Goal: Task Accomplishment & Management: Use online tool/utility

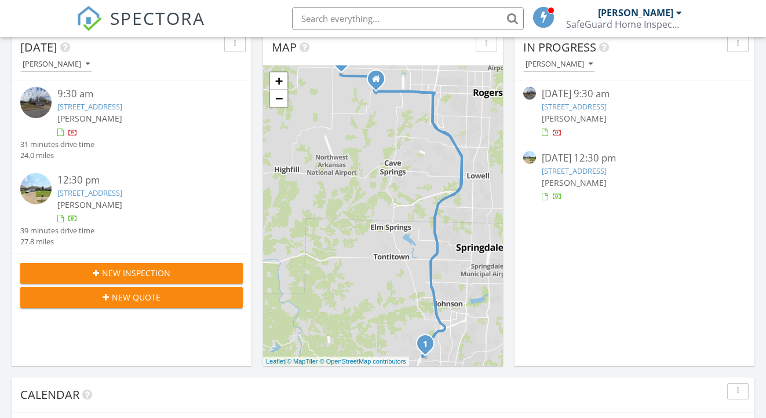
scroll to position [164, 0]
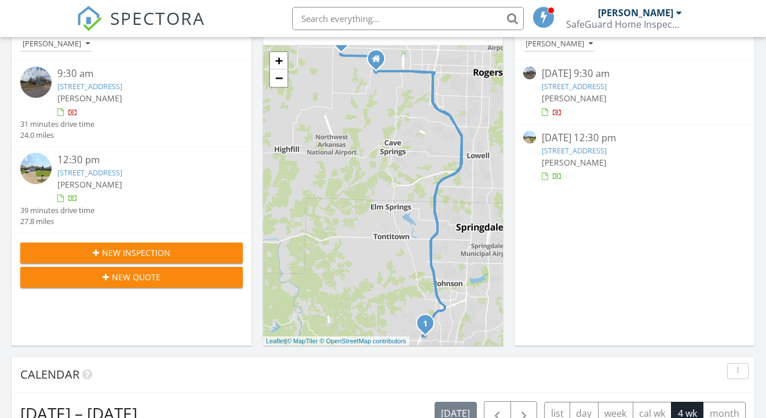
click at [122, 85] on link "2411 W Megan Dr, Fayetteville, AR 72703" at bounding box center [89, 86] width 65 height 10
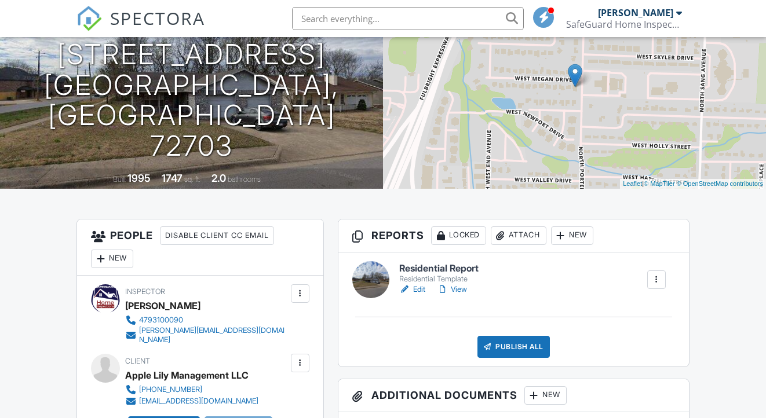
scroll to position [172, 0]
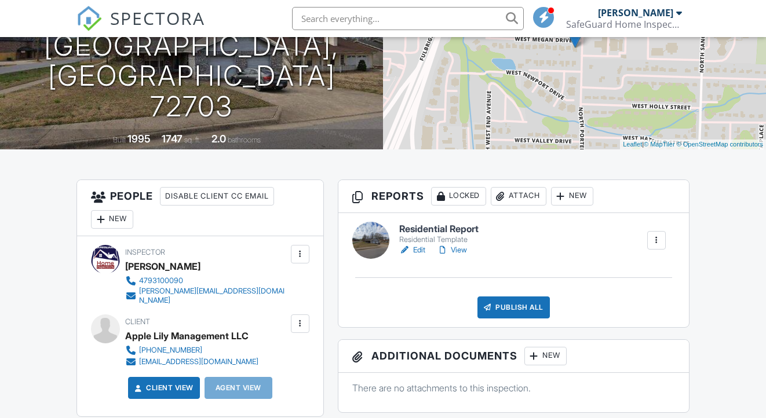
click at [420, 251] on link "Edit" at bounding box center [412, 251] width 26 height 12
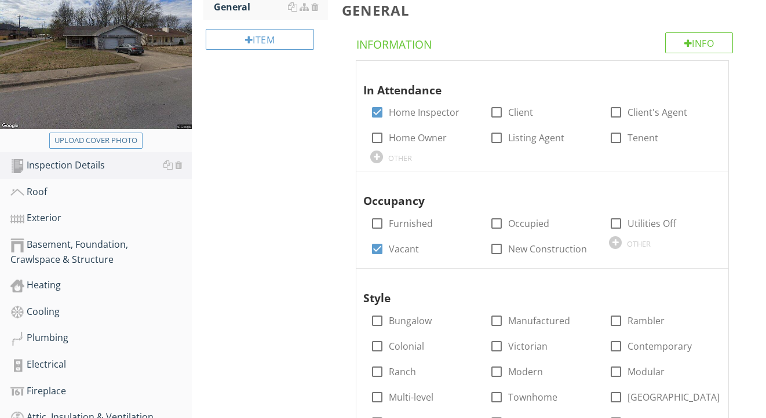
scroll to position [207, 0]
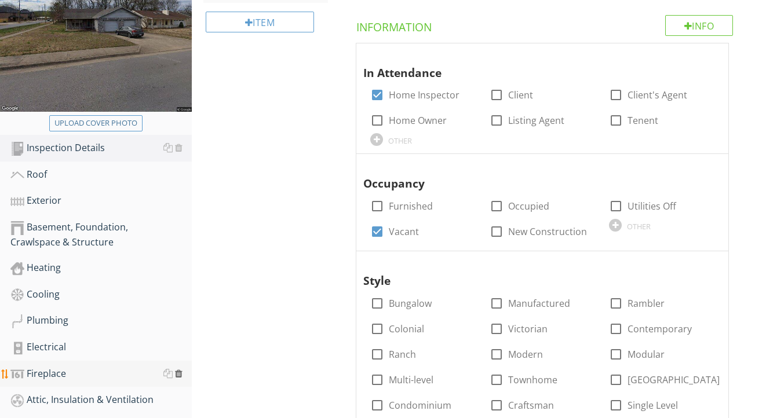
click at [181, 374] on div at bounding box center [179, 373] width 8 height 9
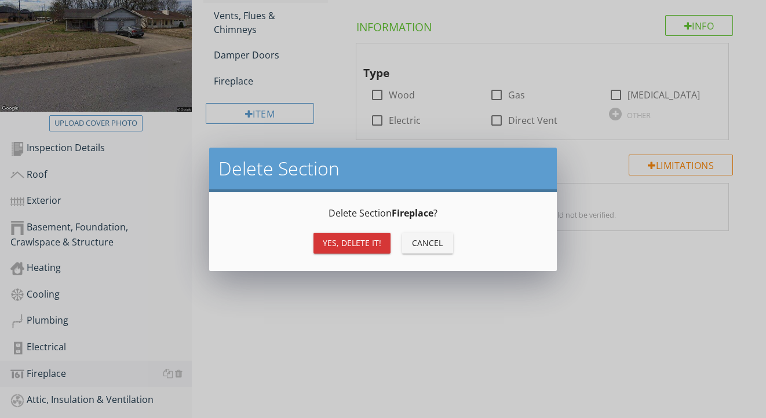
click at [316, 244] on button "Yes, Delete it!" at bounding box center [352, 243] width 77 height 21
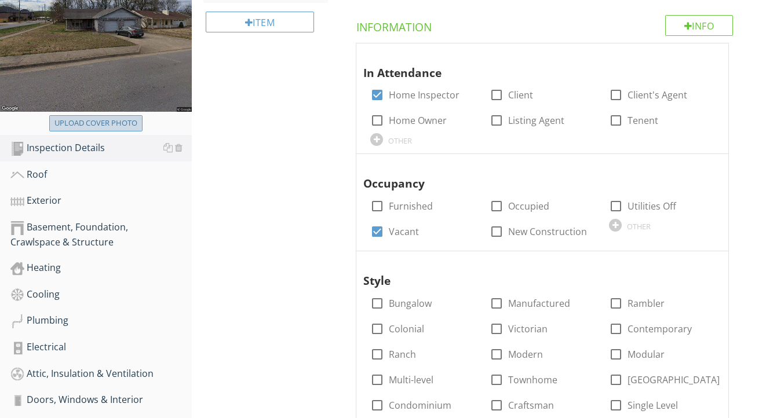
click at [108, 124] on div "Upload cover photo" at bounding box center [95, 124] width 83 height 12
type input "C:\fakepath\IMG_2188.jpeg"
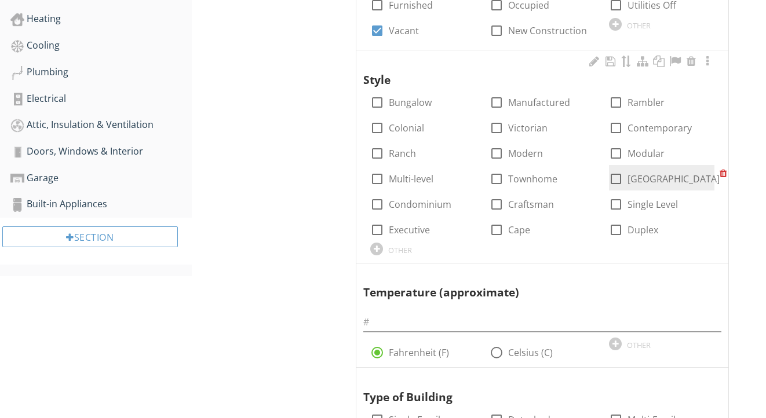
scroll to position [409, 0]
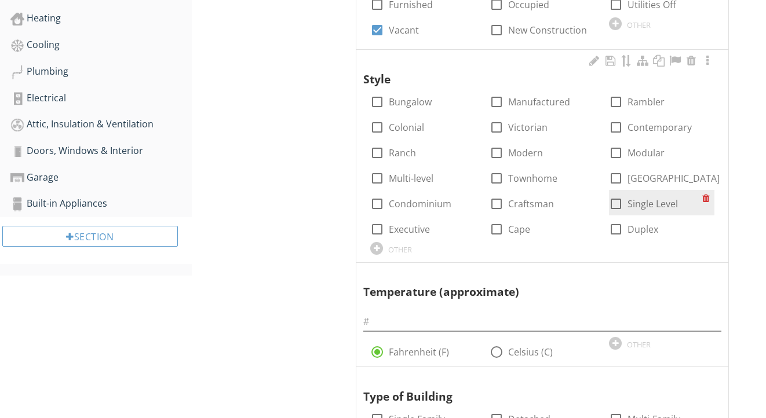
click at [657, 199] on label "Single Level" at bounding box center [653, 204] width 50 height 12
checkbox input "true"
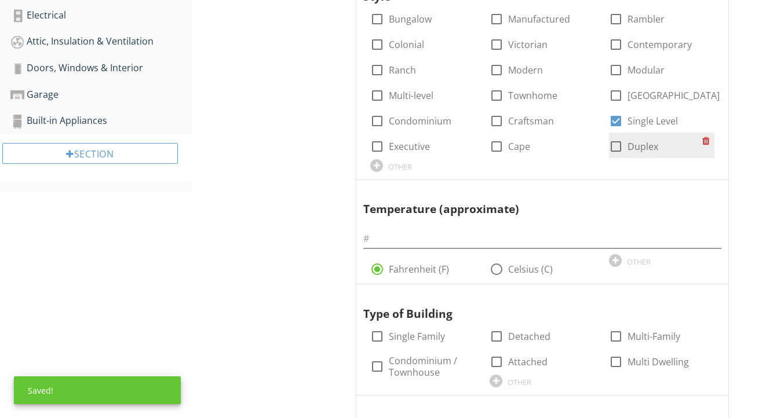
scroll to position [516, 0]
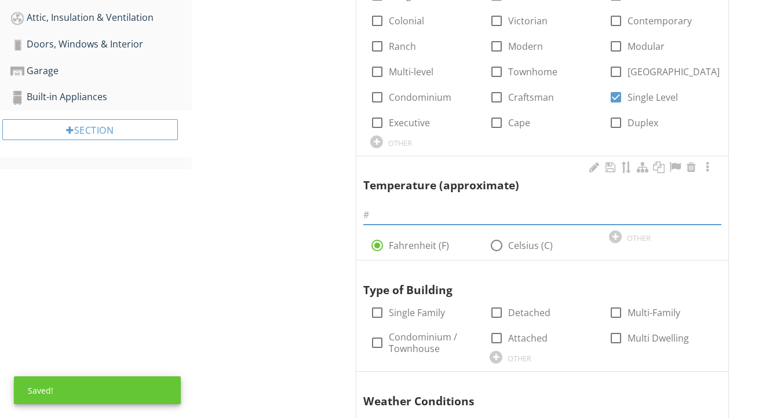
click at [580, 209] on input "text" at bounding box center [542, 215] width 358 height 19
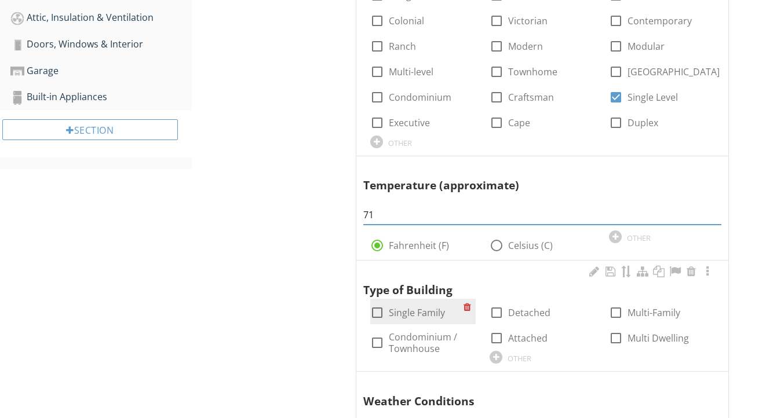
type input "71"
click at [402, 307] on label "Single Family" at bounding box center [417, 313] width 56 height 12
checkbox input "true"
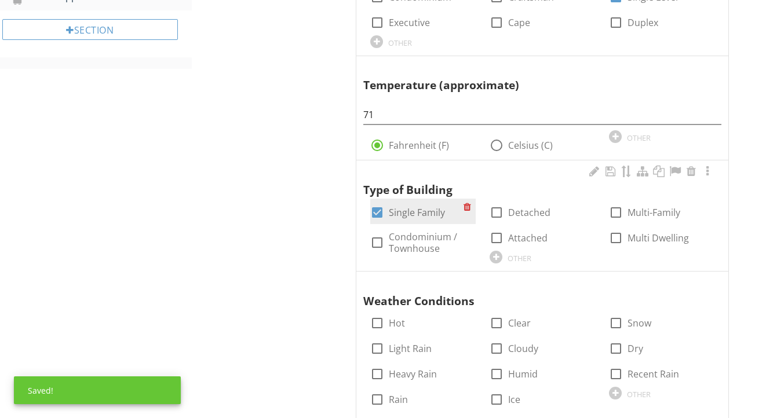
scroll to position [646, 0]
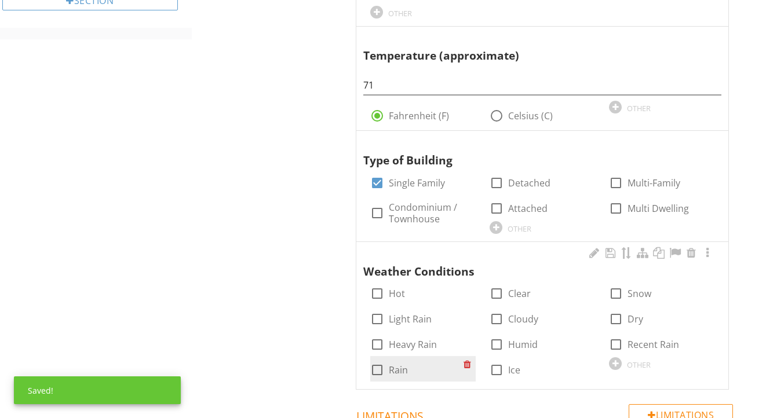
click at [402, 365] on label "Rain" at bounding box center [398, 371] width 19 height 12
checkbox input "true"
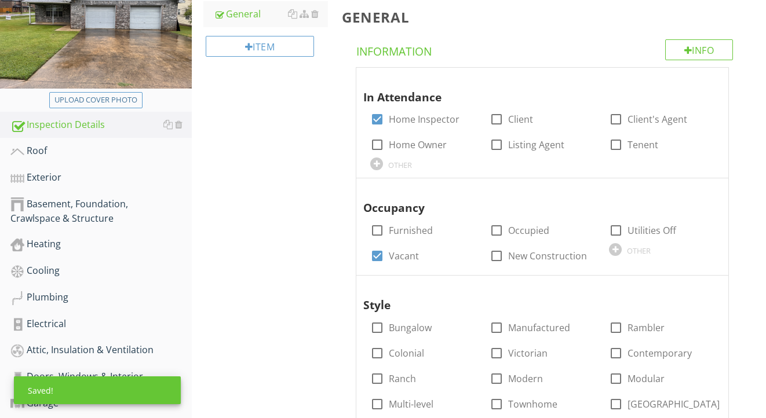
scroll to position [173, 0]
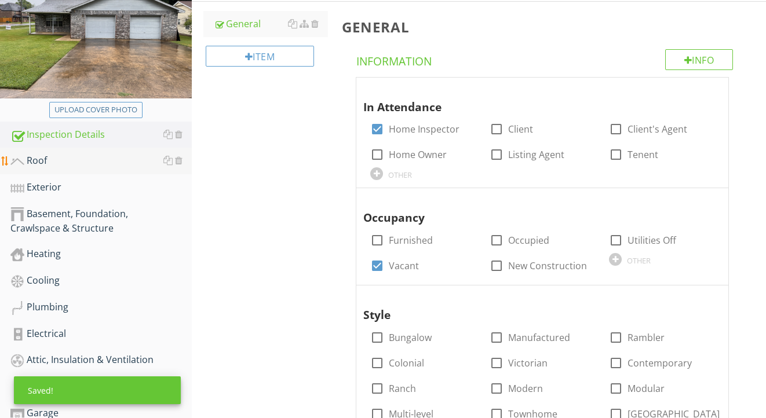
click at [125, 164] on div "Roof" at bounding box center [100, 161] width 181 height 15
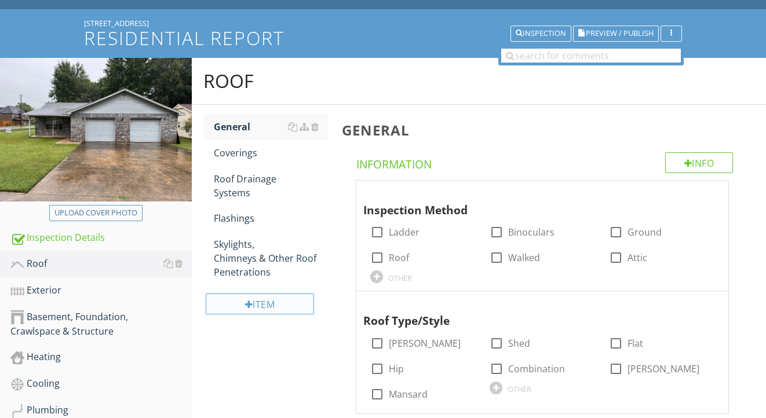
scroll to position [55, 0]
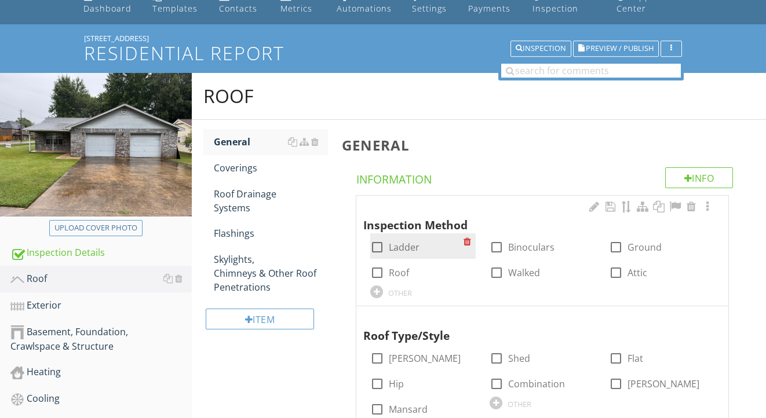
click at [405, 242] on label "Ladder" at bounding box center [404, 248] width 31 height 12
checkbox input "true"
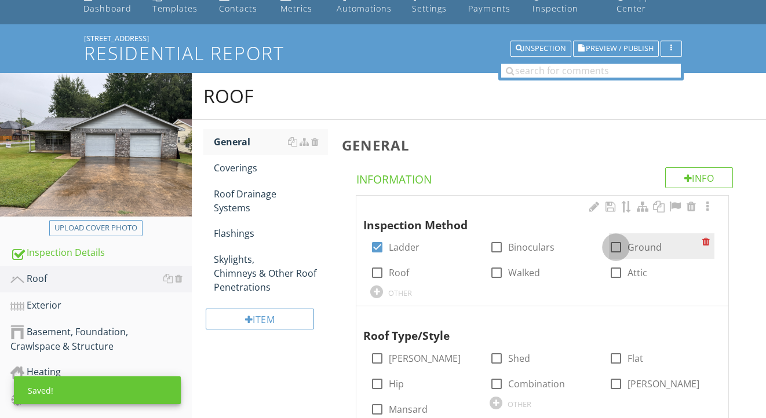
click at [617, 243] on div at bounding box center [616, 248] width 20 height 20
checkbox input "true"
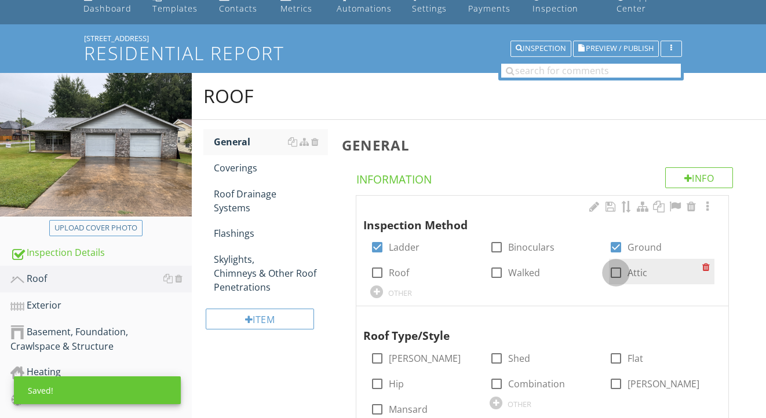
click at [618, 275] on div at bounding box center [616, 273] width 20 height 20
checkbox input "true"
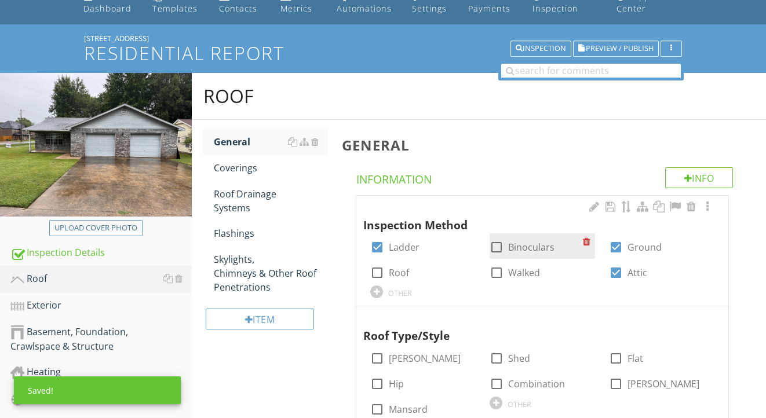
click at [501, 248] on div at bounding box center [497, 248] width 20 height 20
checkbox input "true"
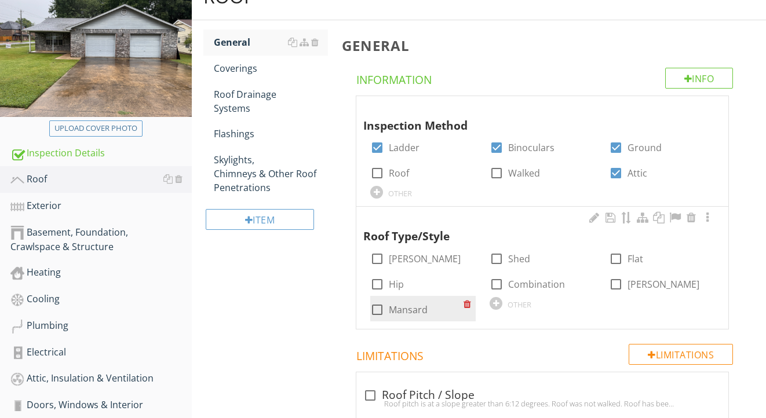
scroll to position [167, 0]
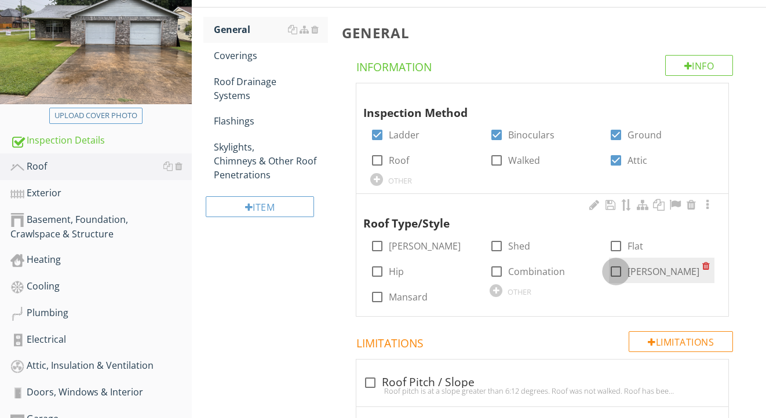
click at [615, 266] on div at bounding box center [616, 272] width 20 height 20
checkbox input "true"
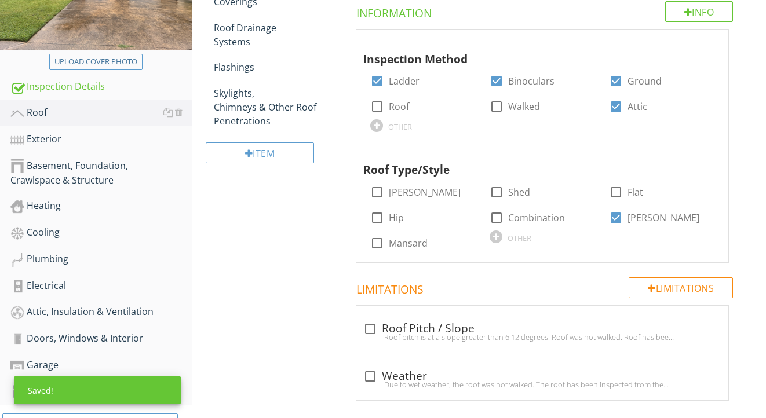
scroll to position [184, 0]
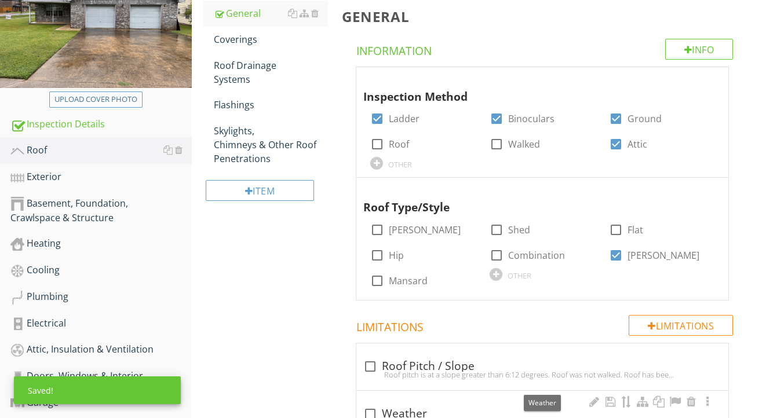
click at [374, 409] on div at bounding box center [370, 415] width 20 height 20
checkbox input "true"
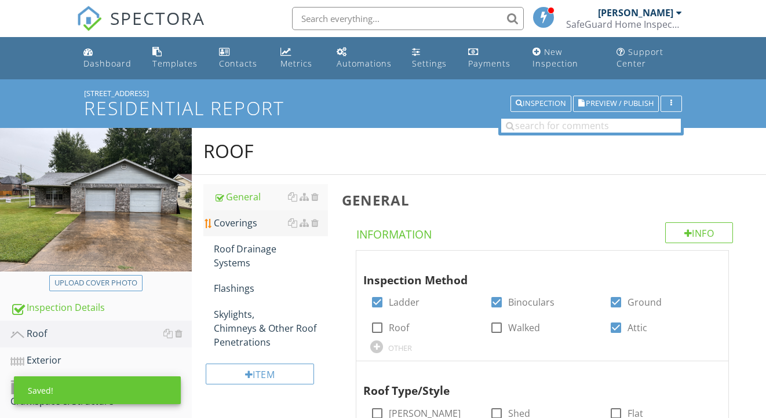
scroll to position [0, 0]
click at [243, 223] on div "Coverings" at bounding box center [271, 223] width 115 height 14
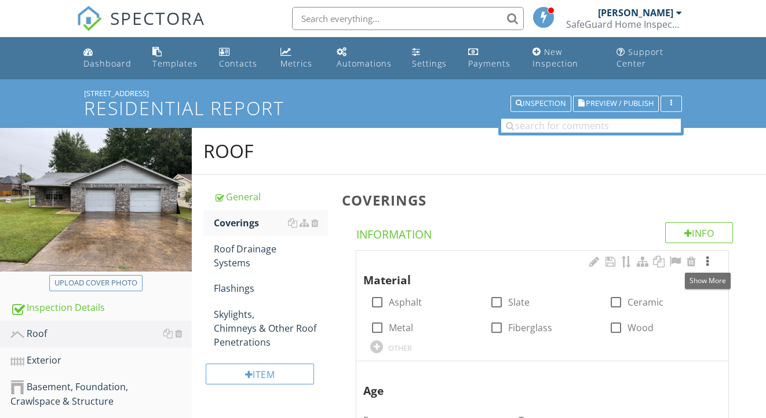
click at [708, 258] on div at bounding box center [708, 262] width 14 height 12
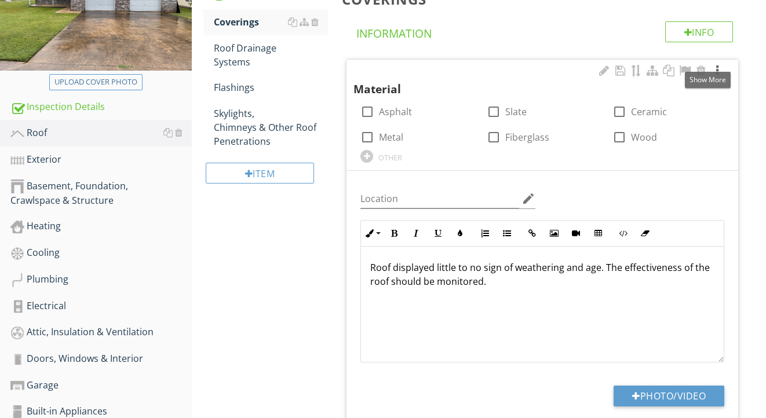
scroll to position [202, 0]
click at [483, 268] on p "Roof displayed little to no sign of weathering and age. The effectiveness of th…" at bounding box center [542, 274] width 344 height 28
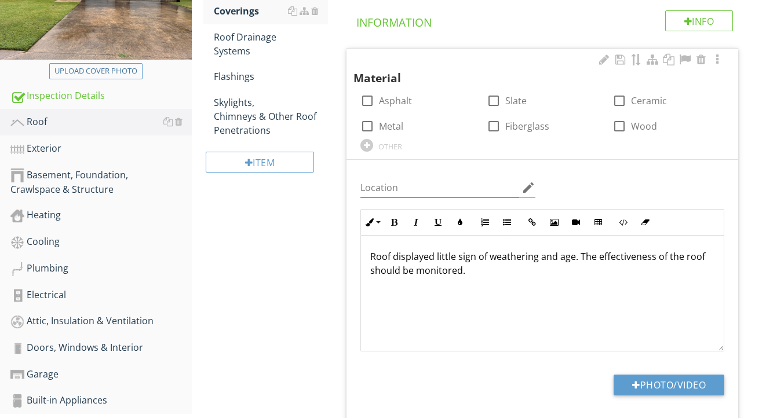
scroll to position [213, 0]
click at [403, 96] on label "Asphalt" at bounding box center [395, 100] width 33 height 12
checkbox input "true"
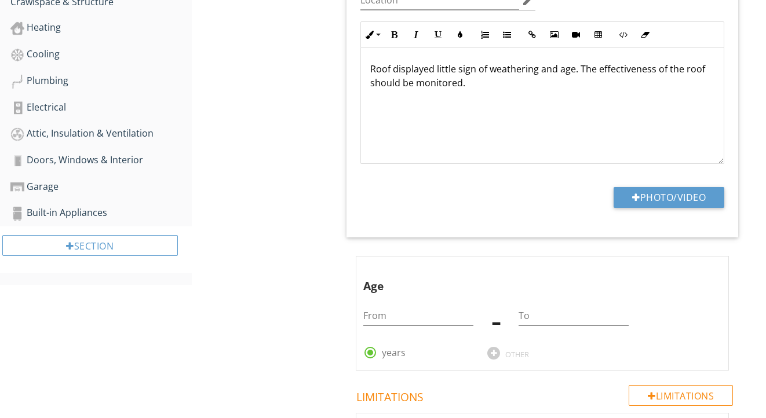
scroll to position [406, 0]
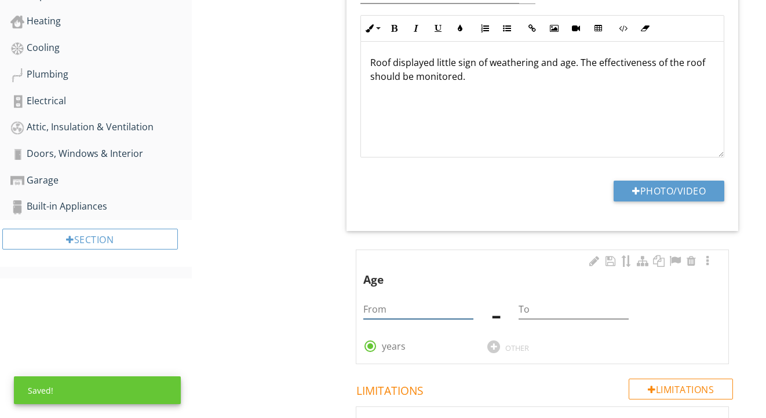
click at [421, 303] on input "From" at bounding box center [418, 309] width 110 height 19
type input "1"
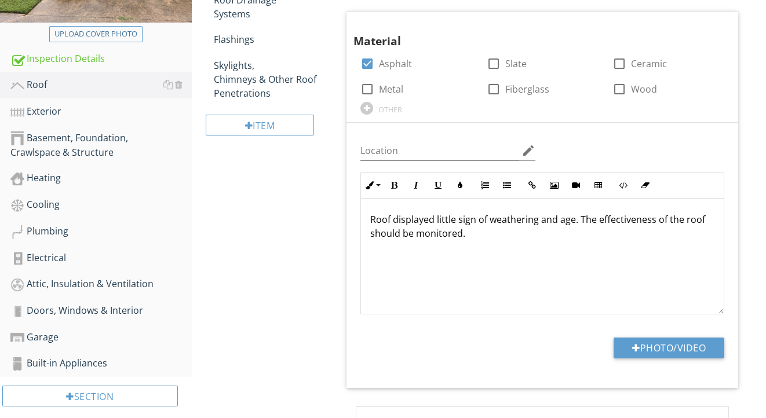
scroll to position [229, 0]
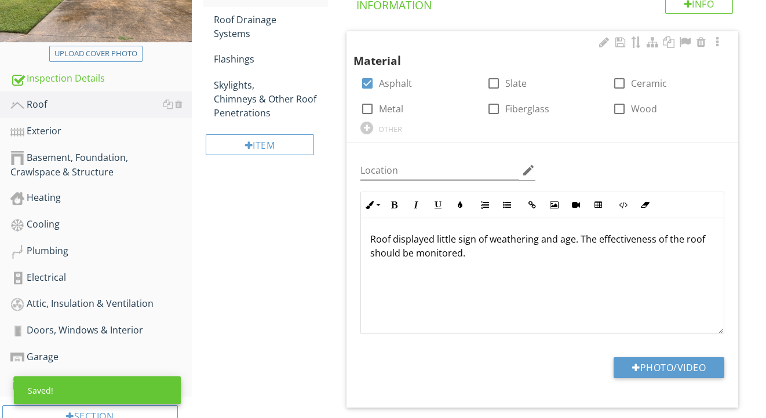
type input "5"
click at [646, 355] on div "Location edit Inline Style XLarge Large Normal Small Light Small/Light Bold Ita…" at bounding box center [543, 275] width 392 height 265
click at [644, 361] on button "Photo/Video" at bounding box center [669, 368] width 111 height 21
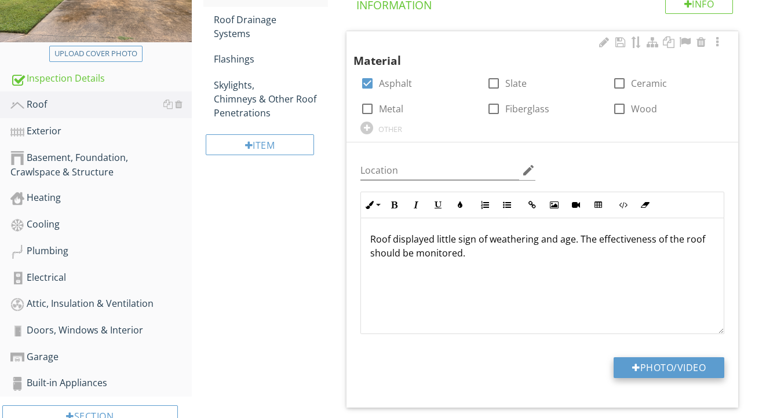
type input "C:\fakepath\IMG_2209.jpeg"
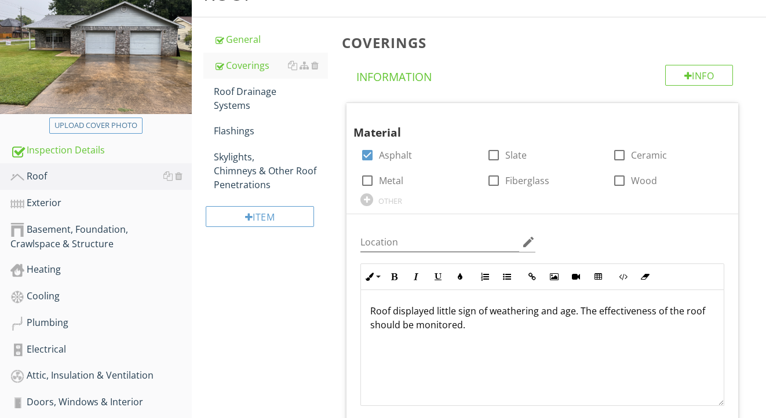
scroll to position [75, 0]
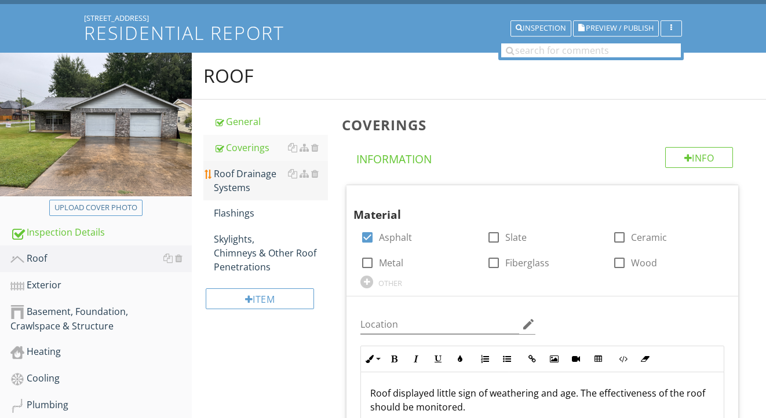
click at [250, 177] on div "Roof Drainage Systems" at bounding box center [271, 181] width 115 height 28
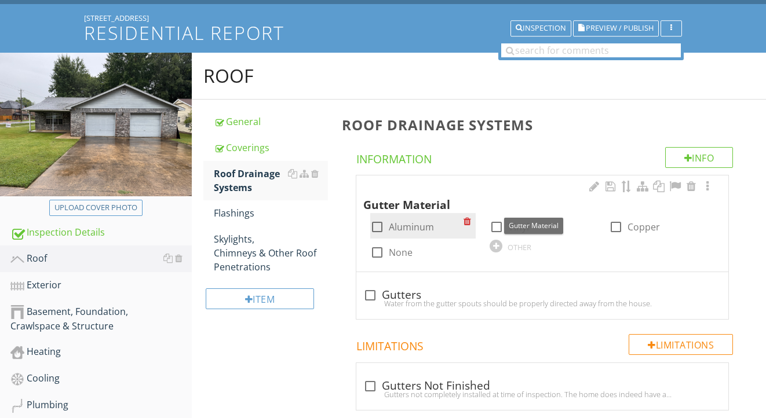
click at [409, 225] on label "Aluminum" at bounding box center [411, 227] width 45 height 12
checkbox input "true"
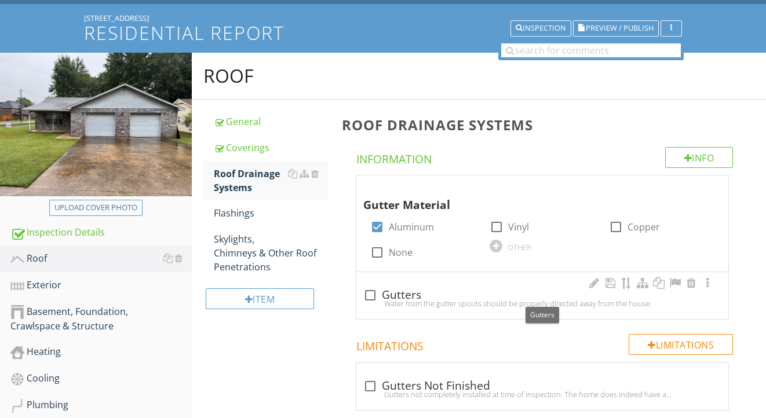
click at [406, 293] on div "check_box_outline_blank Gutters" at bounding box center [542, 296] width 358 height 14
checkbox input "true"
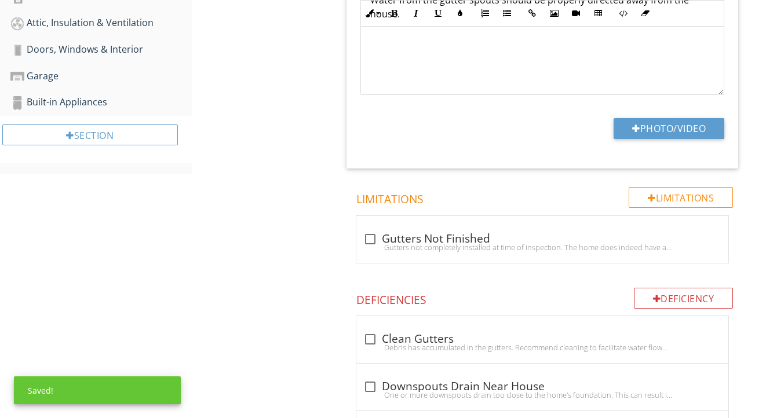
scroll to position [535, 0]
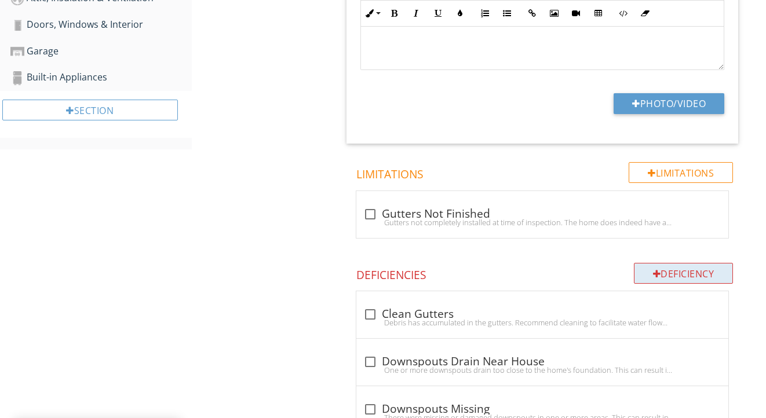
click at [653, 266] on div "Deficiency" at bounding box center [684, 273] width 100 height 21
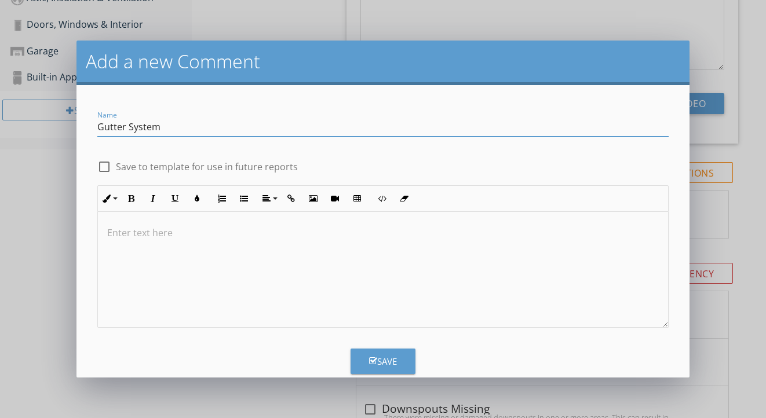
type input "Gutter System"
click at [319, 276] on div at bounding box center [383, 270] width 570 height 116
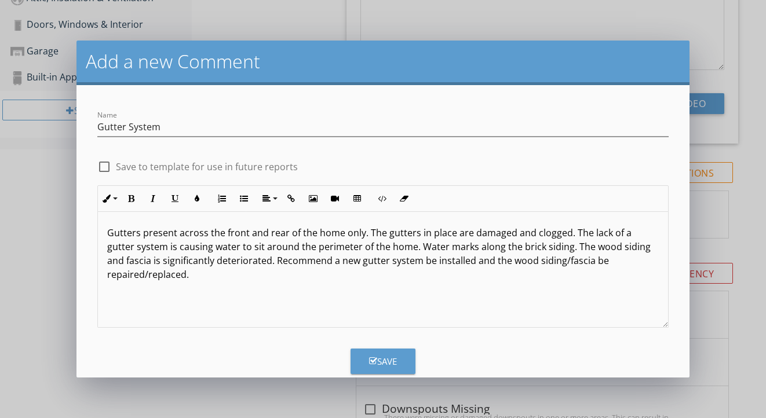
click at [393, 364] on div "Save" at bounding box center [383, 361] width 28 height 13
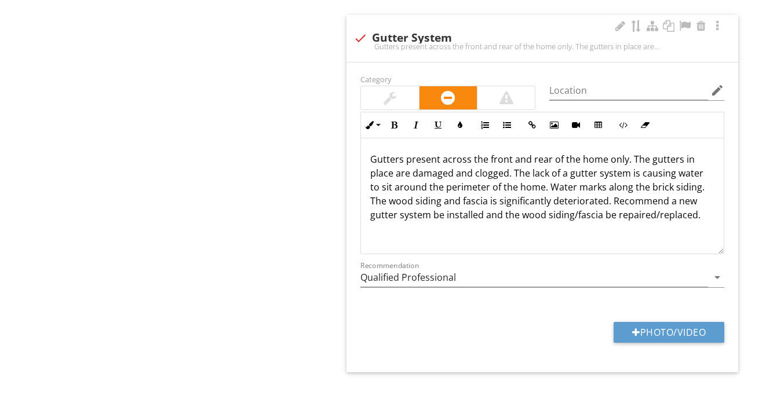
scroll to position [1448, 0]
click at [623, 334] on button "Photo/Video" at bounding box center [669, 333] width 111 height 21
type input "C:\fakepath\IMG_2192.jpeg"
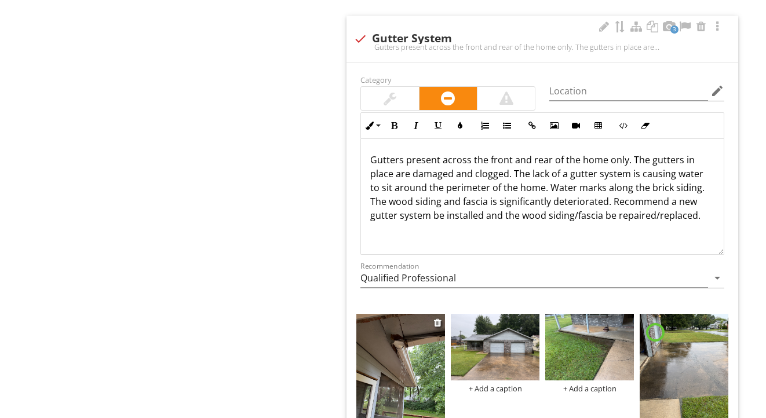
click at [406, 349] on img at bounding box center [400, 373] width 89 height 118
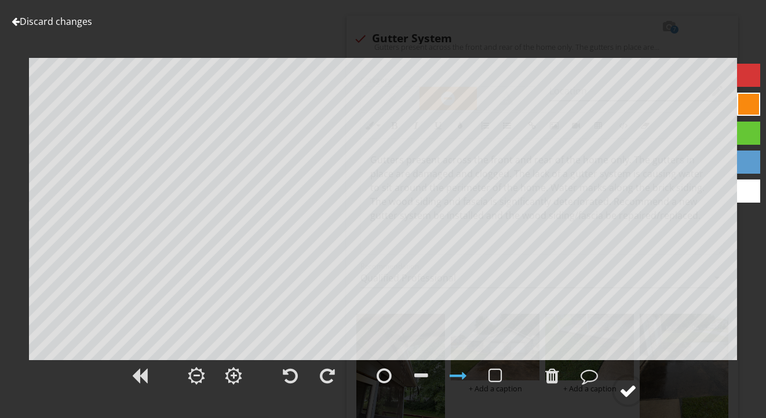
click at [637, 393] on div at bounding box center [628, 390] width 17 height 17
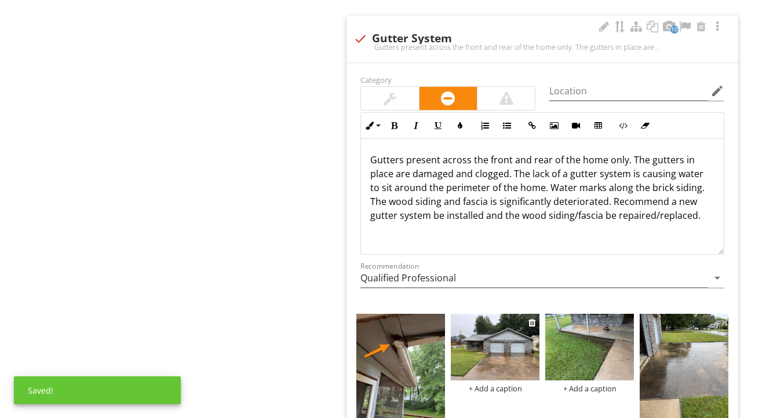
click at [495, 344] on img at bounding box center [495, 347] width 89 height 67
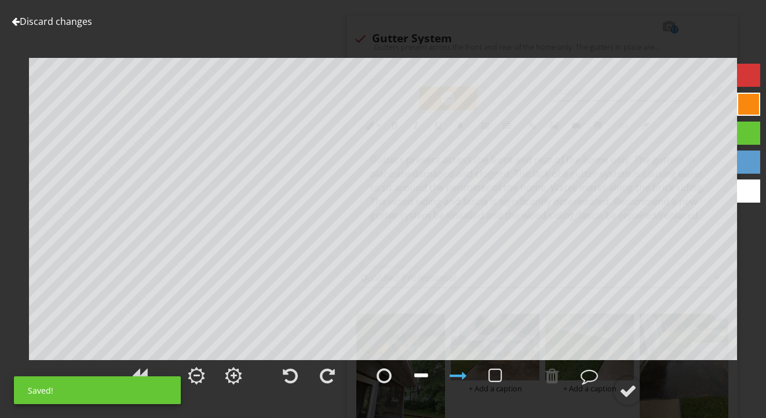
click at [421, 377] on div at bounding box center [421, 375] width 14 height 17
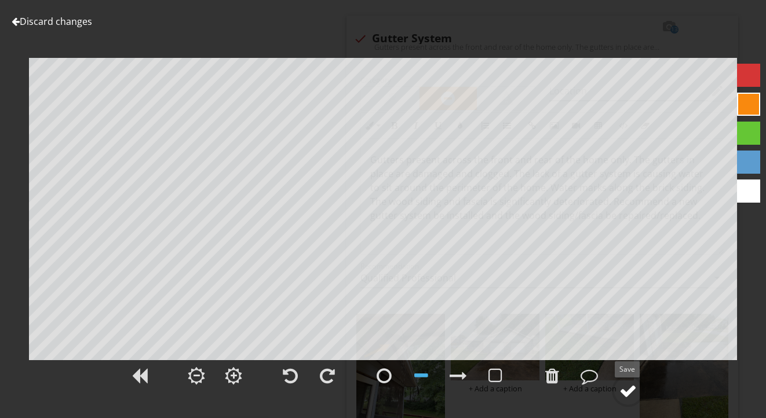
click at [631, 396] on div at bounding box center [628, 390] width 17 height 17
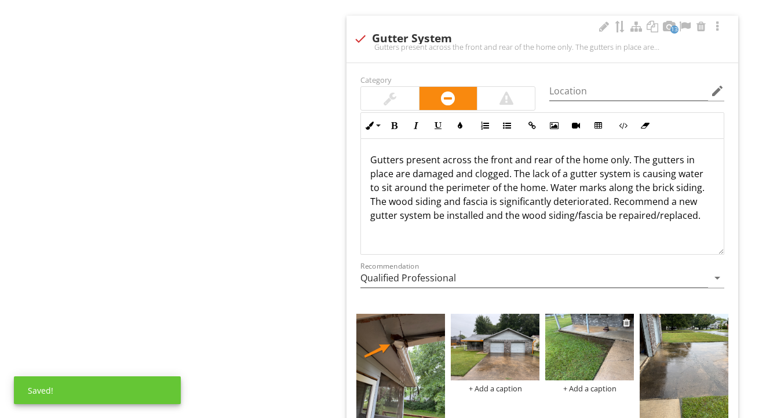
click at [586, 355] on img at bounding box center [589, 347] width 89 height 67
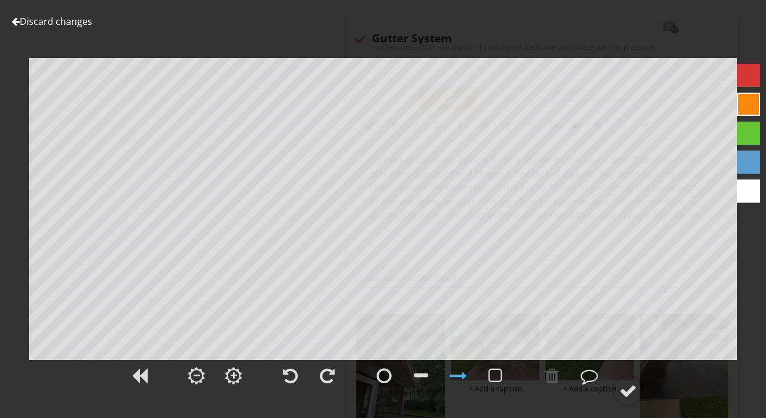
click at [752, 170] on div at bounding box center [748, 162] width 23 height 23
click at [625, 398] on div at bounding box center [628, 390] width 17 height 17
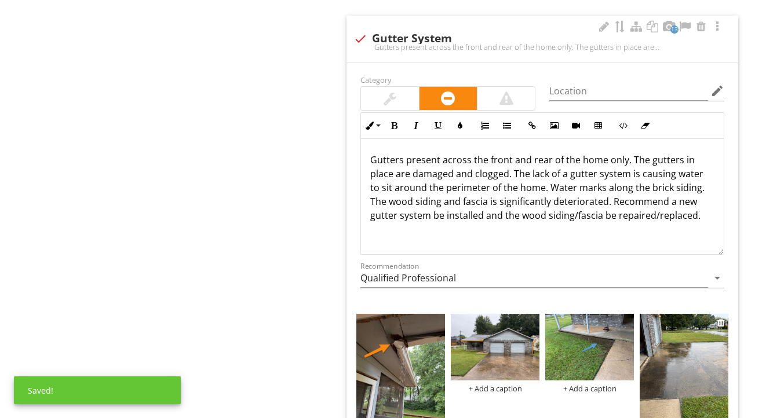
click at [666, 362] on img at bounding box center [684, 373] width 89 height 118
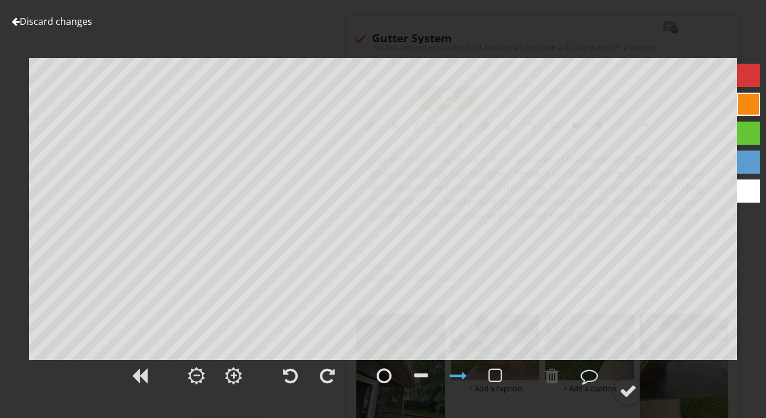
click at [754, 166] on div at bounding box center [748, 162] width 23 height 23
click at [549, 382] on div at bounding box center [552, 375] width 14 height 17
click at [414, 378] on div at bounding box center [421, 376] width 29 height 29
click at [624, 388] on div at bounding box center [628, 390] width 17 height 17
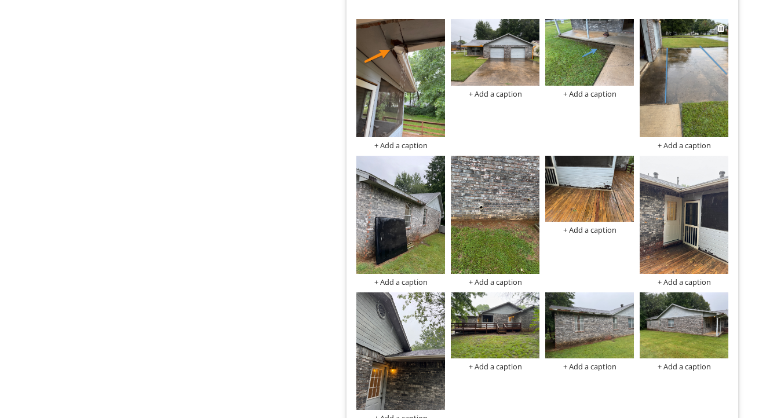
scroll to position [1768, 0]
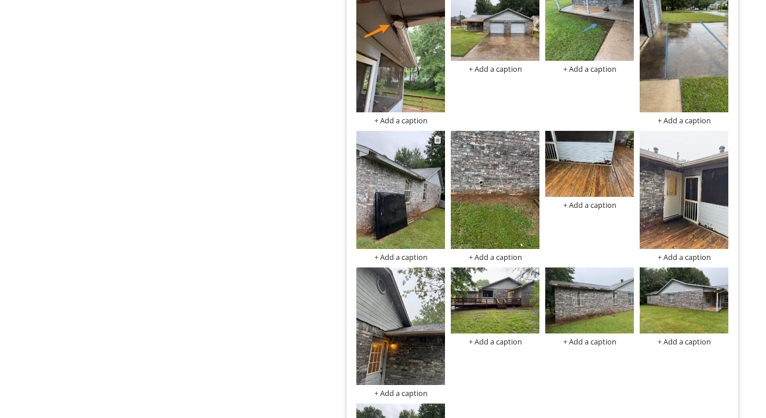
click at [410, 202] on img at bounding box center [400, 190] width 89 height 118
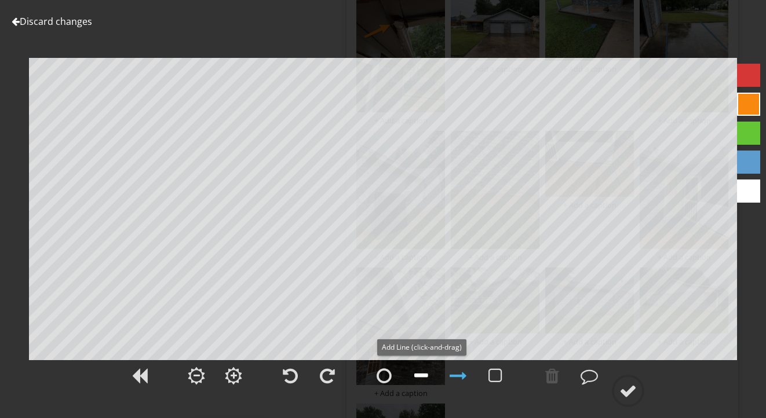
click at [417, 376] on div at bounding box center [421, 375] width 14 height 17
click at [456, 378] on div at bounding box center [458, 375] width 17 height 17
click at [631, 396] on div at bounding box center [628, 390] width 17 height 17
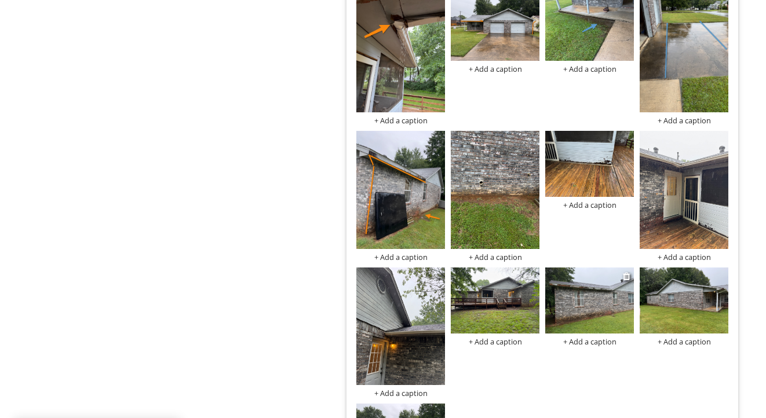
click at [594, 296] on img at bounding box center [589, 301] width 89 height 67
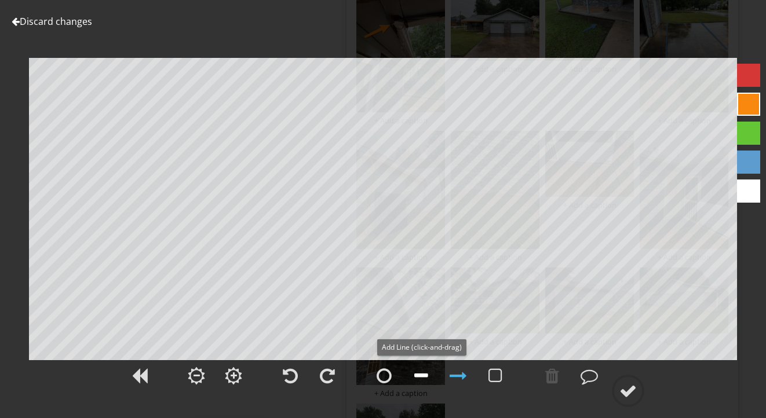
click at [416, 374] on div at bounding box center [421, 375] width 14 height 17
click at [753, 161] on div at bounding box center [748, 162] width 23 height 23
click at [421, 378] on div at bounding box center [421, 375] width 14 height 17
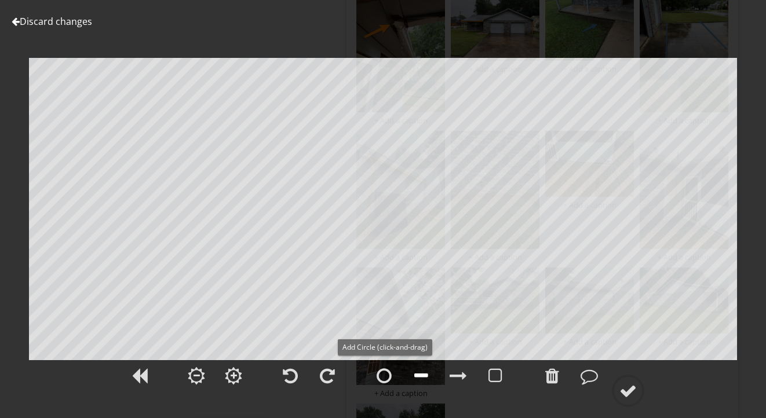
click at [419, 374] on div at bounding box center [421, 375] width 14 height 17
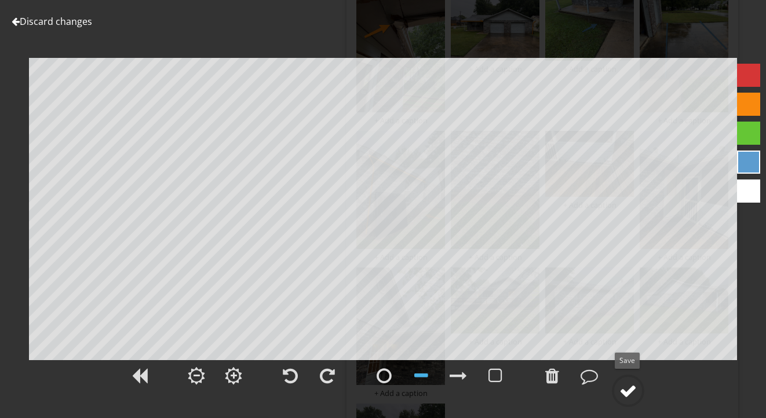
click at [629, 394] on div at bounding box center [628, 390] width 17 height 17
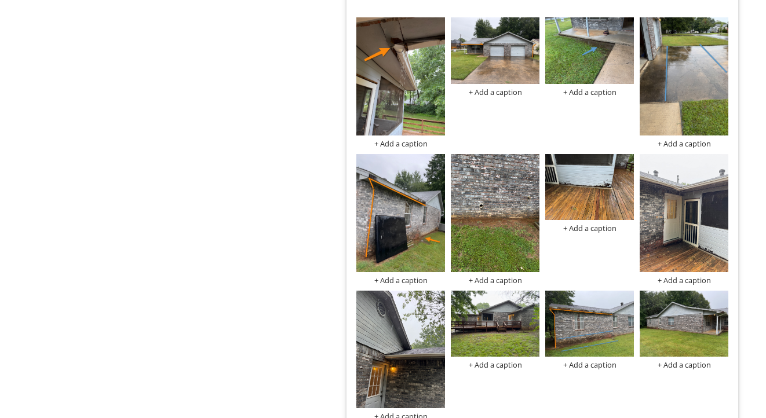
scroll to position [1743, 0]
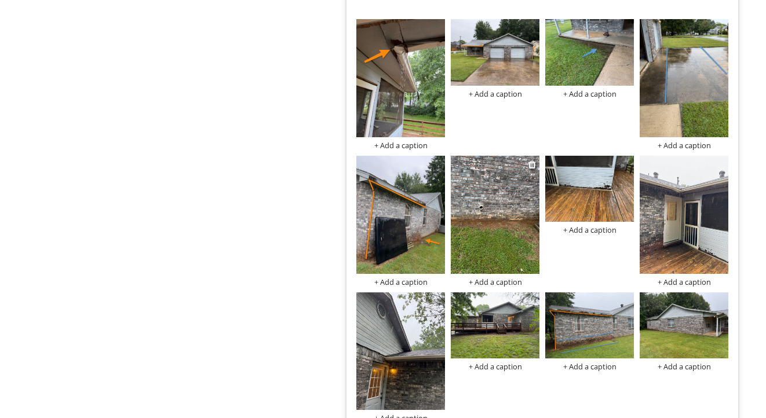
click at [504, 218] on img at bounding box center [495, 215] width 89 height 118
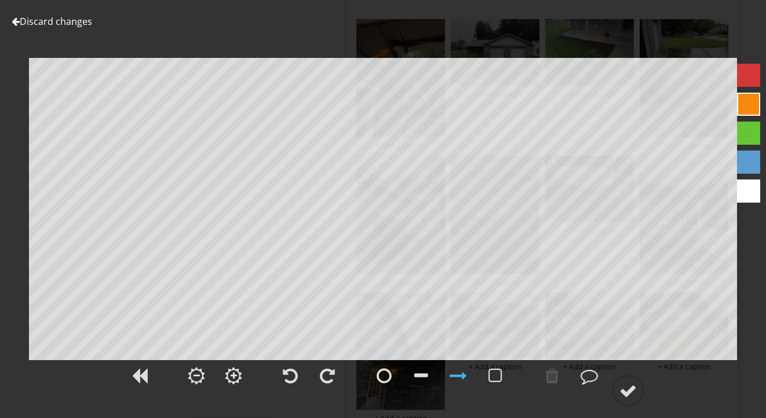
click at [753, 152] on div at bounding box center [748, 162] width 23 height 23
click at [420, 376] on div at bounding box center [421, 375] width 14 height 17
click at [622, 387] on div at bounding box center [628, 390] width 17 height 17
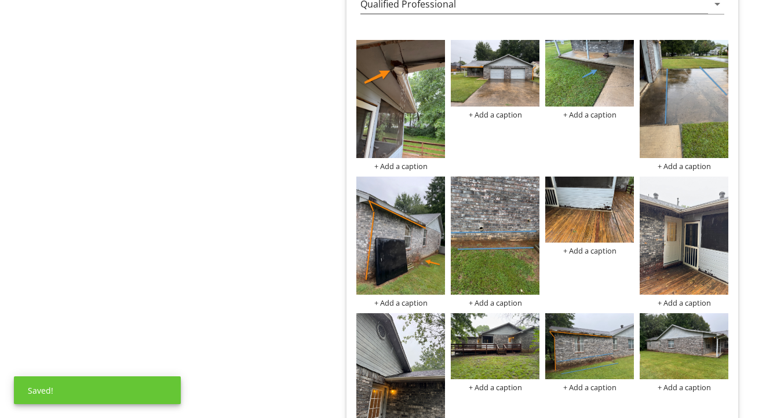
scroll to position [1721, 0]
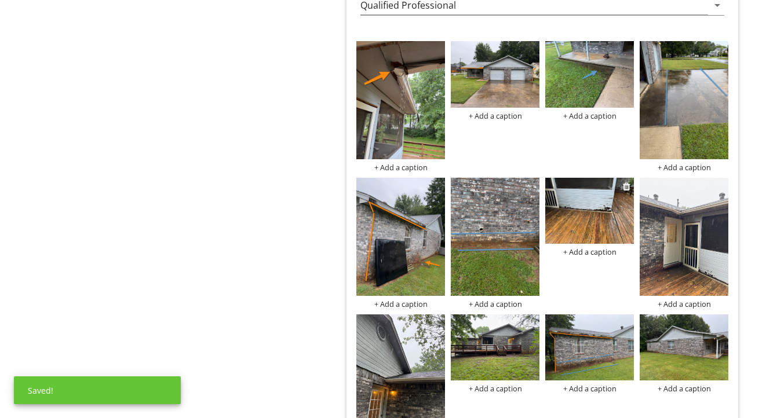
click at [595, 213] on img at bounding box center [589, 211] width 89 height 67
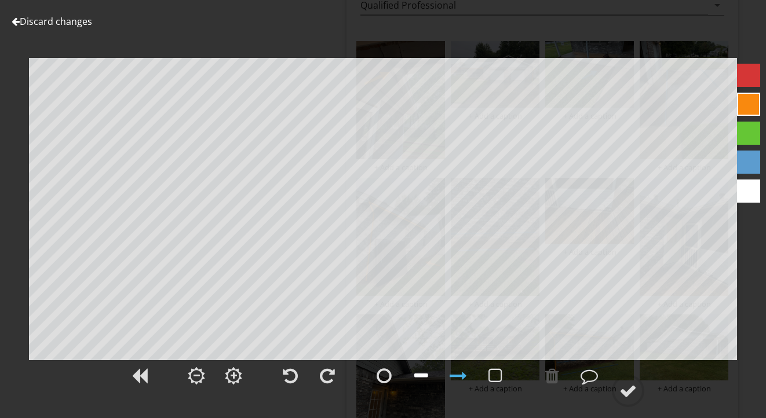
click at [421, 376] on div at bounding box center [421, 375] width 14 height 17
click at [628, 400] on circle at bounding box center [628, 391] width 30 height 30
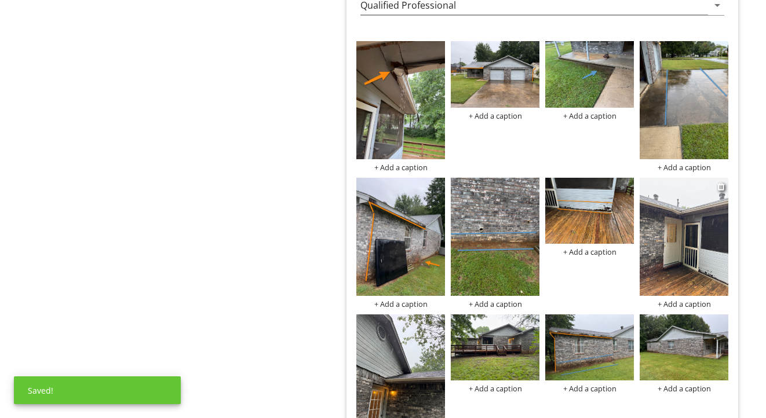
click at [675, 254] on img at bounding box center [684, 237] width 89 height 118
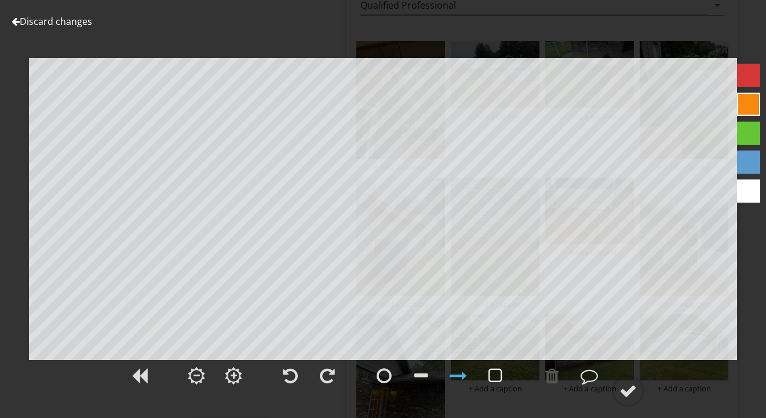
click at [497, 376] on div at bounding box center [496, 375] width 14 height 17
click at [624, 391] on div at bounding box center [628, 390] width 17 height 17
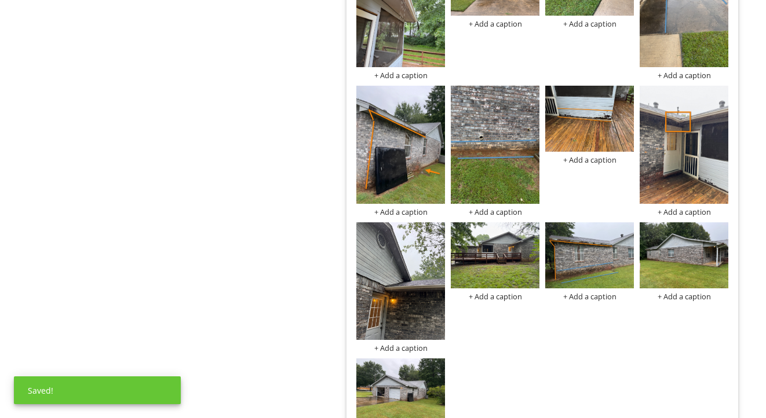
scroll to position [1818, 0]
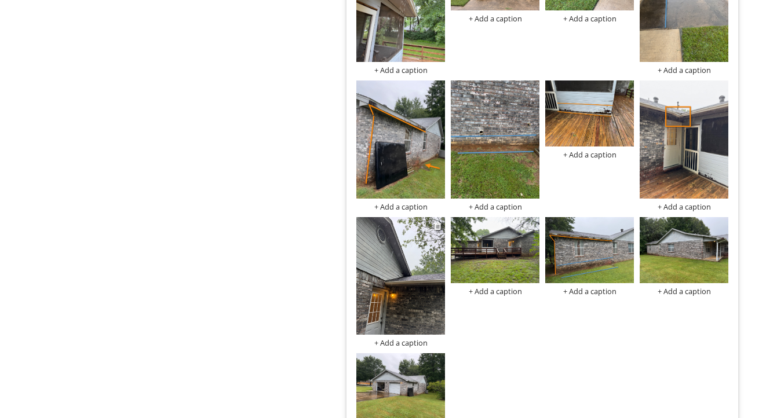
click at [427, 294] on img at bounding box center [400, 276] width 89 height 118
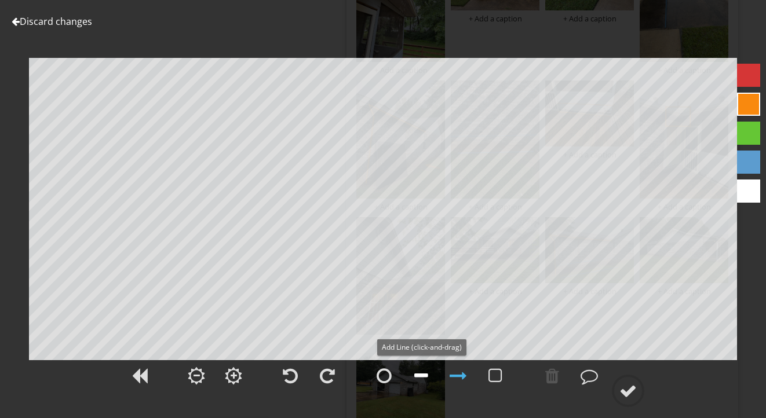
click at [420, 378] on div at bounding box center [421, 375] width 14 height 17
click at [639, 398] on circle at bounding box center [628, 391] width 30 height 30
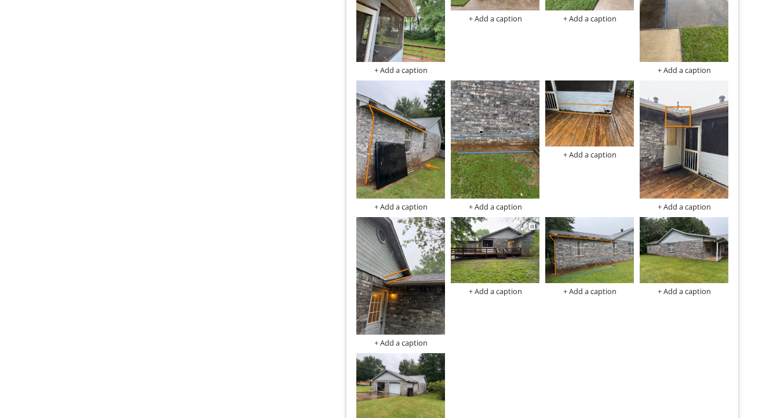
click at [516, 271] on img at bounding box center [495, 250] width 89 height 67
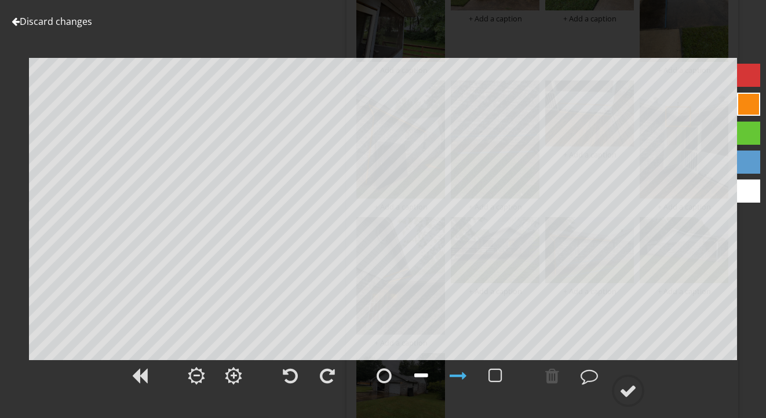
click at [427, 376] on div at bounding box center [421, 375] width 14 height 17
click at [631, 396] on div at bounding box center [628, 390] width 17 height 17
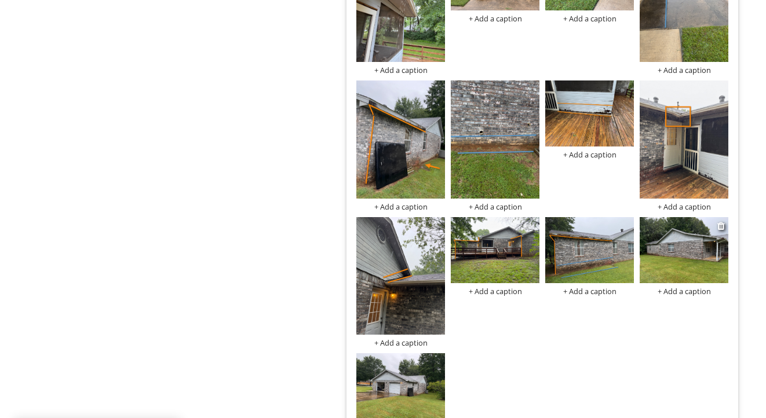
click at [691, 252] on img at bounding box center [684, 250] width 89 height 67
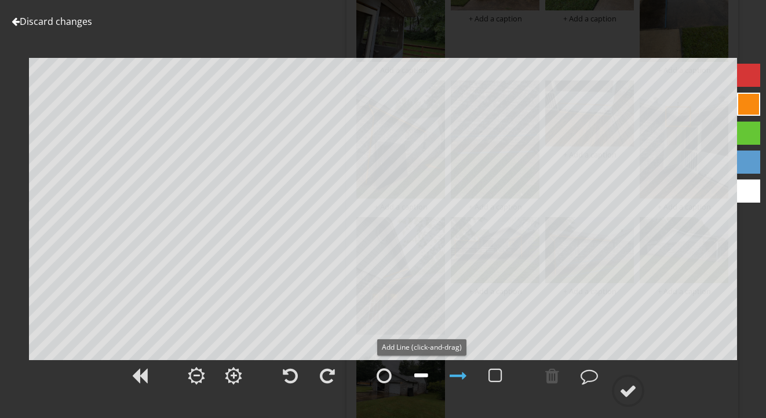
click at [420, 378] on div at bounding box center [421, 375] width 14 height 17
click at [632, 390] on div at bounding box center [628, 390] width 17 height 17
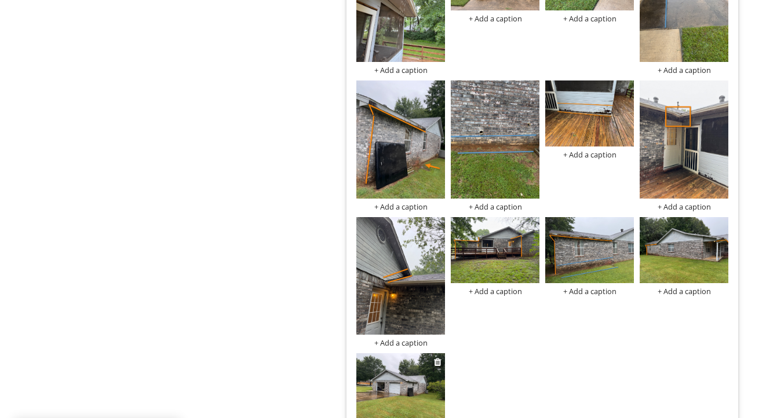
click at [399, 380] on img at bounding box center [400, 387] width 89 height 67
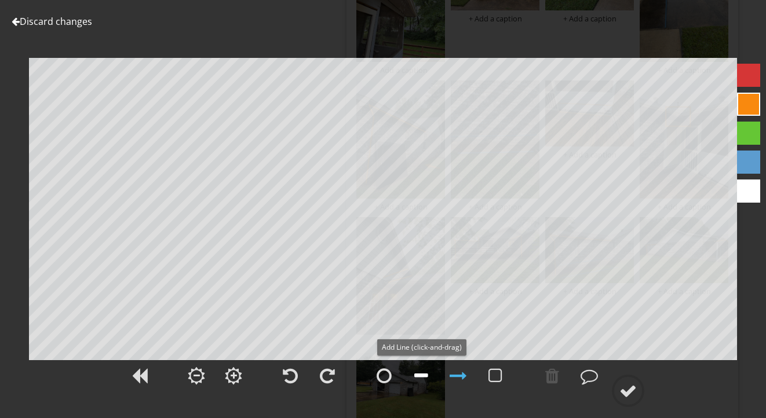
click at [422, 376] on div at bounding box center [421, 375] width 14 height 17
click at [642, 393] on circle at bounding box center [628, 391] width 30 height 30
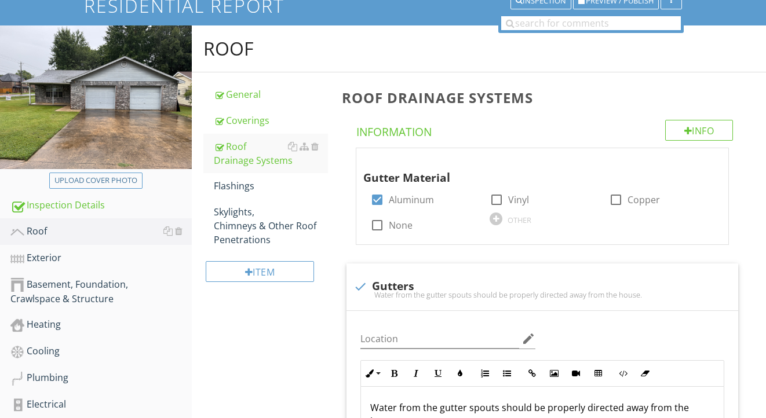
scroll to position [121, 0]
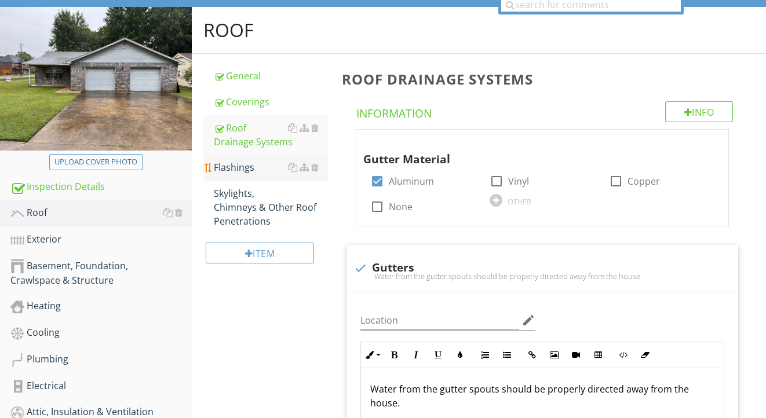
click at [229, 162] on div "Flashings" at bounding box center [271, 168] width 115 height 14
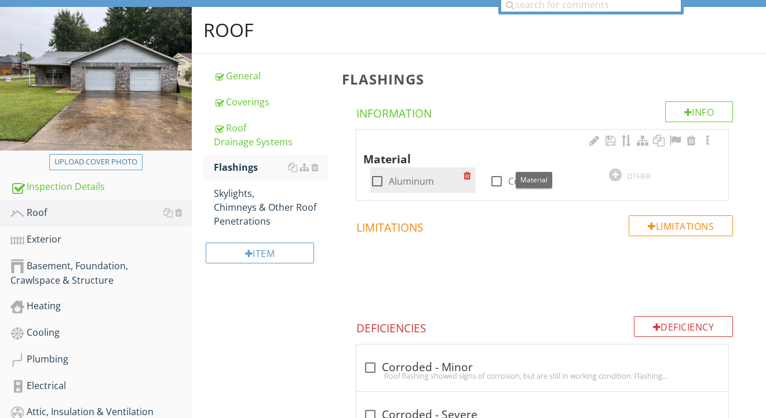
click at [411, 179] on label "Aluminum" at bounding box center [411, 182] width 45 height 12
checkbox input "true"
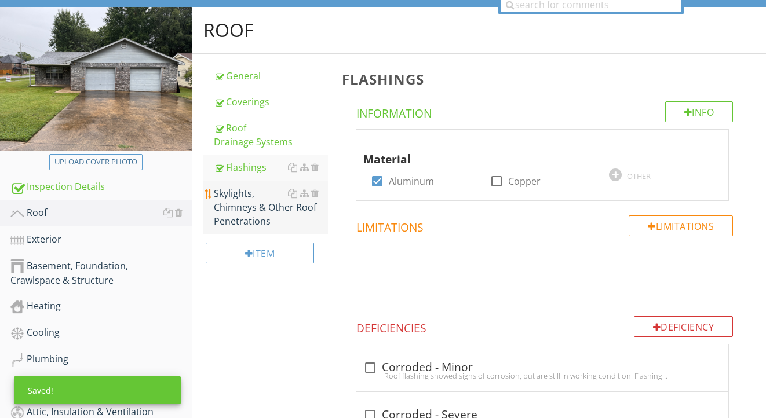
click at [258, 210] on div "Skylights, Chimneys & Other Roof Penetrations" at bounding box center [271, 208] width 115 height 42
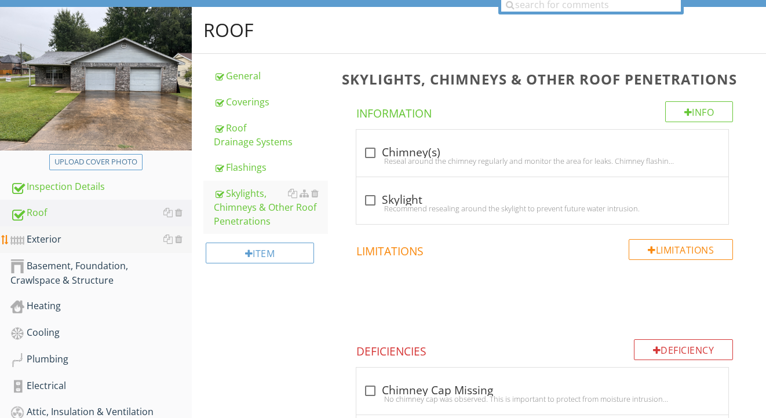
click at [87, 244] on div "Exterior" at bounding box center [100, 239] width 181 height 15
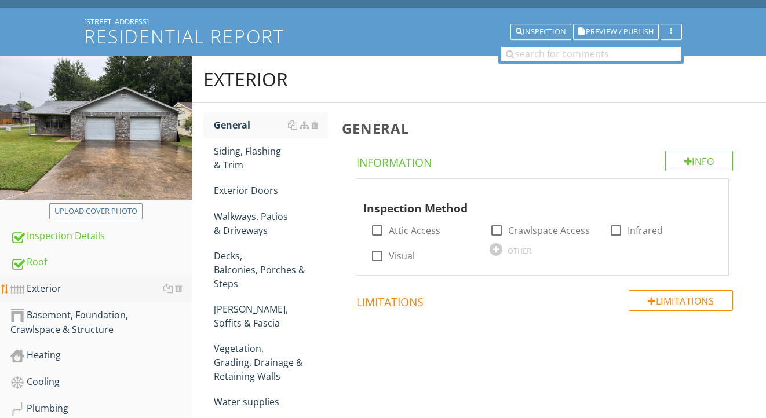
scroll to position [67, 0]
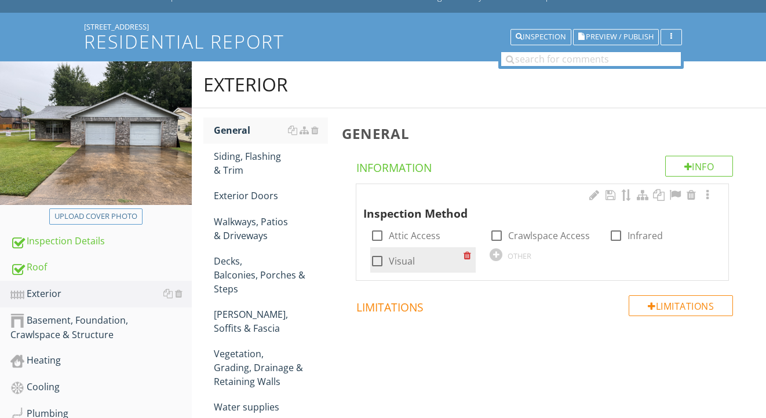
click at [396, 263] on label "Visual" at bounding box center [402, 262] width 26 height 12
checkbox input "true"
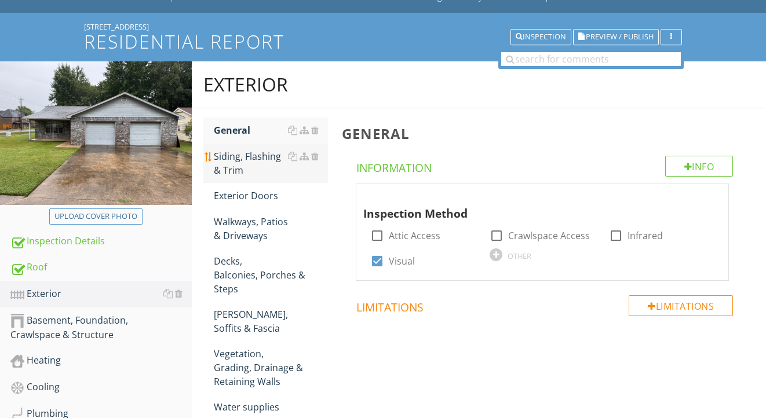
click at [253, 162] on div "Siding, Flashing & Trim" at bounding box center [271, 164] width 115 height 28
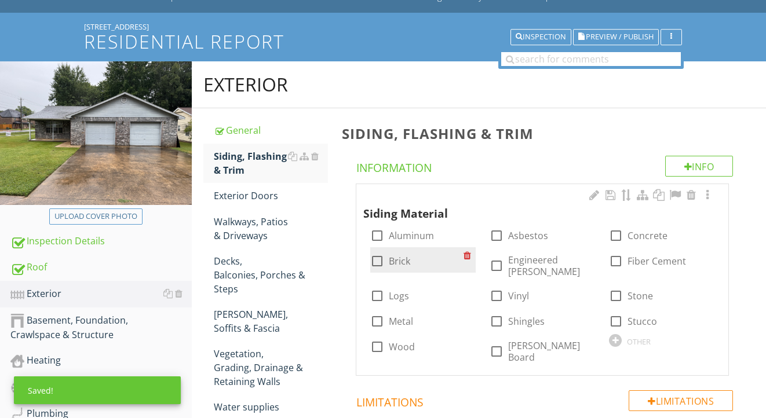
click at [403, 257] on label "Brick" at bounding box center [399, 262] width 21 height 12
checkbox input "true"
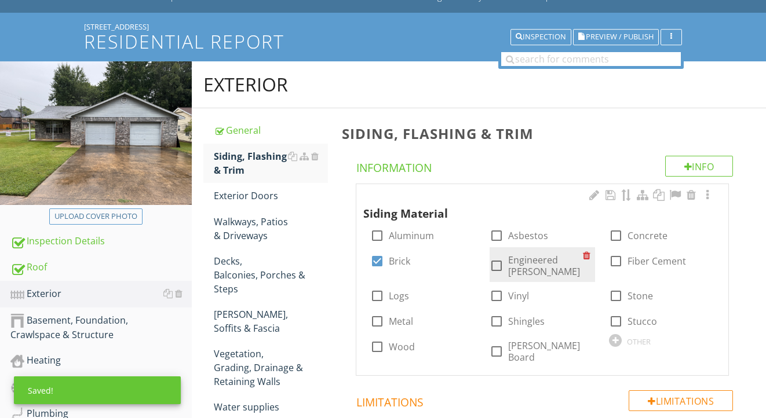
click at [530, 264] on label "Engineered [PERSON_NAME]" at bounding box center [545, 265] width 75 height 23
checkbox input "true"
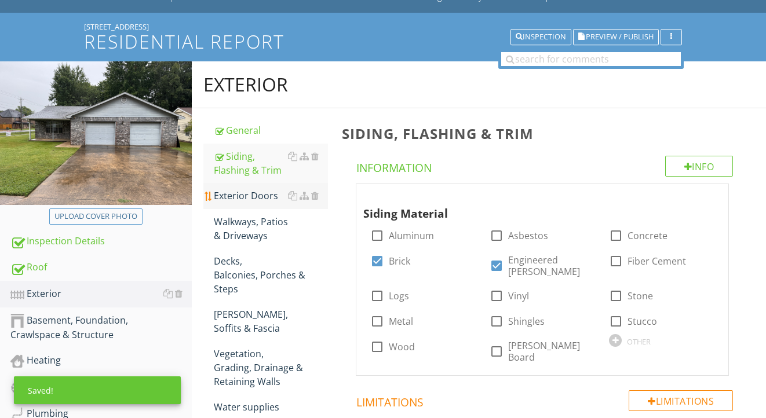
click at [257, 194] on div "Exterior Doors" at bounding box center [271, 196] width 115 height 14
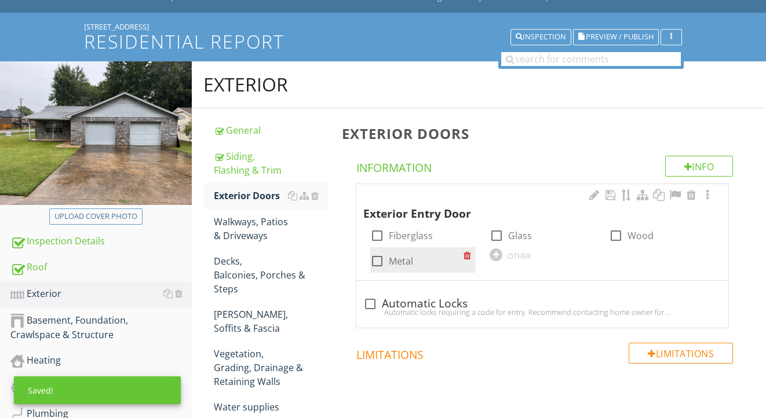
click at [403, 265] on label "Metal" at bounding box center [401, 262] width 24 height 12
checkbox input "true"
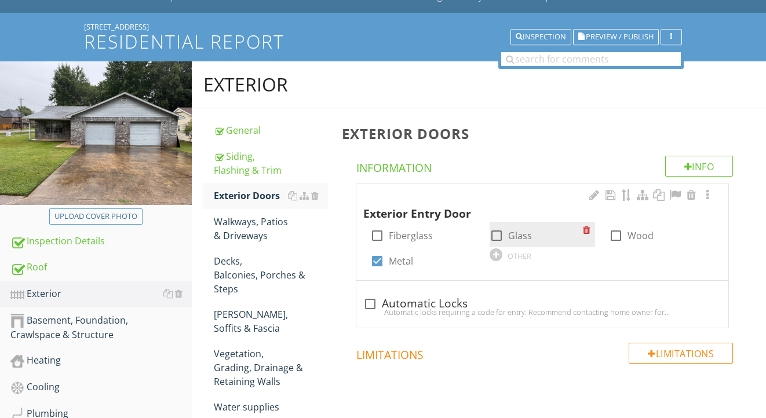
click at [519, 238] on label "Glass" at bounding box center [520, 236] width 24 height 12
checkbox input "true"
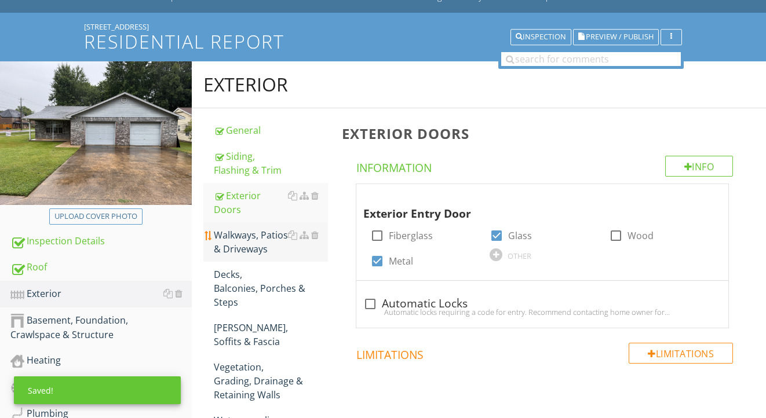
click at [249, 238] on div "Walkways, Patios & Driveways" at bounding box center [271, 242] width 115 height 28
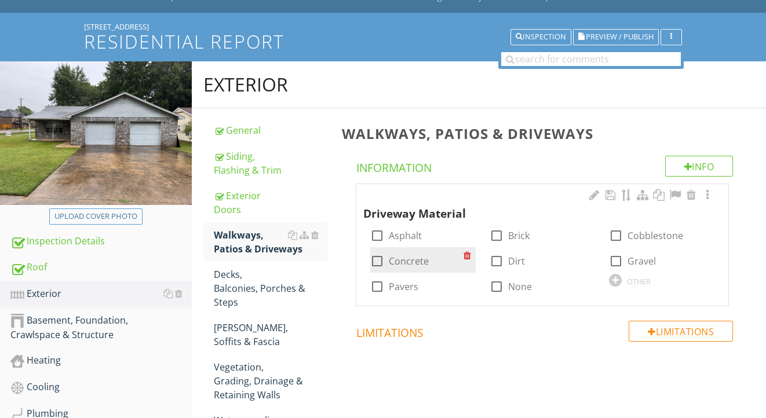
click at [406, 260] on label "Concrete" at bounding box center [409, 262] width 40 height 12
checkbox input "true"
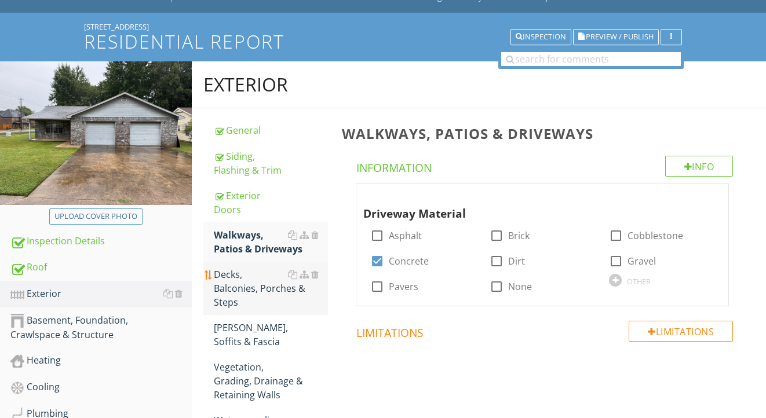
click at [227, 284] on div "Decks, Balconies, Porches & Steps" at bounding box center [271, 289] width 115 height 42
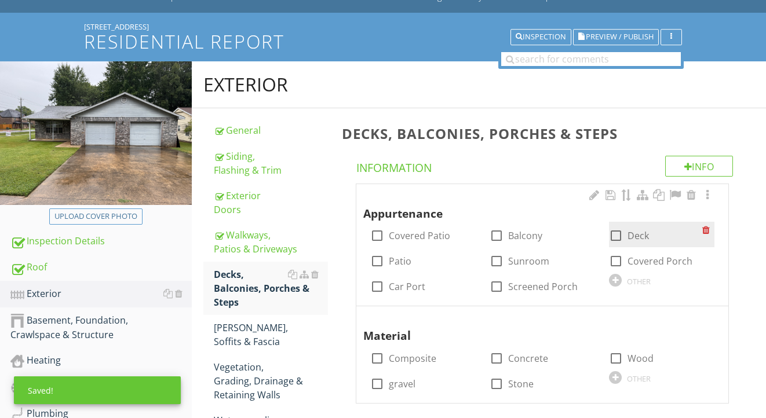
click at [639, 234] on label "Deck" at bounding box center [638, 236] width 21 height 12
checkbox input "true"
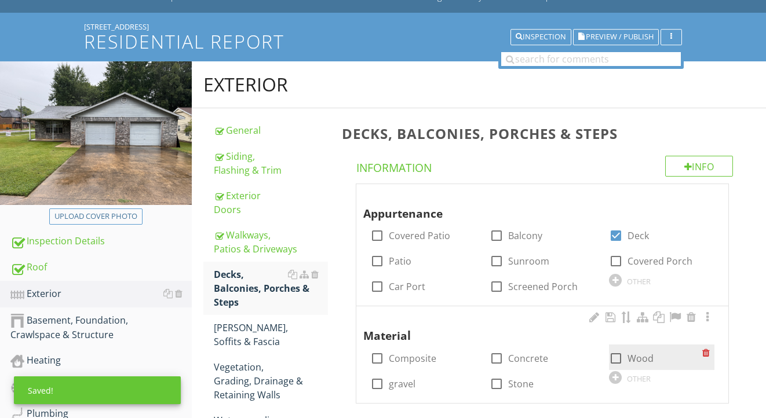
click at [639, 355] on label "Wood" at bounding box center [641, 359] width 26 height 12
checkbox input "true"
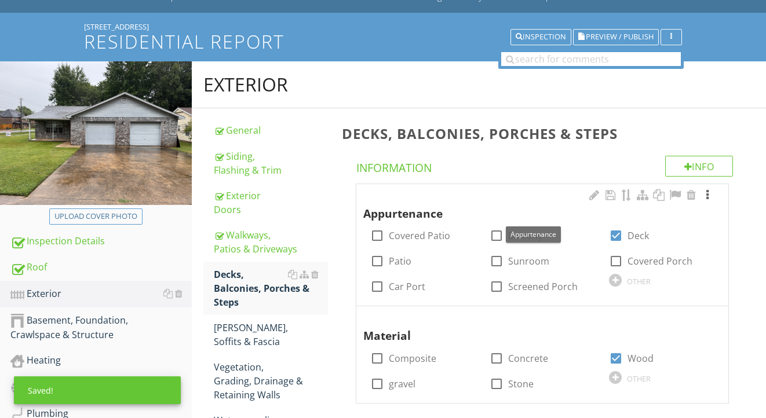
click at [708, 194] on div at bounding box center [708, 196] width 14 height 12
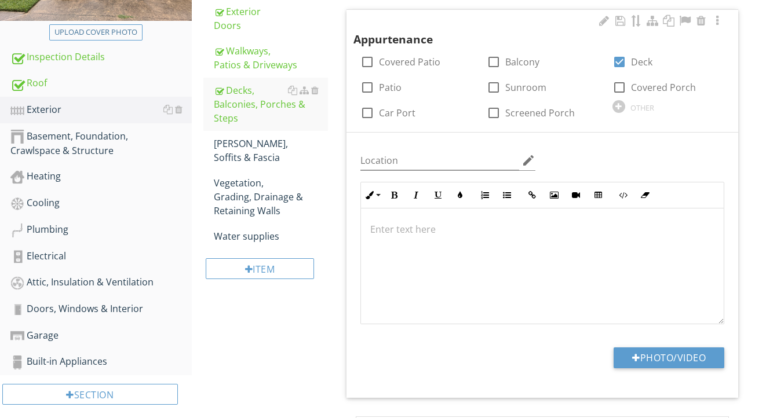
scroll to position [250, 0]
click at [465, 234] on p at bounding box center [542, 230] width 344 height 14
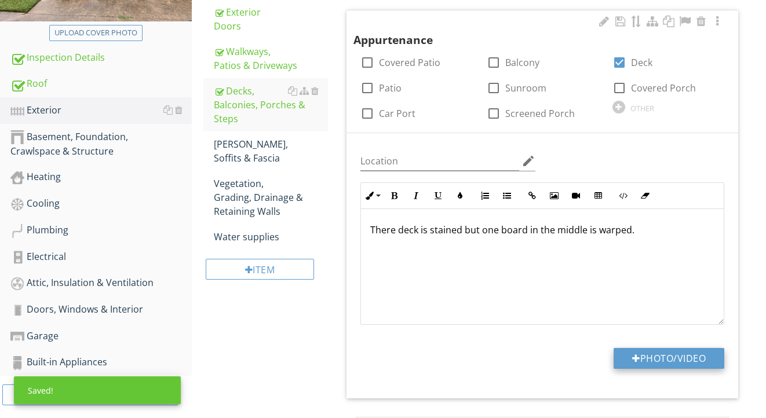
click at [682, 360] on button "Photo/Video" at bounding box center [669, 358] width 111 height 21
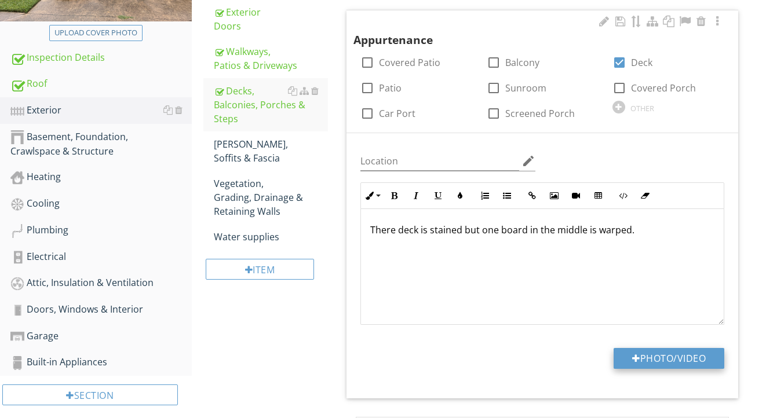
type input "C:\fakepath\IMG_2202.jpeg"
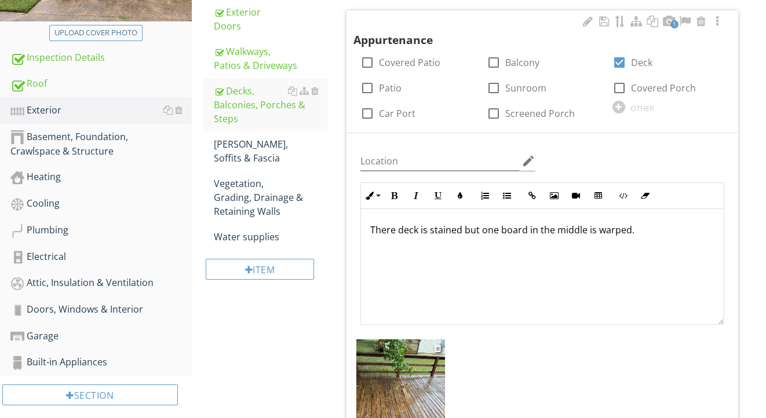
click at [418, 375] on img at bounding box center [400, 399] width 89 height 118
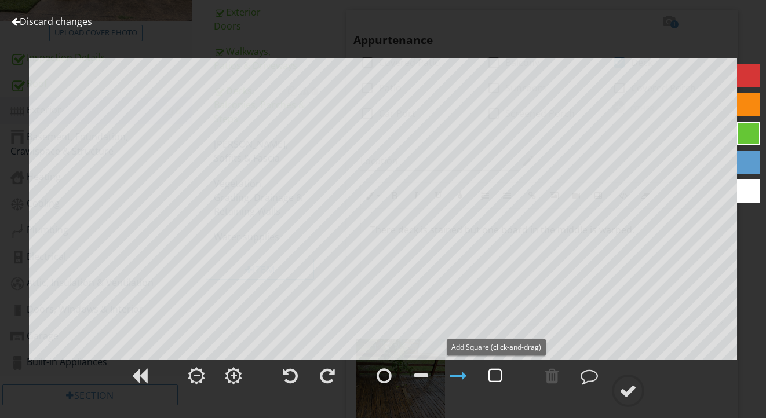
click at [501, 378] on div at bounding box center [496, 375] width 14 height 17
click at [621, 397] on div at bounding box center [628, 390] width 17 height 17
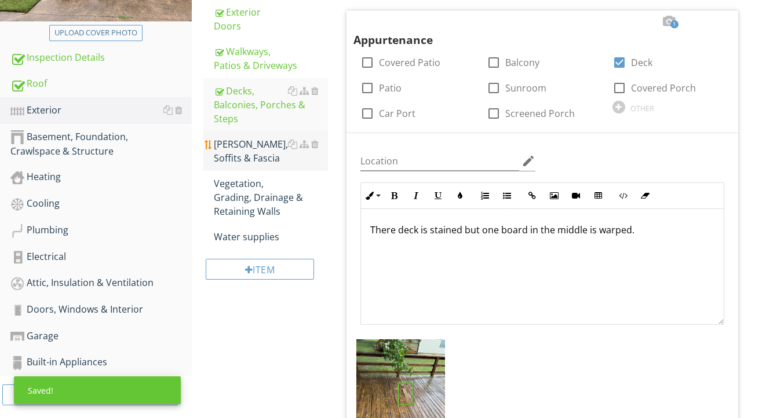
click at [231, 163] on div "[PERSON_NAME], Soffits & [MEDICAL_DATA]" at bounding box center [271, 151] width 115 height 28
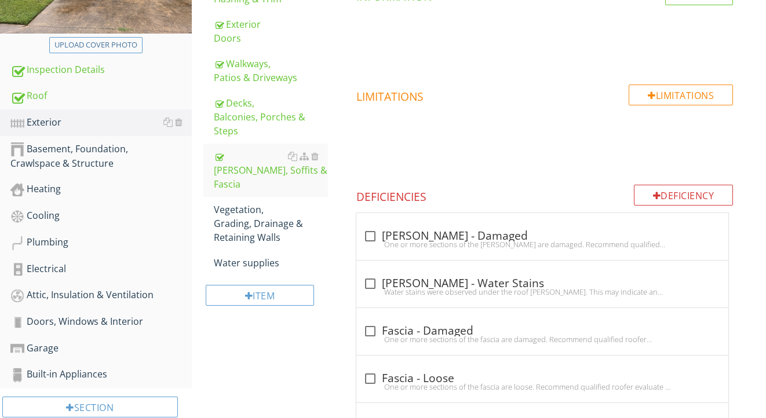
scroll to position [241, 0]
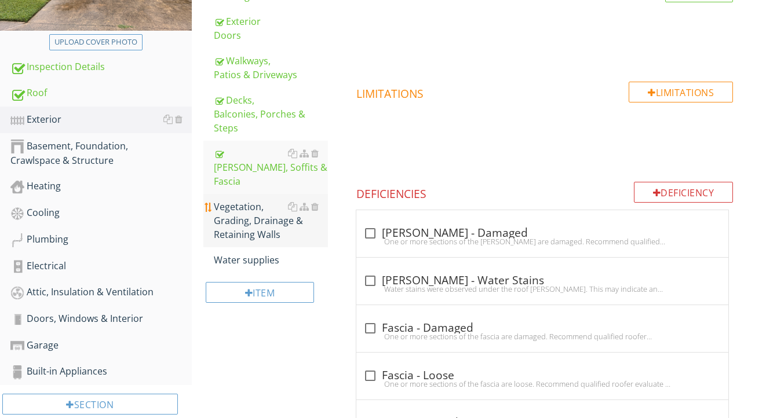
click at [238, 212] on div "Vegetation, Grading, Drainage & Retaining Walls" at bounding box center [271, 221] width 115 height 42
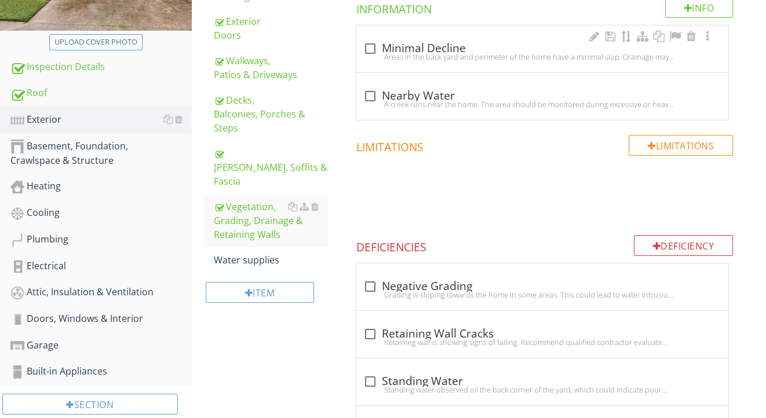
click at [422, 52] on div "Areas in the back yard and perimeter of the home have a minimal slop. Drainage …" at bounding box center [542, 56] width 358 height 9
checkbox input "true"
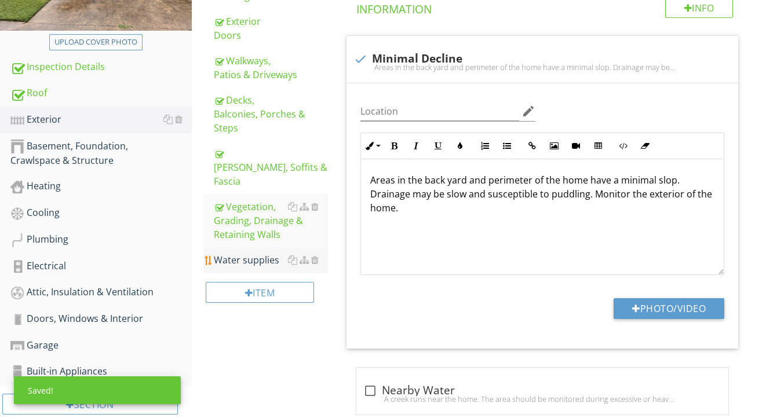
click at [236, 253] on div "Water supplies" at bounding box center [271, 260] width 115 height 14
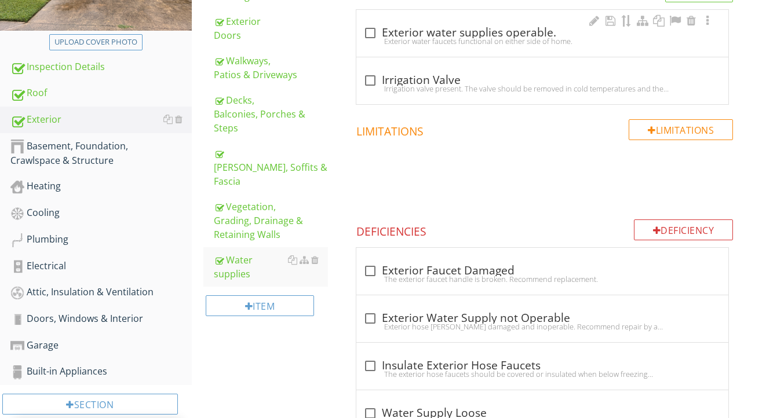
click at [414, 28] on div "check_box_outline_blank Exterior water supplies operable." at bounding box center [542, 33] width 358 height 14
checkbox input "true"
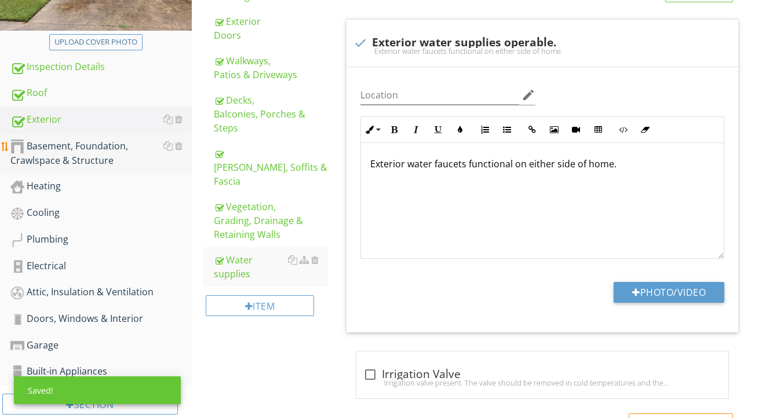
click at [111, 162] on div "Basement, Foundation, Crawlspace & Structure" at bounding box center [100, 153] width 181 height 29
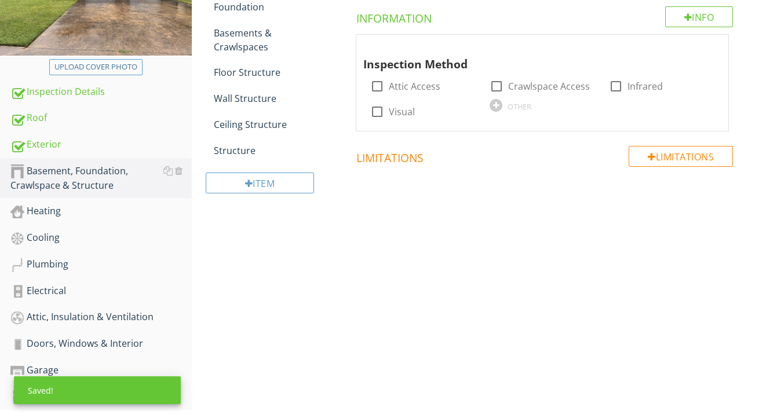
scroll to position [199, 0]
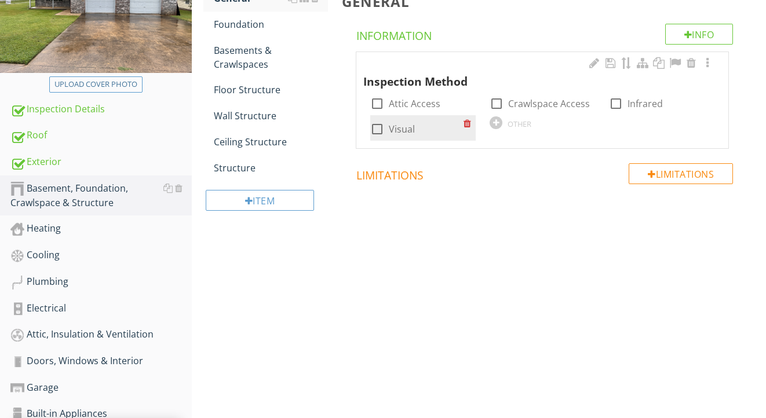
click at [408, 125] on label "Visual" at bounding box center [402, 129] width 26 height 12
checkbox input "true"
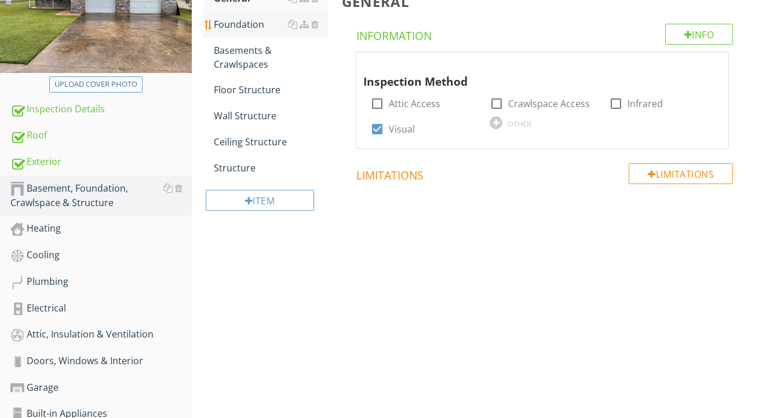
click at [262, 27] on div "Foundation" at bounding box center [271, 24] width 115 height 14
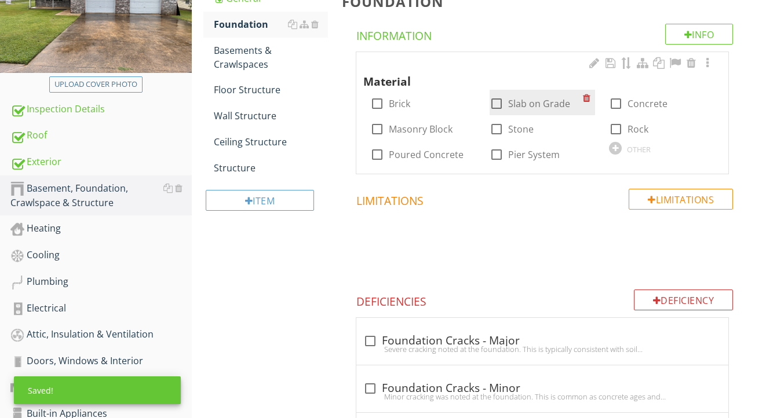
click at [523, 100] on label "Slab on Grade" at bounding box center [539, 104] width 62 height 12
checkbox input "true"
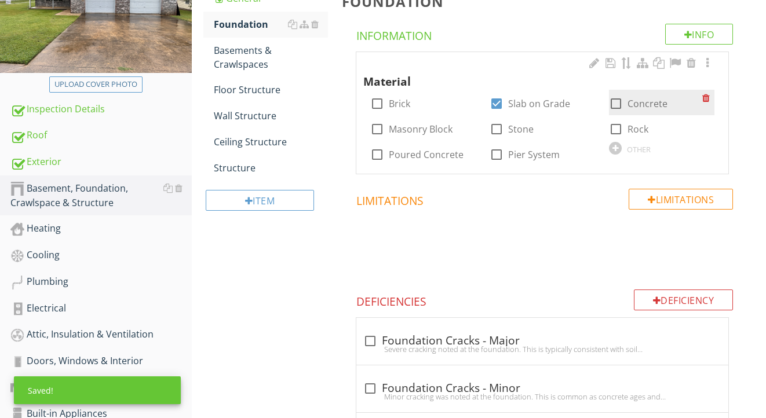
click at [614, 105] on div at bounding box center [616, 104] width 20 height 20
checkbox input "true"
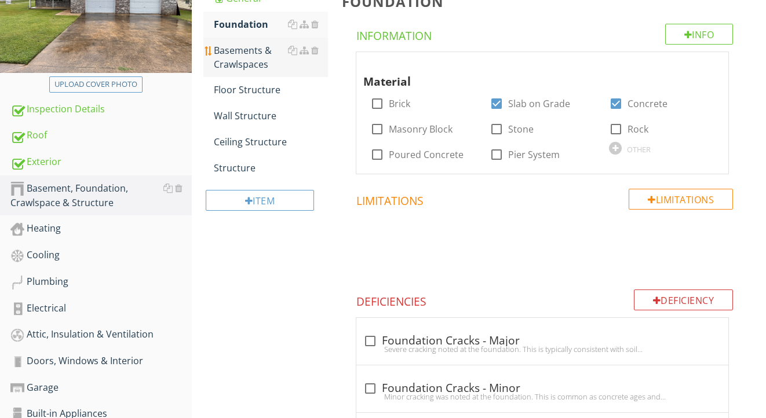
click at [257, 51] on div "Basements & Crawlspaces" at bounding box center [271, 57] width 115 height 28
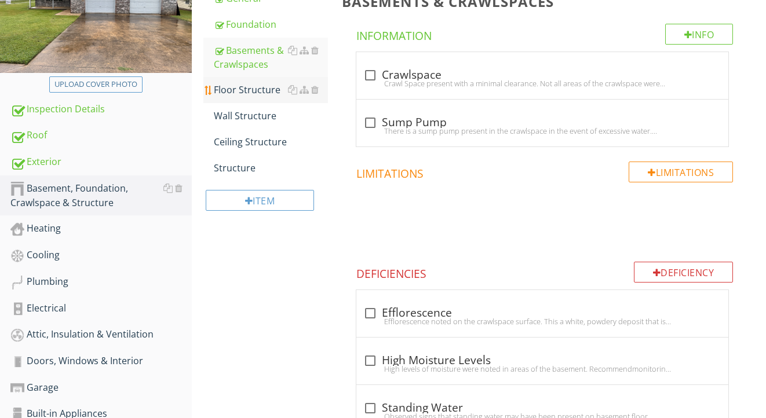
click at [267, 86] on div "Floor Structure" at bounding box center [271, 90] width 115 height 14
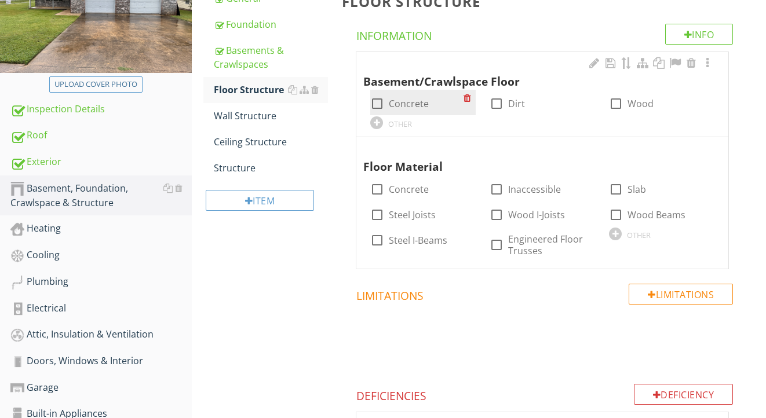
click at [406, 100] on label "Concrete" at bounding box center [409, 104] width 40 height 12
checkbox input "true"
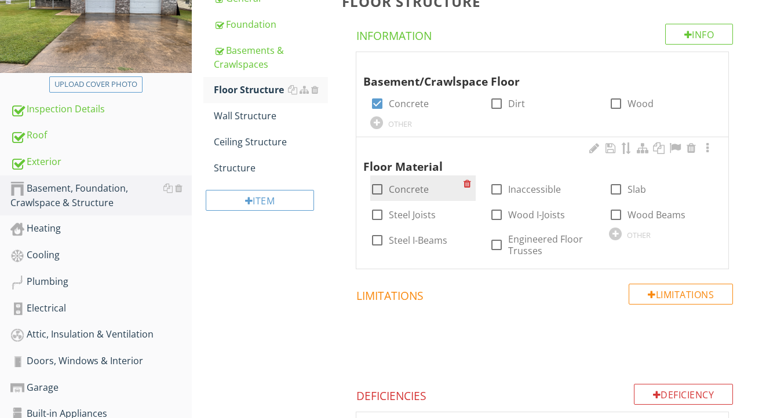
click at [408, 187] on label "Concrete" at bounding box center [409, 190] width 40 height 12
checkbox input "true"
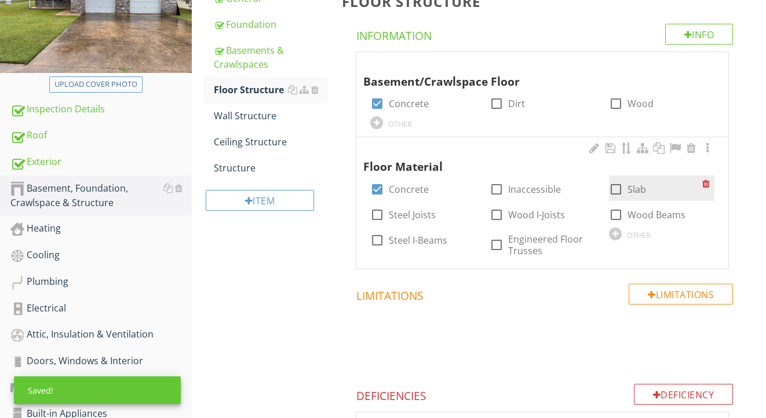
click at [613, 188] on div at bounding box center [616, 190] width 20 height 20
checkbox input "true"
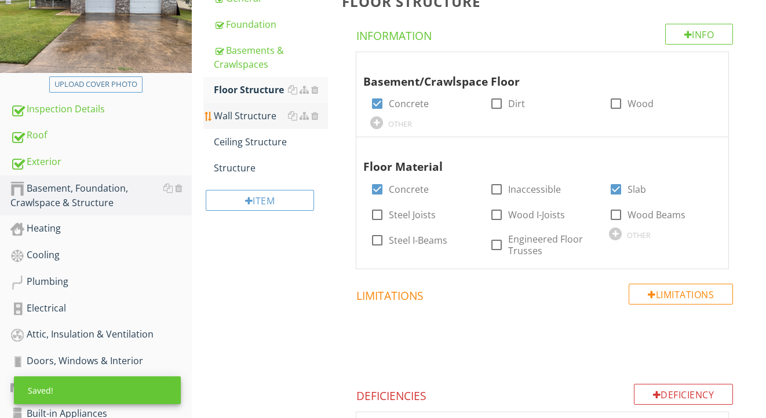
click at [241, 118] on div "Wall Structure" at bounding box center [271, 116] width 115 height 14
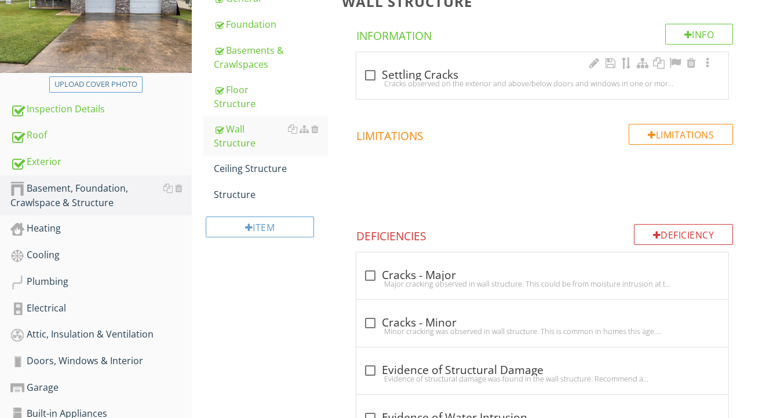
click at [426, 79] on div "Cracks observed on the exterior and above/below doors and windows in one or mor…" at bounding box center [542, 83] width 358 height 9
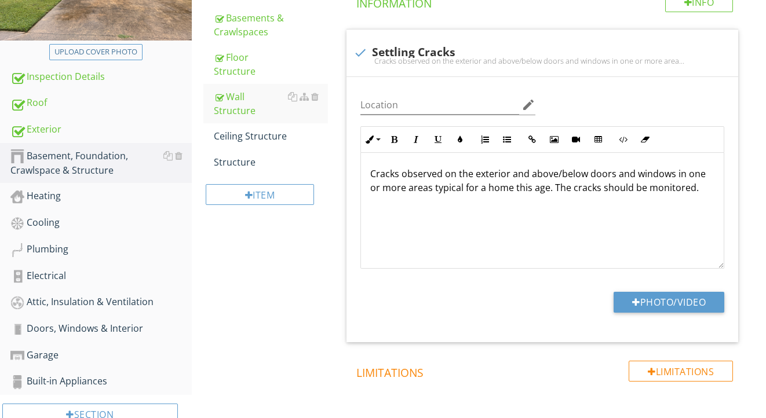
scroll to position [230, 0]
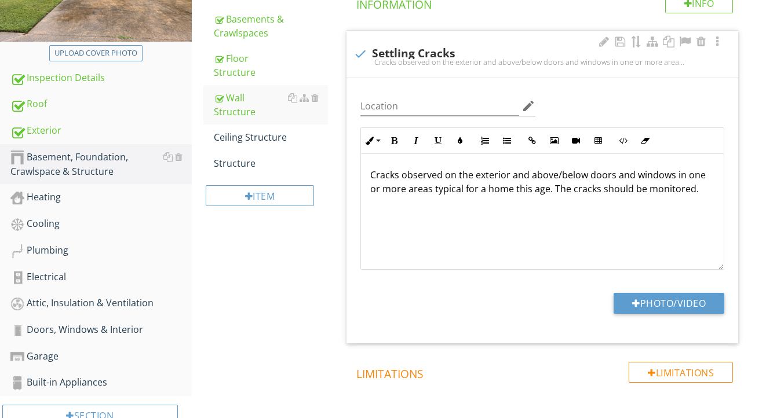
click at [361, 52] on div at bounding box center [361, 54] width 20 height 20
checkbox input "true"
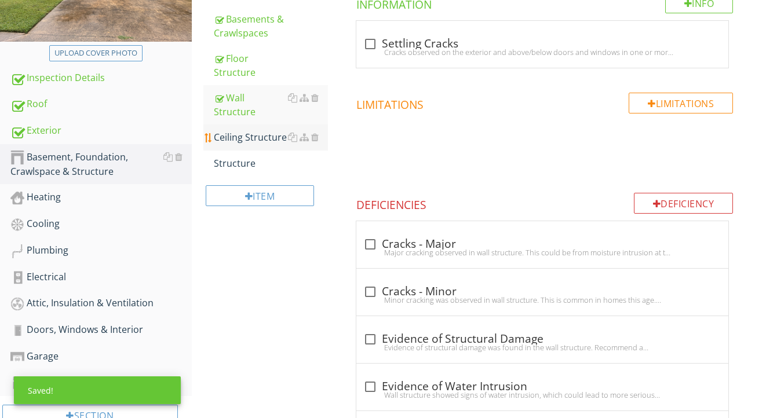
click at [256, 130] on div "Ceiling Structure" at bounding box center [271, 137] width 115 height 14
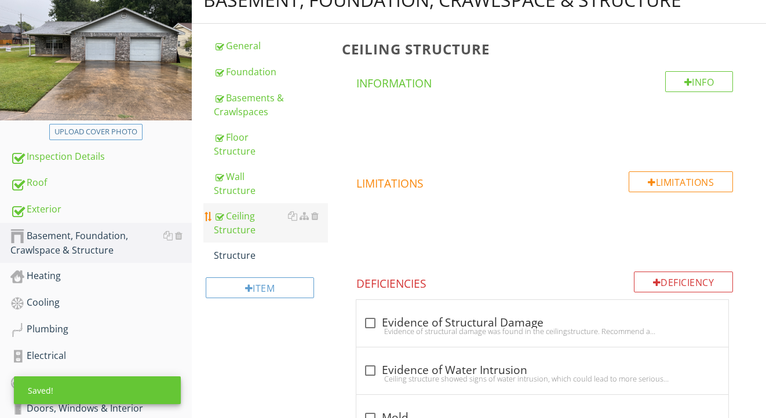
scroll to position [147, 0]
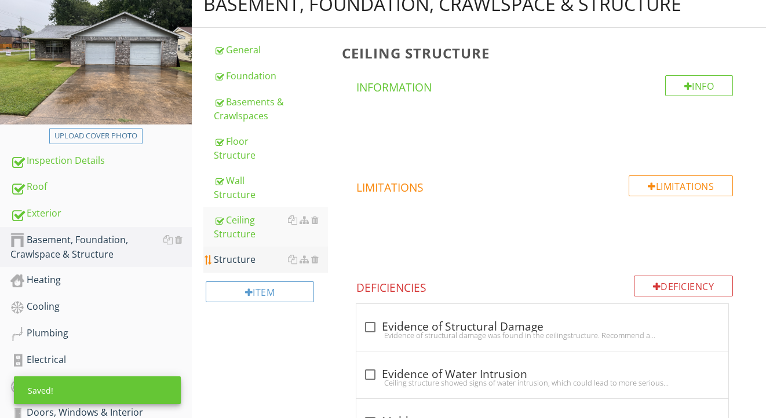
click at [239, 253] on div "Structure" at bounding box center [271, 260] width 115 height 14
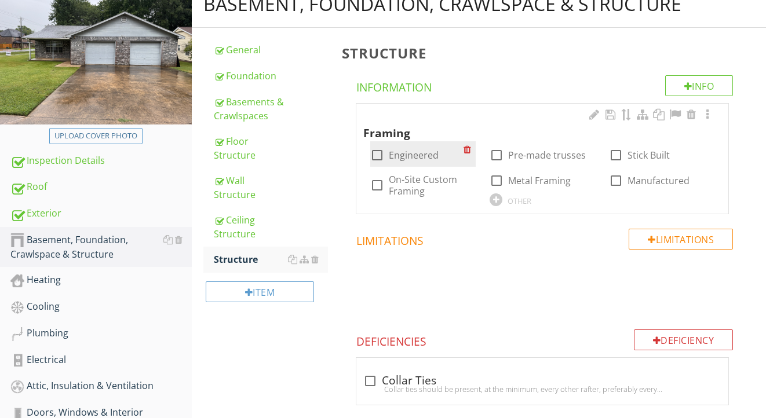
click at [411, 152] on label "Engineered" at bounding box center [414, 156] width 50 height 12
checkbox input "true"
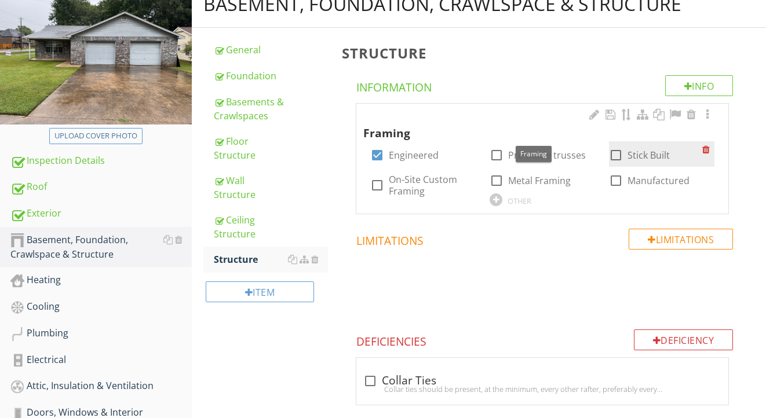
click at [618, 150] on div at bounding box center [616, 155] width 20 height 20
checkbox input "true"
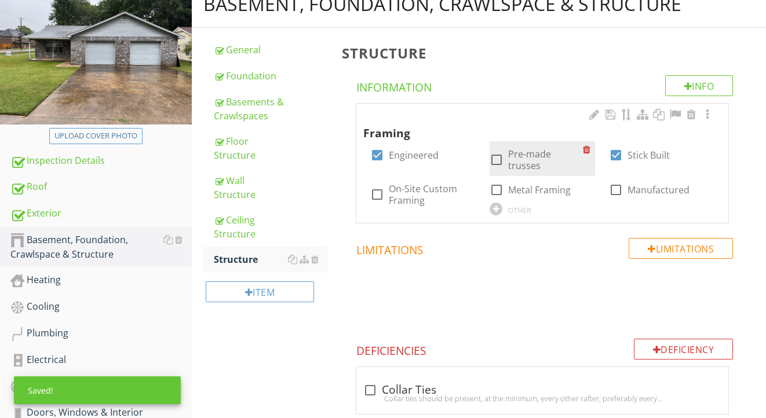
click at [560, 155] on label "Pre-made trusses" at bounding box center [545, 159] width 75 height 23
checkbox input "true"
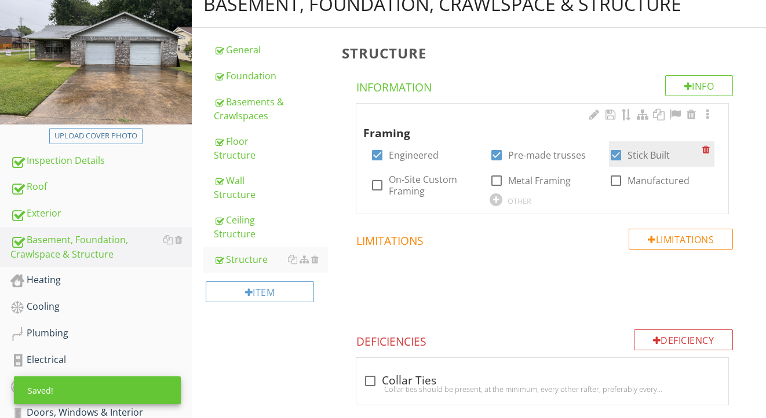
click at [620, 153] on div at bounding box center [616, 155] width 20 height 20
checkbox input "false"
click at [712, 113] on div at bounding box center [708, 115] width 14 height 12
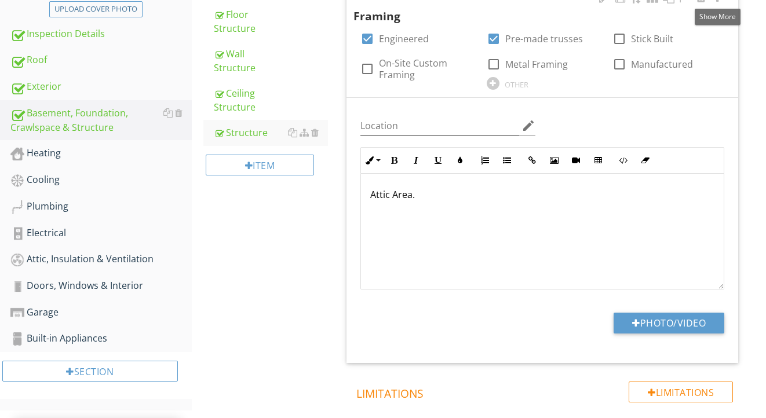
scroll to position [289, 0]
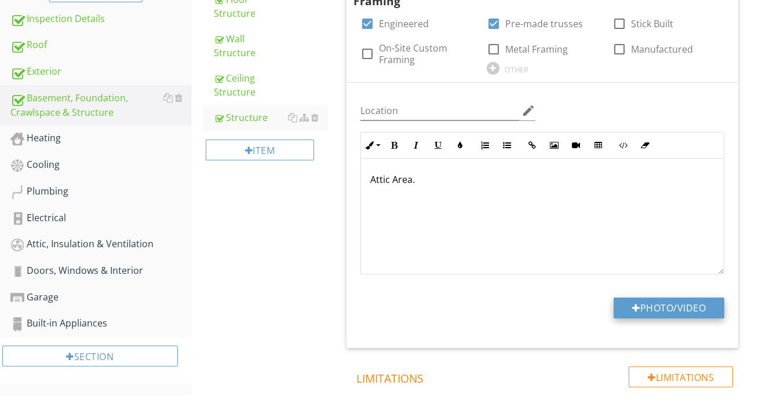
click at [633, 304] on div at bounding box center [636, 308] width 8 height 9
type input "C:\fakepath\IMG_2219.jpeg"
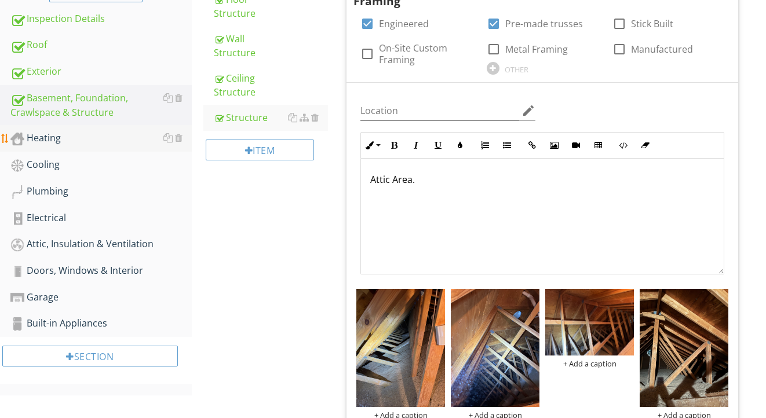
click at [115, 145] on div "Heating" at bounding box center [100, 138] width 181 height 15
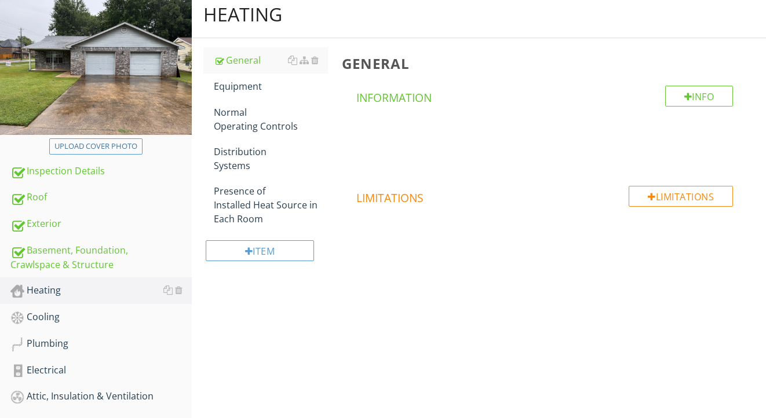
scroll to position [92, 0]
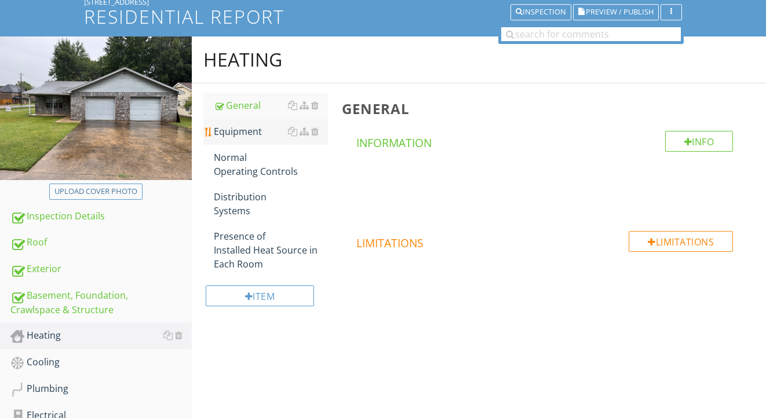
click at [246, 130] on div "Equipment" at bounding box center [271, 132] width 115 height 14
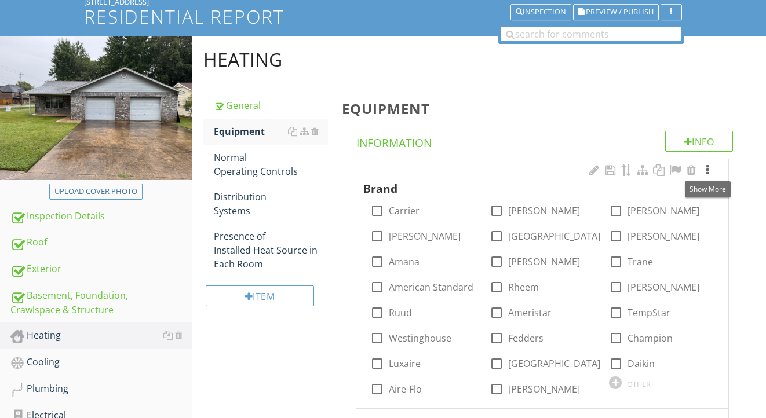
click at [711, 168] on div at bounding box center [708, 171] width 14 height 12
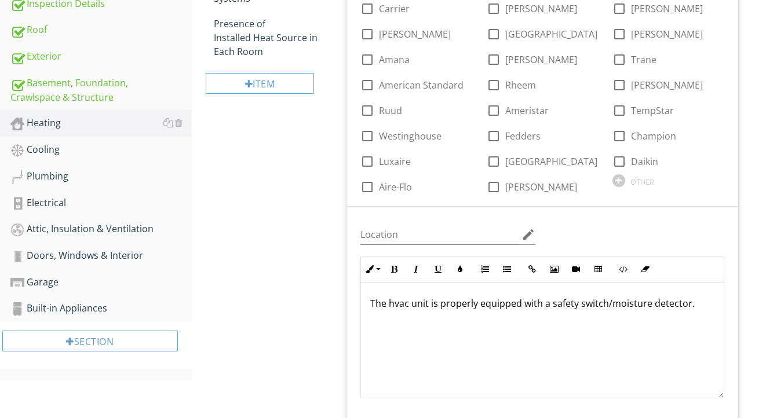
scroll to position [489, 0]
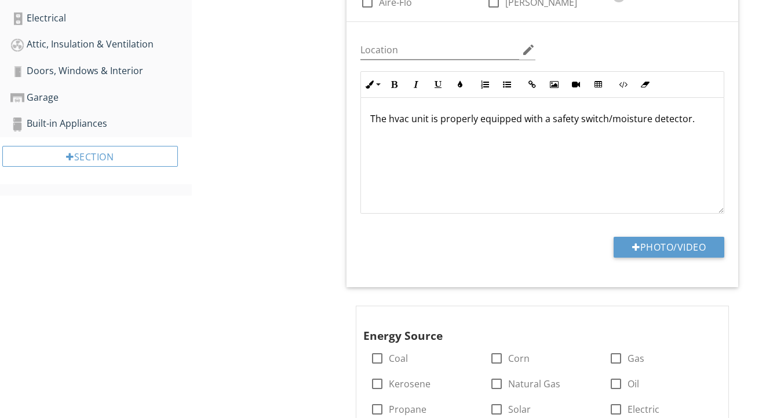
type input "C:\fakepath\IMG_2225.jpeg"
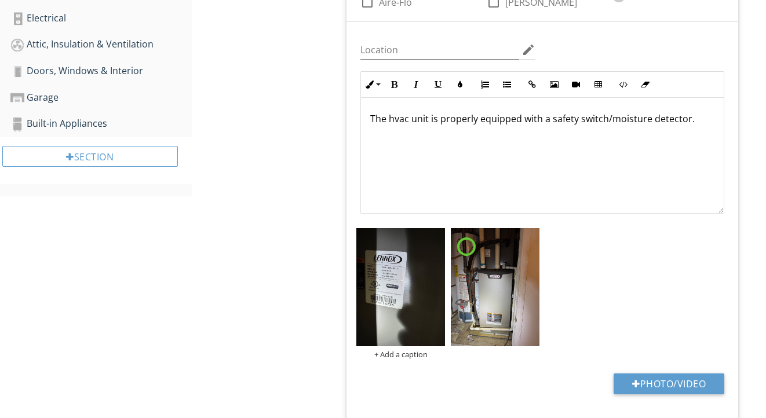
scroll to position [484, 0]
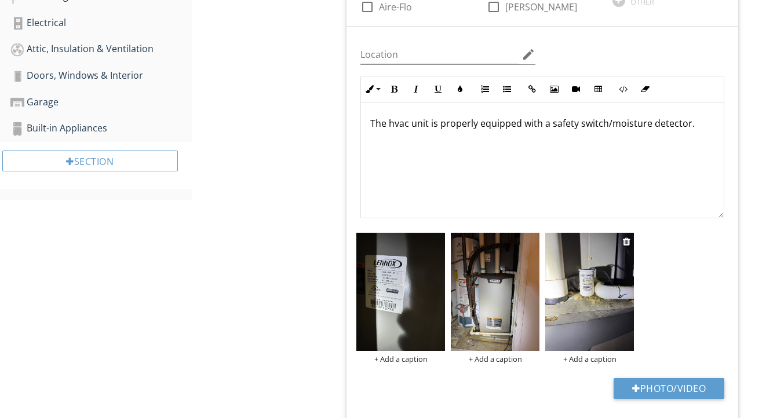
click at [592, 359] on div "+ Add a caption" at bounding box center [589, 359] width 89 height 9
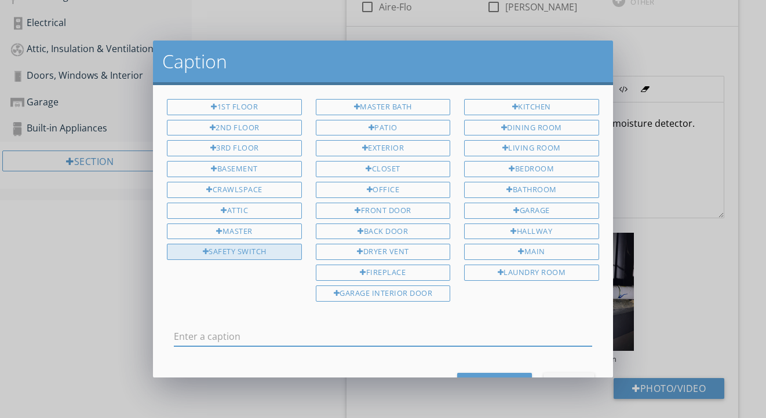
click at [269, 248] on div "Safety Switch" at bounding box center [234, 252] width 134 height 16
type input "Safety Switch"
click at [494, 373] on button "Save Caption" at bounding box center [494, 383] width 75 height 21
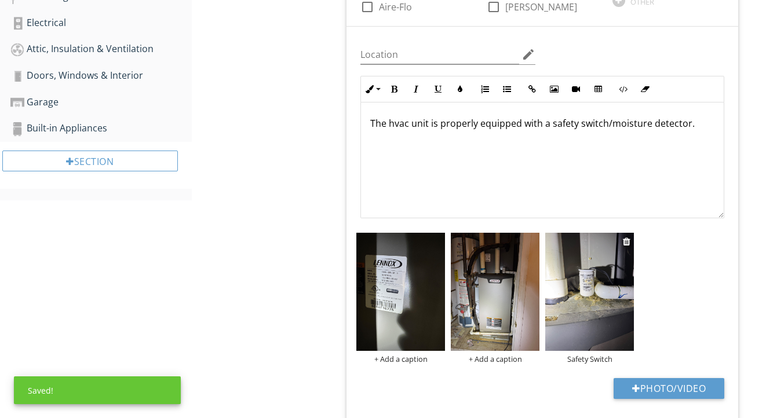
click at [564, 334] on img at bounding box center [589, 292] width 89 height 118
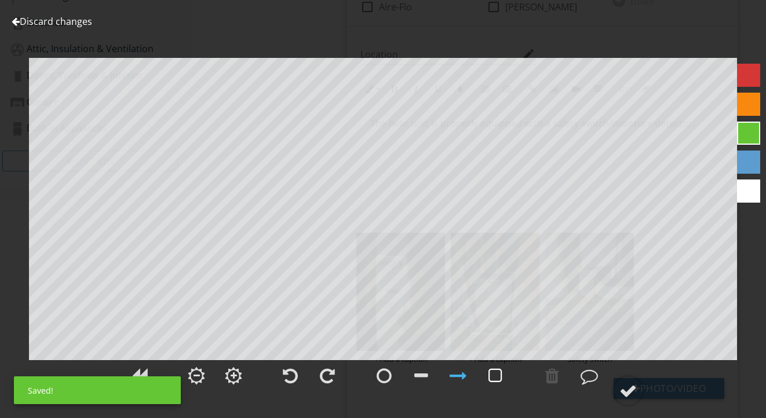
click at [494, 380] on div at bounding box center [496, 375] width 14 height 17
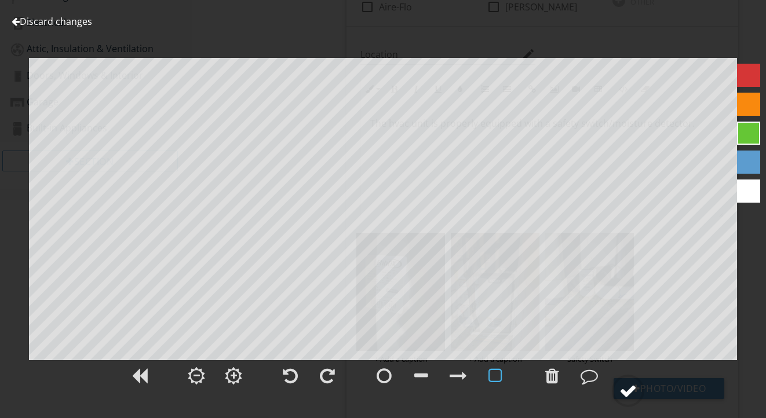
click at [627, 386] on div at bounding box center [628, 390] width 17 height 17
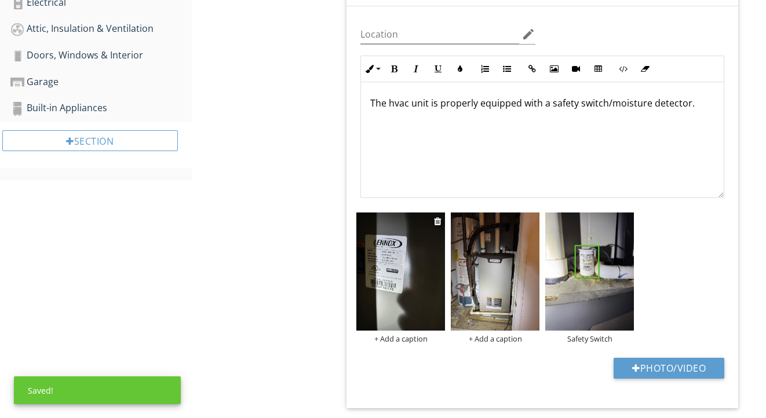
click at [418, 258] on img at bounding box center [400, 272] width 89 height 118
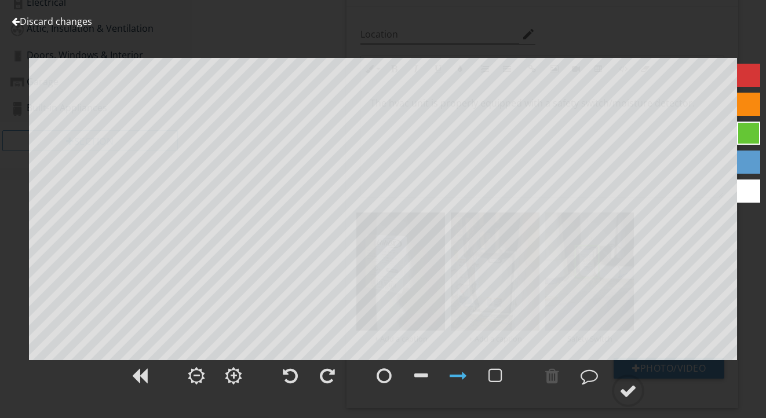
click at [84, 21] on link "Discard changes" at bounding box center [52, 21] width 81 height 13
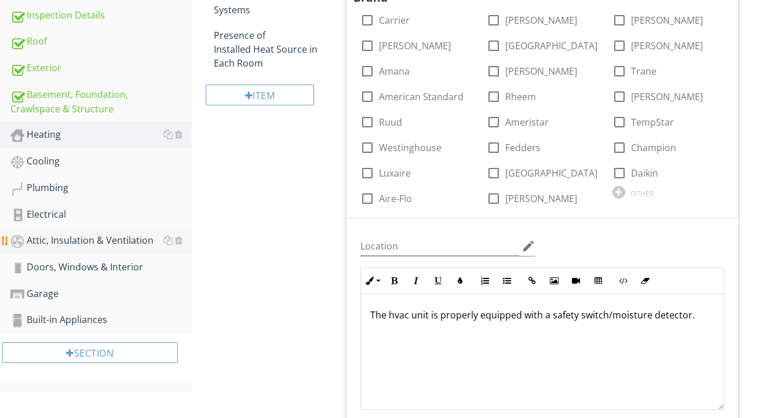
scroll to position [254, 0]
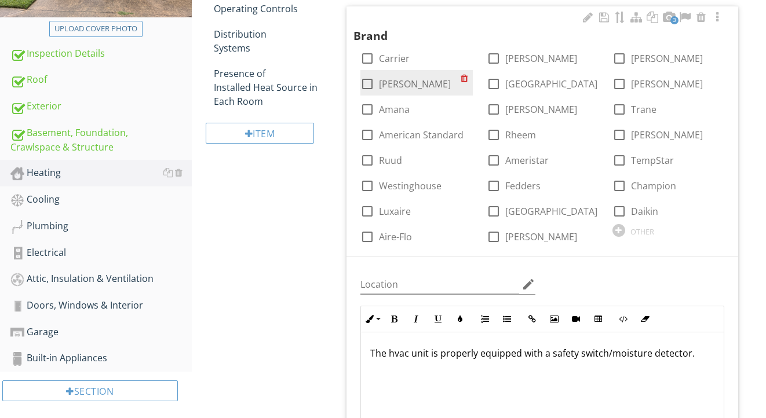
click at [400, 82] on label "[PERSON_NAME]" at bounding box center [415, 84] width 72 height 12
checkbox input "true"
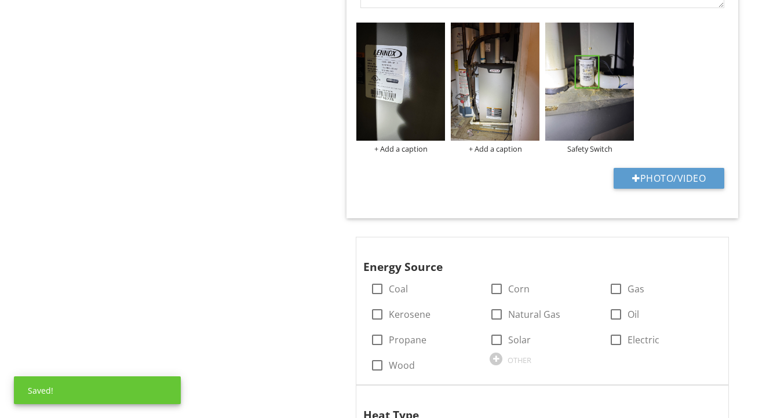
scroll to position [694, 0]
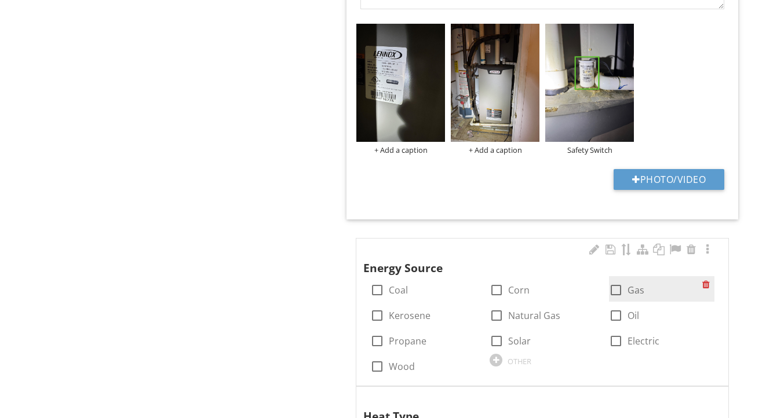
click at [636, 292] on label "Gas" at bounding box center [636, 291] width 17 height 12
checkbox input "true"
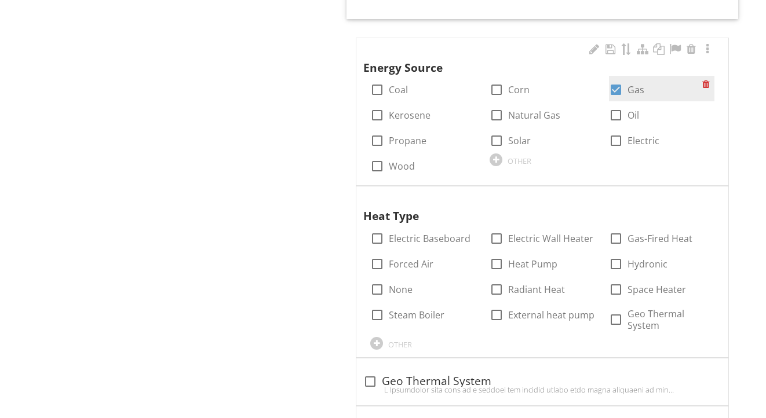
scroll to position [907, 0]
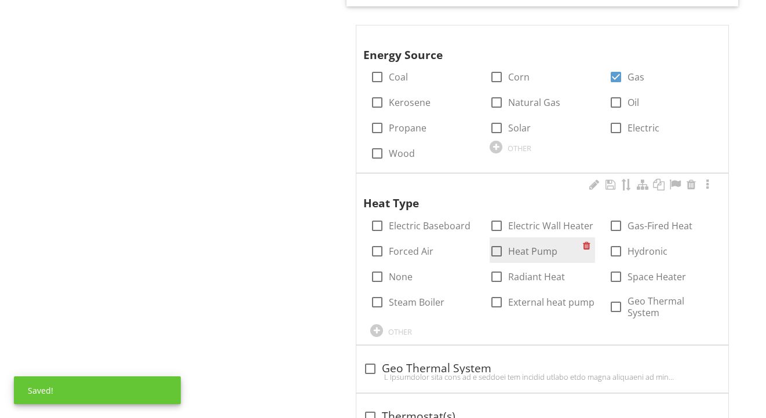
click at [523, 252] on label "Heat Pump" at bounding box center [532, 252] width 49 height 12
checkbox input "true"
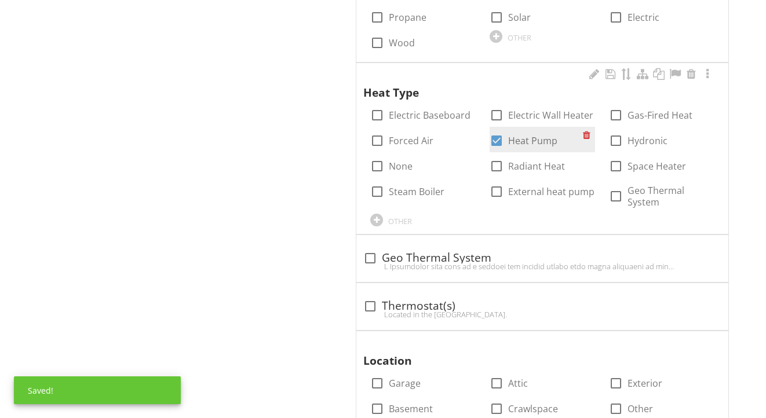
scroll to position [1096, 0]
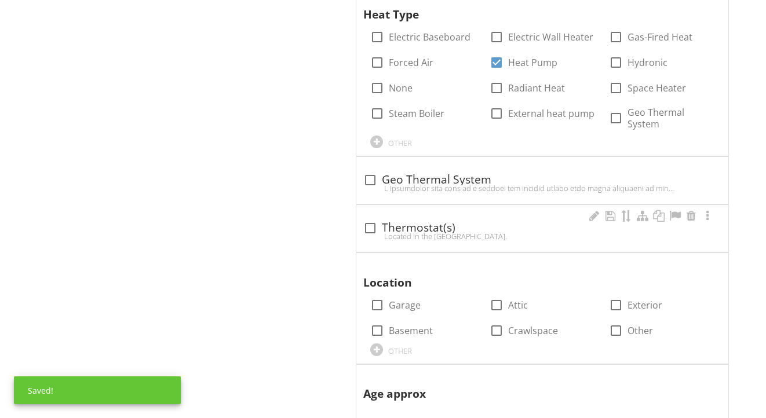
click at [429, 232] on div "Located in the [GEOGRAPHIC_DATA]." at bounding box center [542, 236] width 358 height 9
checkbox input "true"
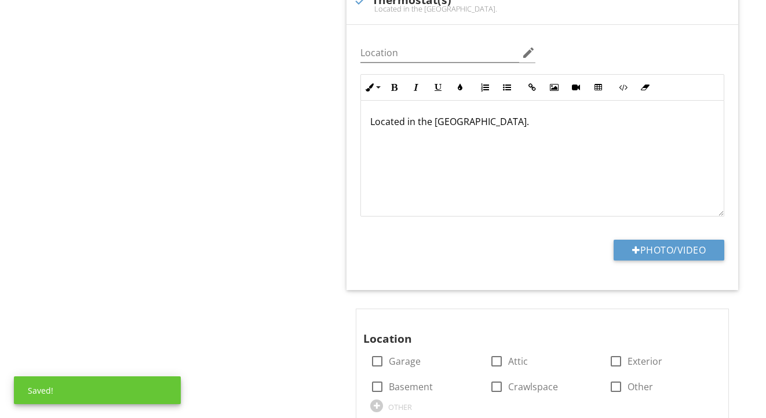
scroll to position [1399, 0]
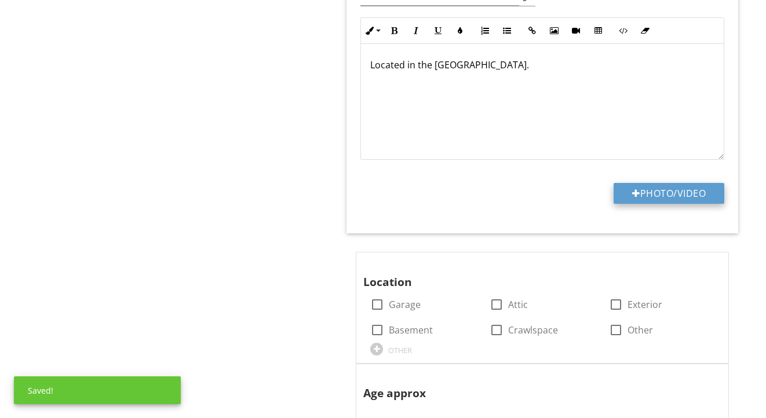
click at [628, 200] on button "Photo/Video" at bounding box center [669, 193] width 111 height 21
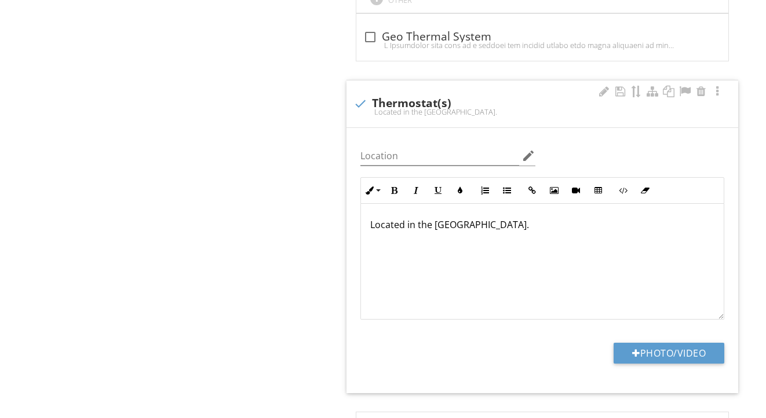
scroll to position [1242, 0]
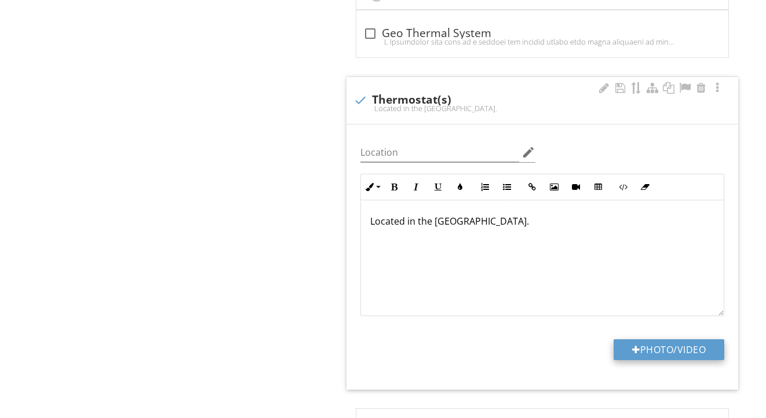
click at [627, 348] on button "Photo/Video" at bounding box center [669, 350] width 111 height 21
click at [622, 347] on button "Photo/Video" at bounding box center [669, 350] width 111 height 21
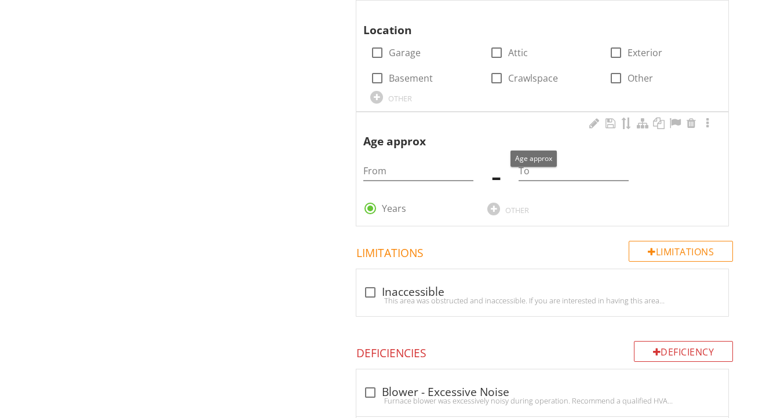
scroll to position [1602, 0]
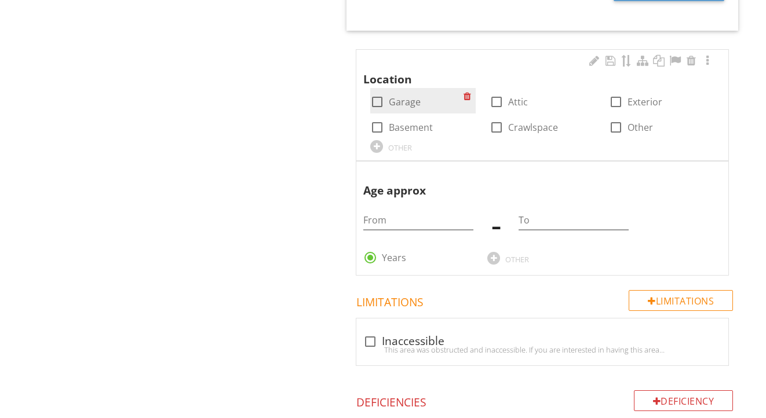
click at [398, 97] on label "Garage" at bounding box center [405, 102] width 32 height 12
checkbox input "true"
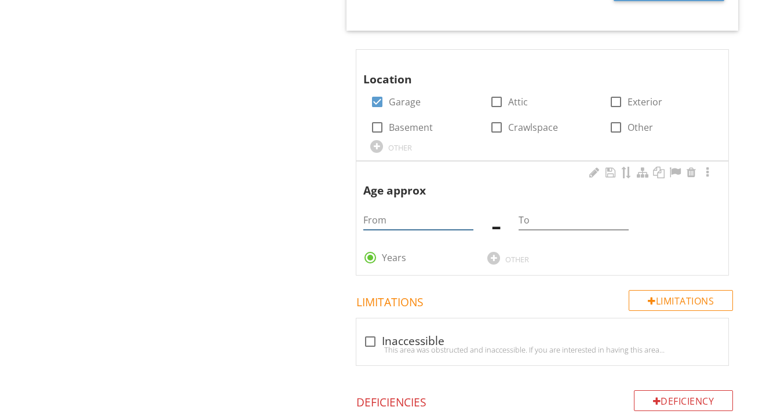
click at [395, 217] on input "From" at bounding box center [418, 220] width 110 height 19
click at [707, 167] on div at bounding box center [708, 173] width 14 height 12
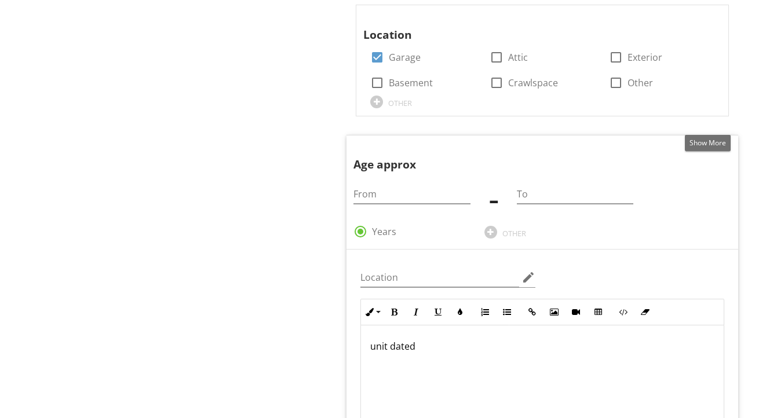
scroll to position [1667, 0]
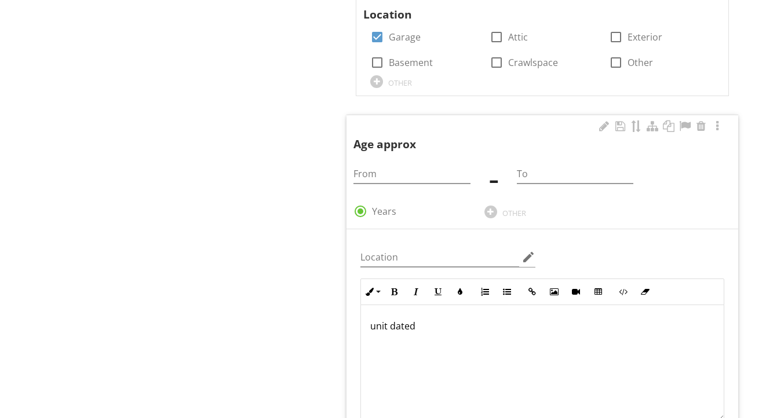
click at [457, 361] on div "unit dated" at bounding box center [542, 363] width 363 height 116
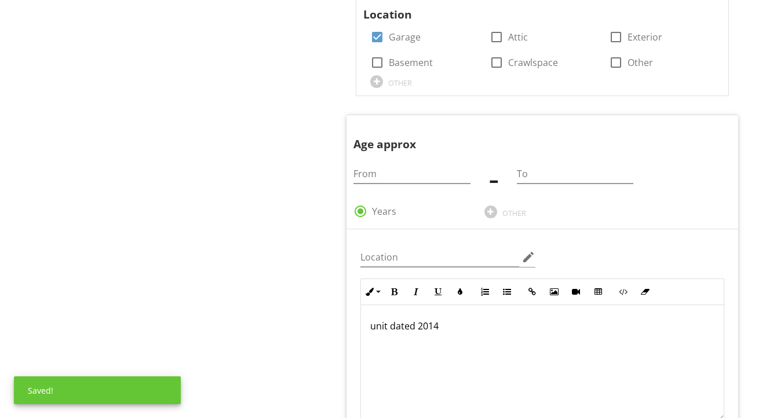
scroll to position [1671, 0]
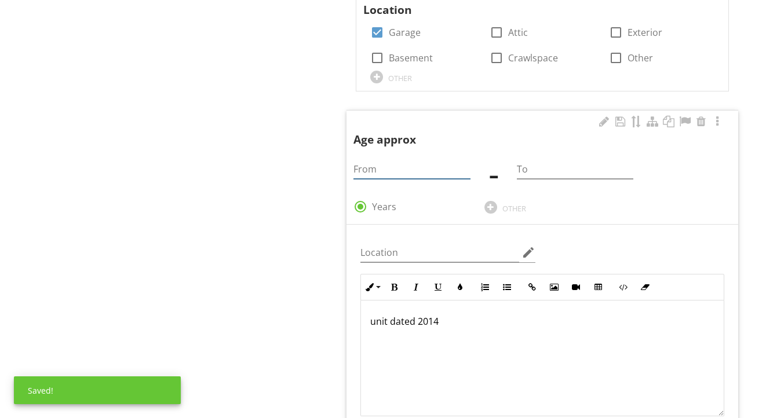
click at [383, 166] on input "From" at bounding box center [412, 169] width 116 height 19
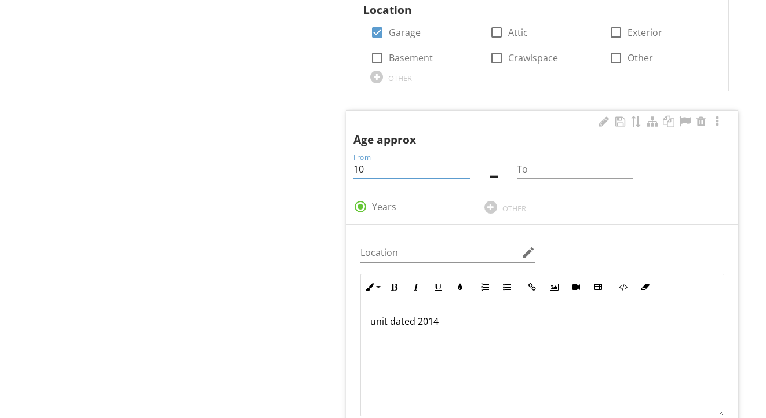
type input "10"
type input "11"
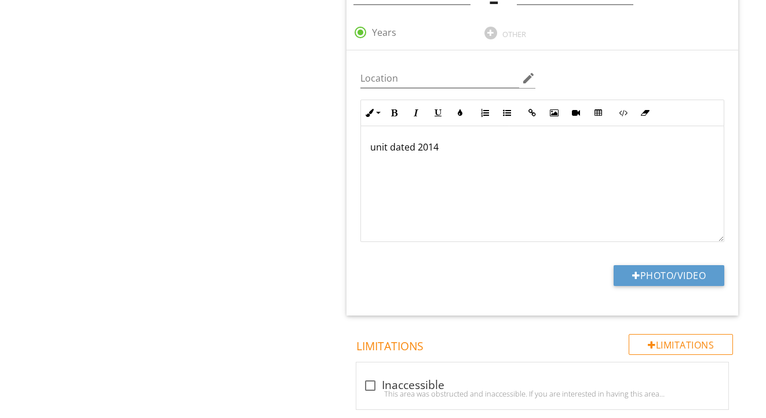
scroll to position [1969, 0]
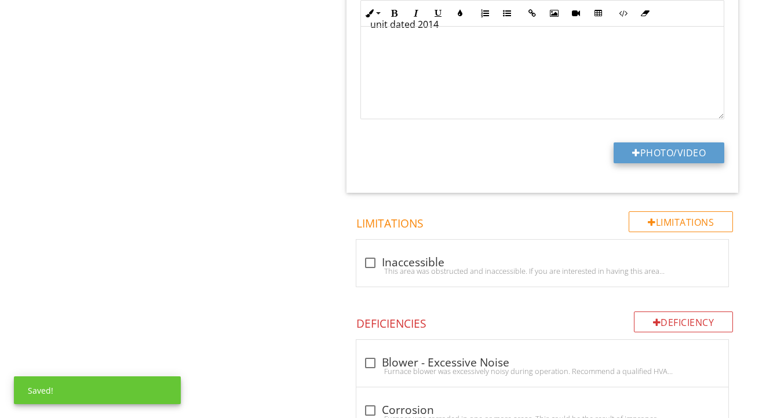
click at [629, 152] on button "Photo/Video" at bounding box center [669, 153] width 111 height 21
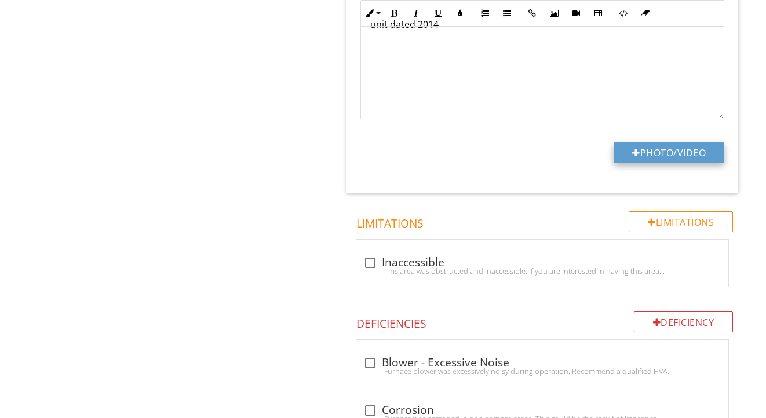
type input "C:\fakepath\IMG_2222.jpeg"
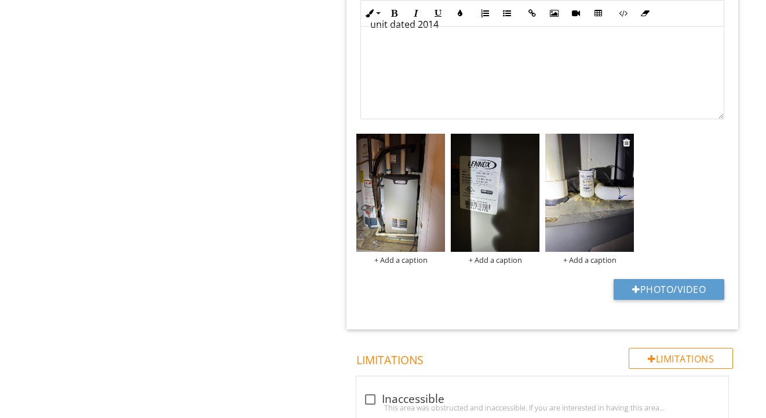
click at [600, 256] on div "+ Add a caption" at bounding box center [589, 260] width 89 height 9
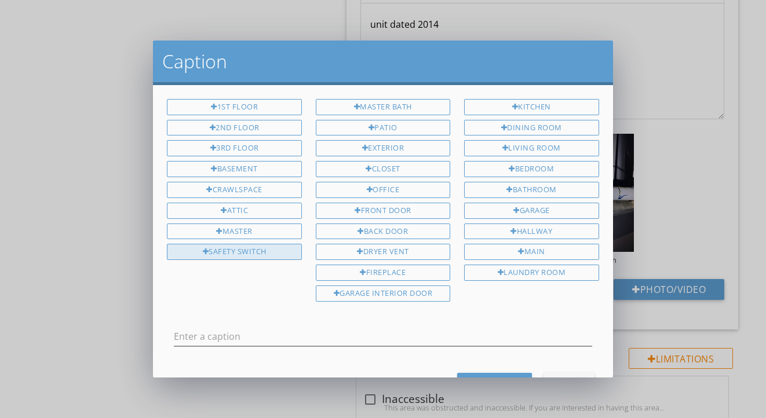
click at [246, 247] on div "Safety Switch" at bounding box center [234, 252] width 134 height 16
type input "Safety Switch"
click at [488, 377] on div "Save Caption" at bounding box center [495, 383] width 56 height 12
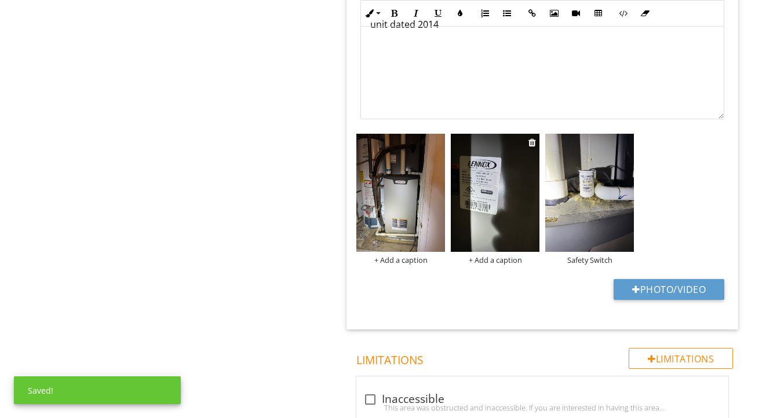
click at [469, 210] on img at bounding box center [495, 193] width 89 height 118
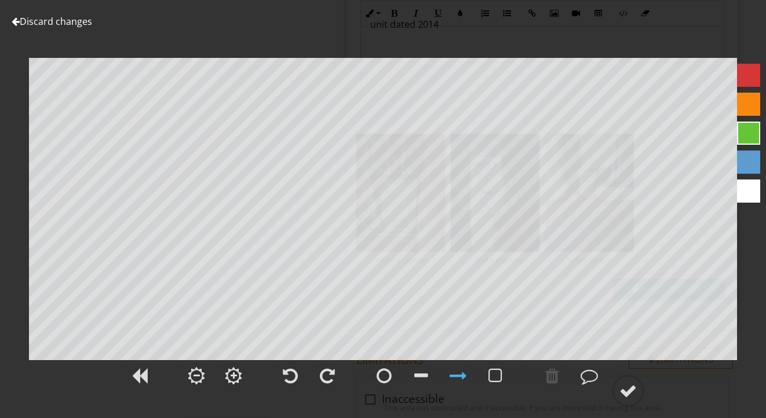
click at [77, 21] on link "Discard changes" at bounding box center [52, 21] width 81 height 13
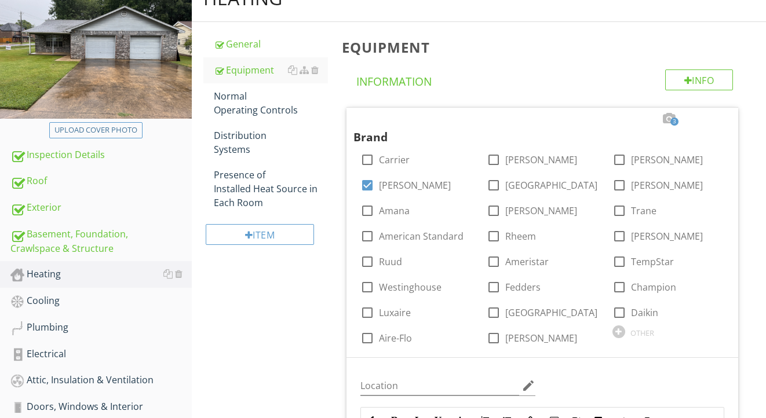
scroll to position [152, 0]
click at [238, 114] on div "Normal Operating Controls" at bounding box center [271, 104] width 115 height 28
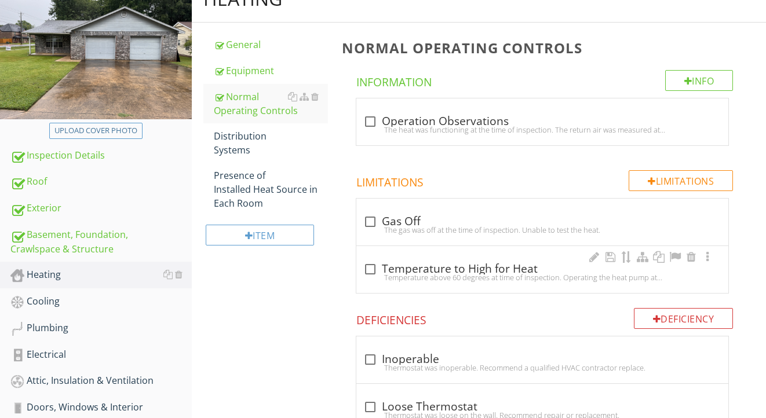
click at [417, 274] on div "Temperature above 60 degrees at time of inspection. Operating the heat pump at …" at bounding box center [542, 277] width 358 height 9
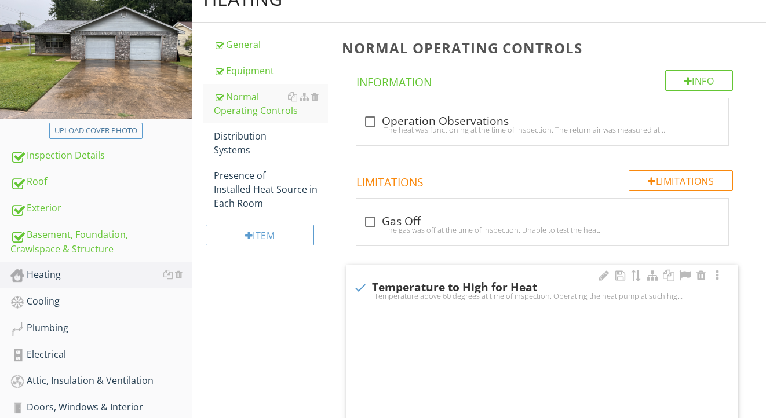
checkbox input "true"
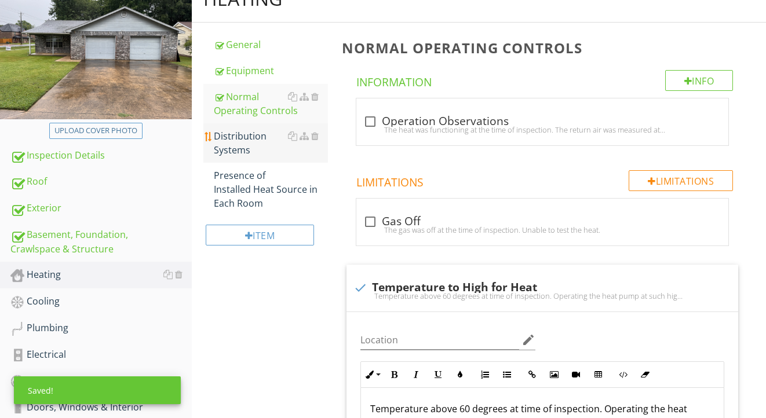
click at [249, 147] on div "Distribution Systems" at bounding box center [271, 143] width 115 height 28
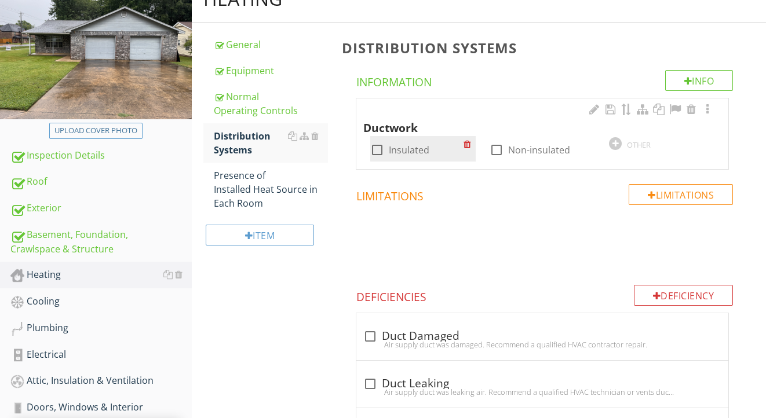
click at [424, 149] on label "Insulated" at bounding box center [409, 150] width 41 height 12
checkbox input "true"
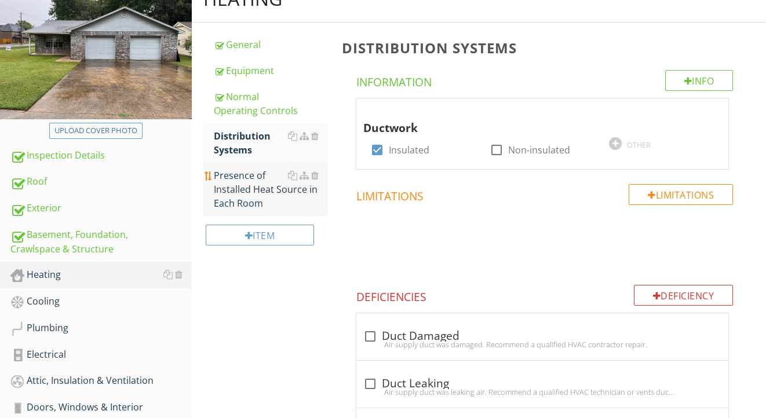
click at [261, 183] on div "Presence of Installed Heat Source in Each Room" at bounding box center [271, 190] width 115 height 42
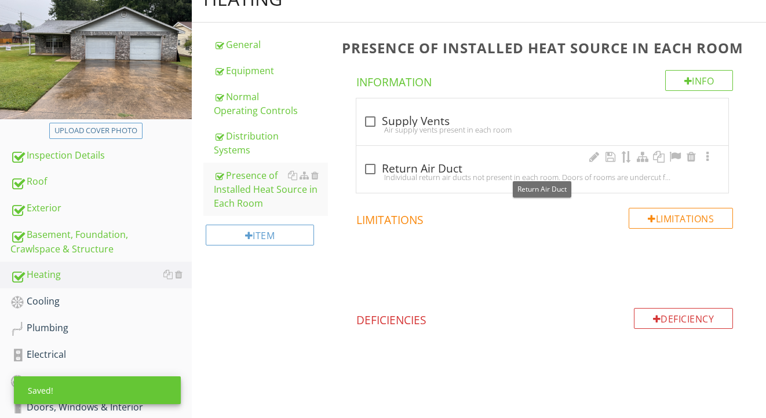
click at [413, 167] on div "check_box_outline_blank Return Air Duct" at bounding box center [542, 169] width 358 height 14
checkbox input "true"
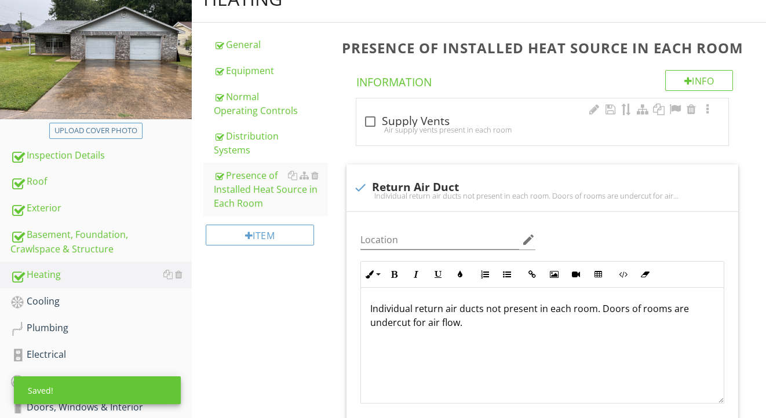
click at [416, 125] on div "Air supply vents present in each room" at bounding box center [542, 129] width 358 height 9
checkbox input "true"
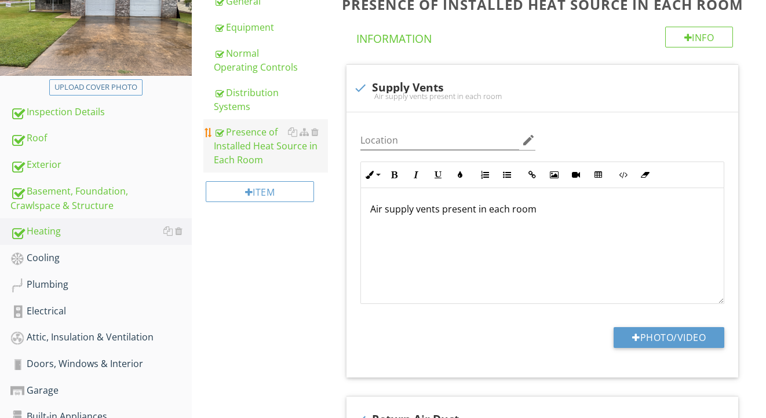
scroll to position [181, 0]
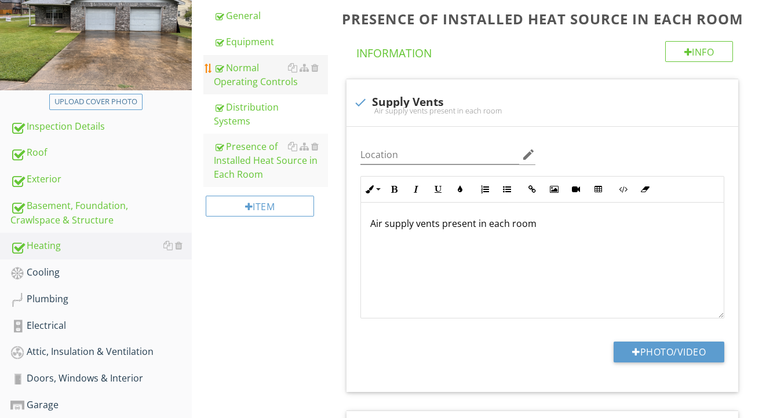
click at [236, 79] on div "Normal Operating Controls" at bounding box center [271, 75] width 115 height 28
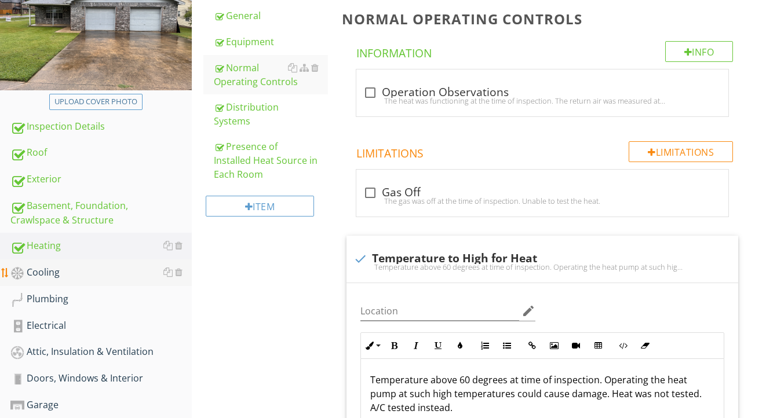
click at [39, 275] on div "Cooling" at bounding box center [100, 272] width 181 height 15
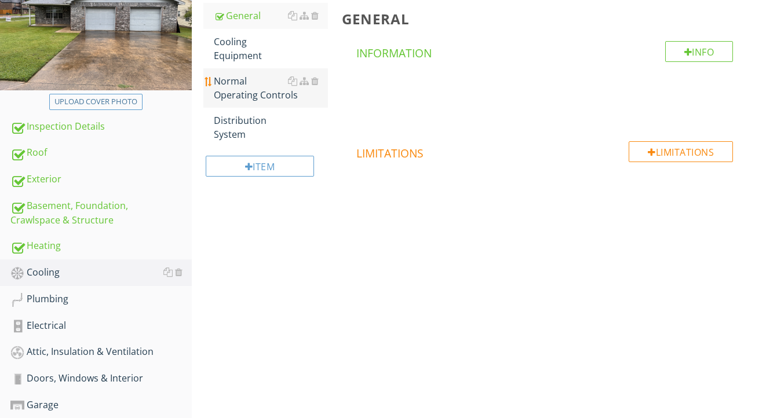
scroll to position [147, 0]
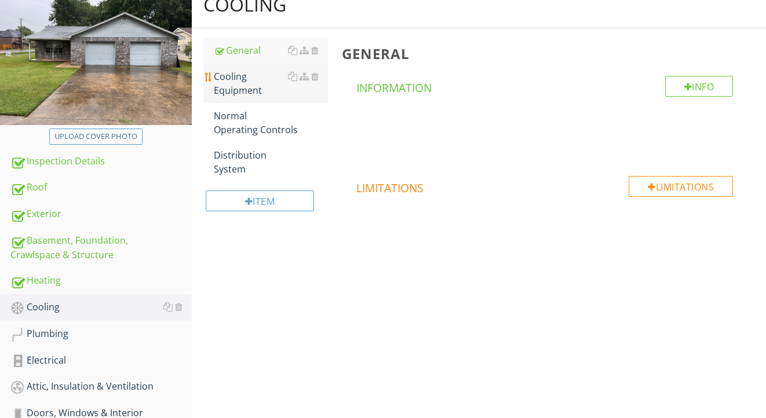
click at [243, 79] on div "Cooling Equipment" at bounding box center [271, 84] width 115 height 28
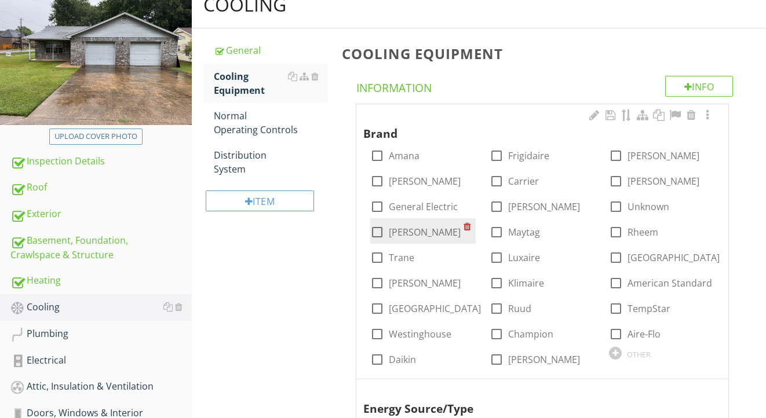
click at [387, 227] on div "check_box_outline_blank Lennox" at bounding box center [415, 232] width 90 height 14
click at [380, 231] on div at bounding box center [377, 233] width 20 height 20
checkbox input "true"
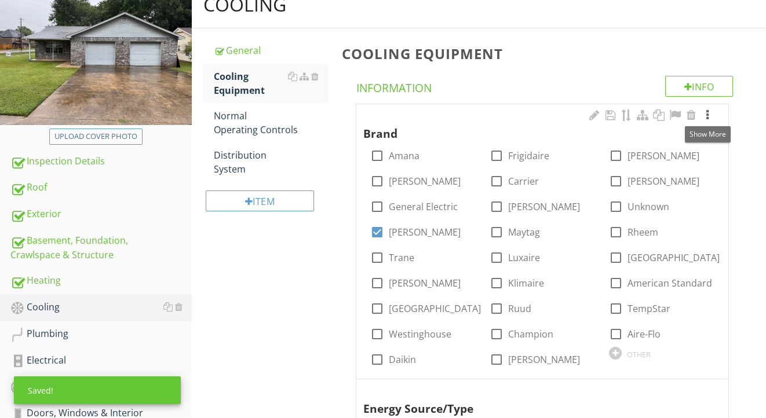
click at [709, 116] on div at bounding box center [708, 116] width 14 height 12
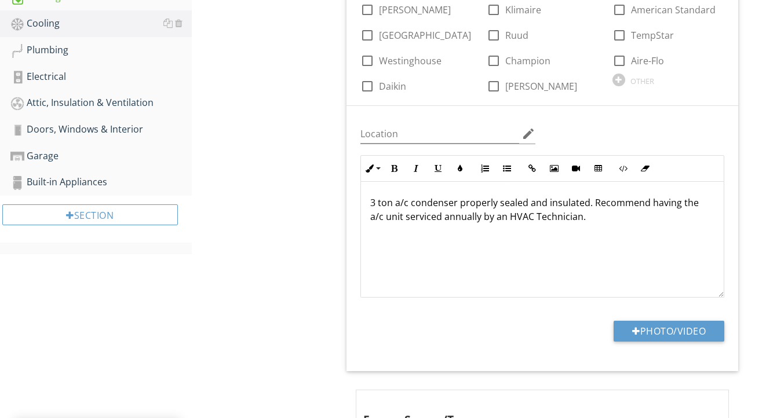
scroll to position [451, 0]
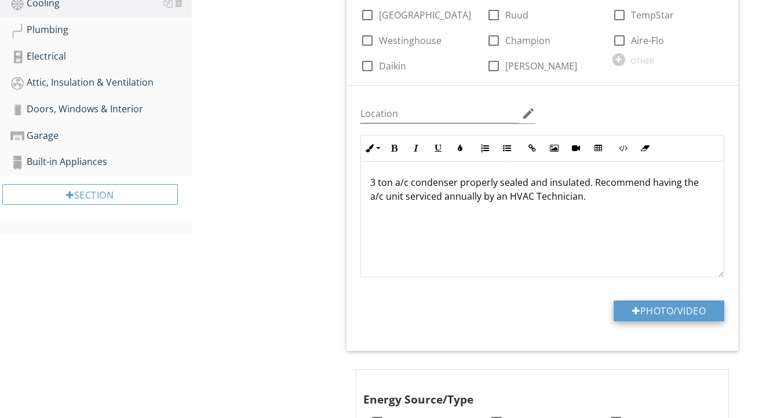
click at [650, 311] on button "Photo/Video" at bounding box center [669, 311] width 111 height 21
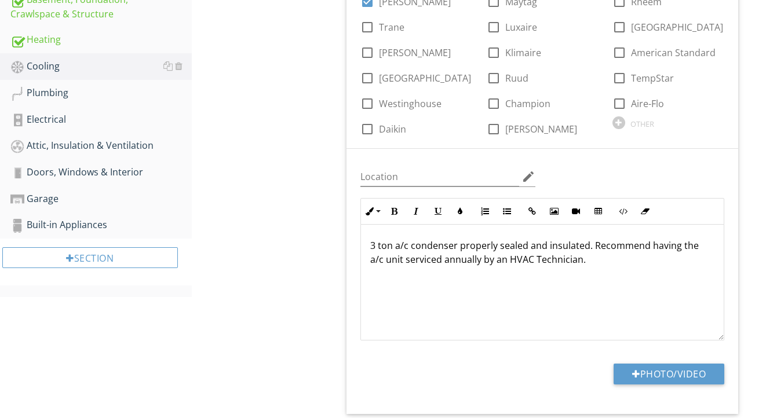
scroll to position [375, 0]
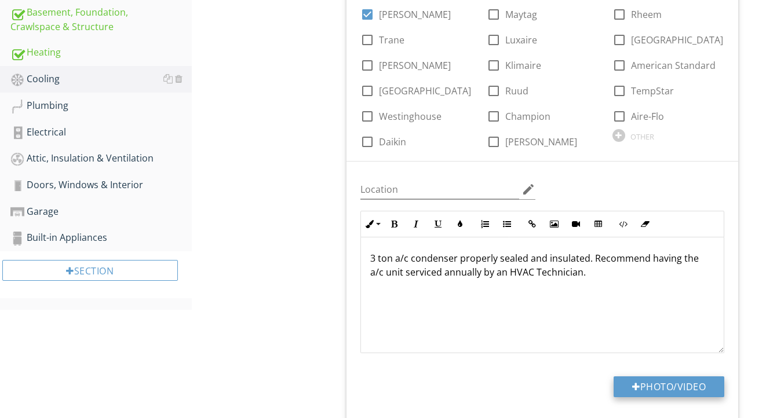
click at [645, 384] on button "Photo/Video" at bounding box center [669, 387] width 111 height 21
type input "C:\fakepath\IMG_2197.jpeg"
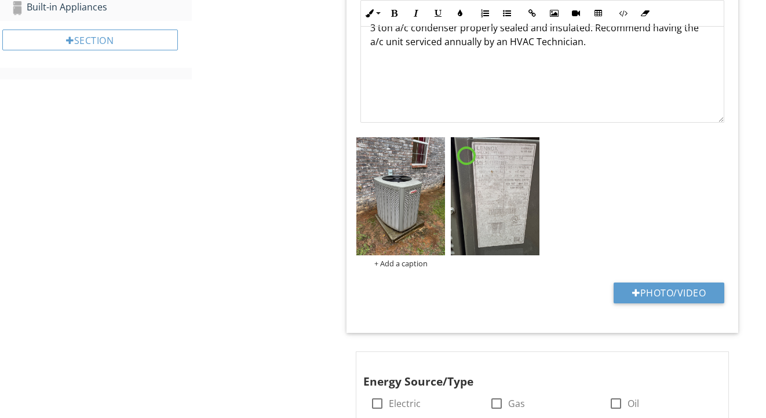
scroll to position [606, 0]
click at [498, 189] on img at bounding box center [495, 196] width 89 height 118
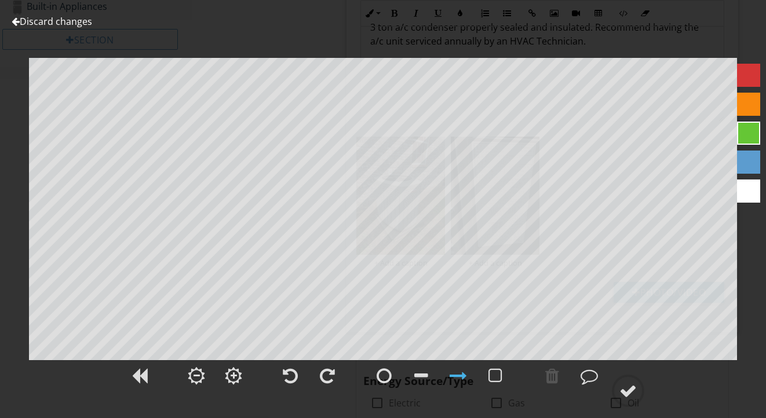
click at [88, 23] on link "Discard changes" at bounding box center [52, 21] width 81 height 13
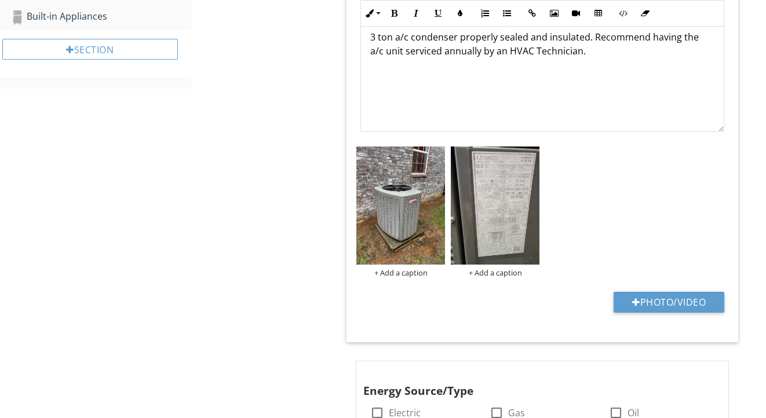
scroll to position [592, 0]
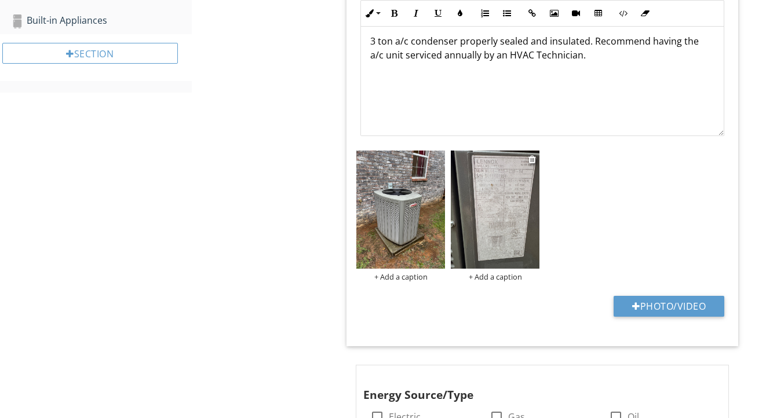
click at [507, 227] on img at bounding box center [495, 210] width 89 height 118
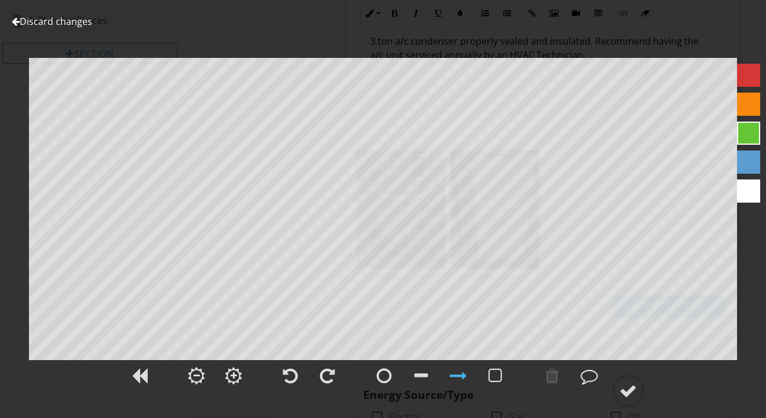
click at [86, 25] on link "Discard changes" at bounding box center [52, 21] width 81 height 13
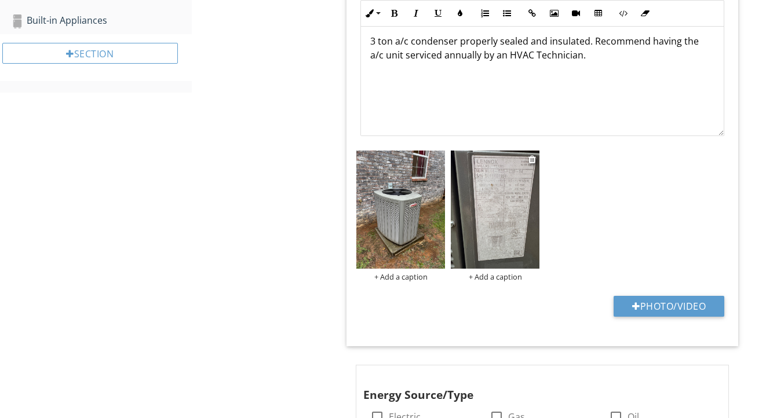
click at [498, 198] on img at bounding box center [495, 210] width 89 height 118
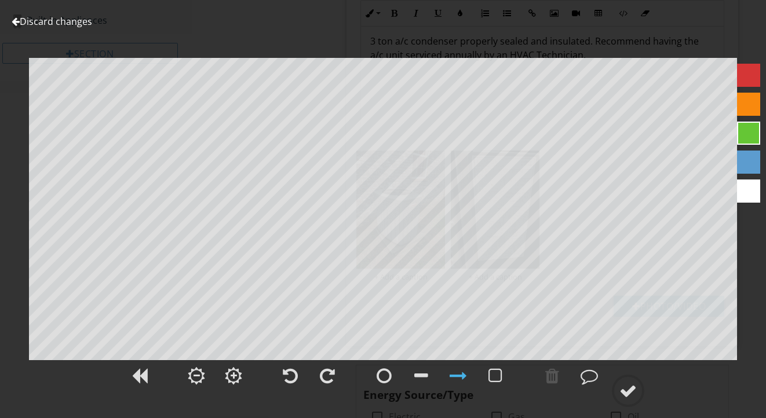
click at [78, 20] on link "Discard changes" at bounding box center [52, 21] width 81 height 13
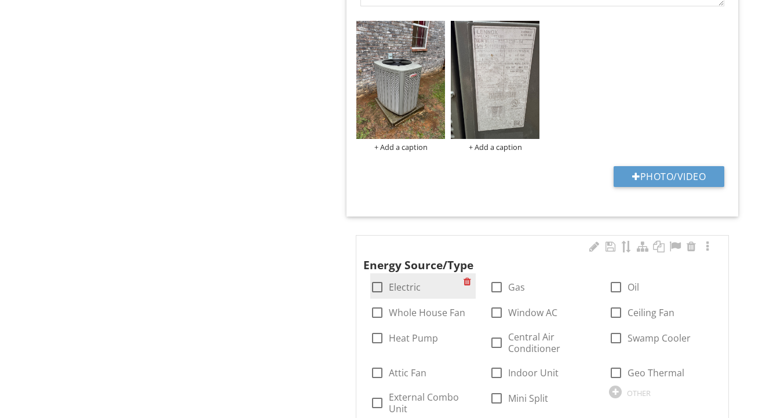
click at [403, 282] on label "Electric" at bounding box center [405, 288] width 32 height 12
checkbox input "true"
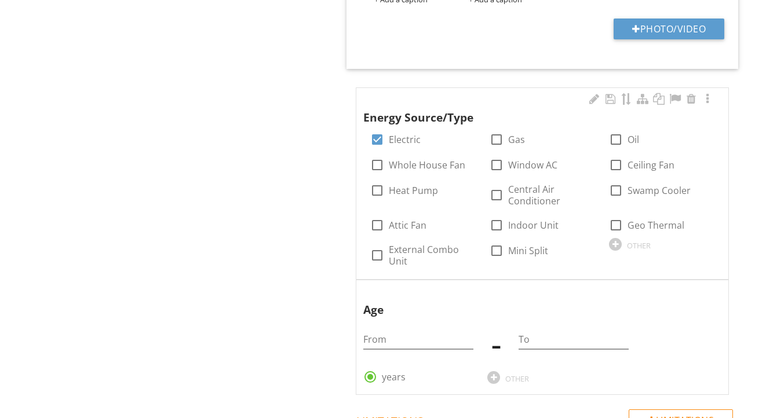
scroll to position [886, 0]
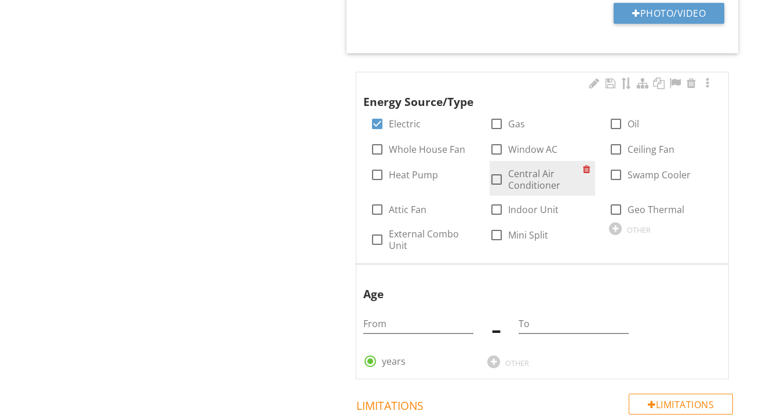
click at [523, 177] on label "Central Air Conditioner" at bounding box center [545, 179] width 75 height 23
checkbox input "true"
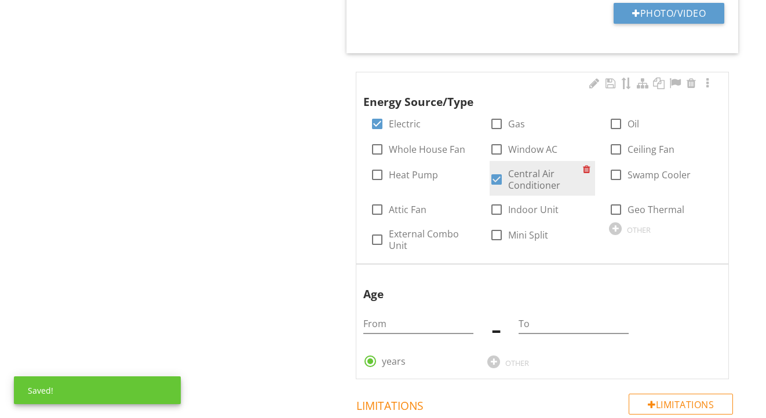
scroll to position [982, 0]
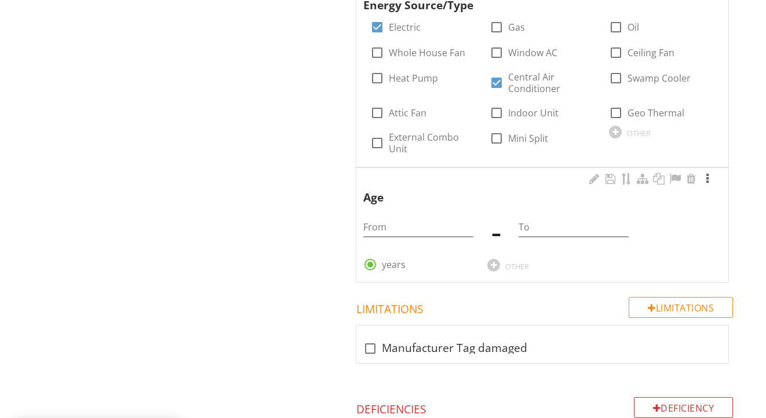
click at [708, 178] on div at bounding box center [708, 179] width 14 height 12
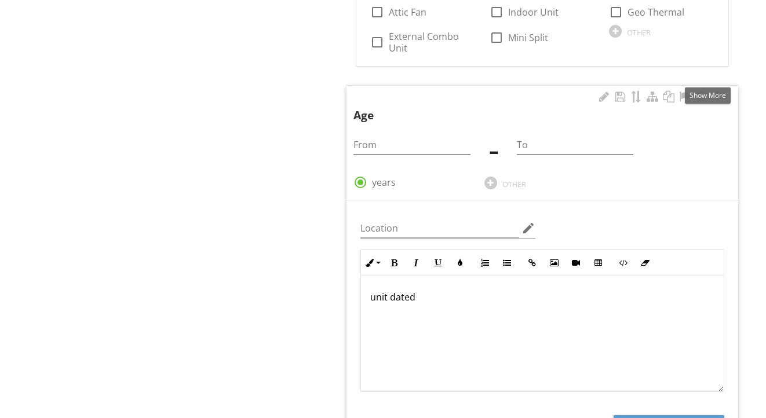
scroll to position [1091, 0]
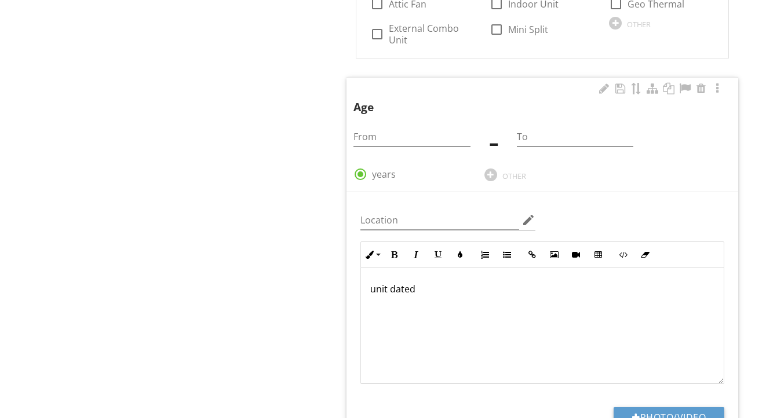
click at [570, 312] on div "unit dated" at bounding box center [542, 326] width 363 height 116
click at [427, 134] on input "From" at bounding box center [412, 136] width 116 height 19
type input "13"
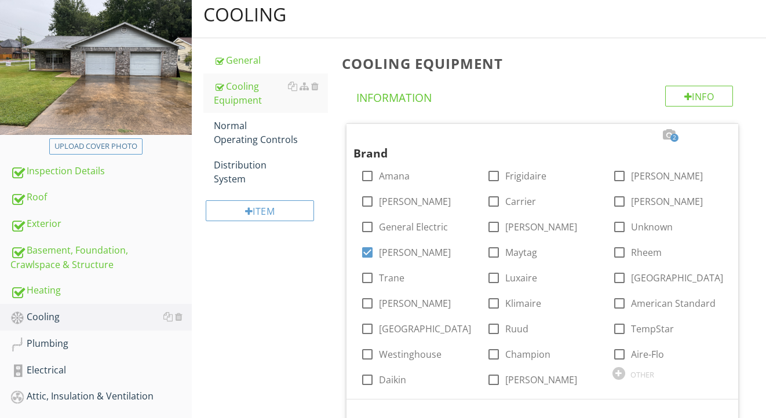
scroll to position [116, 0]
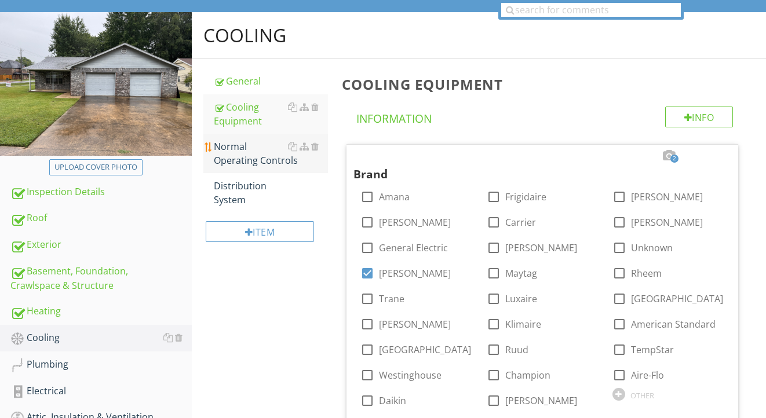
type input "14"
click at [236, 161] on div "Normal Operating Controls" at bounding box center [271, 154] width 115 height 28
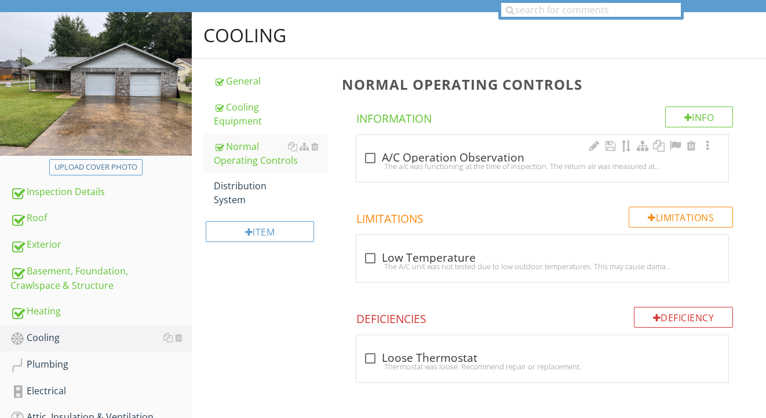
click at [424, 163] on div "The a/c was functioning at the time of inspection. The return air was measured …" at bounding box center [542, 166] width 358 height 9
checkbox input "true"
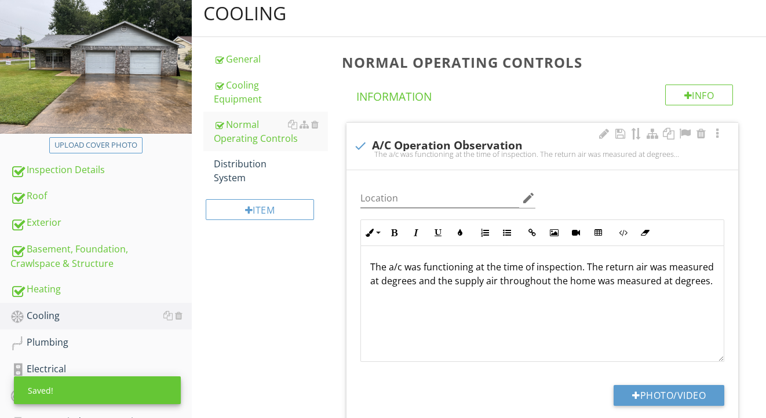
scroll to position [141, 0]
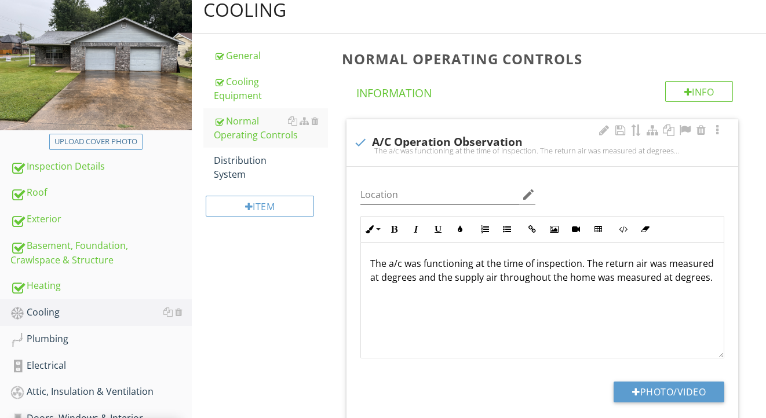
click at [476, 265] on p "The a/c was functioning at the time of inspection. The return air was measured …" at bounding box center [542, 271] width 344 height 28
click at [424, 264] on p "The a/c was functioning at the time of inspection. The return air was measured …" at bounding box center [542, 271] width 344 height 28
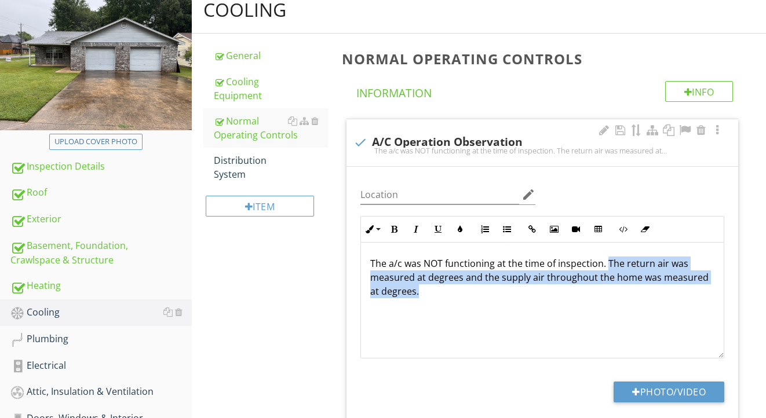
drag, startPoint x: 607, startPoint y: 263, endPoint x: 607, endPoint y: 301, distance: 38.8
click at [607, 301] on div "The a/c was NOT functioning at the time of inspection. The return air was measu…" at bounding box center [542, 301] width 363 height 116
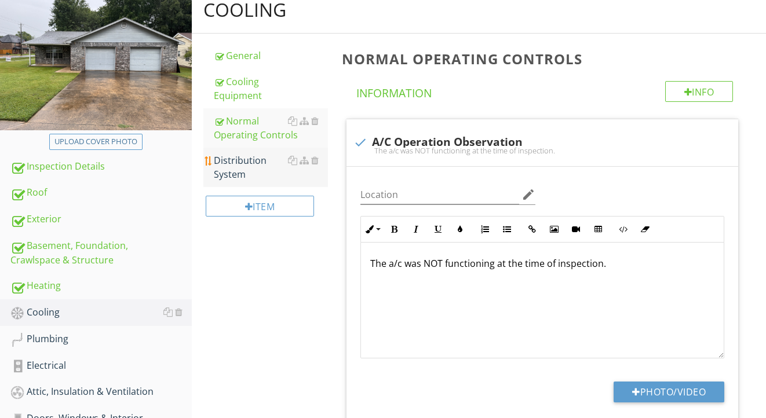
click at [250, 161] on div "Distribution System" at bounding box center [271, 168] width 115 height 28
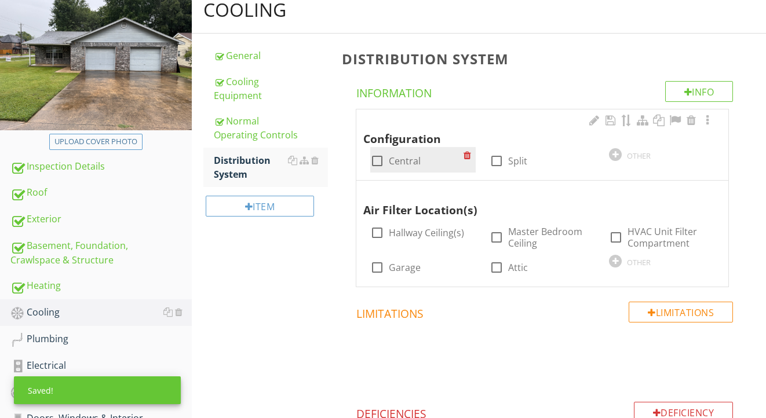
click at [405, 155] on label "Central" at bounding box center [405, 161] width 32 height 12
checkbox input "true"
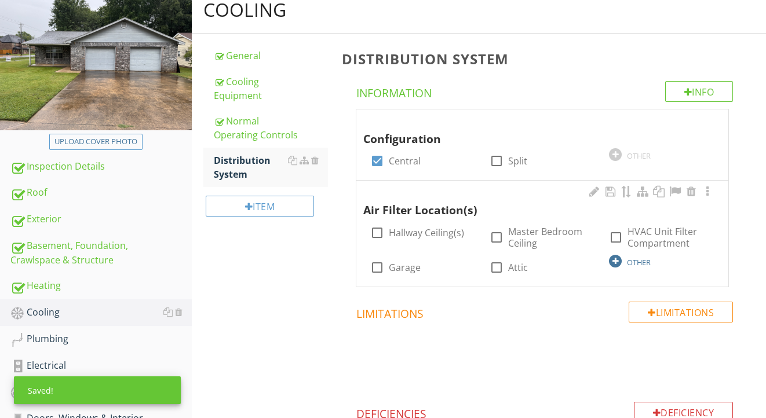
click at [617, 260] on div at bounding box center [615, 261] width 13 height 13
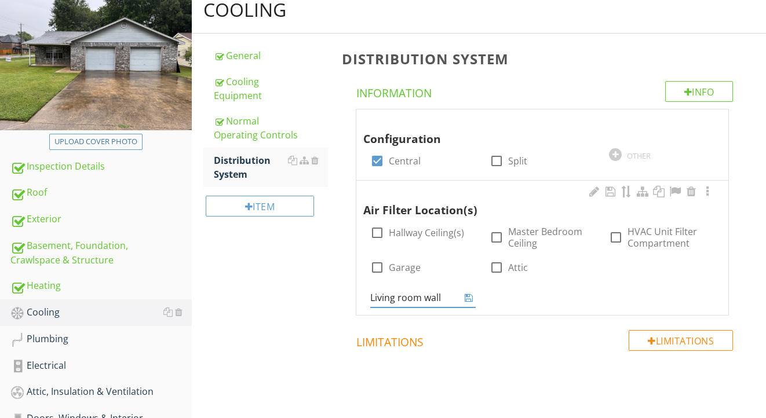
type input "Living room wall"
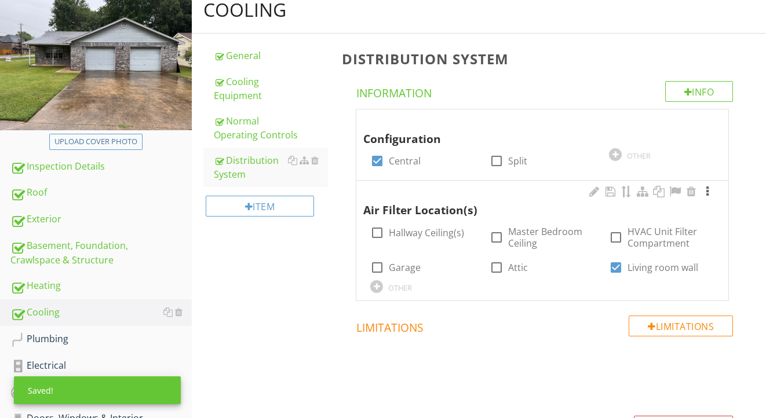
click at [708, 192] on div at bounding box center [708, 192] width 14 height 12
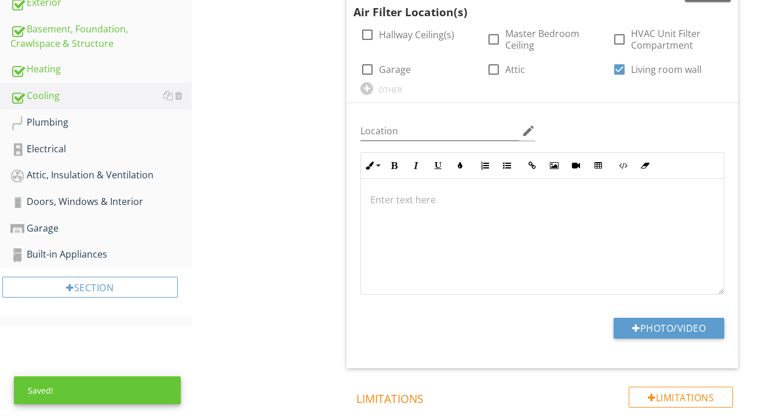
scroll to position [392, 0]
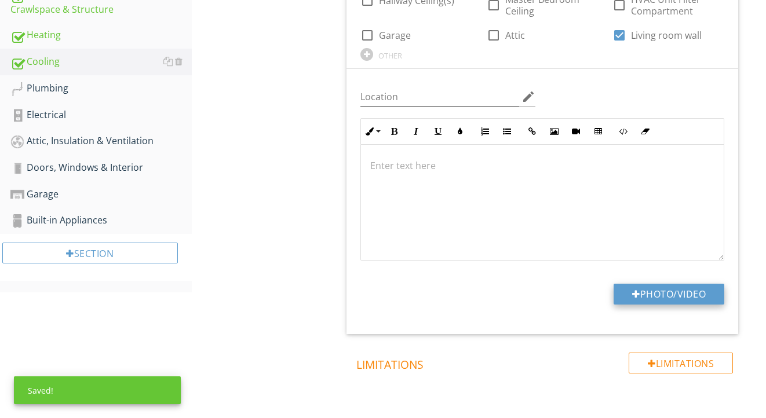
click at [635, 296] on div at bounding box center [636, 294] width 8 height 9
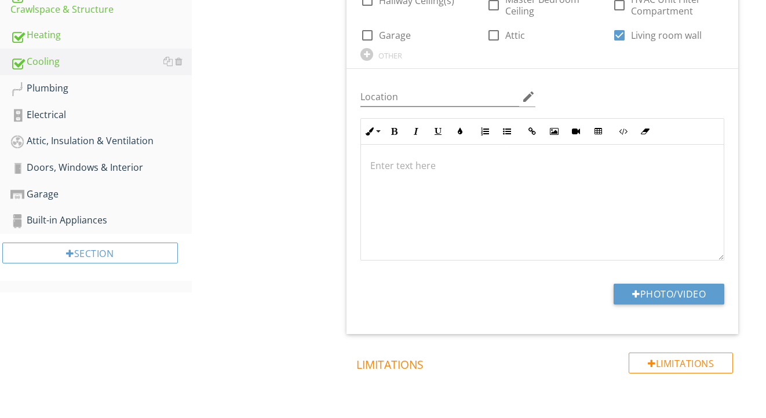
scroll to position [362, 0]
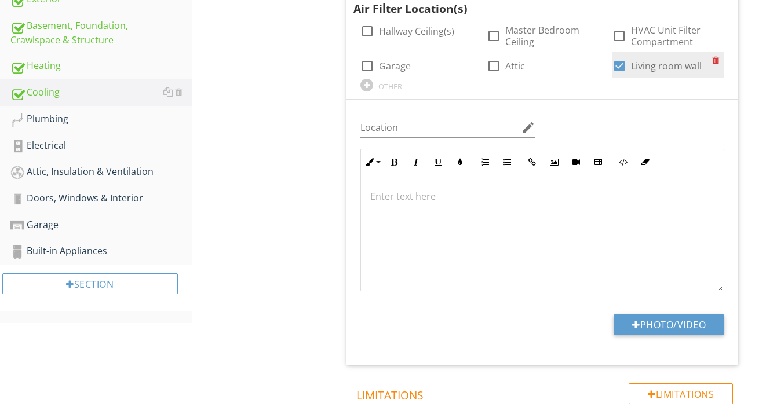
click at [621, 58] on div at bounding box center [620, 66] width 20 height 20
checkbox input "false"
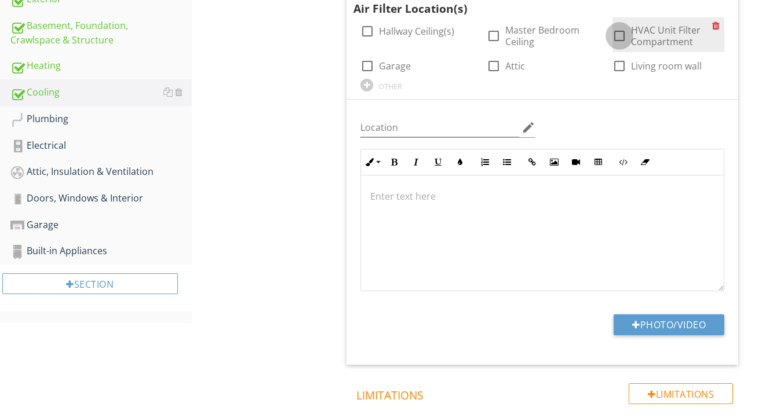
click at [618, 31] on div at bounding box center [620, 36] width 20 height 20
checkbox input "true"
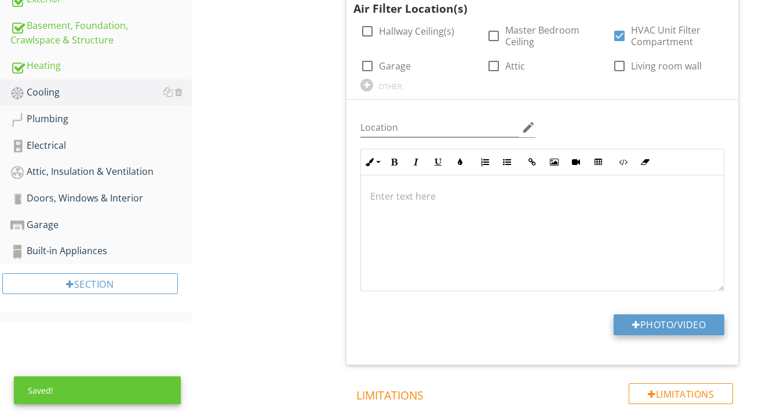
click at [623, 322] on button "Photo/Video" at bounding box center [669, 325] width 111 height 21
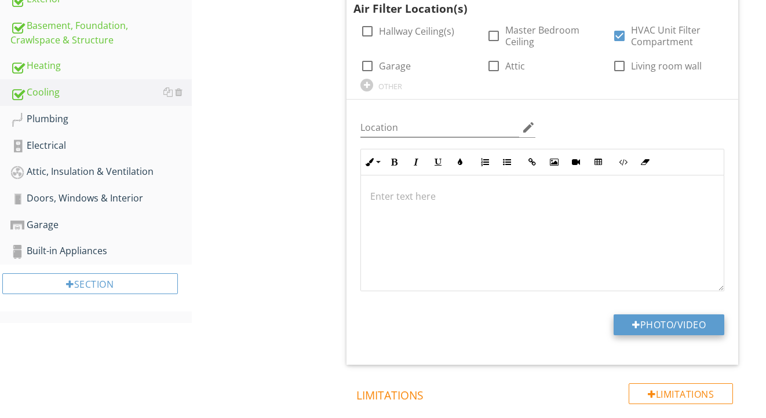
type input "C:\fakepath\IMG_2223.jpeg"
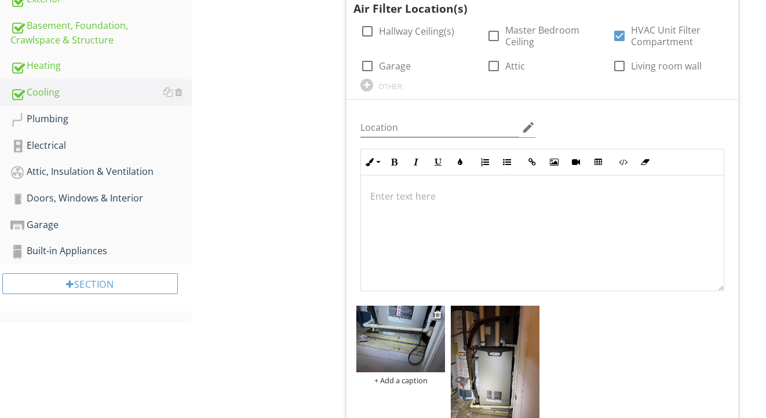
click at [388, 341] on img at bounding box center [400, 339] width 89 height 67
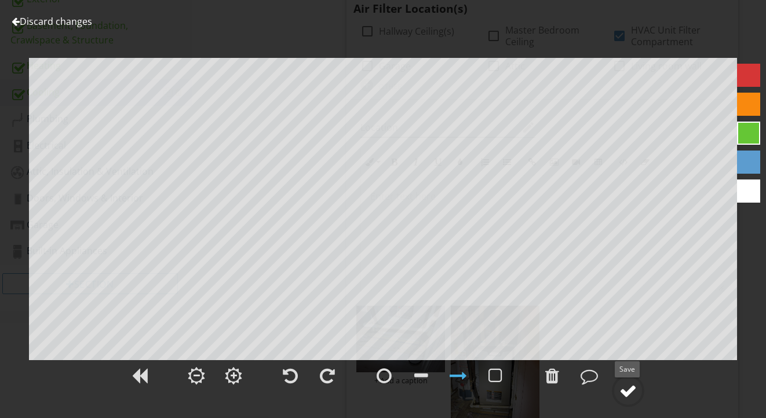
click at [618, 389] on circle at bounding box center [628, 391] width 30 height 30
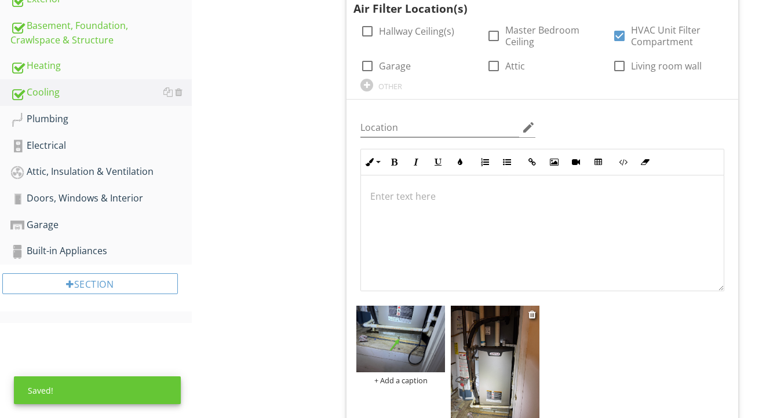
click at [512, 353] on img at bounding box center [495, 365] width 89 height 118
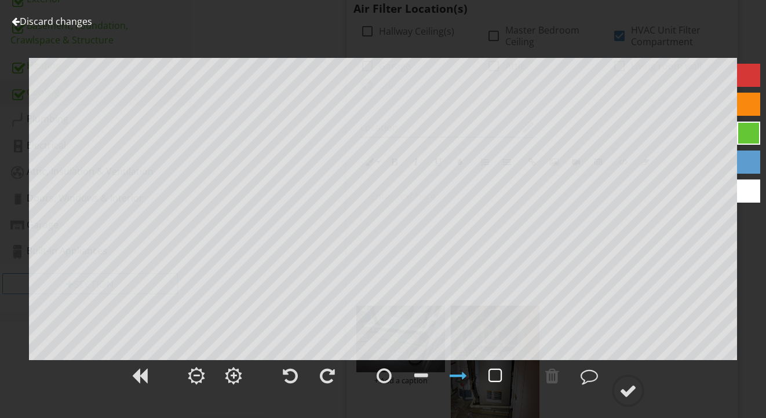
click at [501, 380] on div at bounding box center [496, 375] width 14 height 17
click at [620, 393] on circle at bounding box center [628, 391] width 30 height 30
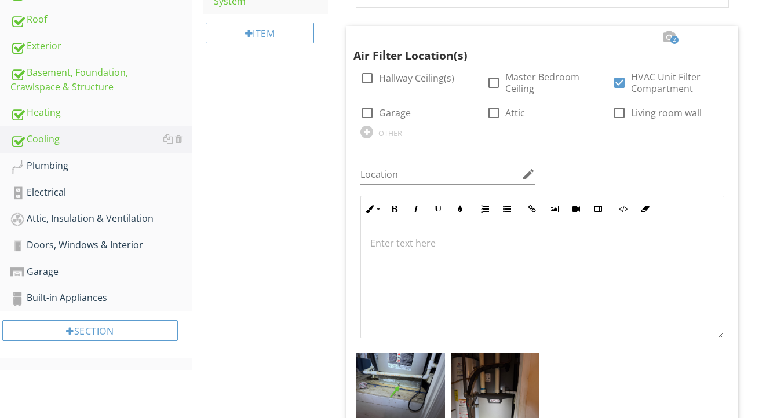
scroll to position [329, 0]
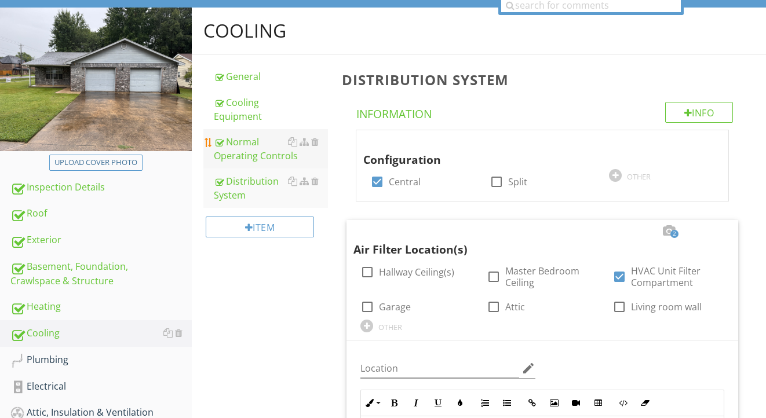
click at [246, 149] on div "Normal Operating Controls" at bounding box center [271, 149] width 115 height 28
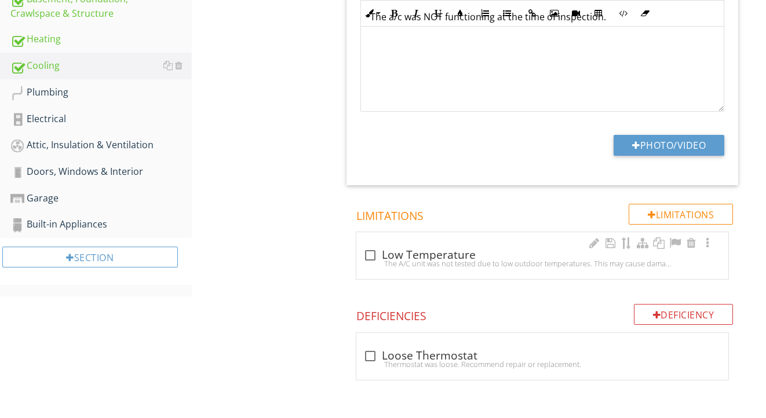
scroll to position [388, 0]
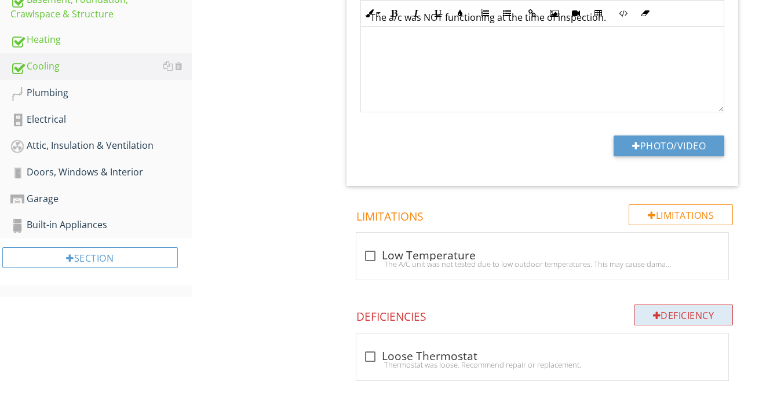
click at [646, 312] on div "Deficiency" at bounding box center [684, 315] width 100 height 21
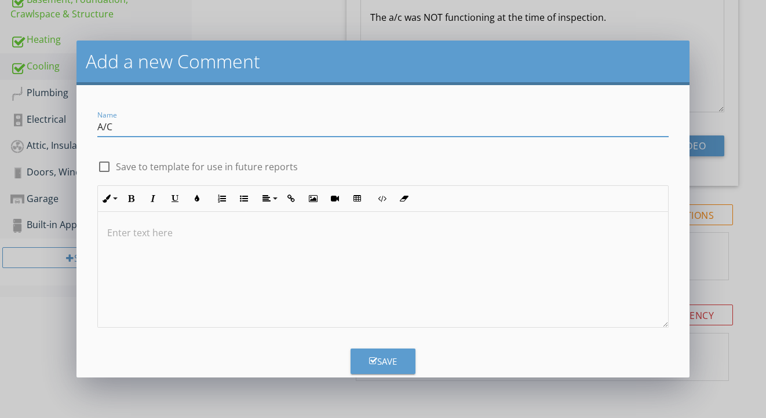
type input "A/C"
click at [349, 264] on div at bounding box center [383, 270] width 570 height 116
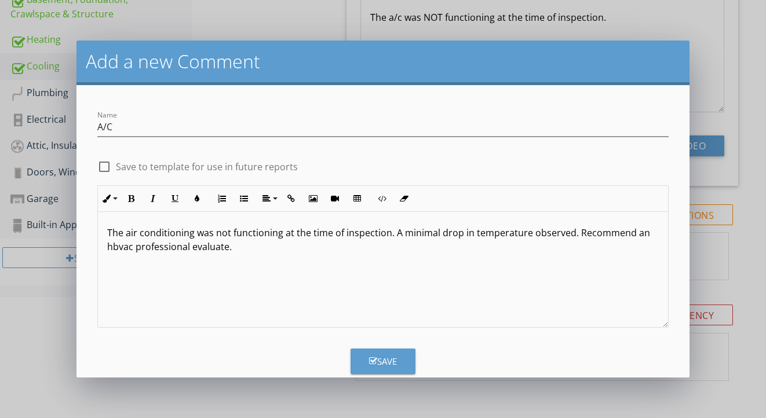
click at [118, 250] on p "The air conditioning was not functioning at the time of inspection. A minimal d…" at bounding box center [383, 240] width 552 height 28
click at [390, 354] on button "Save" at bounding box center [383, 361] width 65 height 25
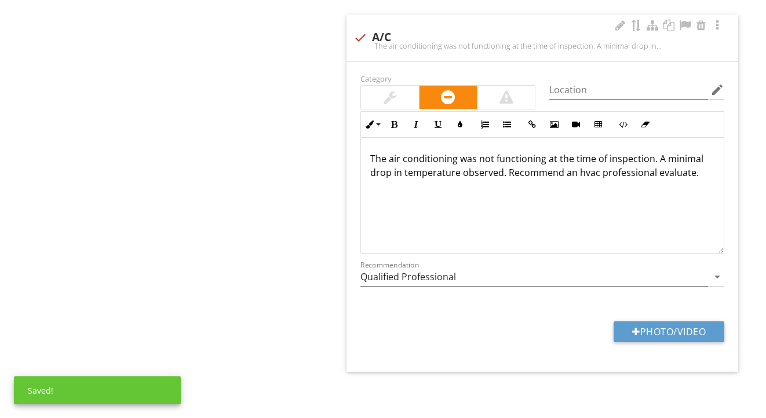
scroll to position [773, 0]
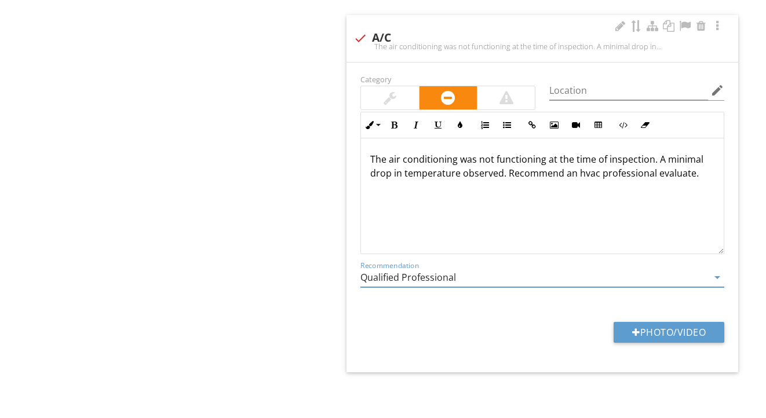
click at [595, 282] on input "Qualified Professional" at bounding box center [534, 277] width 348 height 19
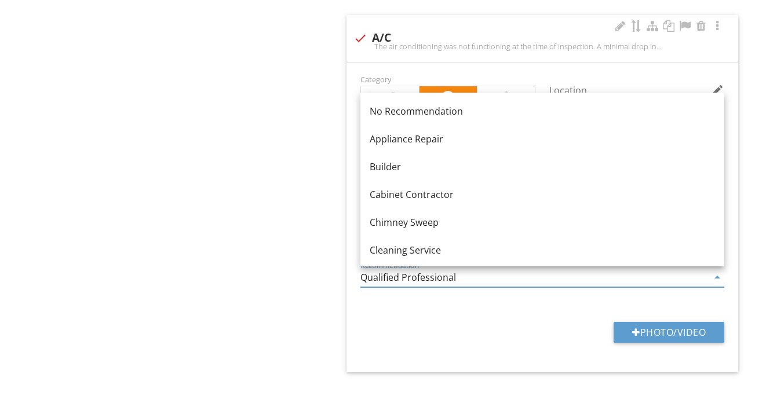
click at [595, 282] on input "Qualified Professional" at bounding box center [534, 277] width 348 height 19
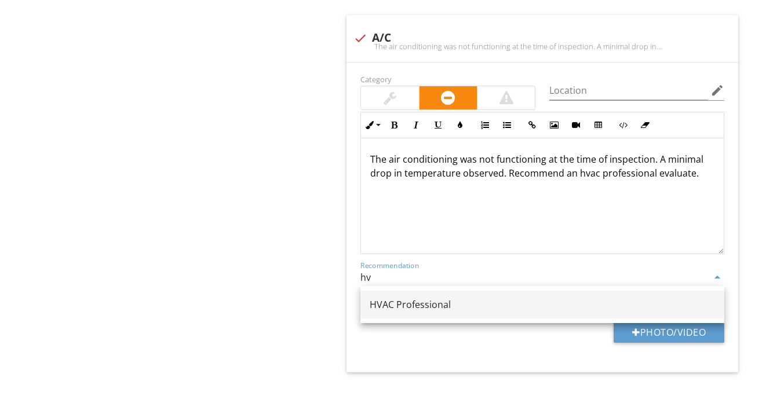
click at [613, 300] on div "HVAC Professional" at bounding box center [542, 305] width 345 height 14
type input "HVAC Professional"
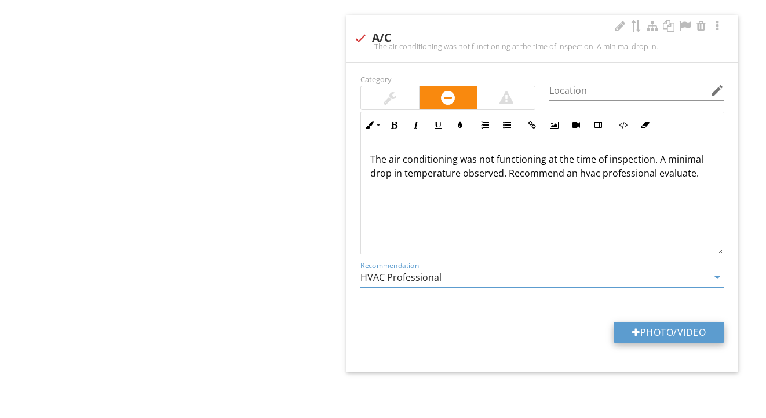
click at [628, 323] on button "Photo/Video" at bounding box center [669, 332] width 111 height 21
click at [636, 339] on button "Photo/Video" at bounding box center [669, 332] width 111 height 21
type input "C:\fakepath\IMG_2232.jpeg"
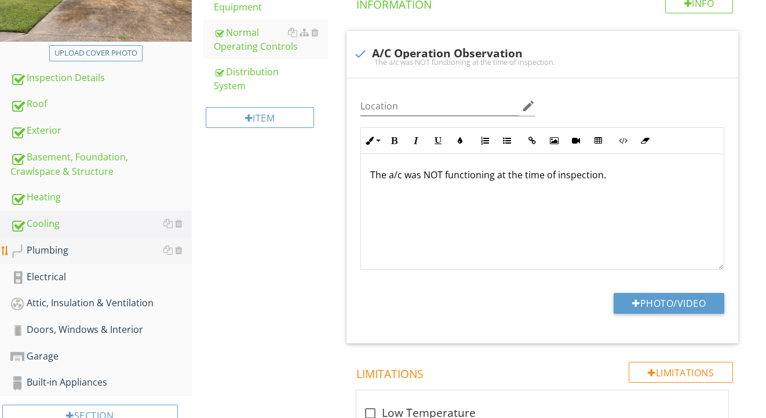
click at [103, 253] on div "Plumbing" at bounding box center [100, 250] width 181 height 15
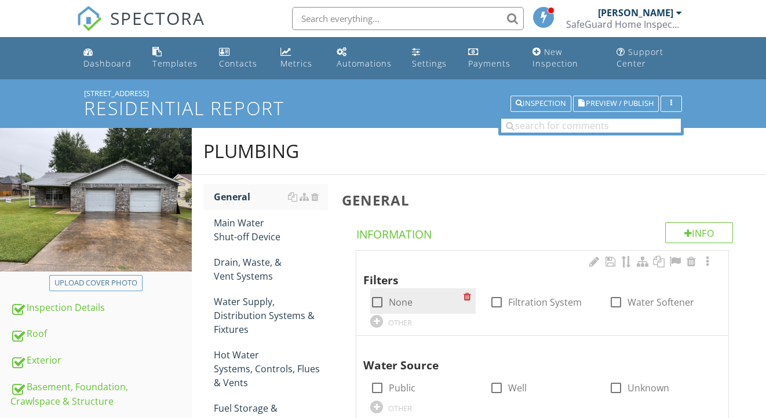
click at [404, 304] on label "None" at bounding box center [401, 303] width 24 height 12
checkbox input "true"
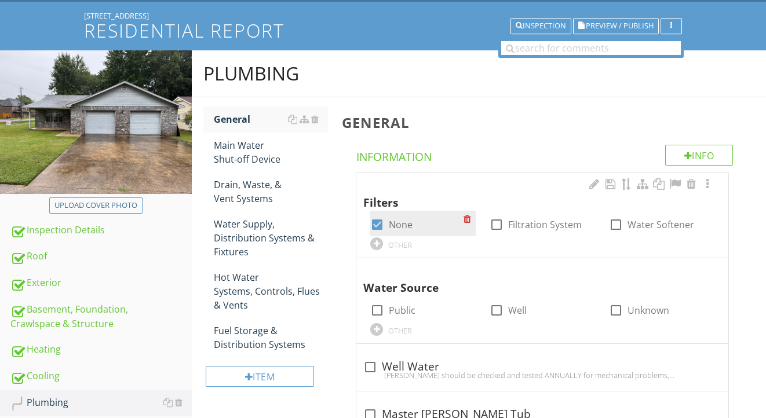
scroll to position [125, 0]
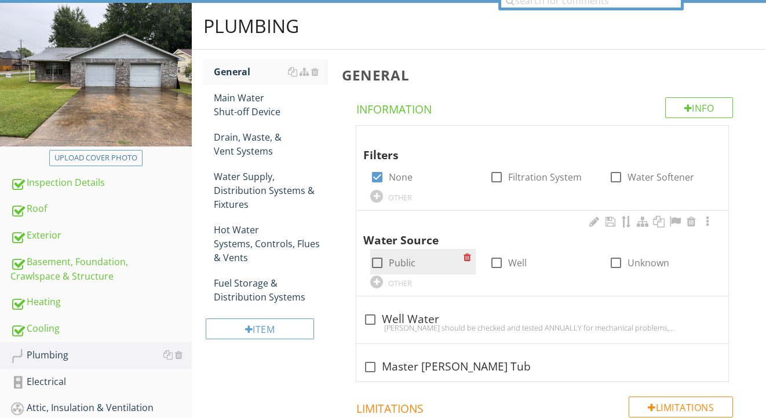
click at [398, 263] on label "Public" at bounding box center [402, 263] width 27 height 12
checkbox input "true"
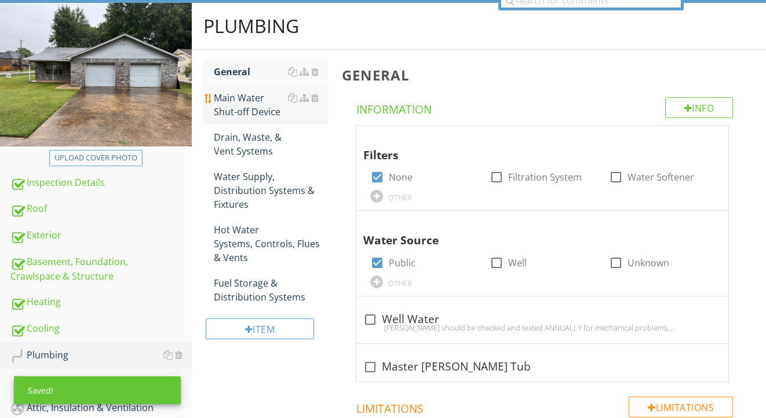
click at [234, 96] on div "Main Water Shut-off Device" at bounding box center [271, 105] width 115 height 28
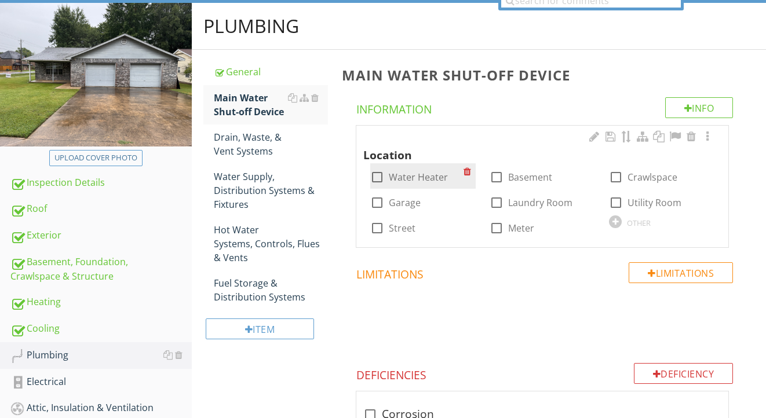
click at [417, 179] on label "Water Heater" at bounding box center [418, 178] width 59 height 12
checkbox input "true"
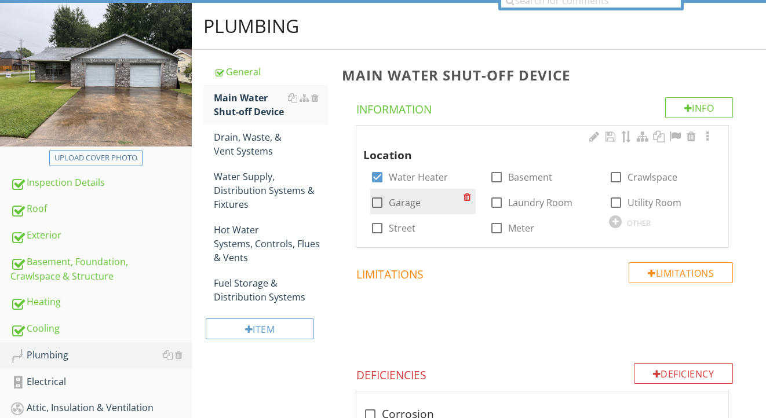
click at [403, 203] on label "Garage" at bounding box center [405, 203] width 32 height 12
checkbox input "true"
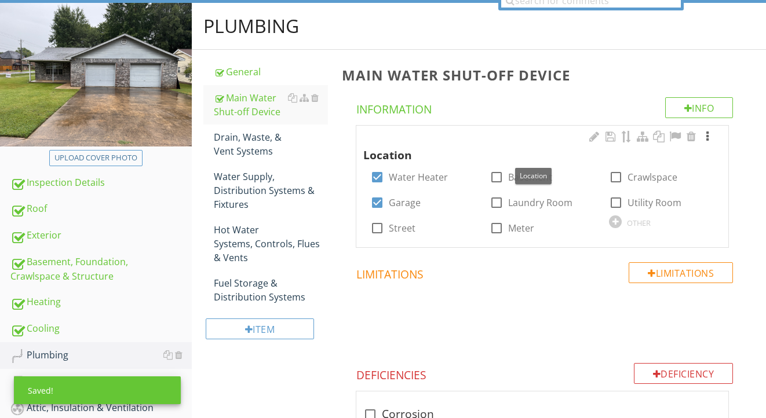
click at [710, 132] on div at bounding box center [708, 137] width 14 height 12
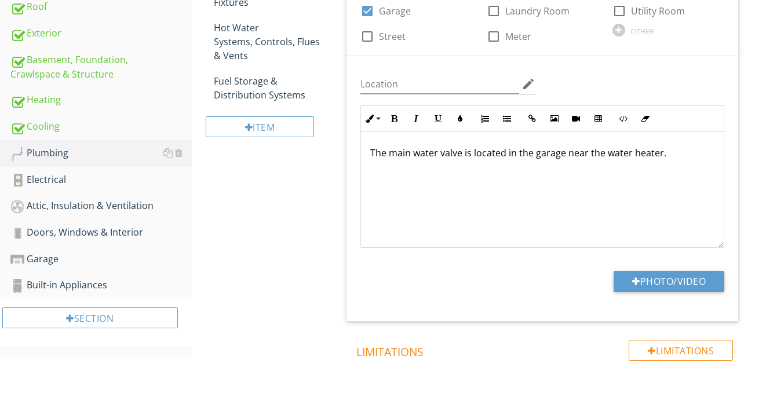
scroll to position [344, 0]
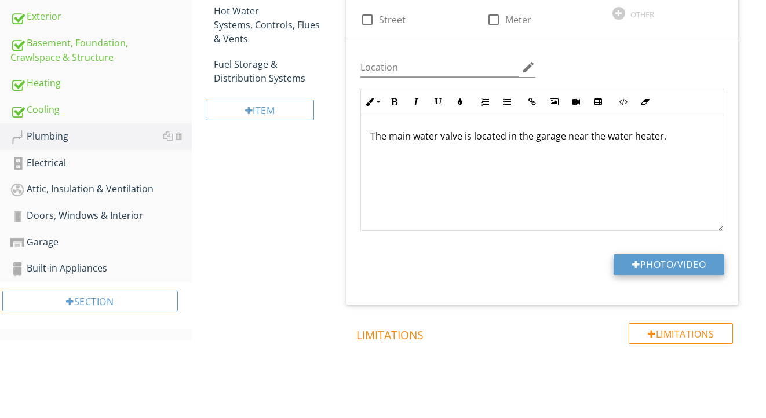
click at [632, 267] on div at bounding box center [636, 264] width 8 height 9
type input "C:\fakepath\IMG_2228.jpeg"
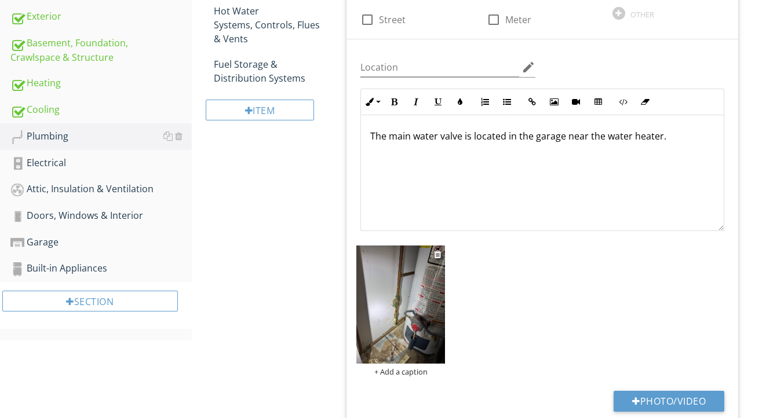
click at [436, 303] on img at bounding box center [400, 305] width 89 height 118
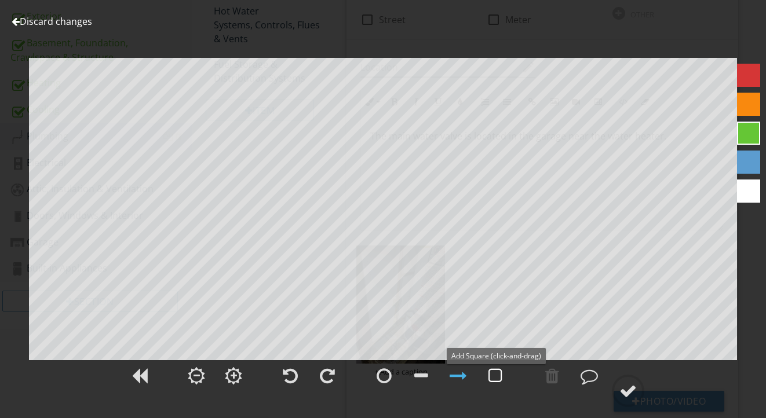
click at [494, 376] on div at bounding box center [496, 375] width 14 height 17
click at [620, 384] on circle at bounding box center [628, 391] width 30 height 30
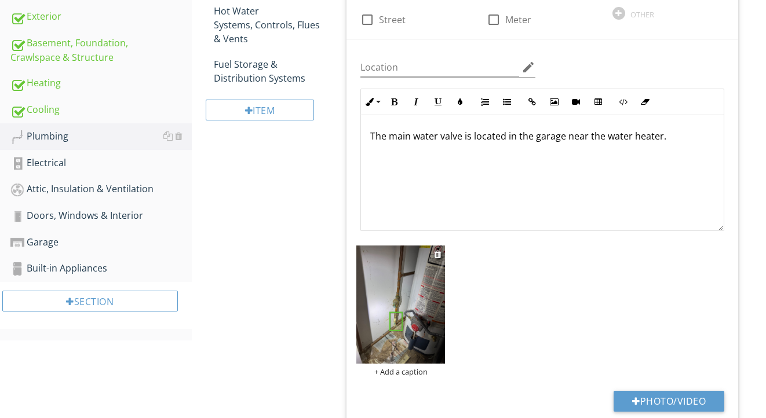
click at [414, 367] on div "+ Add a caption" at bounding box center [400, 371] width 89 height 9
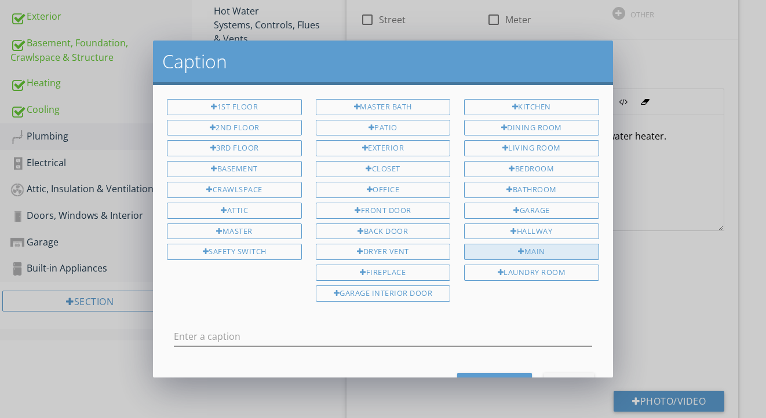
click at [507, 250] on div "Main" at bounding box center [531, 252] width 134 height 16
type input "Main"
click at [496, 373] on button "Save Caption" at bounding box center [494, 383] width 75 height 21
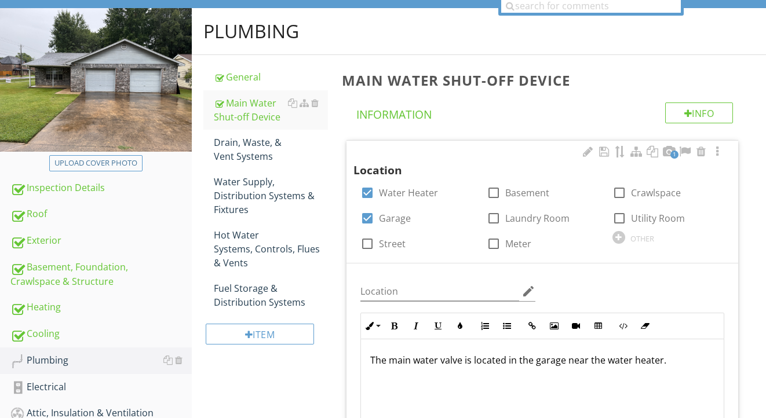
scroll to position [115, 0]
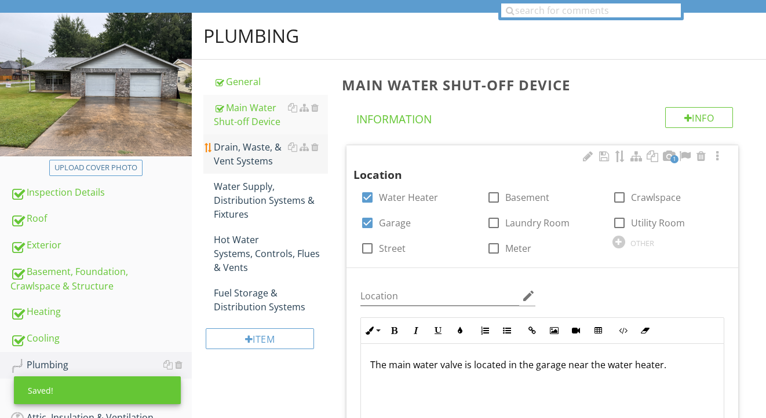
click at [239, 151] on div "Drain, Waste, & Vent Systems" at bounding box center [271, 154] width 115 height 28
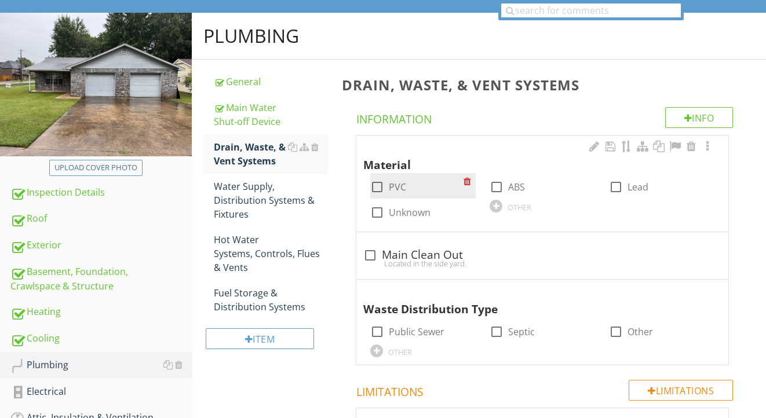
click at [398, 184] on label "PVC" at bounding box center [397, 187] width 17 height 12
checkbox input "true"
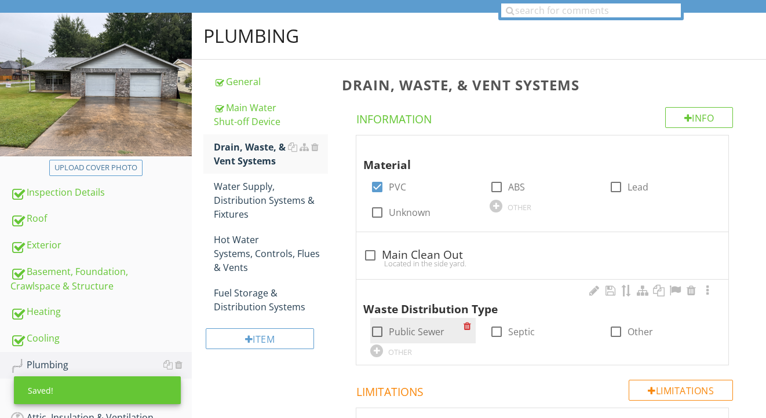
click at [416, 333] on label "Public Sewer" at bounding box center [417, 332] width 56 height 12
checkbox input "true"
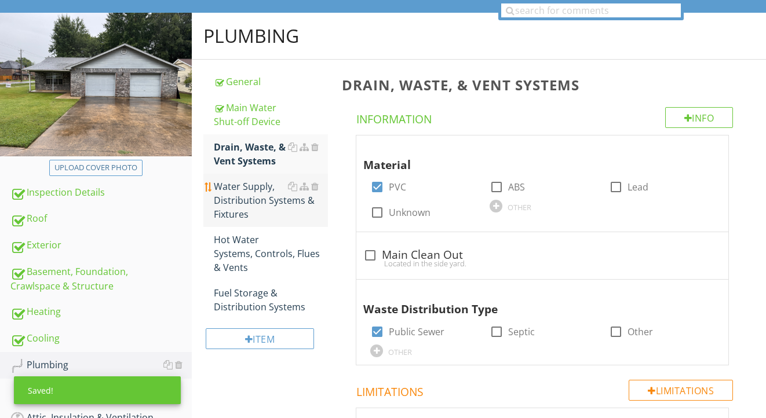
click at [253, 209] on div "Water Supply, Distribution Systems & Fixtures" at bounding box center [271, 201] width 115 height 42
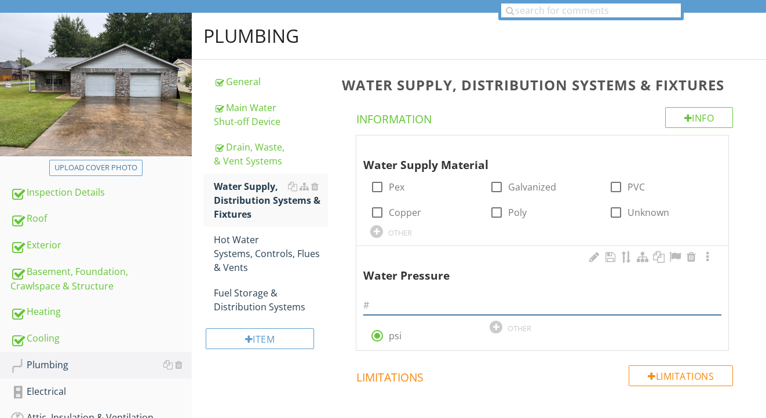
click at [384, 308] on input "text" at bounding box center [542, 305] width 358 height 19
type input "7"
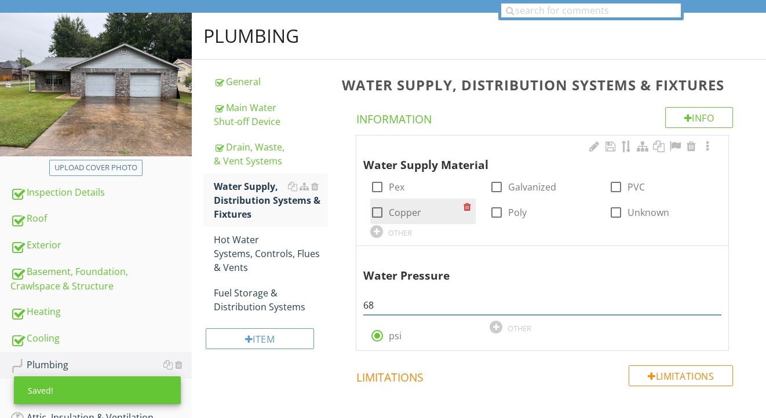
type input "68"
click at [406, 210] on label "Copper" at bounding box center [405, 213] width 32 height 12
checkbox input "true"
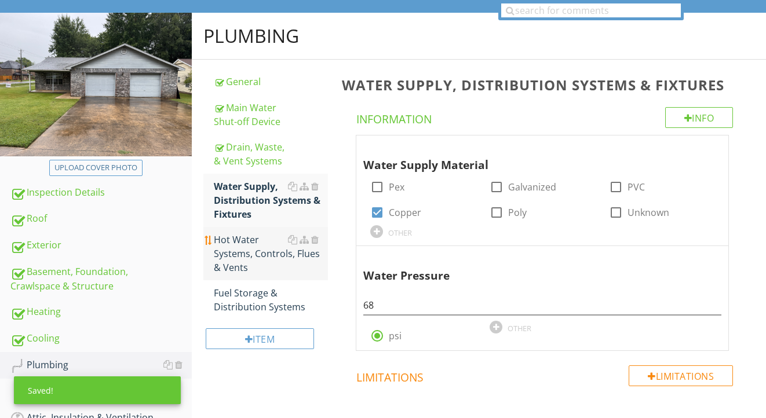
click at [255, 260] on div "Hot Water Systems, Controls, Flues & Vents" at bounding box center [271, 254] width 115 height 42
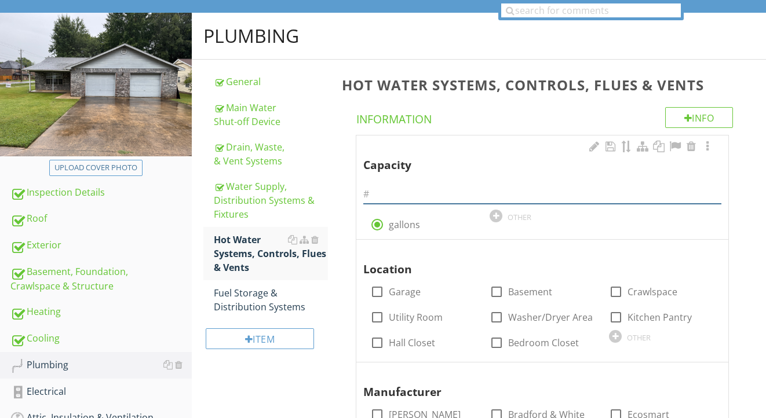
click at [408, 196] on input "text" at bounding box center [542, 194] width 358 height 19
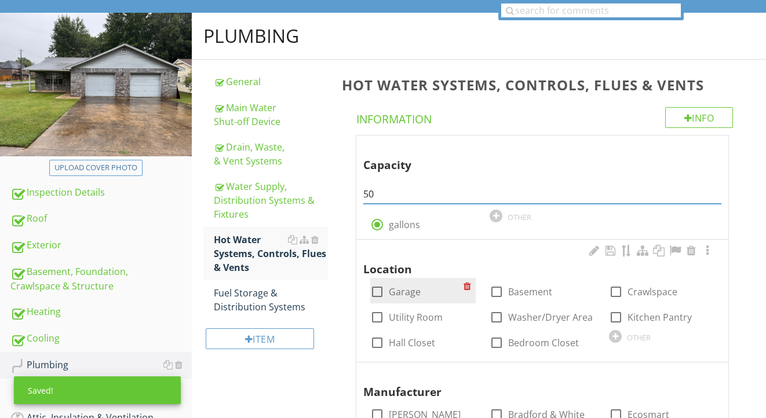
type input "50"
click at [411, 290] on label "Garage" at bounding box center [405, 292] width 32 height 12
checkbox input "true"
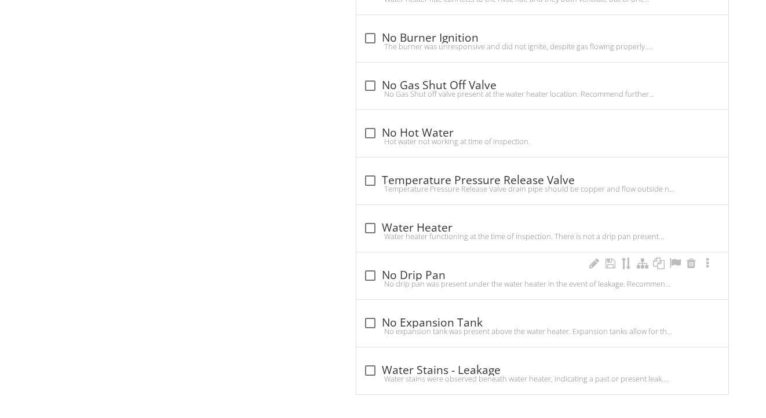
scroll to position [1577, 0]
click at [423, 232] on div "Water heater functioning at the time of inspection. There is not a drip pan pre…" at bounding box center [542, 236] width 358 height 9
checkbox input "true"
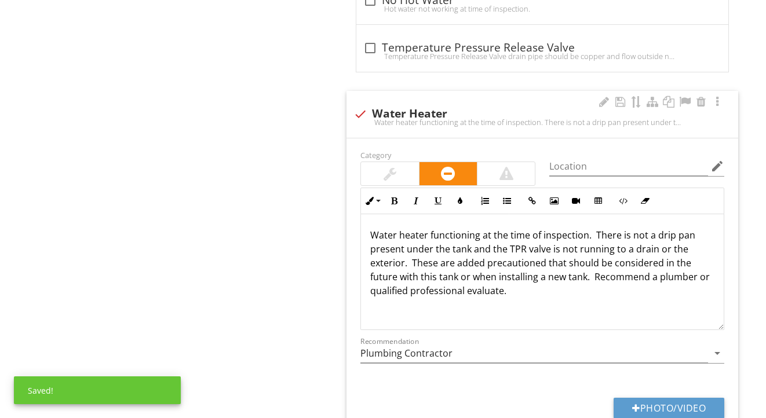
scroll to position [1735, 0]
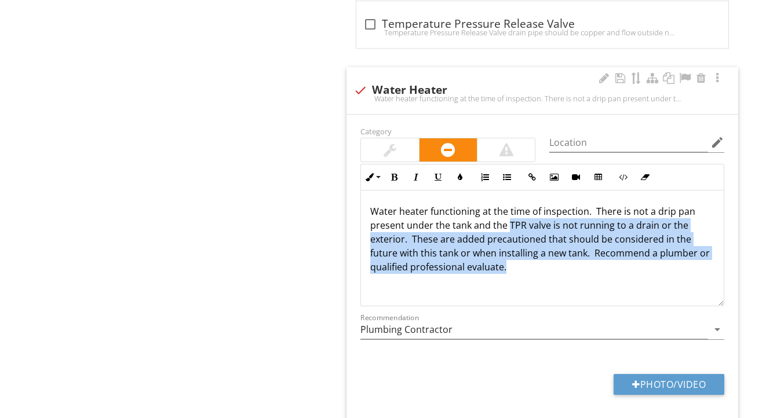
drag, startPoint x: 521, startPoint y: 258, endPoint x: 508, endPoint y: 220, distance: 41.1
click at [508, 220] on p "Water heater functioning at the time of inspection. There is not a drip pan pre…" at bounding box center [542, 240] width 344 height 70
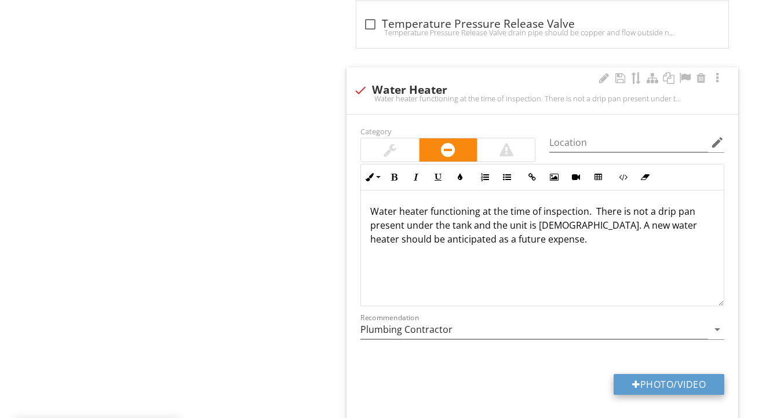
click at [627, 379] on button "Photo/Video" at bounding box center [669, 384] width 111 height 21
type input "C:\fakepath\IMG_2226.jpeg"
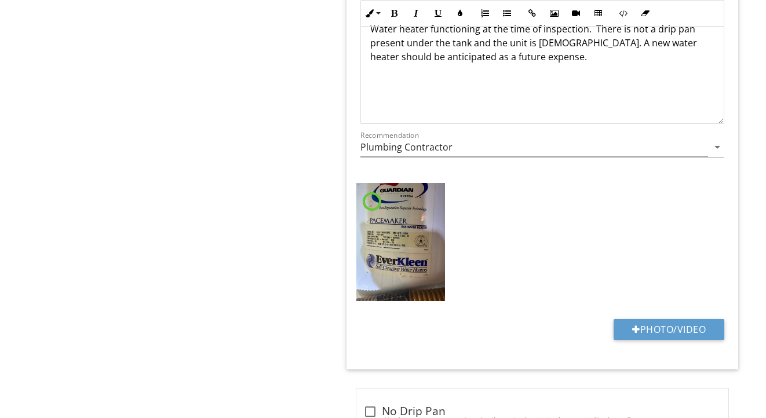
scroll to position [1967, 0]
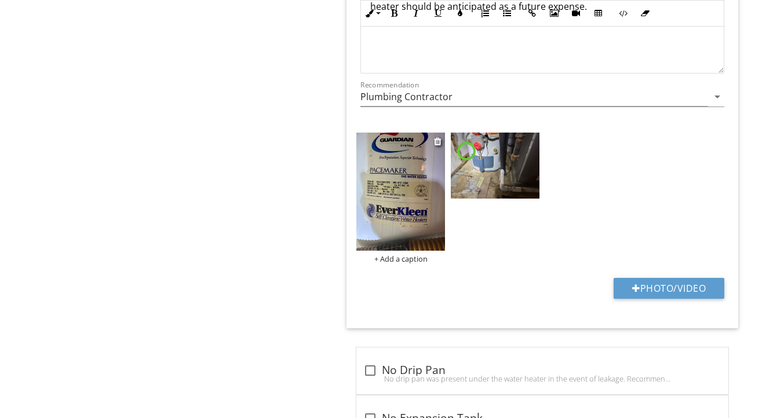
click at [392, 181] on img at bounding box center [400, 192] width 89 height 118
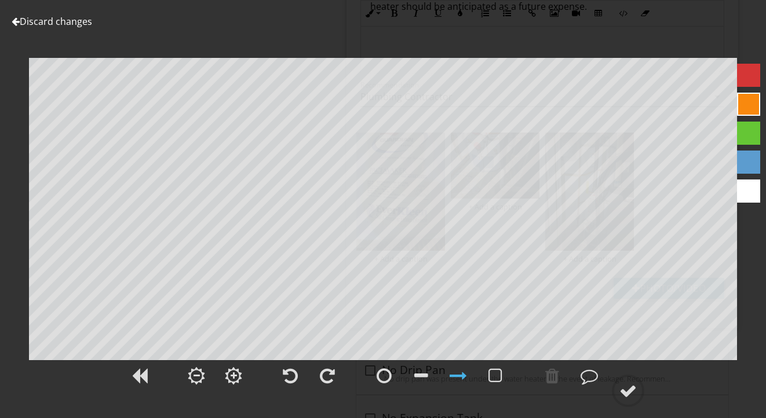
click at [83, 24] on link "Discard changes" at bounding box center [52, 21] width 81 height 13
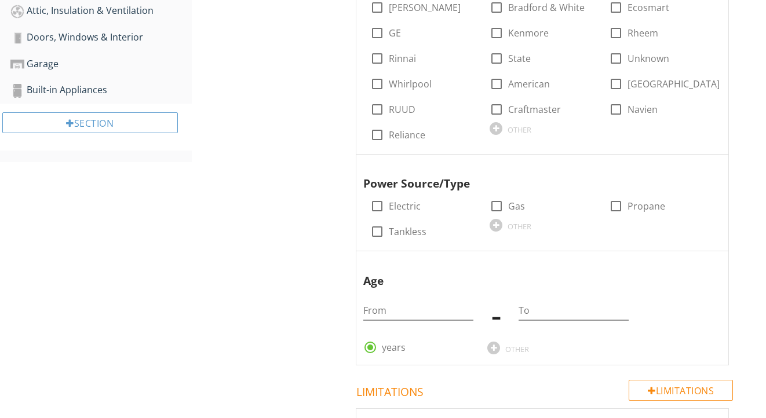
scroll to position [505, 0]
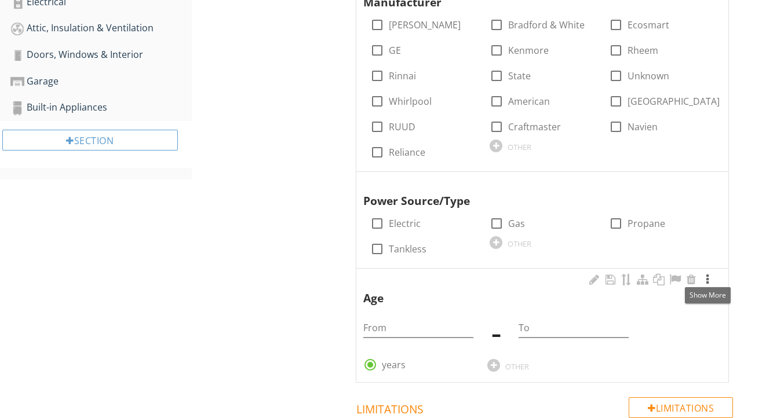
click at [710, 279] on div at bounding box center [708, 280] width 14 height 12
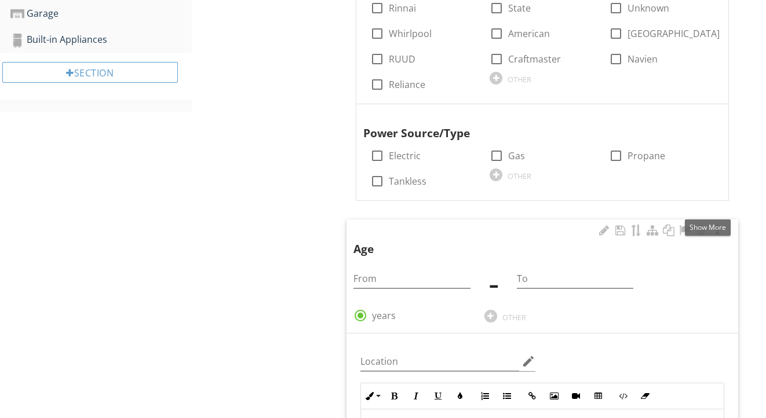
scroll to position [605, 0]
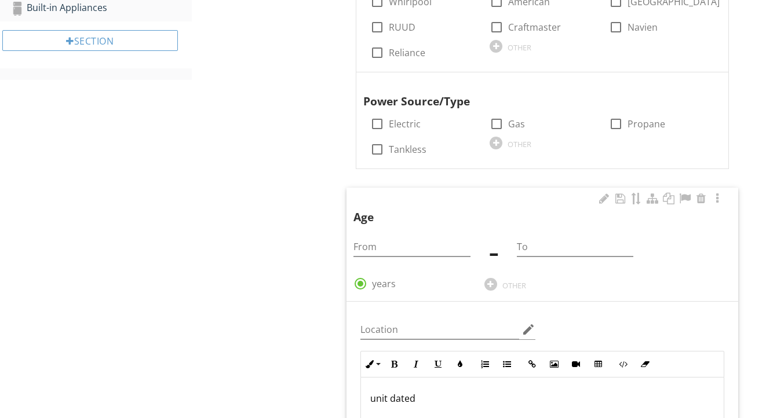
click at [438, 392] on p "unit dated" at bounding box center [542, 399] width 344 height 14
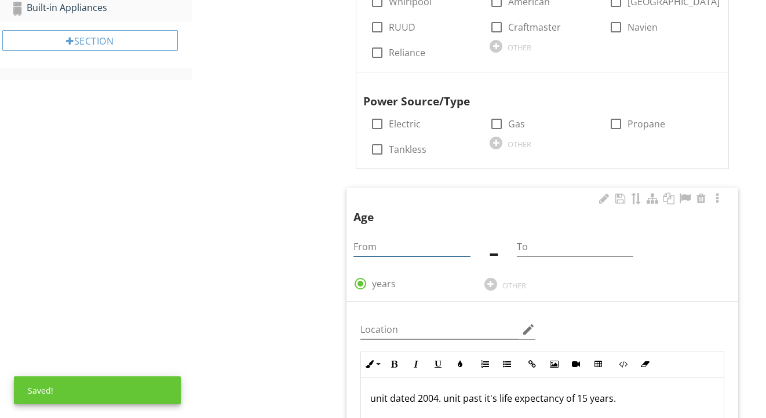
click at [371, 243] on input "From" at bounding box center [412, 247] width 116 height 19
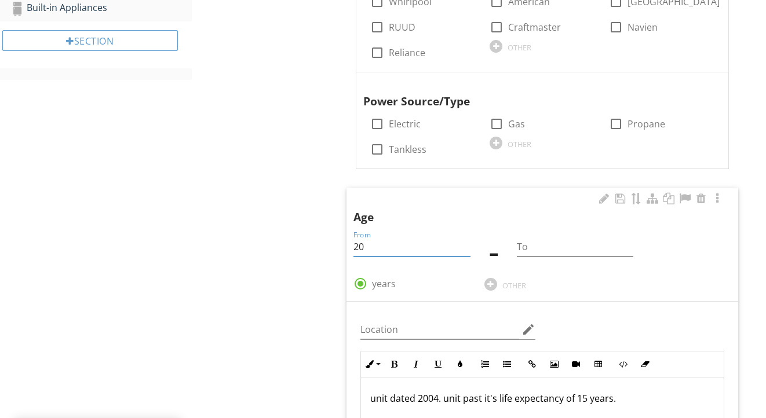
type input "20"
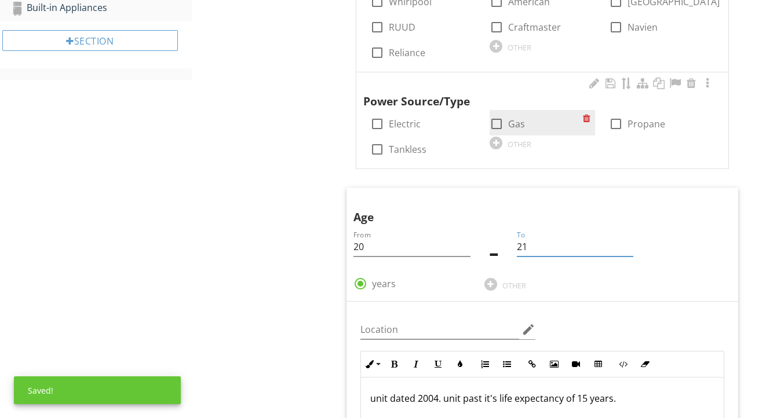
type input "21"
click at [505, 115] on div "check_box_outline_blank Gas" at bounding box center [536, 123] width 93 height 16
click at [502, 118] on div at bounding box center [497, 124] width 20 height 20
checkbox input "true"
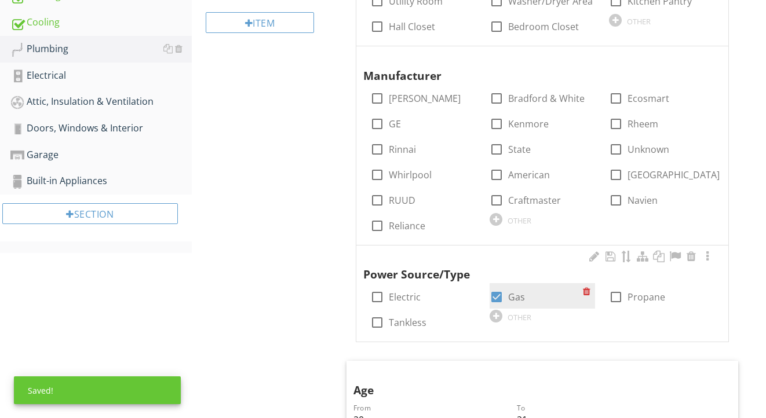
scroll to position [427, 0]
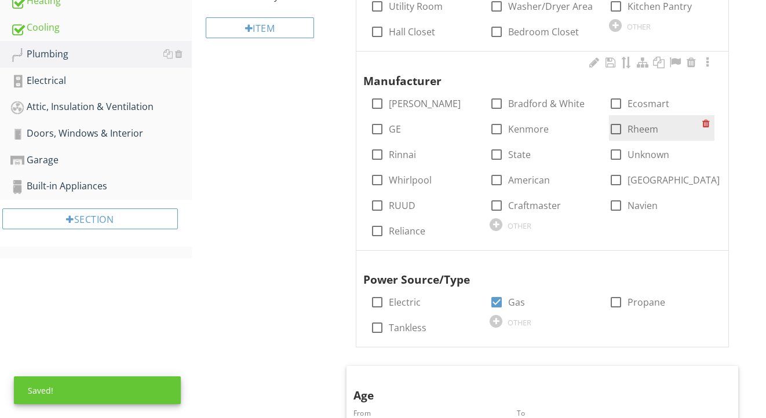
click at [618, 129] on div at bounding box center [616, 129] width 20 height 20
checkbox input "true"
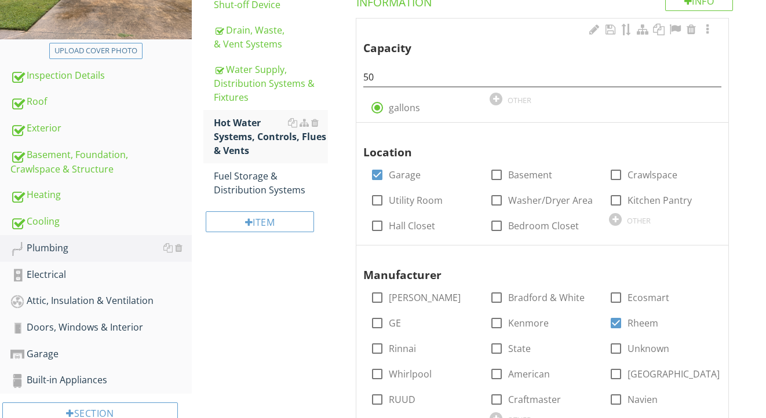
scroll to position [205, 0]
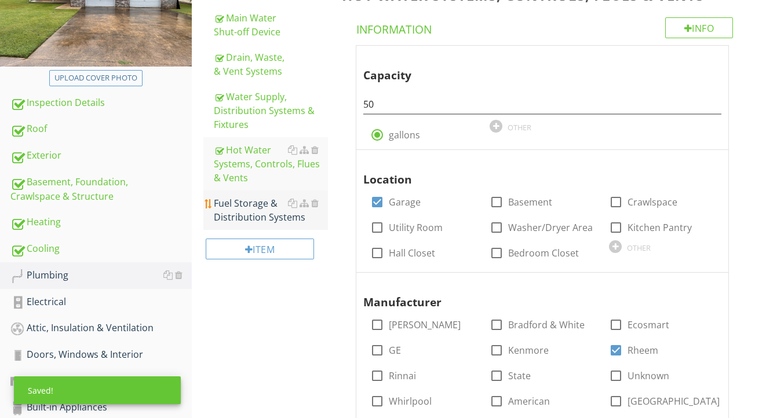
click at [251, 212] on div "Fuel Storage & Distribution Systems" at bounding box center [271, 210] width 115 height 28
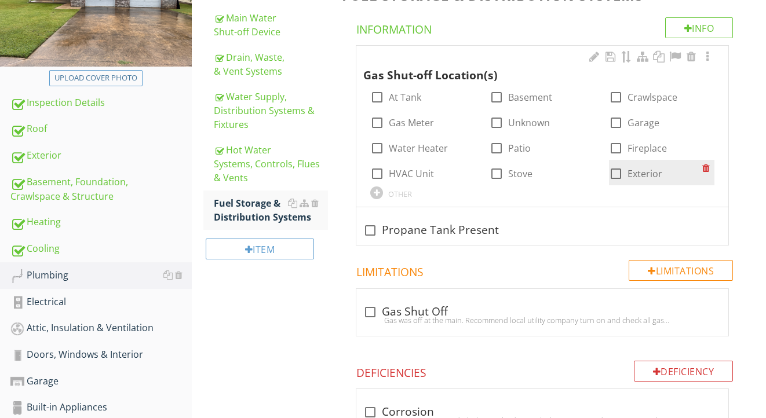
click at [617, 172] on div at bounding box center [616, 174] width 20 height 20
checkbox input "true"
click at [709, 57] on div at bounding box center [708, 57] width 14 height 12
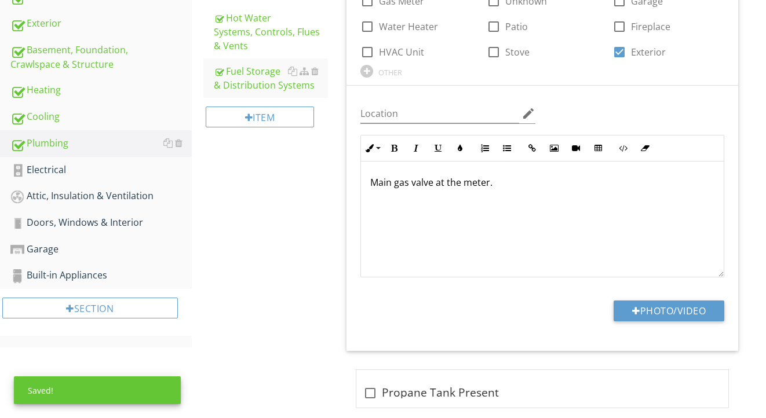
scroll to position [397, 0]
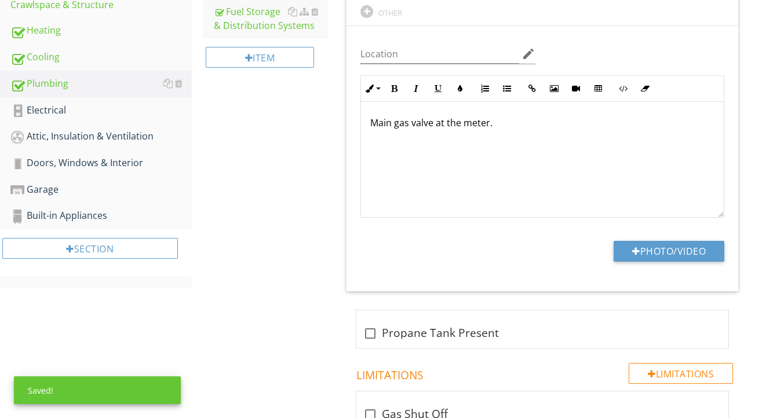
click at [480, 126] on p "Main gas valve at the meter." at bounding box center [542, 123] width 344 height 14
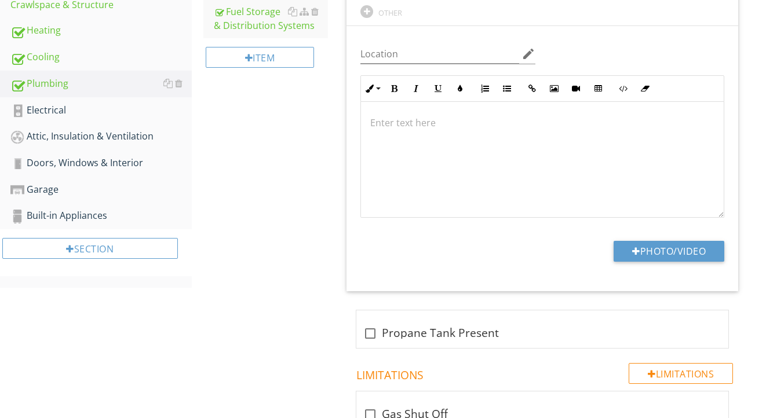
click at [629, 264] on div "Photo/Video" at bounding box center [543, 256] width 378 height 30
click at [632, 249] on div at bounding box center [636, 251] width 8 height 9
type input "C:\fakepath\IMG_2205.jpeg"
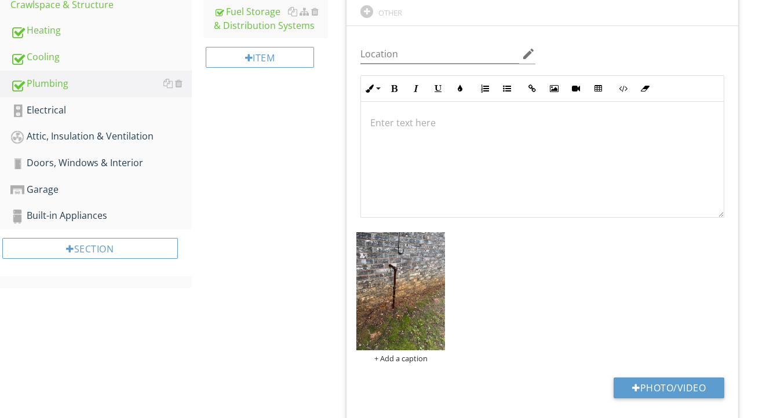
click at [395, 293] on img at bounding box center [400, 291] width 89 height 118
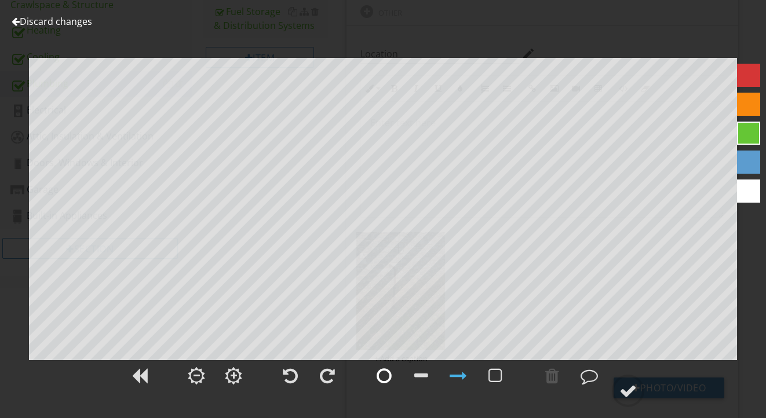
click at [391, 384] on div at bounding box center [384, 375] width 15 height 17
click at [631, 385] on div at bounding box center [628, 390] width 17 height 17
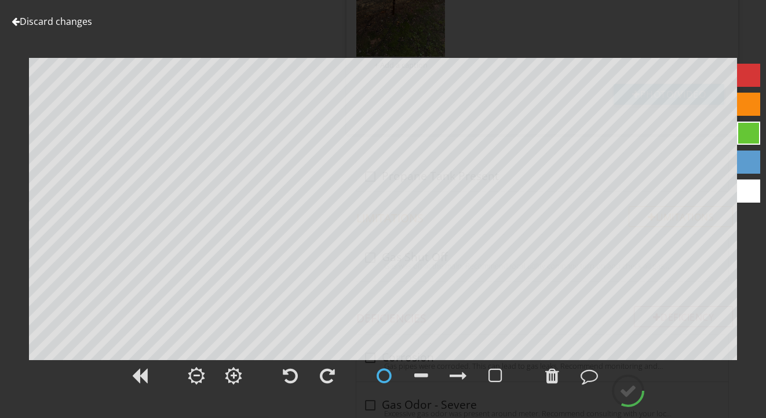
scroll to position [691, 0]
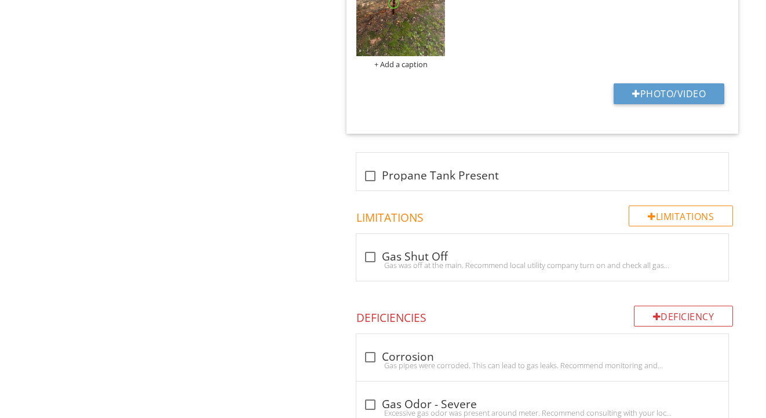
click at [405, 60] on div "+ Add a caption" at bounding box center [400, 64] width 89 height 9
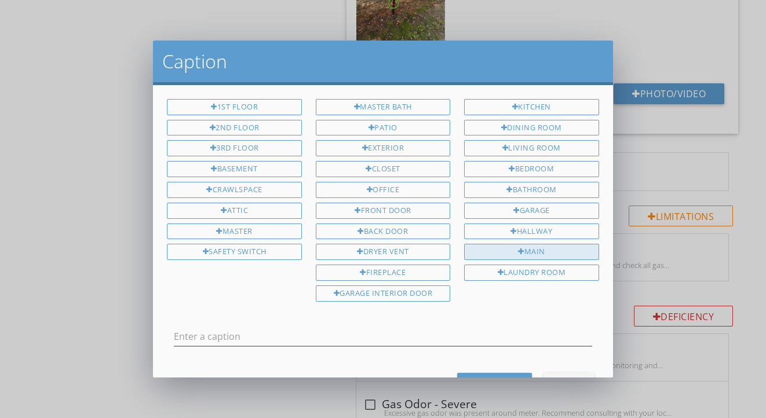
click at [484, 244] on div "Main" at bounding box center [531, 252] width 134 height 16
type input "Main"
click at [485, 373] on button "Save Caption" at bounding box center [494, 383] width 75 height 21
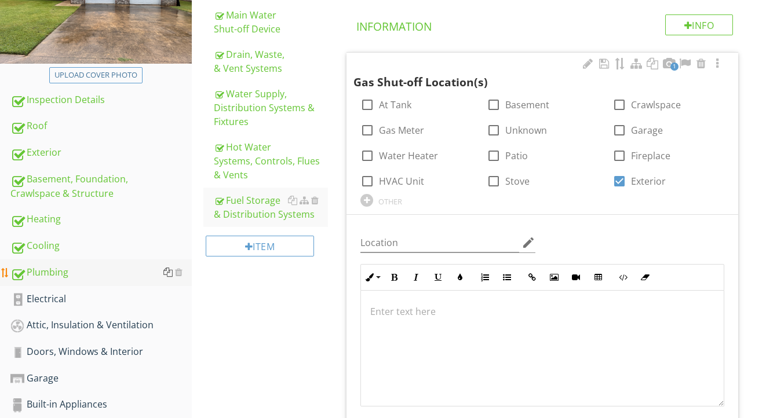
scroll to position [212, 0]
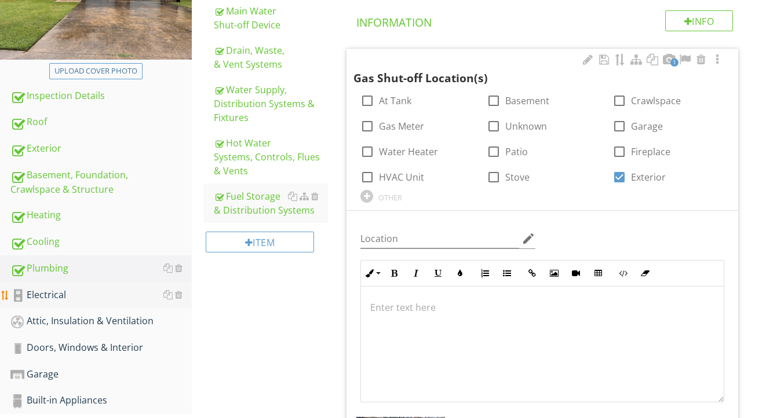
click at [82, 304] on link "Electrical" at bounding box center [100, 295] width 181 height 27
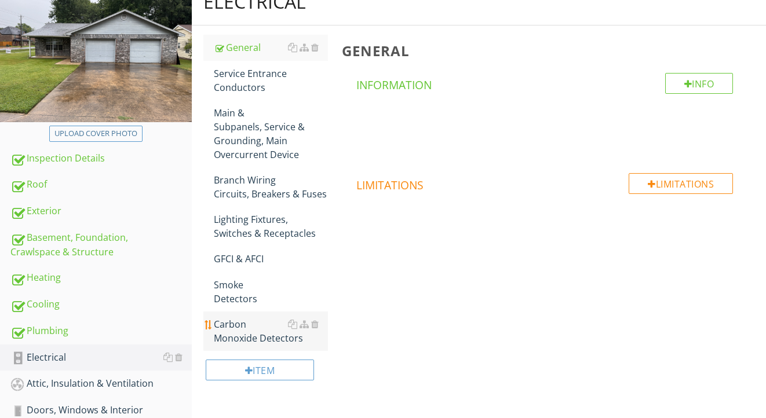
scroll to position [130, 0]
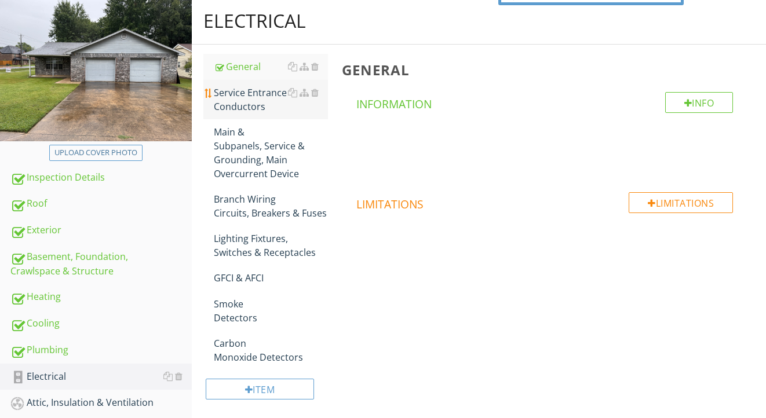
click at [257, 108] on div "Service Entrance Conductors" at bounding box center [271, 100] width 115 height 28
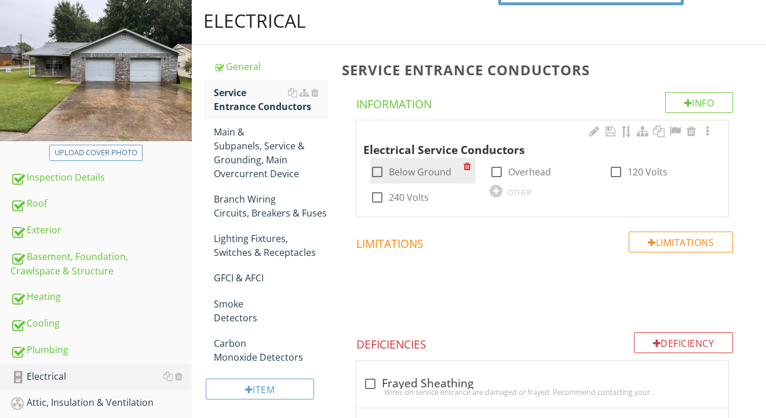
click at [413, 169] on label "Below Ground" at bounding box center [420, 172] width 63 height 12
checkbox input "true"
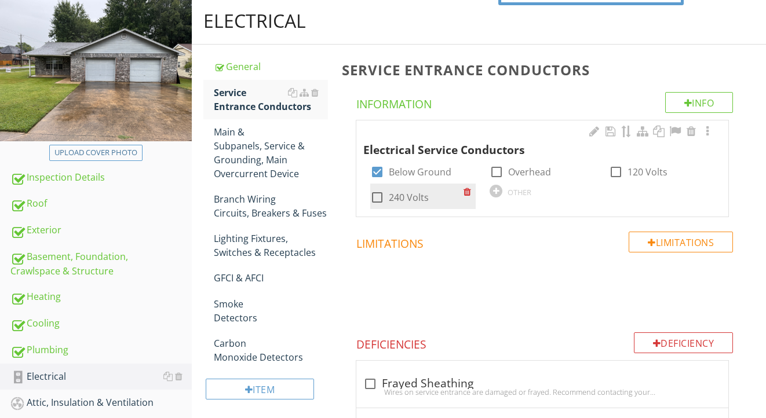
click at [412, 192] on label "240 Volts" at bounding box center [409, 198] width 40 height 12
checkbox input "true"
click at [705, 132] on div at bounding box center [708, 132] width 14 height 12
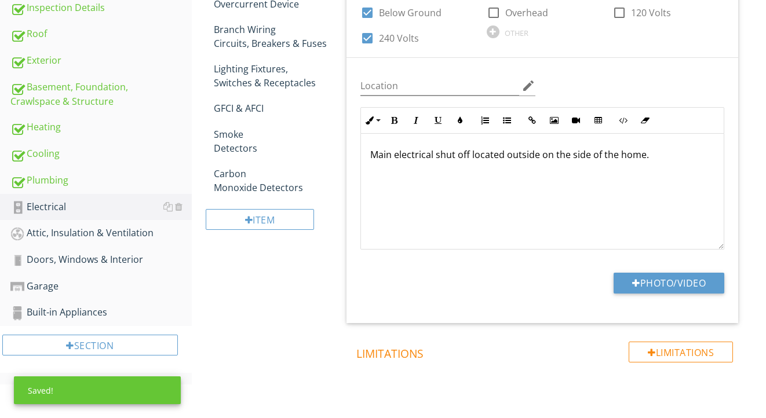
scroll to position [365, 0]
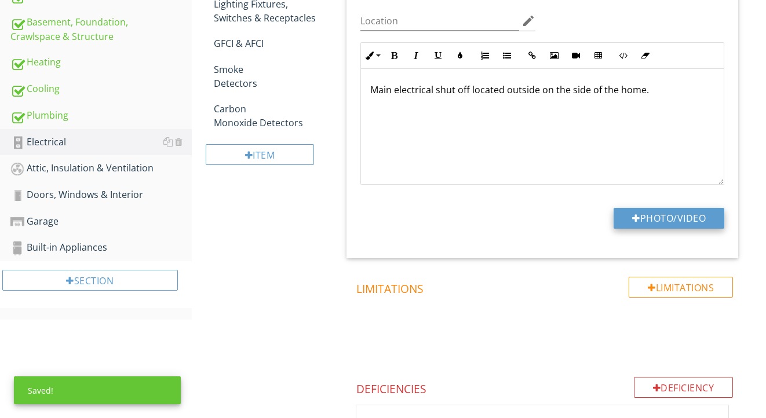
click at [661, 210] on button "Photo/Video" at bounding box center [669, 218] width 111 height 21
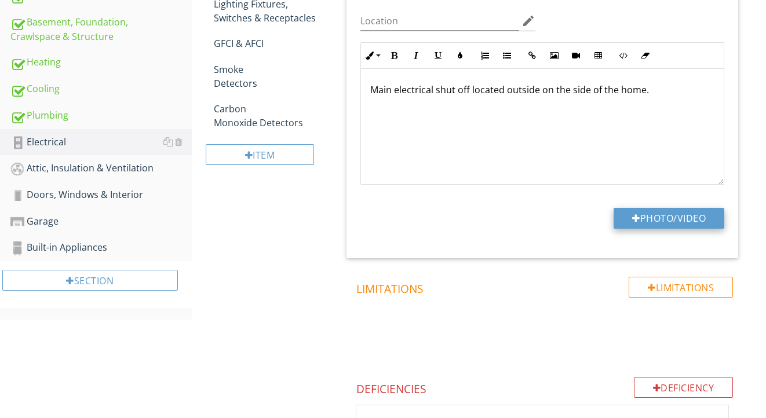
type input "C:\fakepath\IMG_2199.jpeg"
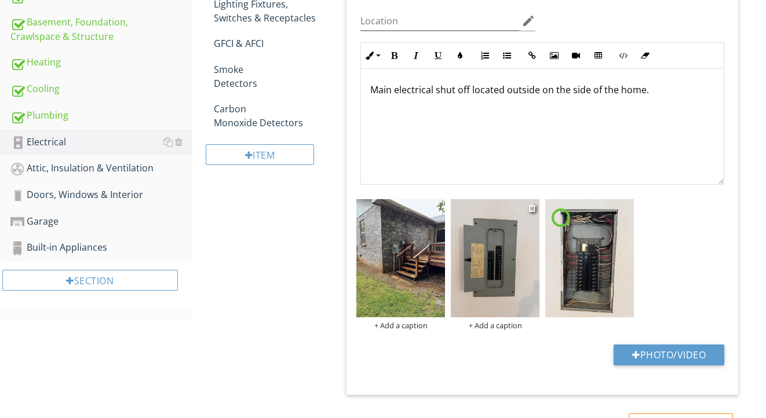
click at [489, 291] on img at bounding box center [495, 258] width 89 height 118
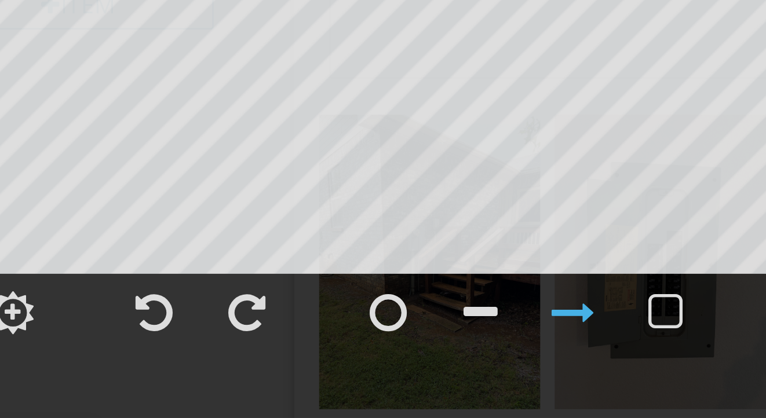
scroll to position [365, 0]
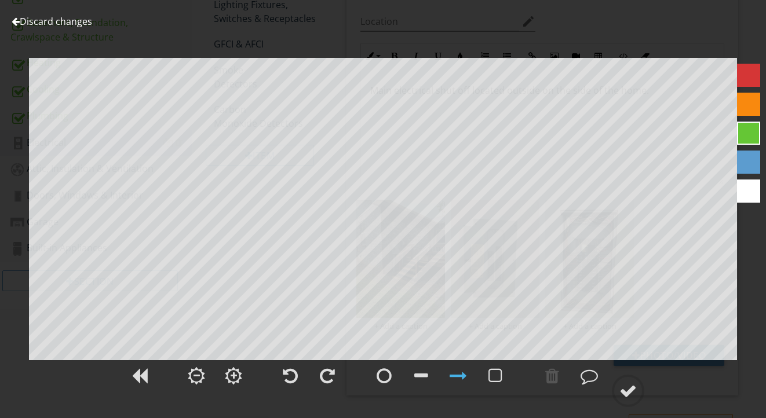
click at [89, 20] on link "Discard changes" at bounding box center [52, 21] width 81 height 13
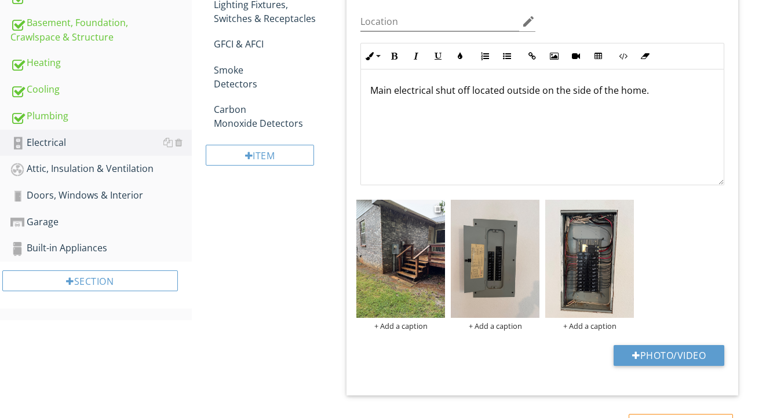
click at [393, 252] on img at bounding box center [400, 259] width 89 height 118
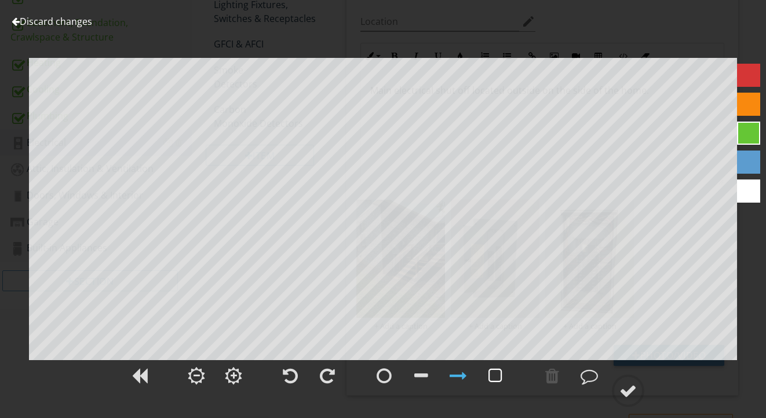
click at [494, 382] on div at bounding box center [496, 375] width 14 height 17
click at [621, 385] on div at bounding box center [628, 390] width 17 height 17
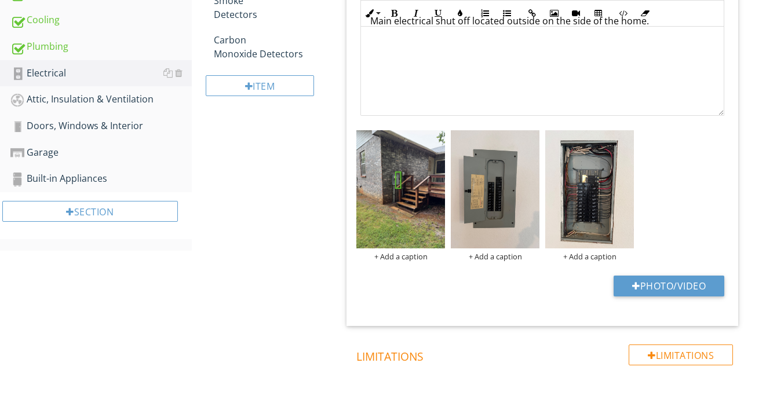
scroll to position [443, 0]
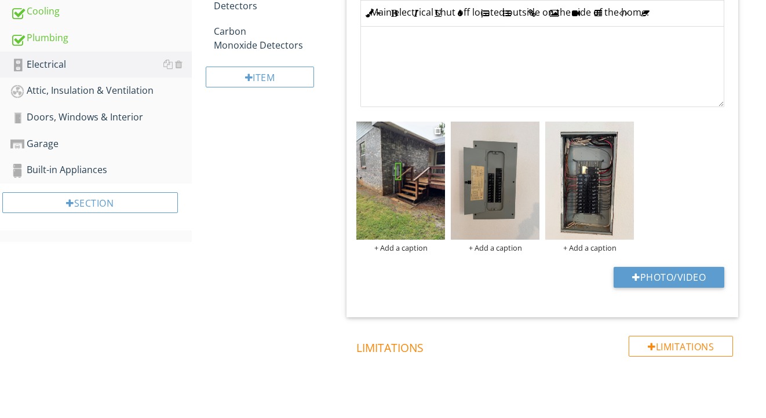
click at [404, 248] on div "+ Add a caption" at bounding box center [400, 247] width 89 height 9
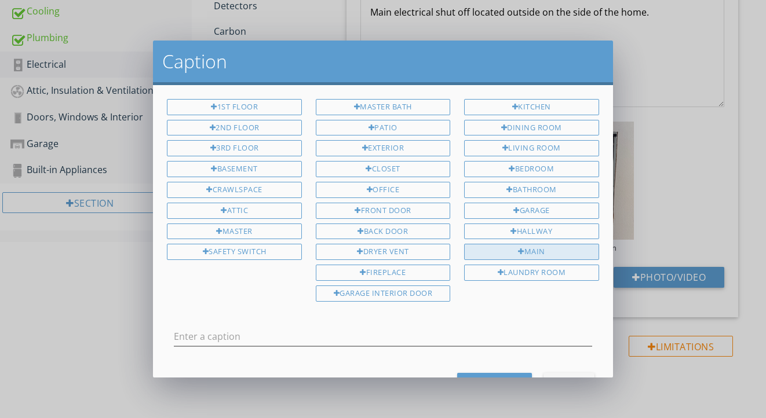
click at [486, 250] on div "Main" at bounding box center [531, 252] width 134 height 16
type input "Main"
click at [494, 377] on div "Save Caption" at bounding box center [495, 383] width 56 height 12
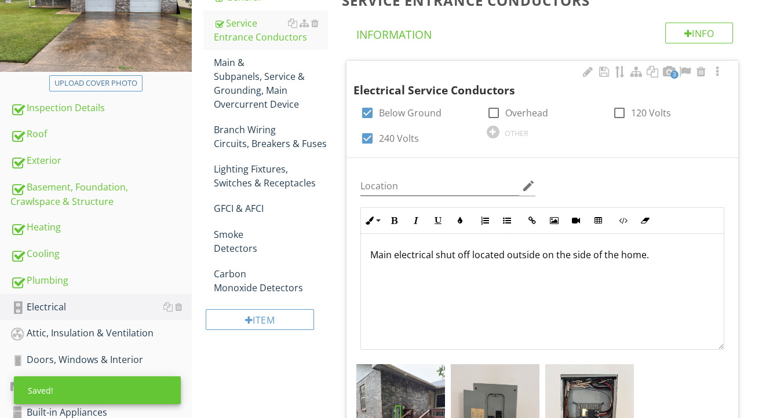
scroll to position [177, 0]
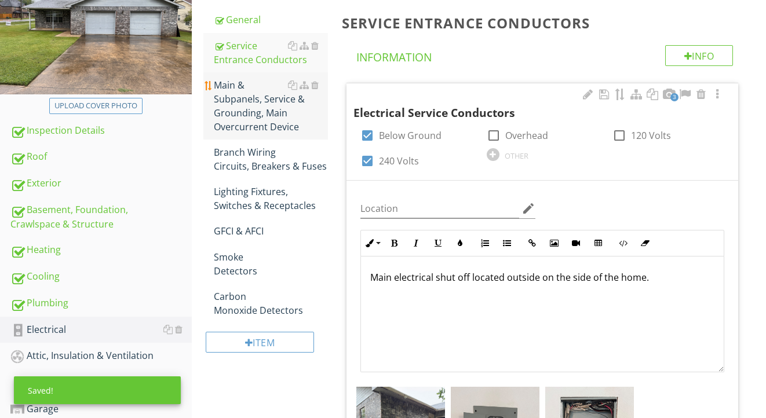
click at [257, 105] on div "Main & Subpanels, Service & Grounding, Main Overcurrent Device" at bounding box center [271, 106] width 115 height 56
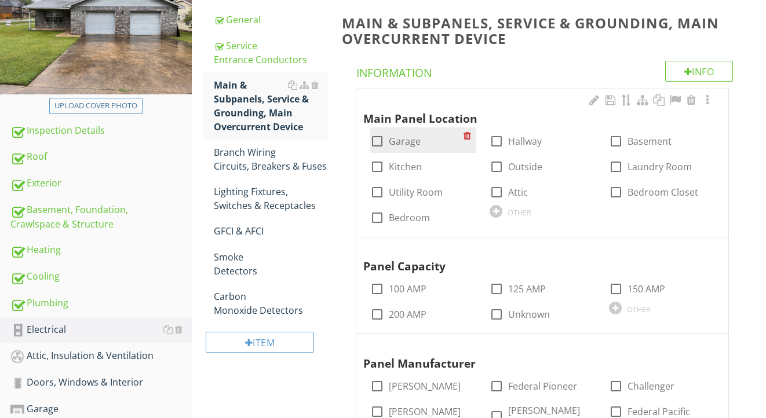
click at [414, 136] on label "Garage" at bounding box center [405, 142] width 32 height 12
checkbox input "true"
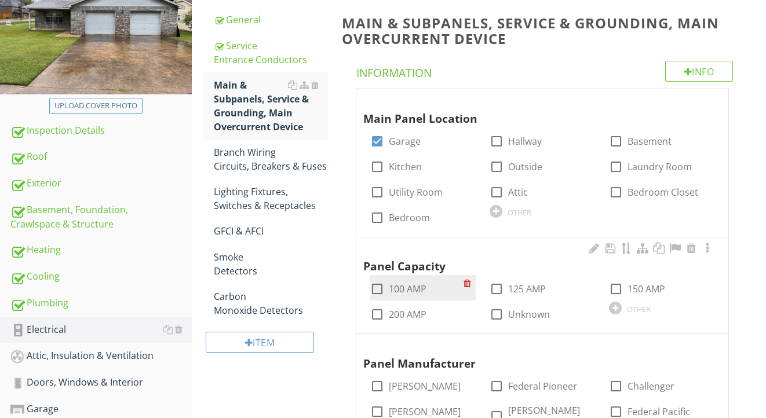
click at [413, 286] on label "100 AMP" at bounding box center [408, 289] width 38 height 12
checkbox input "true"
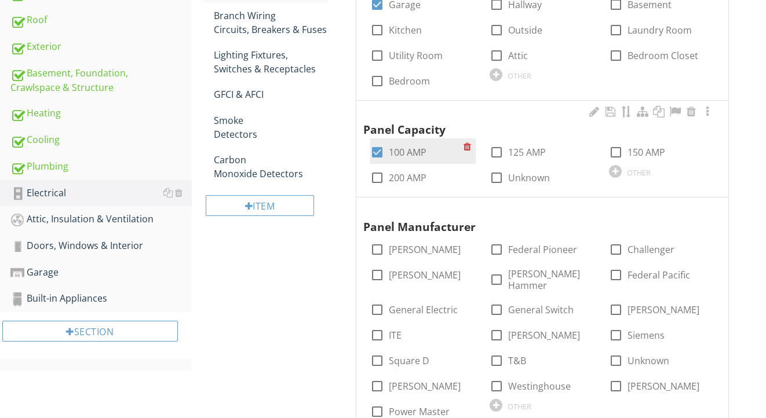
scroll to position [334, 0]
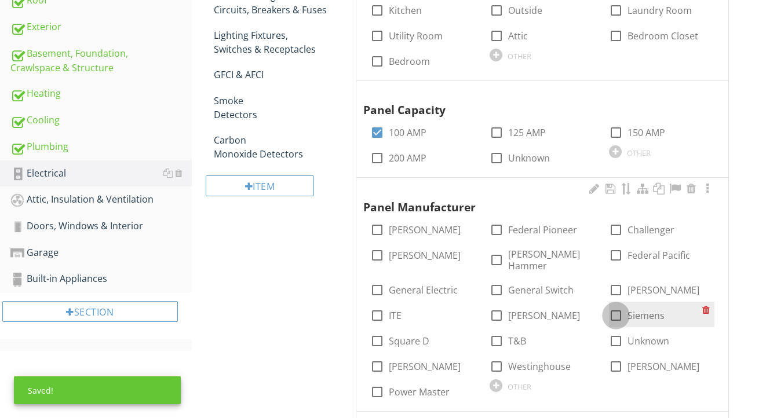
click at [614, 306] on div at bounding box center [616, 316] width 20 height 20
checkbox input "true"
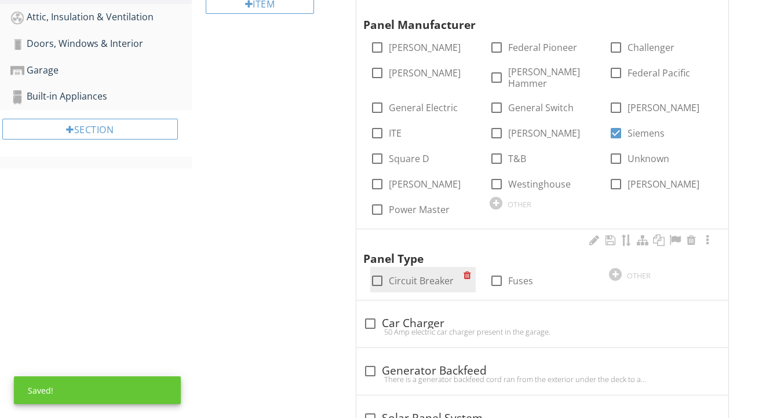
click at [420, 275] on label "Circuit Breaker" at bounding box center [421, 281] width 65 height 12
checkbox input "true"
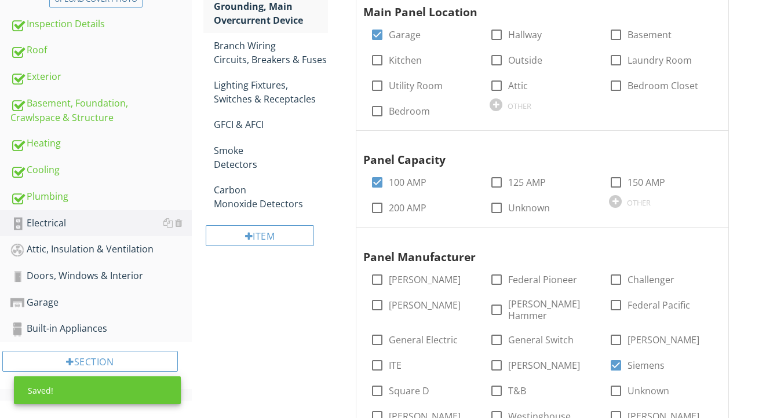
scroll to position [53, 0]
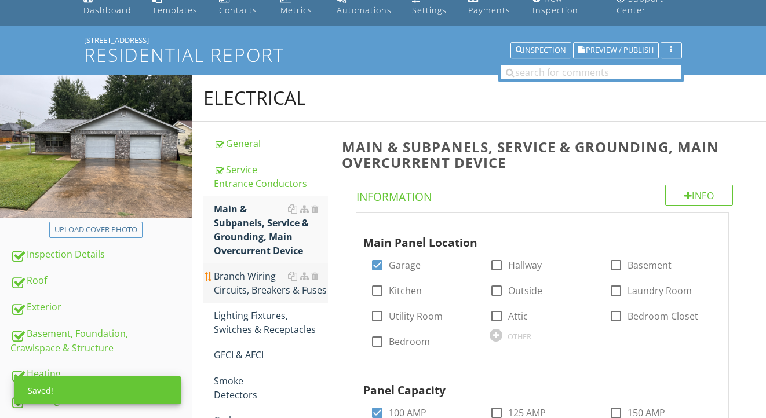
click at [258, 287] on div "Branch Wiring Circuits, Breakers & Fuses" at bounding box center [271, 283] width 115 height 28
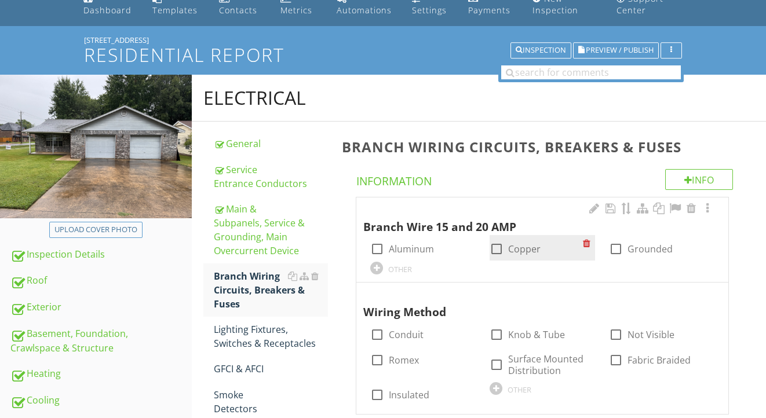
click at [500, 249] on div at bounding box center [497, 249] width 20 height 20
checkbox input "true"
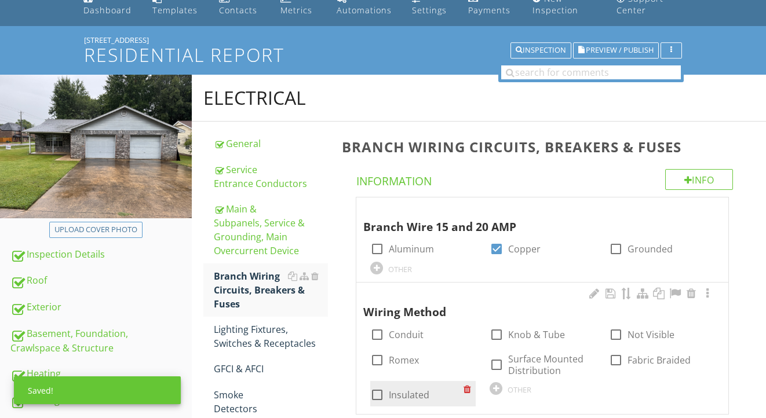
click at [399, 389] on label "Insulated" at bounding box center [409, 395] width 41 height 12
checkbox input "true"
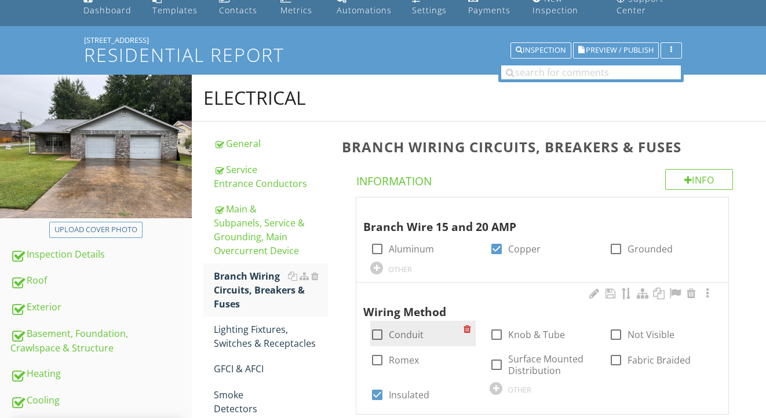
click at [411, 329] on label "Conduit" at bounding box center [406, 335] width 35 height 12
checkbox input "true"
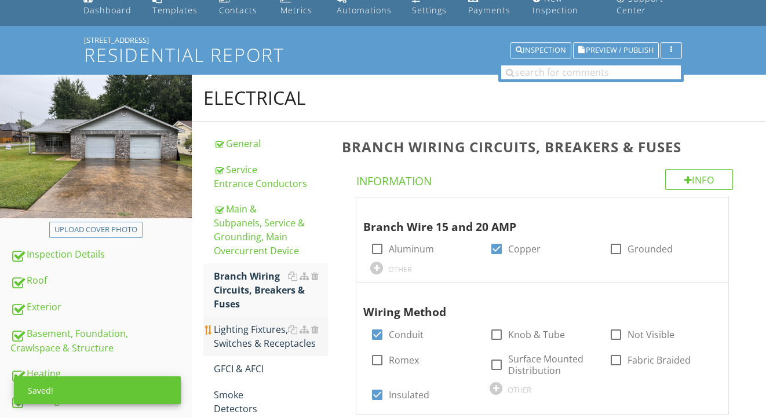
click at [241, 340] on div "Lighting Fixtures, Switches & Receptacles" at bounding box center [271, 337] width 115 height 28
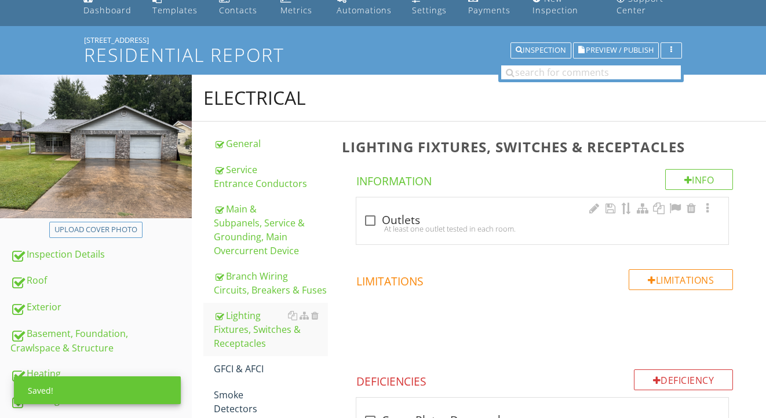
click at [407, 220] on div "check_box_outline_blank Outlets" at bounding box center [542, 221] width 358 height 14
checkbox input "true"
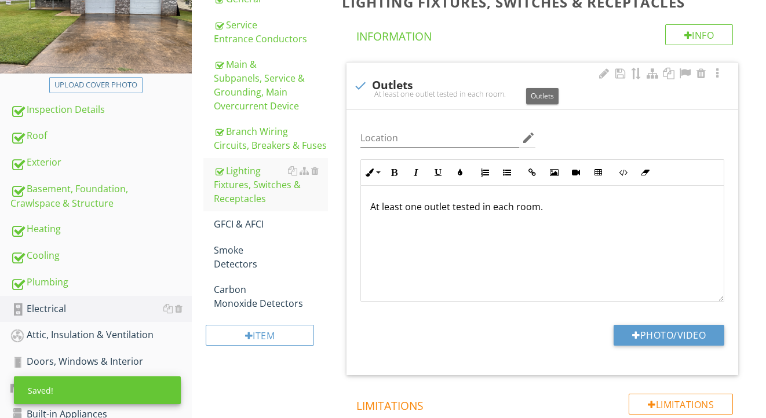
scroll to position [228, 0]
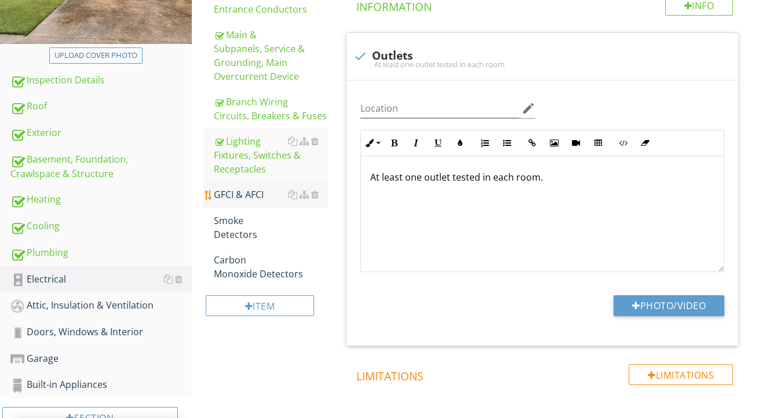
click at [246, 197] on div "GFCI & AFCI" at bounding box center [271, 195] width 115 height 14
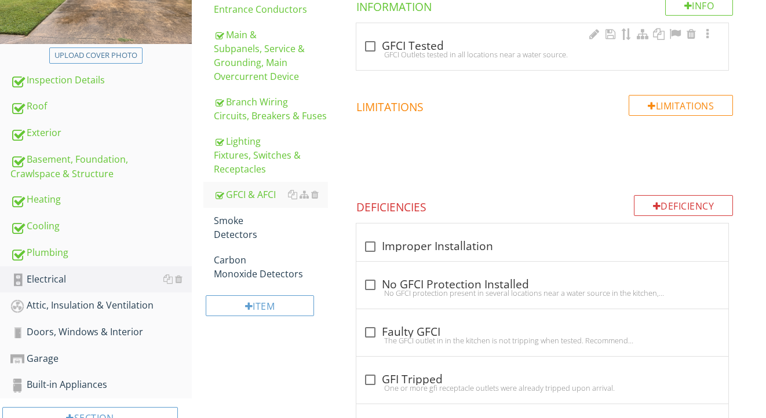
click at [428, 50] on div "GFCI Outlets tested in all locations near a water source." at bounding box center [542, 54] width 358 height 9
checkbox input "true"
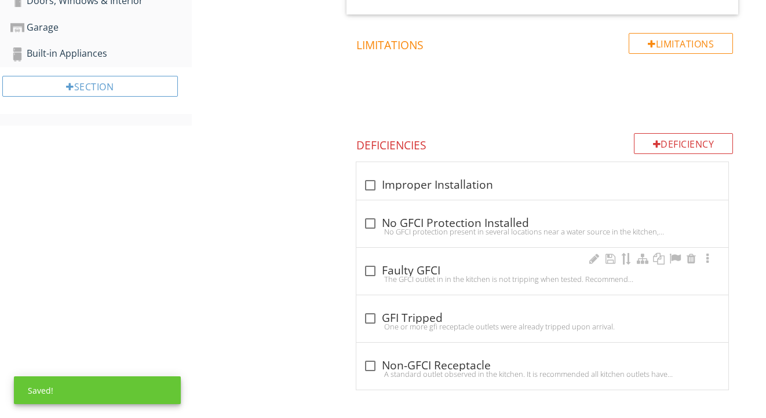
scroll to position [559, 0]
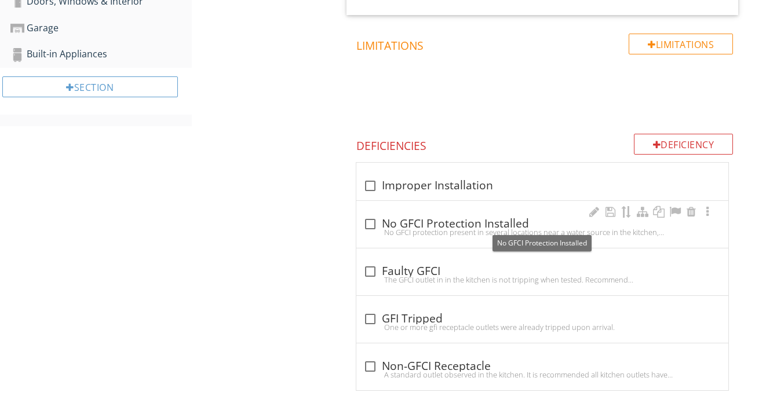
click at [442, 218] on div "check_box_outline_blank No GFCI Protection Installed" at bounding box center [542, 224] width 358 height 14
checkbox input "true"
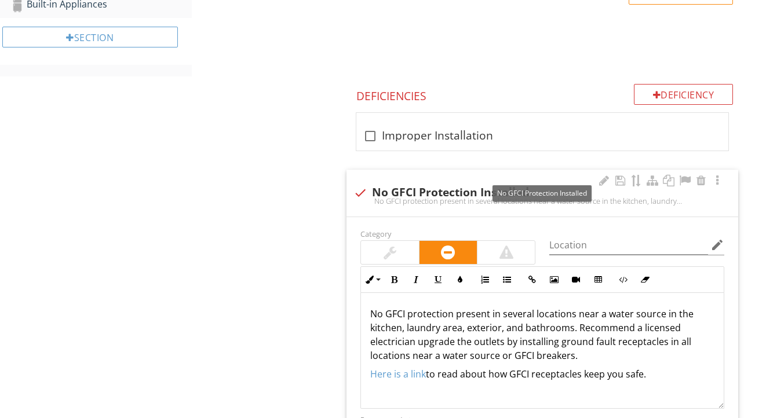
scroll to position [617, 0]
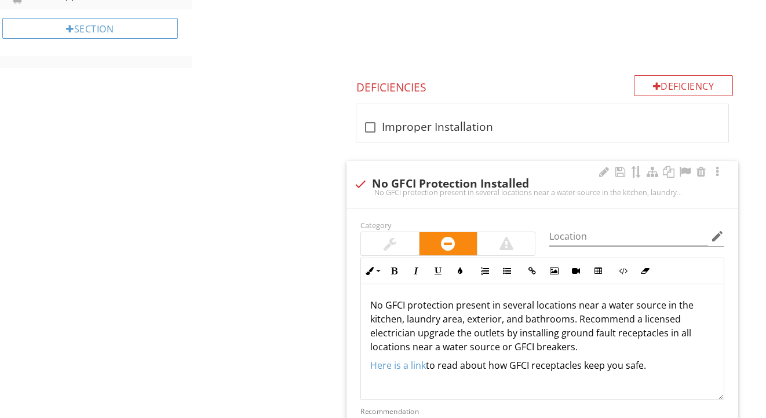
click at [571, 320] on p "No GFCI protection present in several locations near a water source in the kitc…" at bounding box center [542, 326] width 344 height 56
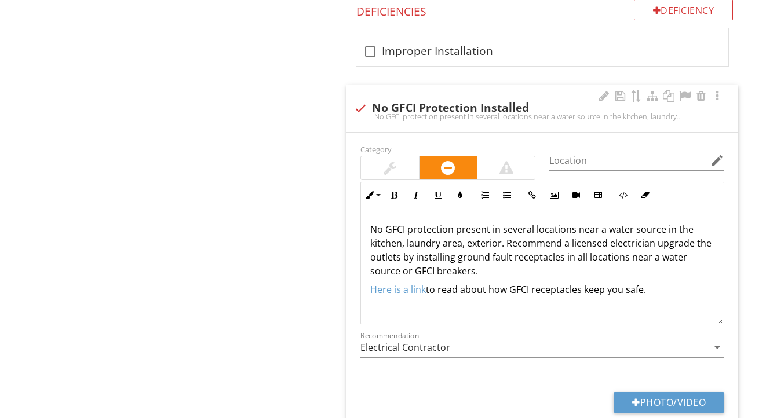
scroll to position [812, 0]
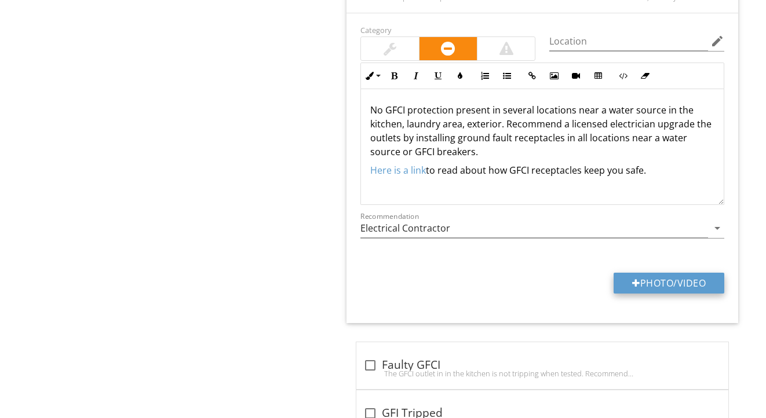
click at [621, 283] on button "Photo/Video" at bounding box center [669, 283] width 111 height 21
type input "C:\fakepath\IMG_2245.jpeg"
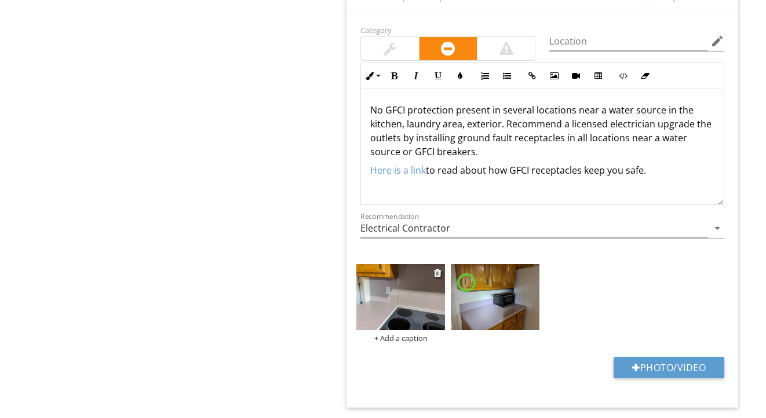
click at [400, 296] on img at bounding box center [400, 297] width 89 height 67
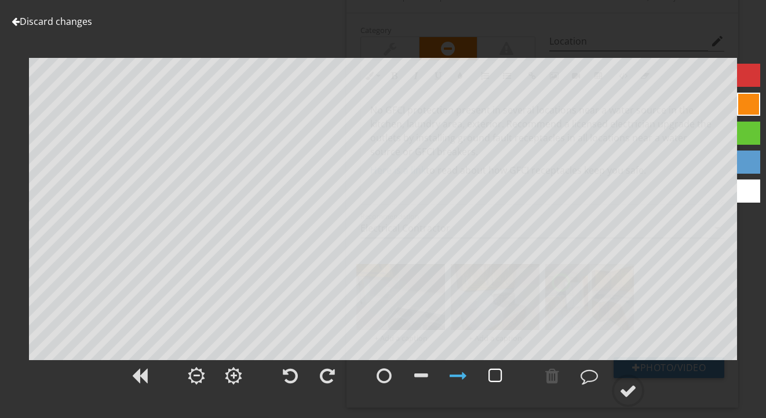
click at [491, 374] on div at bounding box center [496, 375] width 14 height 17
click at [633, 389] on div at bounding box center [628, 390] width 17 height 17
click at [494, 373] on div at bounding box center [496, 375] width 14 height 17
click at [629, 385] on div at bounding box center [628, 390] width 17 height 17
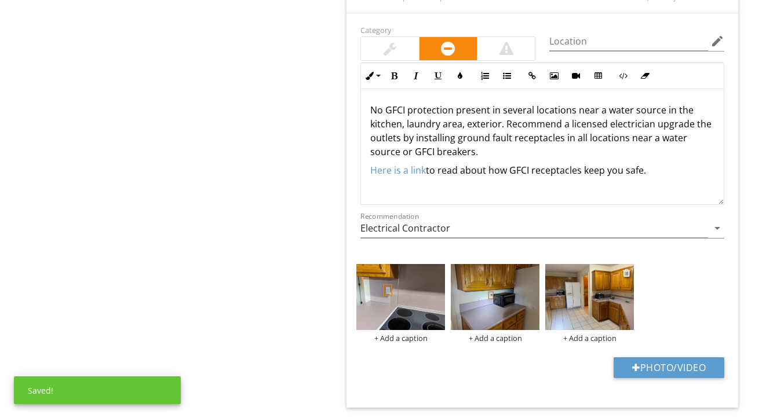
click at [618, 300] on img at bounding box center [589, 297] width 89 height 67
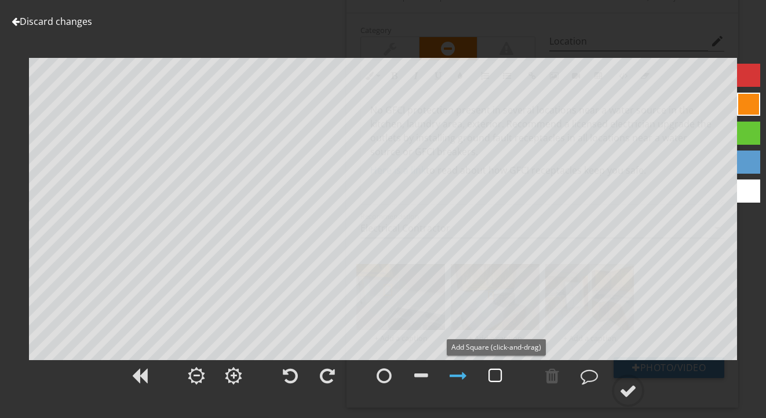
click at [500, 378] on div at bounding box center [496, 375] width 14 height 17
click at [626, 396] on div at bounding box center [628, 390] width 17 height 17
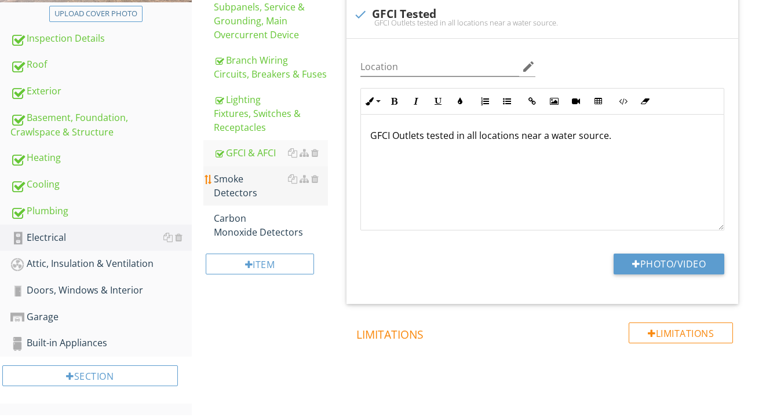
click at [256, 181] on div "Smoke Detectors" at bounding box center [271, 186] width 115 height 28
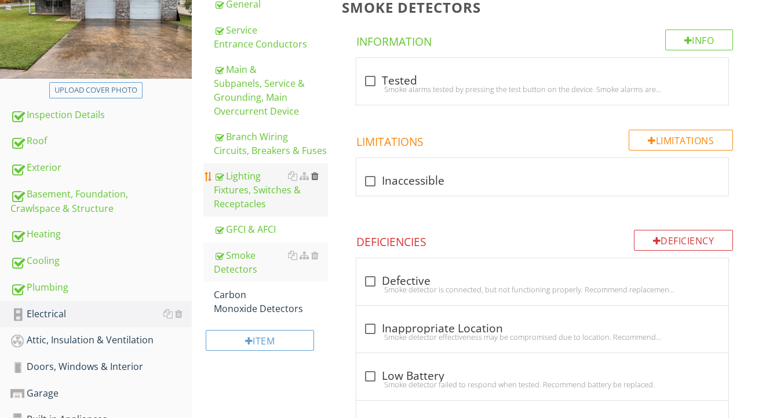
scroll to position [187, 0]
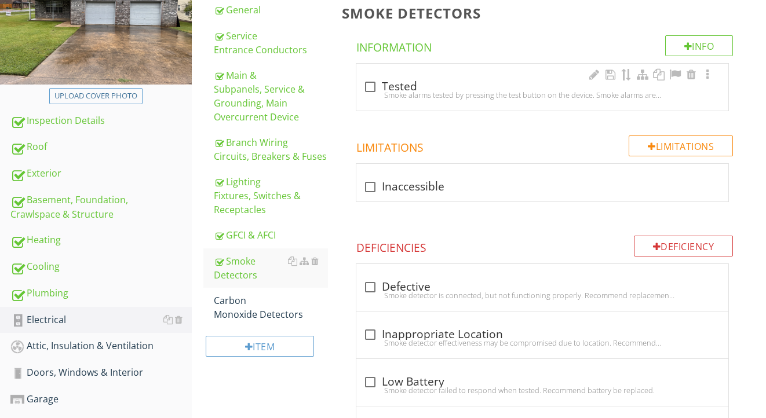
click at [393, 93] on div "Smoke alarms tested by pressing the test button on the device. Smoke alarms are…" at bounding box center [542, 94] width 358 height 9
checkbox input "true"
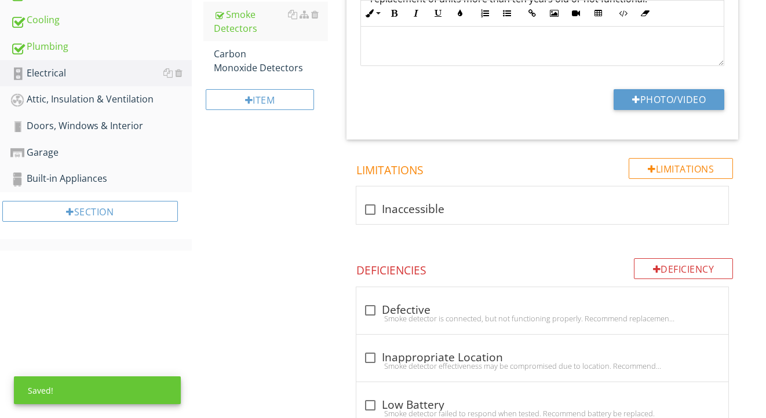
scroll to position [477, 0]
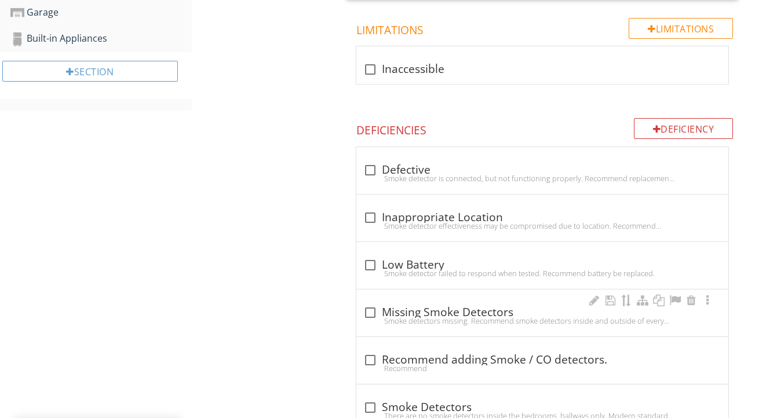
click at [414, 318] on div "Smoke detectors missing. Recommend smoke detectors inside and outside of every …" at bounding box center [542, 320] width 358 height 9
checkbox input "true"
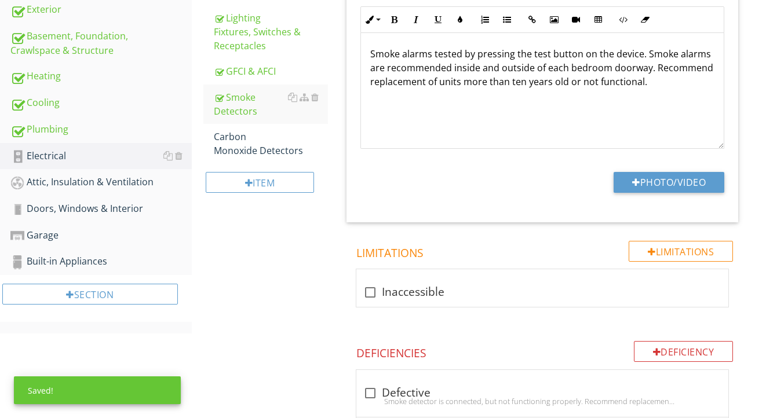
scroll to position [278, 0]
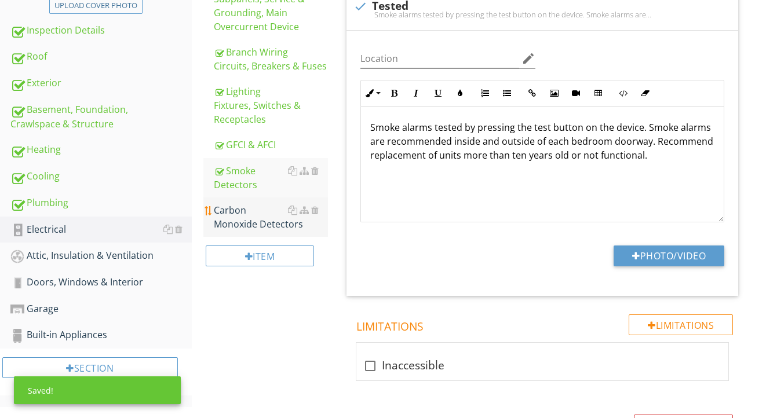
click at [246, 218] on div "Carbon Monoxide Detectors" at bounding box center [271, 217] width 115 height 28
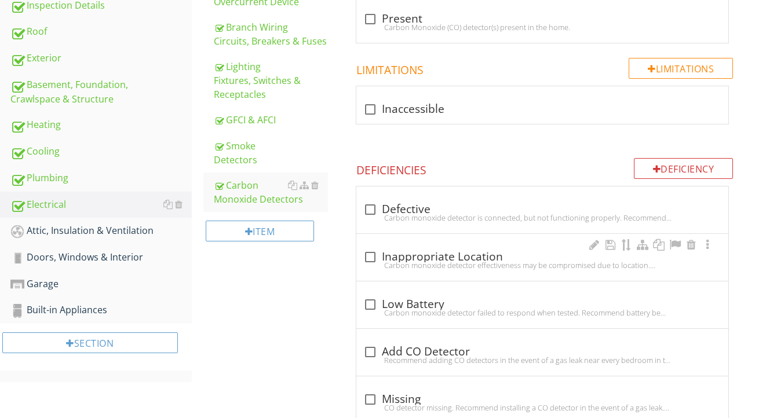
scroll to position [253, 0]
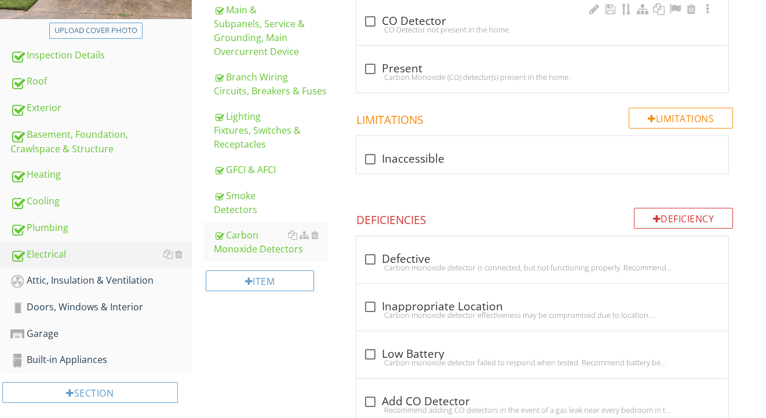
click at [401, 26] on div "CO Detector not present in the home." at bounding box center [542, 29] width 358 height 9
checkbox input "true"
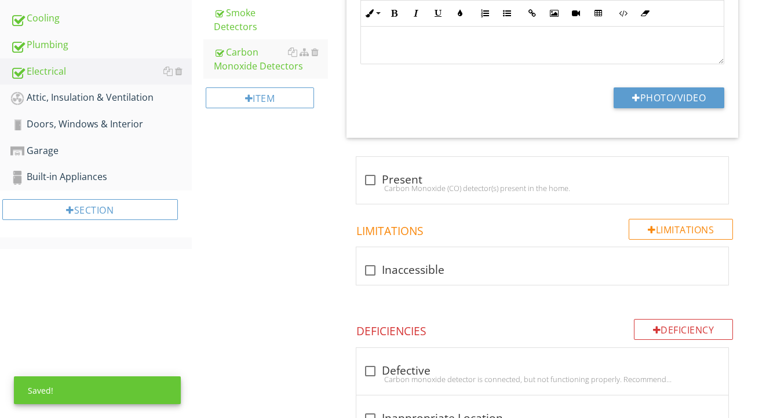
scroll to position [588, 0]
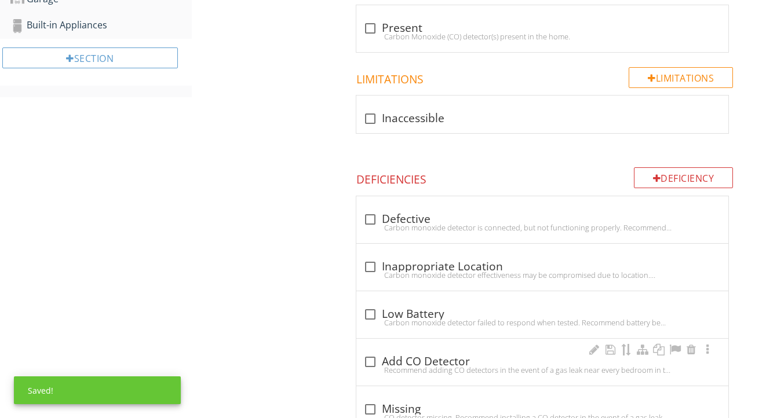
click at [391, 355] on div "check_box_outline_blank Add CO Detector" at bounding box center [542, 362] width 358 height 14
checkbox input "true"
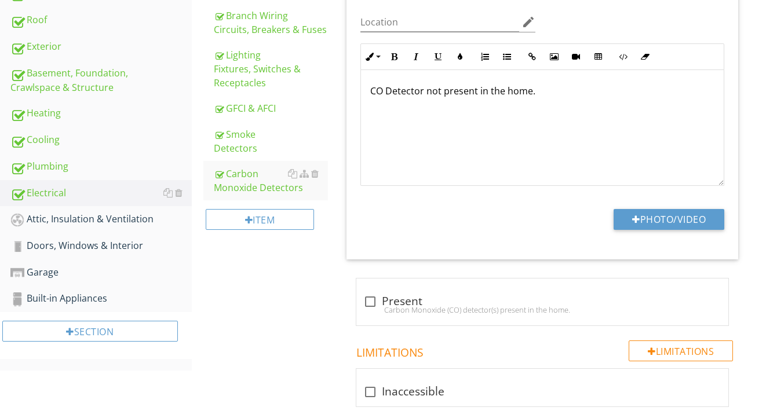
scroll to position [301, 0]
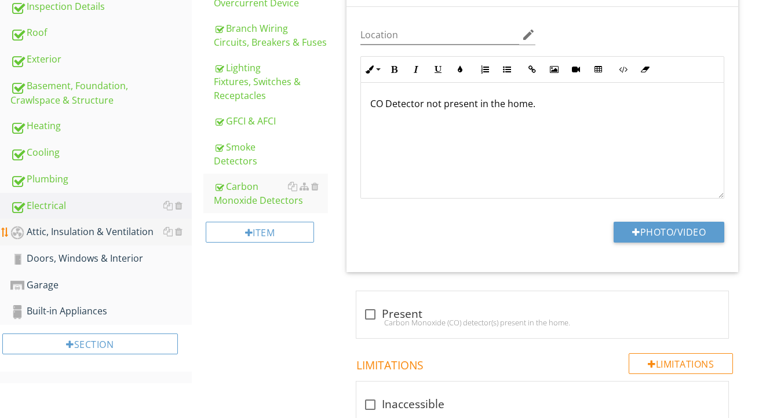
click at [132, 227] on div "Attic, Insulation & Ventilation" at bounding box center [100, 232] width 181 height 15
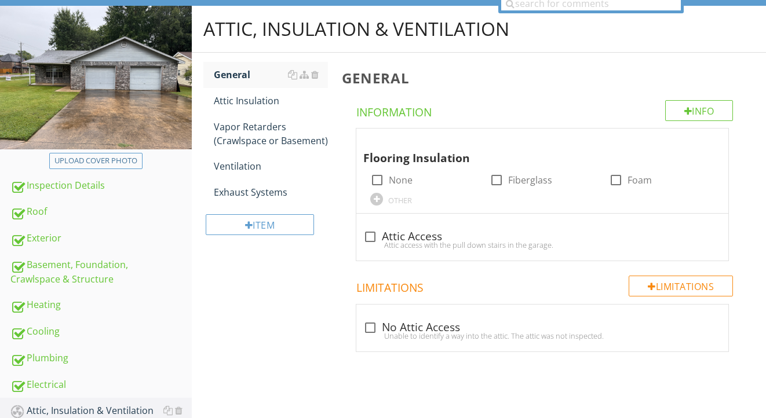
scroll to position [111, 0]
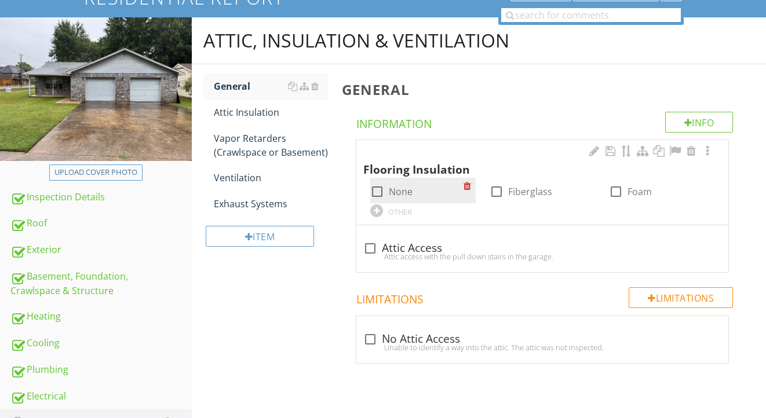
click at [398, 192] on label "None" at bounding box center [401, 192] width 24 height 12
checkbox input "true"
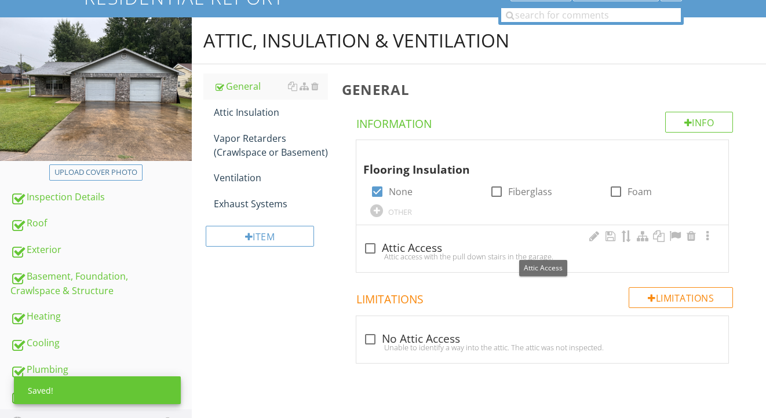
click at [407, 246] on div "check_box_outline_blank Attic Access" at bounding box center [542, 249] width 358 height 14
checkbox input "true"
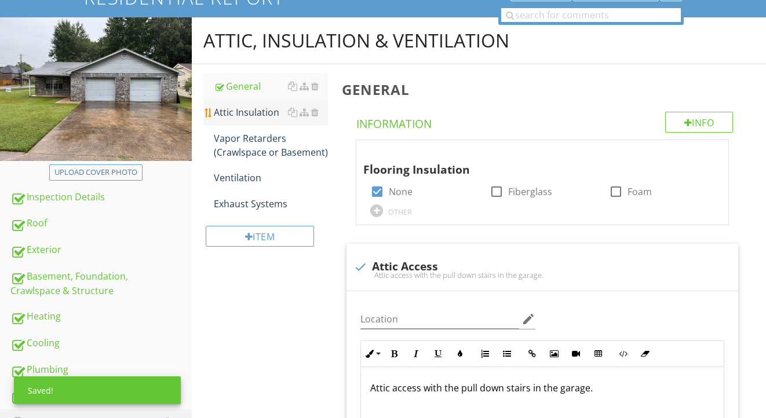
click at [262, 109] on div "Attic Insulation" at bounding box center [271, 112] width 115 height 14
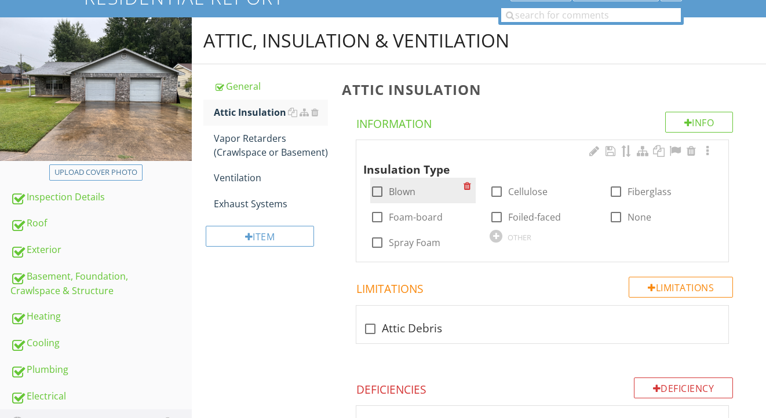
click at [410, 192] on label "Blown" at bounding box center [402, 192] width 27 height 12
checkbox input "true"
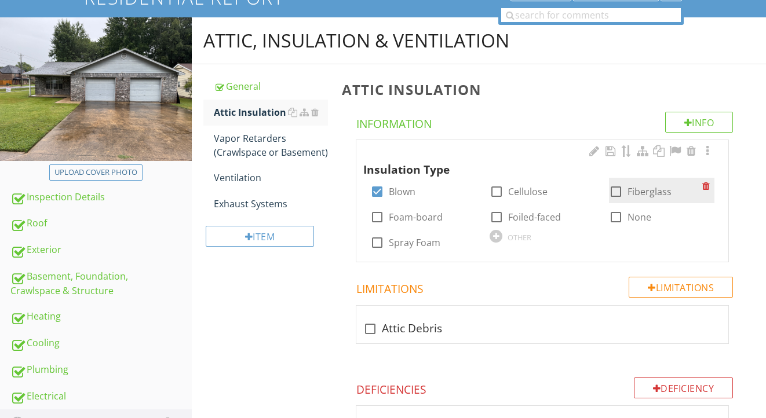
click at [639, 191] on label "Fiberglass" at bounding box center [650, 192] width 44 height 12
checkbox input "true"
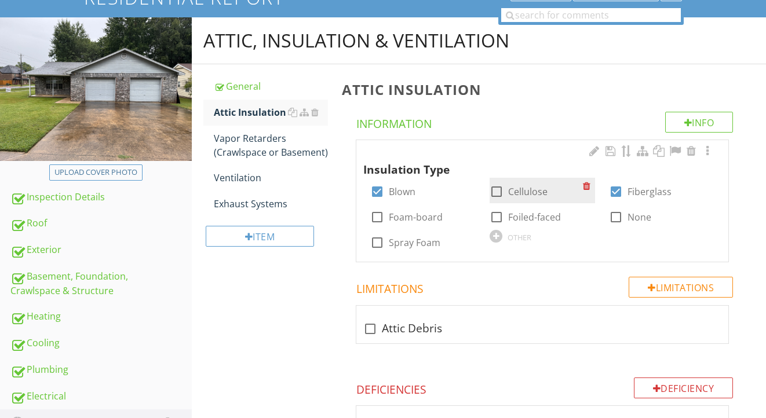
click at [532, 193] on label "Cellulose" at bounding box center [527, 192] width 39 height 12
checkbox input "true"
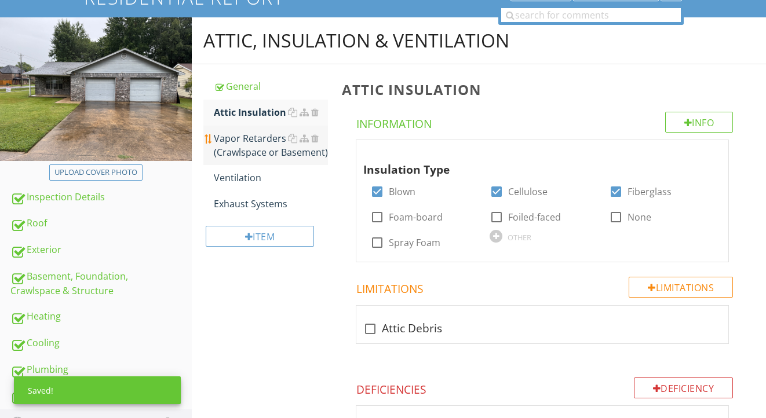
click at [270, 148] on div "Vapor Retarders (Crawlspace or Basement)" at bounding box center [271, 146] width 115 height 28
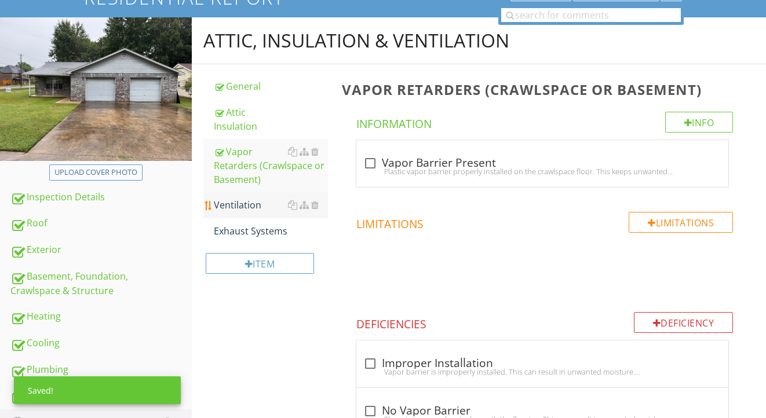
click at [241, 203] on div "Ventilation" at bounding box center [271, 205] width 115 height 14
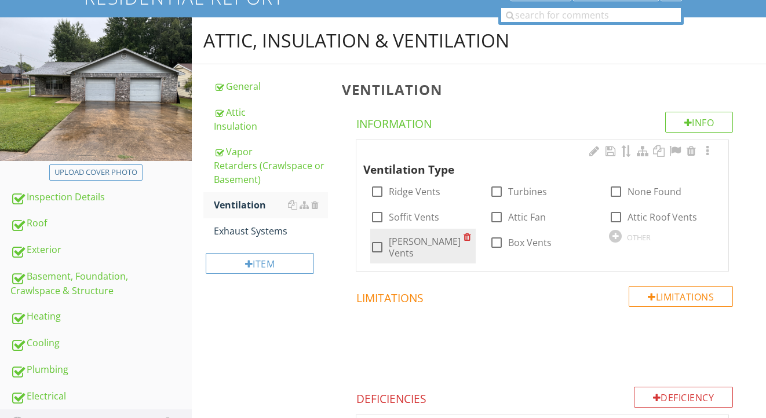
click at [417, 245] on label "Gable Vents" at bounding box center [426, 247] width 75 height 23
checkbox input "true"
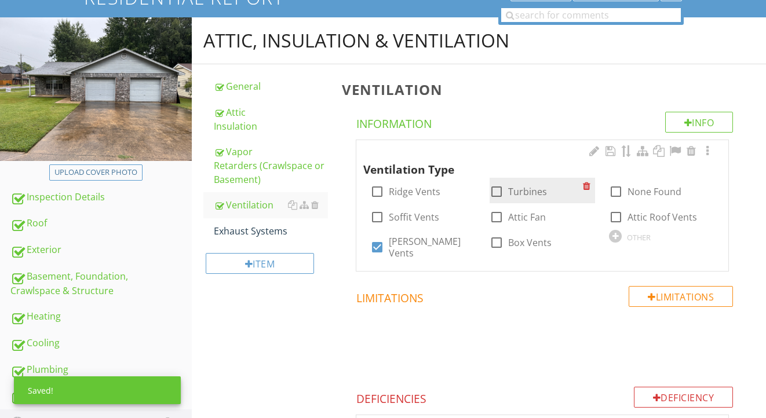
click at [514, 191] on label "Turbines" at bounding box center [527, 192] width 39 height 12
checkbox input "true"
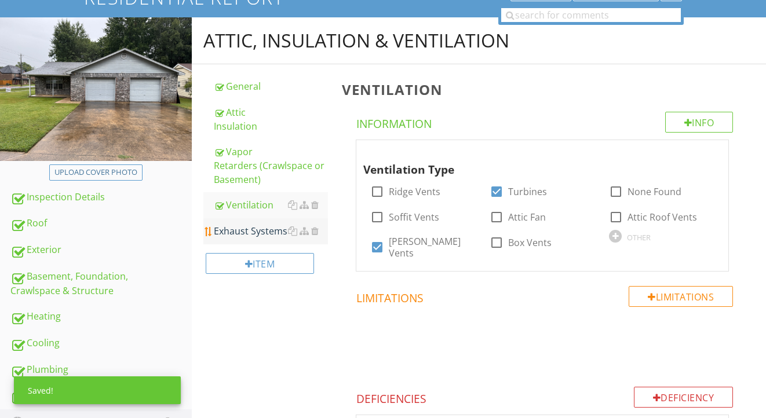
click at [245, 232] on div "Exhaust Systems" at bounding box center [271, 231] width 115 height 14
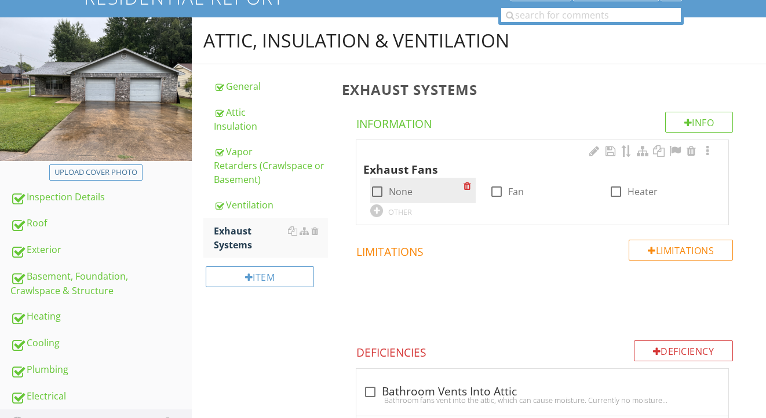
click at [403, 196] on label "None" at bounding box center [401, 192] width 24 height 12
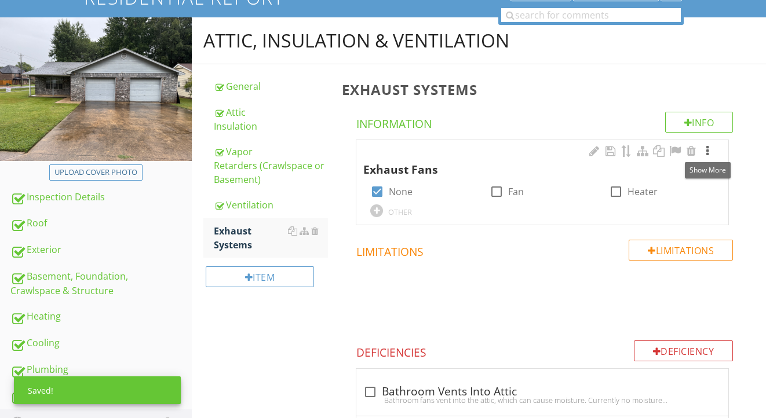
click at [708, 152] on div at bounding box center [708, 151] width 14 height 12
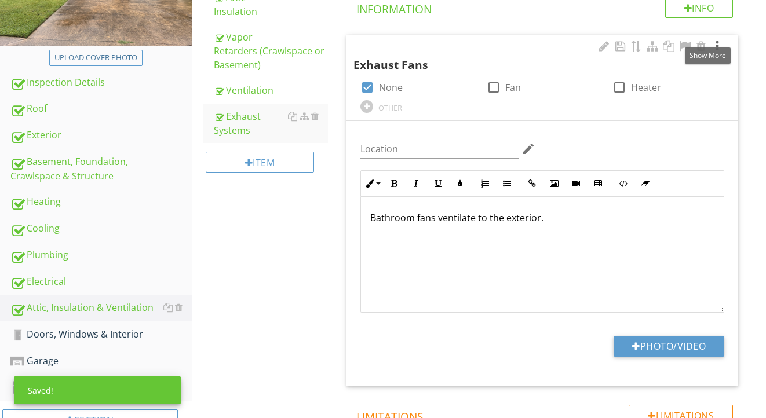
scroll to position [261, 0]
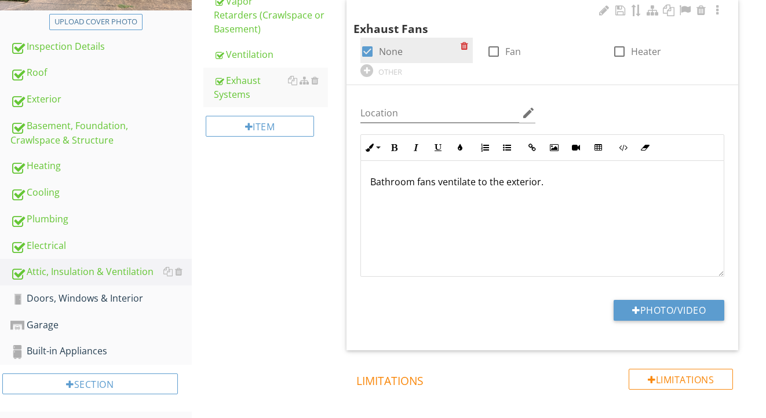
click at [370, 53] on div at bounding box center [368, 52] width 20 height 20
checkbox input "false"
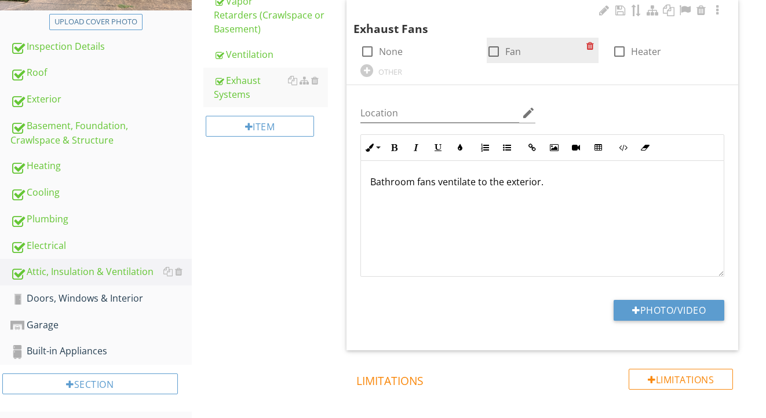
click at [494, 53] on div at bounding box center [494, 52] width 20 height 20
checkbox input "true"
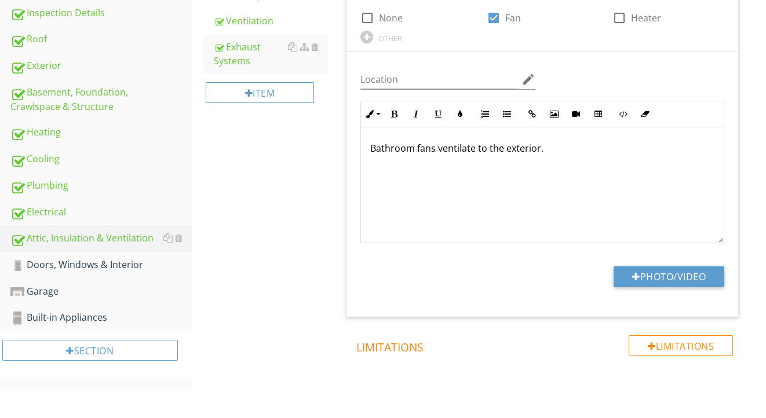
scroll to position [296, 0]
click at [127, 256] on link "Doors, Windows & Interior" at bounding box center [100, 265] width 181 height 27
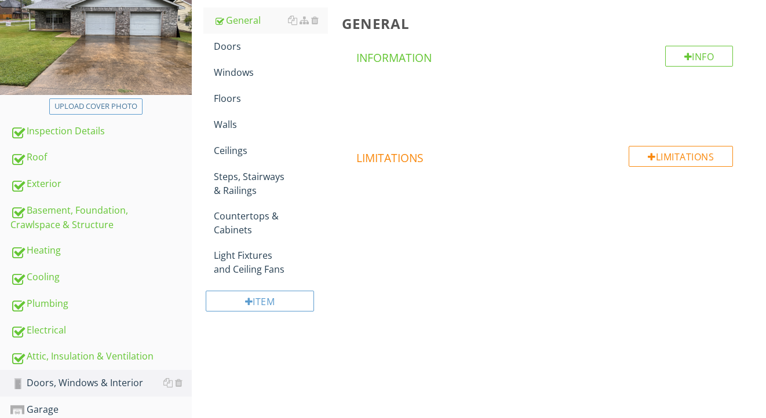
scroll to position [144, 0]
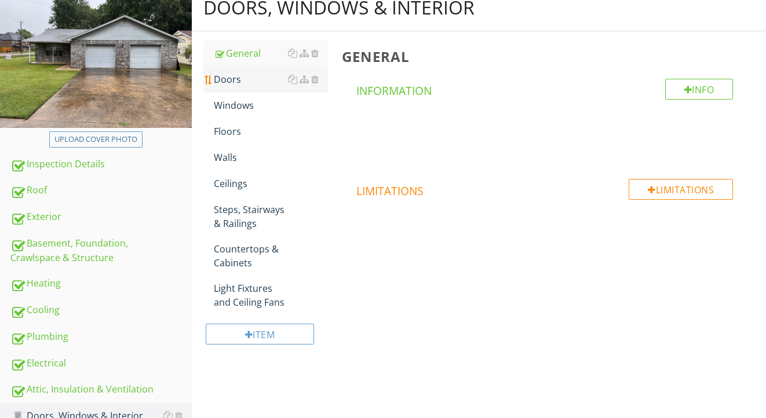
click at [236, 83] on div "Doors" at bounding box center [271, 79] width 115 height 14
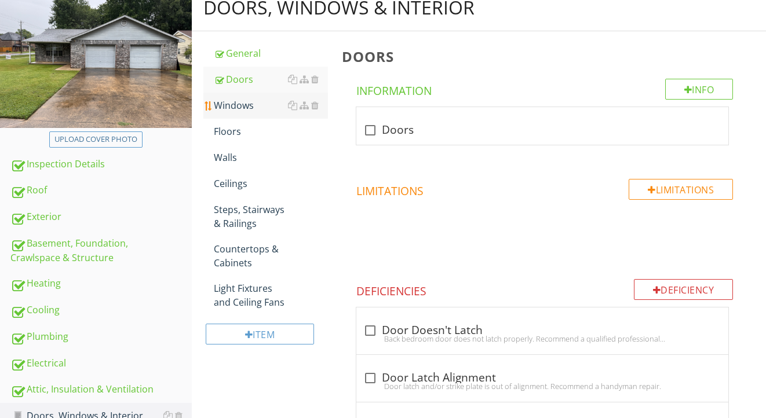
click at [256, 100] on div "Windows" at bounding box center [271, 106] width 115 height 14
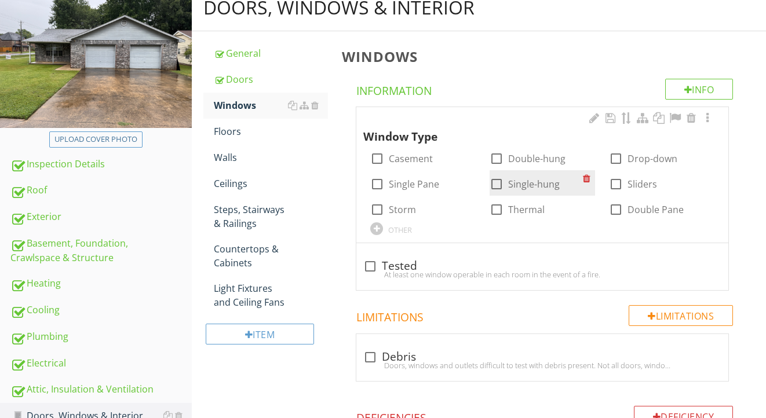
click at [525, 184] on label "Single-hung" at bounding box center [534, 184] width 52 height 12
checkbox input "true"
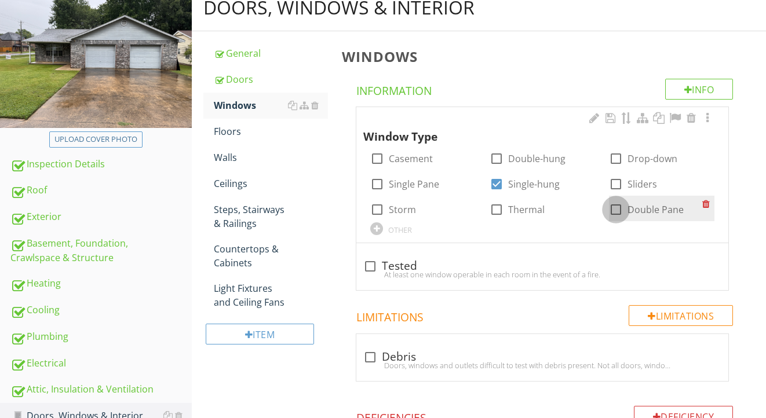
click at [617, 213] on div at bounding box center [616, 210] width 20 height 20
checkbox input "true"
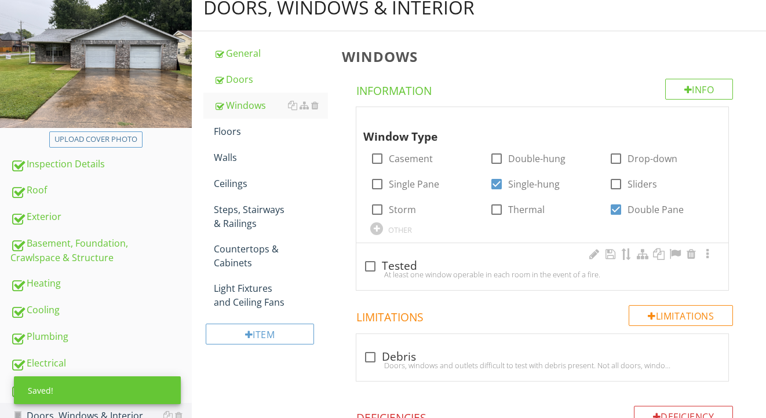
click at [409, 264] on div "check_box_outline_blank Tested" at bounding box center [542, 267] width 358 height 14
checkbox input "true"
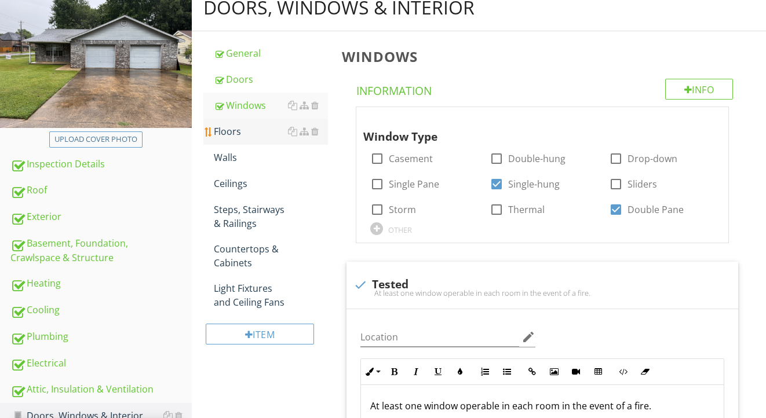
click at [239, 137] on div "Floors" at bounding box center [271, 132] width 115 height 14
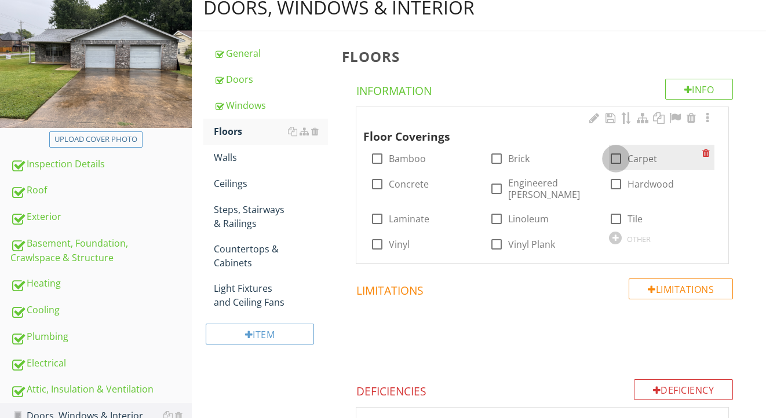
click at [617, 158] on div at bounding box center [616, 159] width 20 height 20
checkbox input "true"
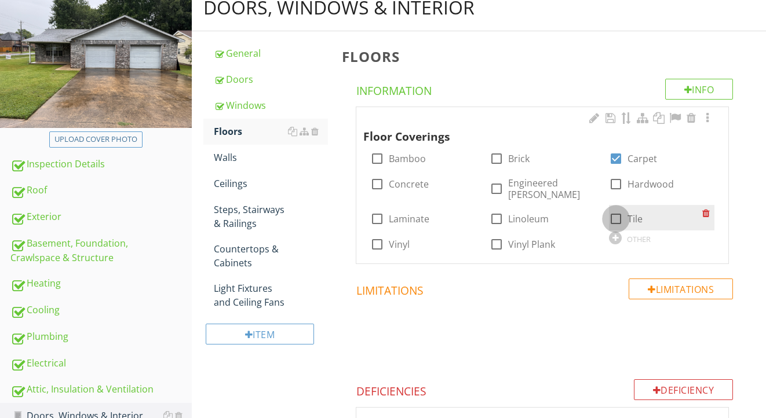
click at [616, 209] on div at bounding box center [616, 219] width 20 height 20
checkbox input "true"
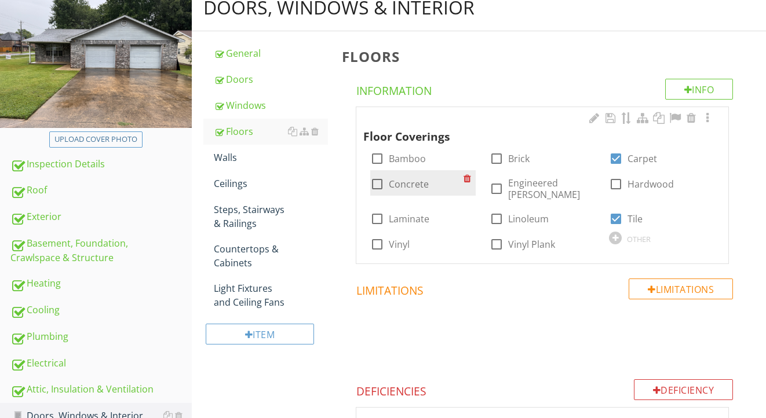
click at [413, 187] on label "Concrete" at bounding box center [409, 184] width 40 height 12
checkbox input "true"
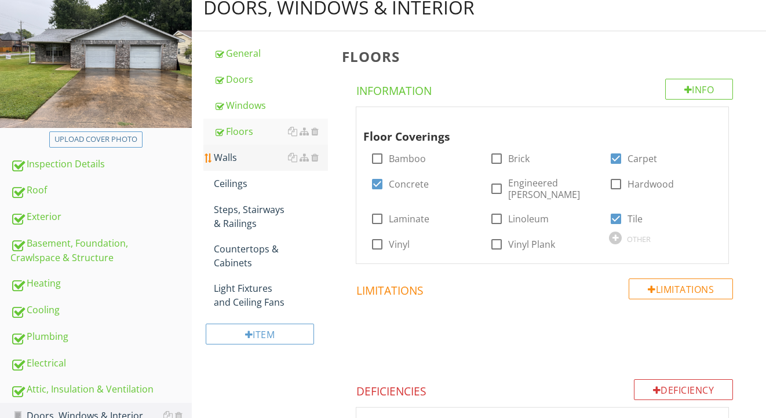
click at [232, 155] on div "Walls" at bounding box center [271, 158] width 115 height 14
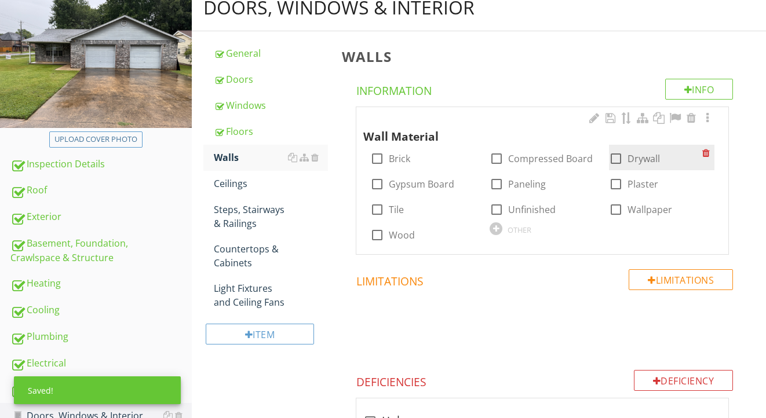
click at [642, 159] on label "Drywall" at bounding box center [644, 159] width 32 height 12
checkbox input "true"
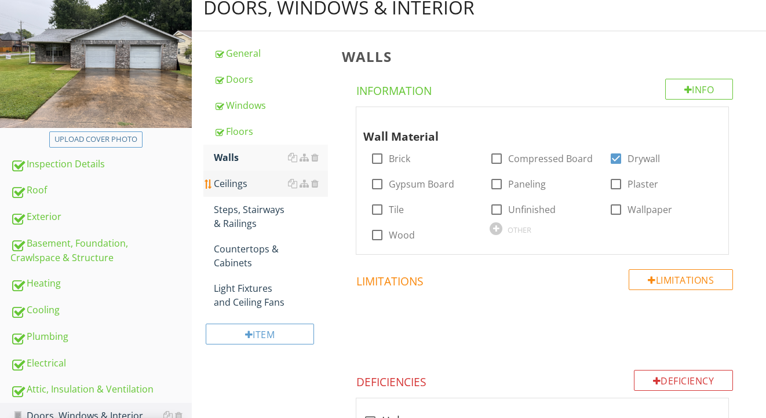
click at [229, 186] on div "Ceilings" at bounding box center [271, 184] width 115 height 14
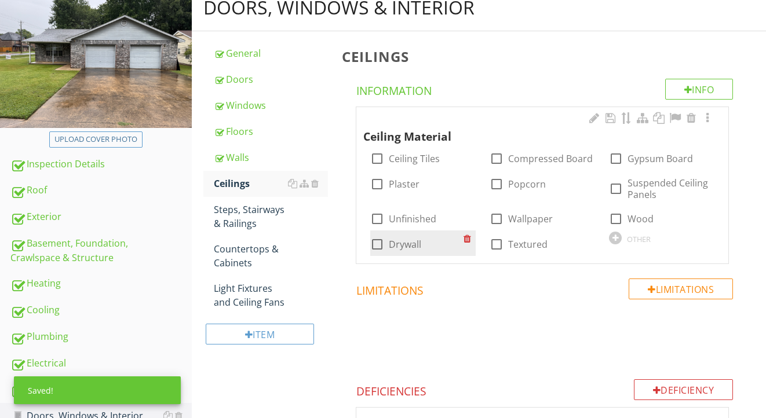
click at [396, 241] on label "Drywall" at bounding box center [405, 245] width 32 height 12
checkbox input "true"
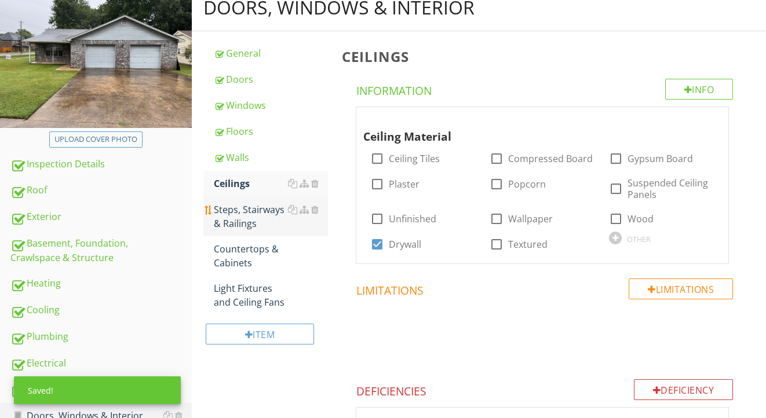
click at [256, 215] on div "Steps, Stairways & Railings" at bounding box center [271, 217] width 115 height 28
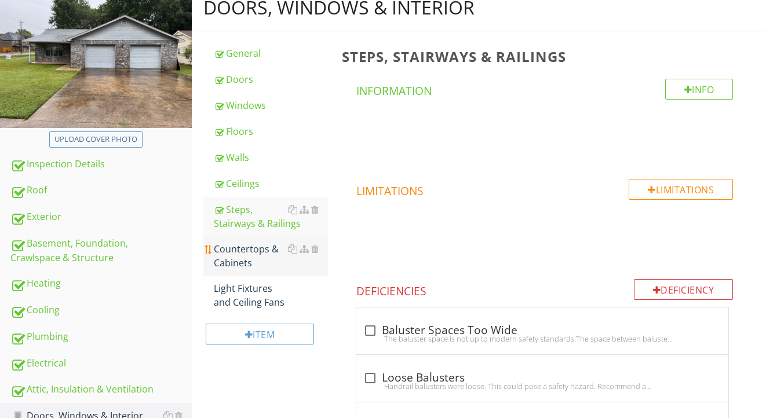
click at [257, 258] on div "Countertops & Cabinets" at bounding box center [271, 256] width 115 height 28
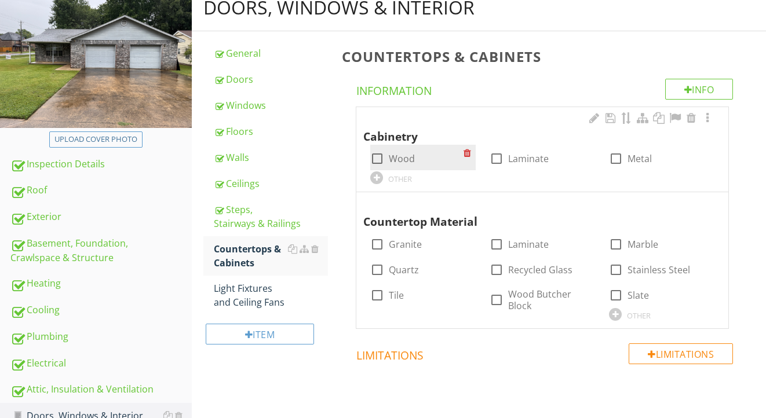
click at [399, 160] on label "Wood" at bounding box center [402, 159] width 26 height 12
checkbox input "true"
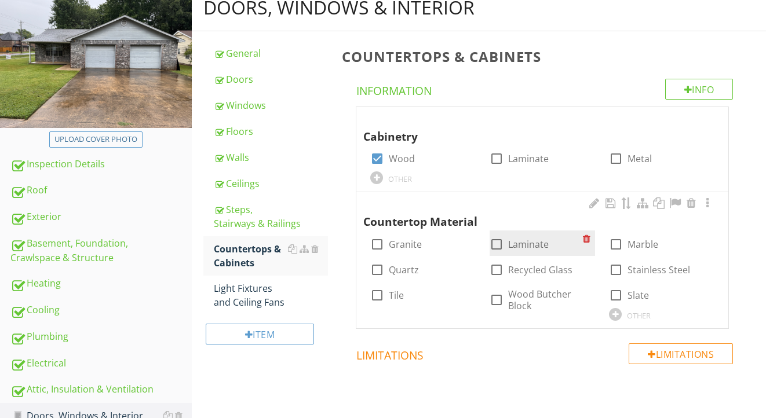
click at [525, 241] on label "Laminate" at bounding box center [528, 245] width 41 height 12
checkbox input "true"
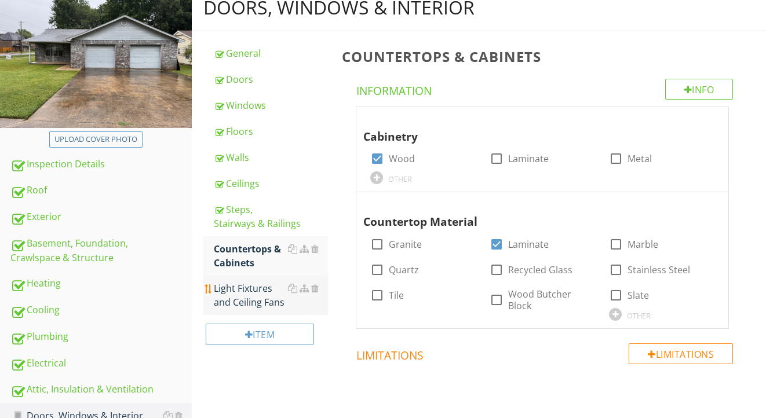
click at [249, 287] on div "Light Fixtures and Ceiling Fans" at bounding box center [271, 296] width 115 height 28
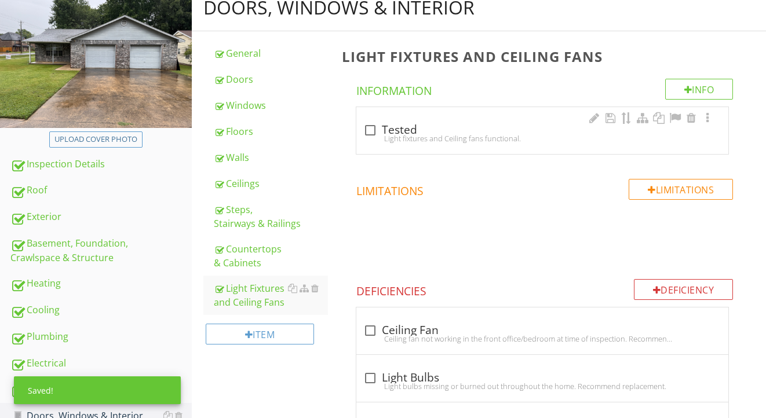
click at [402, 126] on div "check_box_outline_blank Tested" at bounding box center [542, 130] width 358 height 14
checkbox input "true"
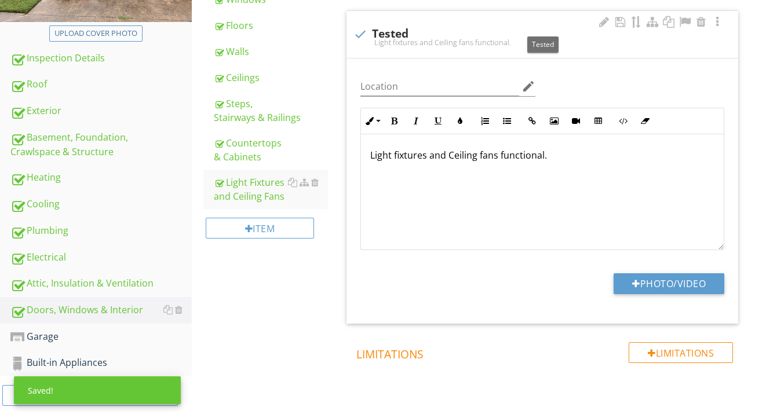
scroll to position [265, 0]
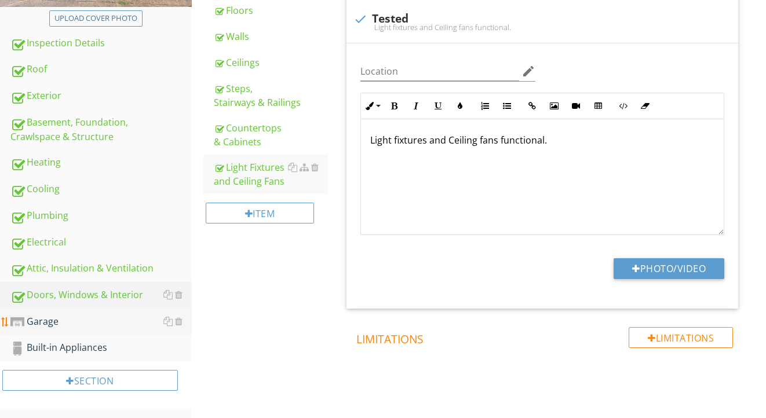
click at [70, 314] on link "Garage" at bounding box center [100, 322] width 181 height 27
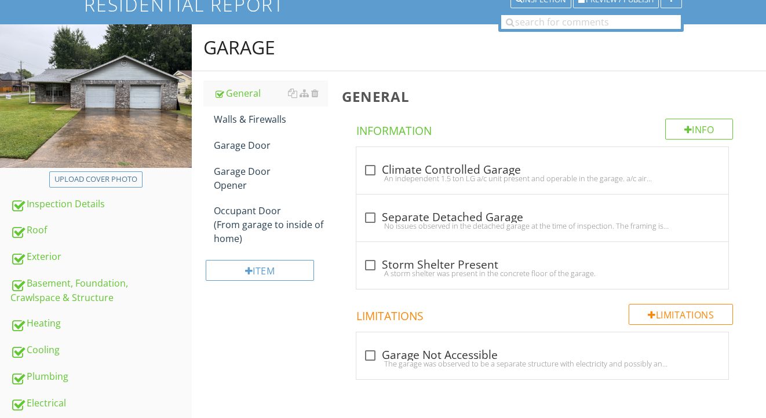
scroll to position [101, 0]
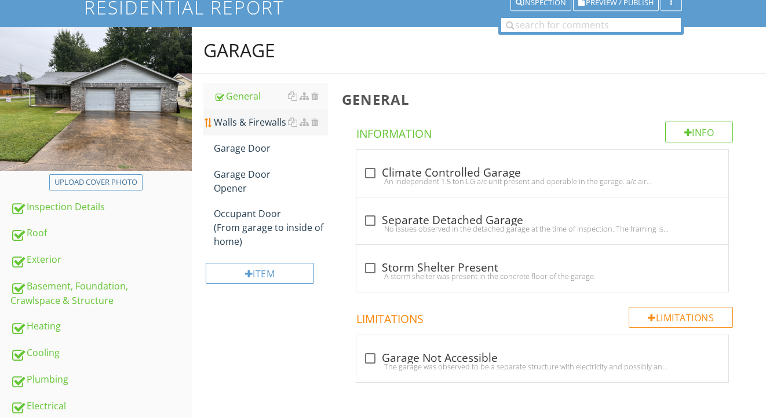
click at [260, 118] on div "Walls & Firewalls" at bounding box center [271, 122] width 115 height 14
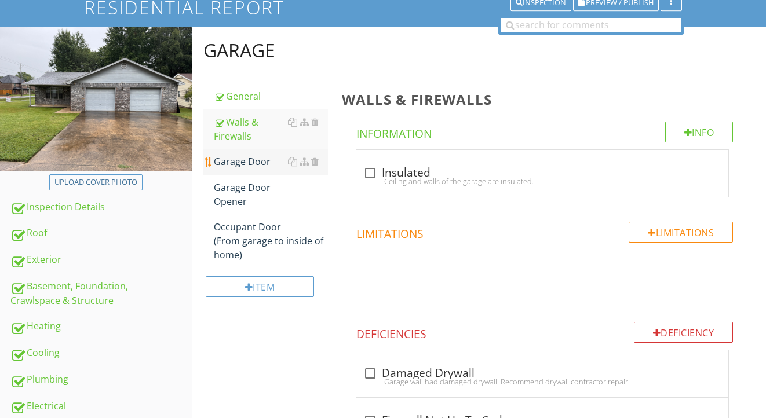
click at [247, 157] on div "Garage Door" at bounding box center [271, 162] width 115 height 14
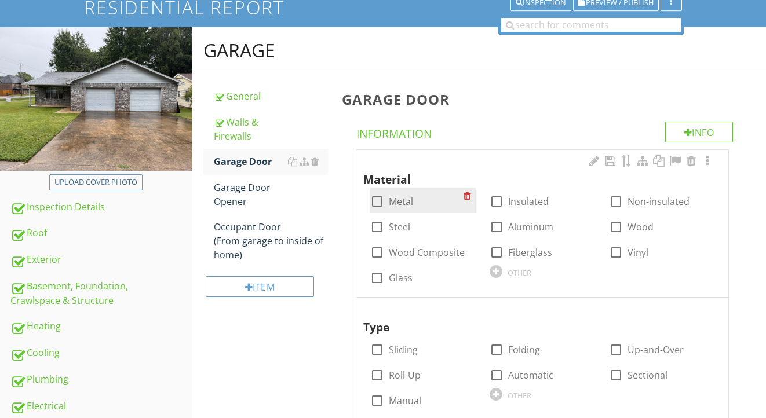
click at [399, 196] on label "Metal" at bounding box center [401, 202] width 24 height 12
checkbox input "true"
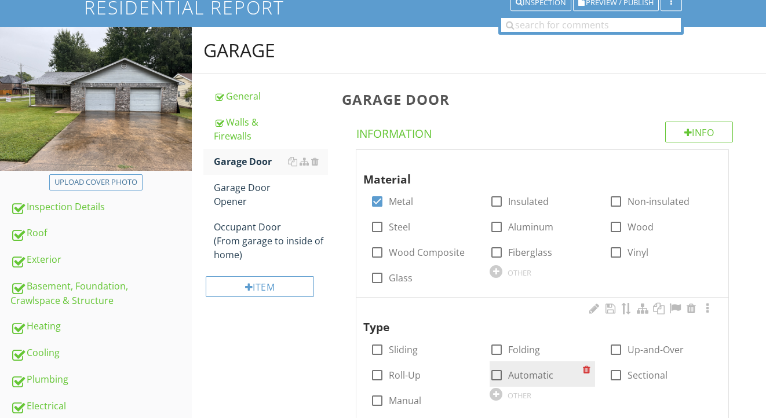
click at [520, 379] on label "Automatic" at bounding box center [530, 376] width 45 height 12
checkbox input "true"
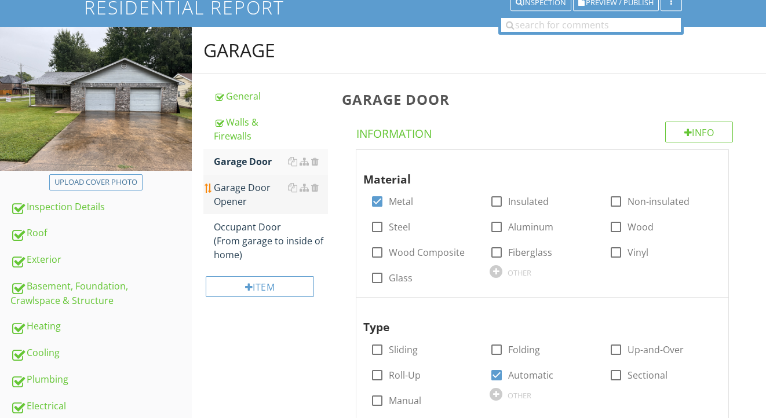
click at [252, 205] on div "Garage Door Opener" at bounding box center [271, 195] width 115 height 28
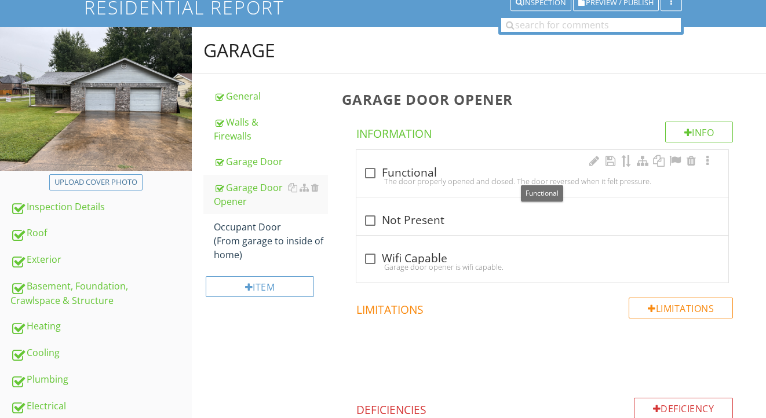
click at [411, 172] on div "check_box_outline_blank Functional" at bounding box center [542, 173] width 358 height 14
checkbox input "true"
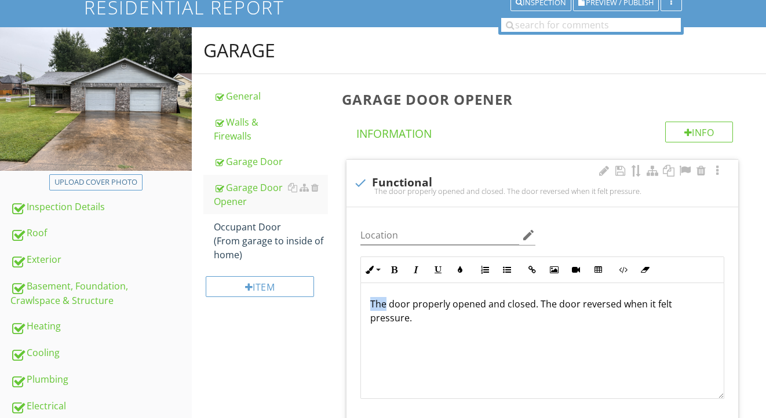
drag, startPoint x: 387, startPoint y: 305, endPoint x: 355, endPoint y: 305, distance: 31.9
click at [354, 305] on div "Inline Style XLarge Large Normal Small Light Small/Light Bold Italic Underline …" at bounding box center [543, 328] width 378 height 143
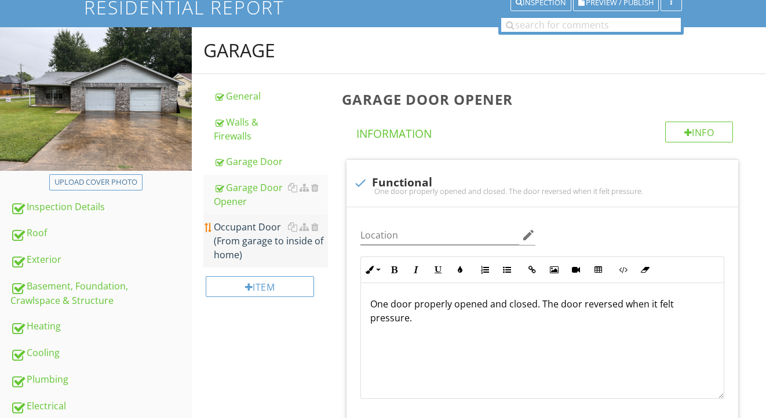
click at [235, 251] on div "Occupant Door (From garage to inside of home)" at bounding box center [271, 241] width 115 height 42
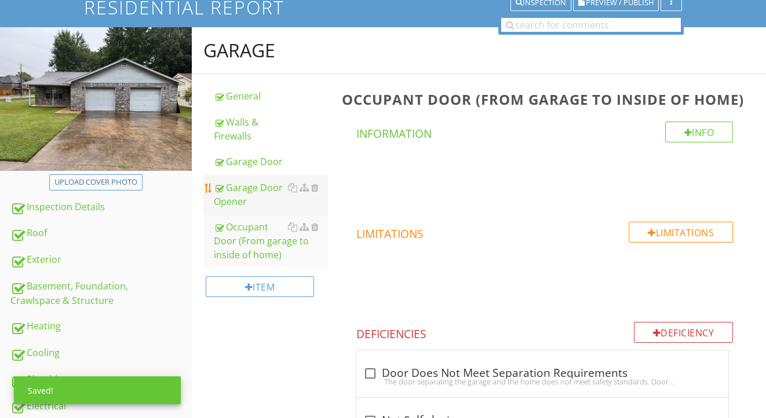
click at [232, 194] on div "Garage Door Opener" at bounding box center [271, 195] width 115 height 28
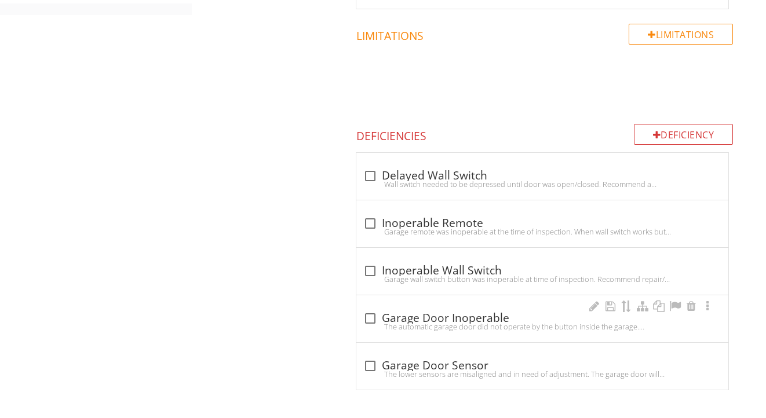
scroll to position [669, 0]
click at [444, 318] on div "check_box_outline_blank Garage Door Inoperable" at bounding box center [542, 319] width 358 height 14
checkbox input "true"
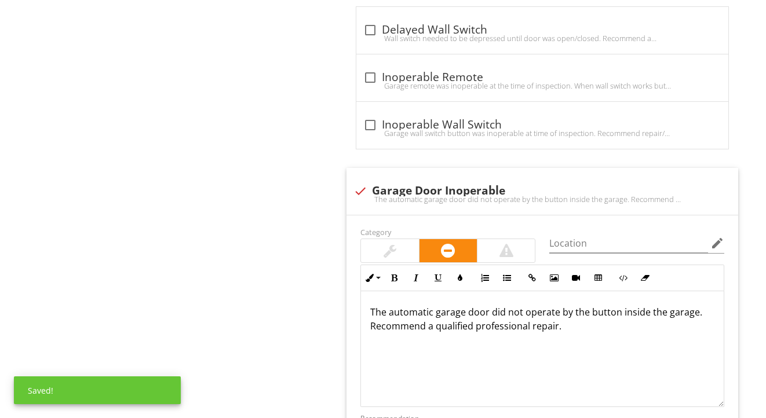
scroll to position [897, 0]
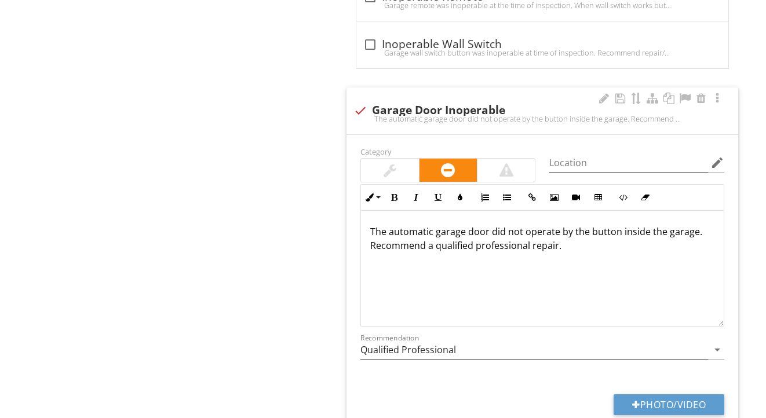
click at [387, 235] on p "The automatic garage door did not operate by the button inside the garage. Reco…" at bounding box center [542, 239] width 344 height 28
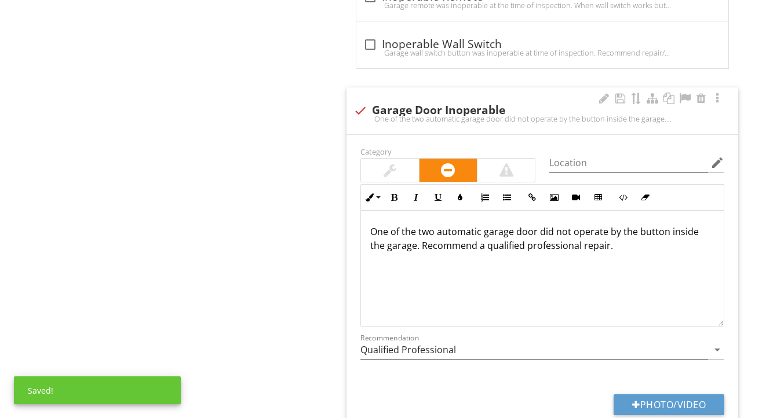
click at [534, 234] on p "One of the two automatic garage door did not operate by the button inside the g…" at bounding box center [542, 239] width 344 height 28
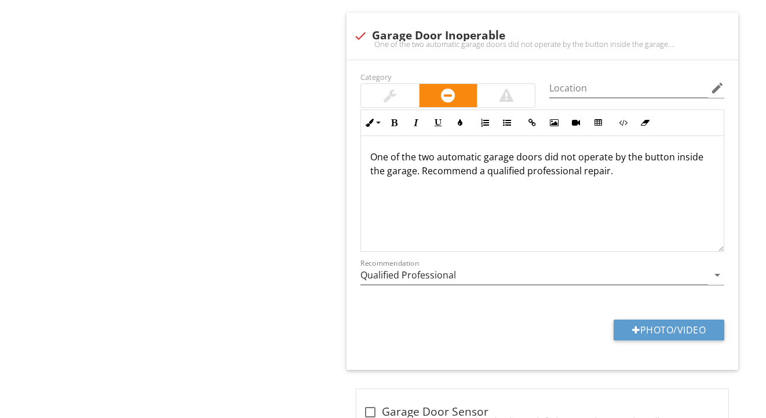
scroll to position [1012, 0]
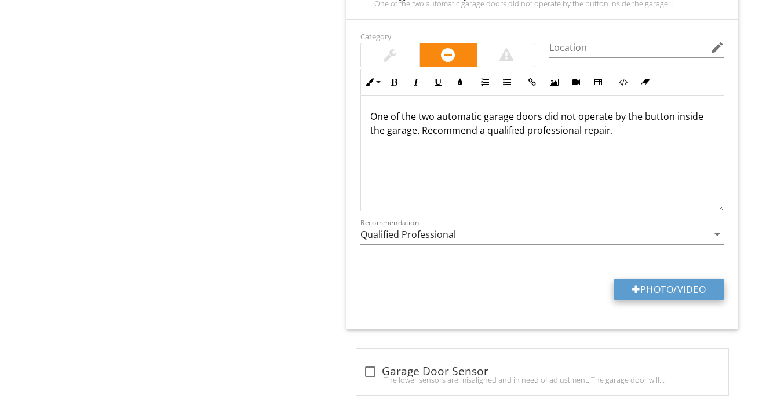
click at [672, 290] on button "Photo/Video" at bounding box center [669, 289] width 111 height 21
type input "C:\fakepath\IMG_2221.jpeg"
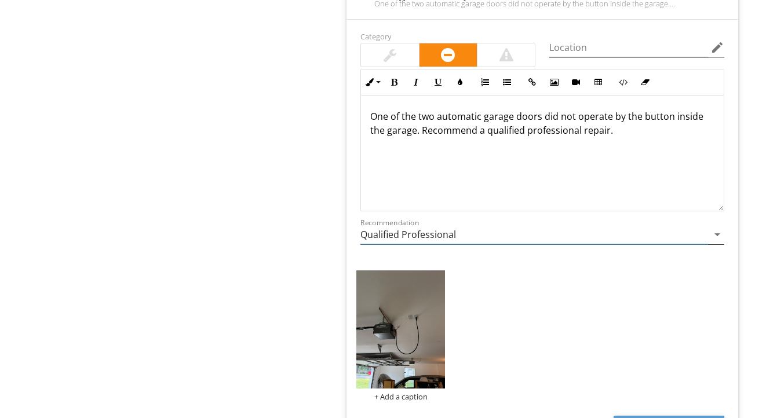
click at [399, 235] on input "Qualified Professional" at bounding box center [534, 234] width 348 height 19
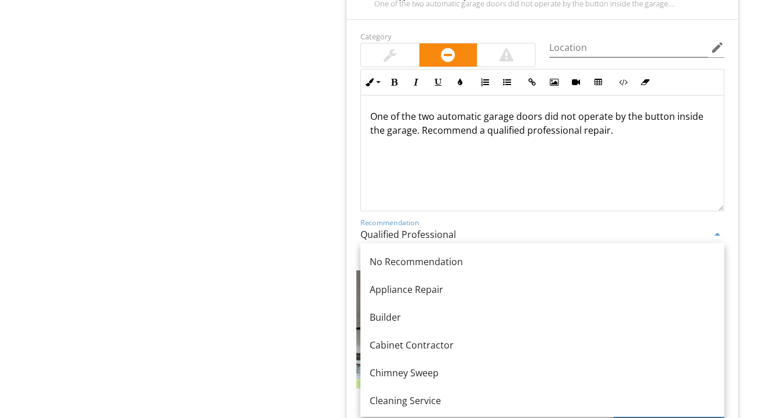
click at [399, 235] on input "Qualified Professional" at bounding box center [534, 234] width 348 height 19
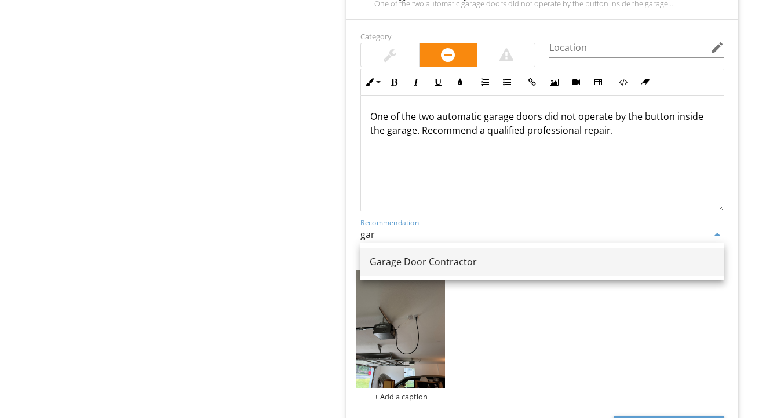
click at [392, 260] on div "Garage Door Contractor" at bounding box center [542, 262] width 345 height 14
type input "Garage Door Contractor"
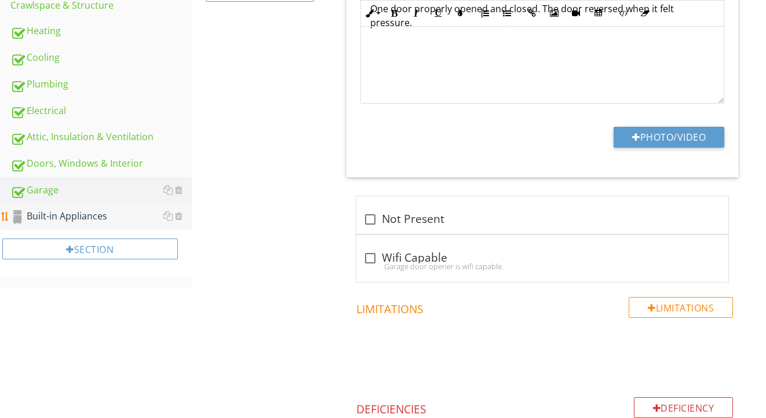
click at [127, 225] on link "Built-in Appliances" at bounding box center [100, 216] width 181 height 27
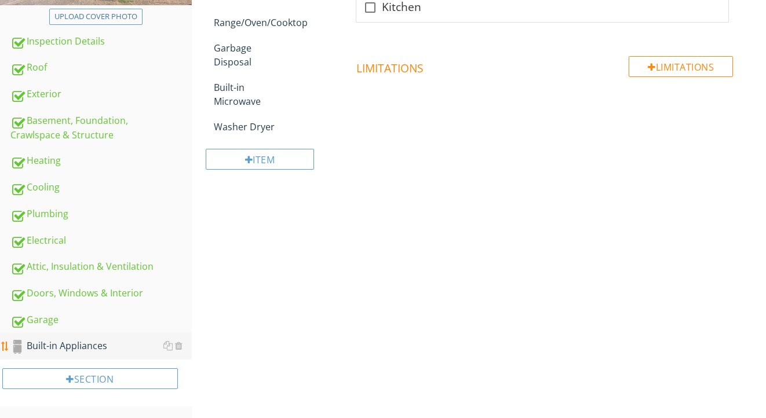
scroll to position [161, 0]
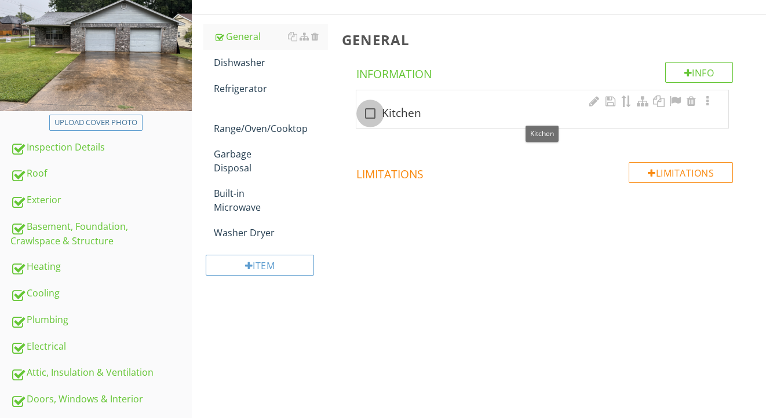
click at [372, 117] on div at bounding box center [370, 114] width 20 height 20
checkbox input "true"
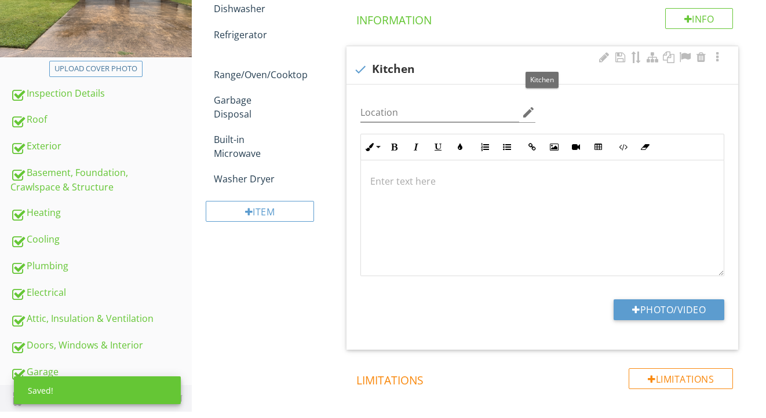
scroll to position [279, 0]
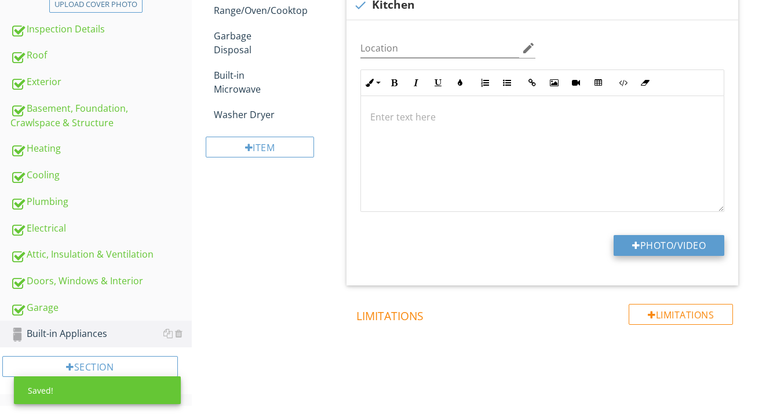
click at [651, 251] on button "Photo/Video" at bounding box center [669, 245] width 111 height 21
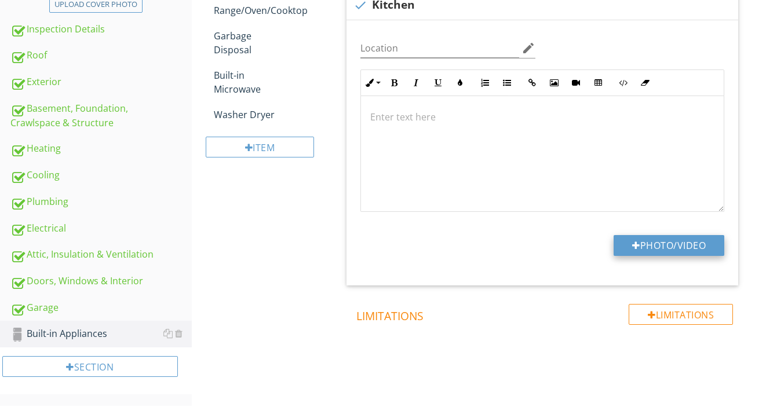
type input "C:\fakepath\IMG_2238.jpeg"
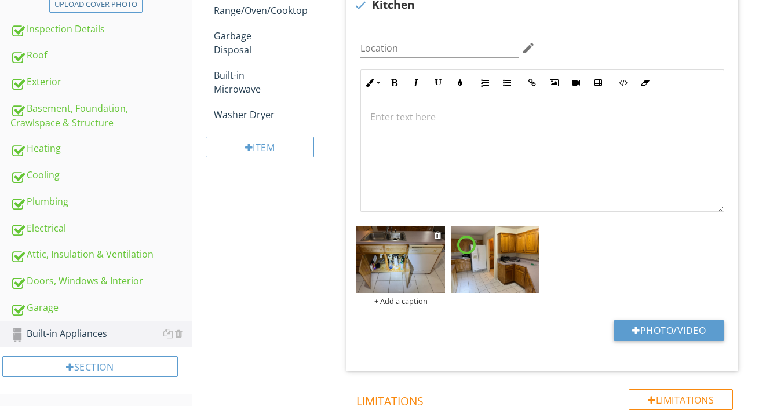
click at [385, 264] on img at bounding box center [400, 260] width 89 height 67
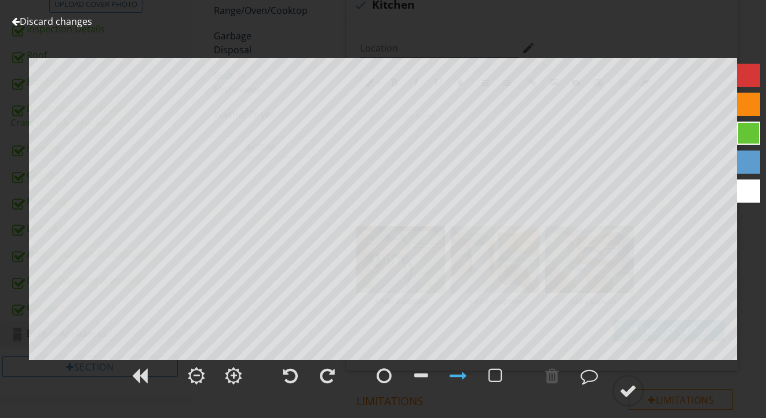
click at [75, 27] on link "Discard changes" at bounding box center [52, 21] width 81 height 13
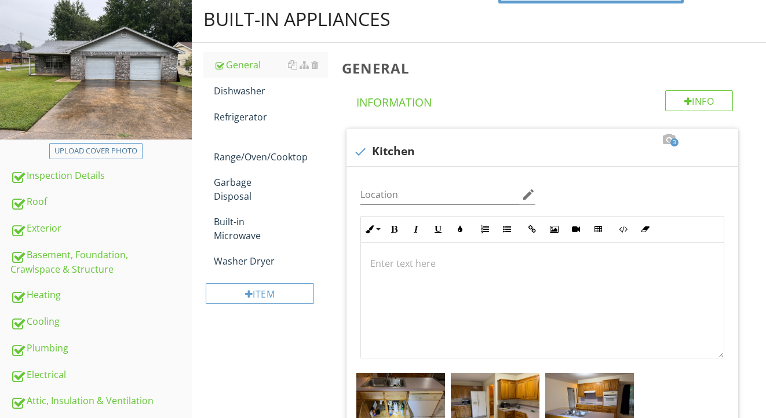
scroll to position [121, 0]
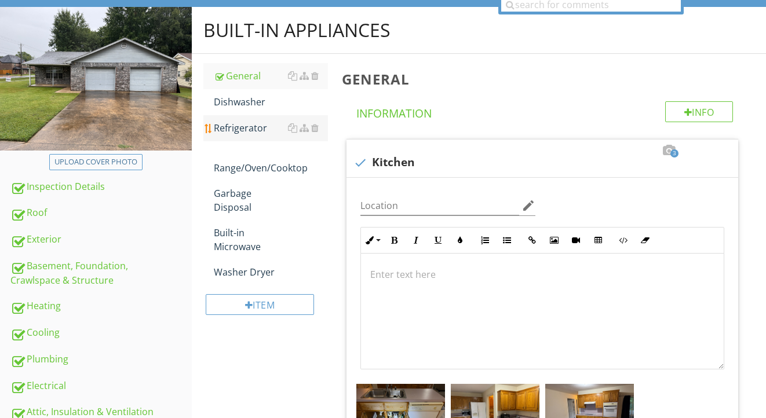
click at [258, 115] on link "Refrigerator" at bounding box center [271, 127] width 115 height 25
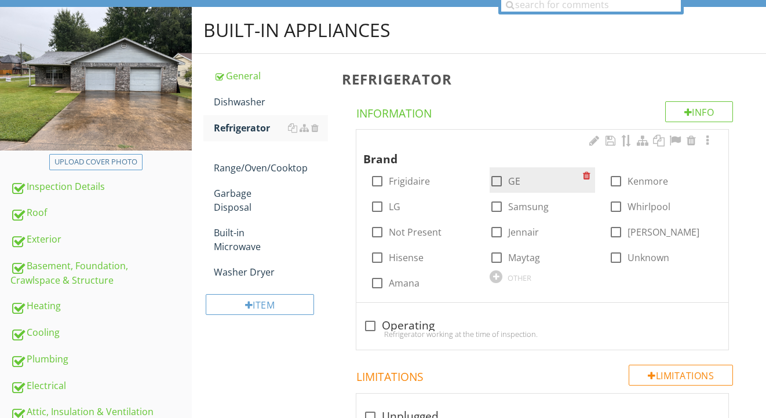
click at [497, 182] on div at bounding box center [497, 182] width 20 height 20
checkbox input "true"
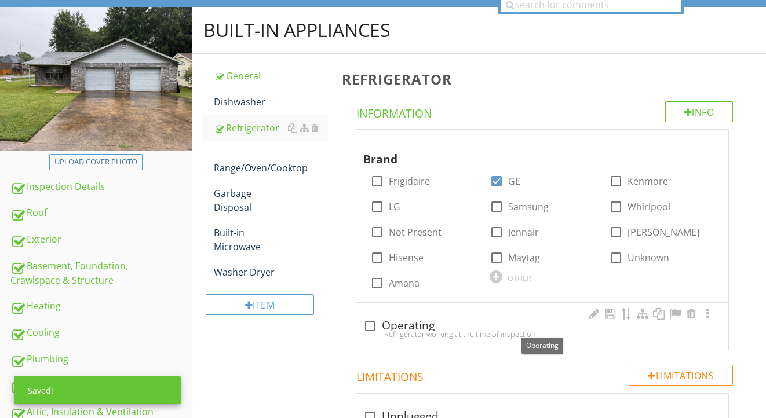
click at [411, 323] on div "check_box_outline_blank Operating" at bounding box center [542, 326] width 358 height 14
checkbox input "true"
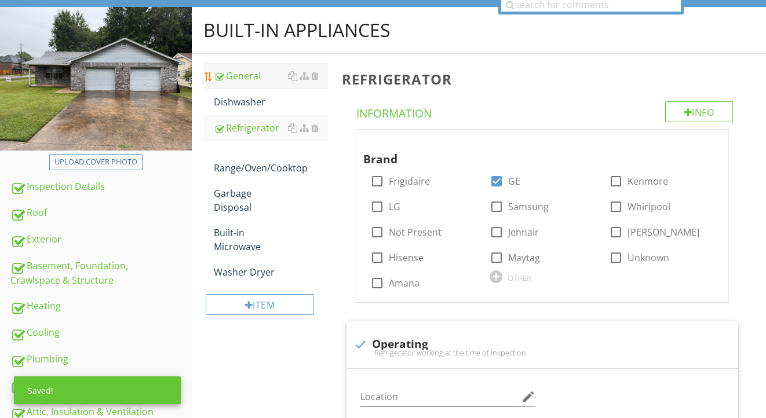
click at [239, 86] on link "General" at bounding box center [271, 75] width 115 height 25
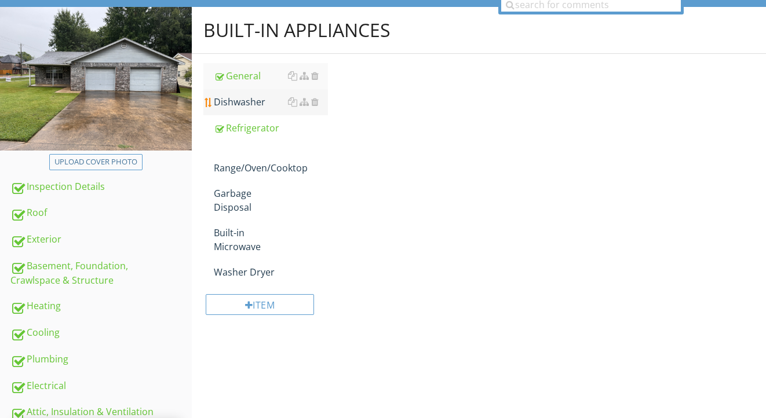
click at [239, 105] on div "Dishwasher" at bounding box center [271, 102] width 115 height 14
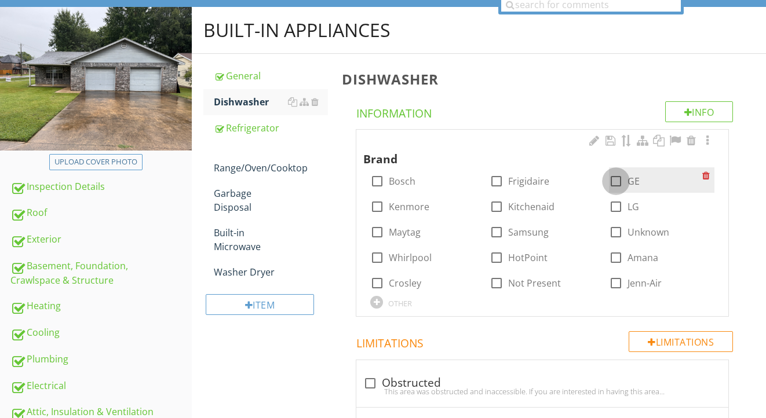
click at [618, 181] on div at bounding box center [616, 182] width 20 height 20
checkbox input "true"
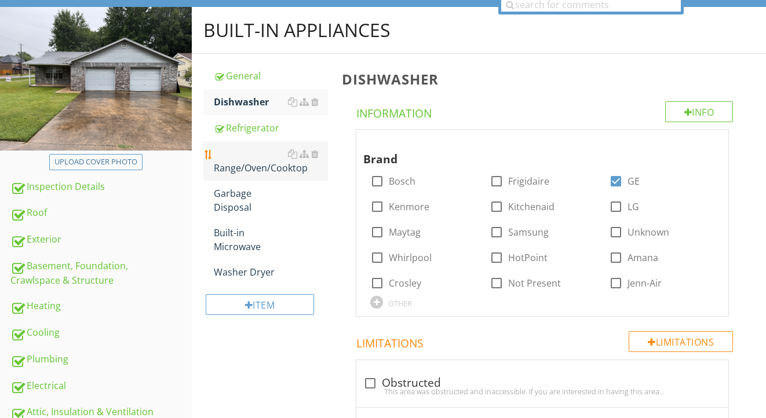
click at [235, 167] on div "Range/Oven/Cooktop" at bounding box center [271, 161] width 115 height 28
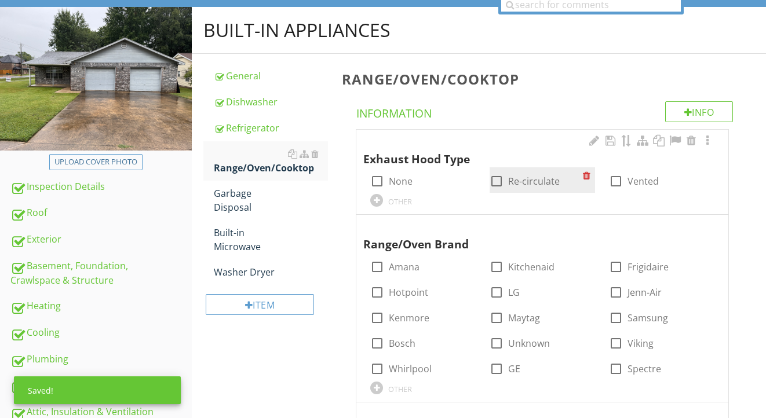
click at [540, 181] on label "Re-circulate" at bounding box center [534, 182] width 52 height 12
checkbox input "true"
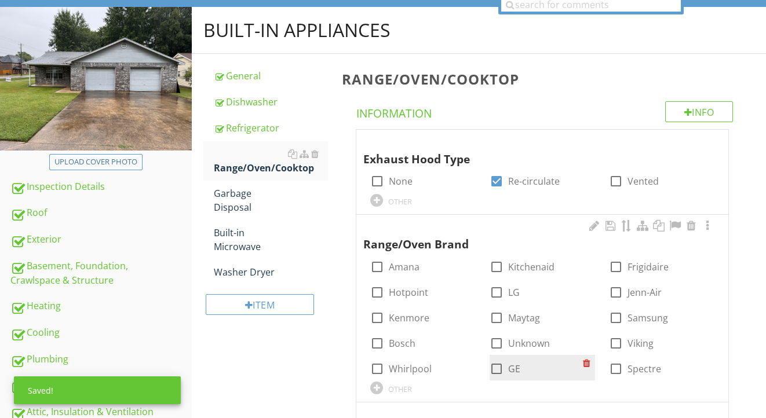
click at [496, 367] on div at bounding box center [497, 369] width 20 height 20
checkbox input "true"
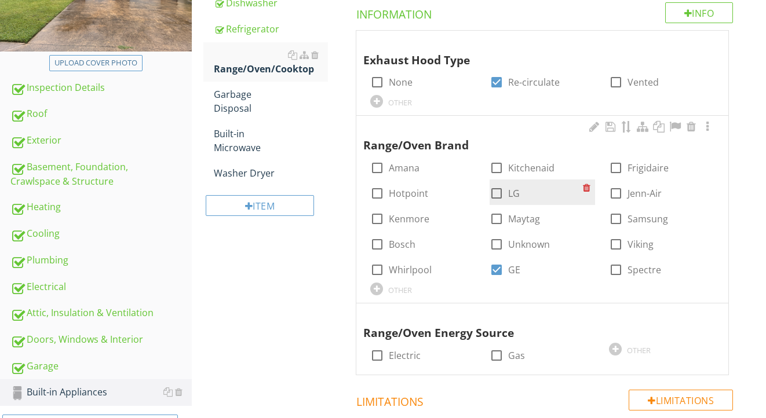
scroll to position [305, 0]
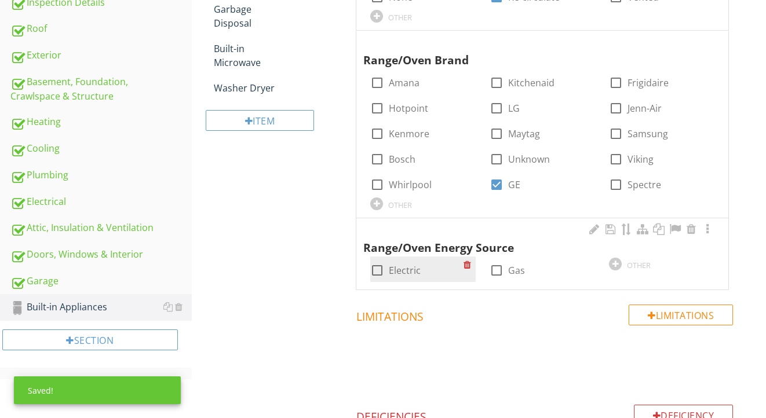
click at [389, 266] on label "Electric" at bounding box center [405, 271] width 32 height 12
checkbox input "true"
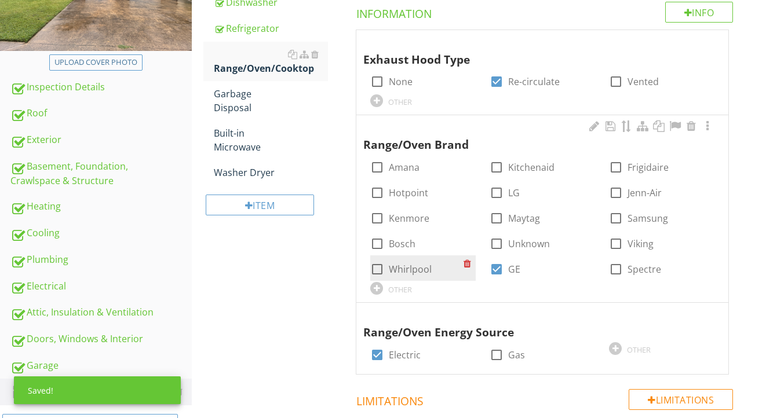
scroll to position [216, 0]
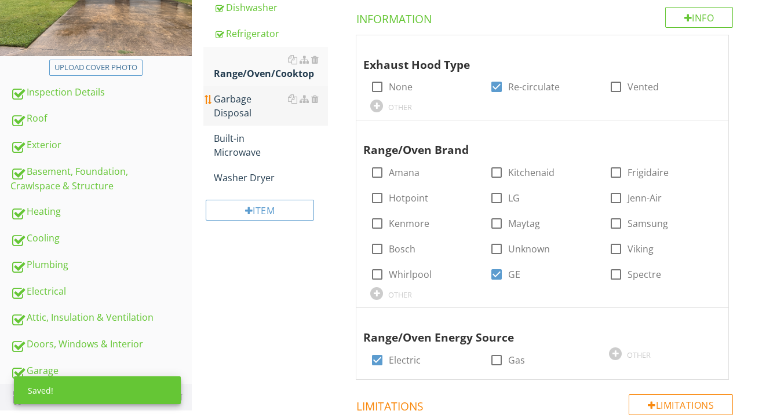
click at [225, 99] on div "Garbage Disposal" at bounding box center [271, 106] width 115 height 28
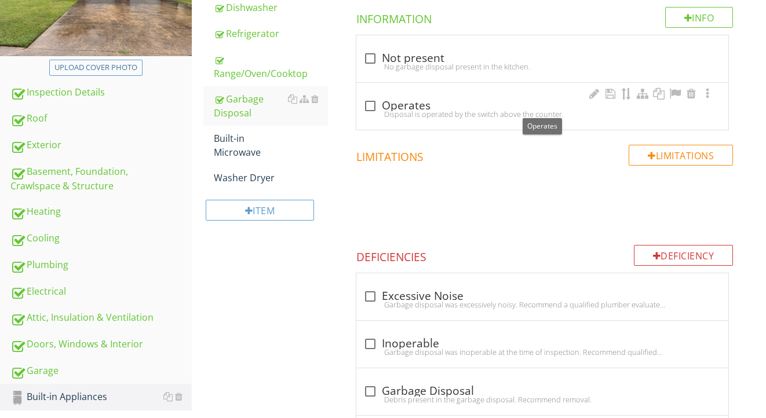
click at [407, 104] on div "check_box_outline_blank Operates" at bounding box center [542, 106] width 358 height 14
checkbox input "true"
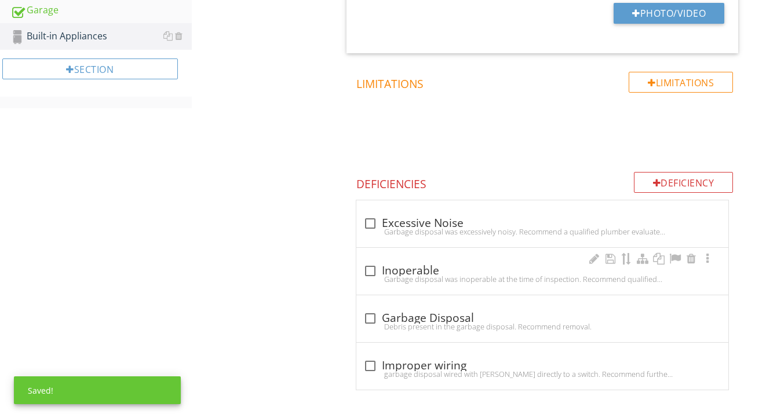
click at [402, 275] on div "Garbage disposal was inoperable at the time of inspection. Recommend qualified …" at bounding box center [542, 279] width 358 height 9
checkbox input "true"
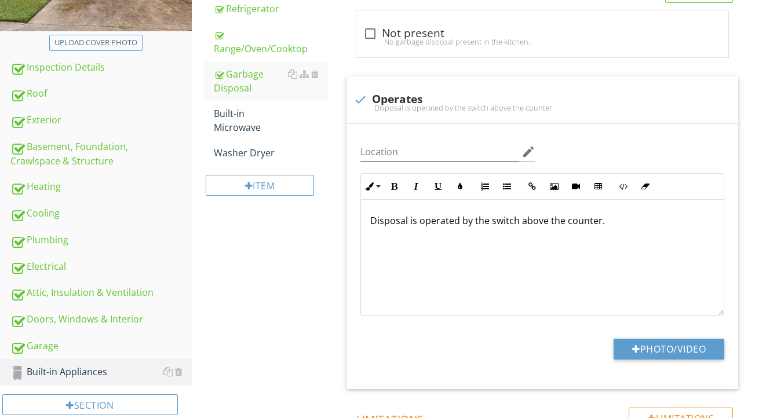
scroll to position [238, 0]
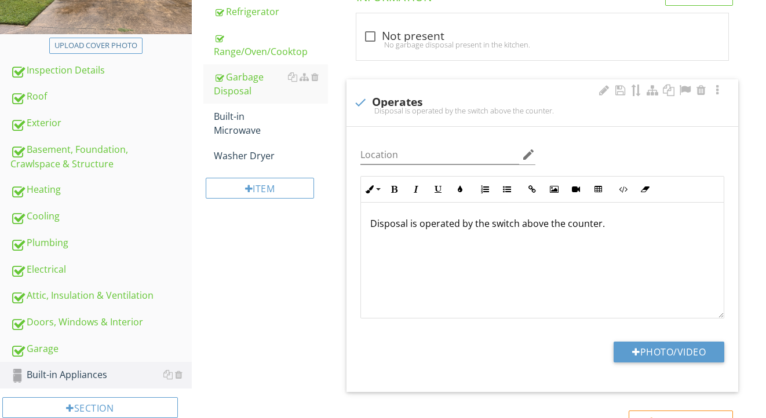
click at [358, 97] on div at bounding box center [361, 103] width 20 height 20
checkbox input "true"
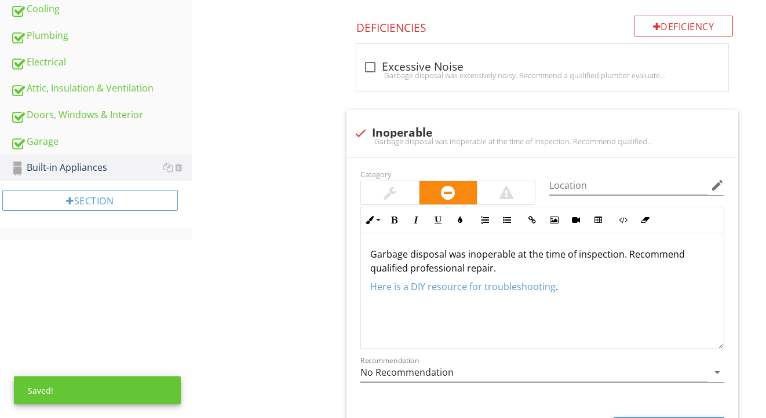
scroll to position [586, 0]
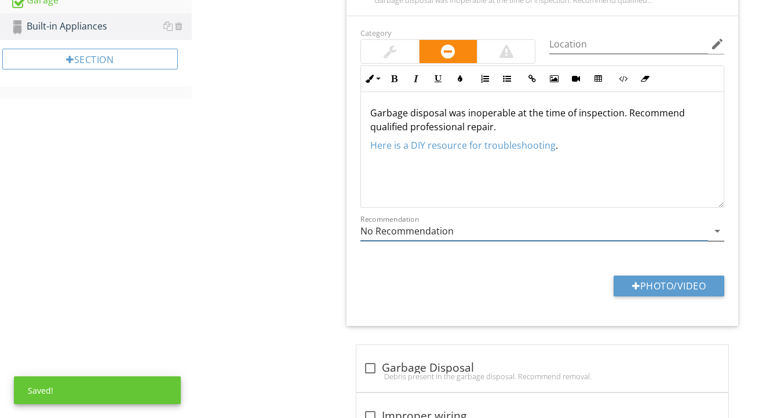
click at [551, 236] on input "No Recommendation" at bounding box center [534, 231] width 348 height 19
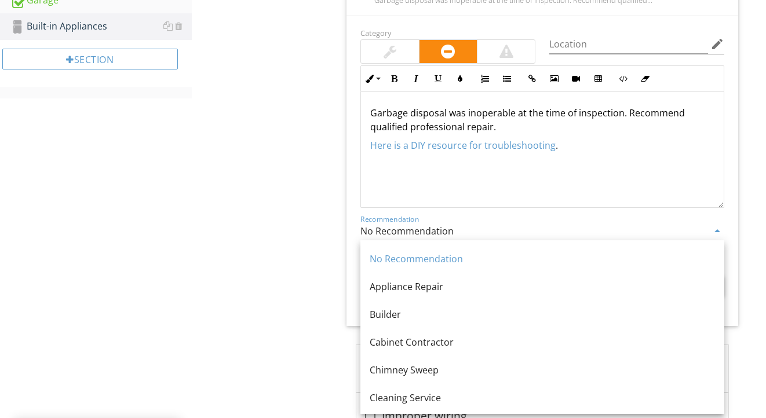
click at [551, 236] on input "No Recommendation" at bounding box center [534, 231] width 348 height 19
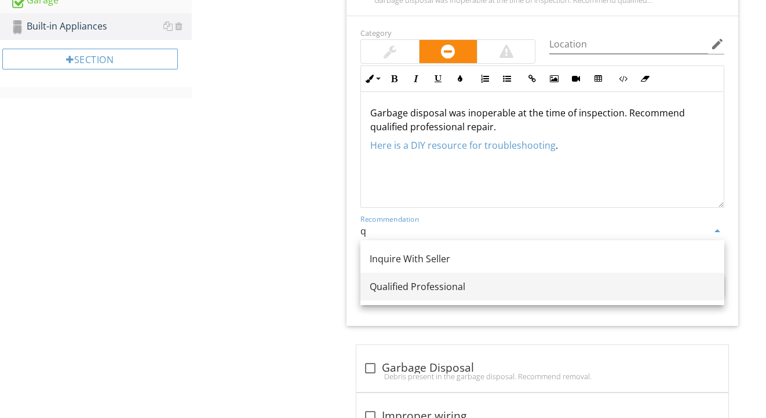
click at [507, 282] on div "Qualified Professional" at bounding box center [542, 287] width 345 height 14
type input "Qualified Professional"
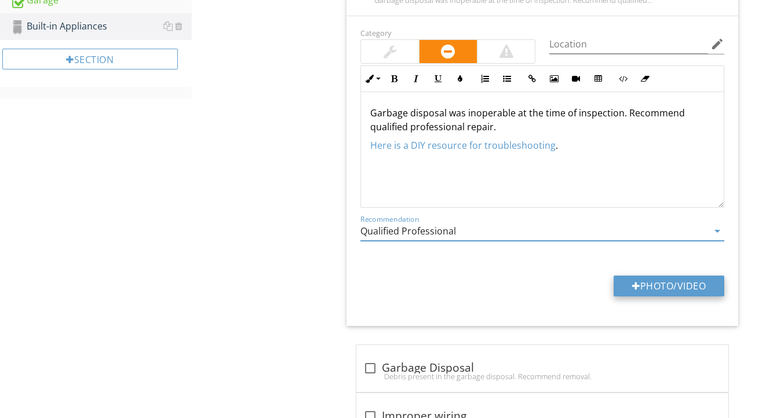
click at [617, 279] on button "Photo/Video" at bounding box center [669, 286] width 111 height 21
type input "C:\fakepath\IMG_2240.jpeg"
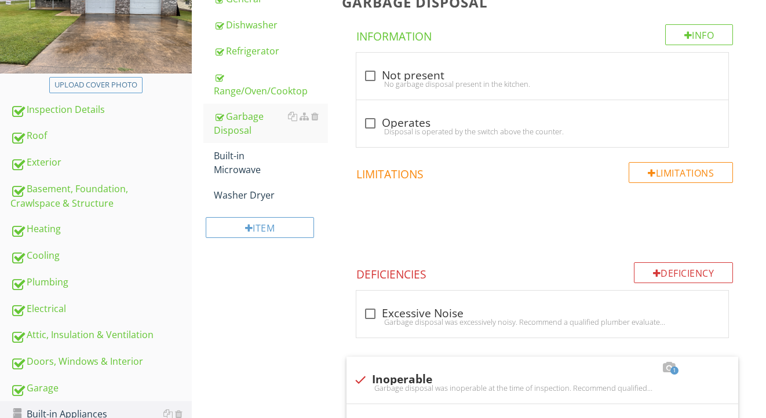
scroll to position [180, 0]
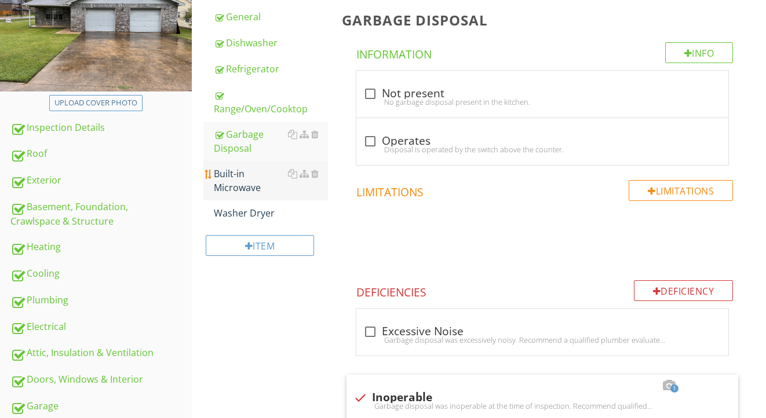
click at [254, 181] on div "Built-in Microwave" at bounding box center [271, 181] width 115 height 28
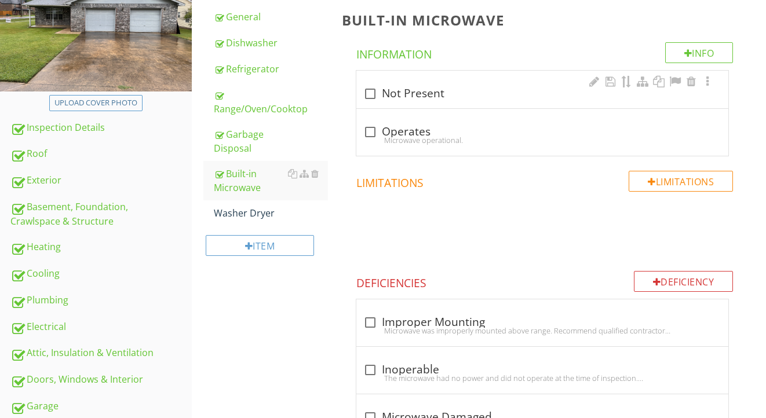
click at [402, 94] on div "check_box_outline_blank Not Present" at bounding box center [542, 94] width 358 height 14
checkbox input "true"
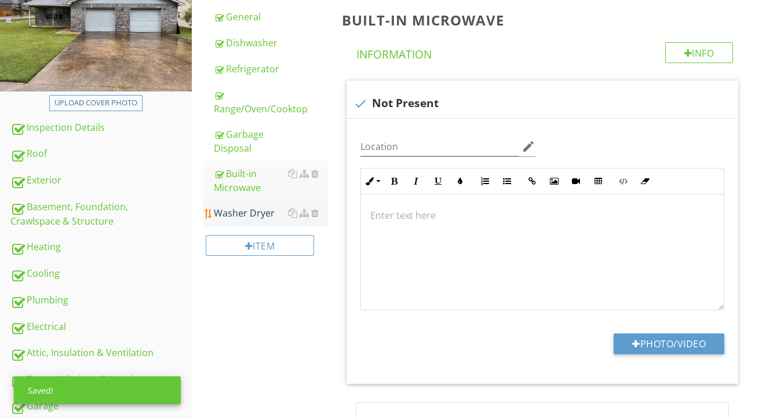
click at [256, 216] on div "Washer Dryer" at bounding box center [271, 213] width 115 height 14
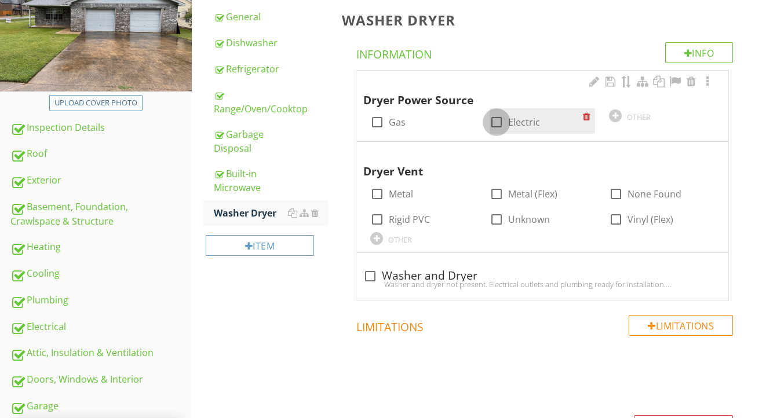
click at [502, 121] on div at bounding box center [497, 122] width 20 height 20
checkbox input "true"
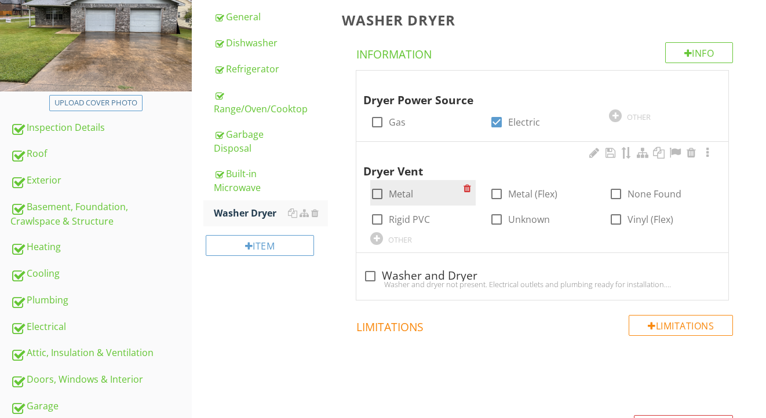
click at [400, 188] on label "Metal" at bounding box center [401, 194] width 24 height 12
checkbox input "true"
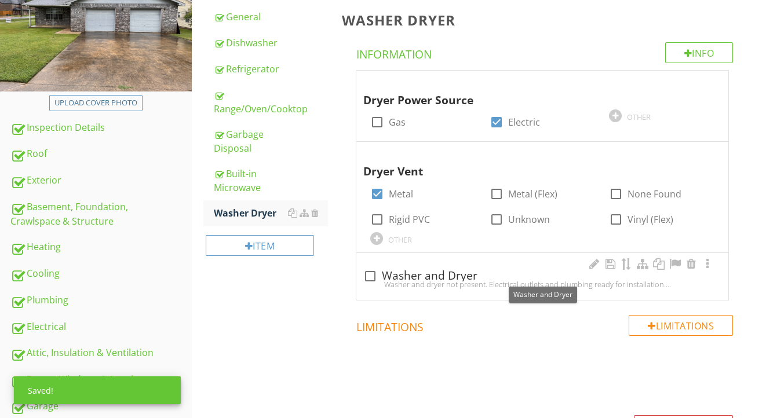
click at [407, 276] on div "check_box_outline_blank Washer and Dryer" at bounding box center [542, 276] width 358 height 14
checkbox input "true"
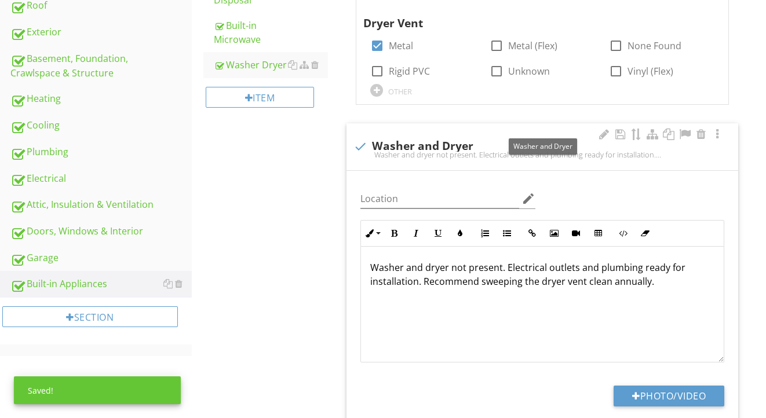
scroll to position [331, 0]
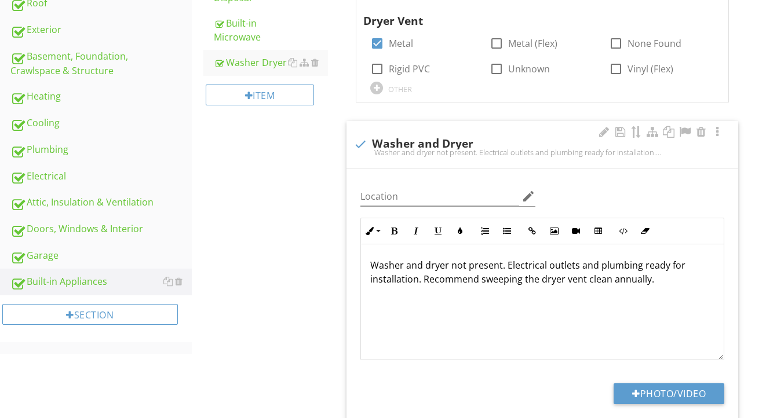
click at [468, 267] on p "Washer and dryer not present. Electrical outlets and plumbing ready for install…" at bounding box center [542, 272] width 344 height 28
click at [490, 265] on p "Washer and dryer present. Electrical outlets and plumbing ready for installatio…" at bounding box center [542, 272] width 344 height 28
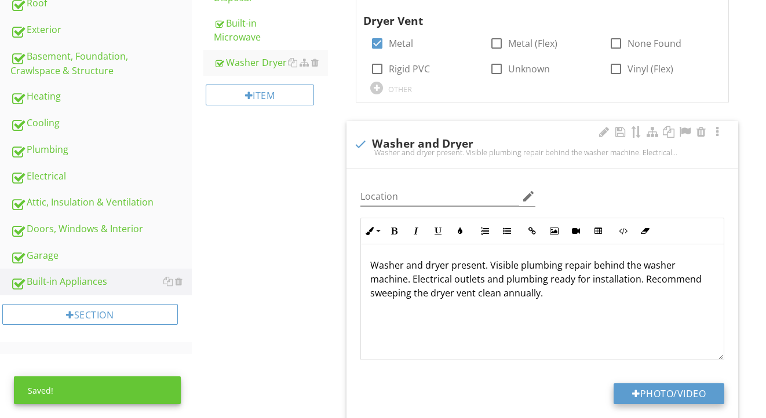
click at [672, 397] on button "Photo/Video" at bounding box center [669, 394] width 111 height 21
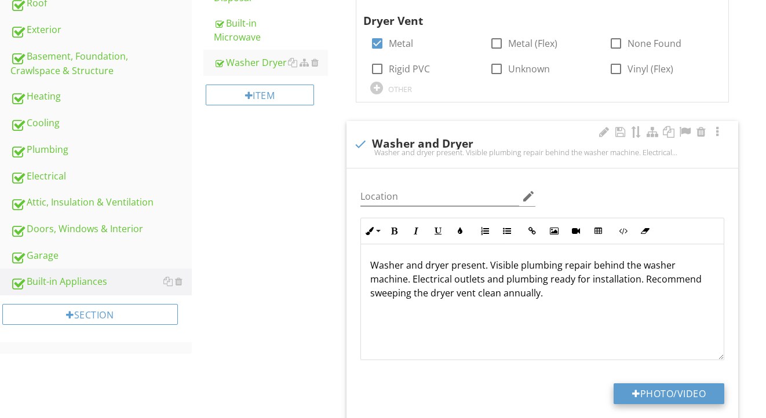
type input "C:\fakepath\IMG_2234.jpeg"
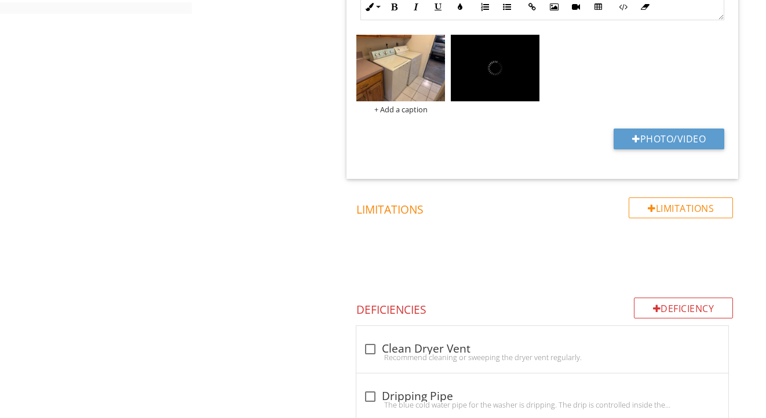
scroll to position [738, 0]
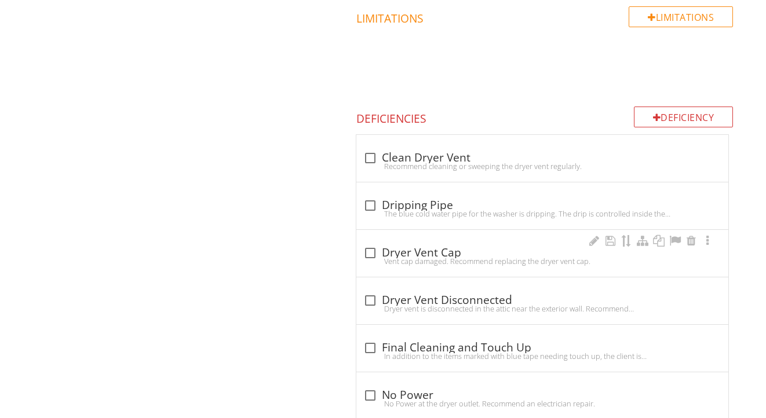
click at [418, 259] on div "Vent cap damaged. Recommend replacing the dryer vent cap." at bounding box center [542, 261] width 358 height 9
checkbox input "true"
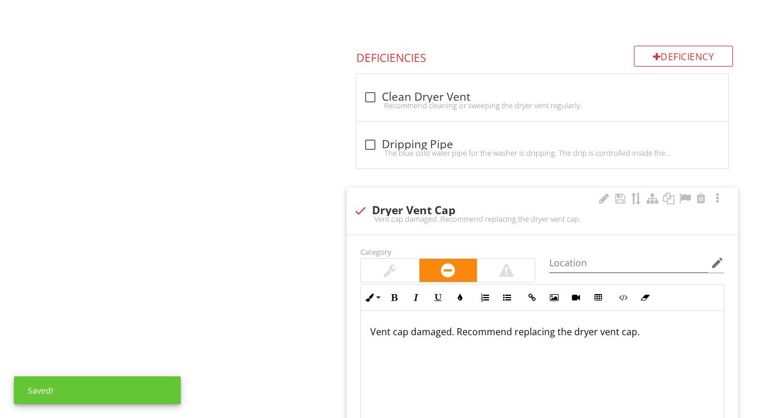
scroll to position [1143, 0]
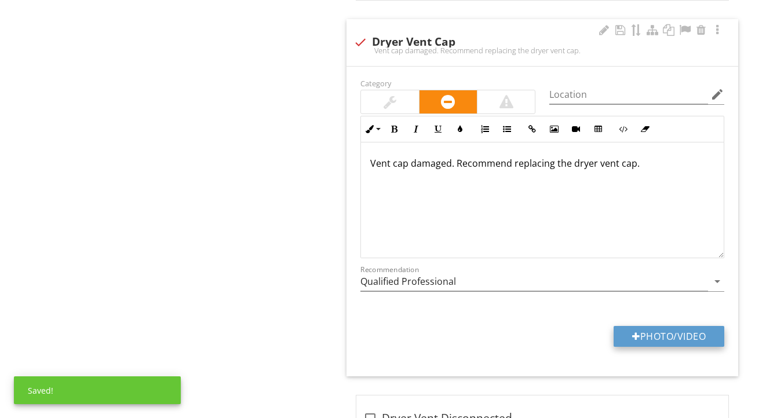
click at [629, 336] on button "Photo/Video" at bounding box center [669, 336] width 111 height 21
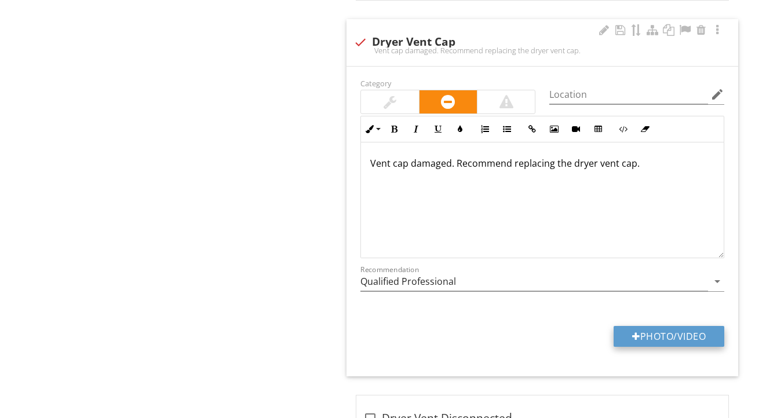
type input "C:\fakepath\IMG_2196.jpeg"
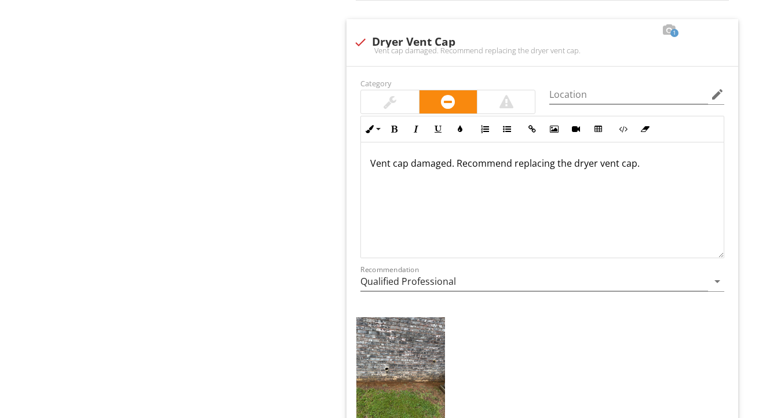
click at [385, 351] on img at bounding box center [400, 377] width 89 height 118
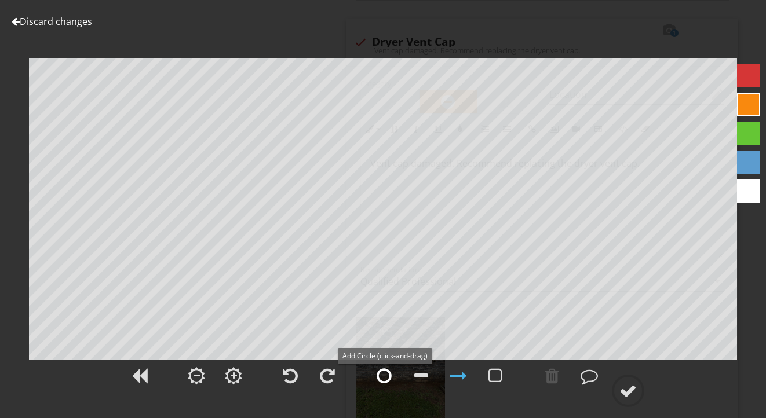
click at [385, 378] on div at bounding box center [384, 375] width 15 height 17
click at [642, 401] on circle at bounding box center [628, 391] width 30 height 30
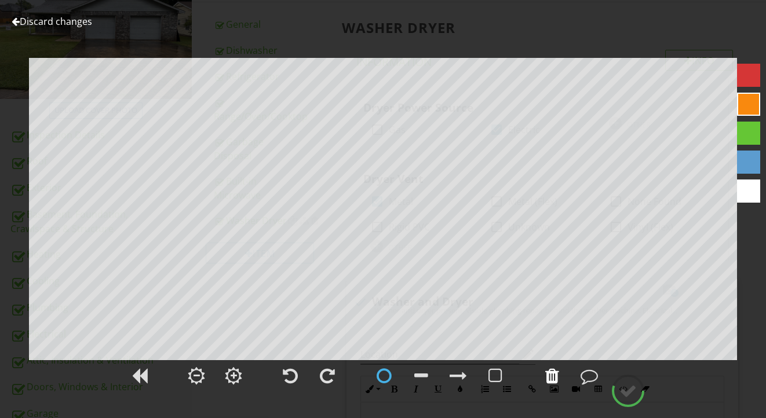
scroll to position [155, 0]
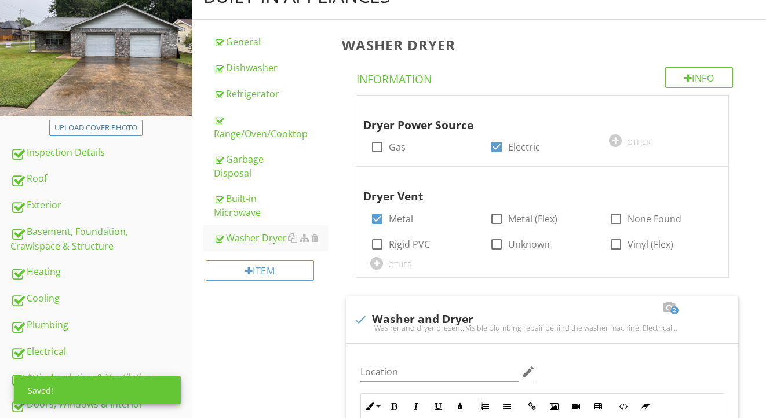
click at [238, 69] on div "Dishwasher" at bounding box center [271, 68] width 115 height 14
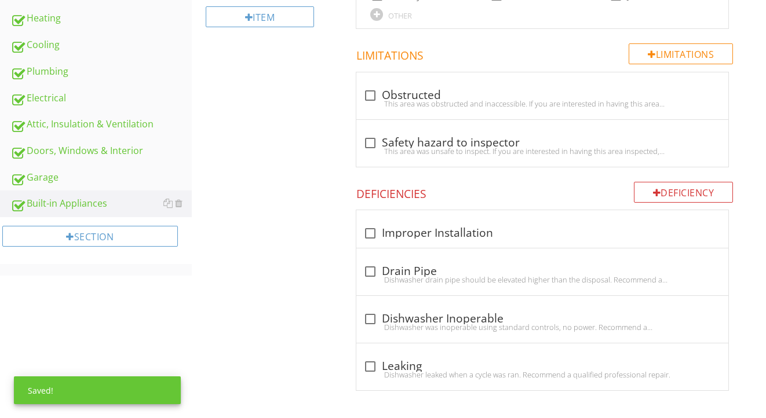
scroll to position [409, 0]
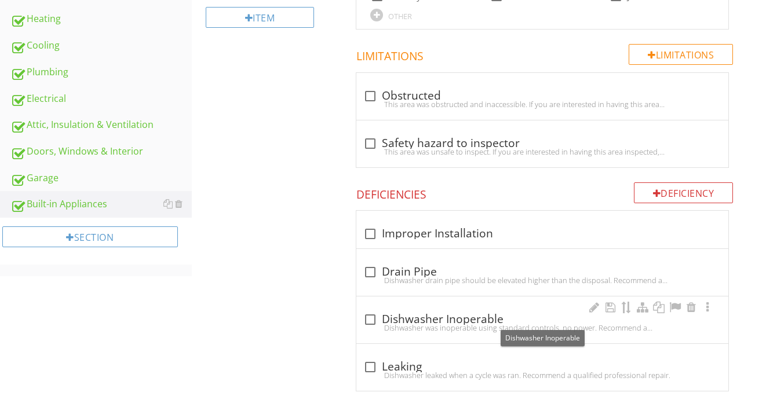
click at [406, 318] on div "check_box_outline_blank Dishwasher Inoperable" at bounding box center [542, 320] width 358 height 14
checkbox input "true"
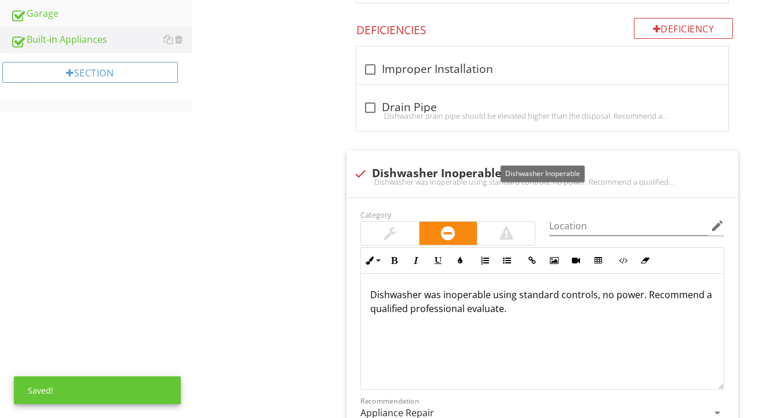
scroll to position [586, 0]
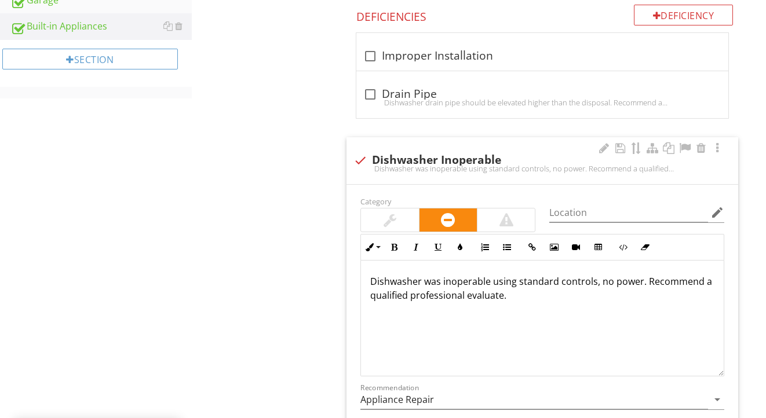
click at [639, 283] on p "Dishwasher was inoperable using standard controls, no power. Recommend a qualif…" at bounding box center [542, 289] width 344 height 28
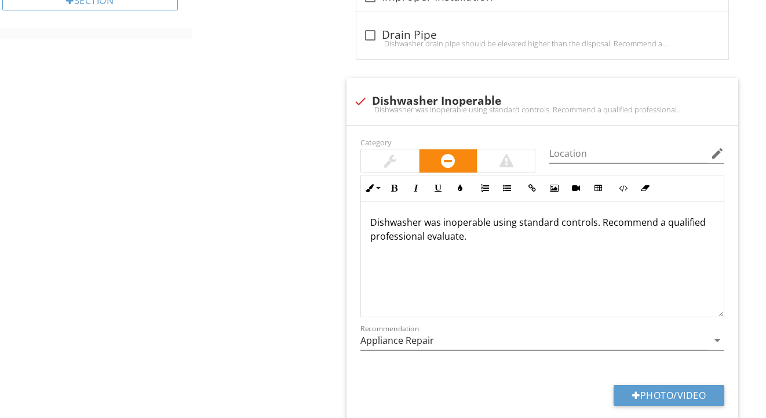
scroll to position [738, 0]
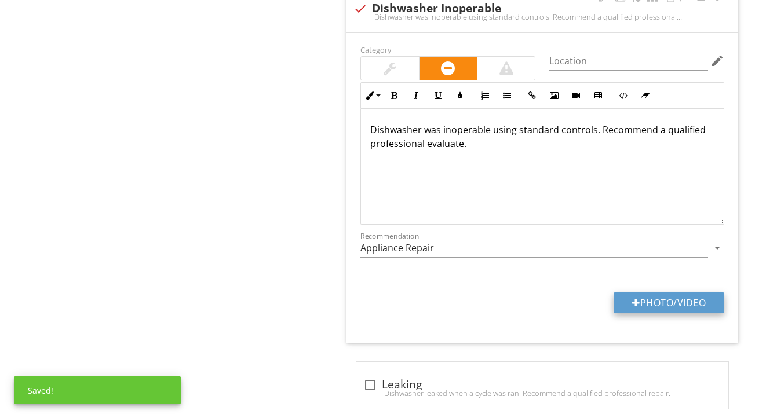
click at [673, 309] on button "Photo/Video" at bounding box center [669, 303] width 111 height 21
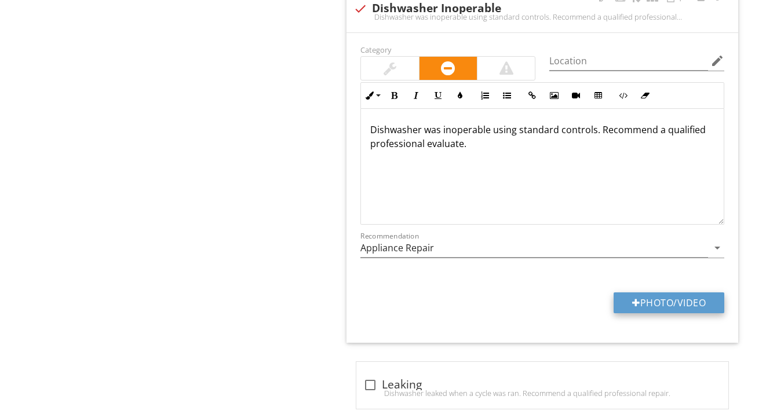
type input "C:\fakepath\IMG_2238.jpeg"
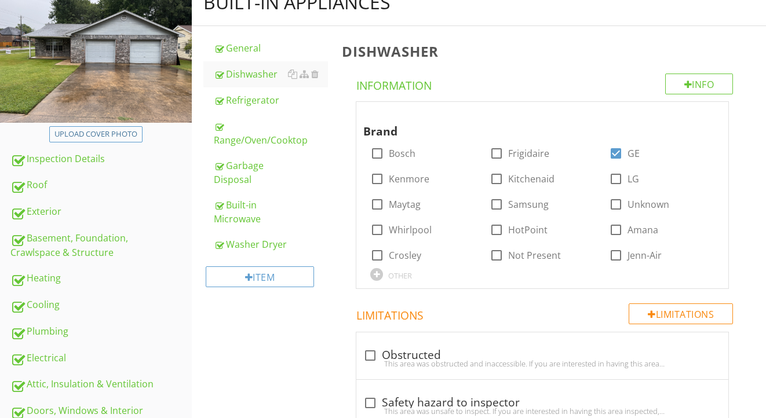
scroll to position [137, 0]
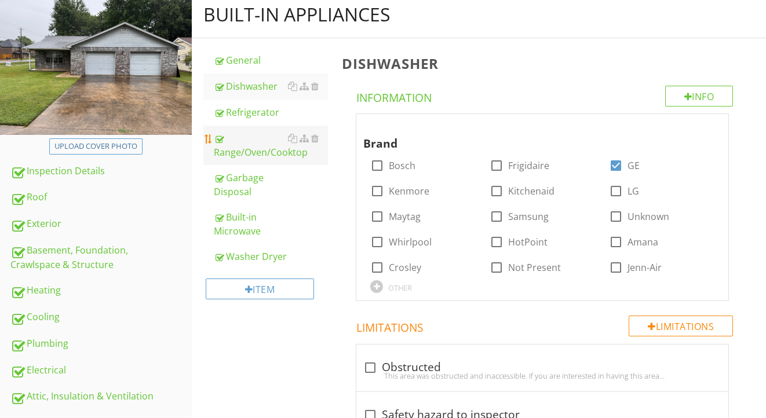
click at [247, 156] on div "Range/Oven/Cooktop" at bounding box center [271, 146] width 115 height 28
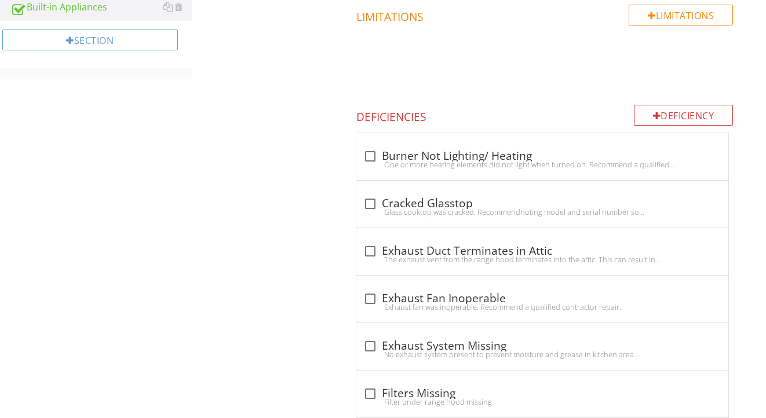
scroll to position [596, 0]
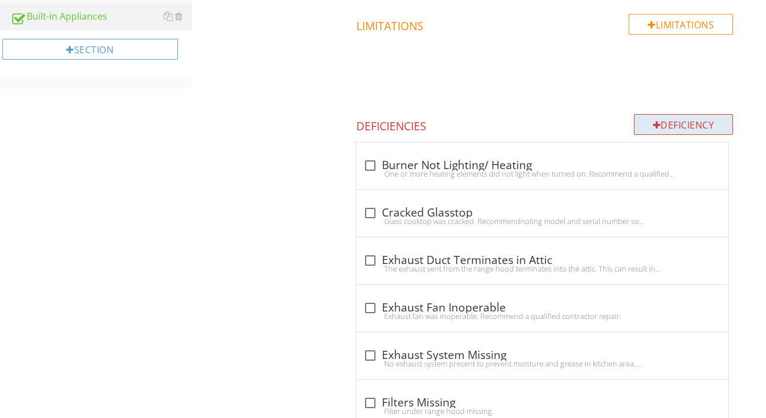
click at [638, 123] on div "Deficiency" at bounding box center [684, 124] width 100 height 21
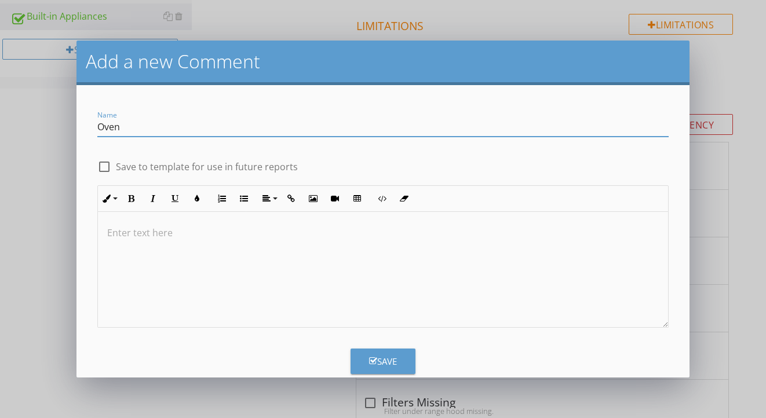
type input "Oven"
click at [444, 251] on div at bounding box center [383, 270] width 570 height 116
click at [350, 236] on p "The oven door is not opening. Recommend repair/repalcement." at bounding box center [383, 233] width 552 height 14
click at [365, 358] on button "Save" at bounding box center [383, 361] width 65 height 25
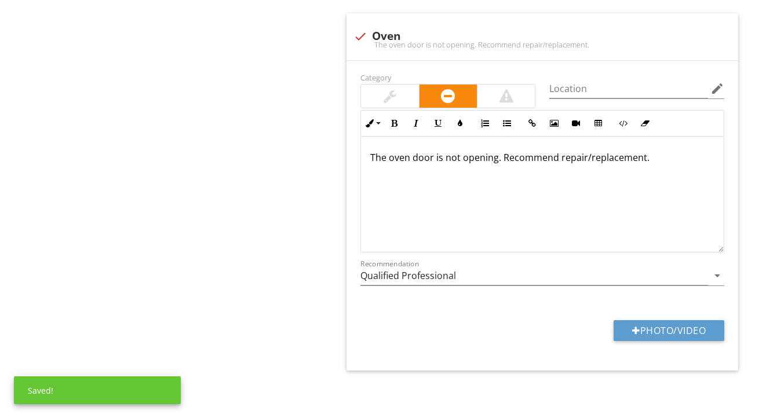
scroll to position [1295, 0]
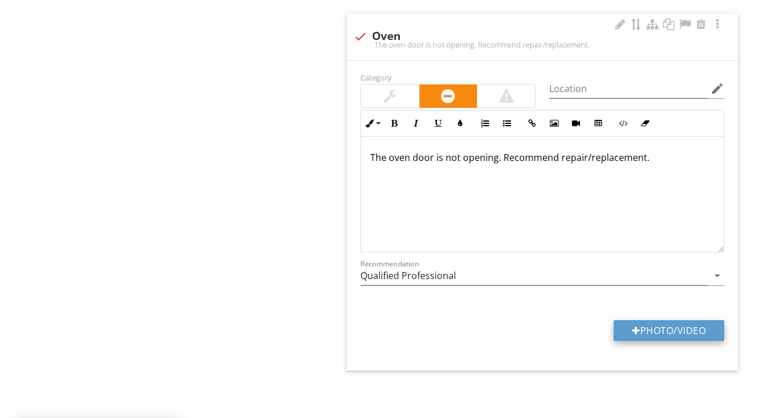
click at [626, 320] on button "Photo/Video" at bounding box center [669, 330] width 111 height 21
type input "C:\fakepath\IMG_2242.jpeg"
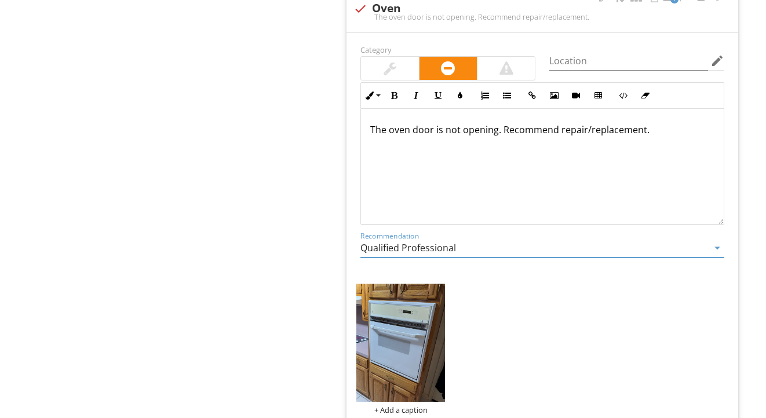
scroll to position [1292, 0]
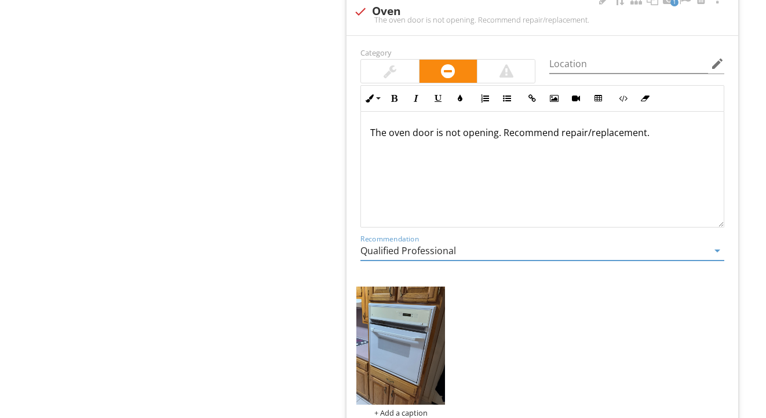
click at [419, 253] on input "Qualified Professional" at bounding box center [534, 251] width 348 height 19
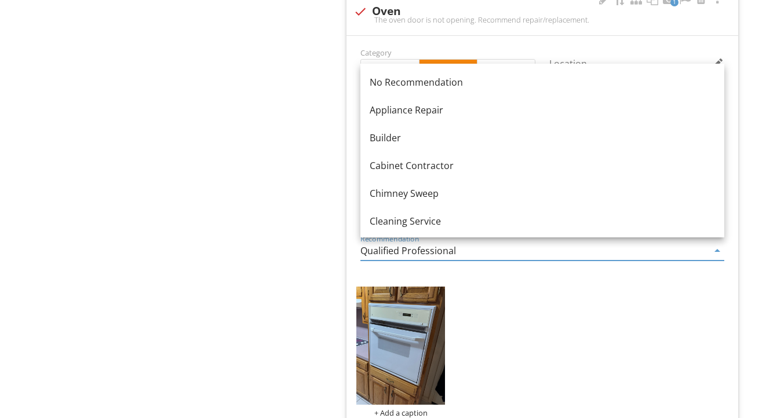
click at [419, 253] on input "Qualified Professional" at bounding box center [534, 251] width 348 height 19
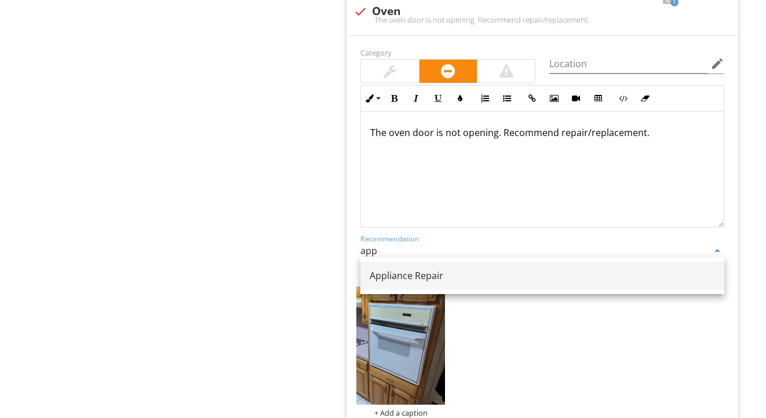
click at [422, 272] on div "Appliance Repair" at bounding box center [542, 276] width 345 height 14
type input "Appliance Repair"
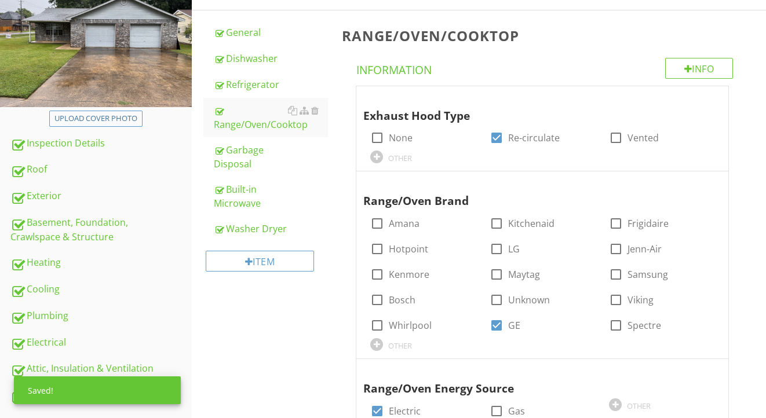
scroll to position [159, 0]
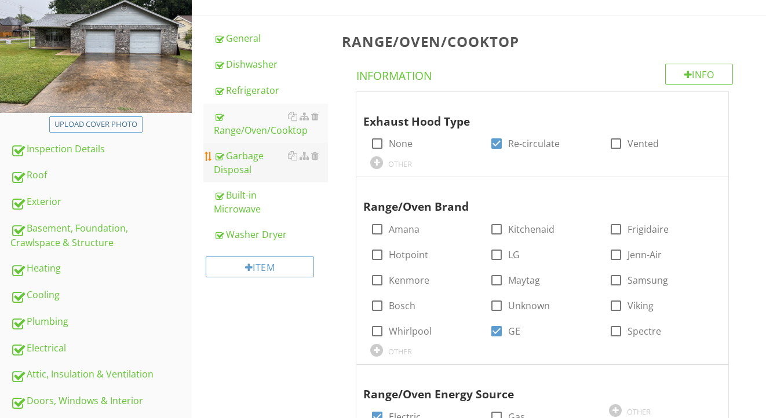
click at [243, 159] on div "Garbage Disposal" at bounding box center [271, 163] width 115 height 28
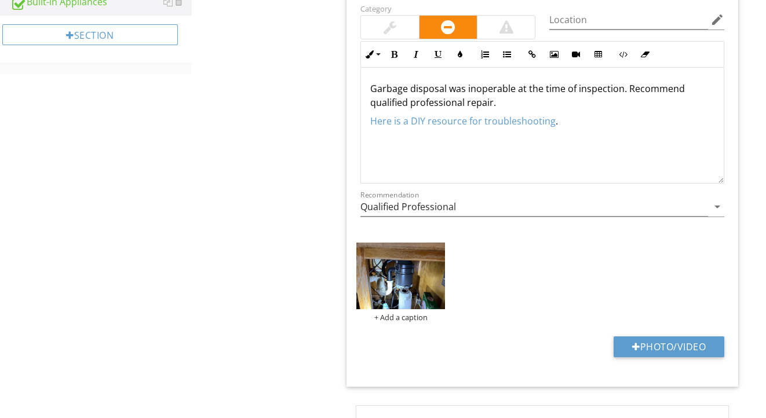
scroll to position [608, 0]
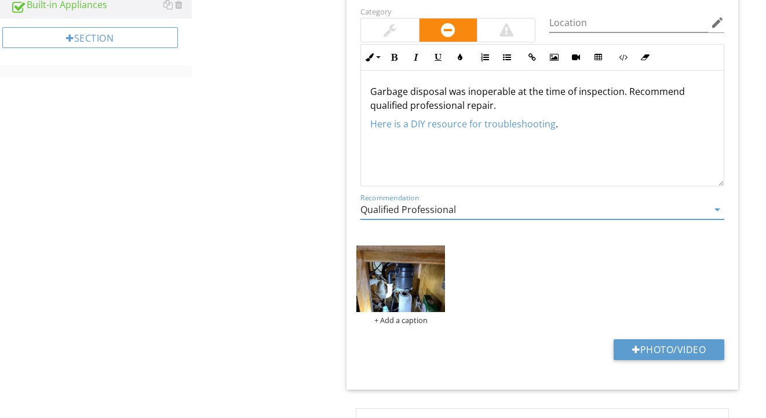
click at [382, 213] on input "Qualified Professional" at bounding box center [534, 210] width 348 height 19
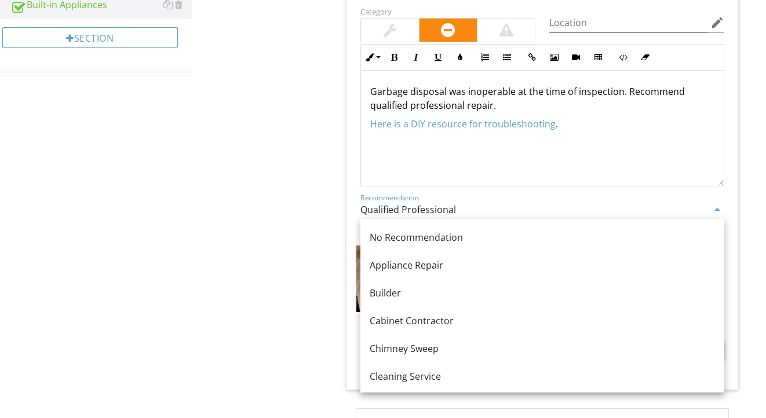
click at [382, 213] on input "Qualified Professional" at bounding box center [534, 210] width 348 height 19
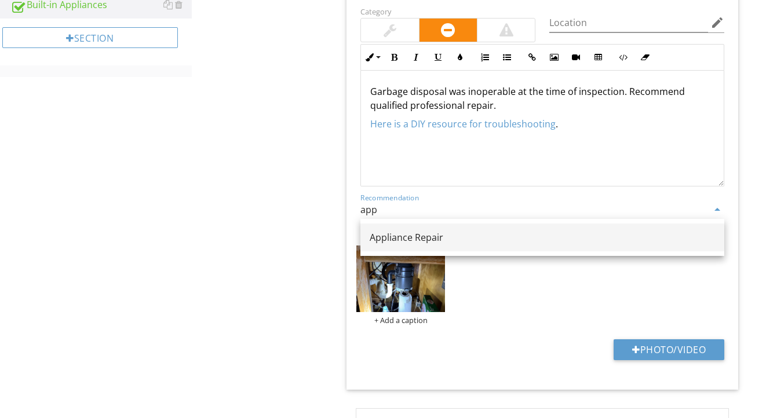
click at [382, 238] on div "Appliance Repair" at bounding box center [542, 238] width 345 height 14
type input "Appliance Repair"
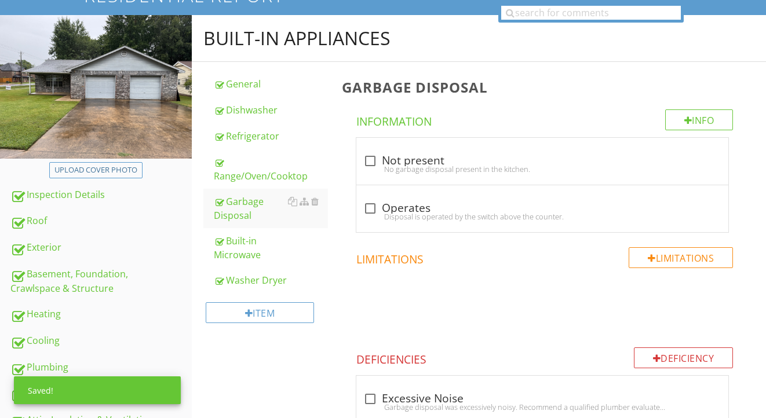
scroll to position [106, 0]
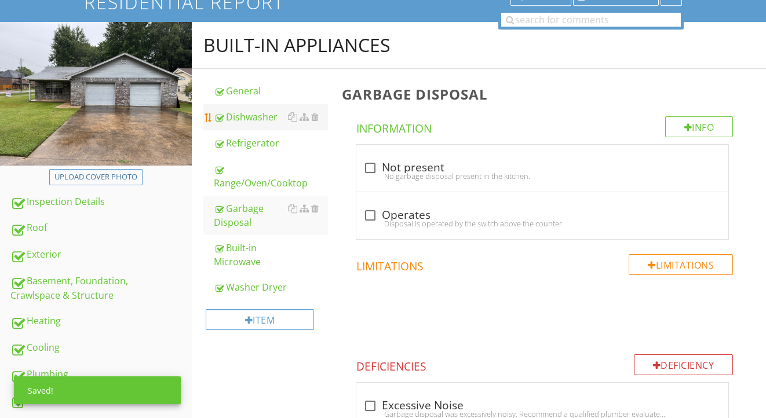
click at [252, 119] on div "Dishwasher" at bounding box center [271, 117] width 115 height 14
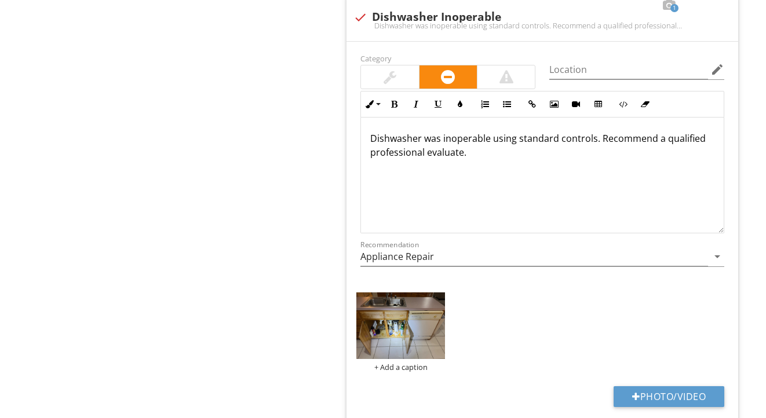
scroll to position [746, 0]
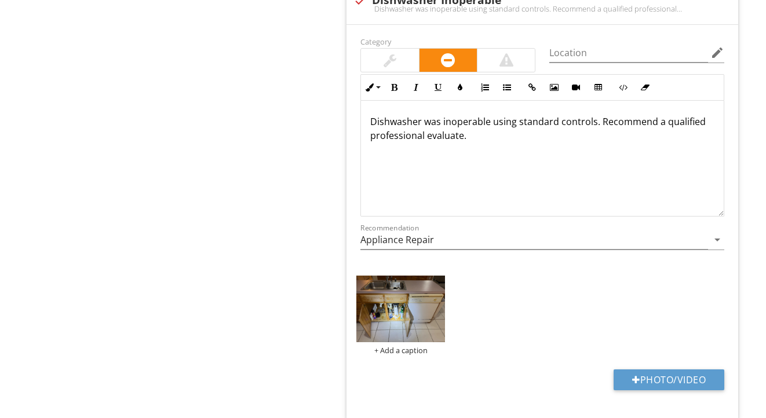
click at [462, 136] on p "Dishwasher was inoperable using standard controls. Recommend a qualified profes…" at bounding box center [542, 129] width 344 height 28
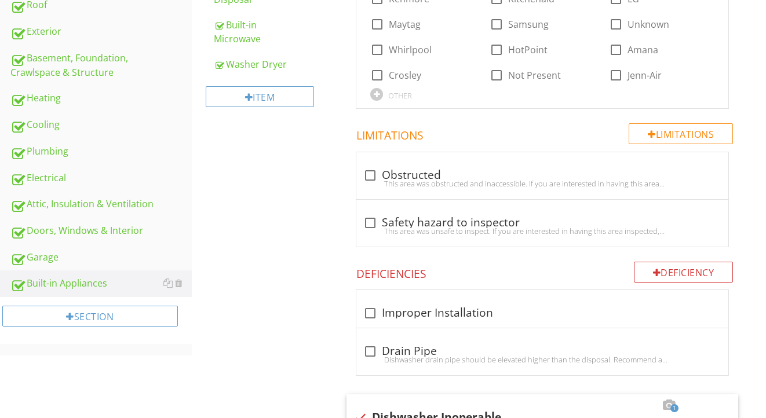
scroll to position [337, 0]
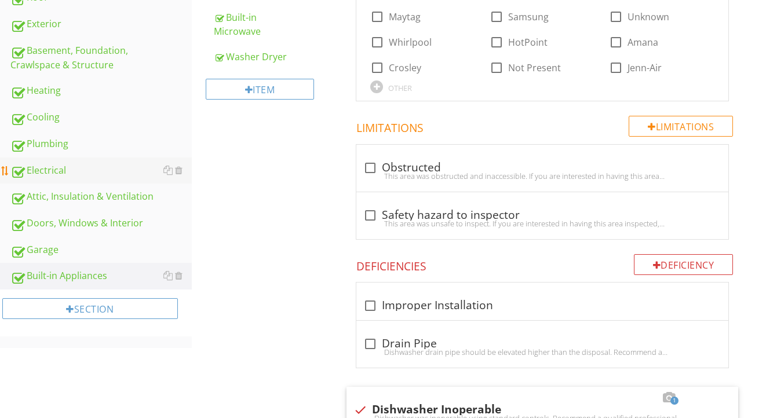
click at [65, 171] on div "Electrical" at bounding box center [100, 170] width 181 height 15
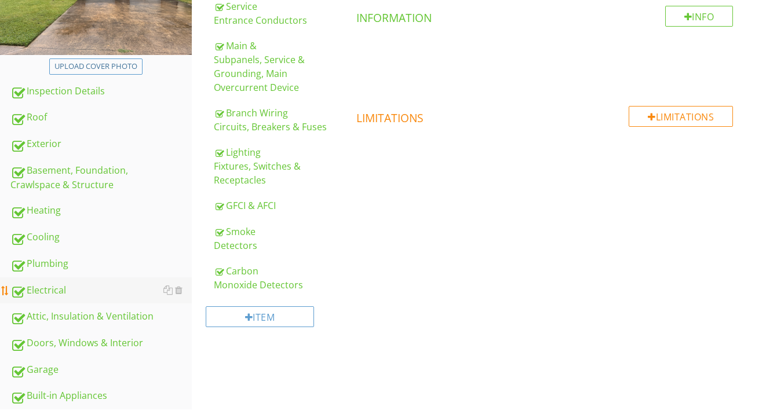
scroll to position [163, 0]
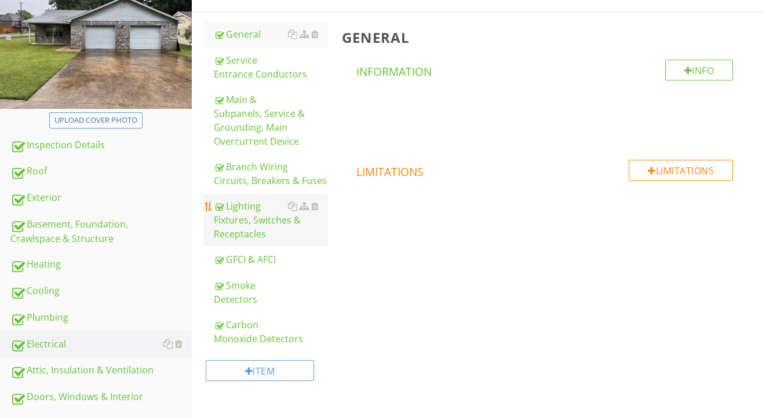
click at [256, 224] on div "Lighting Fixtures, Switches & Receptacles" at bounding box center [271, 220] width 115 height 42
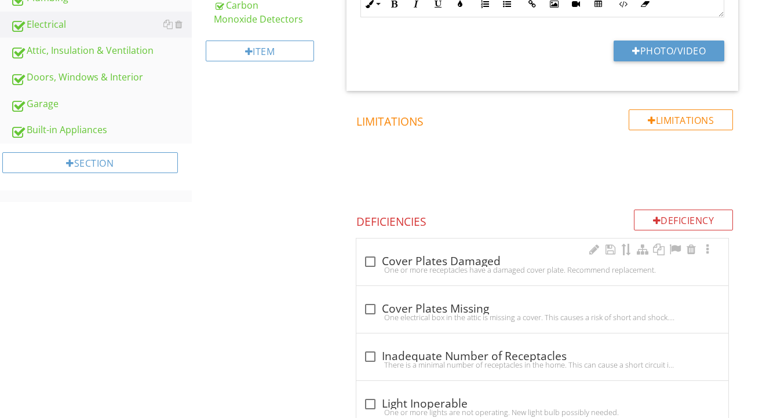
click at [421, 260] on div "check_box_outline_blank Cover Plates Damaged" at bounding box center [542, 262] width 358 height 14
checkbox input "true"
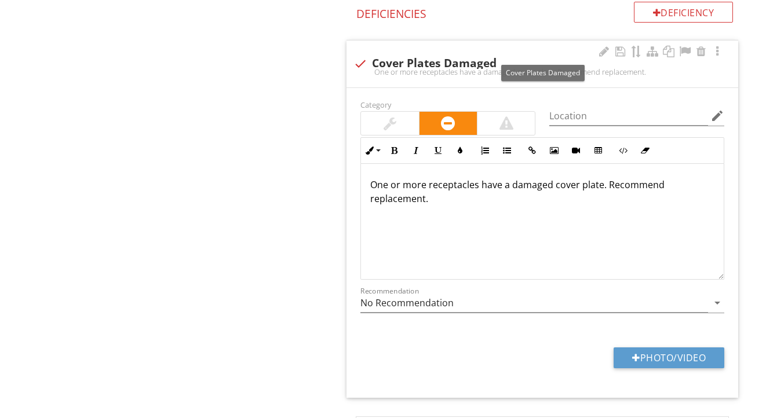
scroll to position [719, 0]
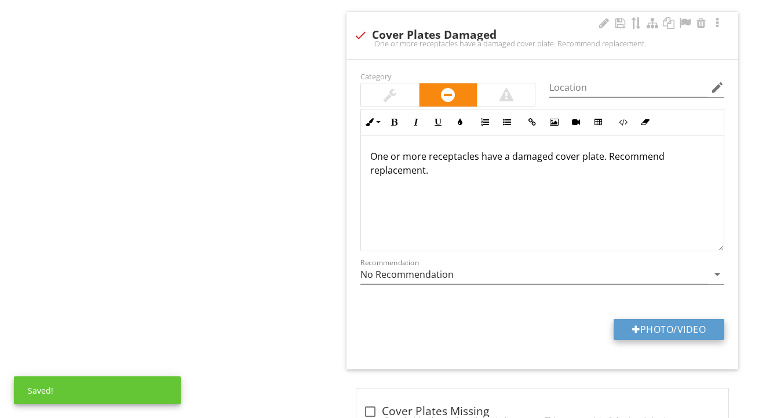
click at [640, 334] on button "Photo/Video" at bounding box center [669, 329] width 111 height 21
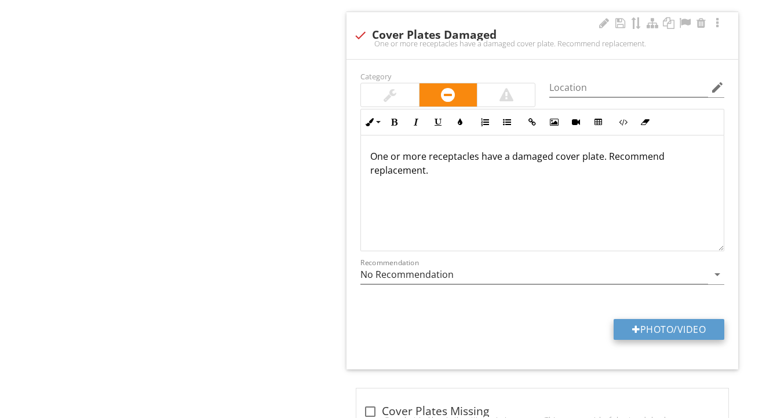
type input "C:\fakepath\IMG_2190.jpeg"
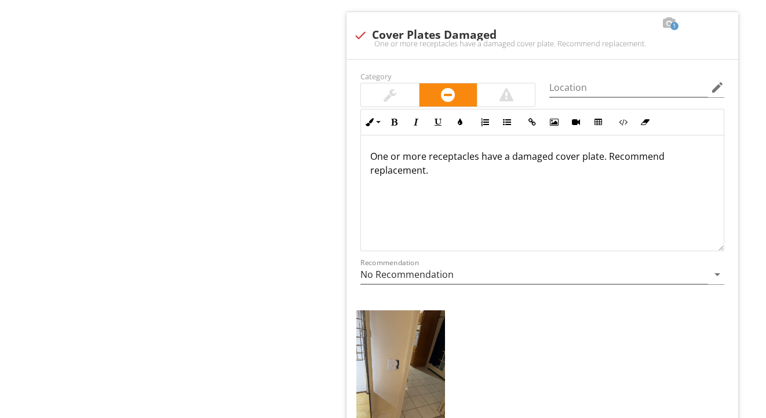
click at [412, 366] on img at bounding box center [400, 370] width 89 height 118
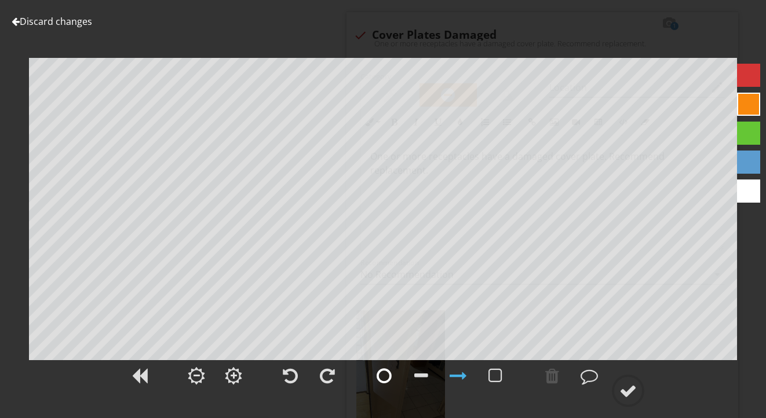
click at [388, 374] on div at bounding box center [384, 375] width 15 height 17
click at [632, 387] on div at bounding box center [628, 390] width 17 height 17
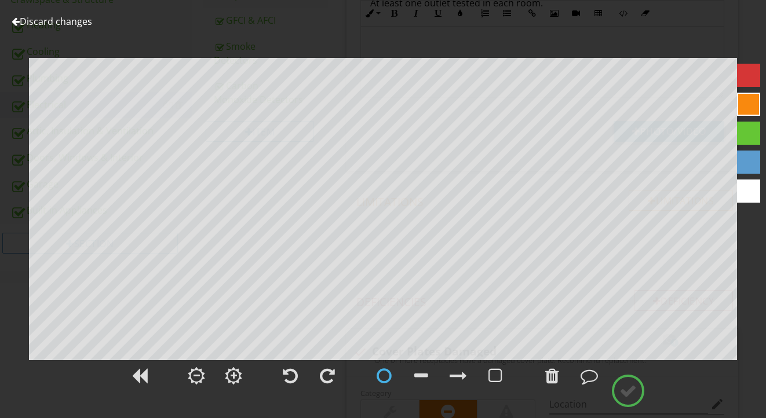
scroll to position [392, 0]
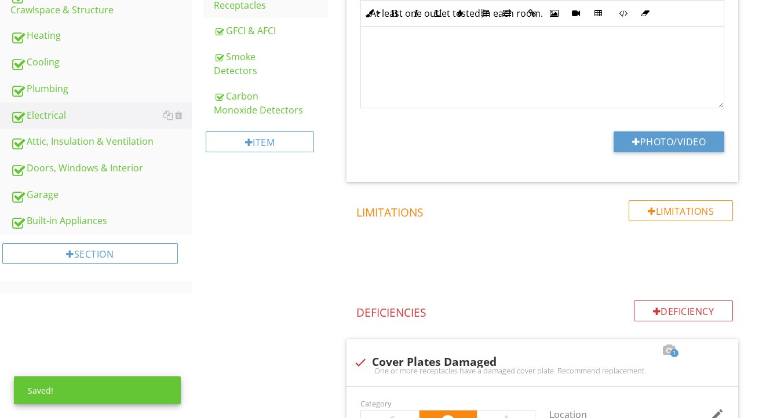
click at [239, 67] on div "Smoke Detectors" at bounding box center [271, 64] width 115 height 28
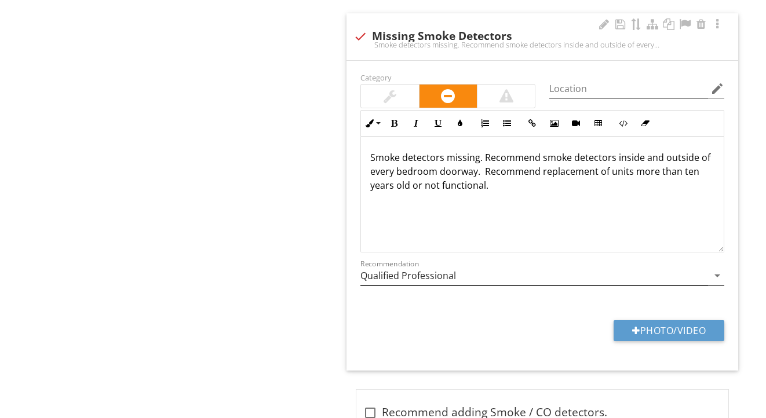
scroll to position [887, 0]
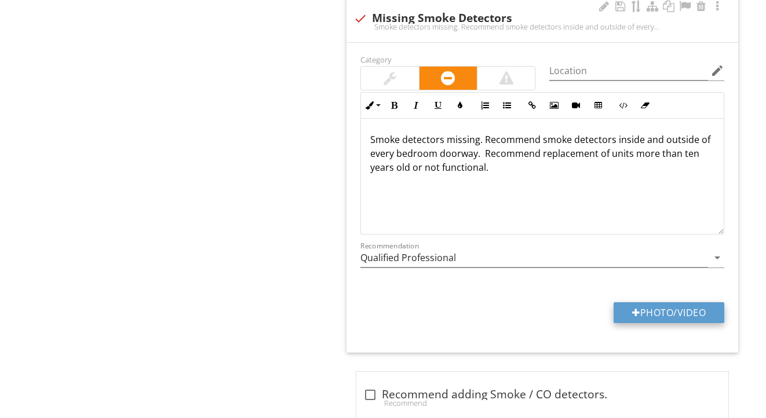
click at [636, 306] on button "Photo/Video" at bounding box center [669, 313] width 111 height 21
type input "C:\fakepath\IMG_2189.jpeg"
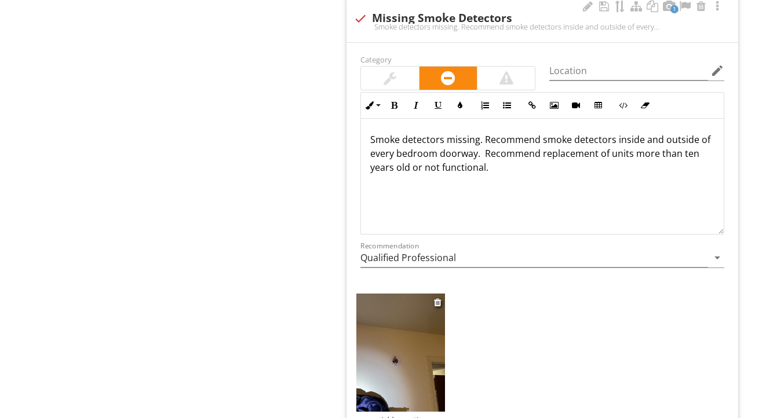
click at [410, 365] on img at bounding box center [400, 353] width 89 height 118
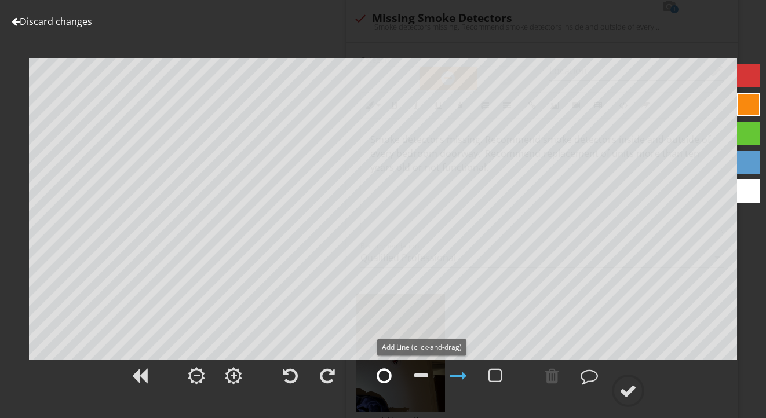
click at [380, 369] on div at bounding box center [384, 375] width 15 height 17
click at [633, 389] on div at bounding box center [628, 390] width 17 height 17
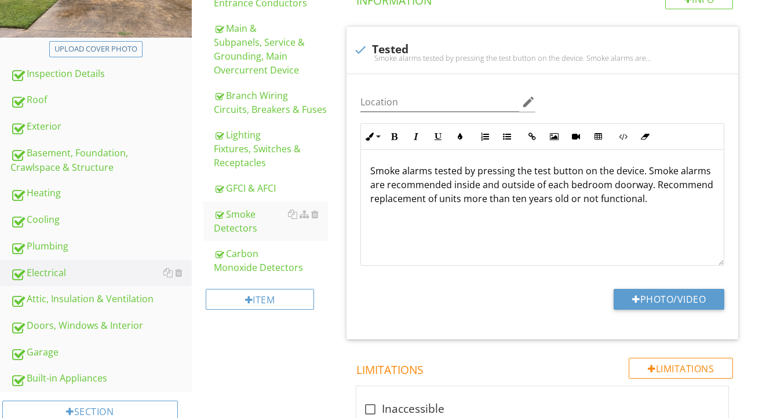
scroll to position [235, 0]
click at [92, 326] on div "Doors, Windows & Interior" at bounding box center [100, 325] width 181 height 15
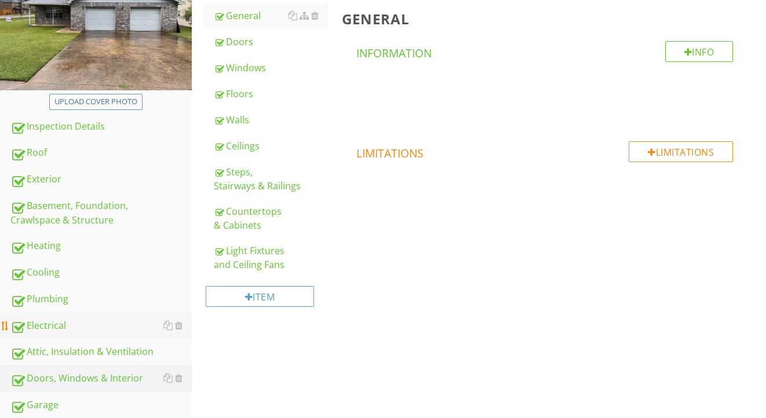
scroll to position [173, 0]
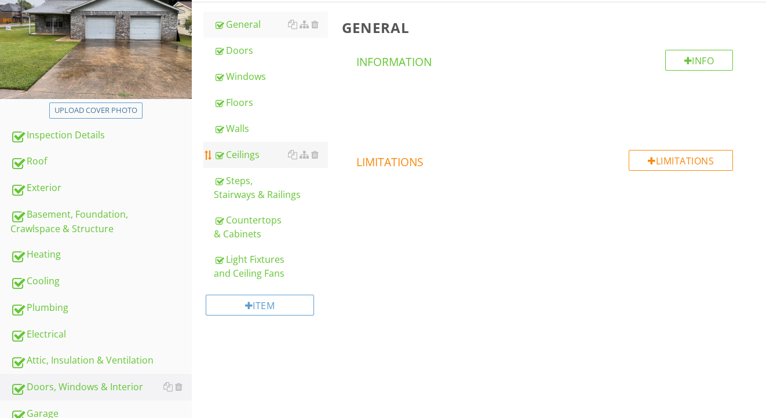
click at [252, 161] on link "Ceilings" at bounding box center [271, 154] width 115 height 25
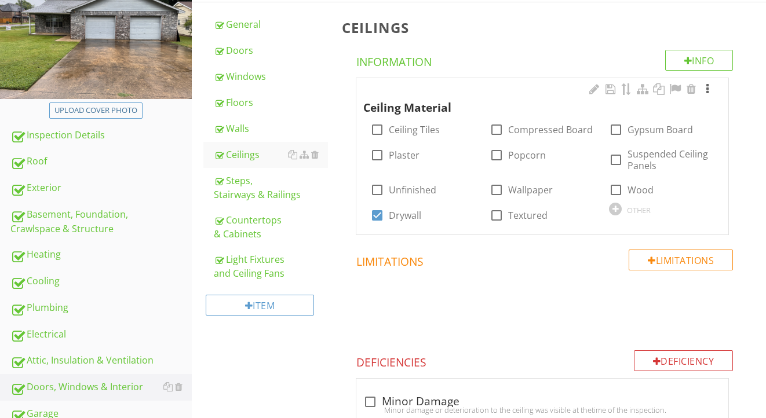
click at [708, 89] on div at bounding box center [708, 89] width 14 height 12
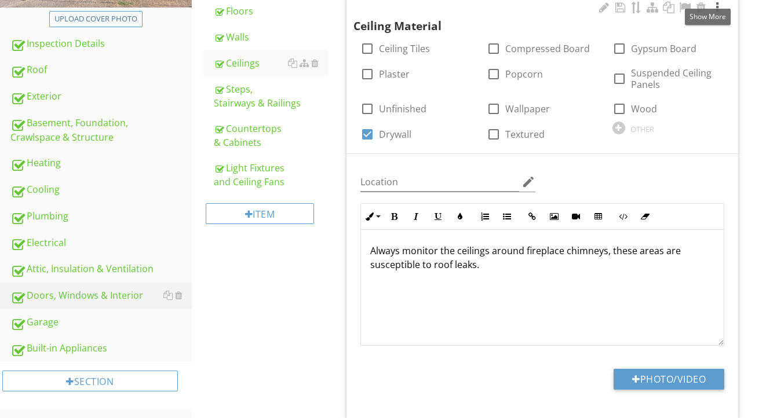
scroll to position [300, 0]
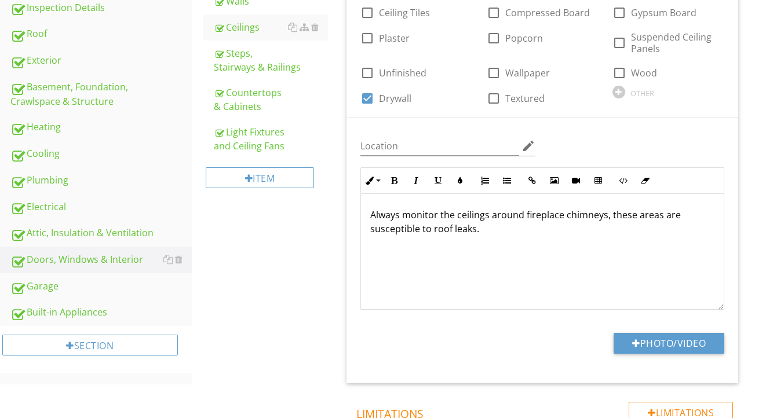
click at [552, 257] on div "Always monitor the ceilings around fireplace chimneys, these areas are suscepti…" at bounding box center [542, 252] width 363 height 116
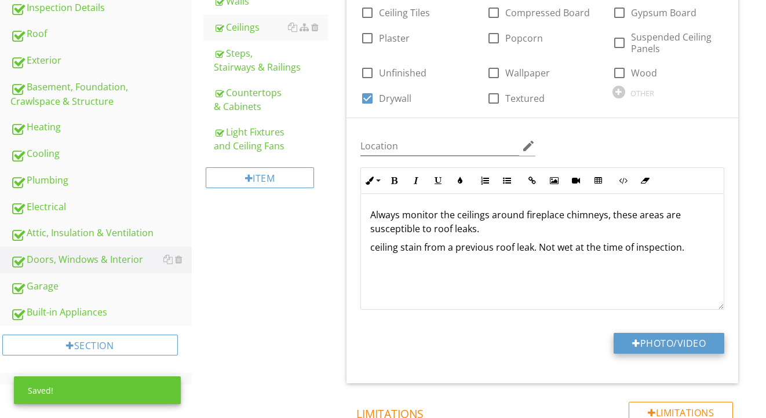
click at [669, 341] on button "Photo/Video" at bounding box center [669, 343] width 111 height 21
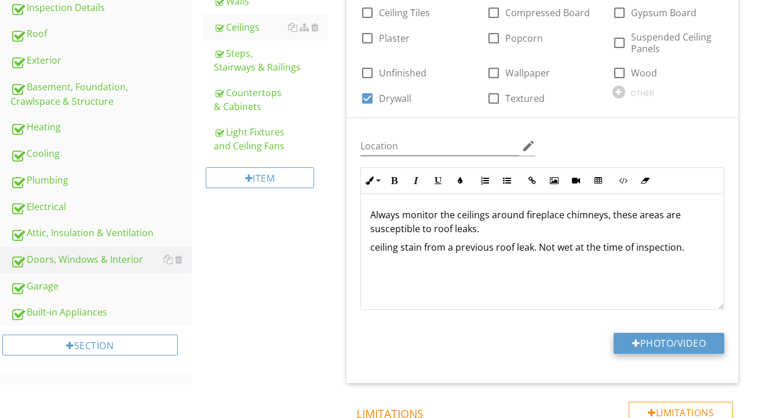
type input "C:\fakepath\IMG_2233.jpeg"
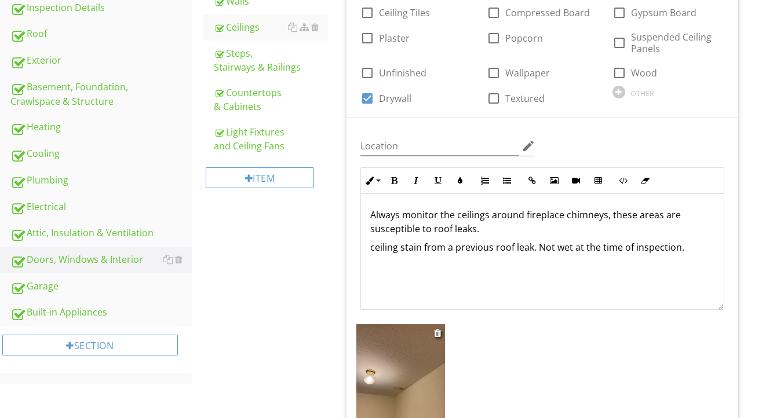
click at [416, 367] on img at bounding box center [400, 384] width 89 height 118
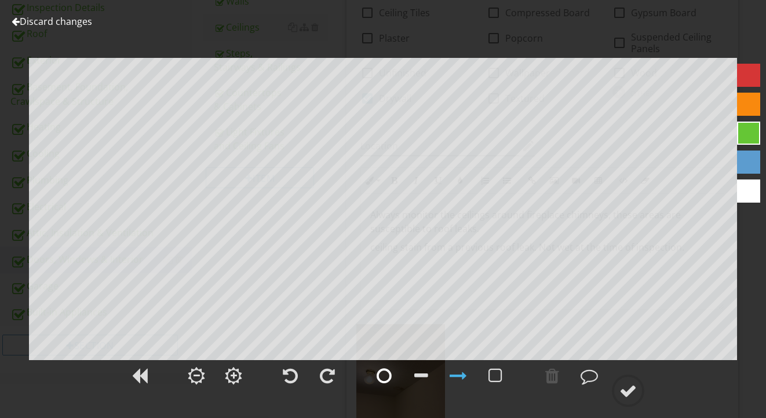
click at [383, 376] on div at bounding box center [384, 375] width 15 height 17
click at [627, 395] on div at bounding box center [628, 390] width 17 height 17
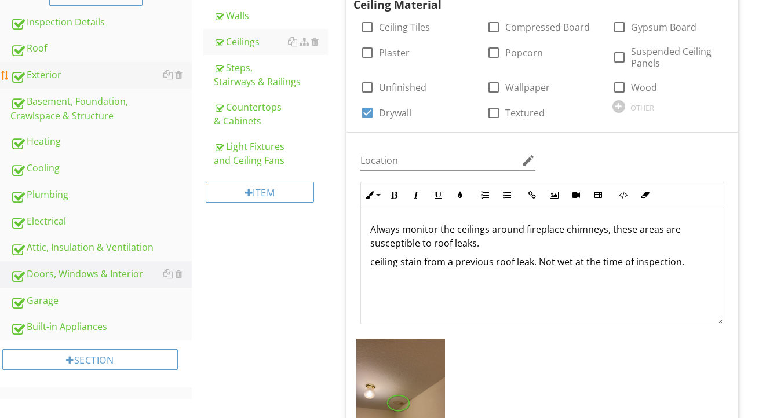
click at [101, 70] on div "Exterior" at bounding box center [100, 75] width 181 height 15
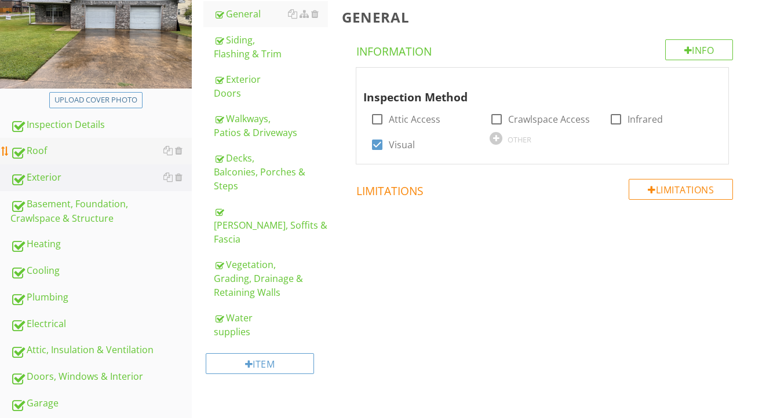
scroll to position [174, 0]
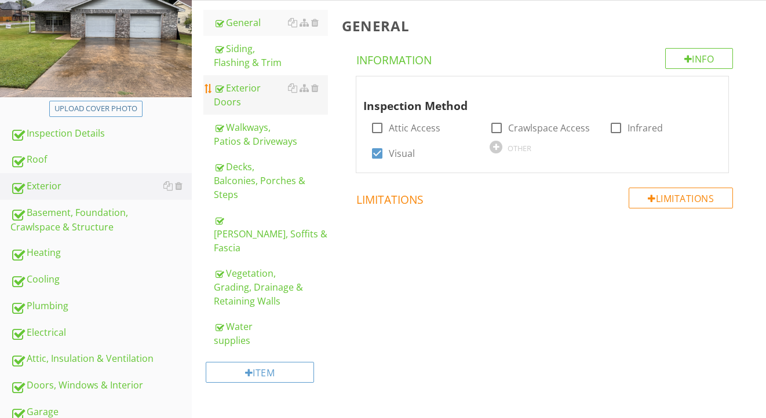
click at [242, 90] on div "Exterior Doors" at bounding box center [271, 95] width 115 height 28
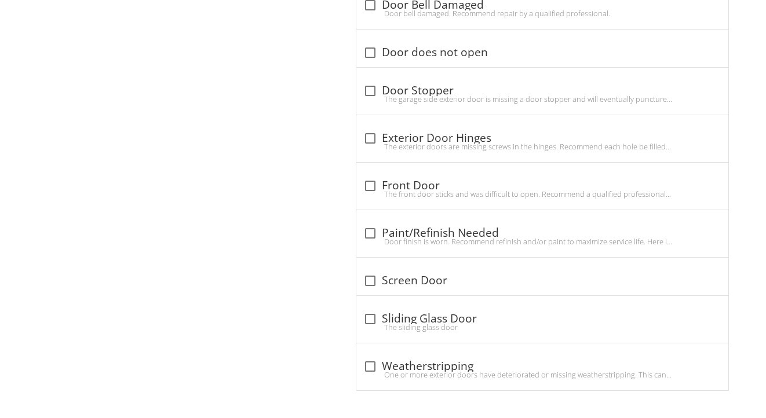
scroll to position [889, 0]
click at [405, 375] on div "One or more exterior doors have deteriorated or missing weatherstripping. This …" at bounding box center [542, 375] width 358 height 9
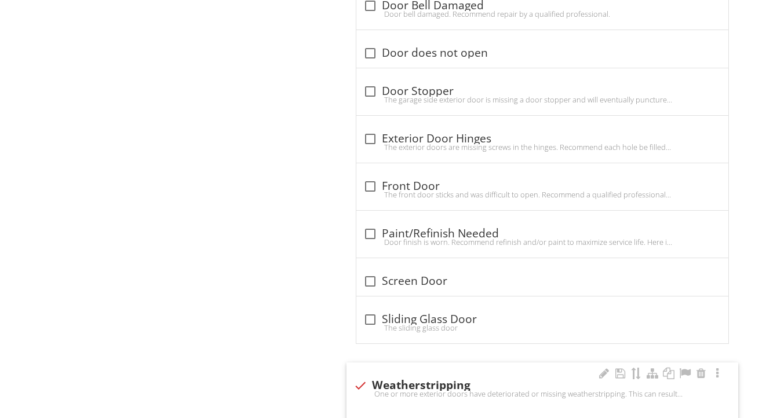
checkbox input "true"
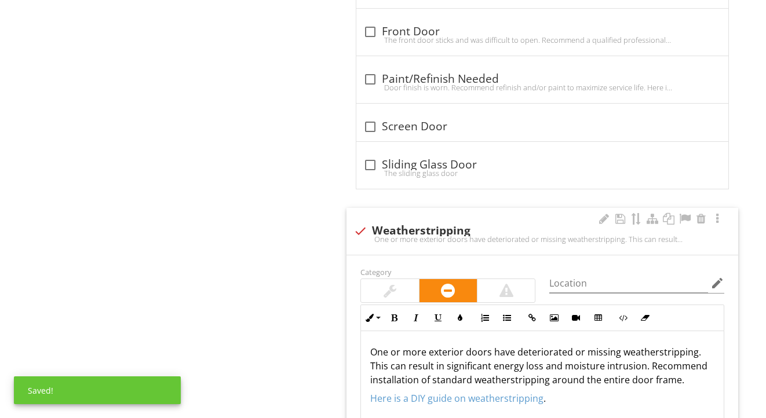
scroll to position [1171, 0]
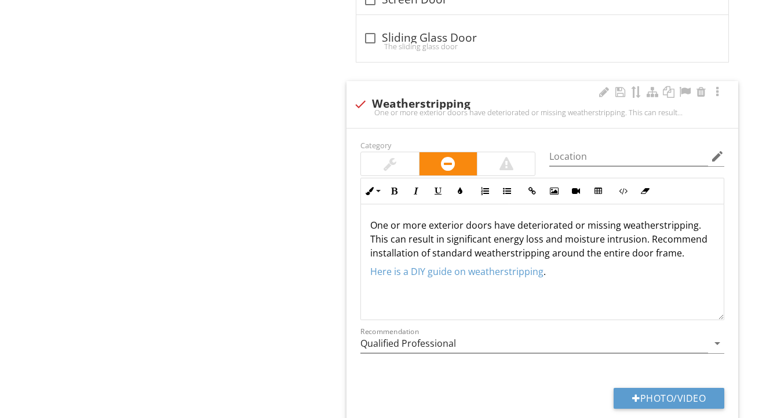
click at [700, 228] on p "One or more exterior doors have deteriorated or missing weatherstripping. This …" at bounding box center [542, 239] width 344 height 42
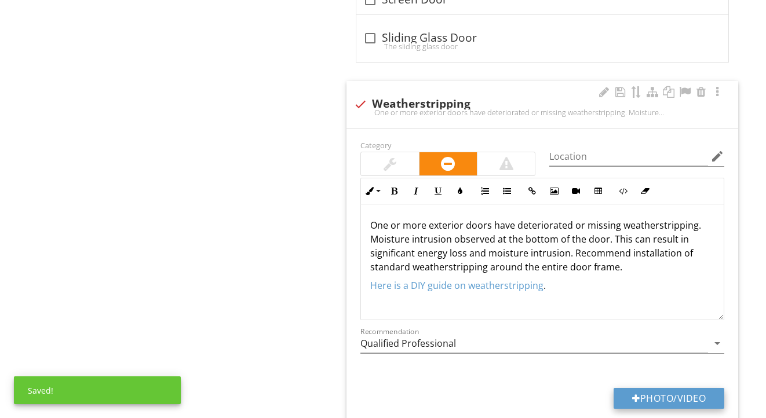
click at [659, 393] on button "Photo/Video" at bounding box center [669, 398] width 111 height 21
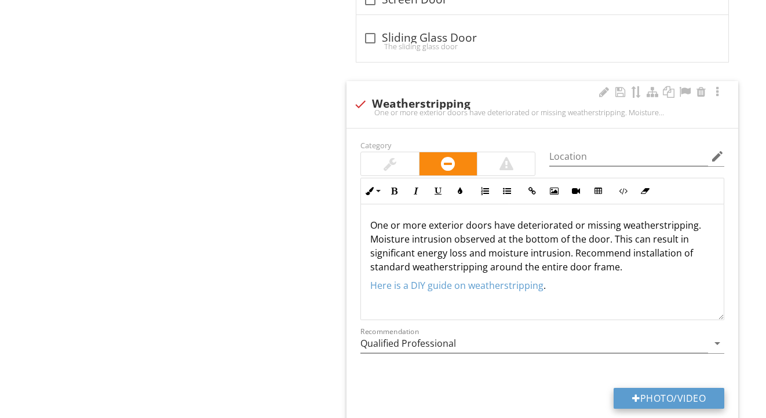
type input "C:\fakepath\IMG_2246.jpeg"
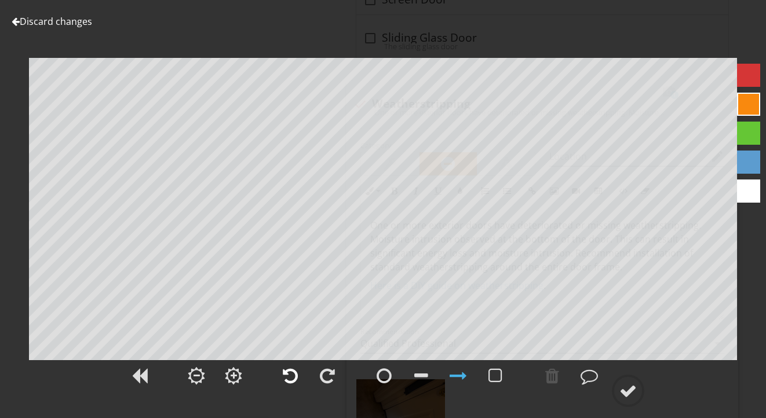
click at [297, 378] on div at bounding box center [290, 375] width 15 height 17
click at [417, 380] on div at bounding box center [421, 375] width 14 height 17
click at [636, 391] on div at bounding box center [628, 390] width 17 height 17
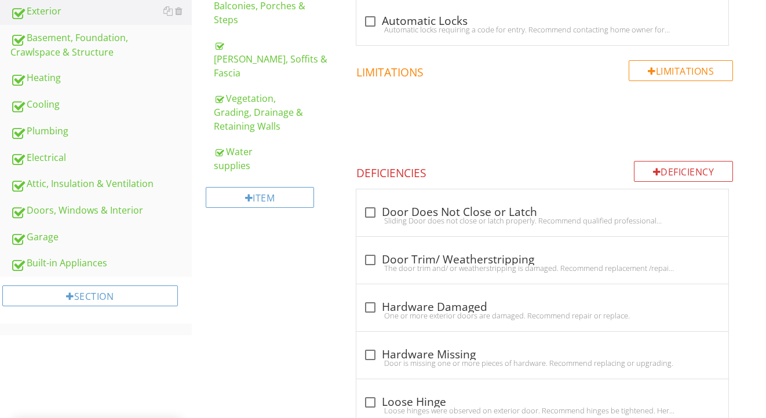
scroll to position [348, 0]
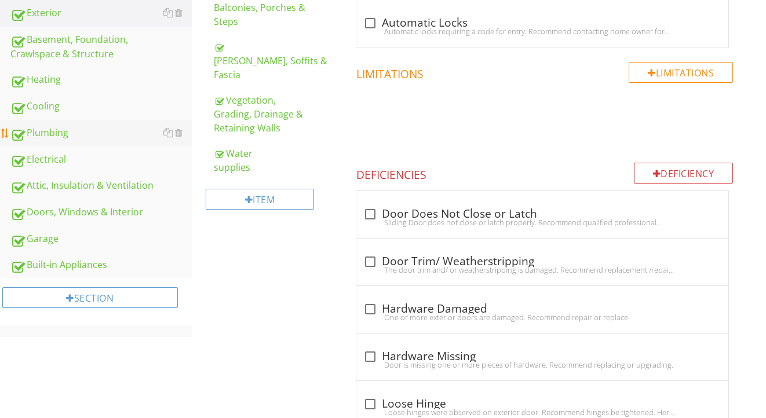
click at [88, 133] on div "Plumbing" at bounding box center [100, 133] width 181 height 15
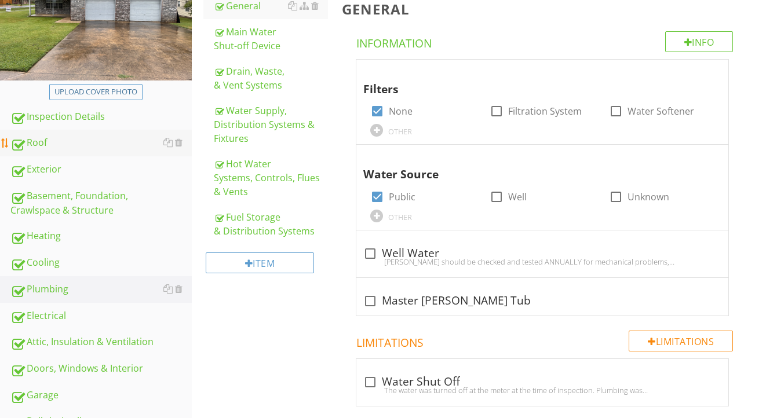
scroll to position [178, 0]
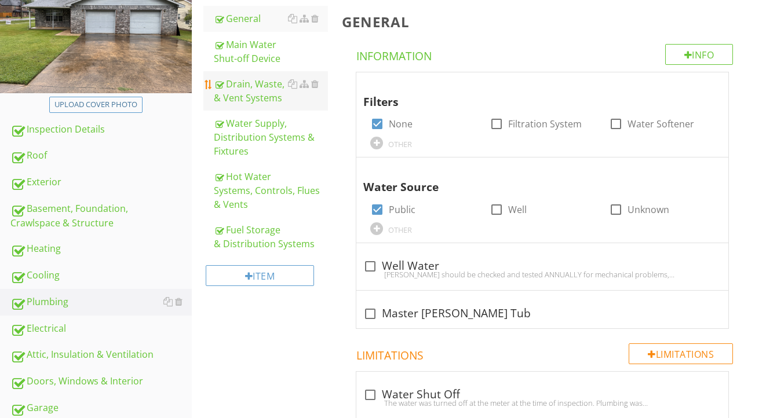
click at [252, 90] on div "Drain, Waste, & Vent Systems" at bounding box center [271, 91] width 115 height 28
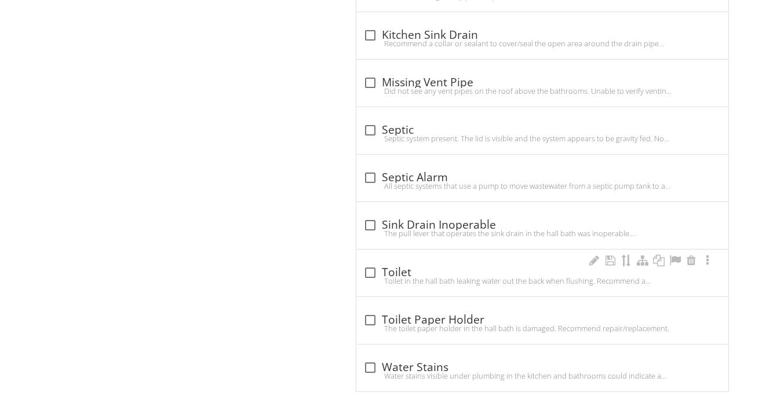
click at [396, 267] on div "check_box_outline_blank Toilet" at bounding box center [542, 273] width 358 height 14
checkbox input "true"
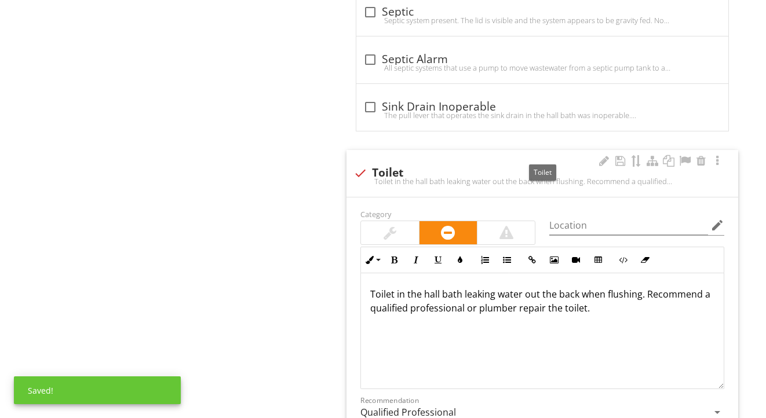
scroll to position [1200, 0]
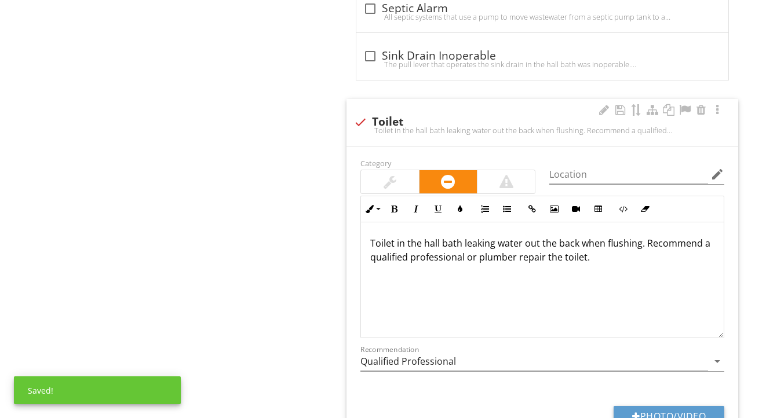
click at [407, 246] on p "Toilet in the hall bath leaking water out the back when flushing. Recommend a q…" at bounding box center [542, 250] width 344 height 28
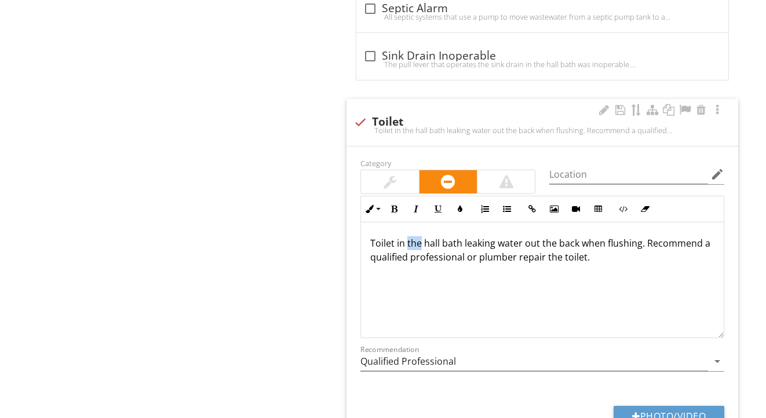
click at [591, 255] on p "Toilet in the hall bath leaking water out the back when flushing. Recommend a q…" at bounding box center [542, 250] width 344 height 28
drag, startPoint x: 642, startPoint y: 242, endPoint x: 469, endPoint y: 236, distance: 172.2
click at [469, 236] on p "Toilet in the hall bath leaking water out the back when flushing. Recommend a q…" at bounding box center [542, 250] width 344 height 28
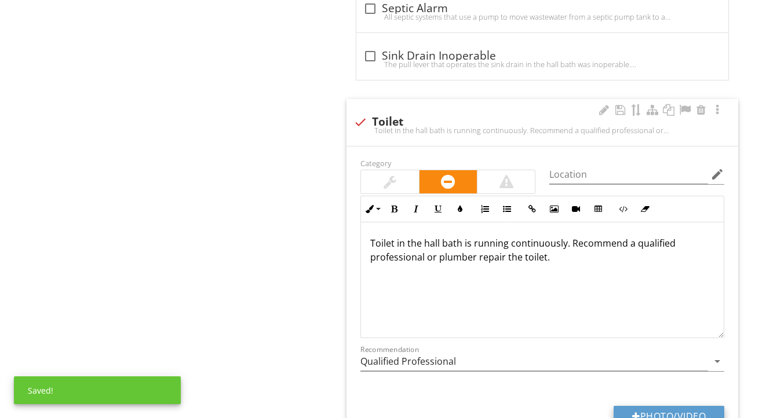
click at [632, 412] on div at bounding box center [636, 416] width 8 height 9
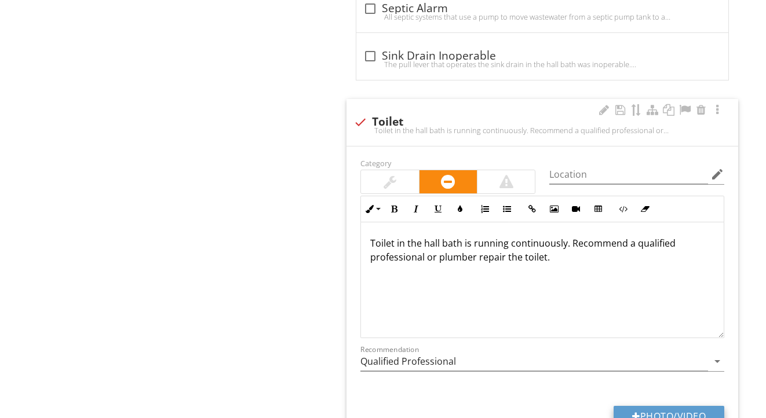
type input "C:\fakepath\IMG_2251.jpeg"
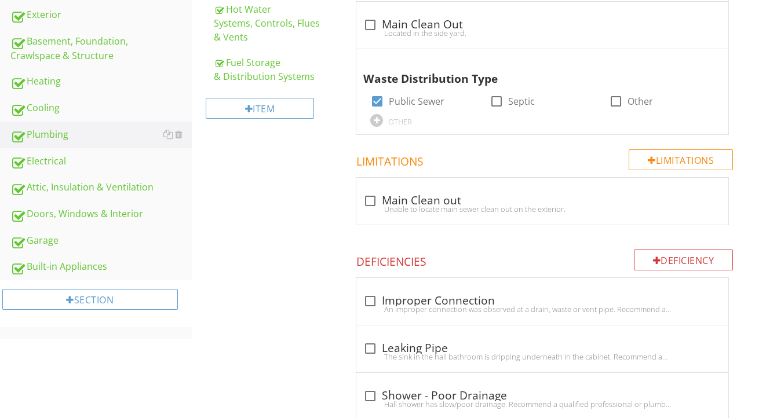
scroll to position [172, 0]
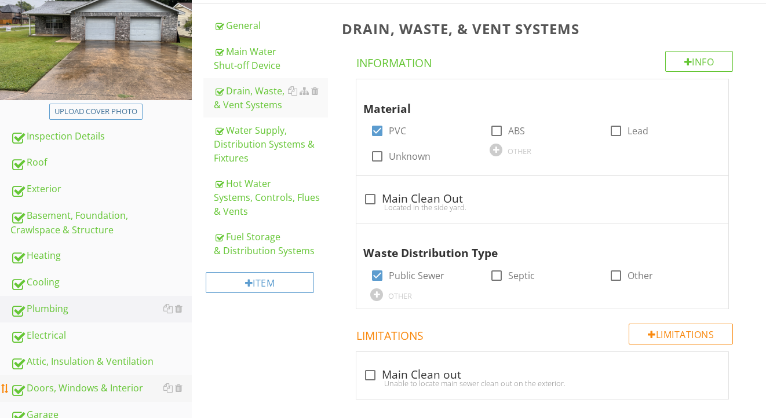
click at [82, 388] on div "Doors, Windows & Interior" at bounding box center [100, 388] width 181 height 15
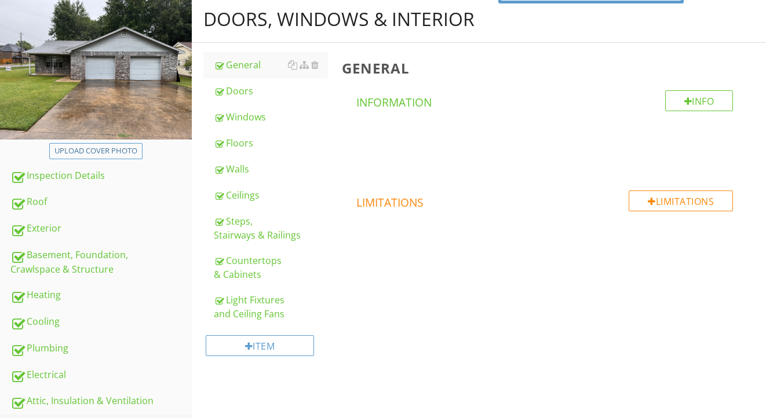
scroll to position [114, 0]
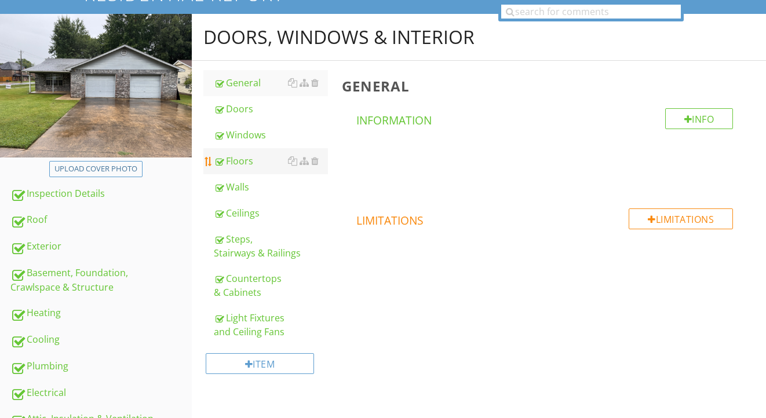
click at [253, 161] on div "Floors" at bounding box center [271, 161] width 115 height 14
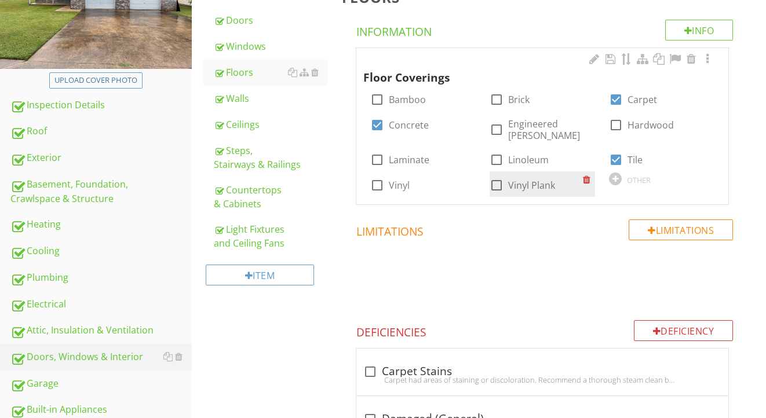
scroll to position [173, 0]
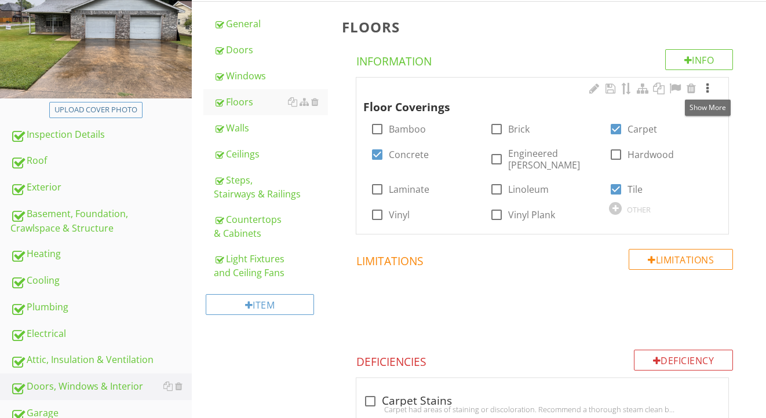
click at [709, 85] on div at bounding box center [708, 89] width 14 height 12
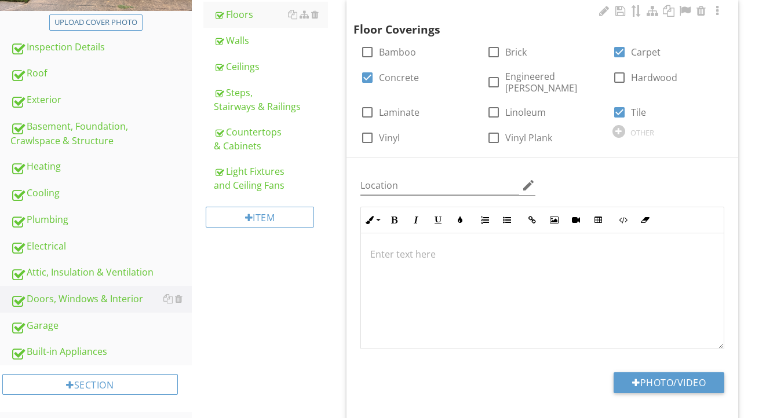
scroll to position [267, 0]
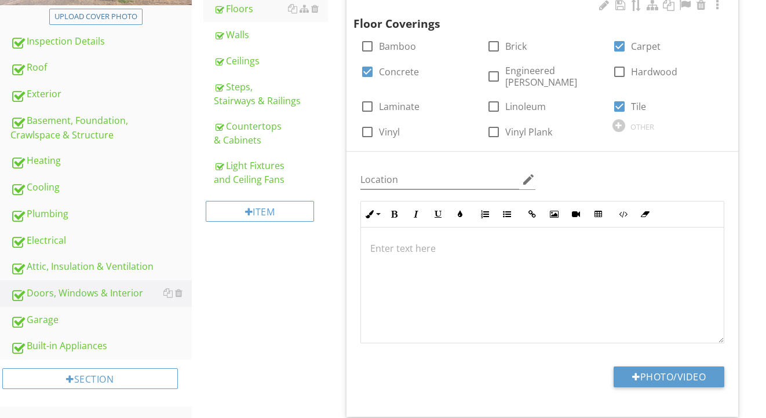
click at [507, 287] on div at bounding box center [542, 286] width 363 height 116
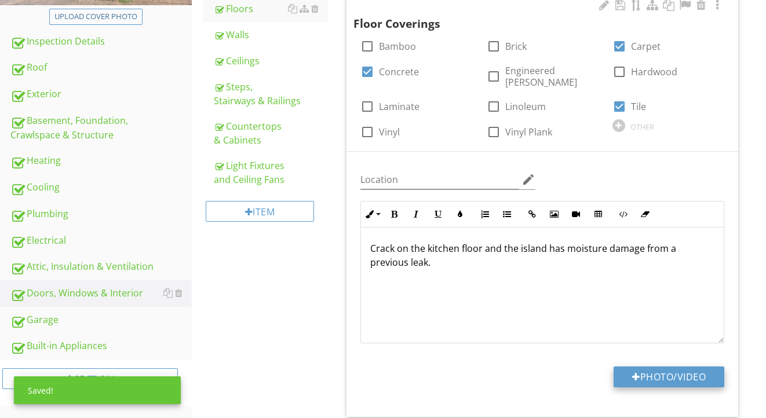
click at [652, 367] on button "Photo/Video" at bounding box center [669, 377] width 111 height 21
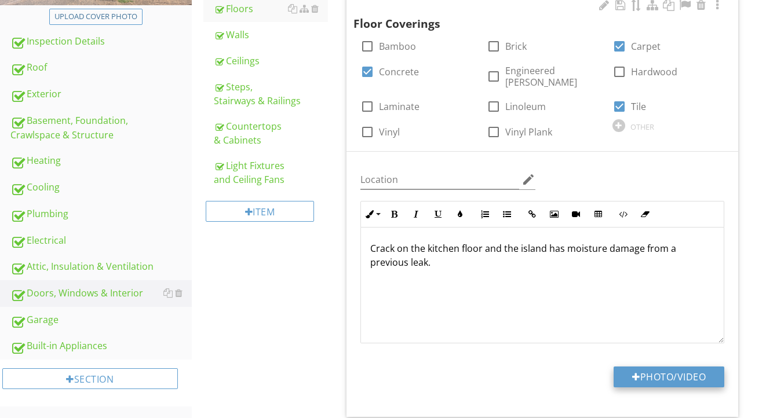
type input "C:\fakepath\IMG_2248.jpeg"
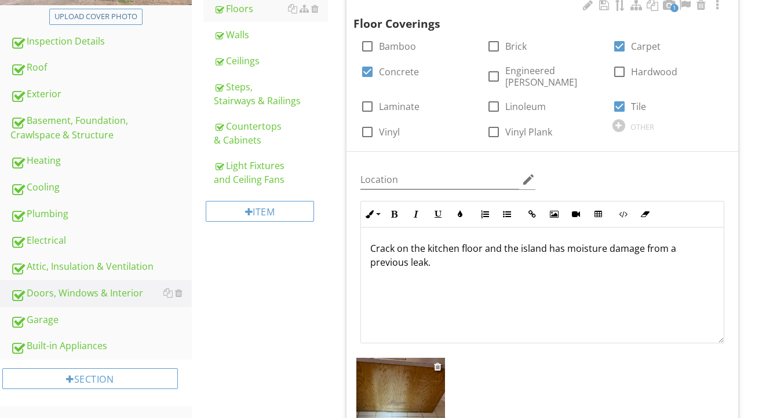
click at [417, 390] on img at bounding box center [400, 417] width 89 height 118
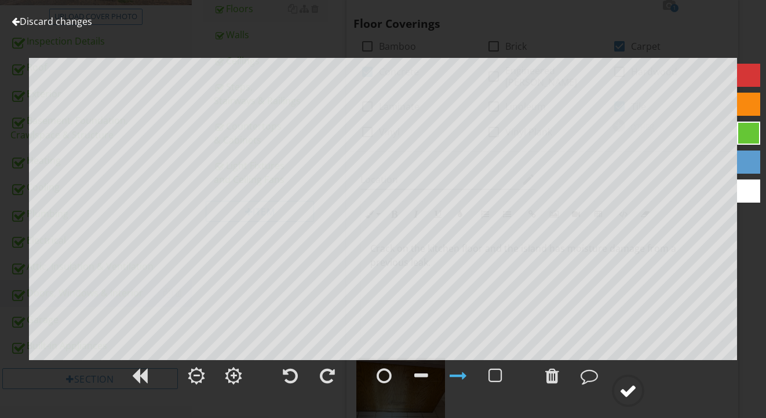
click at [625, 391] on div at bounding box center [628, 390] width 17 height 17
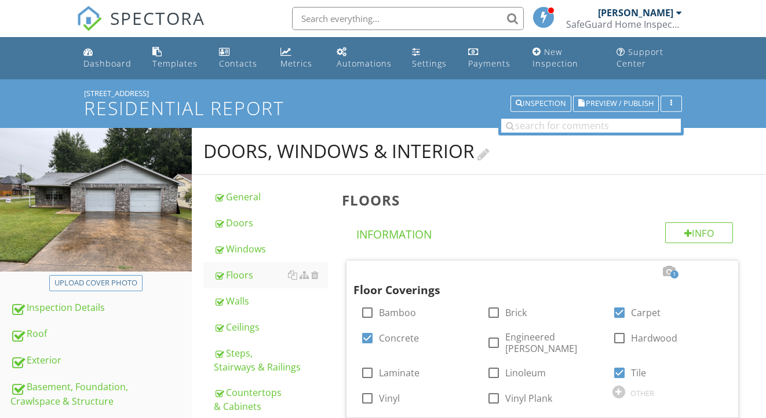
scroll to position [0, 0]
click at [607, 105] on span "Preview / Publish" at bounding box center [620, 104] width 68 height 8
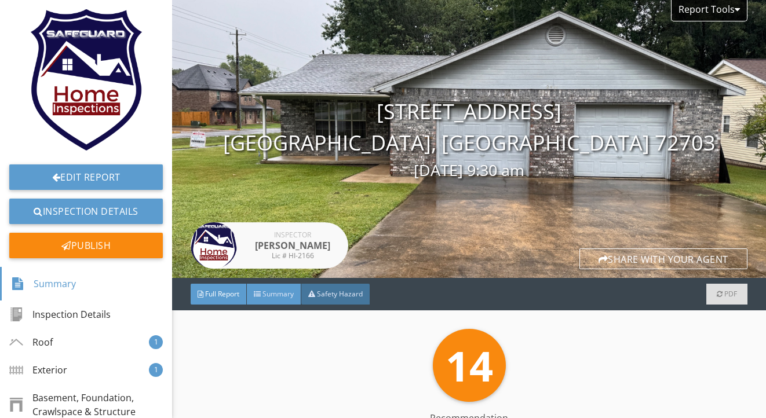
click at [279, 303] on div "Summary" at bounding box center [274, 294] width 54 height 21
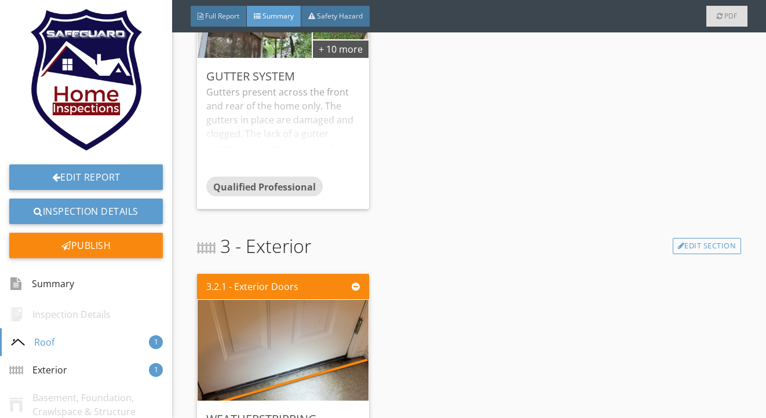
scroll to position [395, 0]
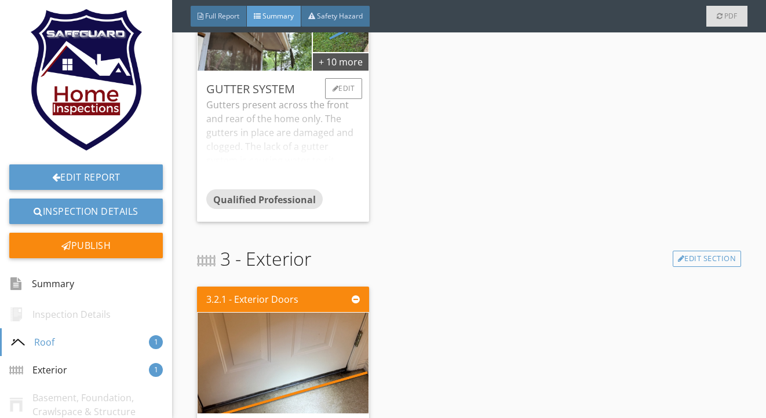
click at [312, 128] on div "Gutters present across the front and rear of the home only. The gutters in plac…" at bounding box center [283, 144] width 154 height 92
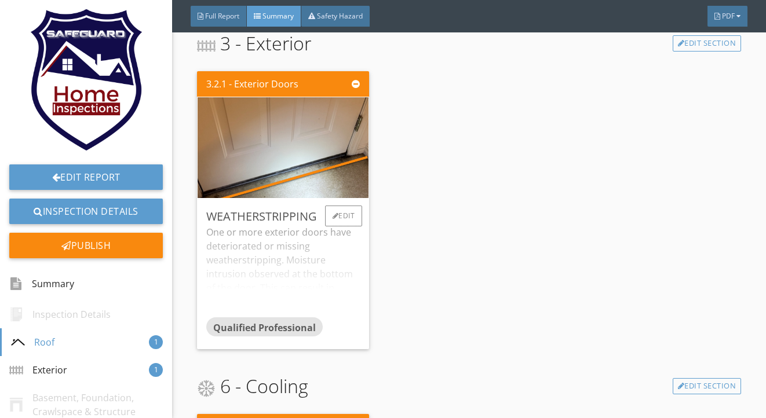
scroll to position [734, 0]
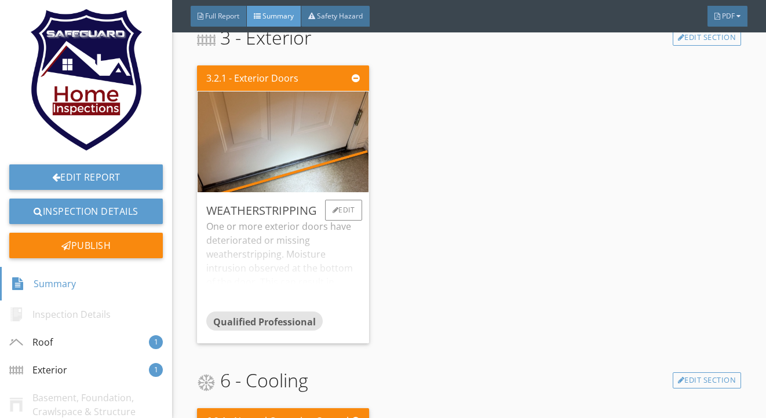
click at [274, 245] on div "One or more exterior doors have deteriorated or missing weatherstripping. Moist…" at bounding box center [283, 266] width 154 height 92
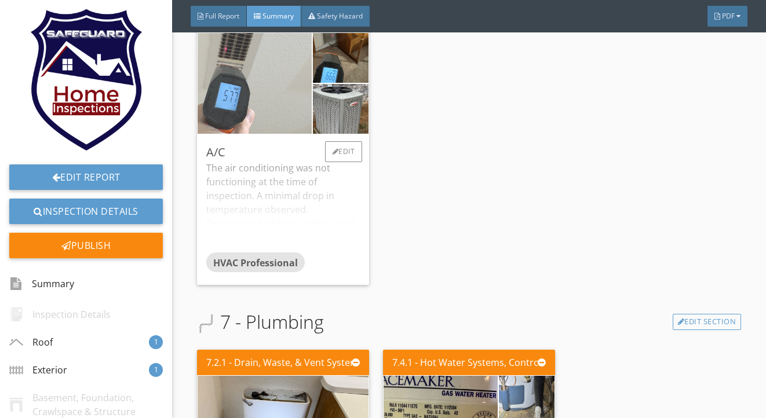
scroll to position [1296, 0]
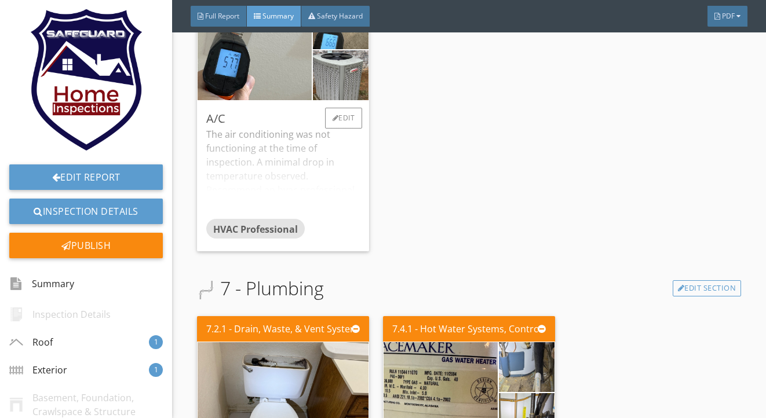
click at [267, 167] on div "The air conditioning was not functioning at the time of inspection. A minimal d…" at bounding box center [283, 173] width 154 height 92
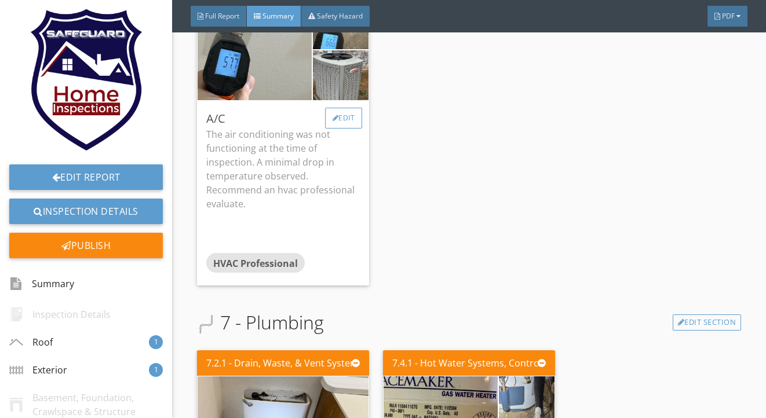
click at [341, 117] on div "Edit" at bounding box center [344, 118] width 38 height 21
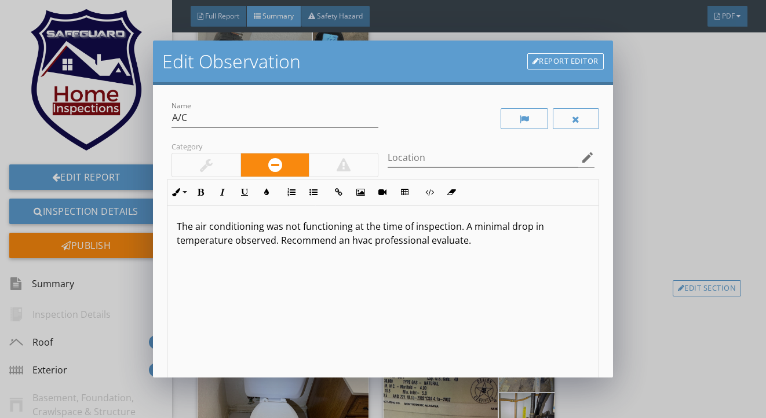
click at [233, 242] on p "The air conditioning was not functioning at the time of inspection. A minimal d…" at bounding box center [383, 234] width 412 height 28
type textarea "<p>The air conditioning was not functioning at the time of inspection. A minima…"
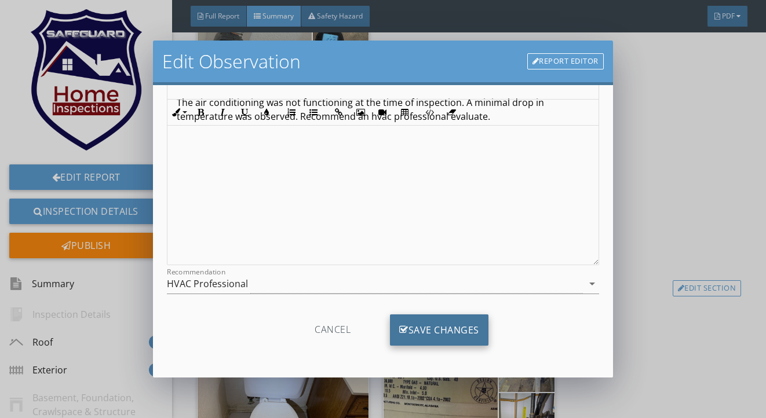
scroll to position [124, 0]
click at [393, 322] on div "Save Changes" at bounding box center [439, 330] width 99 height 31
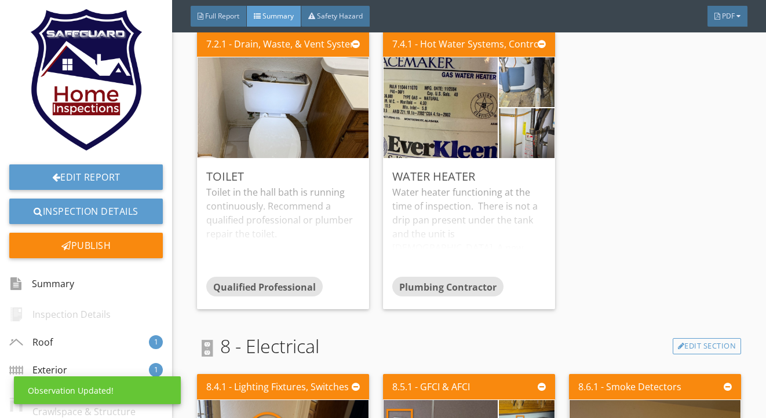
scroll to position [1618, 0]
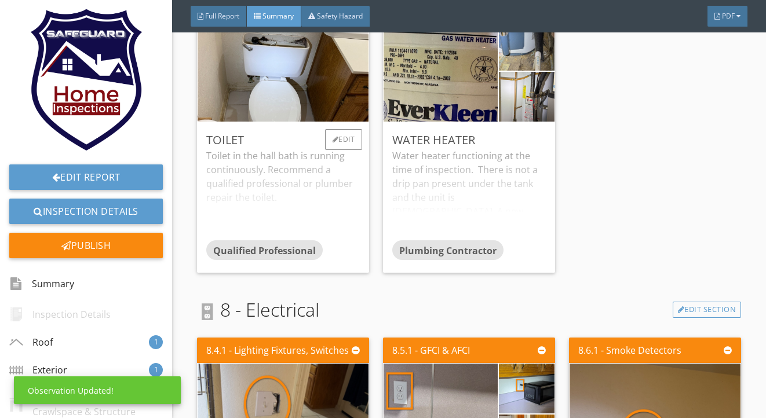
click at [278, 184] on div "Toilet in the hall bath is running continuously. Recommend a qualified professi…" at bounding box center [283, 195] width 154 height 92
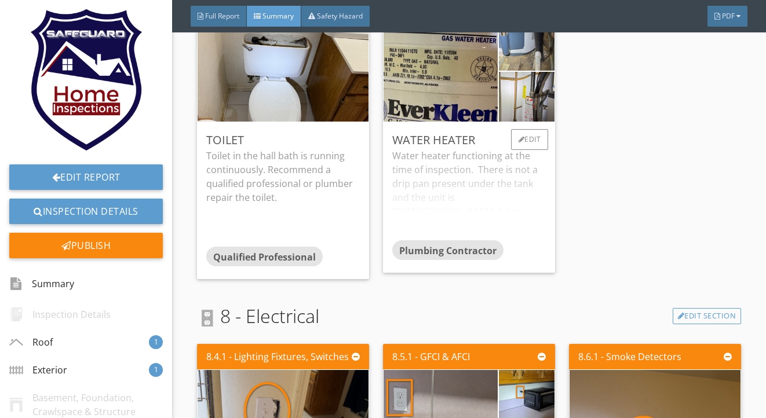
click at [433, 177] on div "Water heater functioning at the time of inspection. There is not a drip pan pre…" at bounding box center [469, 195] width 154 height 92
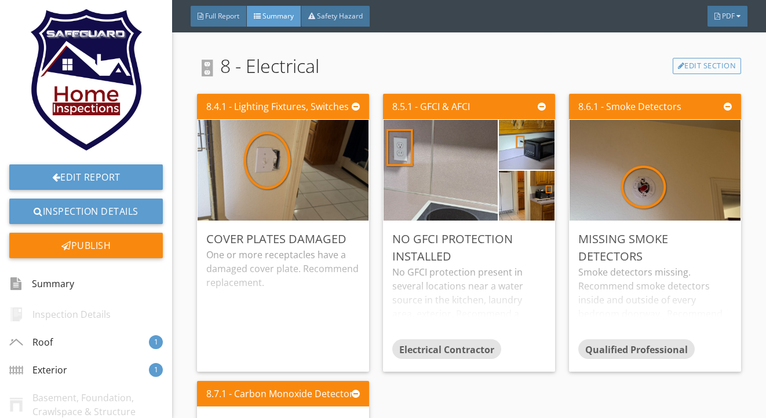
scroll to position [1911, 0]
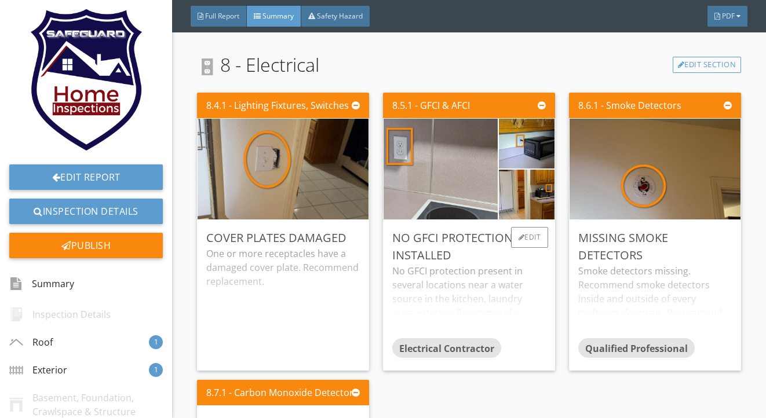
click at [423, 268] on div "No GFCI protection present in several locations near a water source in the kitc…" at bounding box center [469, 301] width 154 height 74
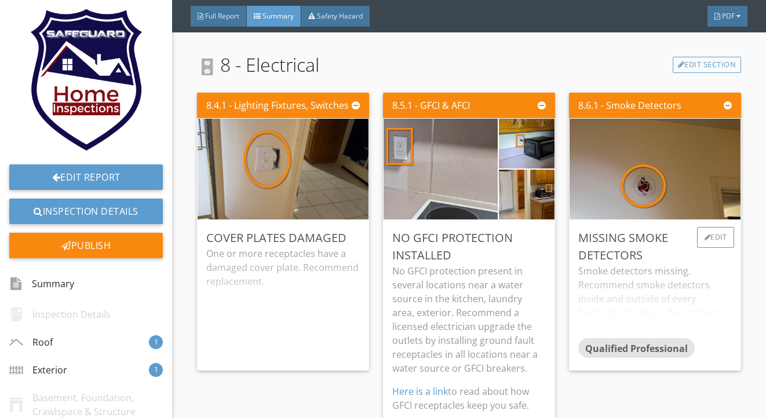
click at [617, 286] on div "Smoke detectors missing. Recommend smoke detectors inside and outside of every …" at bounding box center [655, 301] width 154 height 74
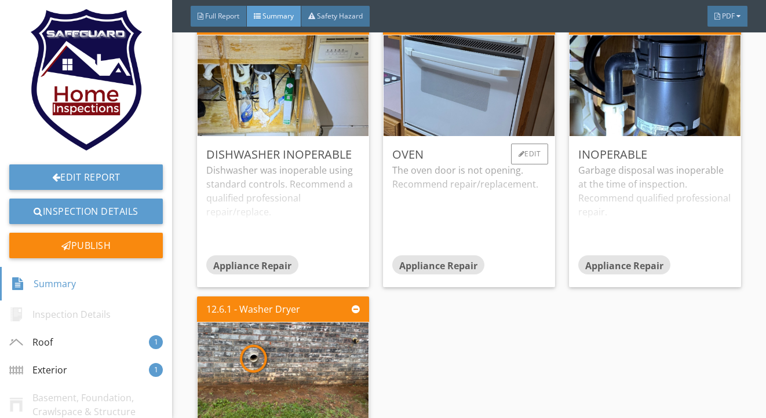
scroll to position [3087, 0]
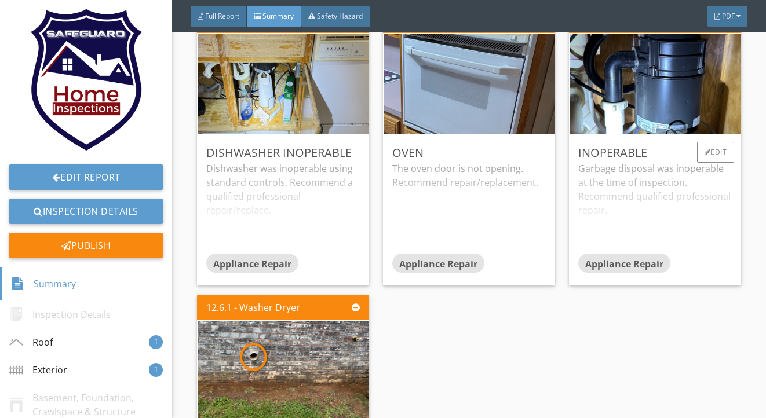
click at [613, 195] on div "Garbage disposal was inoperable at the time of inspection. Recommend qualified …" at bounding box center [655, 208] width 154 height 92
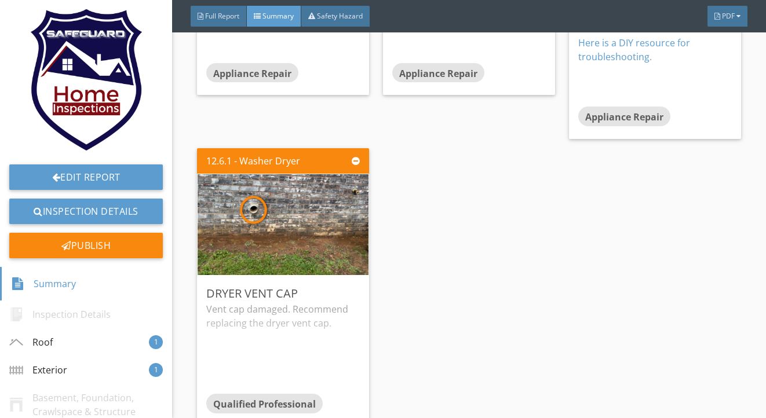
scroll to position [3277, 0]
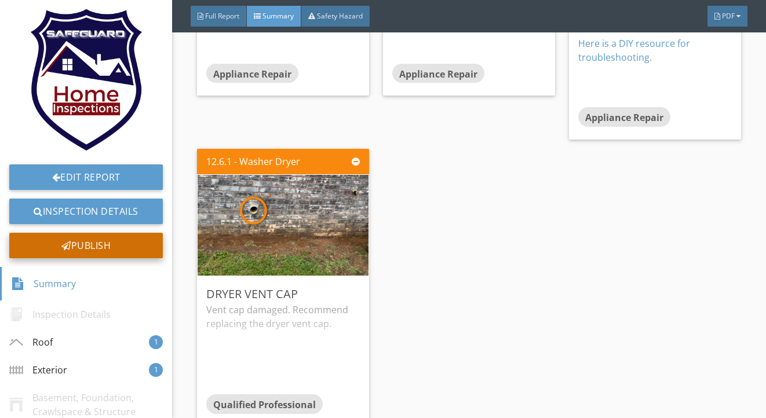
click at [156, 242] on div "Publish" at bounding box center [86, 245] width 154 height 25
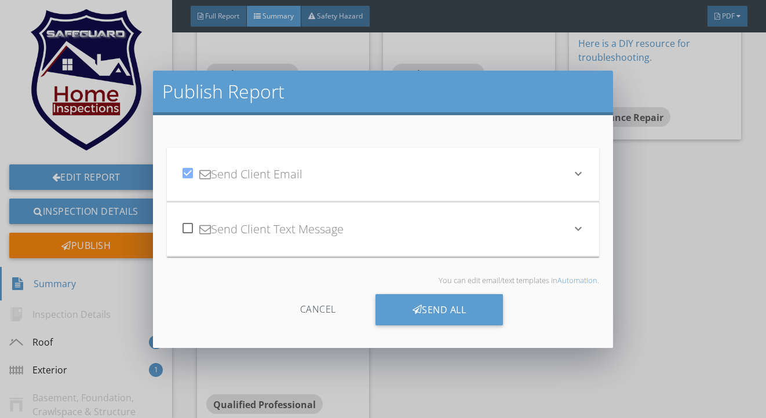
click at [183, 226] on div at bounding box center [188, 228] width 20 height 20
checkbox input "true"
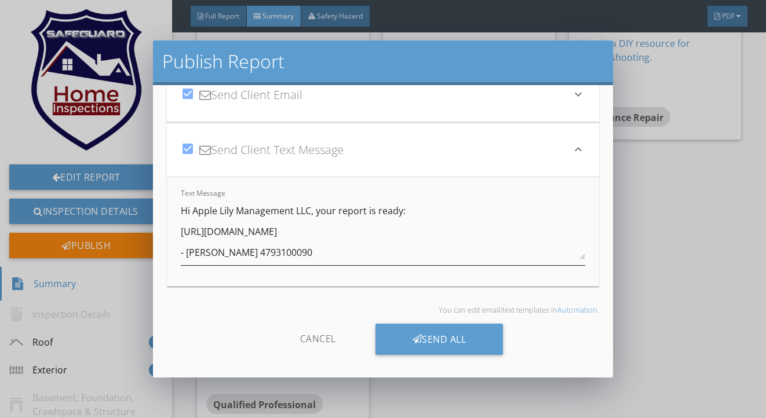
scroll to position [49, 0]
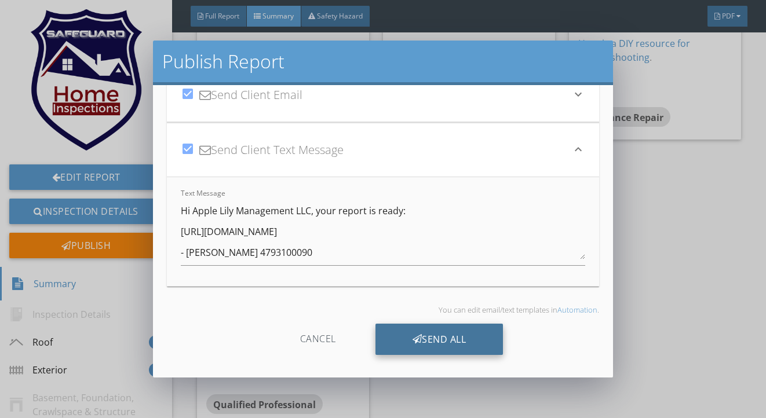
click at [406, 354] on div "Send All" at bounding box center [440, 339] width 128 height 31
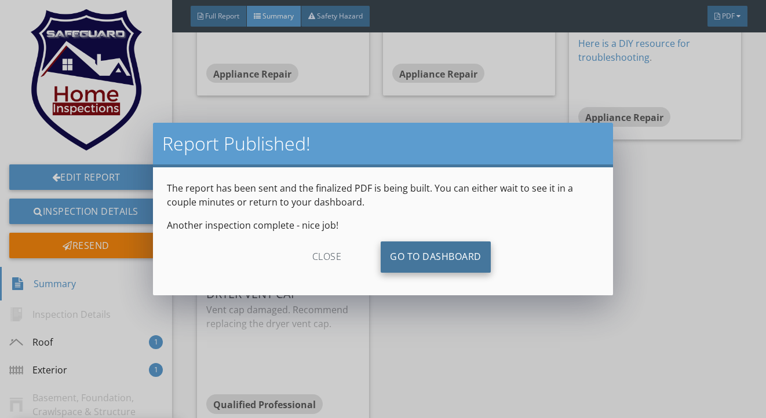
click at [418, 260] on link "Go To Dashboard" at bounding box center [436, 257] width 110 height 31
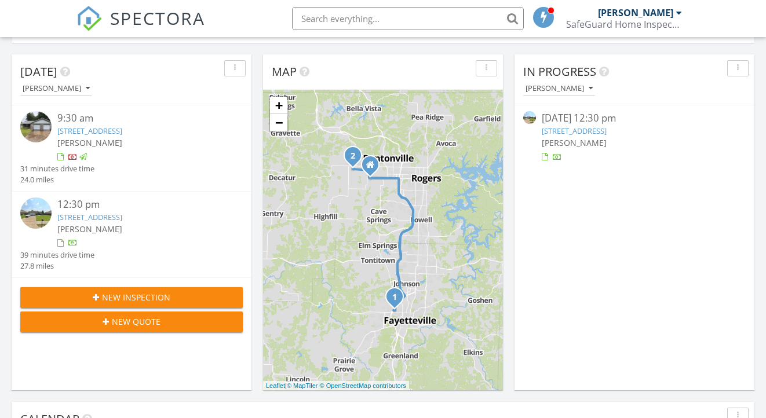
scroll to position [136, 0]
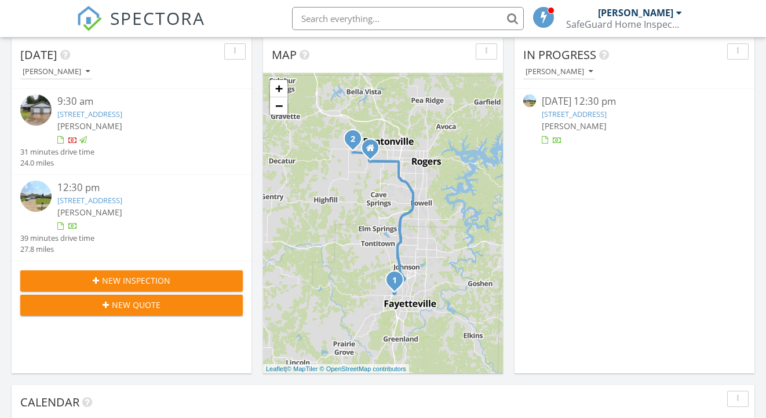
click at [122, 200] on link "[STREET_ADDRESS]" at bounding box center [89, 200] width 65 height 10
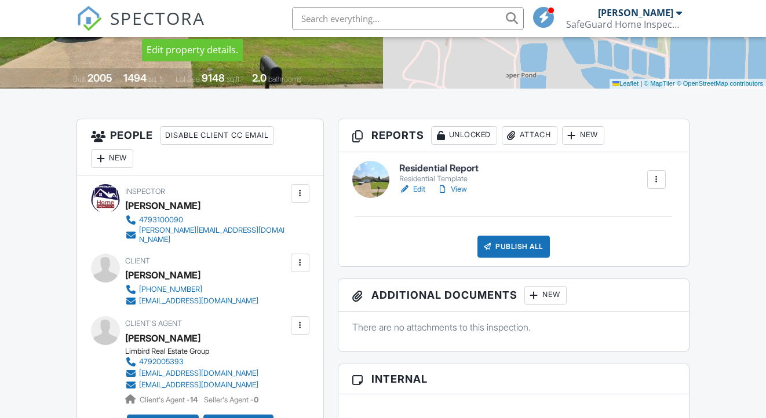
scroll to position [235, 0]
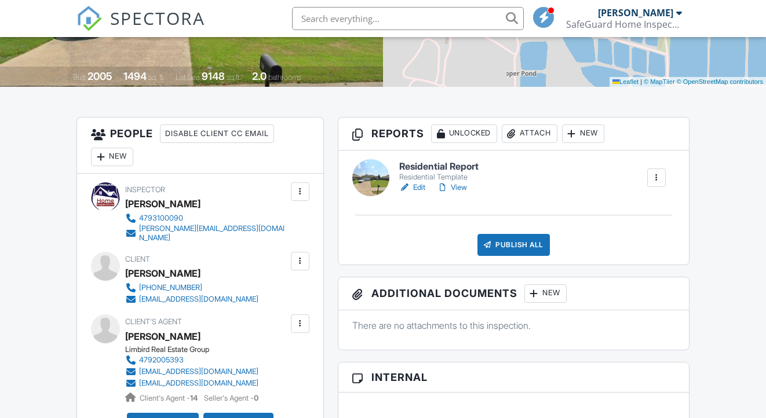
click at [420, 184] on link "Edit" at bounding box center [412, 188] width 26 height 12
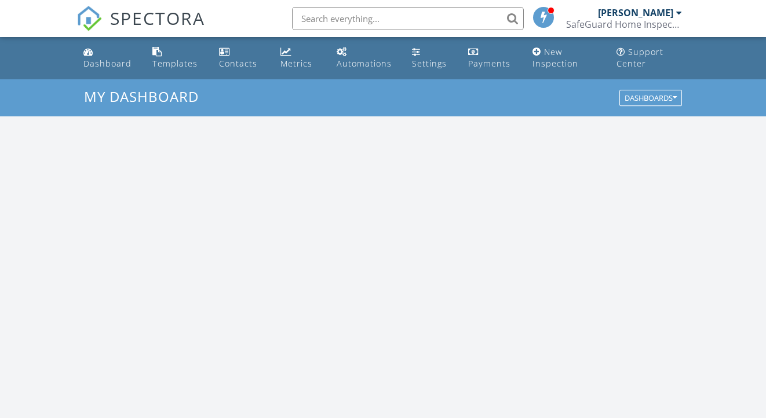
scroll to position [1055, 767]
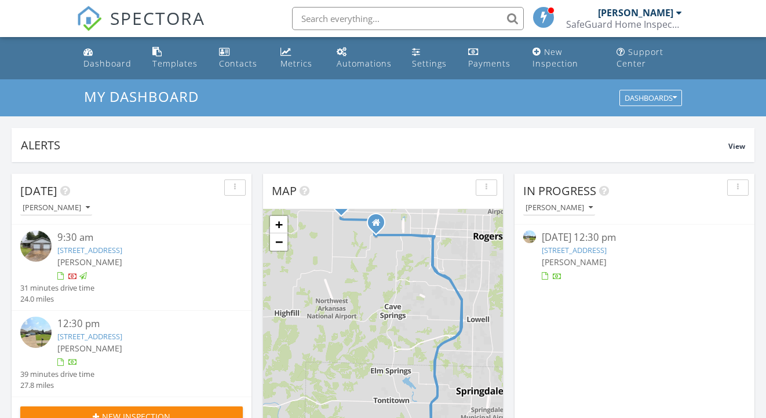
click at [122, 252] on link "[STREET_ADDRESS]" at bounding box center [89, 250] width 65 height 10
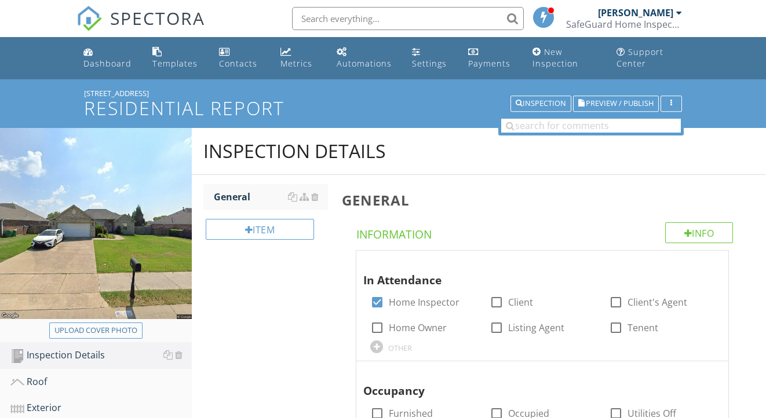
click at [65, 333] on div "Upload cover photo" at bounding box center [95, 331] width 83 height 12
type input "C:\fakepath\IMG_2252.jpeg"
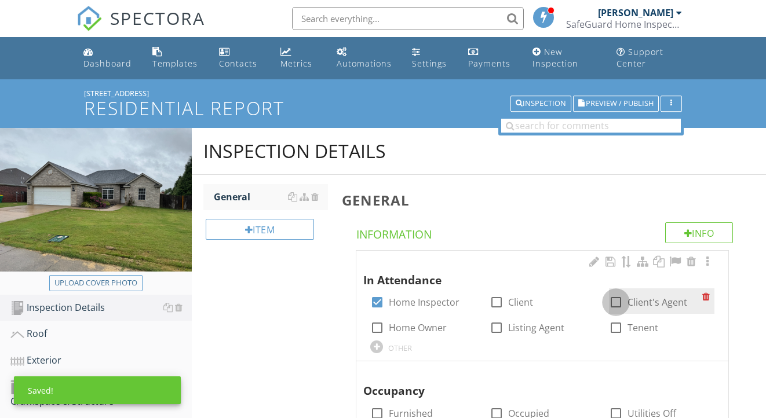
click at [620, 298] on div at bounding box center [616, 303] width 20 height 20
checkbox input "true"
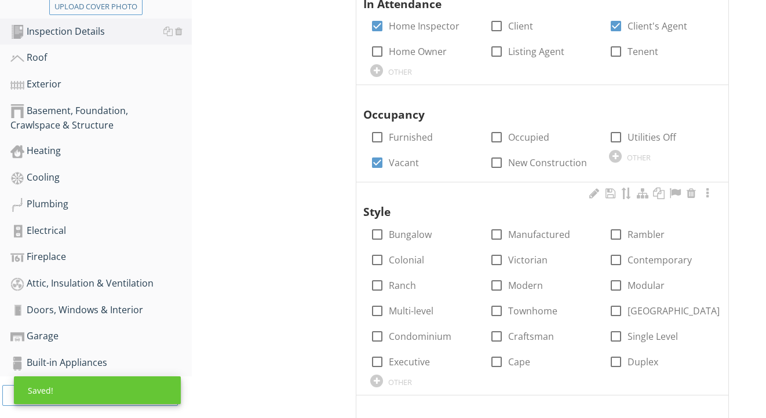
scroll to position [287, 0]
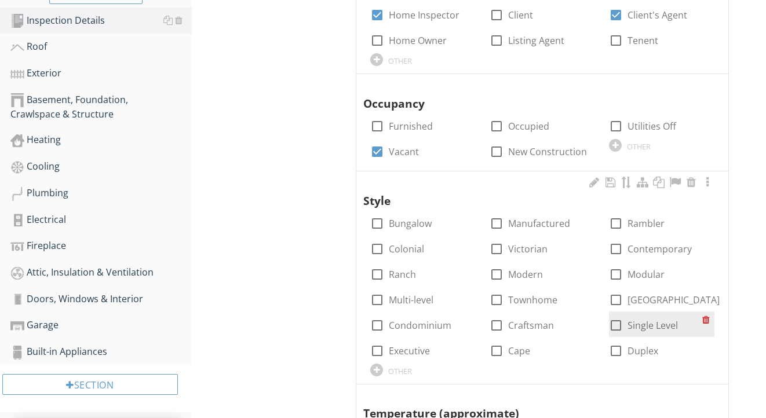
click at [644, 326] on label "Single Level" at bounding box center [653, 326] width 50 height 12
checkbox input "true"
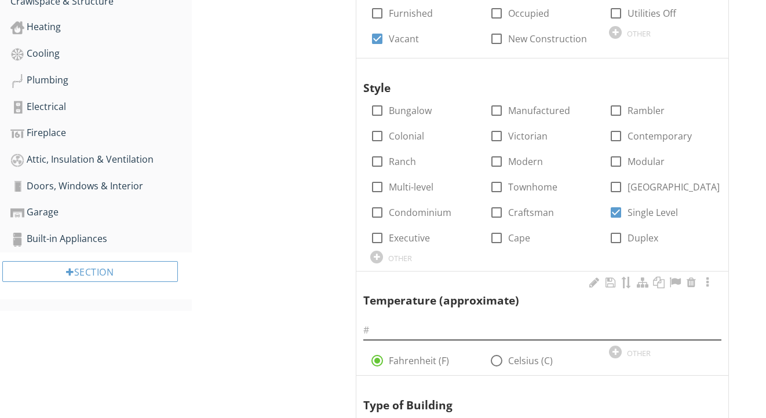
scroll to position [403, 0]
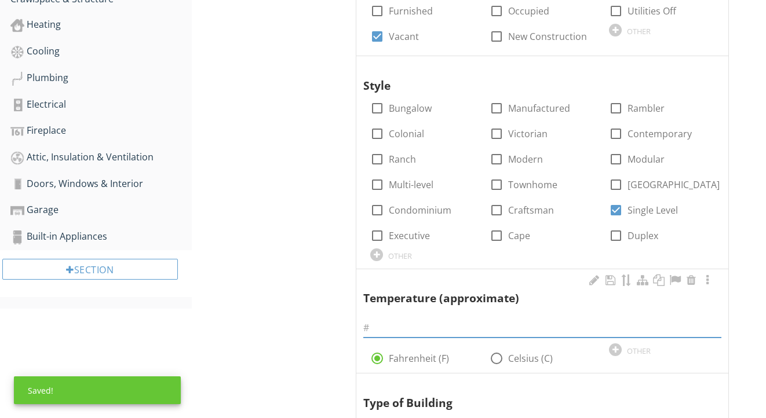
click at [425, 327] on input "text" at bounding box center [542, 328] width 358 height 19
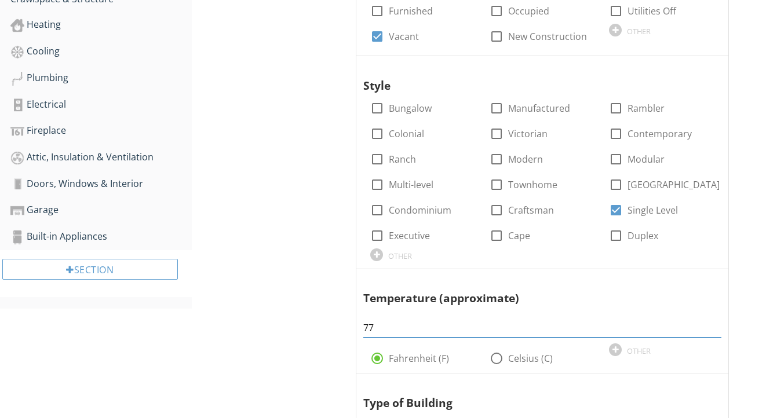
type input "77"
click at [296, 319] on div "Inspection Details General Item General Info Information In Attendance check_bo…" at bounding box center [479, 262] width 575 height 1075
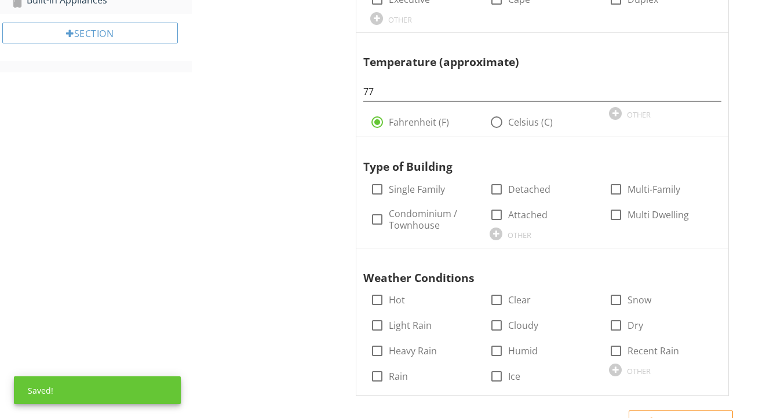
scroll to position [683, 0]
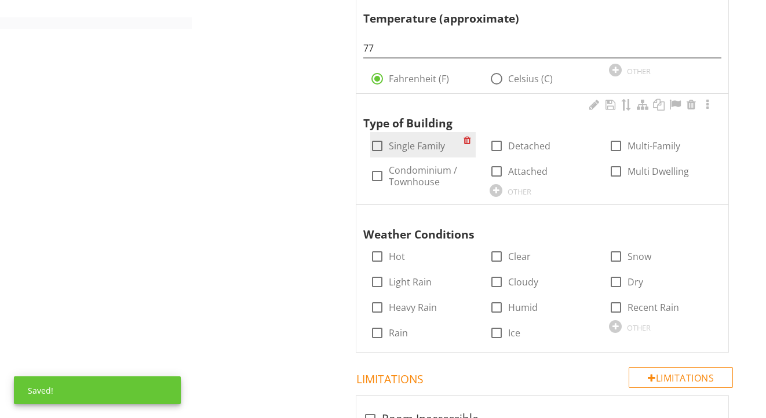
click at [414, 140] on label "Single Family" at bounding box center [417, 146] width 56 height 12
checkbox input "true"
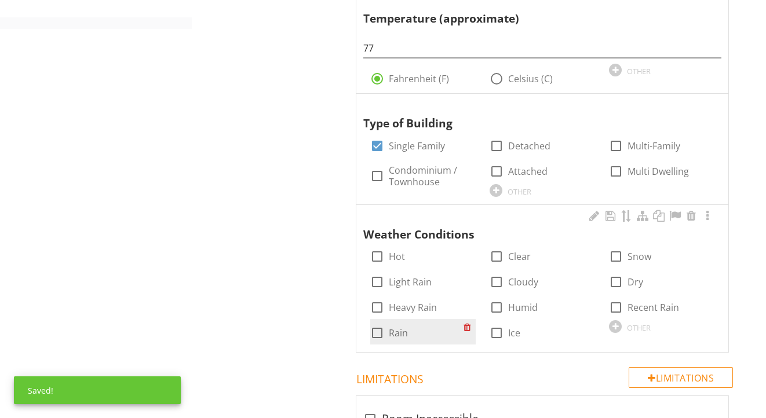
click at [393, 327] on label "Rain" at bounding box center [398, 333] width 19 height 12
checkbox input "true"
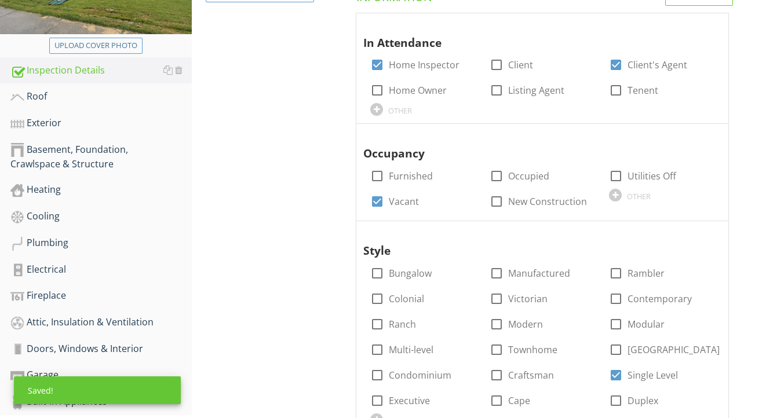
scroll to position [164, 0]
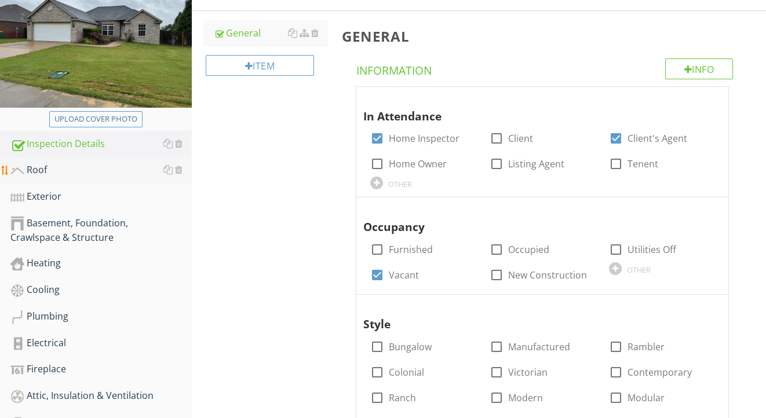
click at [96, 171] on div "Roof" at bounding box center [100, 170] width 181 height 15
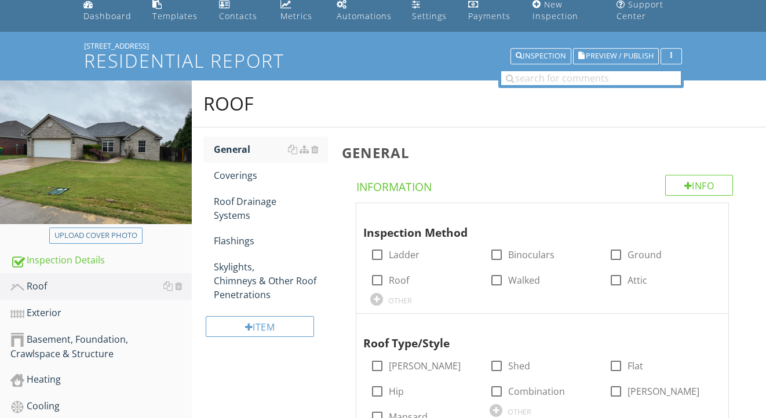
scroll to position [18, 0]
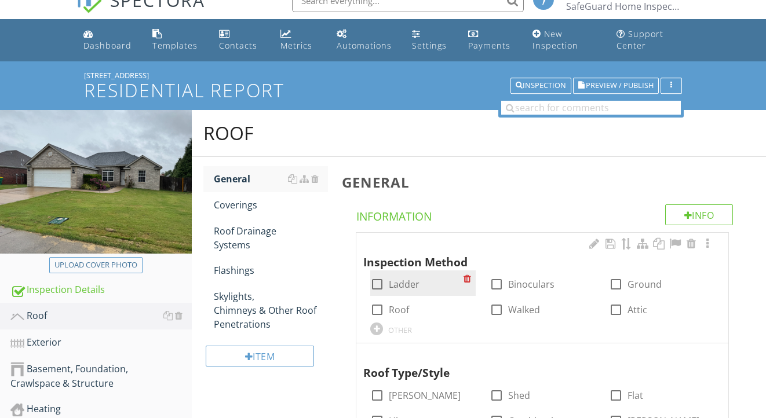
click at [405, 286] on label "Ladder" at bounding box center [404, 285] width 31 height 12
checkbox input "true"
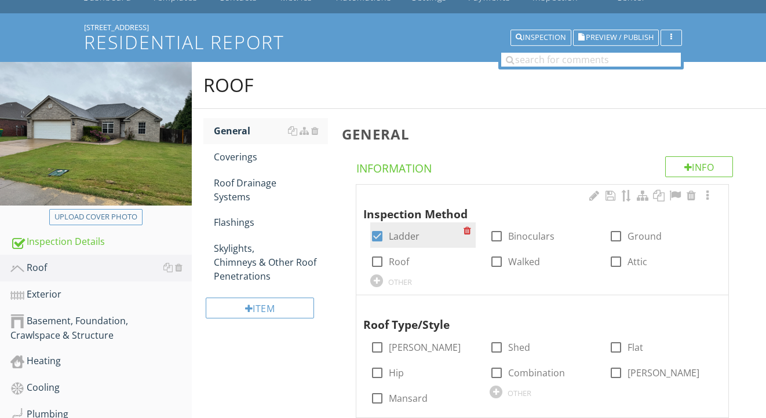
scroll to position [86, 0]
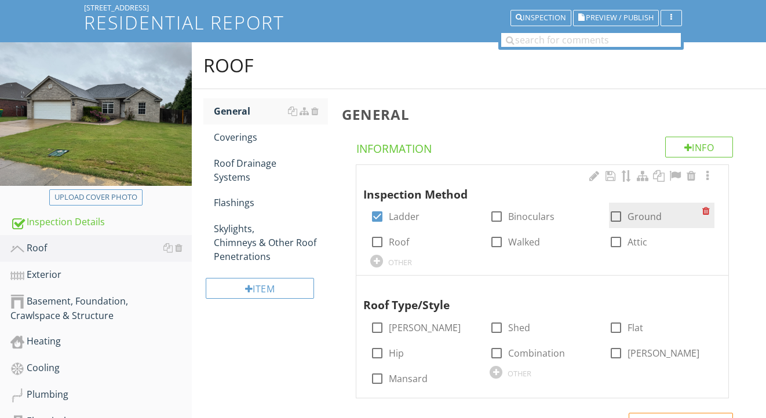
click at [620, 216] on div at bounding box center [616, 217] width 20 height 20
checkbox input "true"
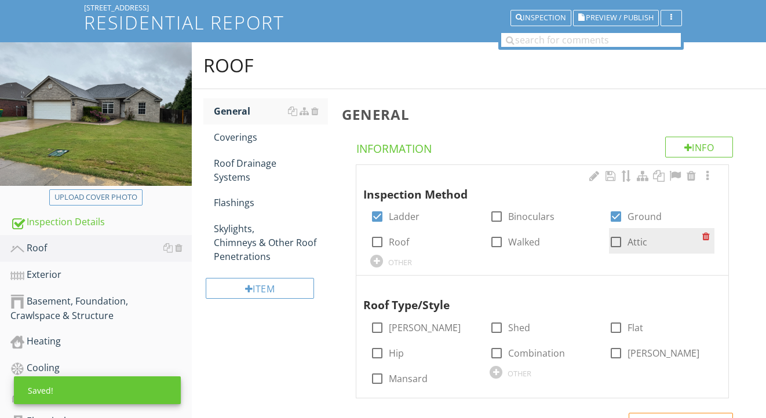
click at [620, 241] on div at bounding box center [616, 242] width 20 height 20
click at [614, 244] on div at bounding box center [616, 242] width 20 height 20
checkbox input "false"
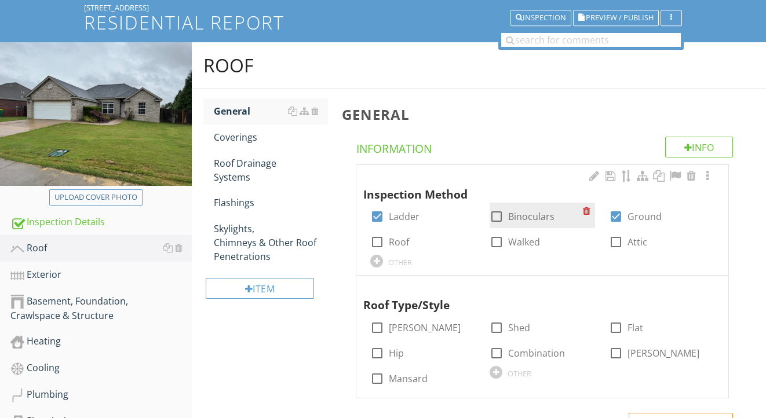
click at [537, 219] on label "Binoculars" at bounding box center [531, 217] width 46 height 12
checkbox input "true"
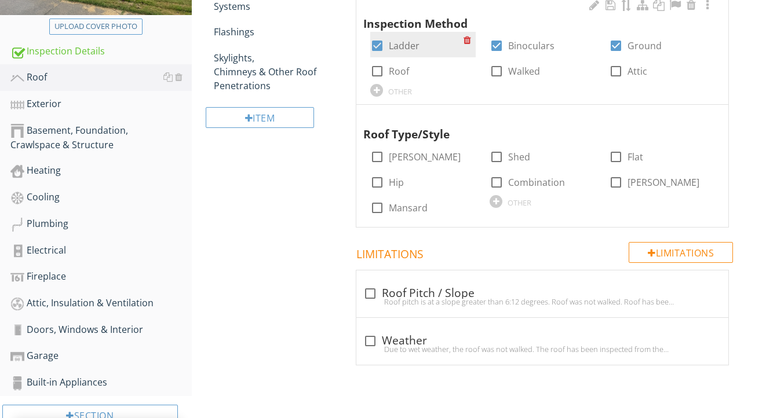
scroll to position [274, 0]
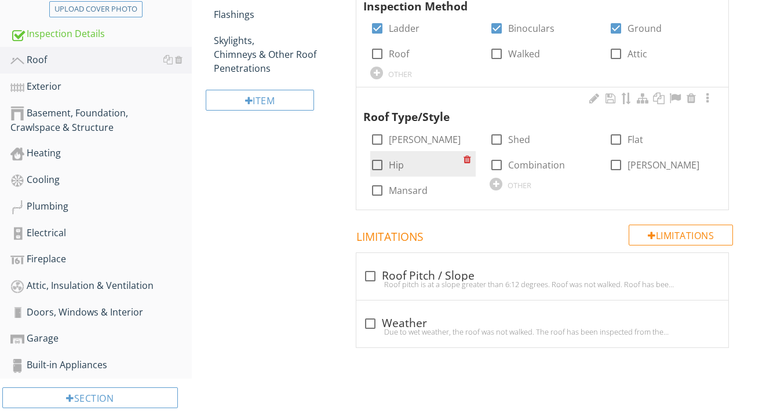
click at [399, 166] on label "Hip" at bounding box center [396, 165] width 15 height 12
checkbox input "true"
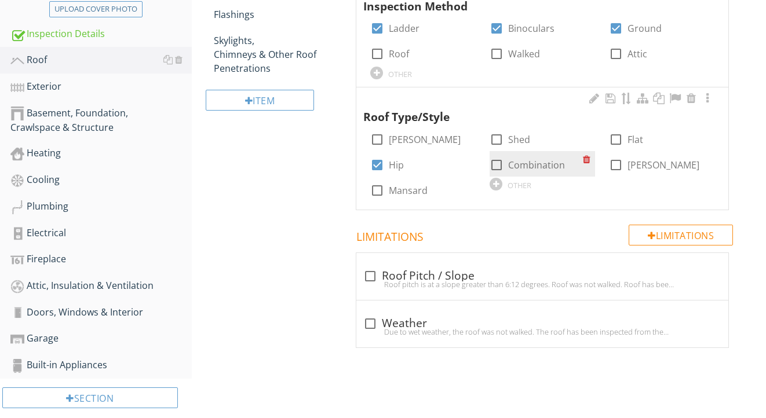
click at [491, 166] on div at bounding box center [497, 165] width 20 height 20
checkbox input "true"
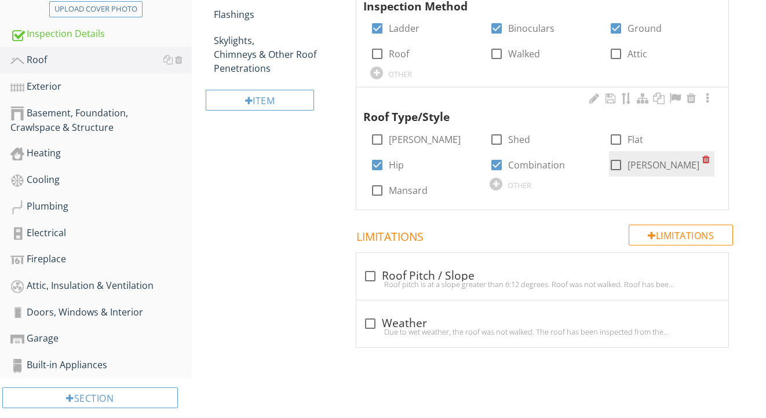
click at [616, 161] on div at bounding box center [616, 165] width 20 height 20
checkbox input "true"
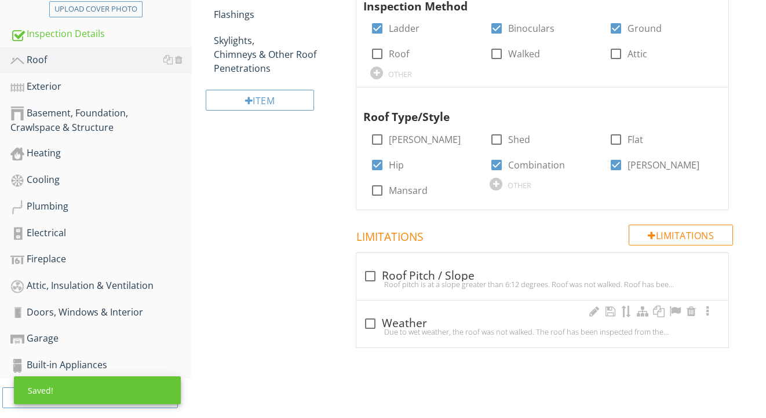
click at [393, 320] on div "check_box_outline_blank Weather" at bounding box center [542, 324] width 358 height 14
checkbox input "true"
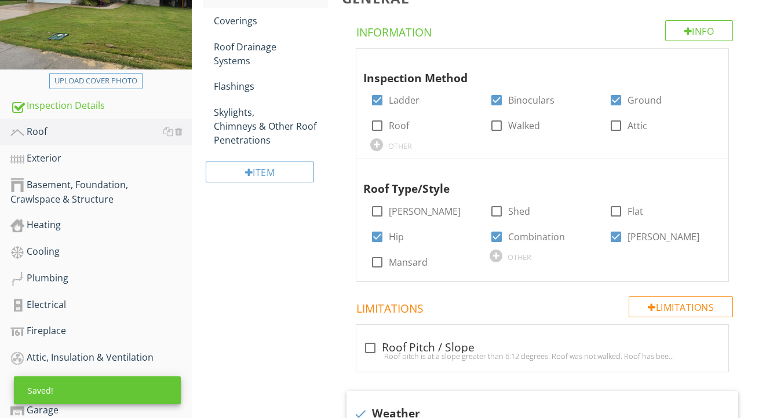
scroll to position [50, 0]
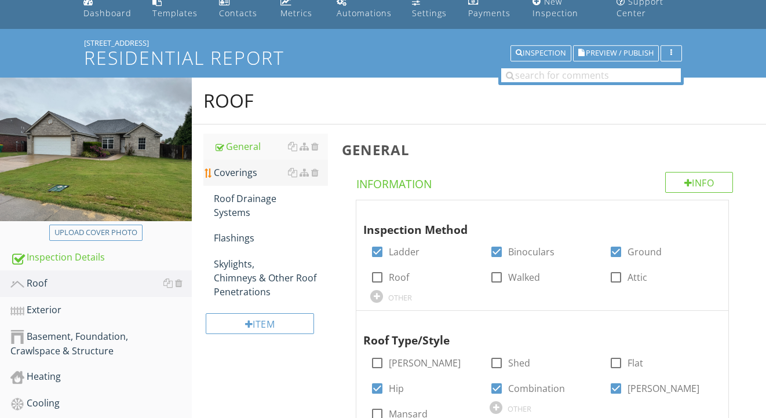
click at [244, 173] on div "Coverings" at bounding box center [271, 173] width 115 height 14
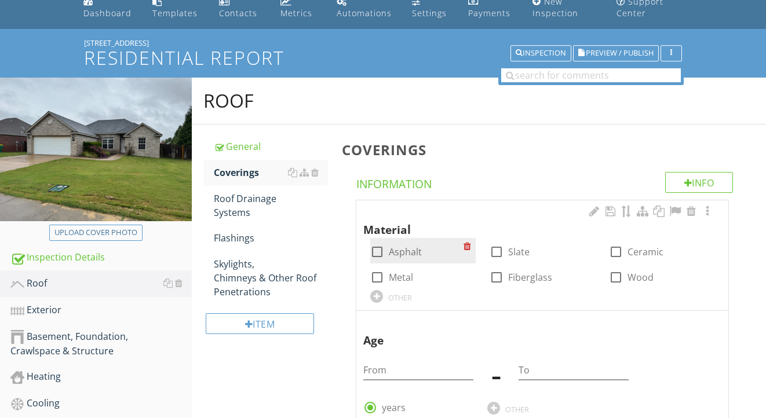
click at [396, 246] on label "Asphalt" at bounding box center [405, 252] width 33 height 12
checkbox input "true"
click at [710, 212] on div at bounding box center [708, 212] width 14 height 12
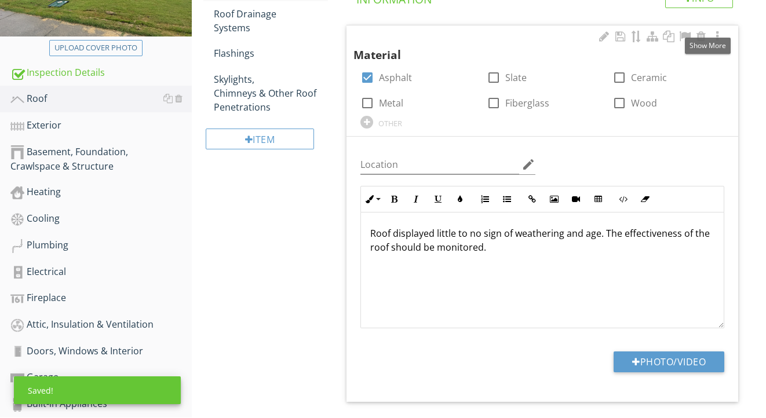
scroll to position [242, 0]
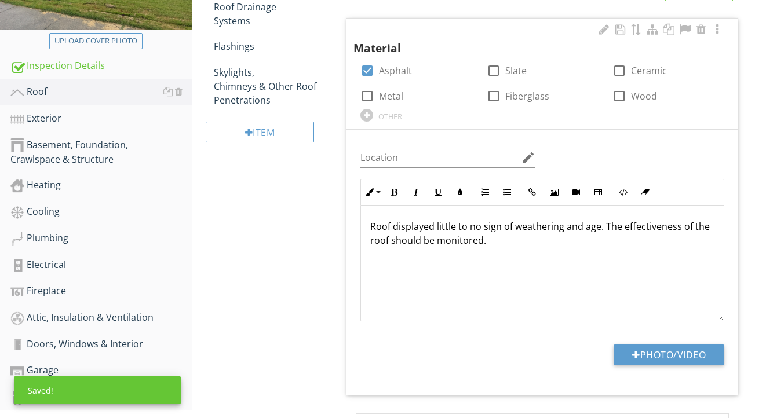
click at [484, 228] on p "Roof displayed little to no sign of weathering and age. The effectiveness of th…" at bounding box center [542, 234] width 344 height 28
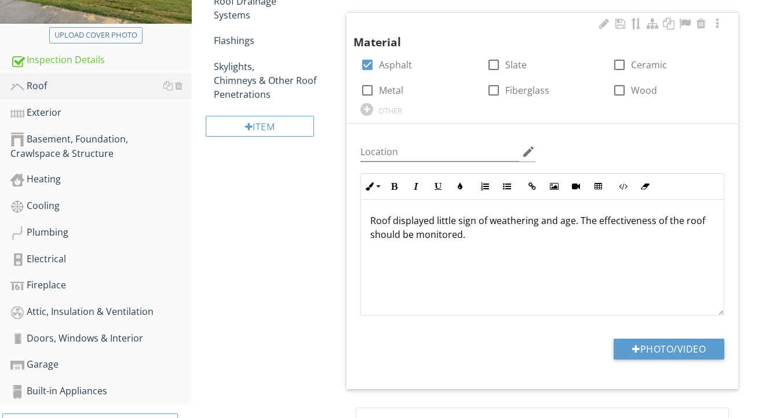
scroll to position [348, 0]
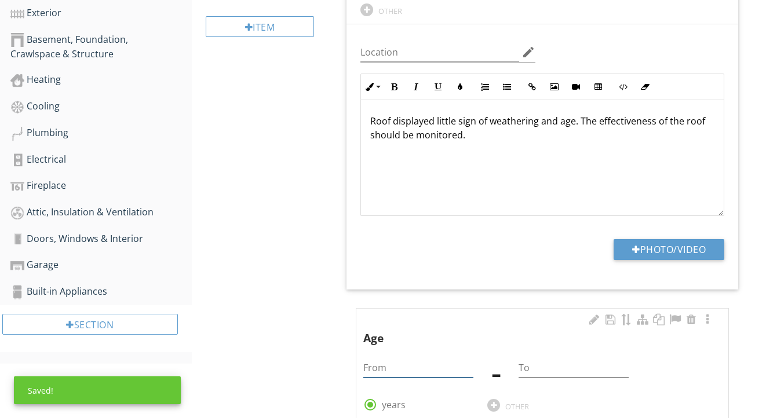
click at [436, 371] on input "From" at bounding box center [418, 368] width 110 height 19
type input "1"
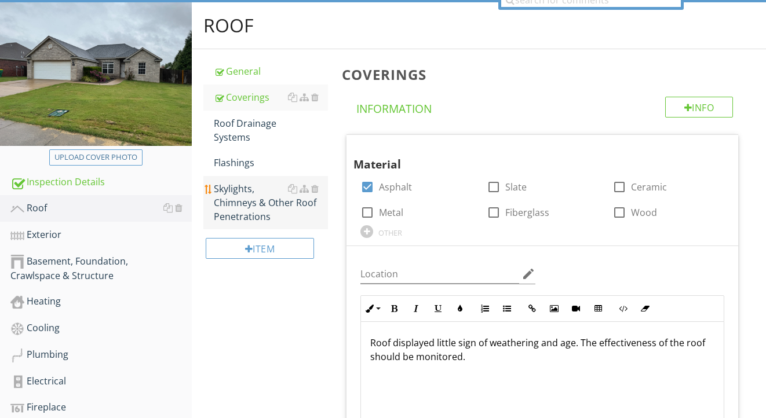
scroll to position [318, 0]
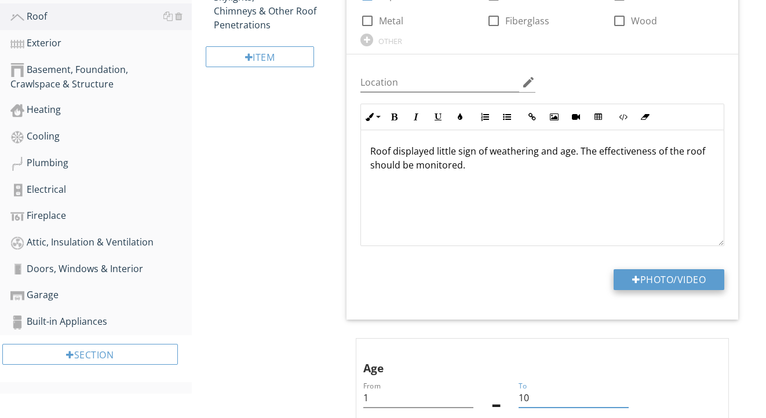
type input "10"
click at [622, 275] on button "Photo/Video" at bounding box center [669, 279] width 111 height 21
type input "C:\fakepath\IMG_2272.jpeg"
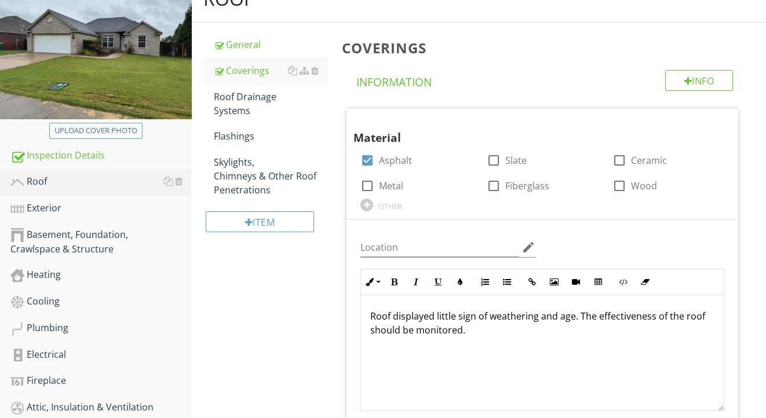
scroll to position [89, 0]
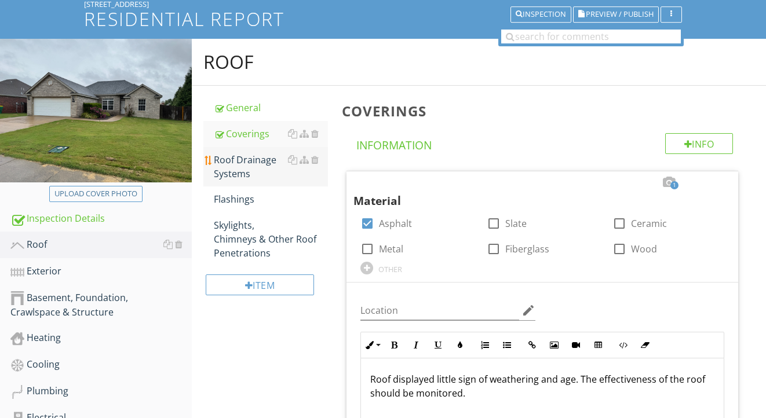
click at [251, 170] on div "Roof Drainage Systems" at bounding box center [271, 167] width 115 height 28
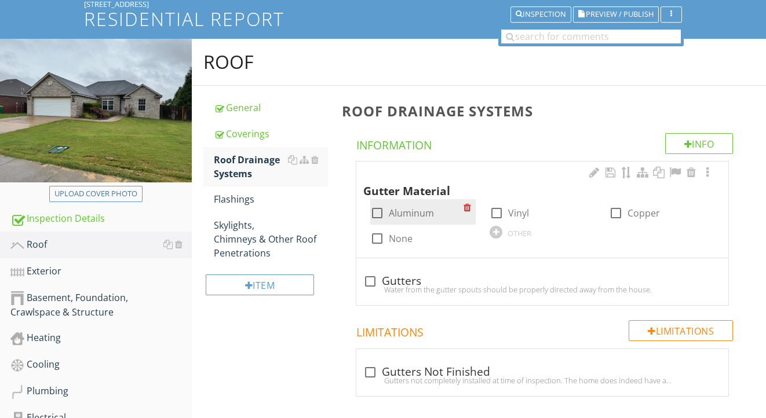
click at [409, 214] on label "Aluminum" at bounding box center [411, 213] width 45 height 12
checkbox input "true"
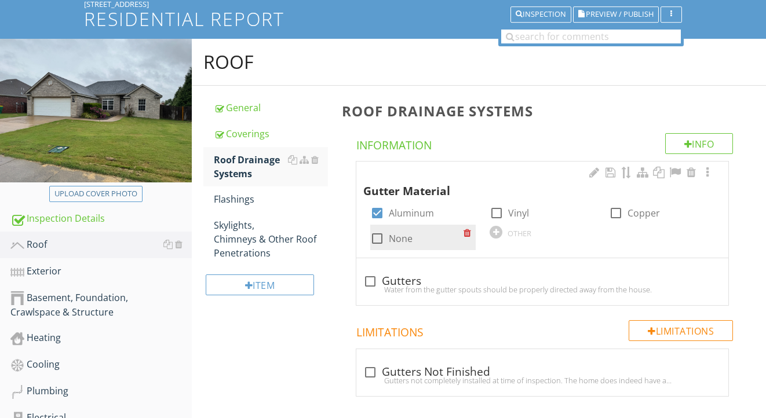
click at [403, 233] on label "None" at bounding box center [401, 239] width 24 height 12
checkbox input "true"
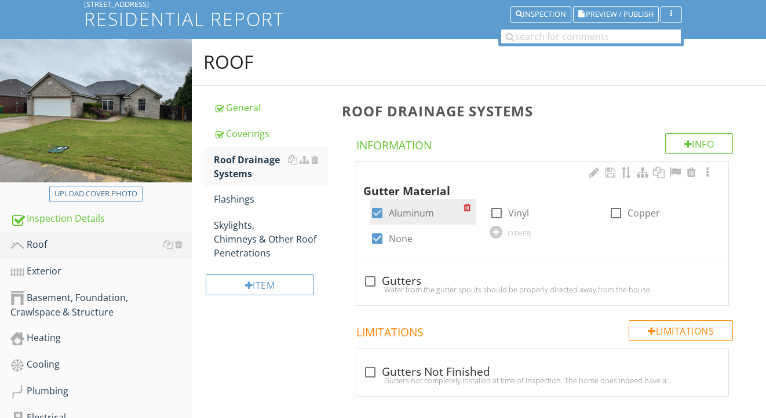
click at [407, 211] on label "Aluminum" at bounding box center [411, 213] width 45 height 12
checkbox input "false"
click at [407, 280] on div "check_box_outline_blank Gutters" at bounding box center [542, 282] width 358 height 14
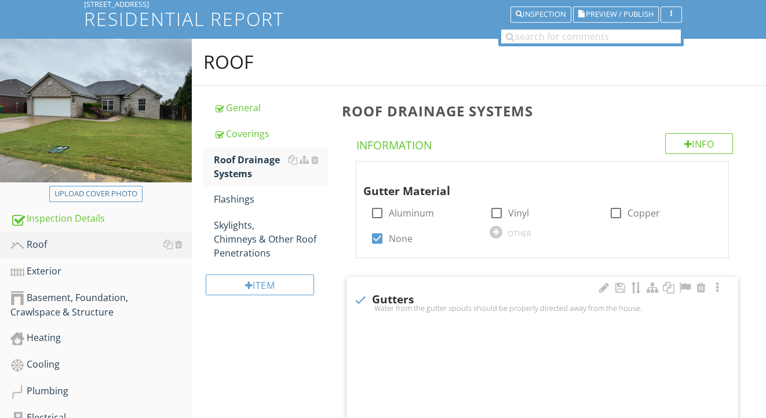
checkbox input "true"
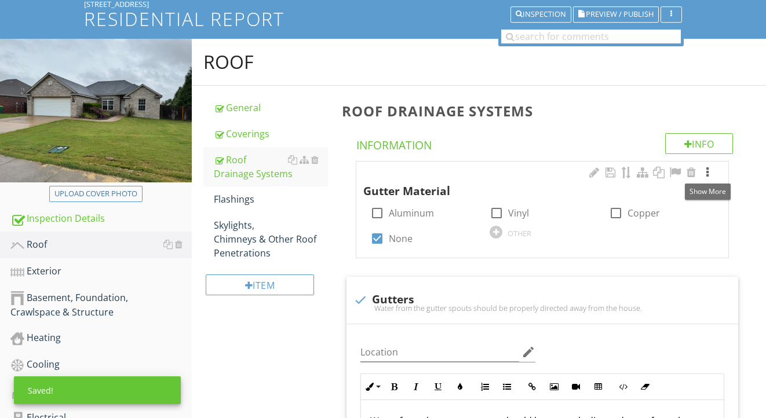
click at [709, 173] on div at bounding box center [708, 173] width 14 height 12
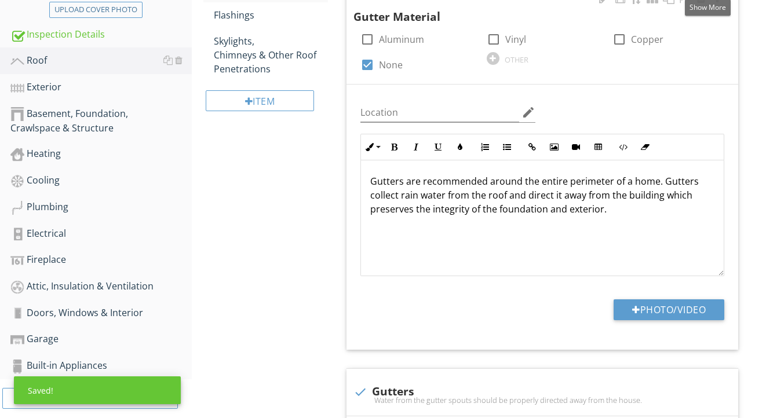
scroll to position [281, 0]
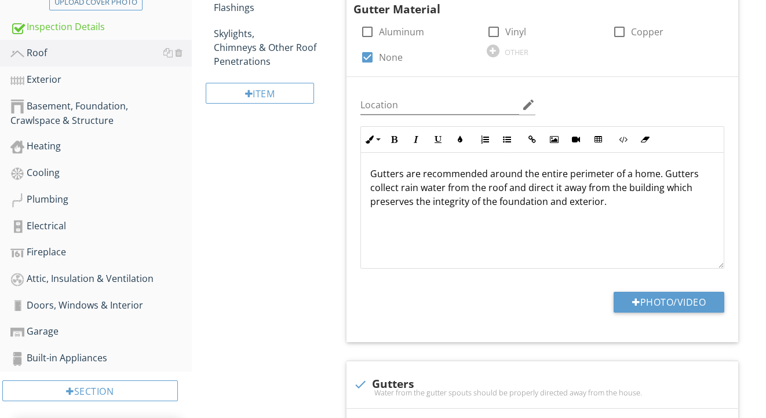
click at [375, 174] on p "Gutters are recommended around the entire perimeter of a home. Gutters collect …" at bounding box center [542, 188] width 344 height 42
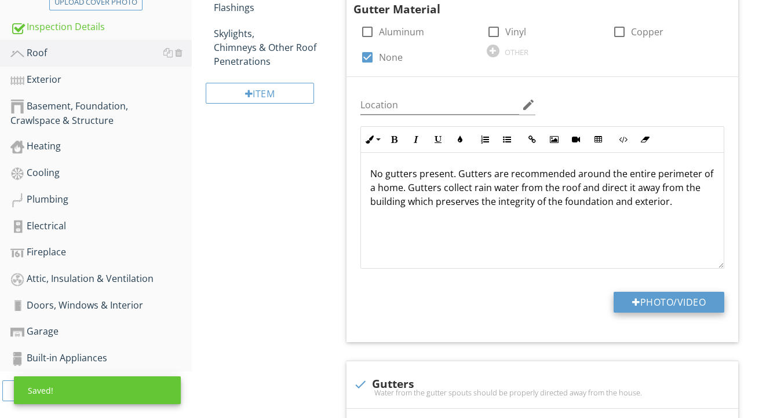
click at [614, 305] on button "Photo/Video" at bounding box center [669, 302] width 111 height 21
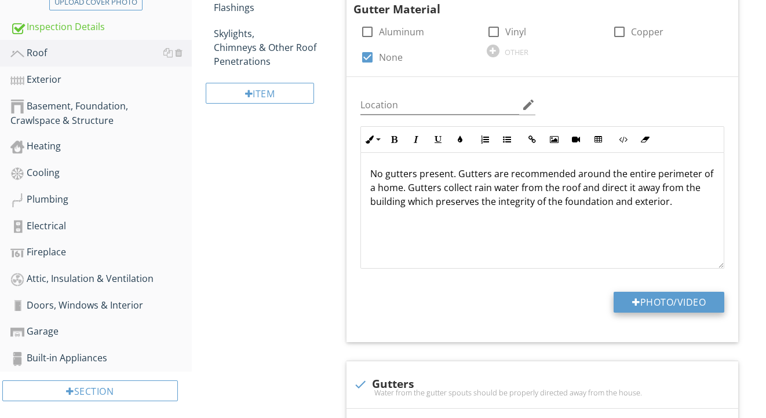
type input "C:\fakepath\IMG_2274.jpeg"
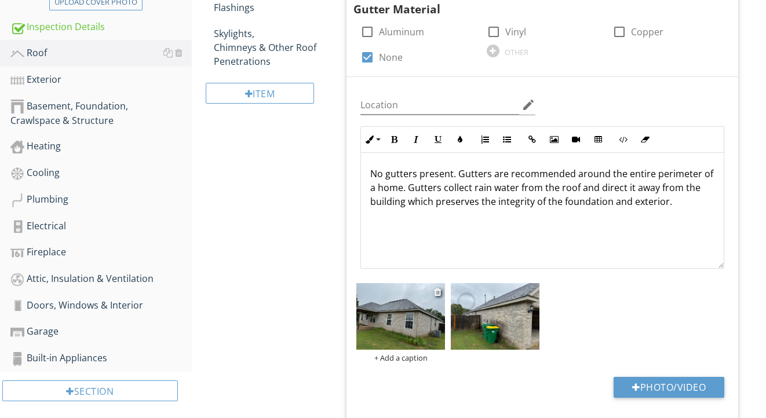
click at [389, 325] on img at bounding box center [400, 316] width 89 height 67
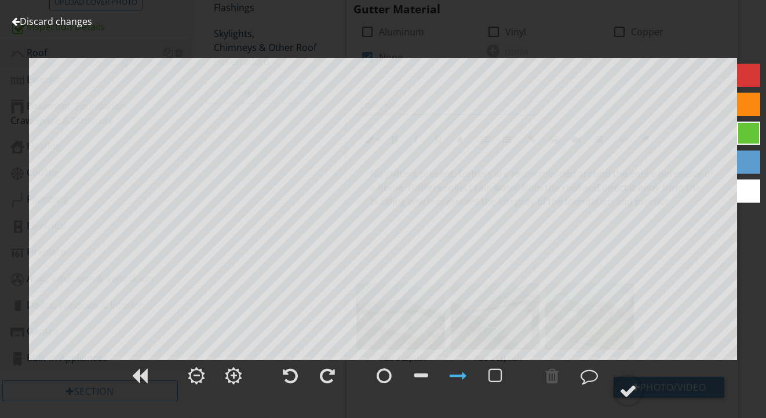
click at [761, 167] on div at bounding box center [748, 133] width 35 height 151
click at [757, 169] on div at bounding box center [748, 162] width 23 height 23
click at [423, 373] on div at bounding box center [421, 375] width 14 height 17
click at [629, 385] on div at bounding box center [628, 390] width 17 height 17
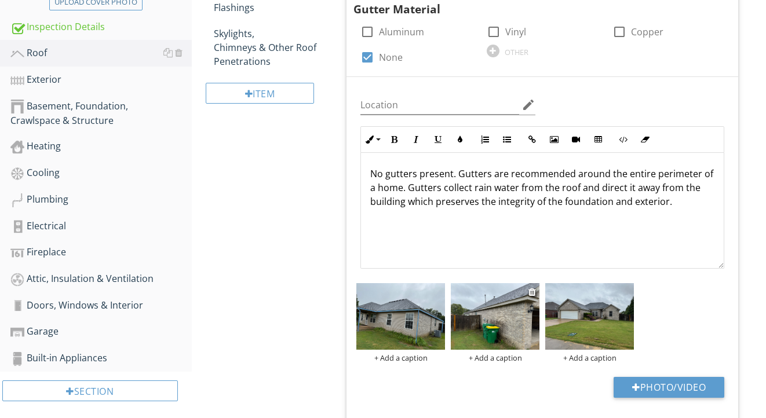
click at [512, 328] on img at bounding box center [495, 316] width 89 height 67
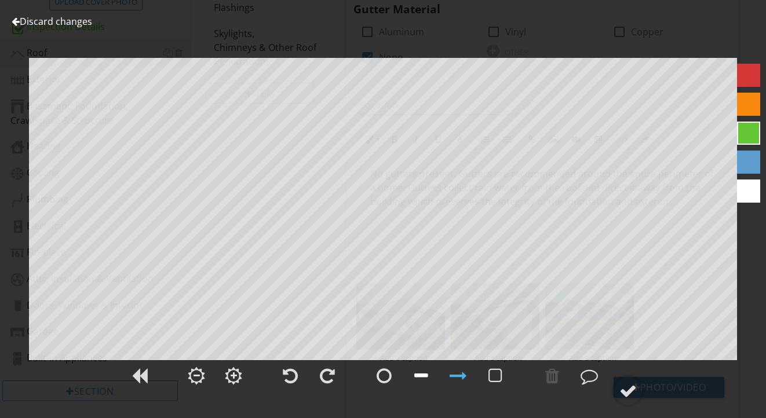
click at [419, 377] on div at bounding box center [421, 375] width 14 height 17
click at [749, 163] on div at bounding box center [748, 162] width 23 height 23
click at [634, 385] on div at bounding box center [628, 390] width 17 height 17
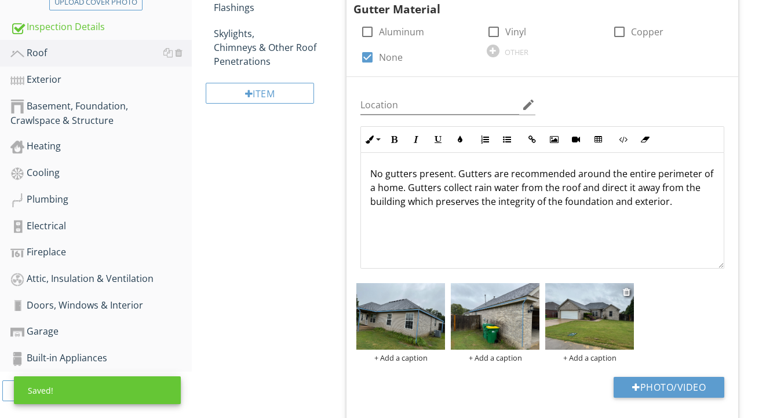
click at [621, 326] on img at bounding box center [589, 316] width 89 height 67
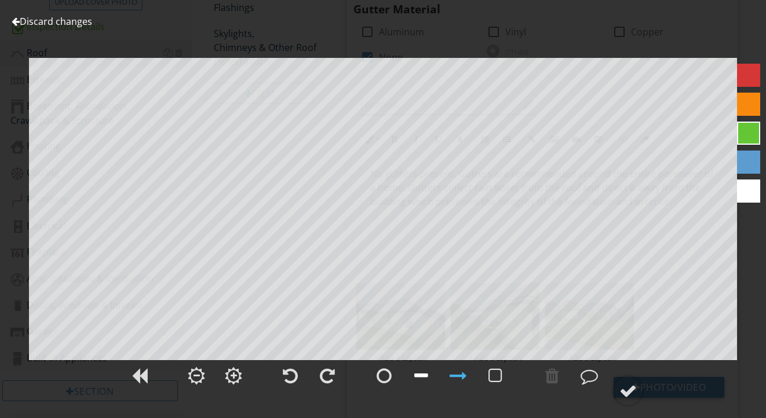
click at [424, 371] on div at bounding box center [421, 375] width 14 height 17
click at [751, 162] on div at bounding box center [748, 162] width 23 height 23
click at [632, 398] on div at bounding box center [628, 390] width 17 height 17
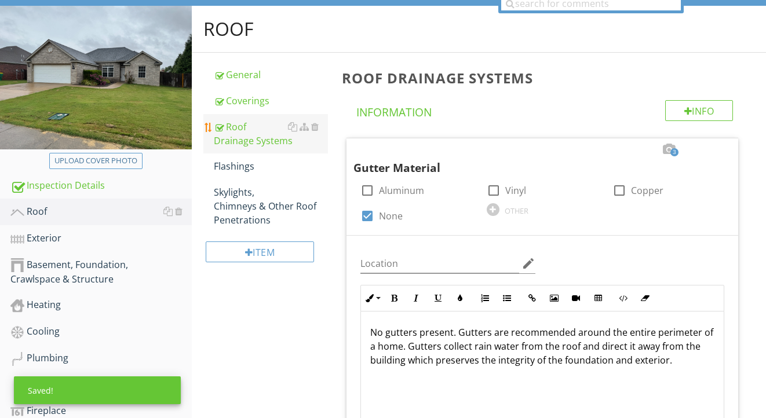
scroll to position [116, 0]
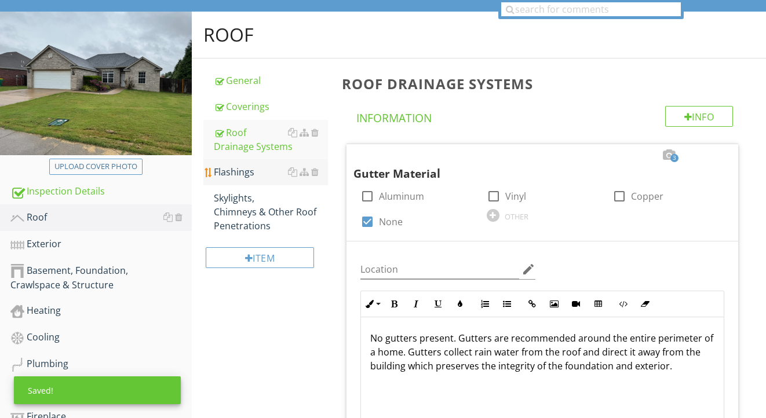
click at [256, 173] on div "Flashings" at bounding box center [271, 172] width 115 height 14
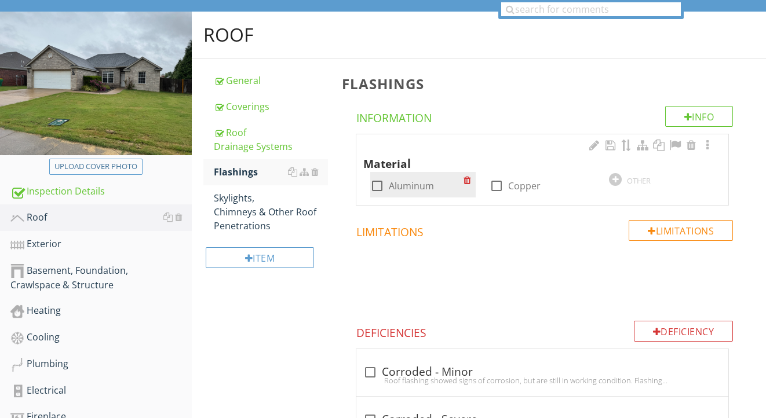
click at [411, 185] on label "Aluminum" at bounding box center [411, 186] width 45 height 12
checkbox input "true"
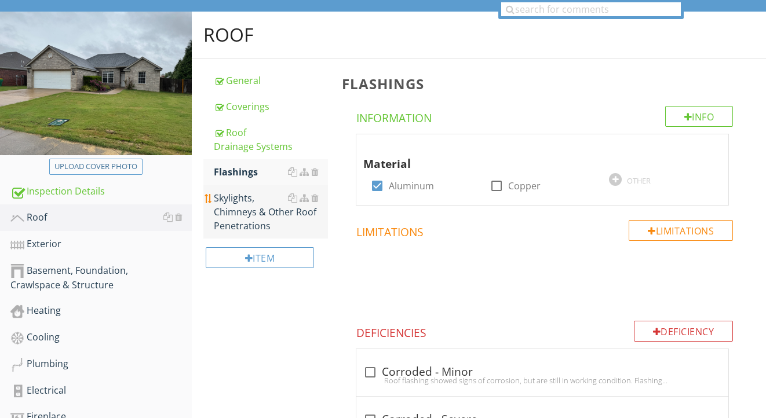
click at [231, 208] on div "Skylights, Chimneys & Other Roof Penetrations" at bounding box center [271, 212] width 115 height 42
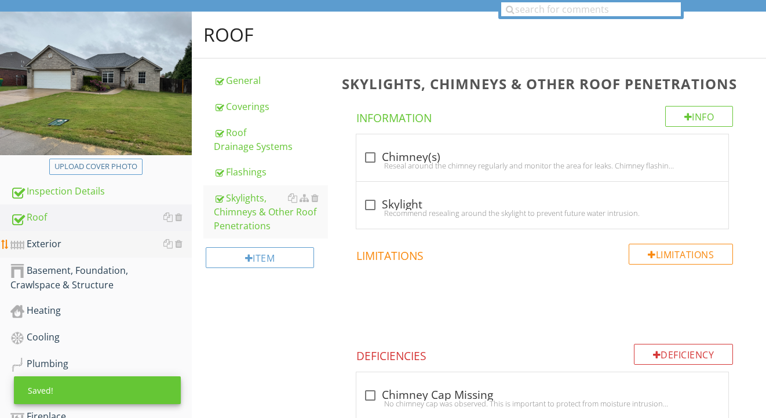
click at [96, 247] on div "Exterior" at bounding box center [100, 244] width 181 height 15
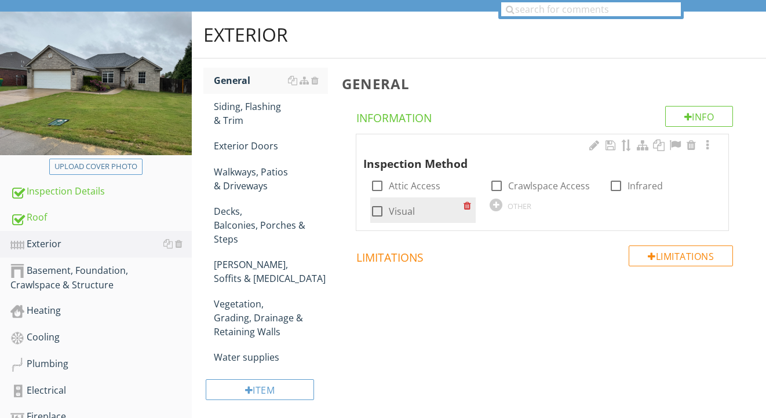
click at [401, 210] on label "Visual" at bounding box center [402, 212] width 26 height 12
checkbox input "true"
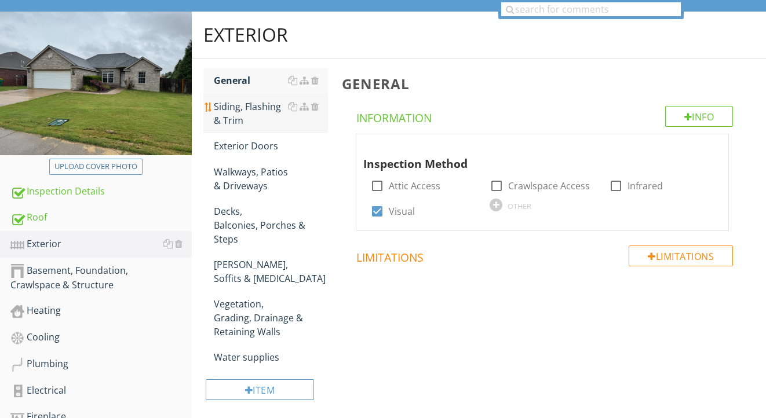
click at [229, 119] on div "Siding, Flashing & Trim" at bounding box center [271, 114] width 115 height 28
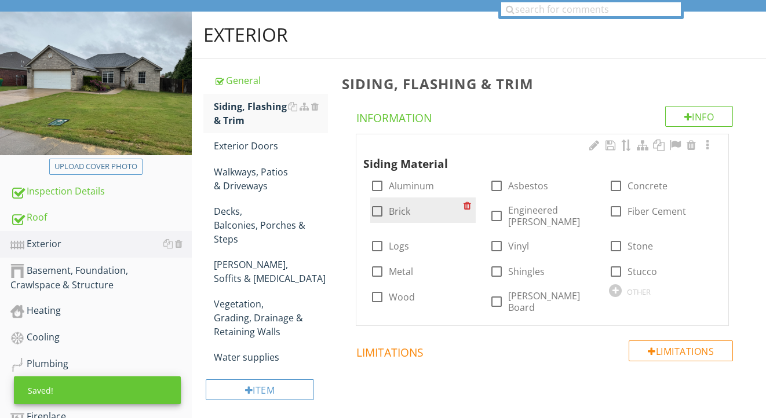
click at [400, 206] on label "Brick" at bounding box center [399, 212] width 21 height 12
checkbox input "true"
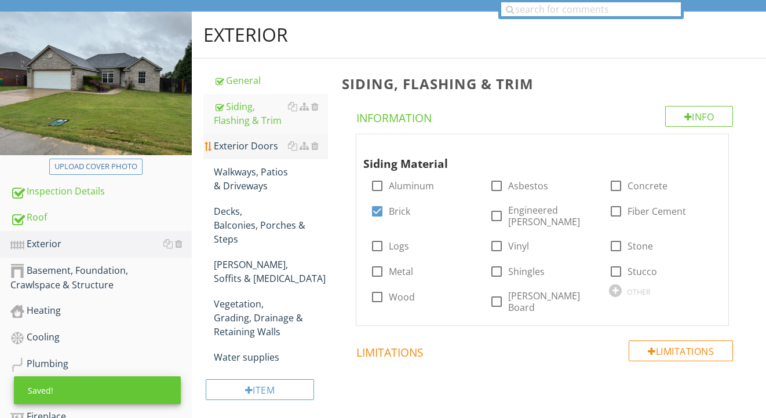
click at [240, 145] on div "Exterior Doors" at bounding box center [271, 146] width 115 height 14
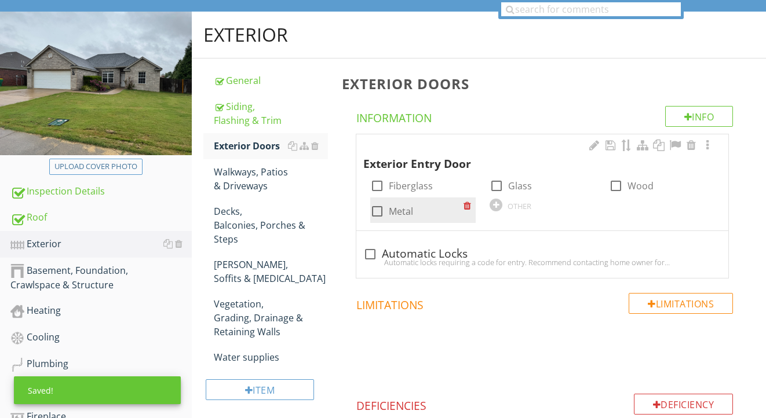
click at [394, 207] on label "Metal" at bounding box center [401, 212] width 24 height 12
checkbox input "true"
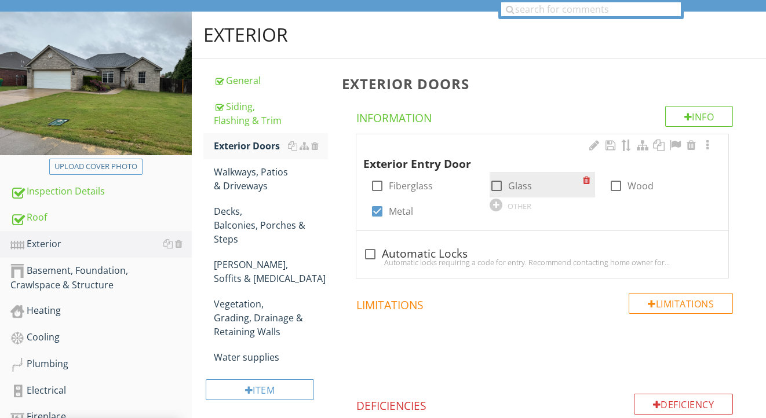
click at [498, 185] on div at bounding box center [497, 186] width 20 height 20
checkbox input "true"
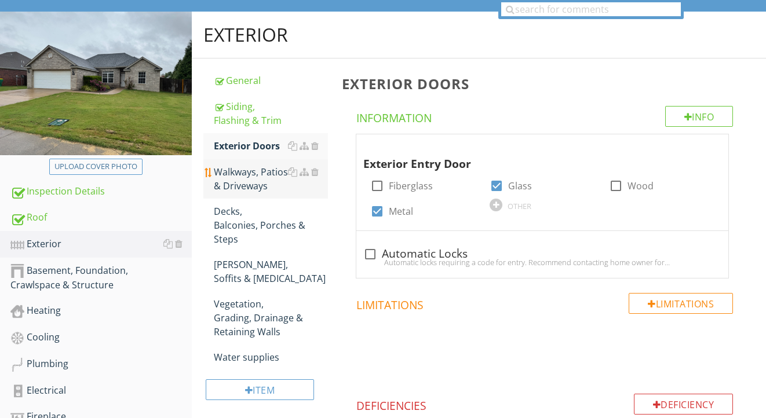
click at [220, 178] on div "Walkways, Patios & Driveways" at bounding box center [271, 179] width 115 height 28
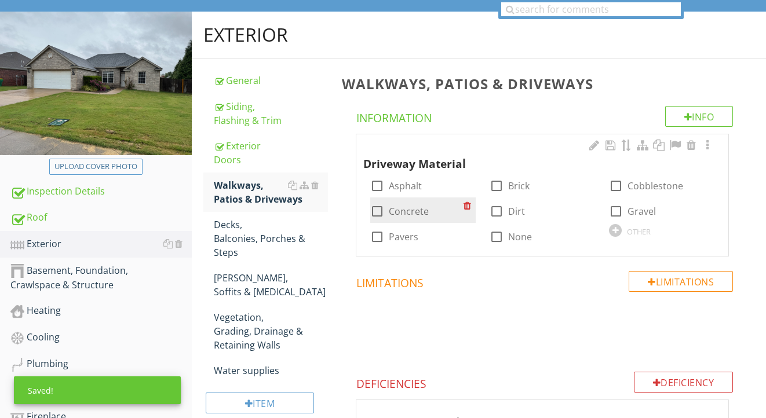
click at [404, 213] on label "Concrete" at bounding box center [409, 212] width 40 height 12
checkbox input "true"
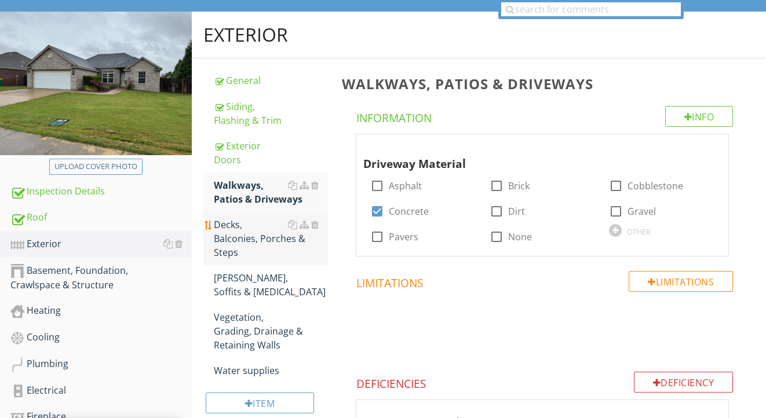
click at [263, 247] on link "Decks, Balconies, Porches & Steps" at bounding box center [271, 238] width 115 height 53
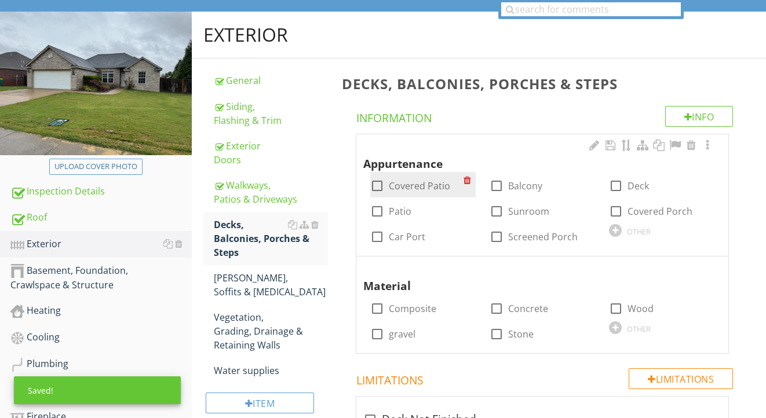
click at [421, 180] on label "Covered Patio" at bounding box center [419, 186] width 61 height 12
checkbox input "true"
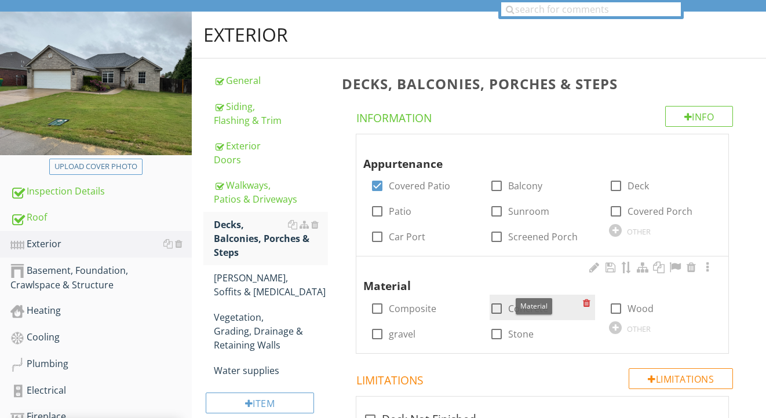
click at [494, 303] on div at bounding box center [497, 309] width 20 height 20
checkbox input "true"
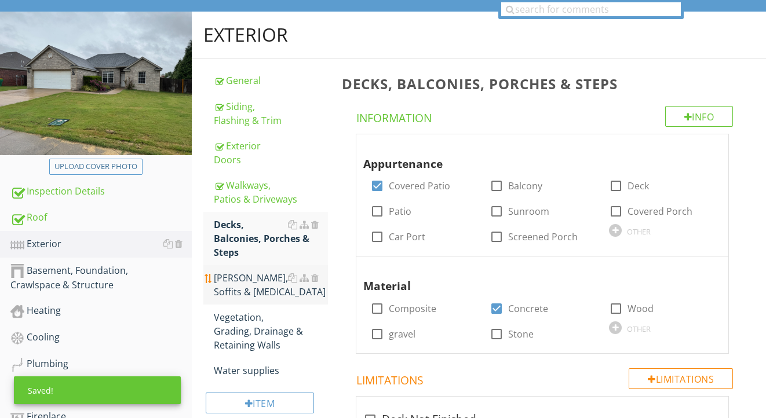
click at [253, 270] on link "[PERSON_NAME], Soffits & [MEDICAL_DATA]" at bounding box center [271, 284] width 115 height 39
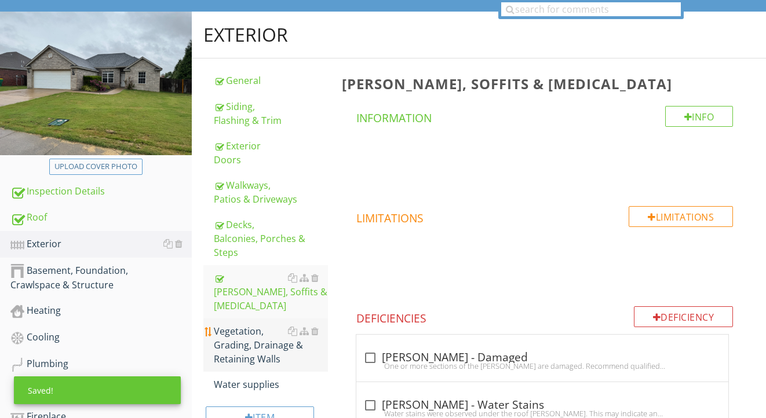
click at [228, 347] on div "Vegetation, Grading, Drainage & Retaining Walls" at bounding box center [271, 346] width 115 height 42
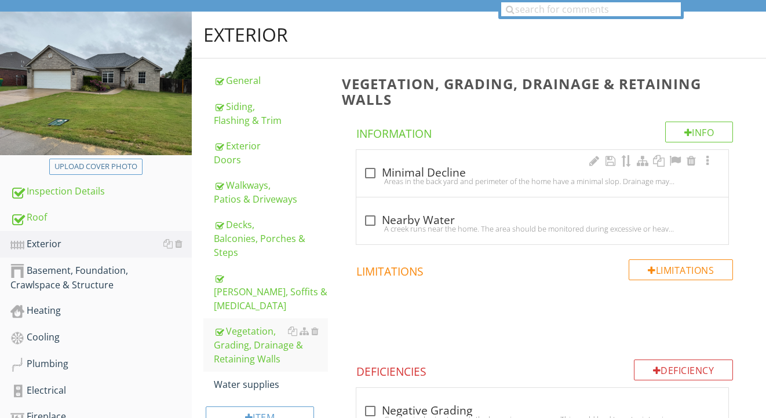
click at [408, 178] on div "Areas in the back yard and perimeter of the home have a minimal slop. Drainage …" at bounding box center [542, 181] width 358 height 9
checkbox input "true"
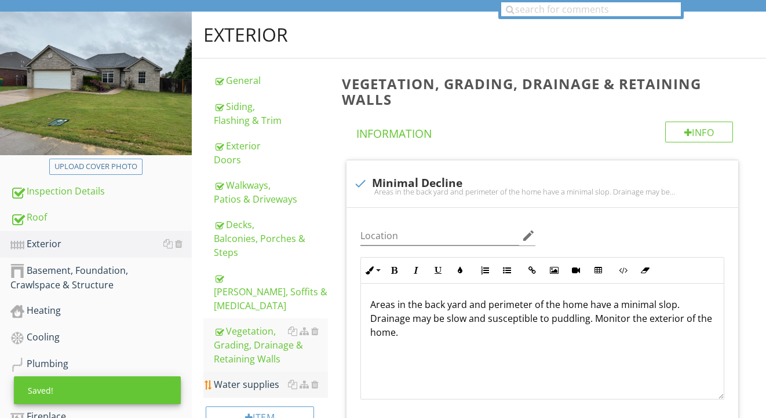
click at [227, 378] on div "Water supplies" at bounding box center [271, 385] width 115 height 14
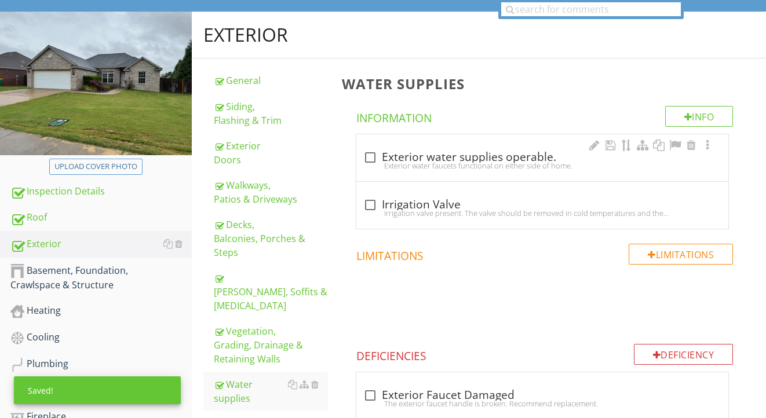
click at [451, 156] on div "check_box_outline_blank Exterior water supplies operable." at bounding box center [542, 158] width 358 height 14
checkbox input "true"
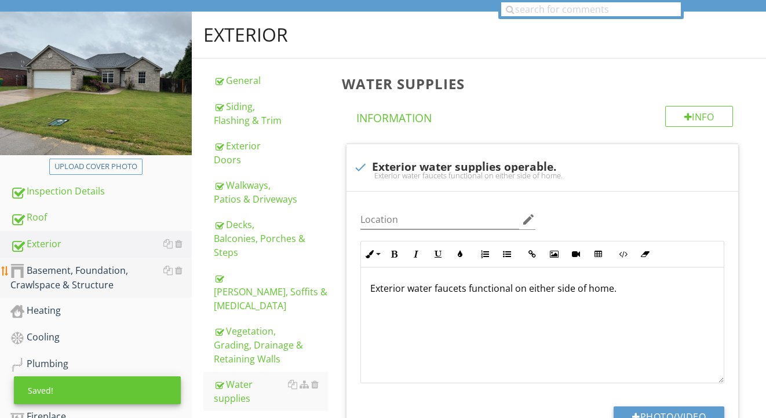
click at [109, 280] on div "Basement, Foundation, Crawlspace & Structure" at bounding box center [100, 278] width 181 height 29
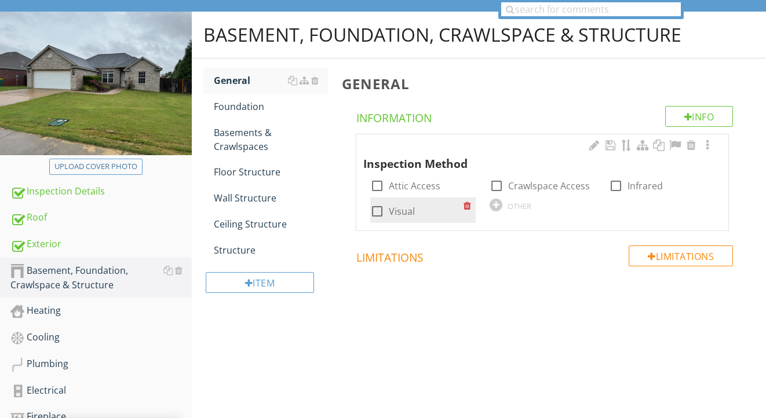
click at [398, 206] on label "Visual" at bounding box center [402, 212] width 26 height 12
checkbox input "true"
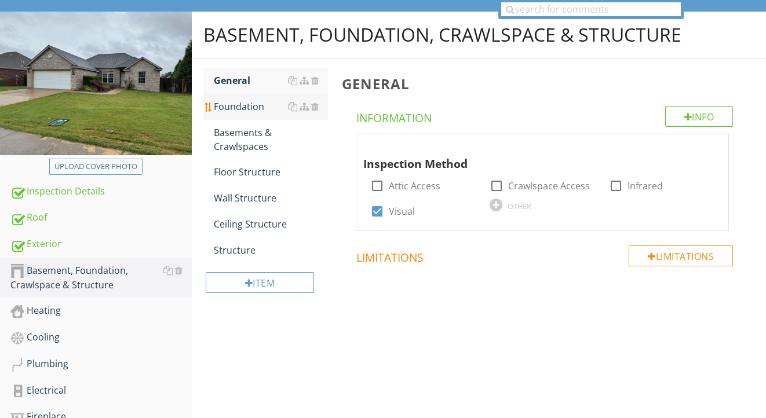
click at [225, 106] on div "Foundation" at bounding box center [271, 107] width 115 height 14
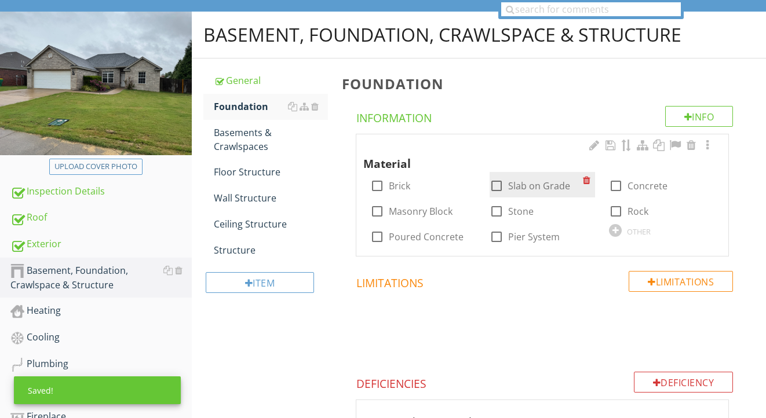
click at [540, 183] on label "Slab on Grade" at bounding box center [539, 186] width 62 height 12
checkbox input "true"
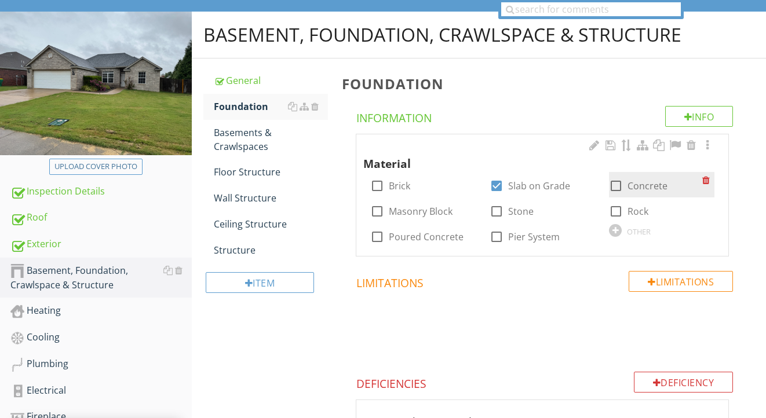
click at [613, 185] on div at bounding box center [616, 186] width 20 height 20
checkbox input "true"
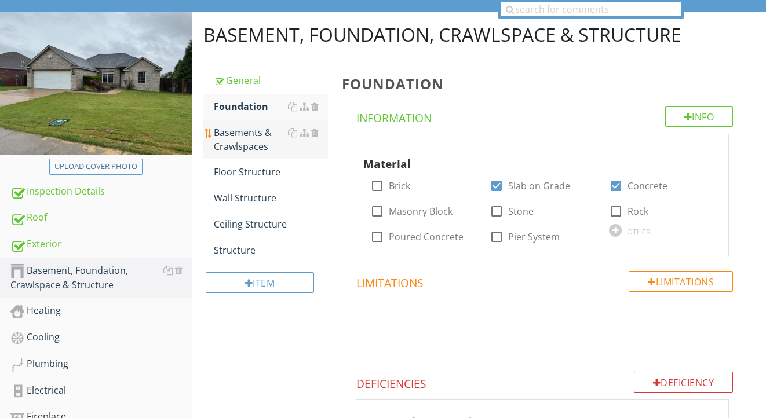
click at [254, 139] on div "Basements & Crawlspaces" at bounding box center [271, 140] width 115 height 28
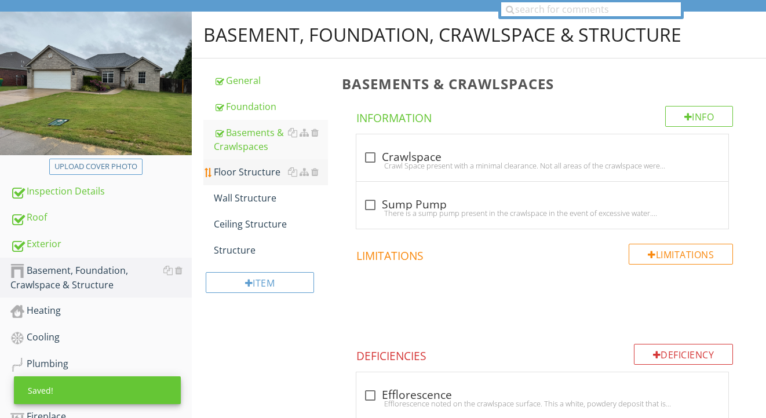
click at [253, 173] on div "Floor Structure" at bounding box center [271, 172] width 115 height 14
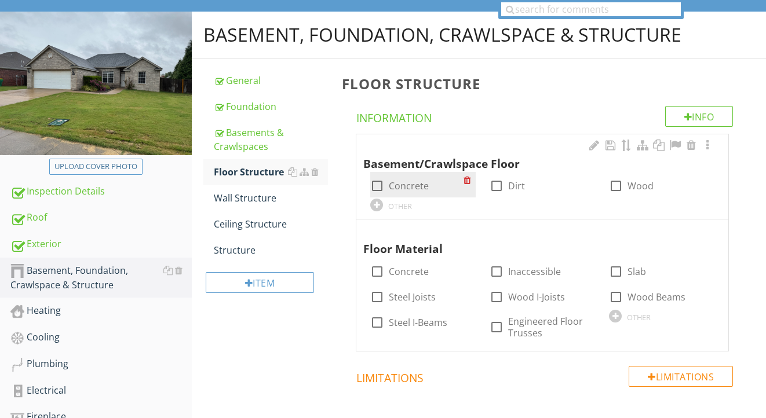
click at [396, 192] on div "check_box_outline_blank Concrete" at bounding box center [422, 184] width 105 height 25
click at [399, 188] on label "Concrete" at bounding box center [409, 186] width 40 height 12
checkbox input "true"
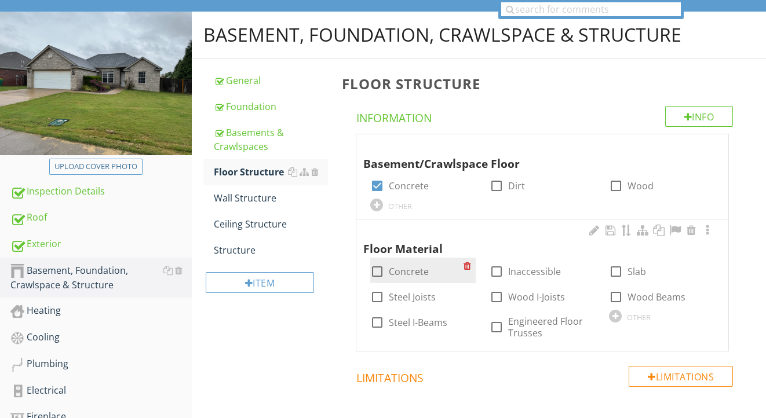
click at [413, 272] on label "Concrete" at bounding box center [409, 272] width 40 height 12
checkbox input "true"
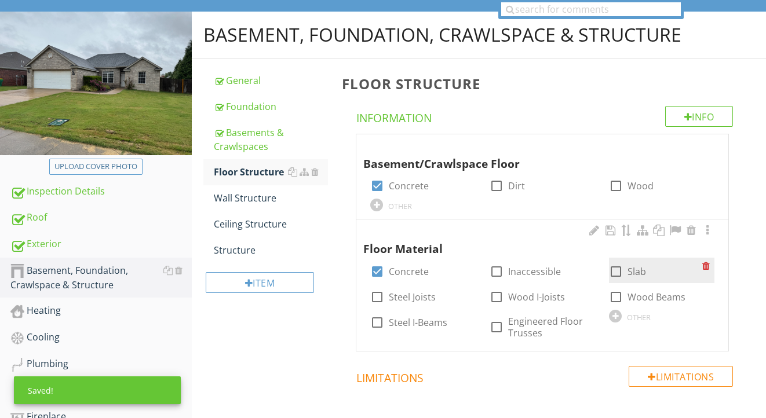
click at [625, 275] on div "check_box_outline_blank Slab" at bounding box center [627, 272] width 37 height 14
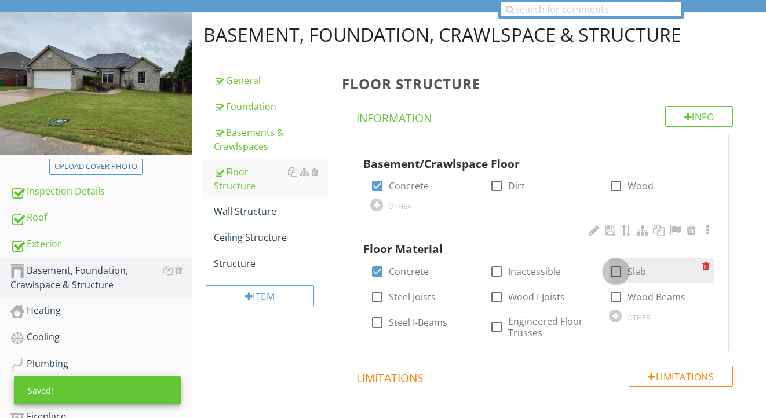
click at [617, 272] on div at bounding box center [616, 272] width 20 height 20
checkbox input "true"
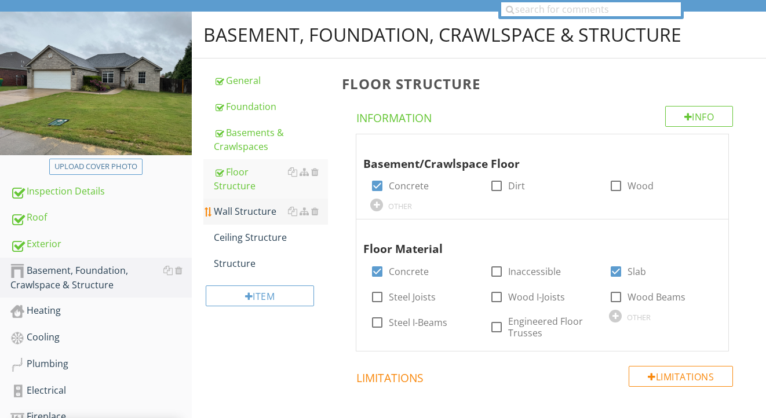
click at [265, 213] on div "Wall Structure" at bounding box center [271, 212] width 115 height 14
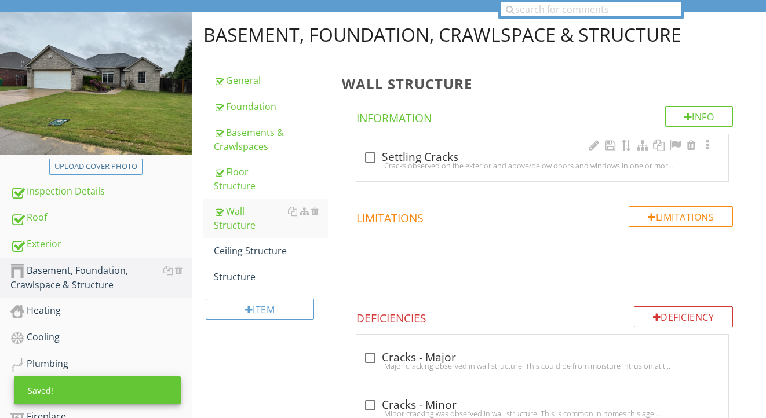
click at [413, 159] on div "check_box_outline_blank Settling Cracks" at bounding box center [542, 158] width 358 height 14
checkbox input "true"
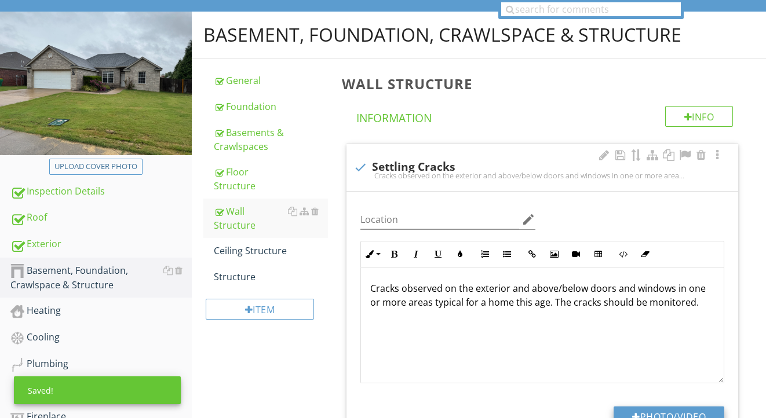
click at [647, 412] on button "Photo/Video" at bounding box center [669, 417] width 111 height 21
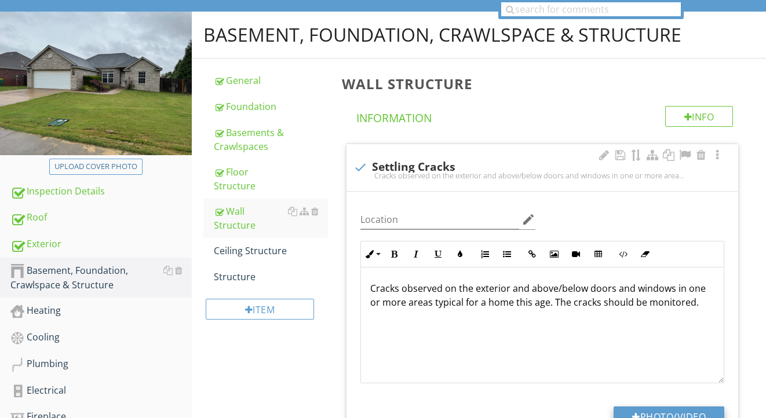
type input "C:\fakepath\IMG_2278.jpeg"
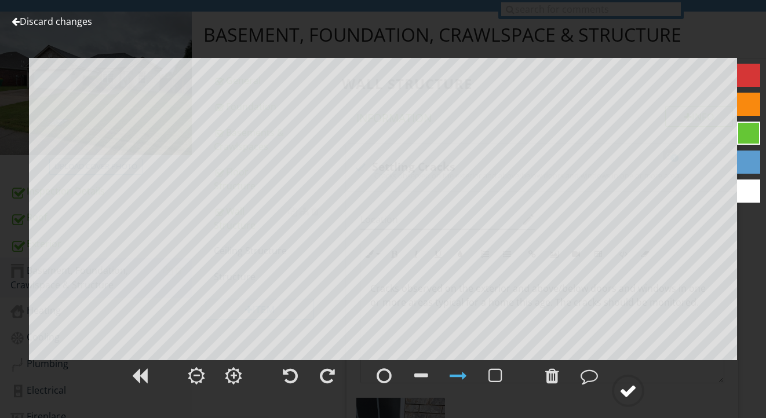
click at [625, 402] on circle at bounding box center [628, 391] width 30 height 30
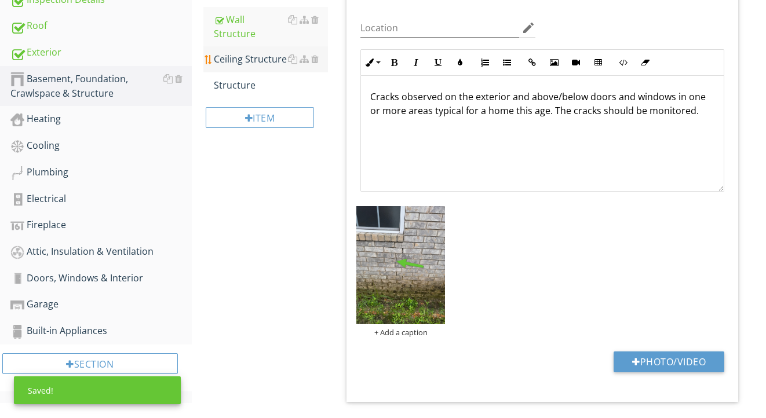
click at [260, 57] on link "Ceiling Structure" at bounding box center [271, 58] width 115 height 25
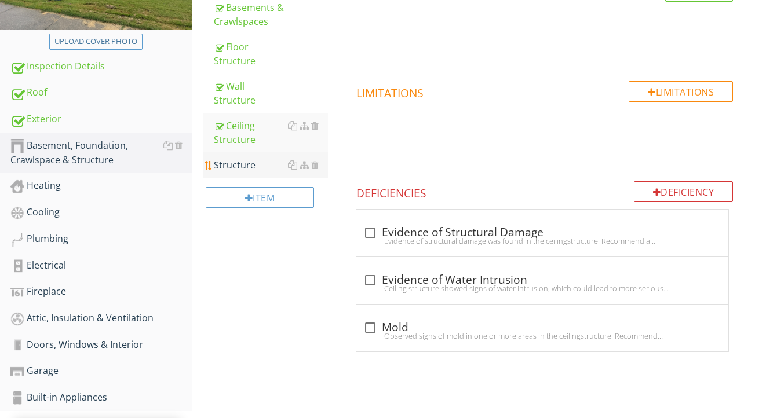
scroll to position [240, 0]
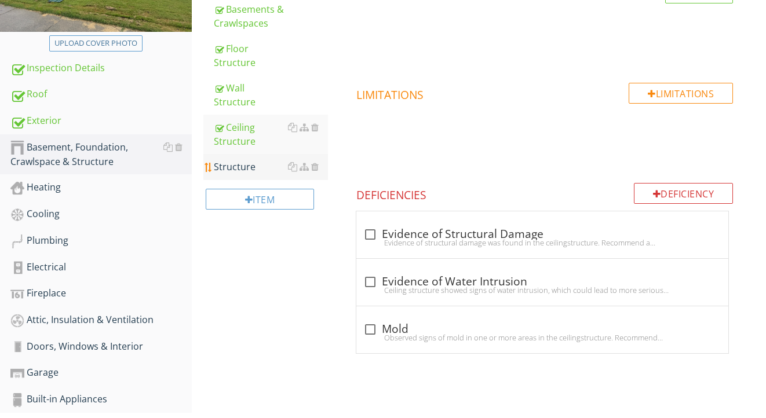
click at [261, 160] on div "Structure" at bounding box center [271, 167] width 115 height 14
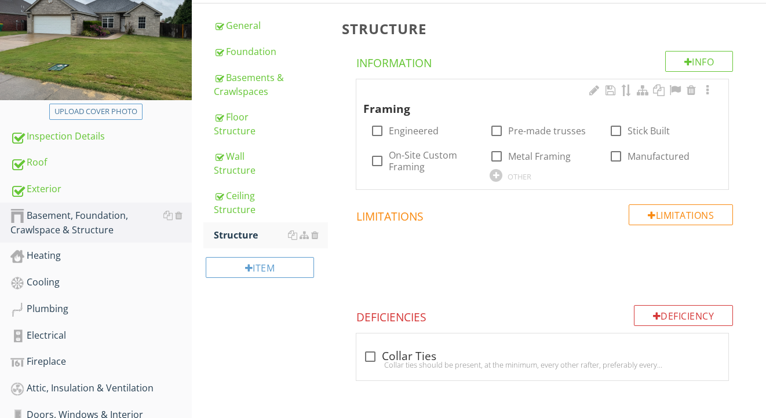
scroll to position [157, 0]
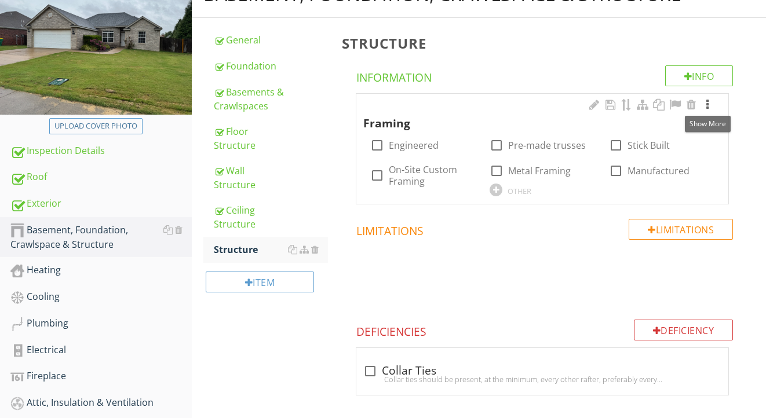
click at [708, 102] on div at bounding box center [708, 105] width 14 height 12
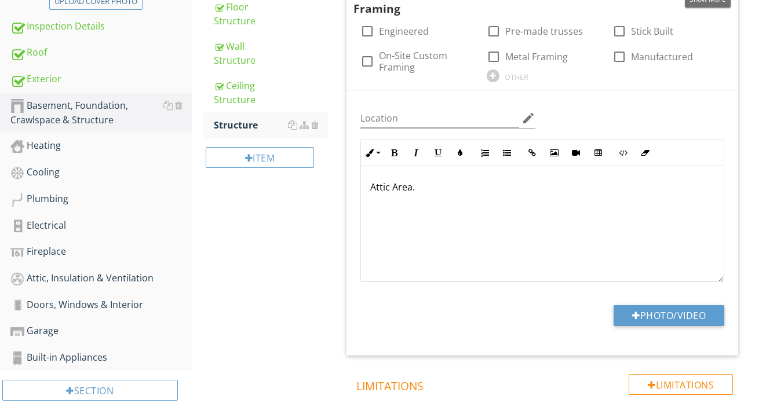
scroll to position [308, 0]
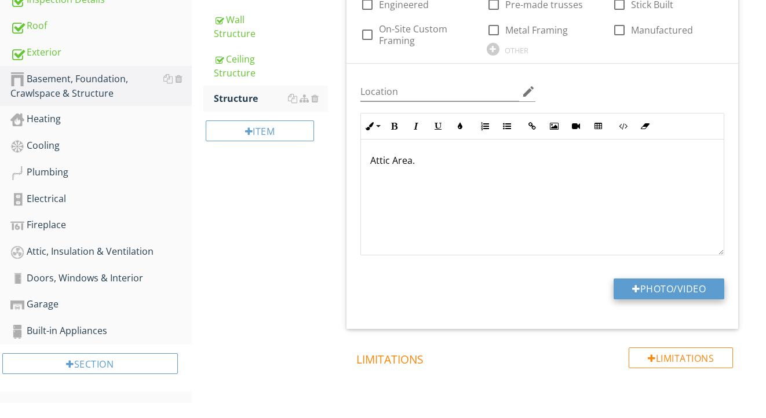
click at [627, 290] on button "Photo/Video" at bounding box center [669, 289] width 111 height 21
type input "C:\fakepath\IMG_2288.jpeg"
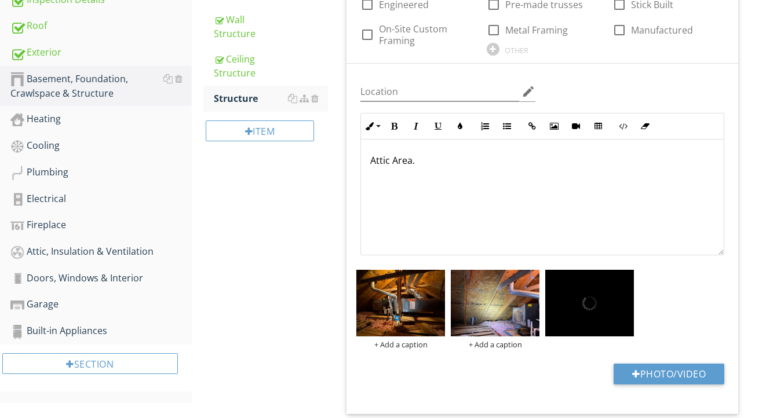
click at [461, 177] on div "Attic Area." at bounding box center [542, 198] width 363 height 116
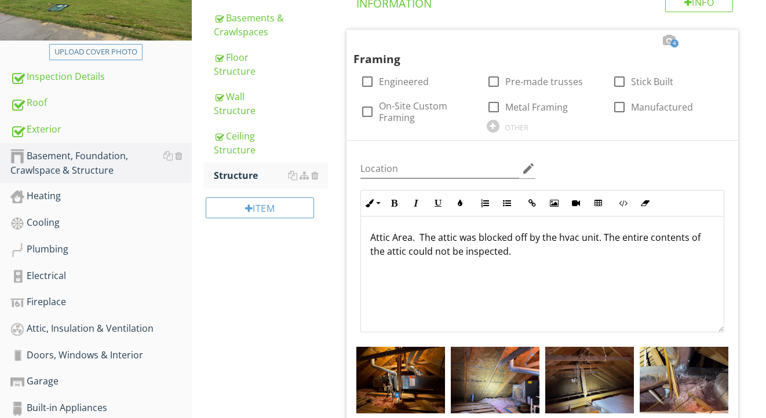
scroll to position [233, 0]
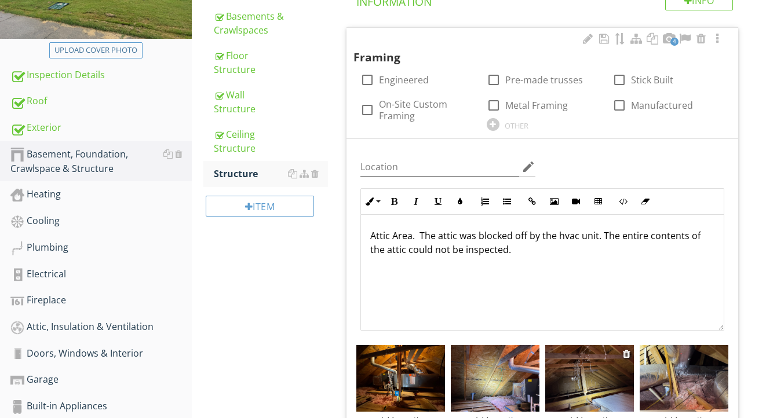
click at [583, 374] on img at bounding box center [589, 378] width 89 height 67
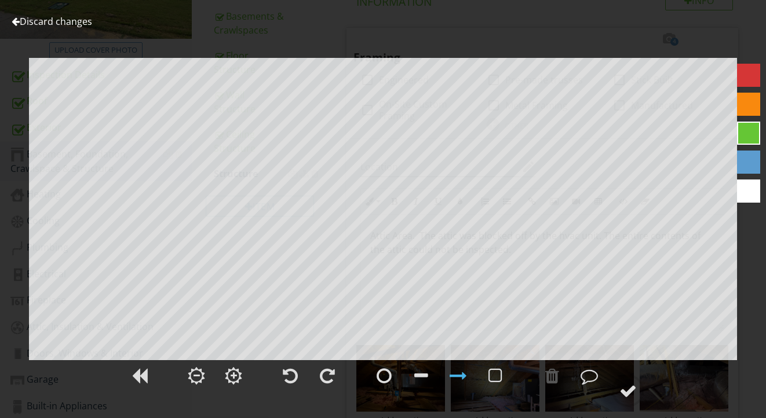
click at [78, 24] on link "Discard changes" at bounding box center [52, 21] width 81 height 13
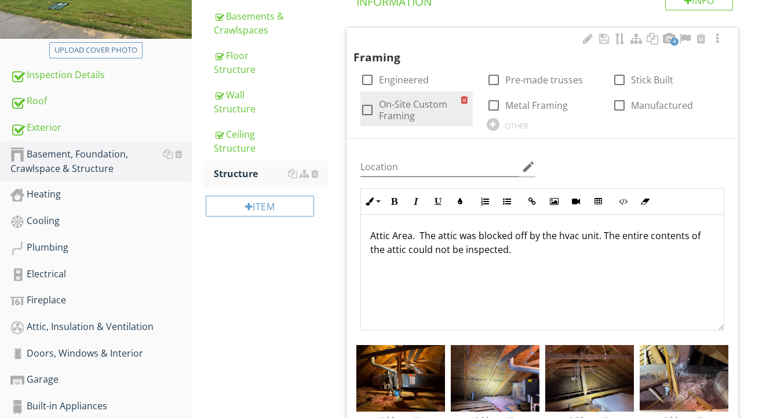
click at [407, 110] on label "On-Site Custom Framing" at bounding box center [419, 110] width 81 height 23
checkbox input "true"
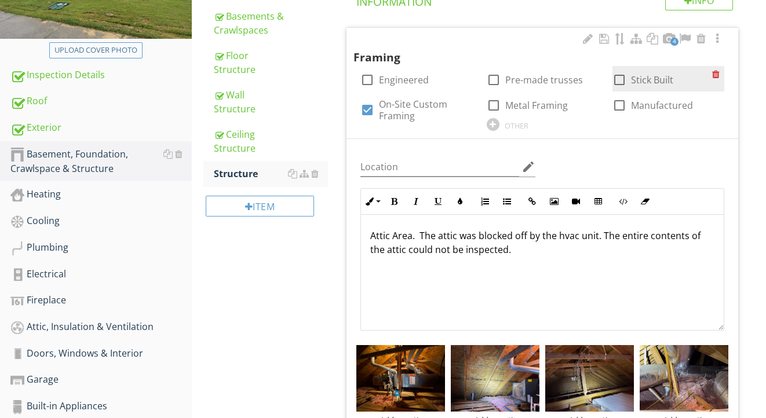
click at [653, 80] on label "Stick Built" at bounding box center [652, 80] width 42 height 12
checkbox input "true"
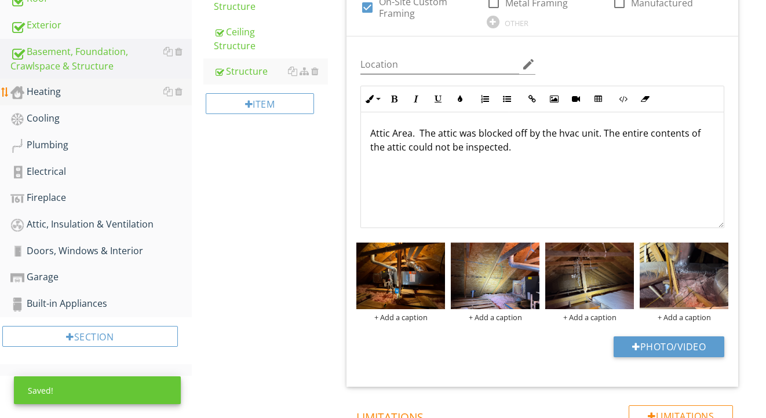
click at [109, 198] on div "Fireplace" at bounding box center [100, 198] width 181 height 15
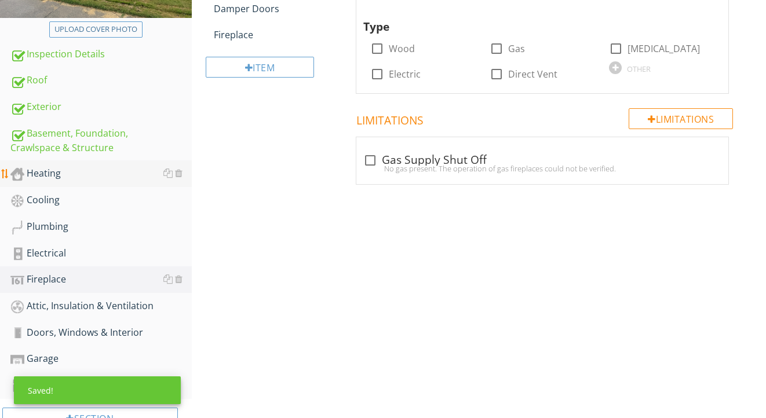
scroll to position [209, 0]
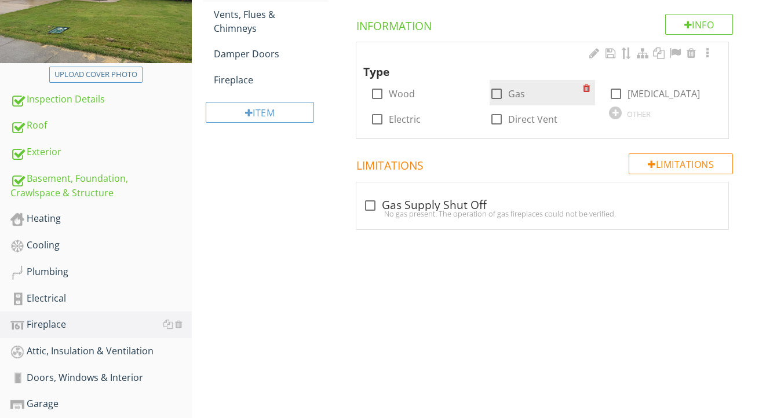
click at [495, 90] on div at bounding box center [497, 94] width 20 height 20
checkbox input "true"
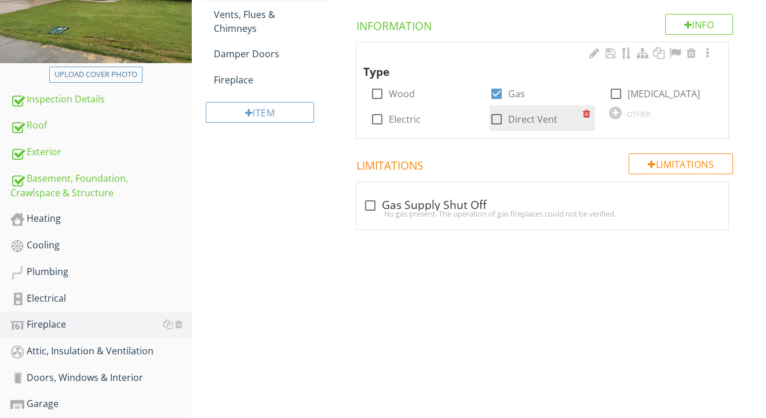
click at [497, 114] on div at bounding box center [497, 120] width 20 height 20
checkbox input "true"
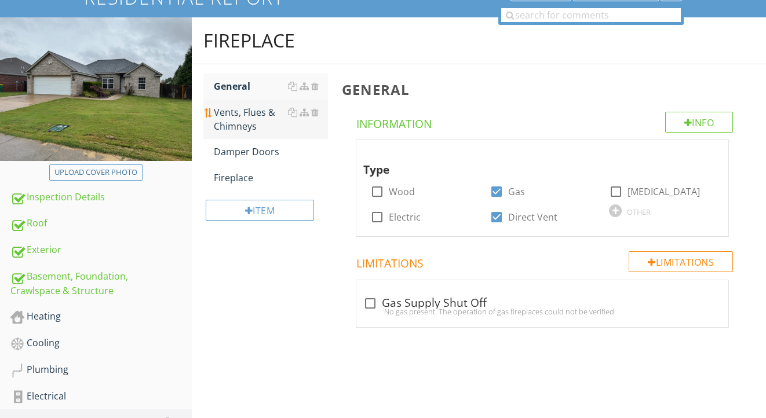
scroll to position [93, 0]
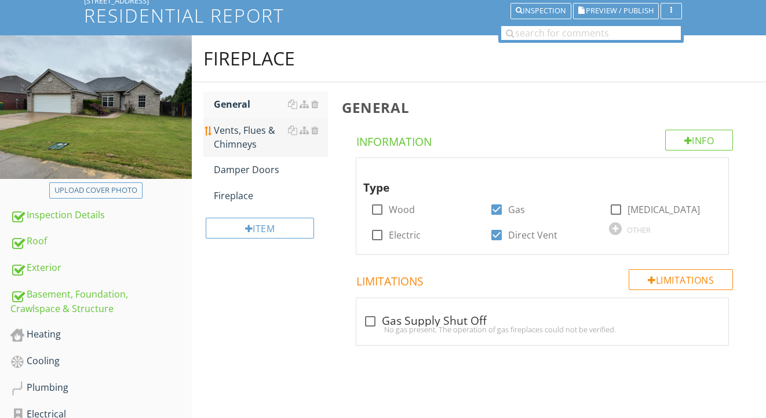
click at [253, 126] on div "Vents, Flues & Chimneys" at bounding box center [271, 137] width 115 height 28
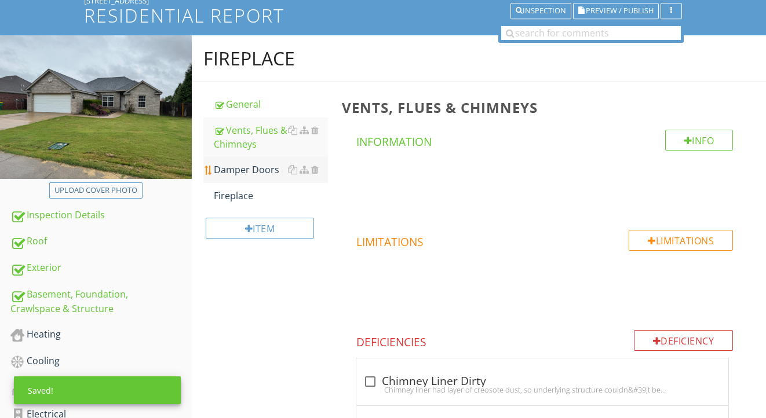
click at [253, 174] on div "Damper Doors" at bounding box center [271, 170] width 115 height 14
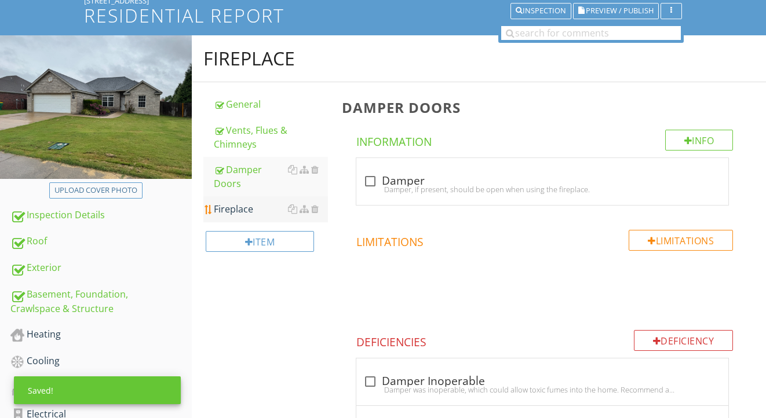
click at [245, 199] on link "Fireplace" at bounding box center [271, 208] width 115 height 25
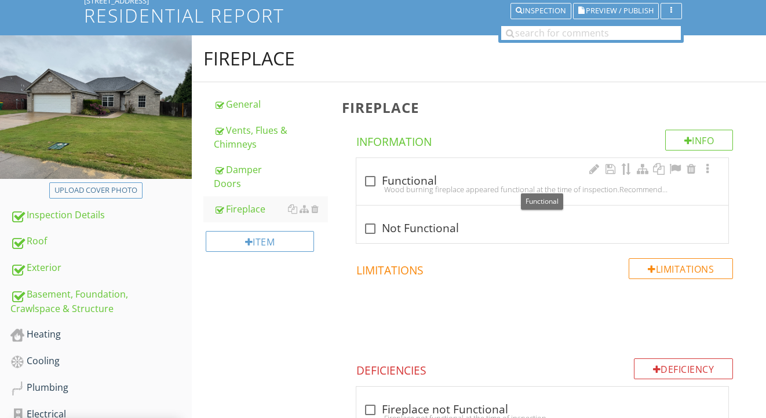
click at [413, 185] on div "Wood burning fireplace appeared functional at the time of inspection.Recommend …" at bounding box center [542, 189] width 358 height 9
checkbox input "true"
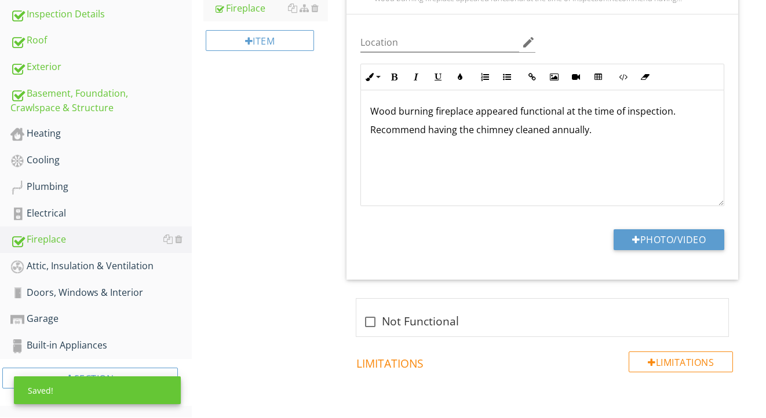
scroll to position [320, 0]
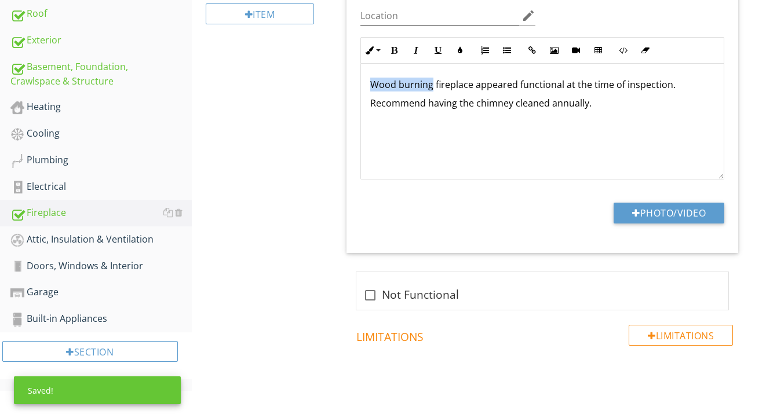
drag, startPoint x: 432, startPoint y: 86, endPoint x: 345, endPoint y: 86, distance: 86.3
click at [345, 86] on span "check Functional Wood burning fireplace appeared functional at the time of insp…" at bounding box center [545, 125] width 406 height 371
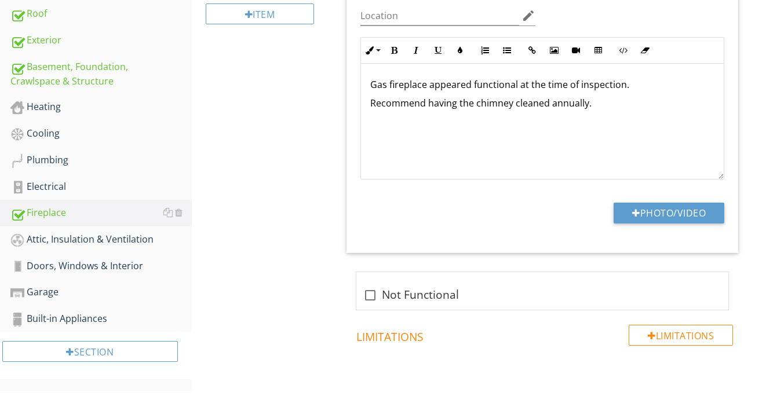
click at [390, 104] on p "Recommend having the chimney cleaned annually." at bounding box center [542, 103] width 344 height 14
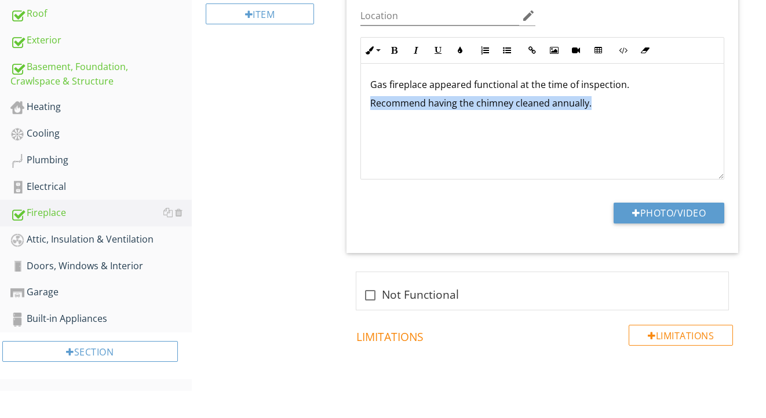
click at [390, 104] on p "Recommend having the chimney cleaned annually." at bounding box center [542, 103] width 344 height 14
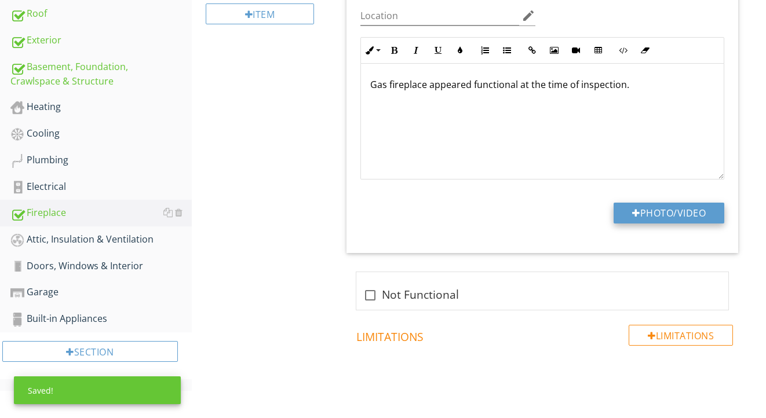
click at [625, 207] on button "Photo/Video" at bounding box center [669, 213] width 111 height 21
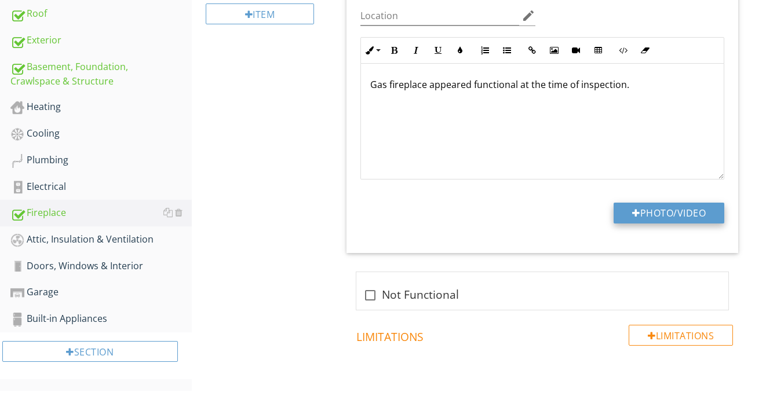
type input "C:\fakepath\IMG_2303.jpeg"
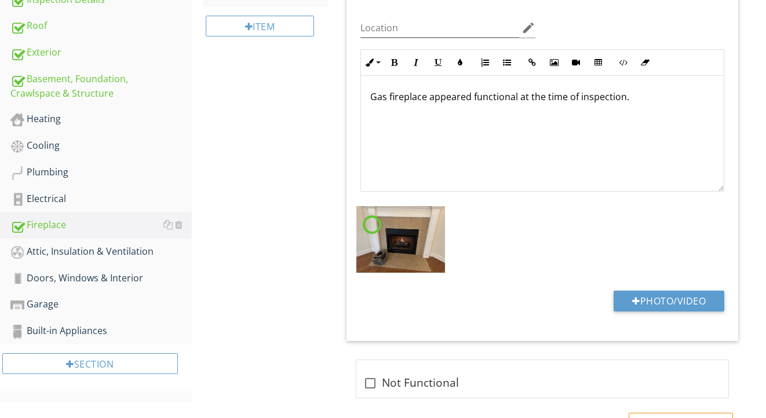
scroll to position [301, 0]
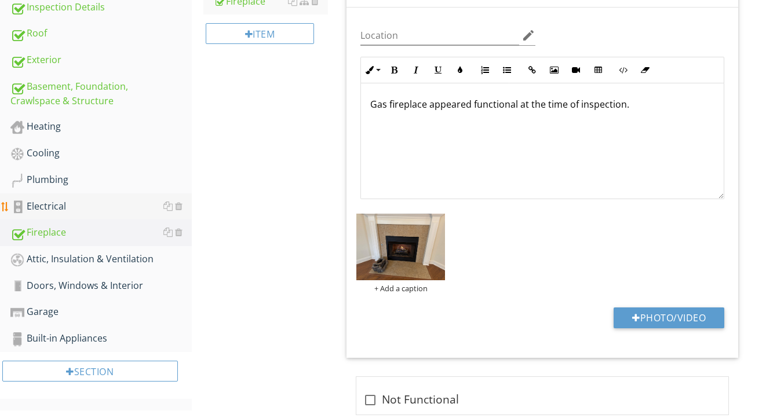
click at [63, 205] on div "Electrical" at bounding box center [100, 206] width 181 height 15
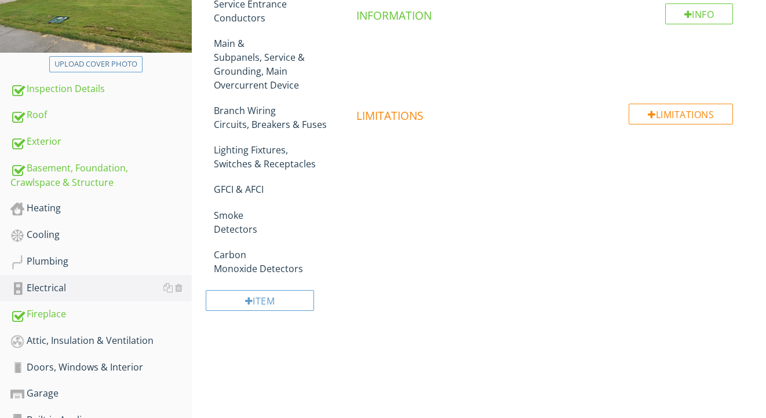
scroll to position [202, 0]
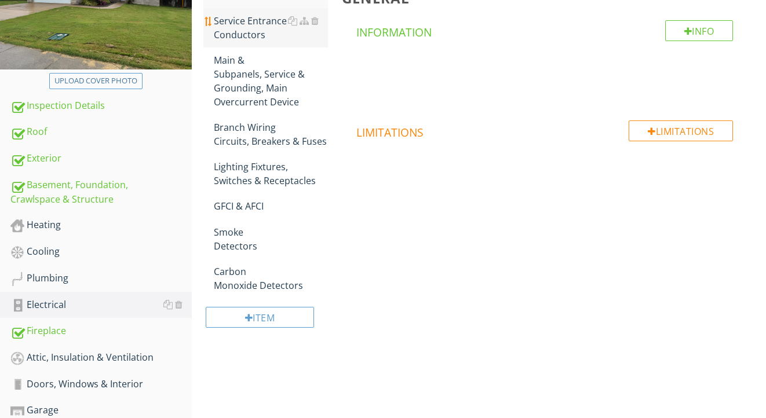
click at [250, 32] on div "Service Entrance Conductors" at bounding box center [271, 28] width 115 height 28
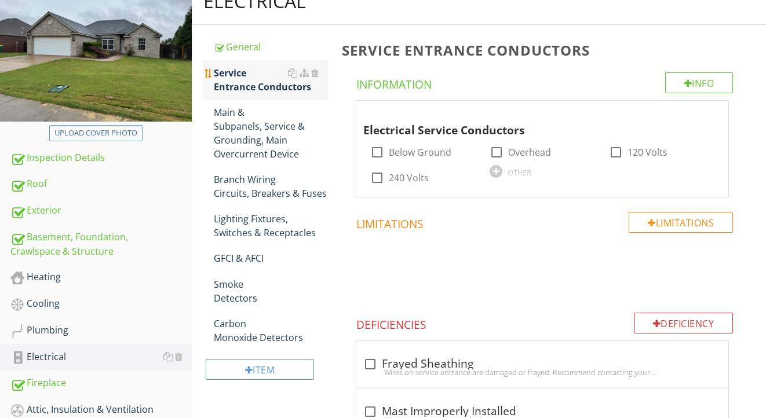
scroll to position [147, 0]
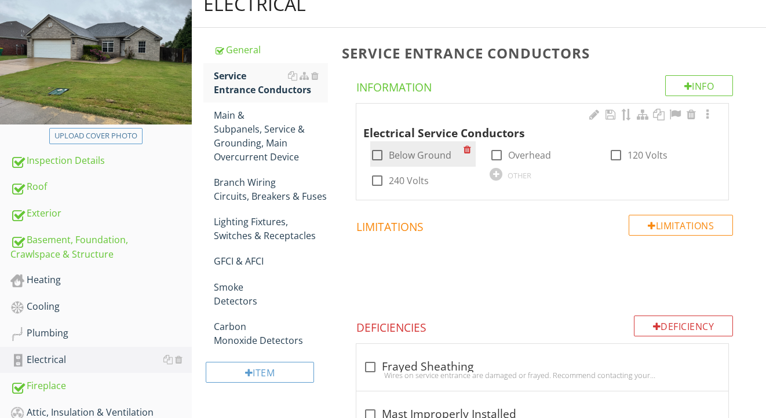
click at [427, 156] on label "Below Ground" at bounding box center [420, 156] width 63 height 12
checkbox input "true"
click at [423, 174] on div "check_box_outline_blank 240 Volts" at bounding box center [399, 181] width 59 height 14
click at [424, 177] on label "240 Volts" at bounding box center [409, 181] width 40 height 12
checkbox input "true"
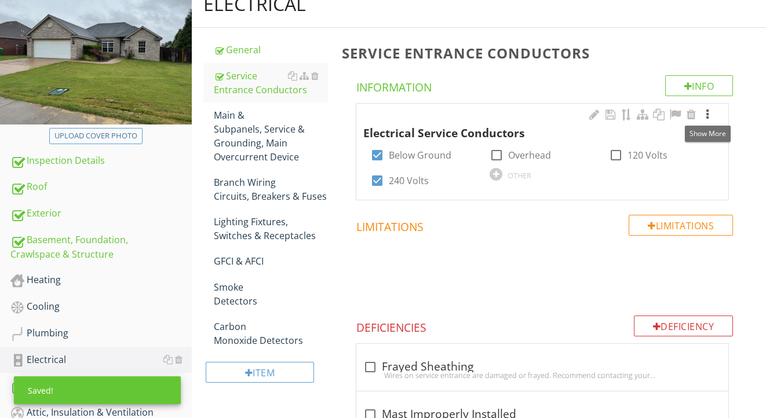
click at [709, 114] on div at bounding box center [708, 115] width 14 height 12
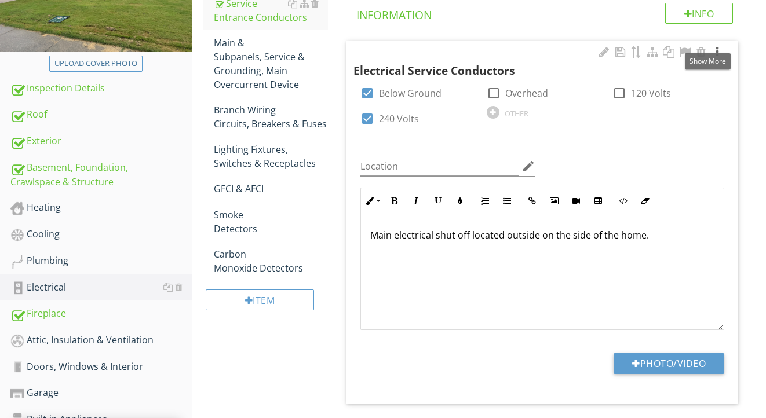
scroll to position [257, 0]
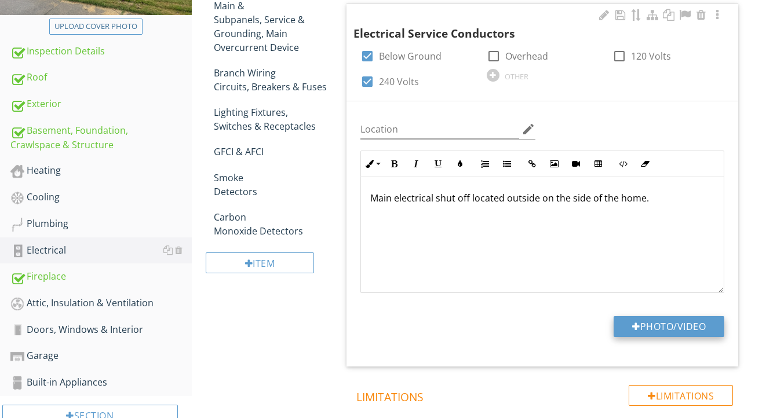
click at [622, 330] on button "Photo/Video" at bounding box center [669, 326] width 111 height 21
type input "C:\fakepath\IMG_2267.jpeg"
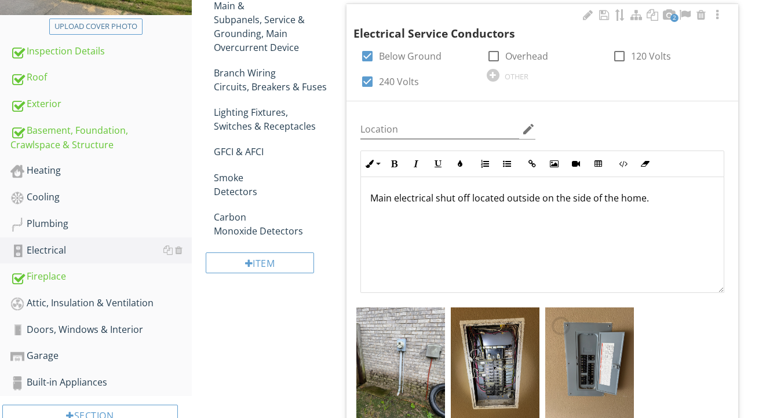
drag, startPoint x: 661, startPoint y: 196, endPoint x: 508, endPoint y: 195, distance: 153.0
click at [508, 195] on p "Main electrical shut off located outside on the side of the home." at bounding box center [542, 198] width 344 height 14
click at [590, 372] on img at bounding box center [589, 367] width 89 height 118
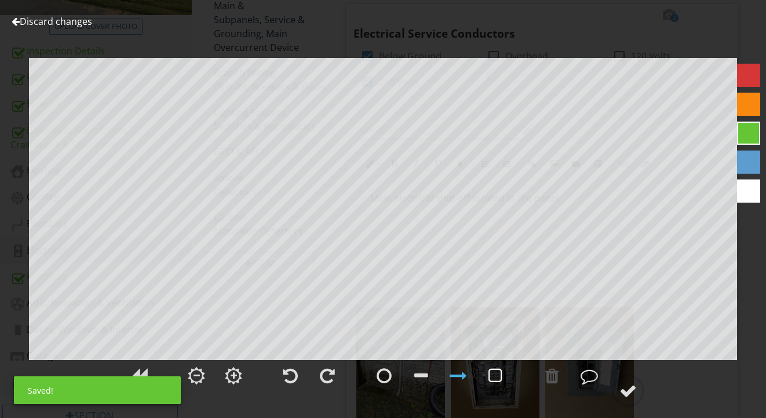
click at [501, 376] on div at bounding box center [496, 375] width 14 height 17
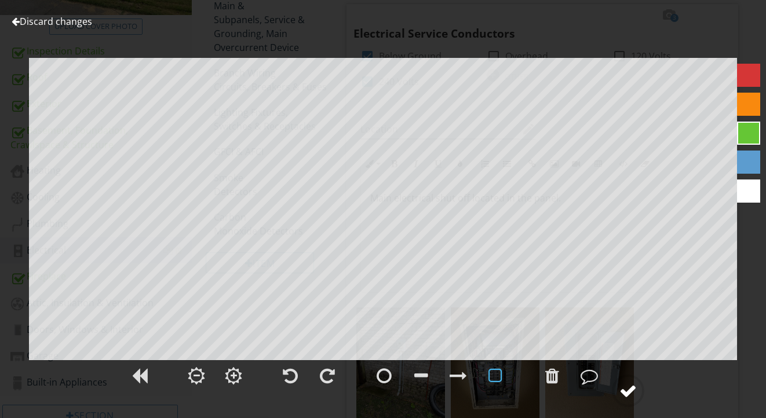
click at [640, 393] on circle at bounding box center [628, 391] width 30 height 30
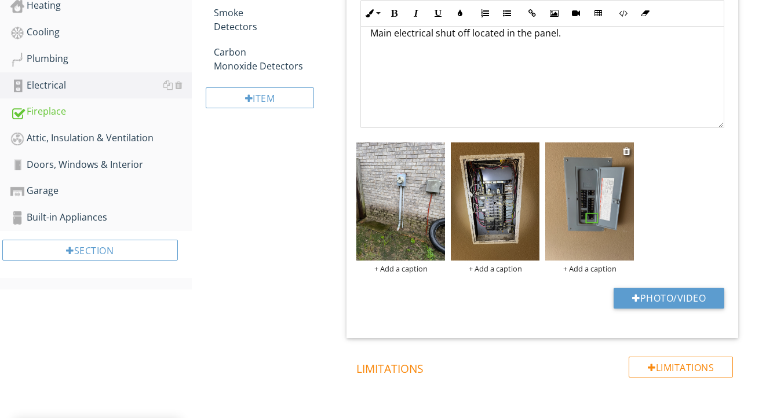
scroll to position [424, 0]
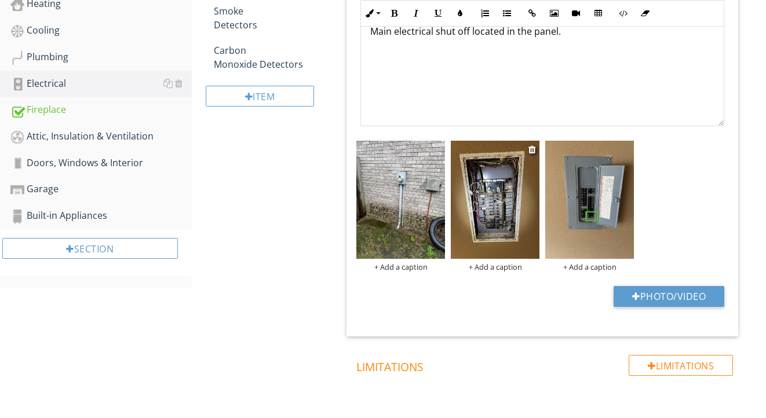
click at [474, 223] on img at bounding box center [495, 200] width 89 height 118
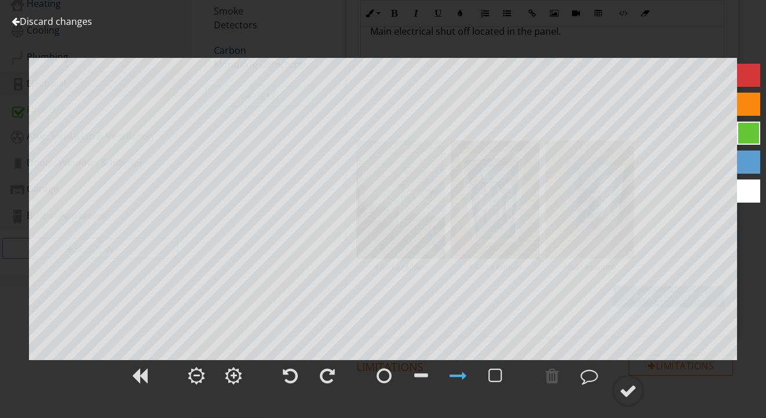
click at [74, 23] on link "Discard changes" at bounding box center [52, 21] width 81 height 13
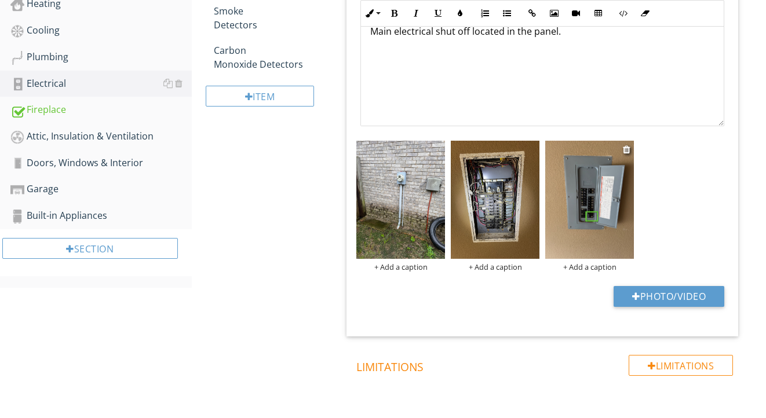
click at [589, 265] on div "+ Add a caption" at bounding box center [589, 267] width 89 height 9
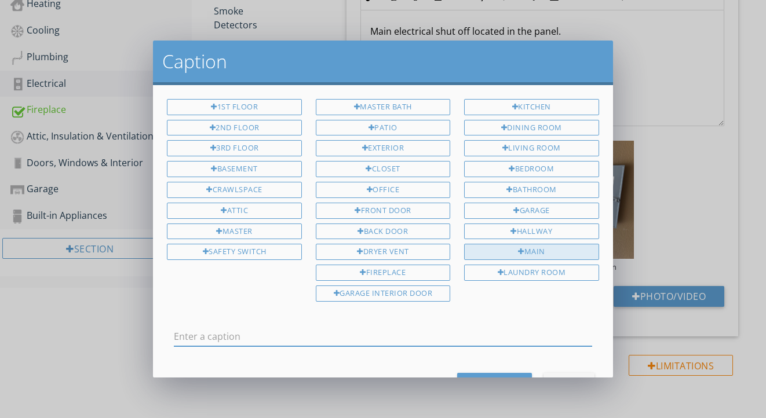
click at [569, 250] on div "Main" at bounding box center [531, 252] width 134 height 16
type input "Main"
click at [494, 373] on button "Save Caption" at bounding box center [494, 383] width 75 height 21
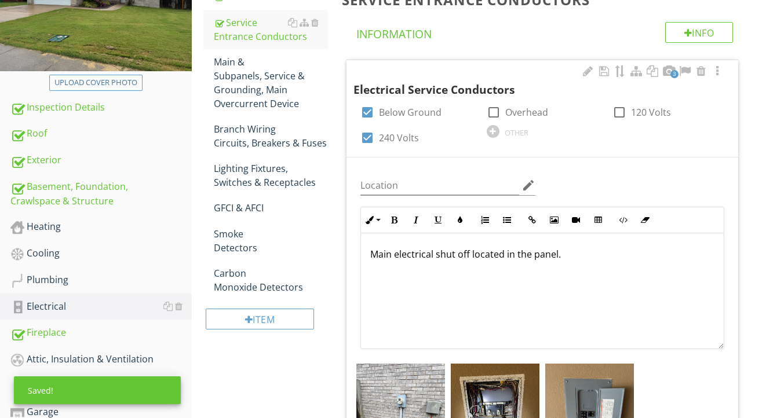
scroll to position [191, 0]
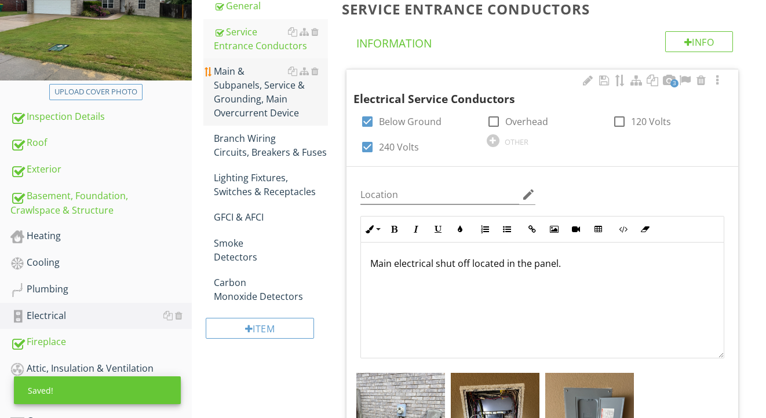
click at [259, 99] on div "Main & Subpanels, Service & Grounding, Main Overcurrent Device" at bounding box center [271, 92] width 115 height 56
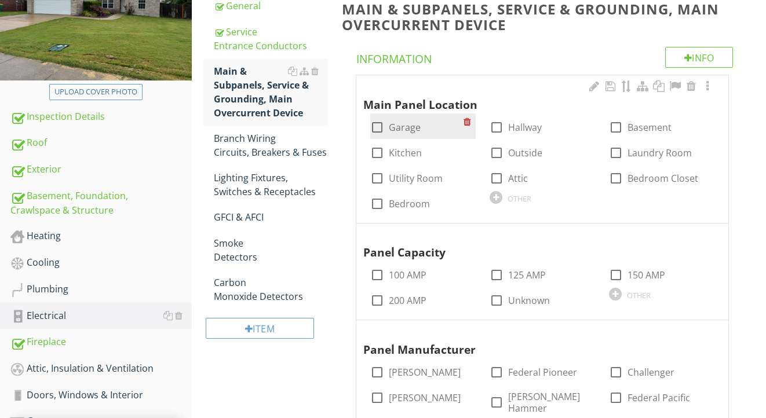
click at [410, 128] on label "Garage" at bounding box center [405, 128] width 32 height 12
checkbox input "true"
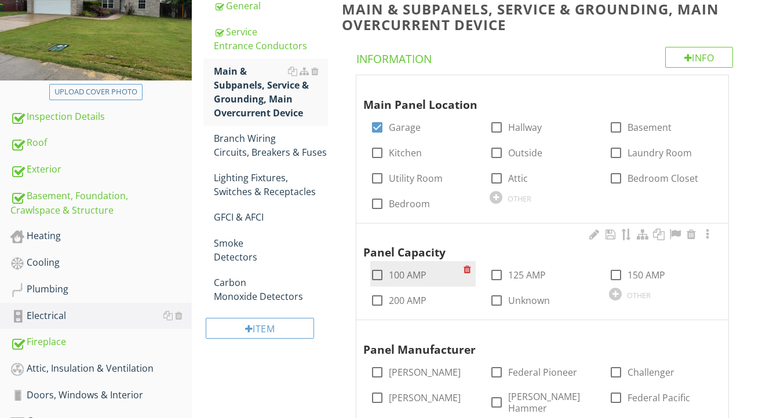
click at [401, 271] on label "100 AMP" at bounding box center [408, 275] width 38 height 12
checkbox input "true"
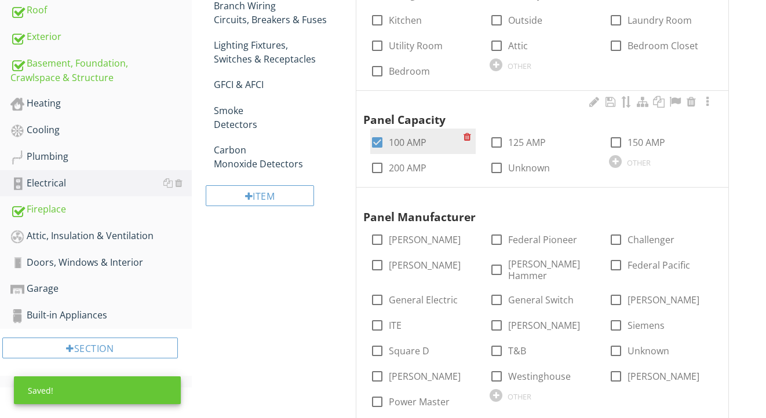
scroll to position [348, 0]
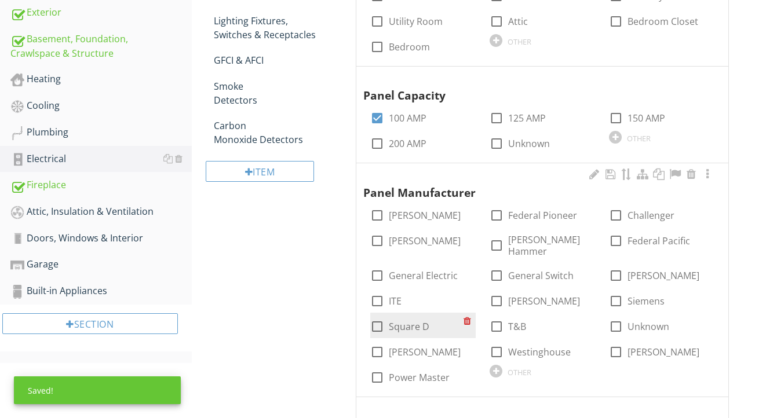
click at [417, 321] on label "Square D" at bounding box center [409, 327] width 41 height 12
checkbox input "true"
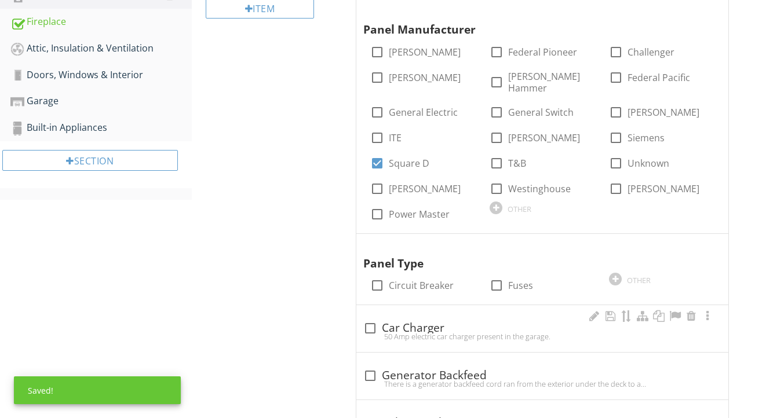
scroll to position [529, 0]
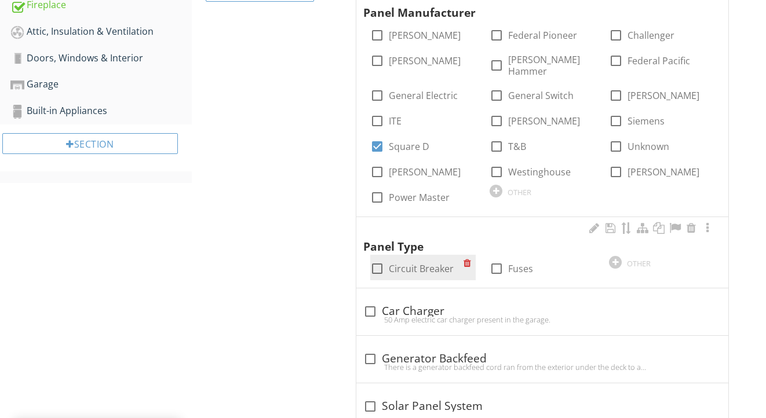
click at [420, 260] on div "check_box_outline_blank Circuit Breaker" at bounding box center [416, 268] width 93 height 16
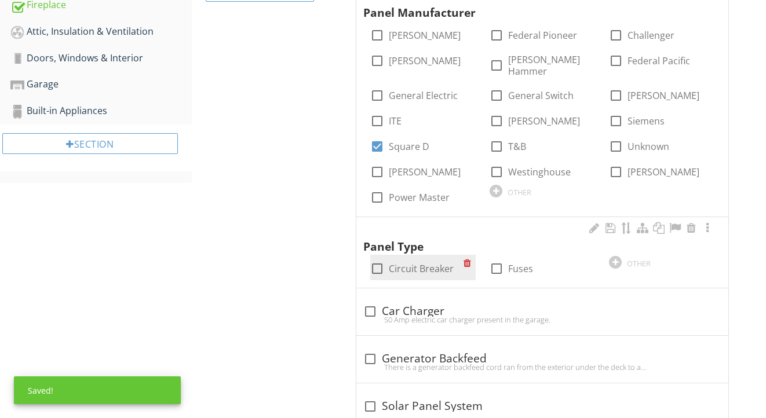
click at [418, 263] on label "Circuit Breaker" at bounding box center [421, 269] width 65 height 12
checkbox input "true"
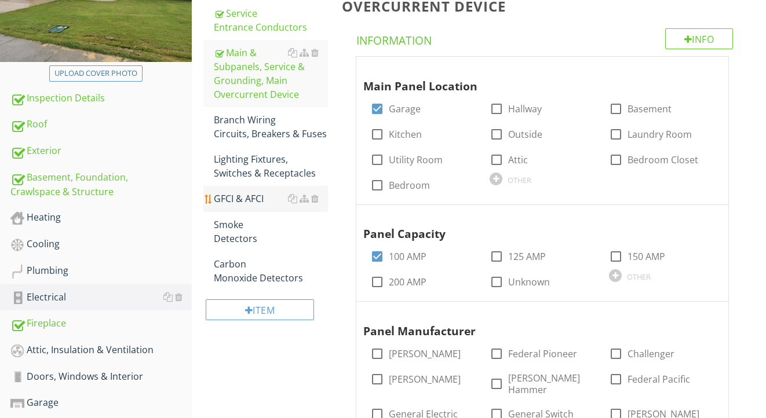
scroll to position [209, 0]
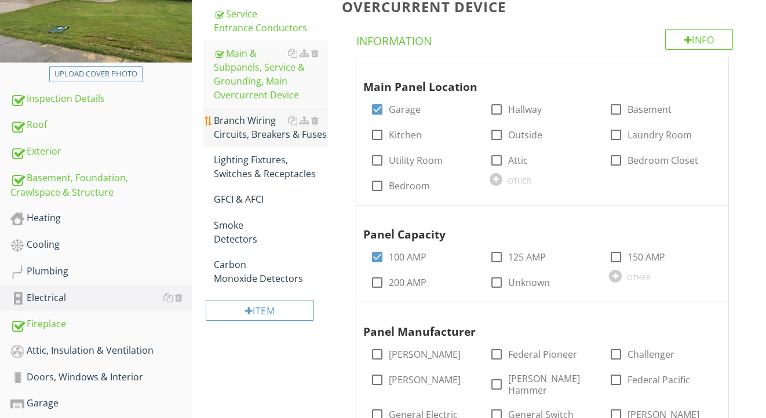
click at [267, 127] on div "Branch Wiring Circuits, Breakers & Fuses" at bounding box center [271, 128] width 115 height 28
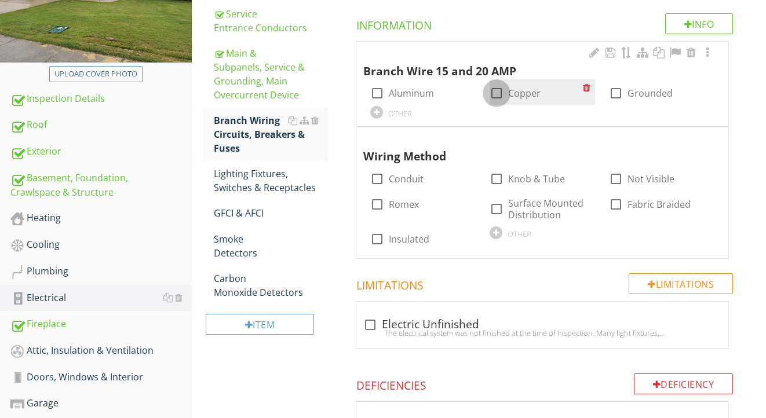
click at [500, 90] on div at bounding box center [497, 93] width 20 height 20
checkbox input "true"
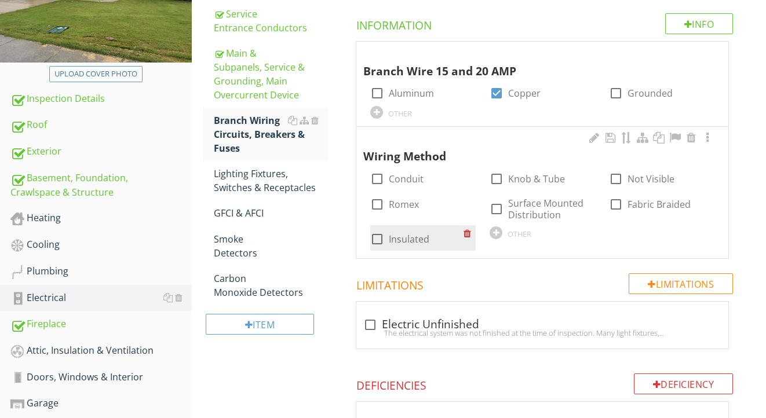
click at [400, 239] on label "Insulated" at bounding box center [409, 240] width 41 height 12
checkbox input "true"
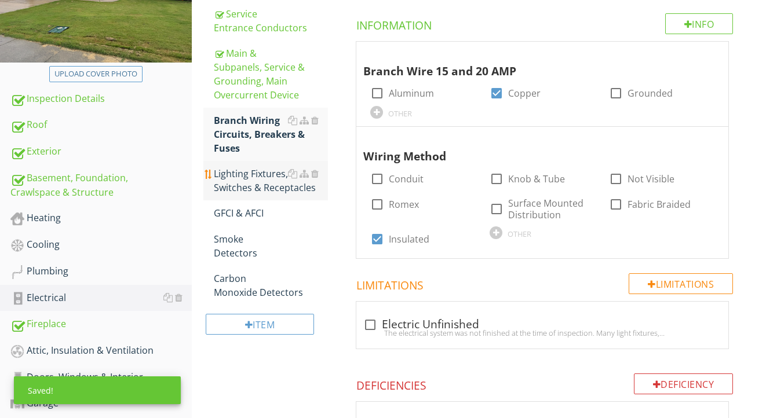
click at [279, 190] on div "Lighting Fixtures, Switches & Receptacles" at bounding box center [271, 181] width 115 height 28
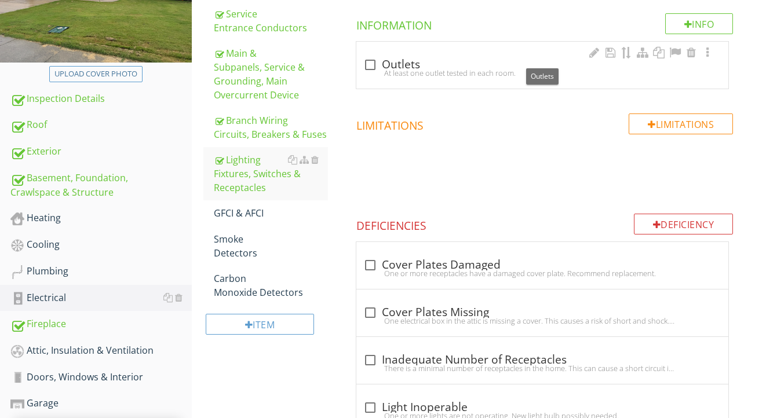
click at [403, 56] on div "check_box_outline_blank Outlets" at bounding box center [542, 64] width 358 height 16
checkbox input "true"
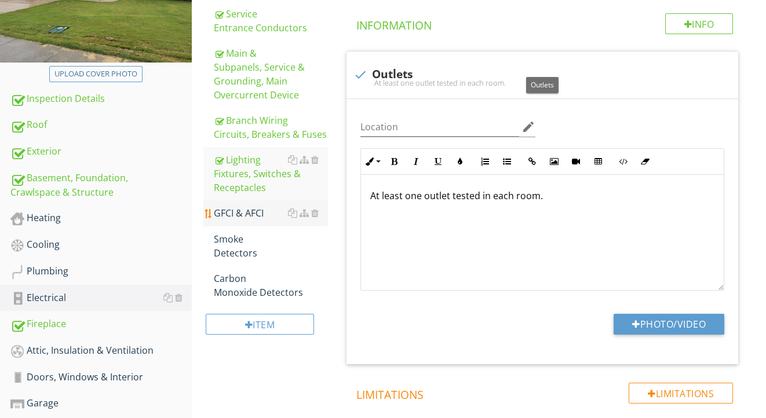
click at [243, 225] on li "GFCI & AFCI" at bounding box center [265, 214] width 125 height 26
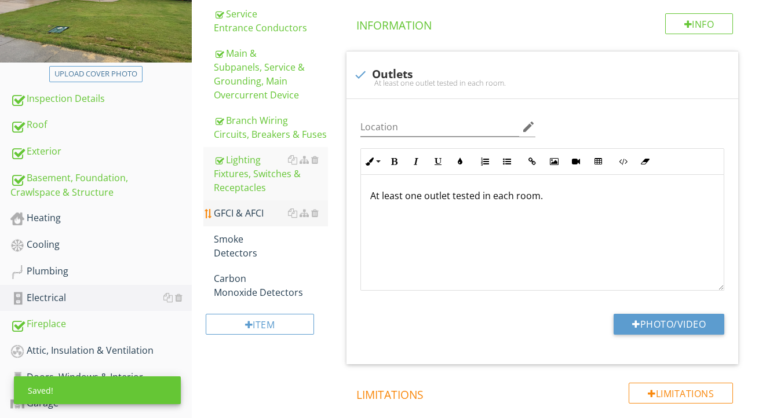
click at [244, 217] on div "GFCI & AFCI" at bounding box center [271, 213] width 115 height 14
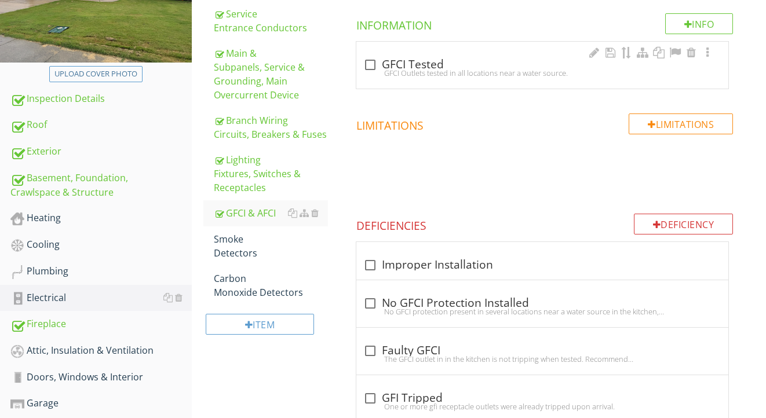
click at [416, 65] on div "check_box_outline_blank GFCI Tested" at bounding box center [542, 65] width 358 height 14
checkbox input "true"
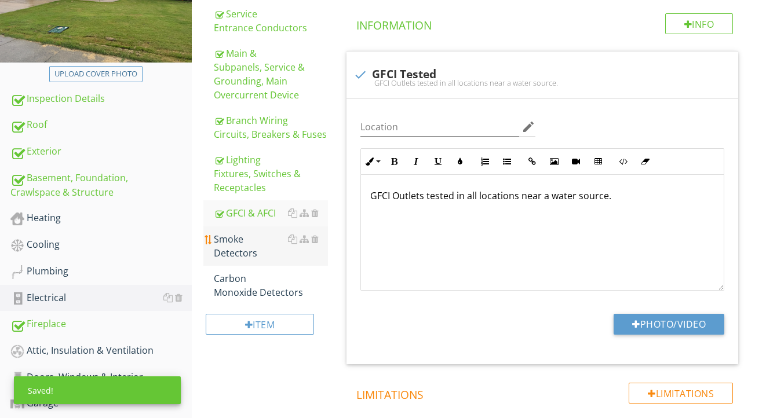
click at [233, 239] on div "Smoke Detectors" at bounding box center [271, 246] width 115 height 28
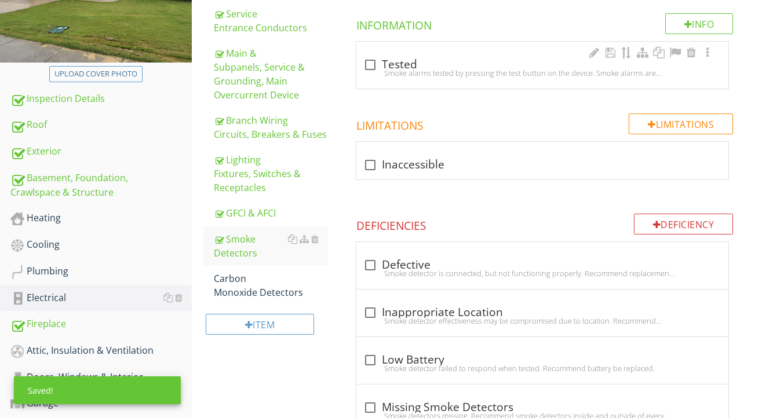
click at [407, 64] on div "check_box_outline_blank Tested" at bounding box center [542, 65] width 358 height 14
checkbox input "true"
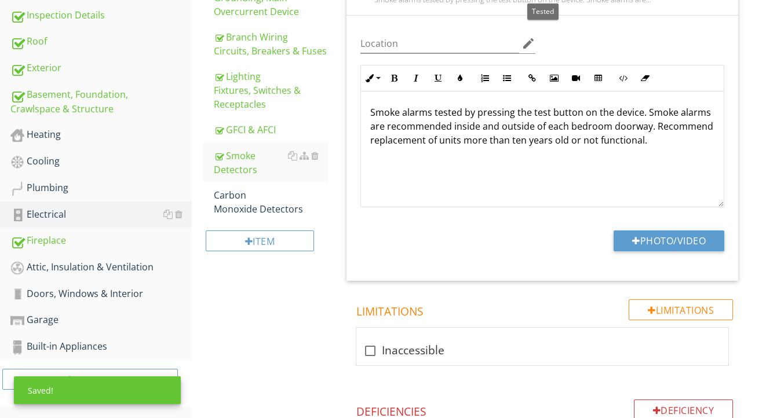
scroll to position [315, 0]
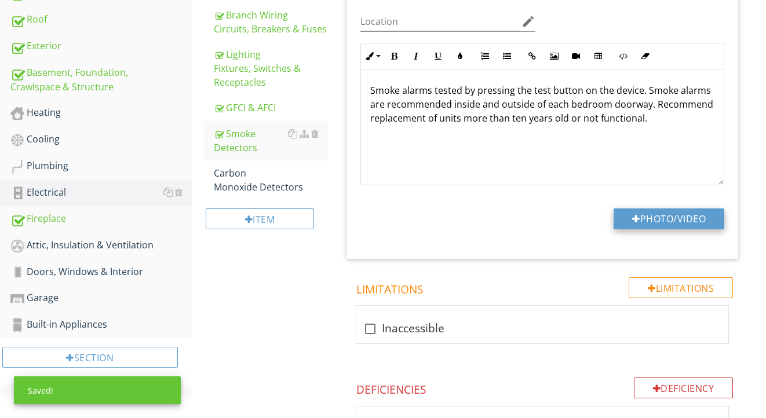
click at [622, 212] on button "Photo/Video" at bounding box center [669, 219] width 111 height 21
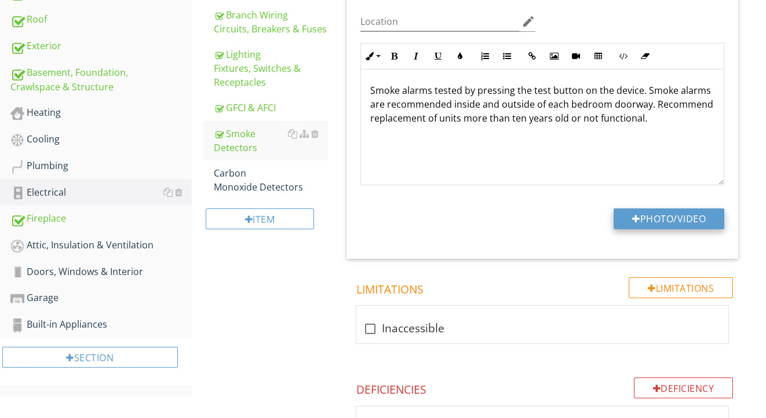
type input "C:\fakepath\IMG_2304.mov"
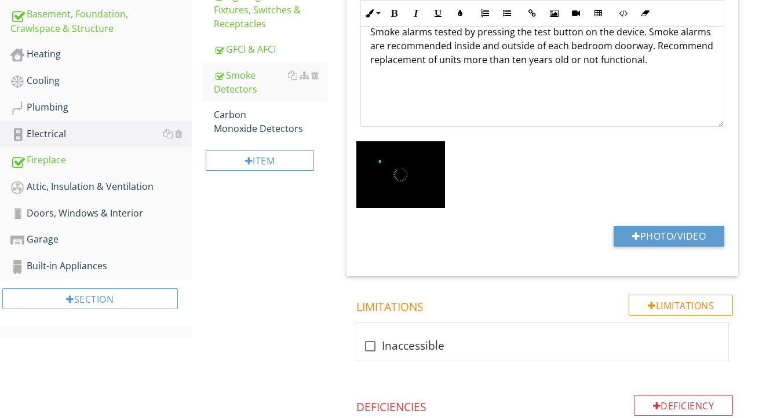
scroll to position [366, 1]
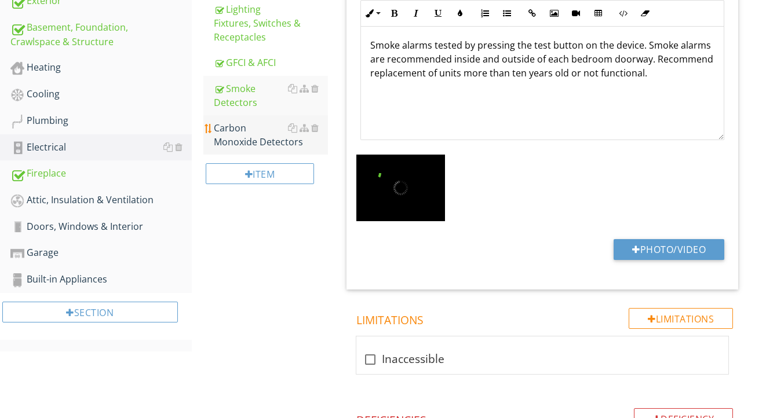
click at [261, 136] on div "Carbon Monoxide Detectors" at bounding box center [271, 135] width 115 height 28
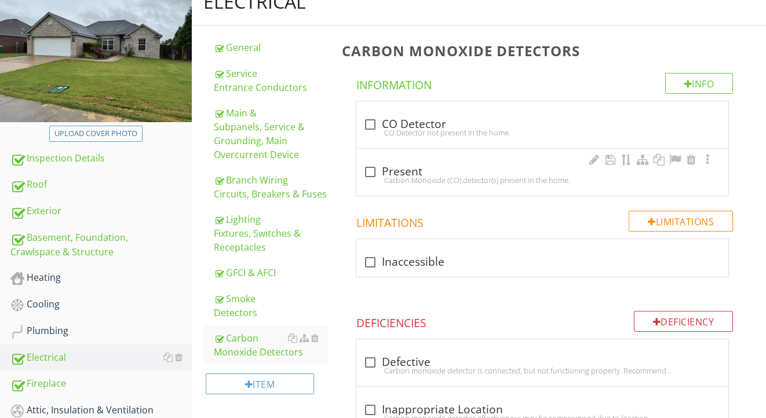
click at [403, 169] on div "check_box_outline_blank Present" at bounding box center [542, 172] width 358 height 14
checkbox input "true"
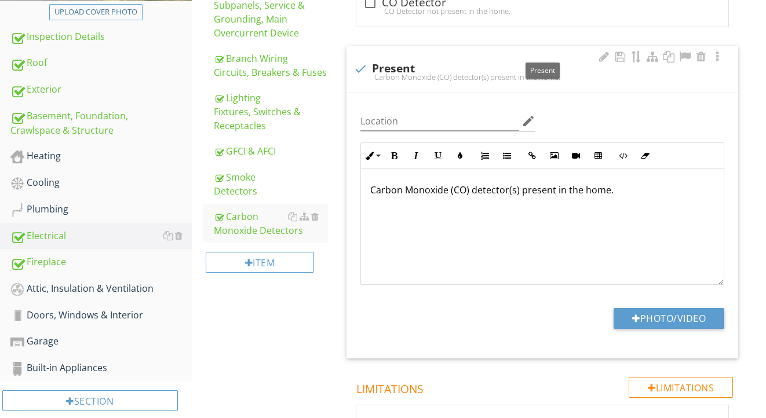
scroll to position [345, 0]
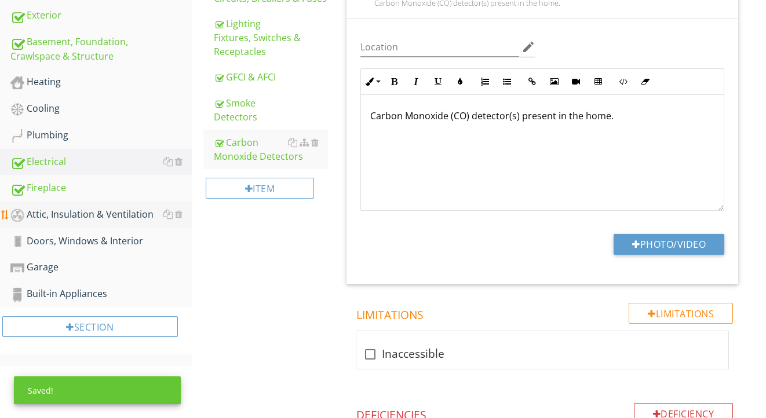
click at [123, 217] on div "Attic, Insulation & Ventilation" at bounding box center [100, 214] width 181 height 15
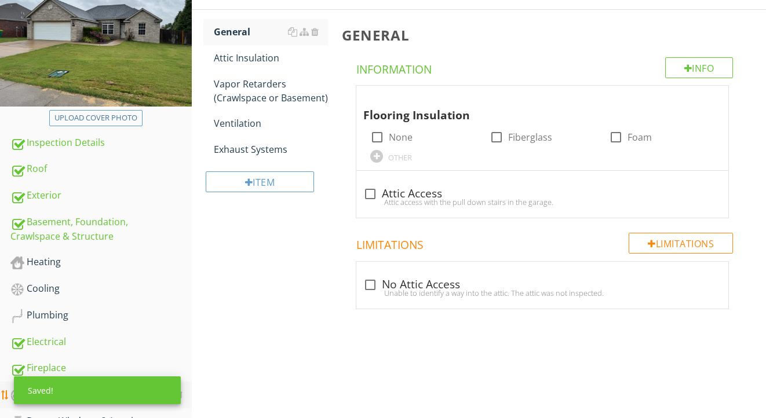
scroll to position [161, 0]
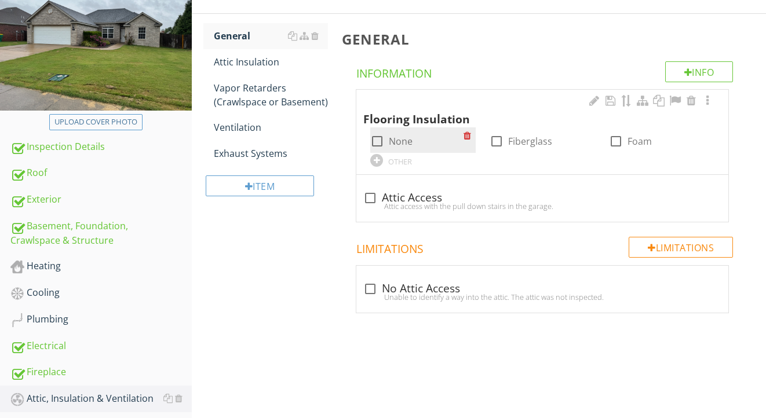
click at [406, 143] on label "None" at bounding box center [401, 142] width 24 height 12
checkbox input "true"
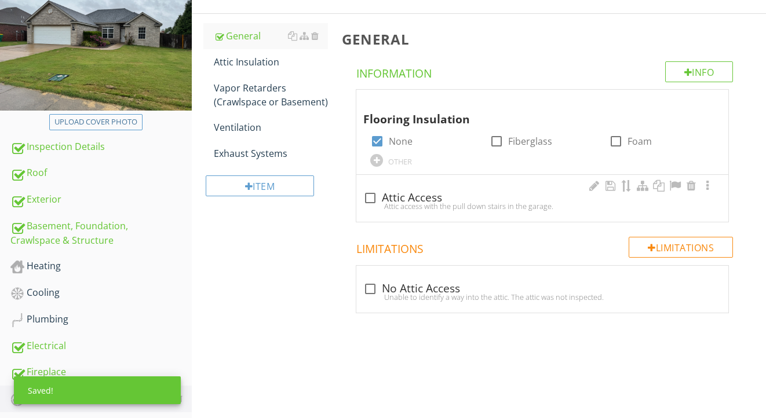
click at [391, 198] on div "check_box_outline_blank Attic Access" at bounding box center [542, 198] width 358 height 14
checkbox input "true"
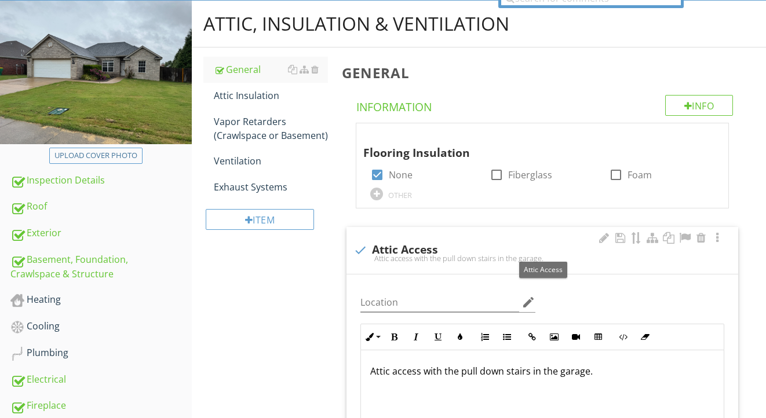
scroll to position [84, 0]
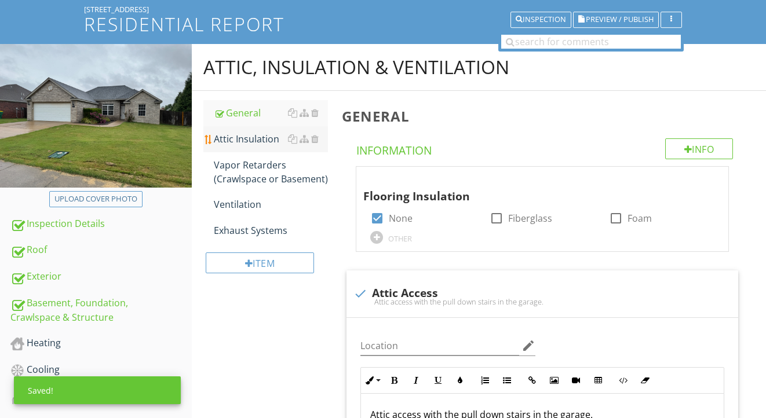
click at [245, 141] on div "Attic Insulation" at bounding box center [271, 139] width 115 height 14
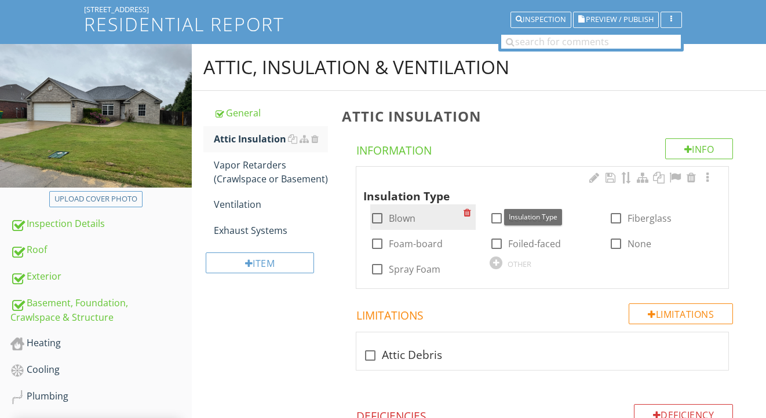
click at [407, 220] on label "Blown" at bounding box center [402, 219] width 27 height 12
checkbox input "true"
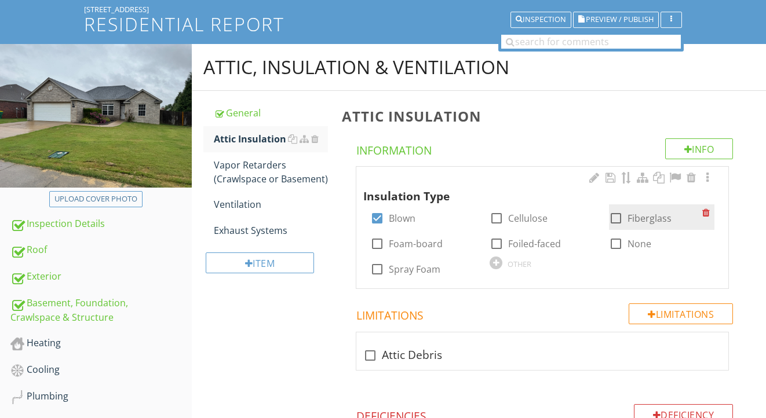
click at [641, 213] on label "Fiberglass" at bounding box center [650, 219] width 44 height 12
checkbox input "true"
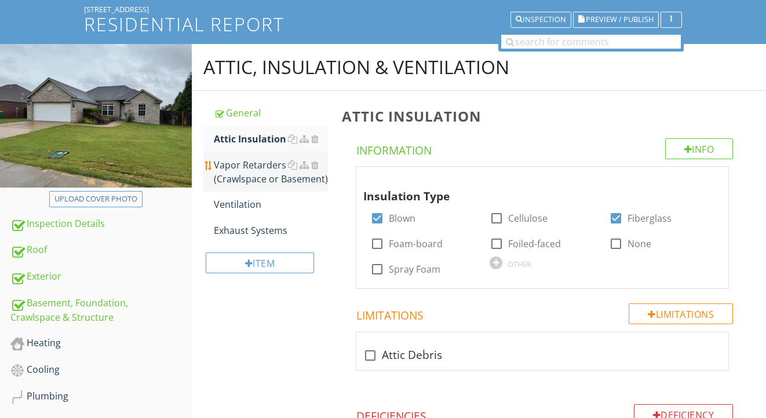
click at [255, 172] on div "Vapor Retarders (Crawlspace or Basement)" at bounding box center [271, 172] width 115 height 28
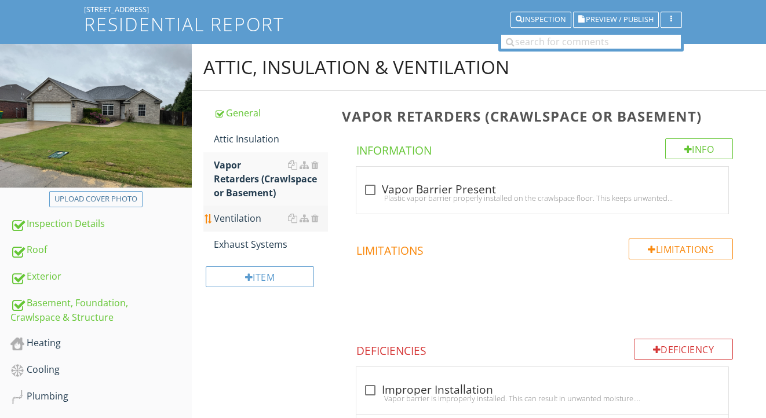
click at [236, 218] on div "Ventilation" at bounding box center [271, 219] width 115 height 14
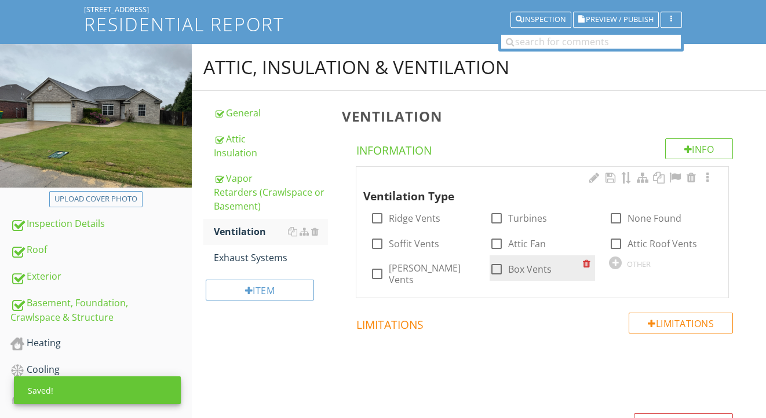
click at [499, 270] on div at bounding box center [497, 270] width 20 height 20
checkbox input "true"
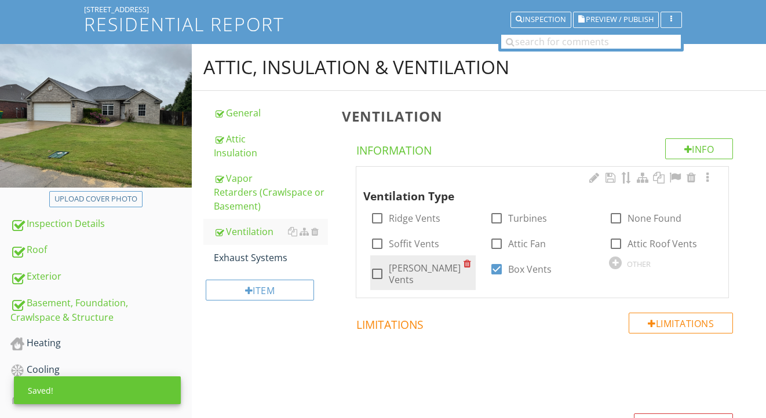
click at [406, 269] on label "Gable Vents" at bounding box center [426, 274] width 75 height 23
checkbox input "true"
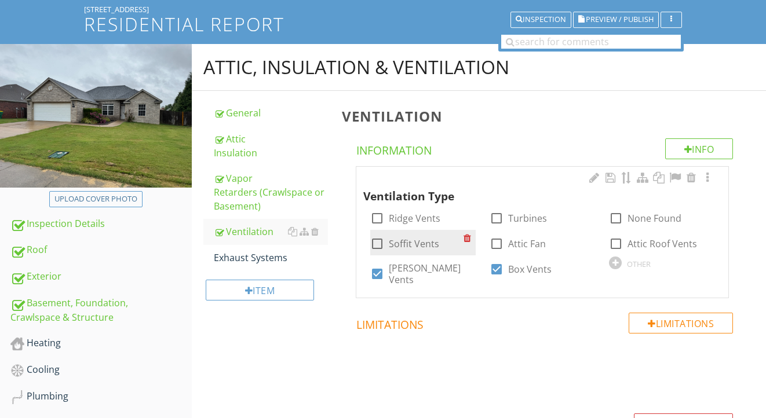
click at [418, 242] on label "Soffit Vents" at bounding box center [414, 244] width 50 height 12
checkbox input "true"
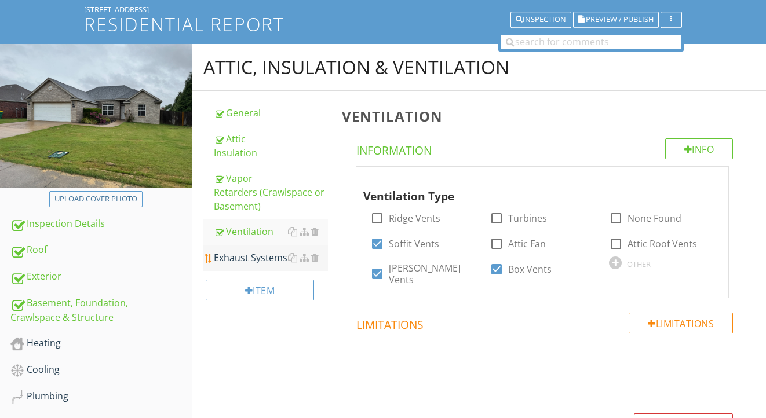
click at [245, 255] on div "Exhaust Systems" at bounding box center [271, 258] width 115 height 14
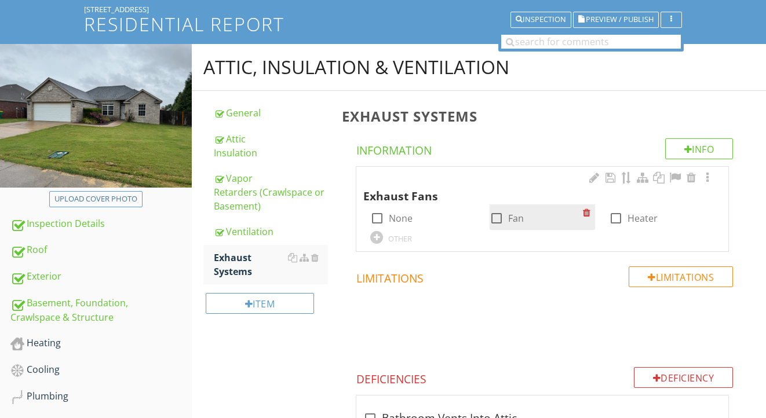
click at [497, 215] on div at bounding box center [497, 219] width 20 height 20
checkbox input "true"
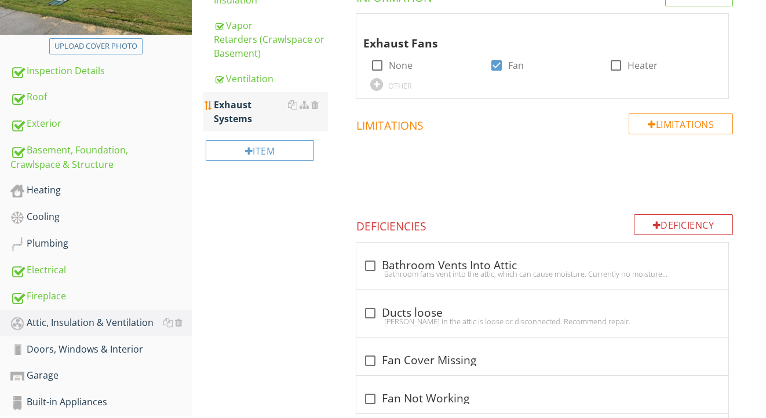
scroll to position [250, 0]
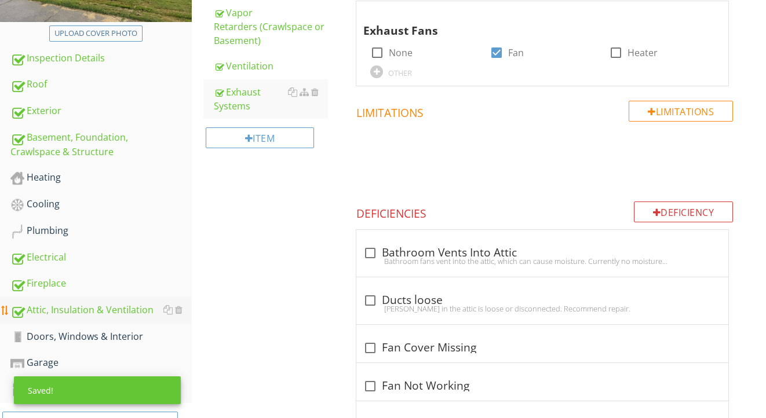
click at [74, 323] on link "Attic, Insulation & Ventilation" at bounding box center [100, 310] width 181 height 27
click at [72, 335] on div "Doors, Windows & Interior" at bounding box center [100, 337] width 181 height 15
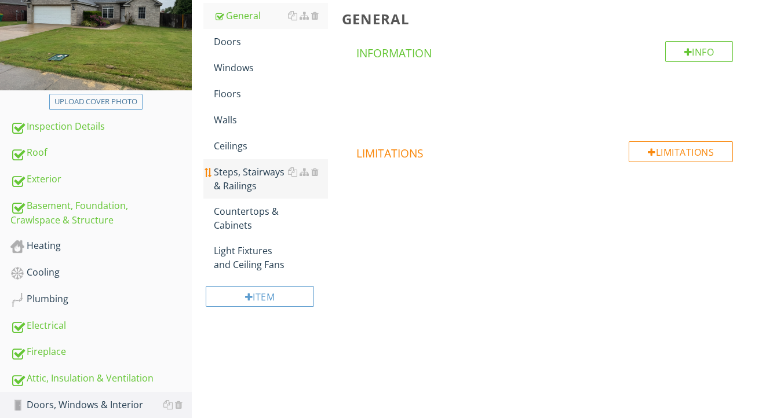
scroll to position [148, 0]
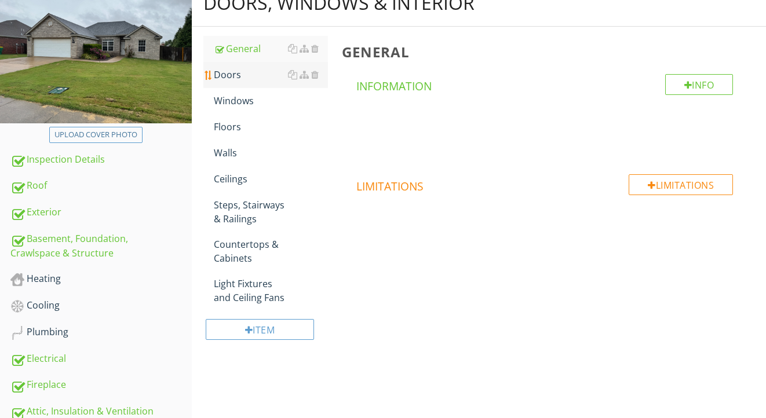
click at [265, 82] on link "Doors" at bounding box center [271, 74] width 115 height 25
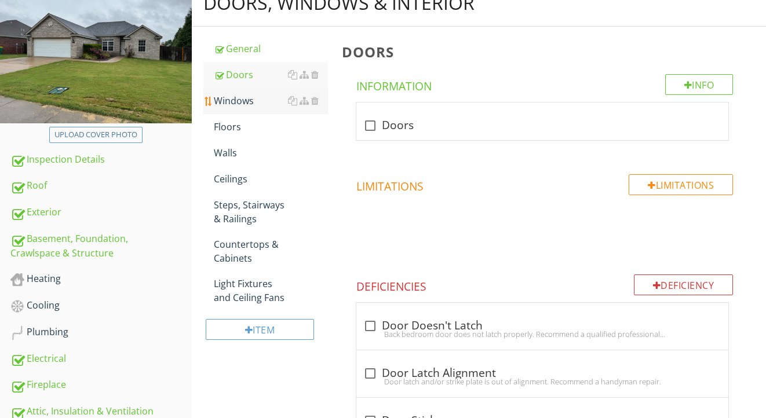
click at [256, 106] on div "Windows" at bounding box center [271, 101] width 115 height 14
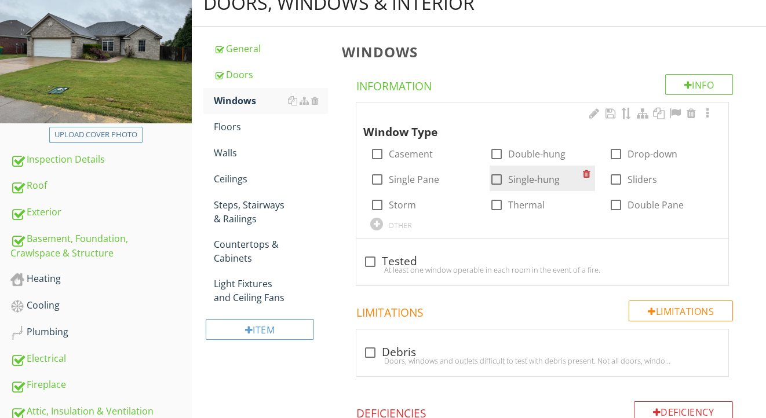
click at [535, 177] on label "Single-hung" at bounding box center [534, 180] width 52 height 12
checkbox input "true"
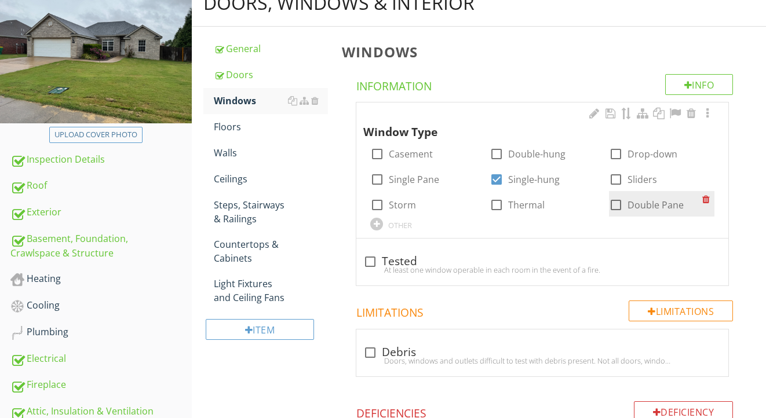
click at [616, 206] on div at bounding box center [616, 205] width 20 height 20
checkbox input "true"
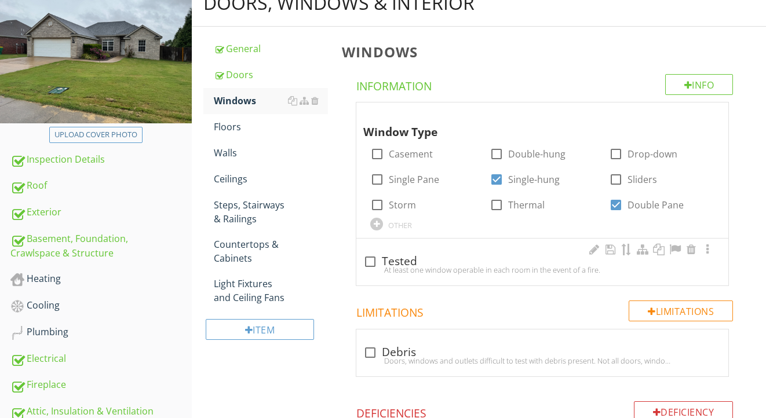
click at [397, 265] on div "At least one window operable in each room in the event of a fire." at bounding box center [542, 269] width 358 height 9
checkbox input "true"
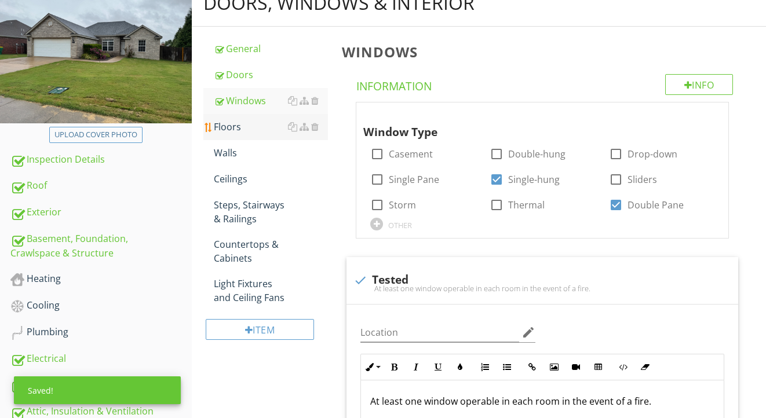
click at [231, 126] on div "Floors" at bounding box center [271, 127] width 115 height 14
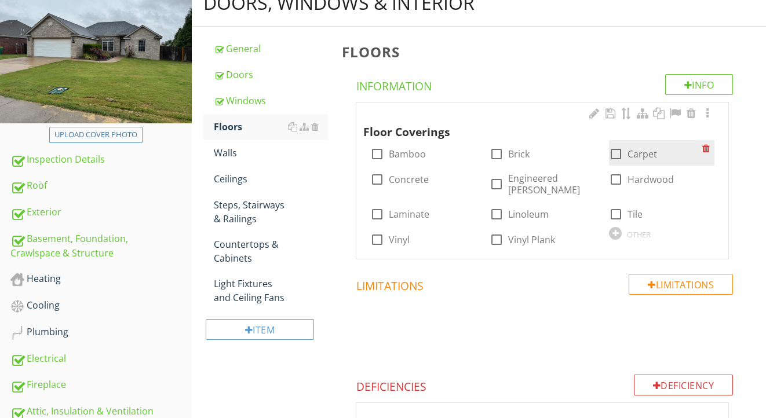
click at [618, 153] on div at bounding box center [616, 154] width 20 height 20
checkbox input "true"
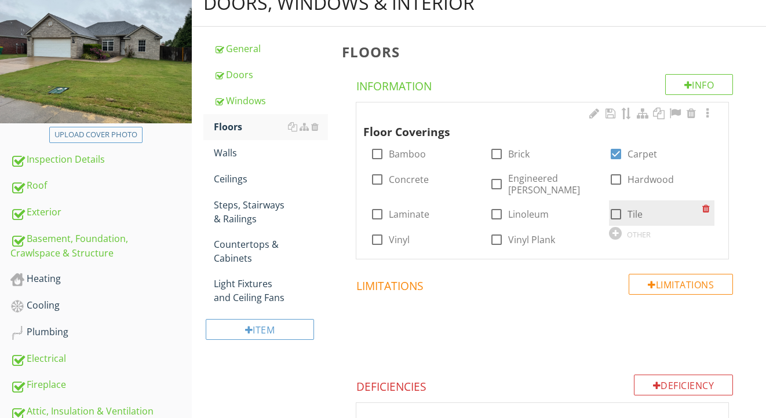
click at [614, 205] on div at bounding box center [616, 215] width 20 height 20
checkbox input "true"
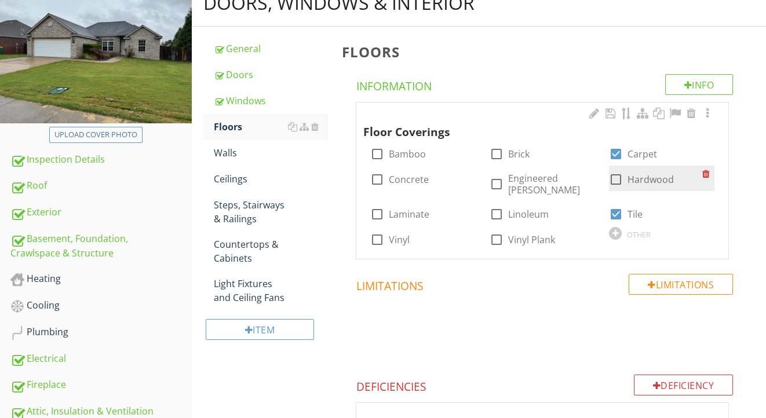
click at [613, 181] on div at bounding box center [616, 180] width 20 height 20
checkbox input "true"
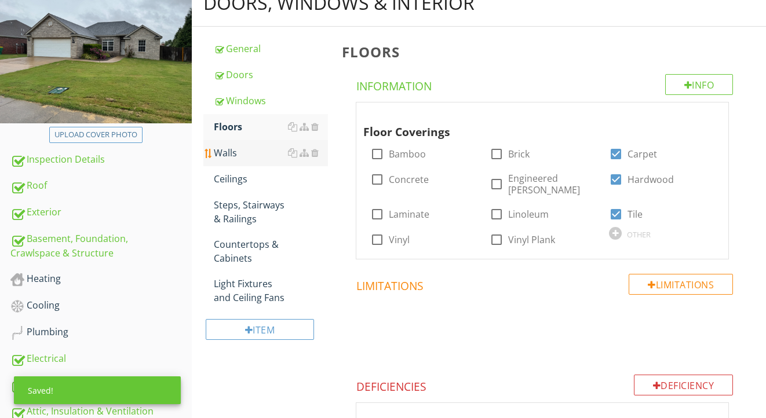
click at [257, 152] on div "Walls" at bounding box center [271, 153] width 115 height 14
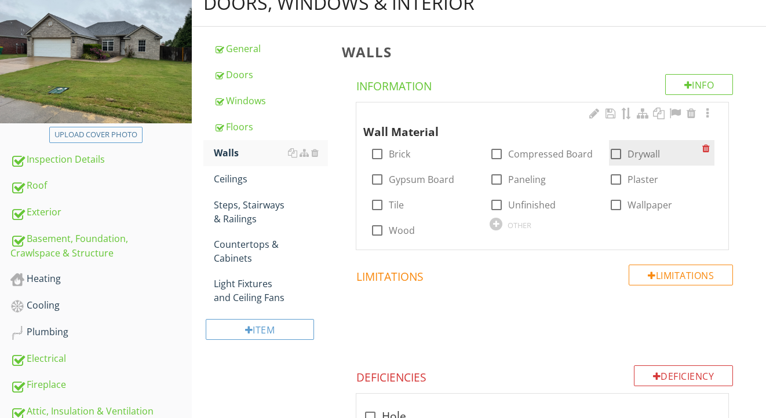
click at [617, 154] on div at bounding box center [616, 154] width 20 height 20
checkbox input "true"
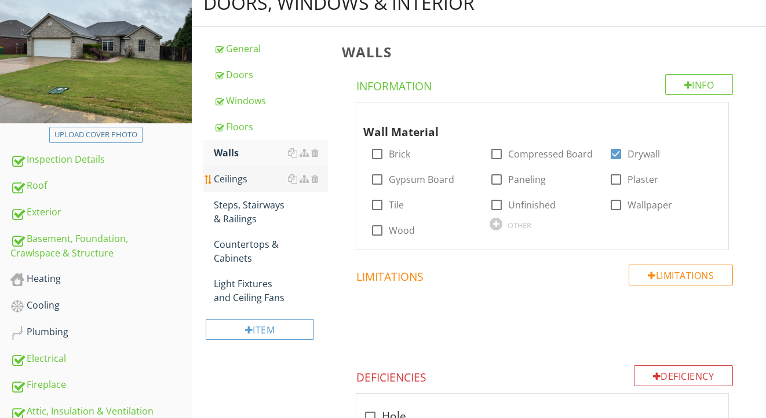
click at [271, 178] on div "Ceilings" at bounding box center [271, 179] width 115 height 14
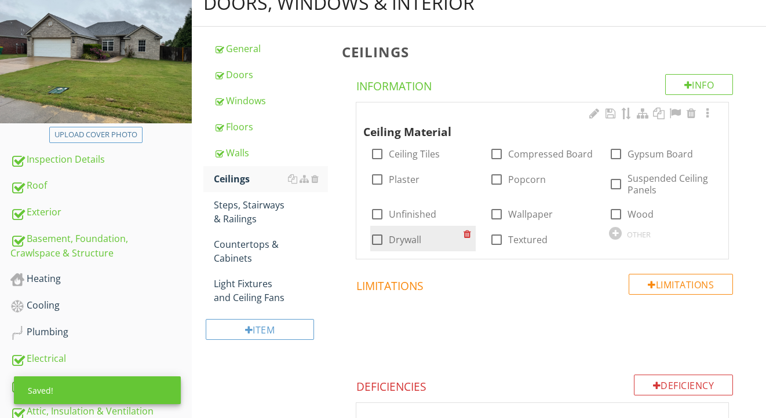
click at [409, 234] on label "Drywall" at bounding box center [405, 240] width 32 height 12
checkbox input "true"
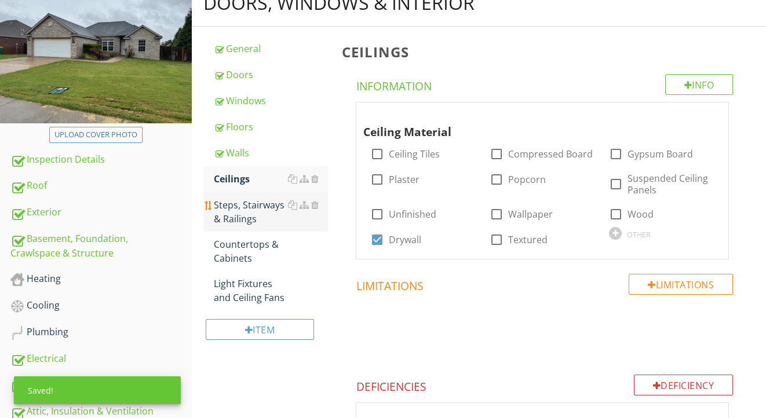
click at [232, 217] on div "Steps, Stairways & Railings" at bounding box center [271, 212] width 115 height 28
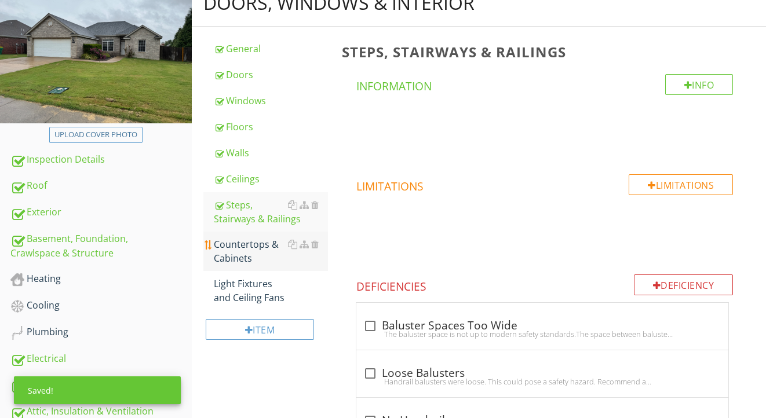
click at [231, 257] on div "Countertops & Cabinets" at bounding box center [271, 252] width 115 height 28
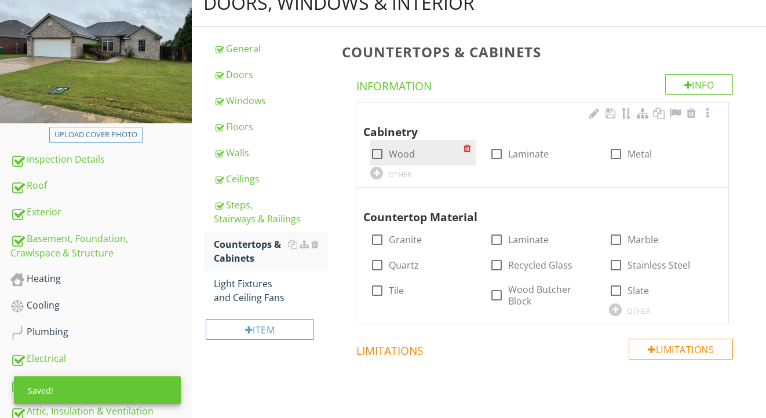
click at [406, 155] on label "Wood" at bounding box center [402, 154] width 26 height 12
checkbox input "true"
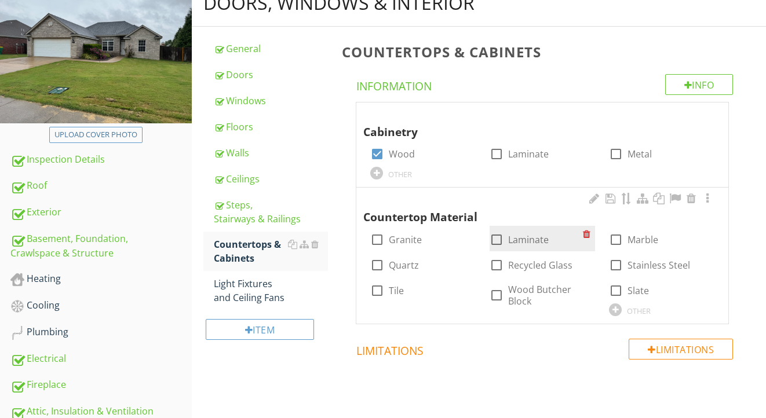
click at [499, 236] on div at bounding box center [497, 240] width 20 height 20
checkbox input "true"
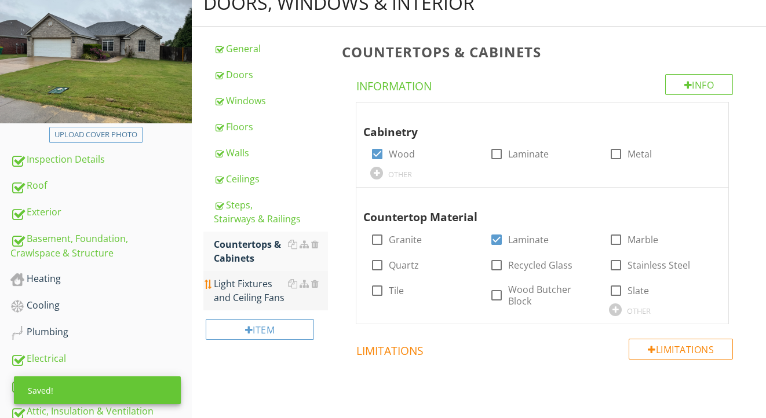
click at [250, 286] on div "Light Fixtures and Ceiling Fans" at bounding box center [271, 291] width 115 height 28
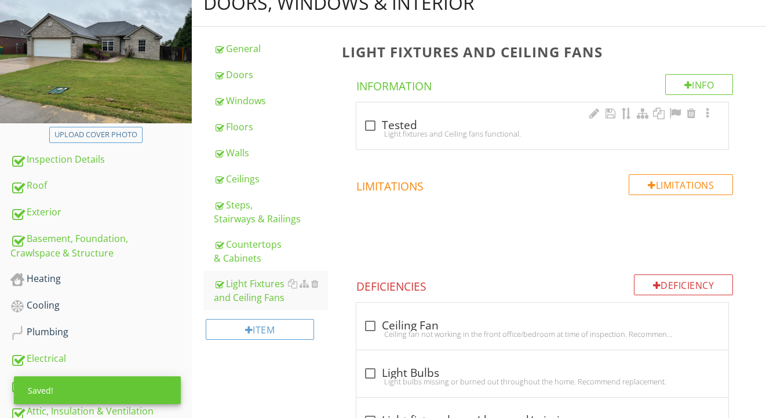
click at [409, 116] on div "check_box_outline_blank Tested" at bounding box center [542, 124] width 358 height 16
checkbox input "true"
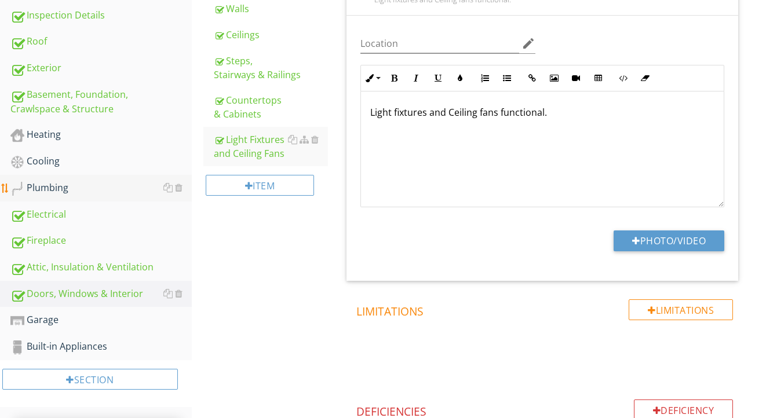
scroll to position [299, 0]
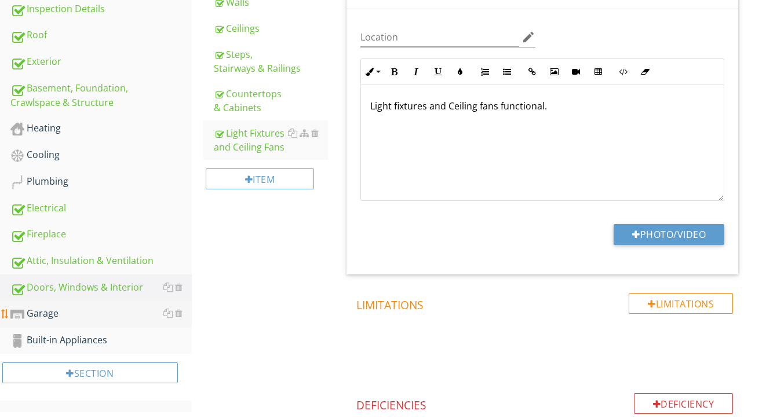
click at [70, 312] on div "Garage" at bounding box center [100, 314] width 181 height 15
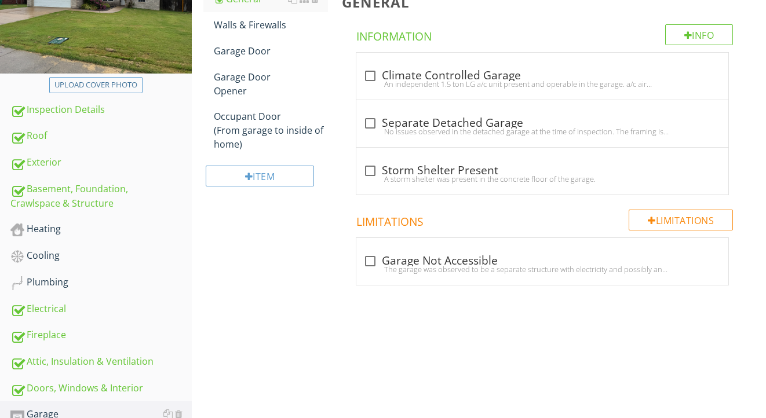
scroll to position [147, 0]
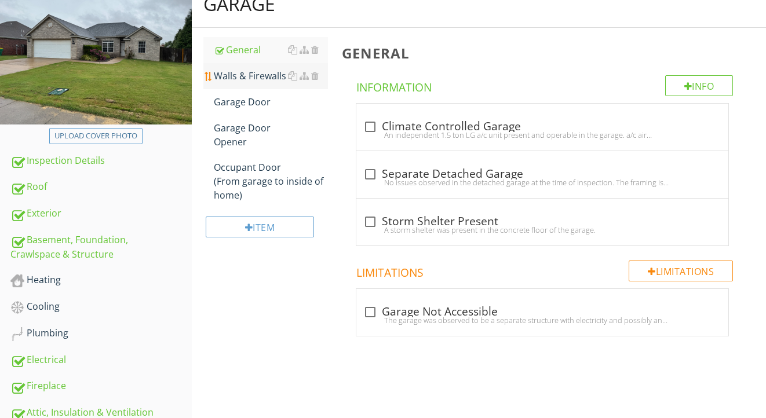
click at [264, 81] on div "Walls & Firewalls" at bounding box center [271, 76] width 115 height 14
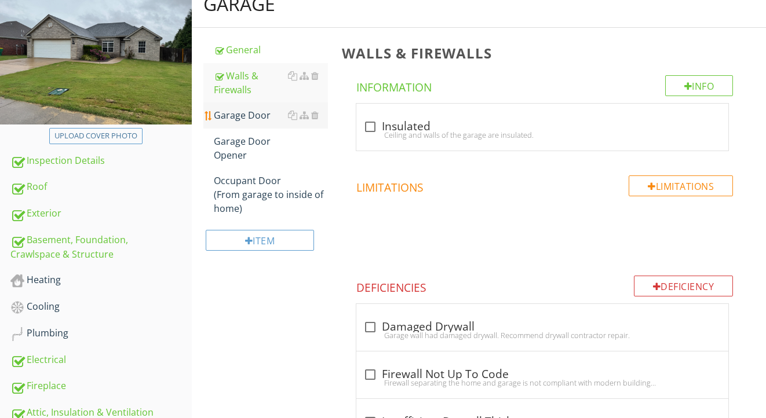
click at [257, 113] on div "Garage Door" at bounding box center [271, 115] width 115 height 14
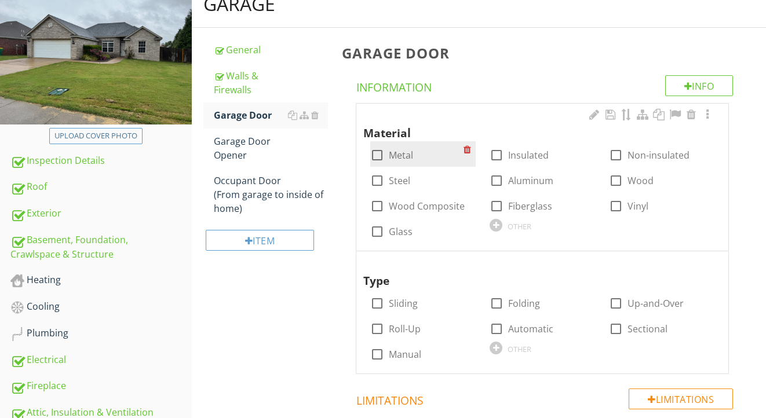
click at [400, 150] on label "Metal" at bounding box center [401, 156] width 24 height 12
checkbox input "true"
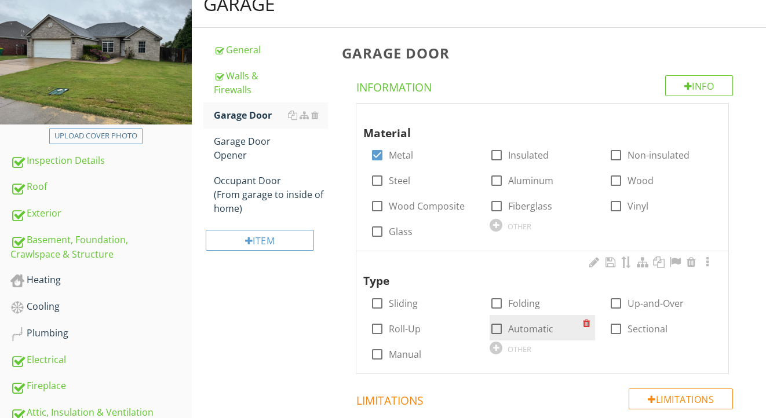
click at [531, 325] on label "Automatic" at bounding box center [530, 329] width 45 height 12
checkbox input "true"
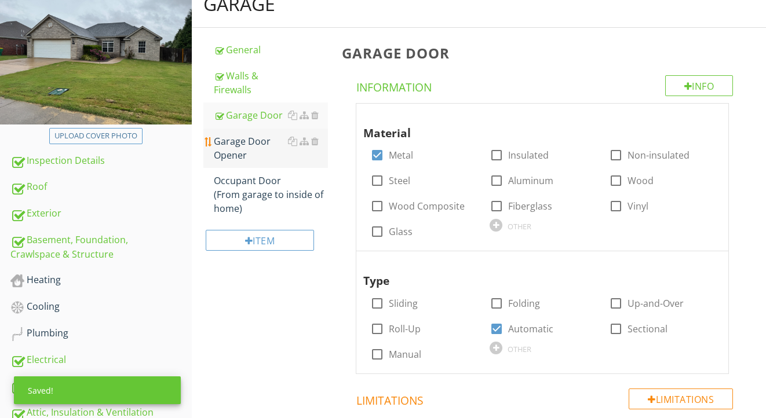
click at [249, 148] on div "Garage Door Opener" at bounding box center [271, 148] width 115 height 28
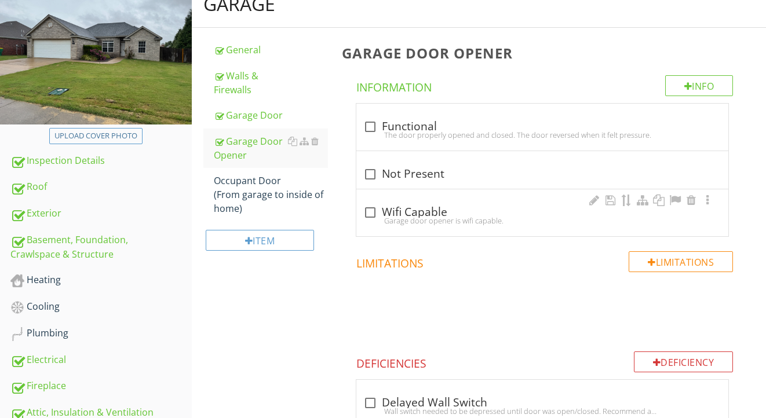
click at [414, 216] on div "Garage door opener is wifi capable." at bounding box center [542, 220] width 358 height 9
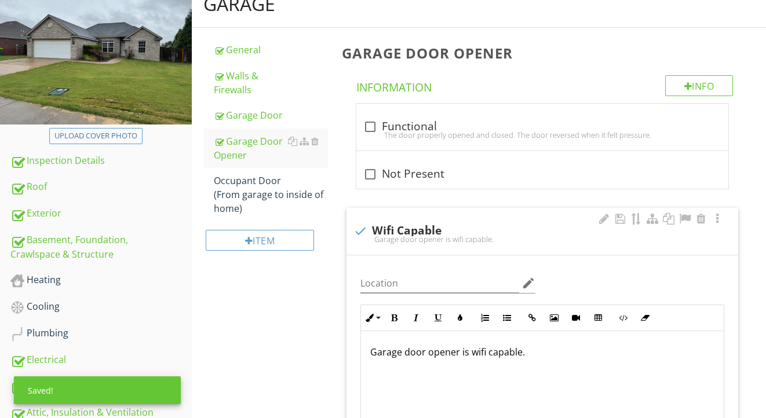
click at [410, 238] on div "Garage door opener is wifi capable." at bounding box center [543, 239] width 378 height 9
checkbox input "true"
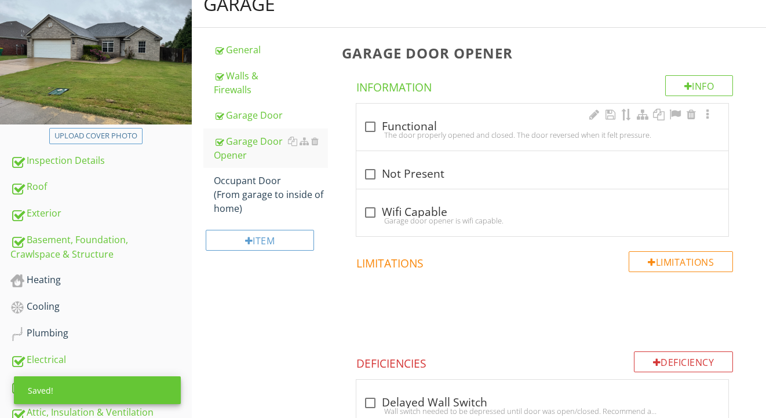
click at [413, 132] on div "The door properly opened and closed. The door reversed when it felt pressure." at bounding box center [542, 134] width 358 height 9
checkbox input "true"
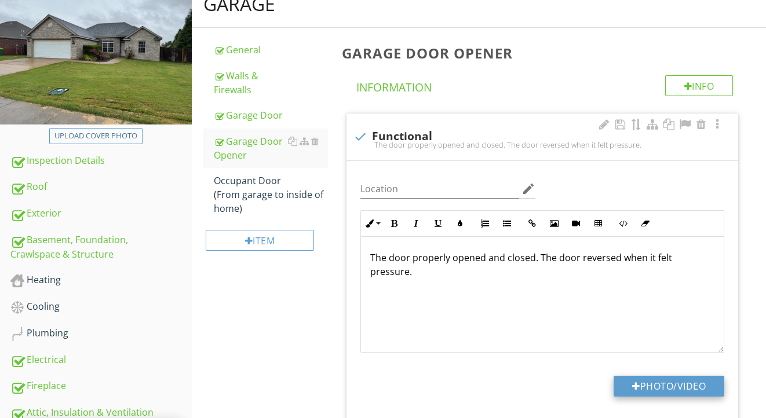
click at [624, 380] on button "Photo/Video" at bounding box center [669, 386] width 111 height 21
type input "C:\fakepath\IMG_2281.jpeg"
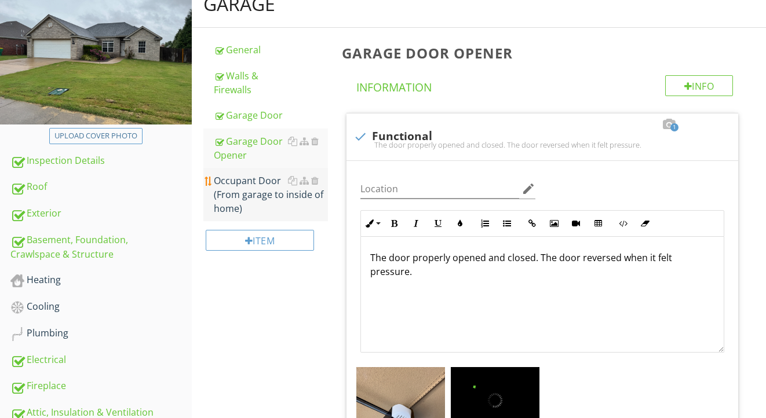
click at [250, 191] on div "Occupant Door (From garage to inside of home)" at bounding box center [271, 195] width 115 height 42
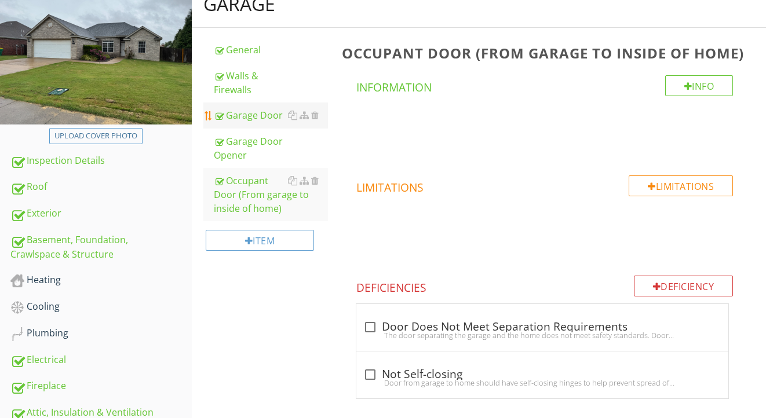
click at [247, 115] on div "Garage Door" at bounding box center [271, 115] width 115 height 14
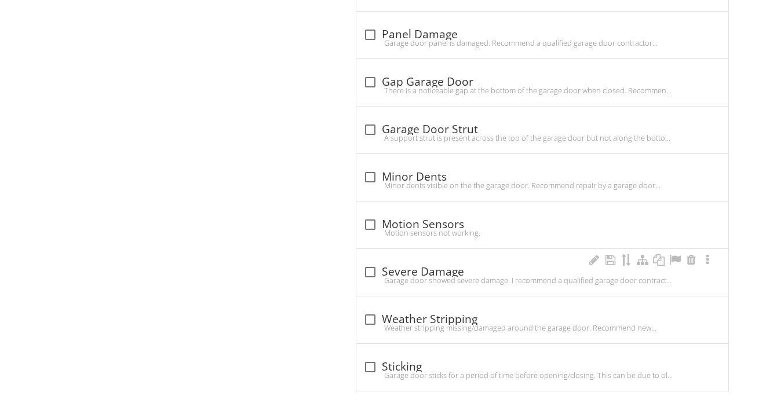
scroll to position [843, 0]
click at [413, 314] on div "check_box_outline_blank Weather Stripping" at bounding box center [542, 321] width 358 height 14
checkbox input "true"
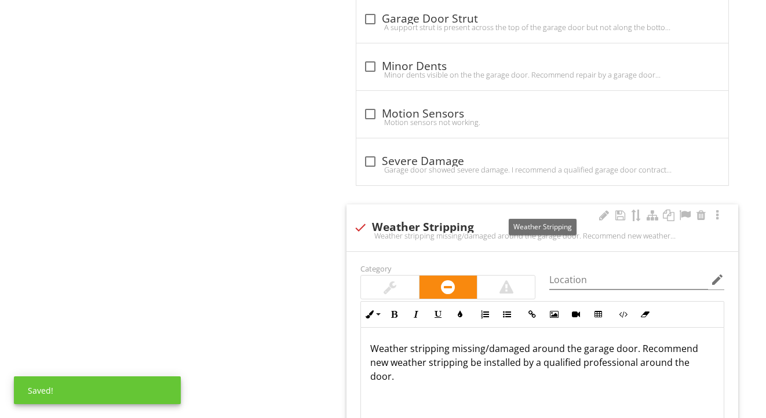
scroll to position [968, 0]
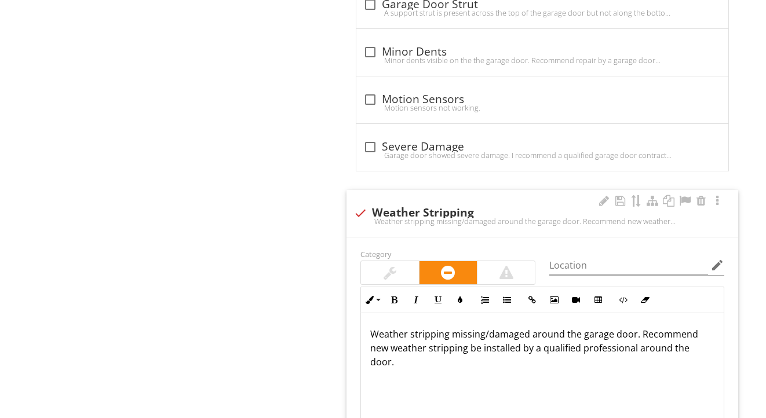
click at [561, 334] on p "Weather stripping missing/damaged around the garage door. Recommend new weather…" at bounding box center [542, 348] width 344 height 42
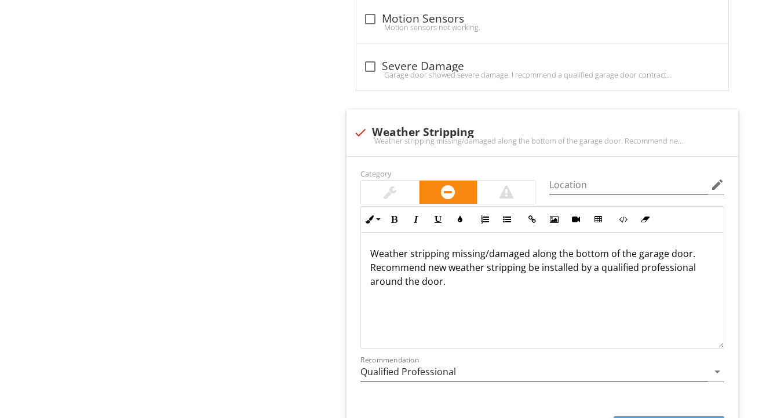
scroll to position [1089, 0]
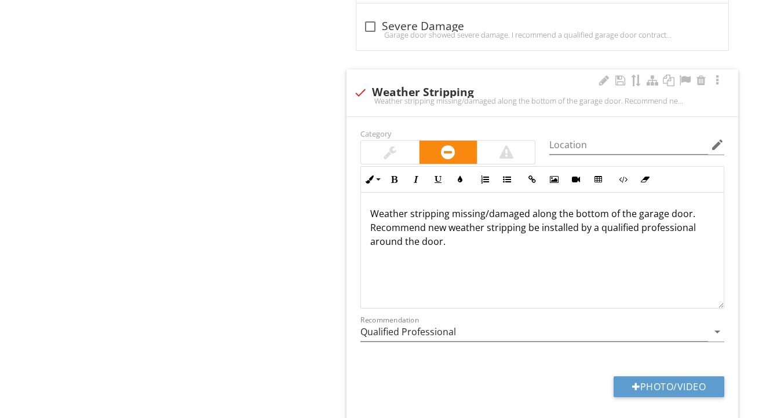
click at [442, 242] on p "Weather stripping missing/damaged along the bottom of the garage door. Recommen…" at bounding box center [542, 228] width 344 height 42
click at [632, 387] on div at bounding box center [636, 386] width 8 height 9
type input "C:\fakepath\IMG_2280.jpeg"
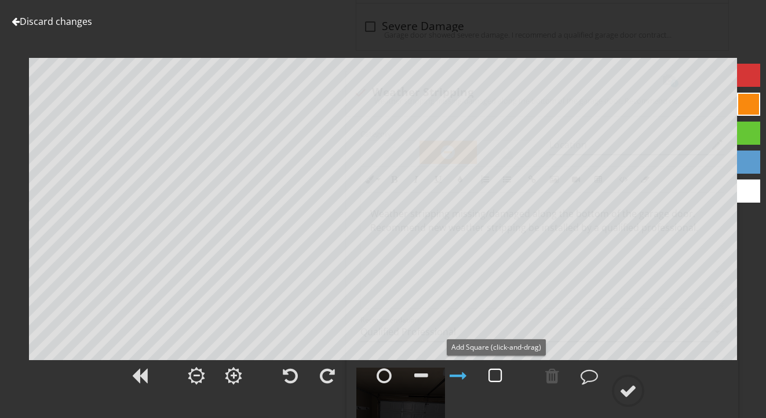
click at [497, 374] on div at bounding box center [496, 375] width 14 height 17
click at [628, 387] on div at bounding box center [628, 390] width 17 height 17
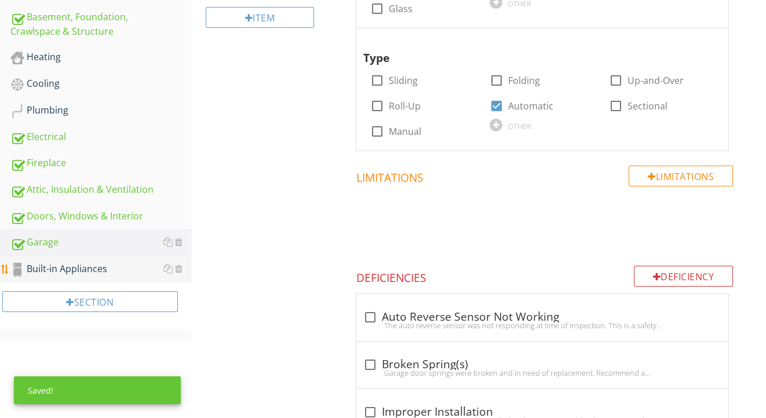
click at [119, 268] on div "Built-in Appliances" at bounding box center [100, 269] width 181 height 15
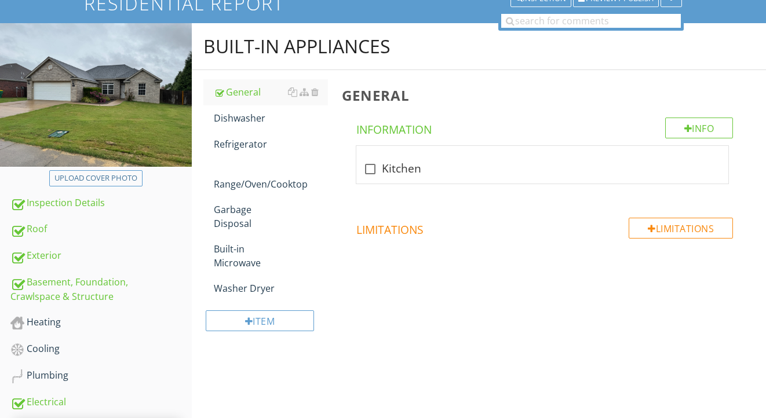
scroll to position [96, 0]
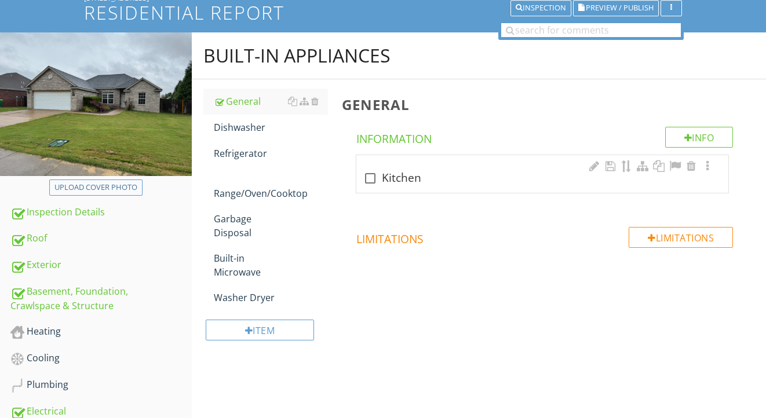
click at [392, 177] on div "check_box_outline_blank Kitchen" at bounding box center [542, 179] width 358 height 14
checkbox input "true"
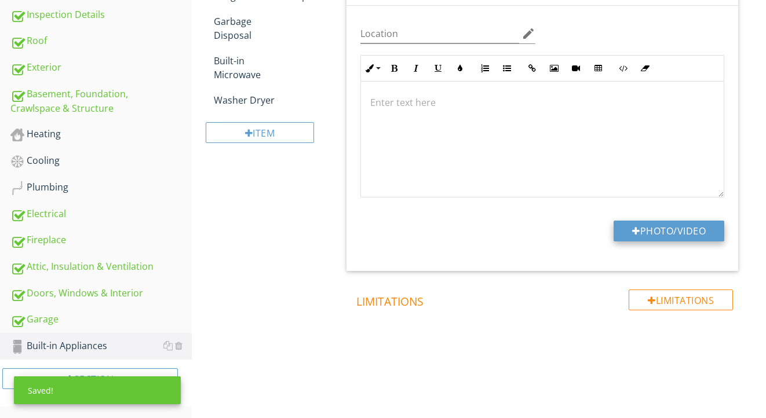
scroll to position [293, 0]
click at [653, 227] on button "Photo/Video" at bounding box center [669, 231] width 111 height 21
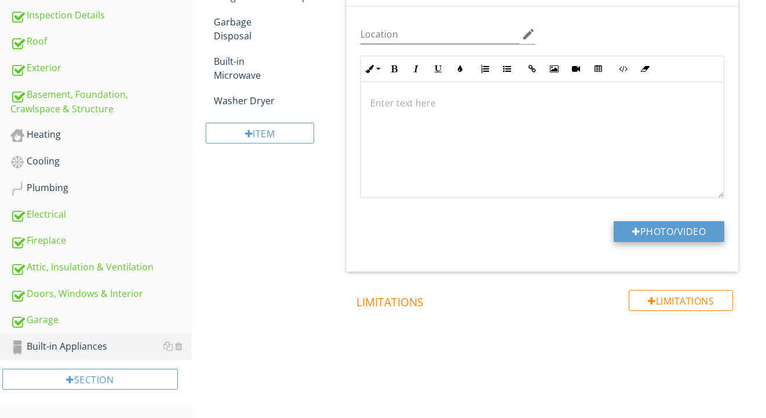
type input "C:\fakepath\IMG_2296.jpeg"
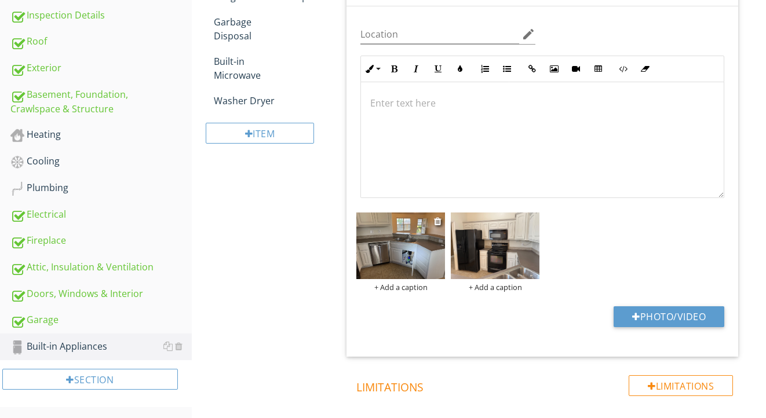
click at [378, 249] on img at bounding box center [400, 246] width 89 height 67
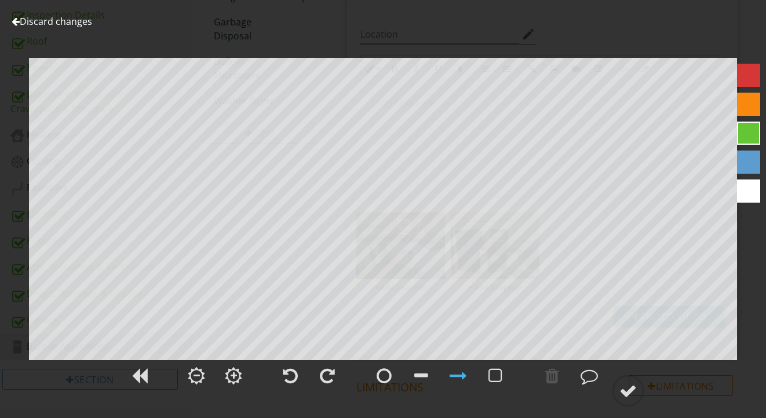
click at [60, 28] on div "Discard changes" at bounding box center [52, 21] width 81 height 14
click at [64, 21] on link "Discard changes" at bounding box center [52, 21] width 81 height 13
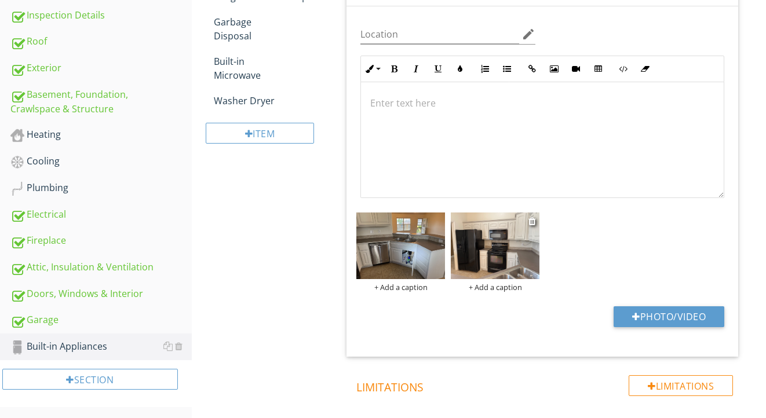
click at [511, 261] on img at bounding box center [495, 246] width 89 height 67
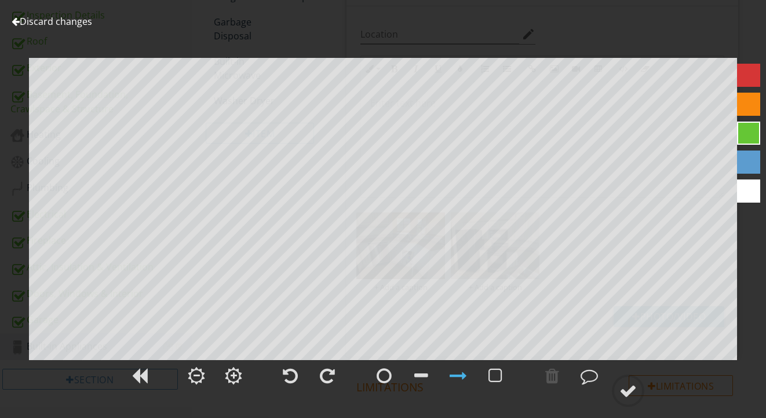
click at [60, 23] on link "Discard changes" at bounding box center [52, 21] width 81 height 13
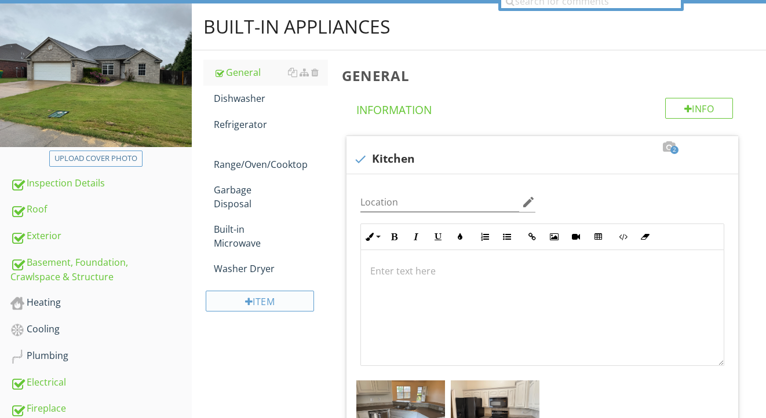
scroll to position [103, 0]
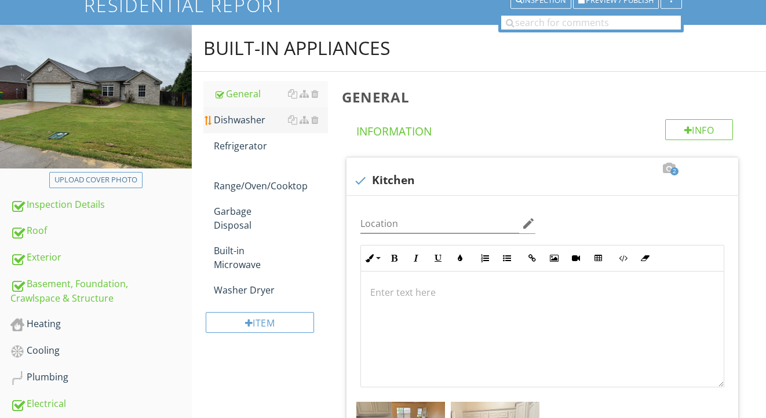
click at [246, 120] on div "Dishwasher" at bounding box center [271, 120] width 115 height 14
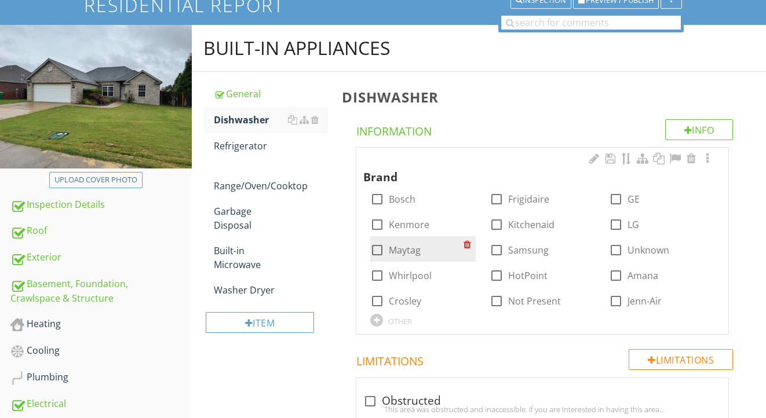
click at [411, 256] on div "check_box_outline_blank Maytag" at bounding box center [422, 248] width 105 height 25
click at [411, 248] on label "Maytag" at bounding box center [405, 251] width 32 height 12
checkbox input "true"
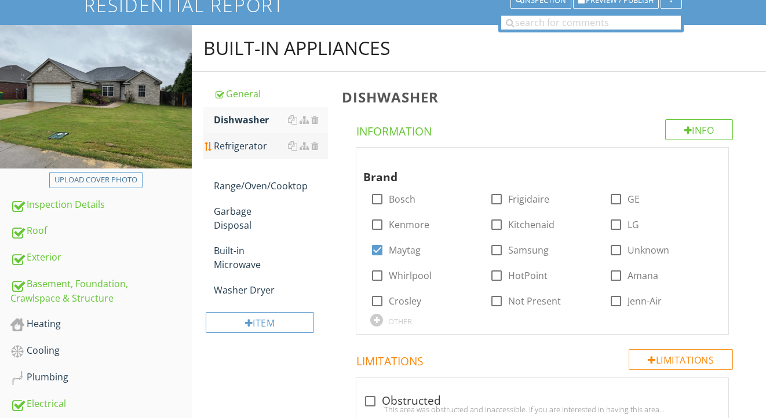
click at [255, 145] on div "Refrigerator" at bounding box center [271, 146] width 115 height 14
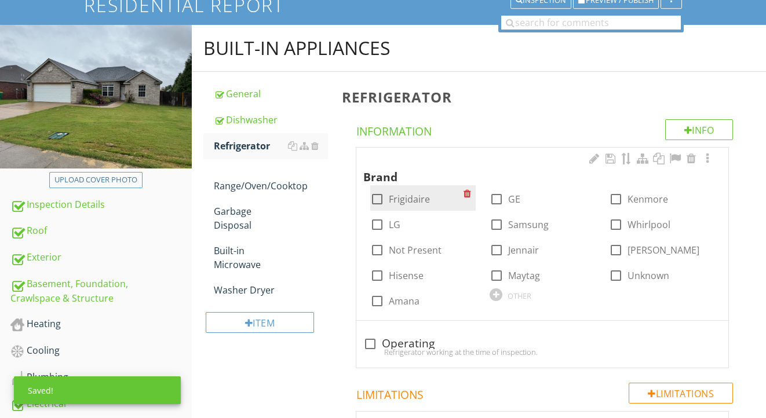
click at [405, 194] on label "Frigidaire" at bounding box center [409, 200] width 41 height 12
checkbox input "true"
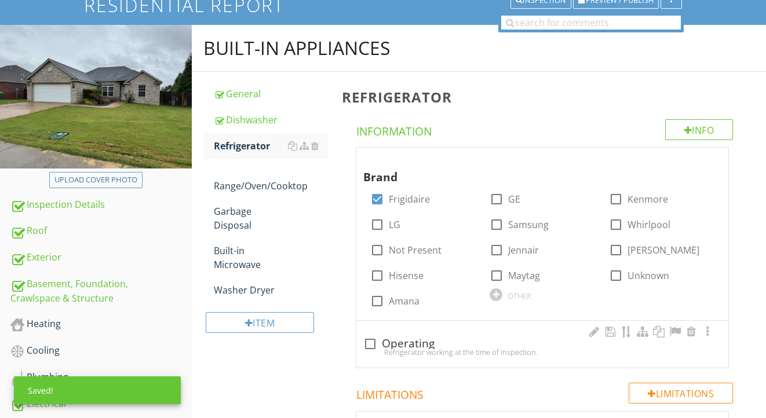
click at [401, 348] on div "Refrigerator working at the time of inspection." at bounding box center [542, 352] width 358 height 9
checkbox input "true"
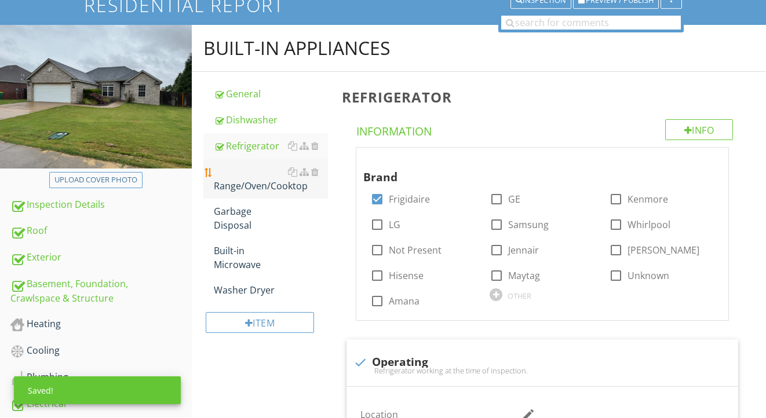
click at [262, 189] on div "Range/Oven/Cooktop" at bounding box center [271, 179] width 115 height 28
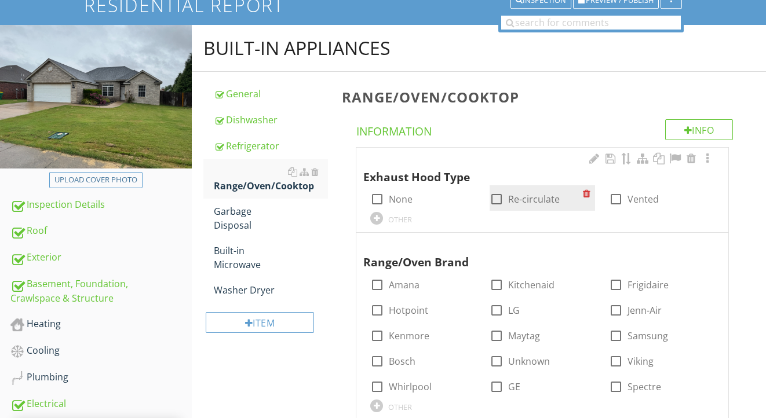
click at [537, 197] on label "Re-circulate" at bounding box center [534, 200] width 52 height 12
checkbox input "true"
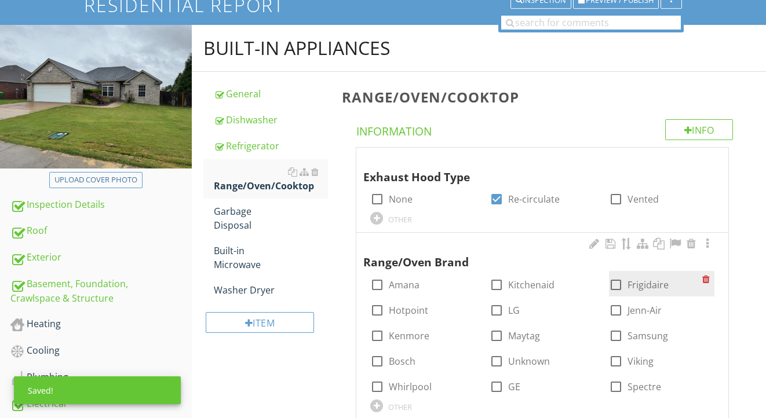
click at [615, 283] on div at bounding box center [616, 285] width 20 height 20
checkbox input "true"
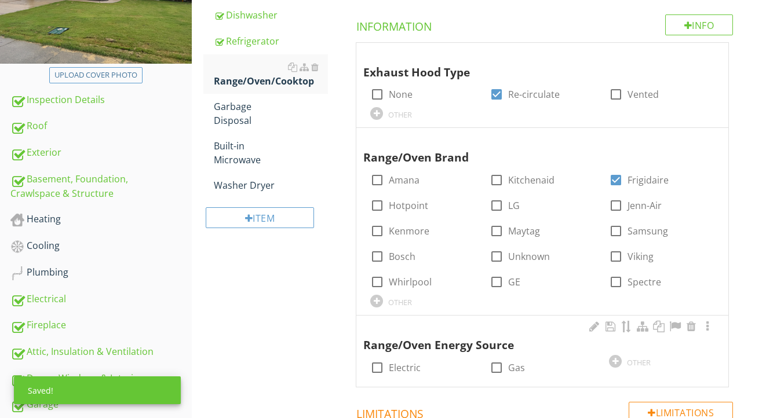
scroll to position [242, 0]
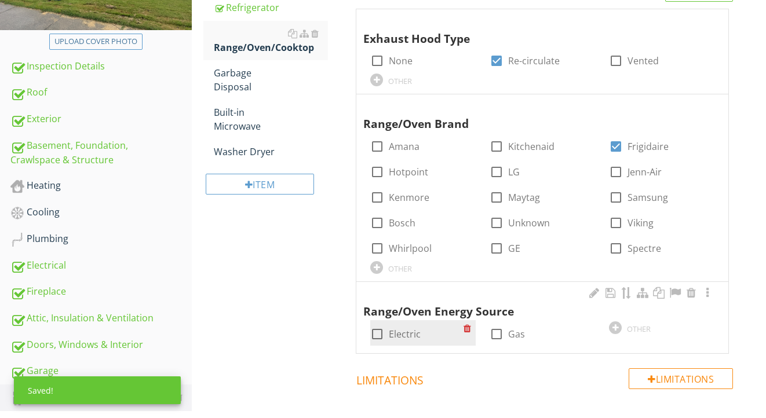
click at [409, 330] on label "Electric" at bounding box center [405, 335] width 32 height 12
checkbox input "true"
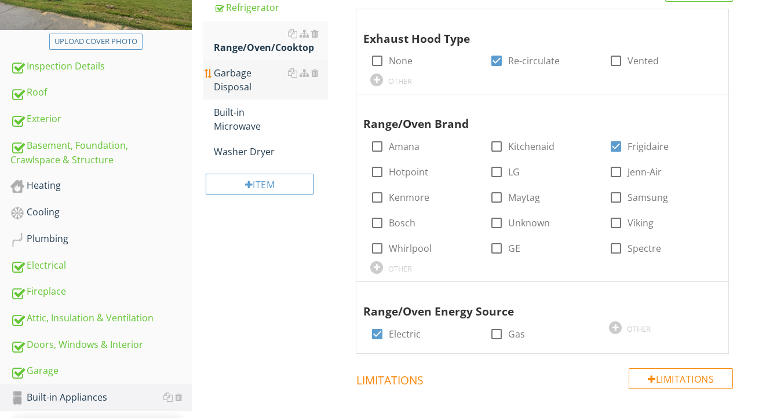
click at [242, 85] on div "Garbage Disposal" at bounding box center [271, 80] width 115 height 28
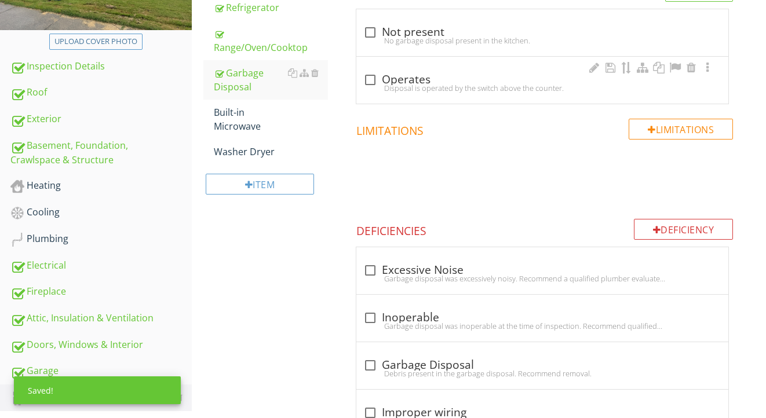
click at [419, 82] on div "check_box_outline_blank Operates" at bounding box center [542, 80] width 358 height 14
checkbox input "true"
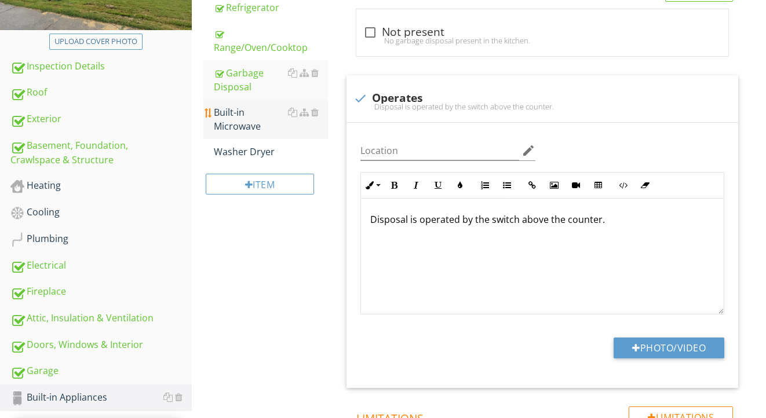
click at [257, 117] on div "Built-in Microwave" at bounding box center [271, 119] width 115 height 28
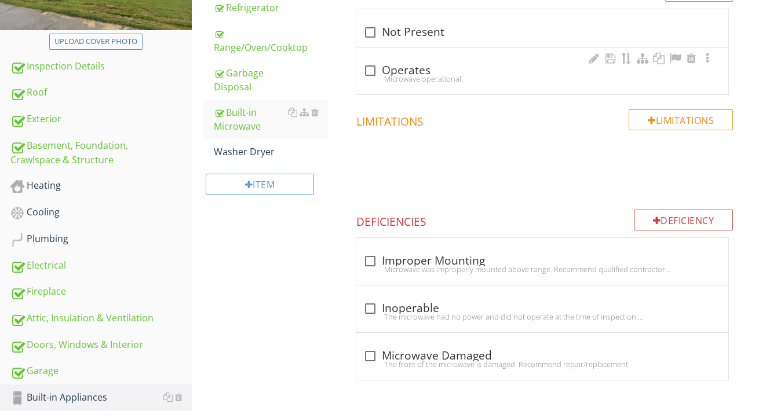
click at [407, 68] on div "check_box_outline_blank Operates" at bounding box center [542, 71] width 358 height 14
checkbox input "true"
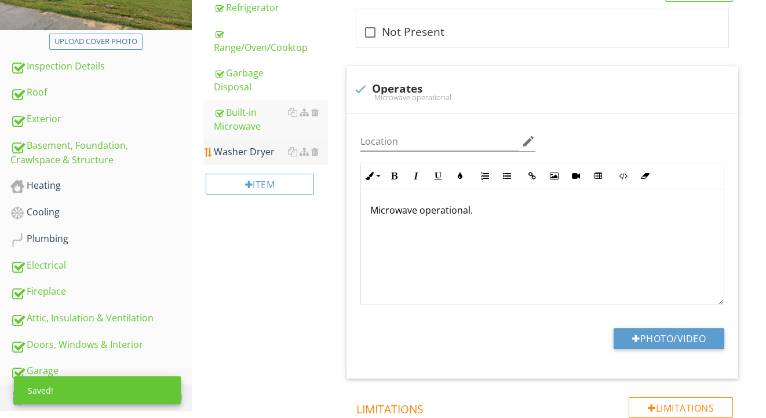
click at [259, 146] on div "Washer Dryer" at bounding box center [271, 152] width 115 height 14
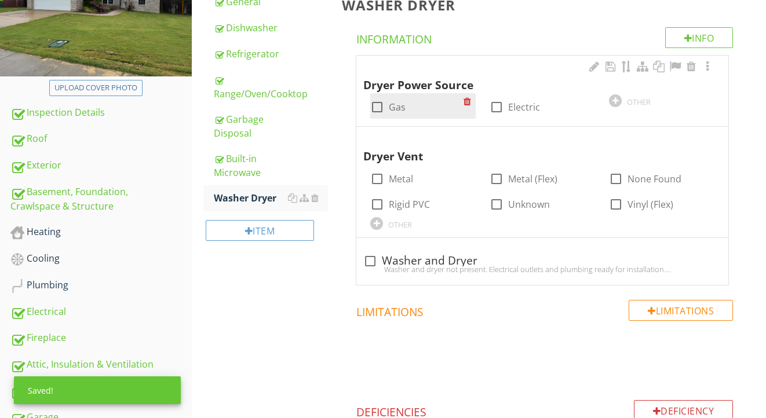
scroll to position [188, 0]
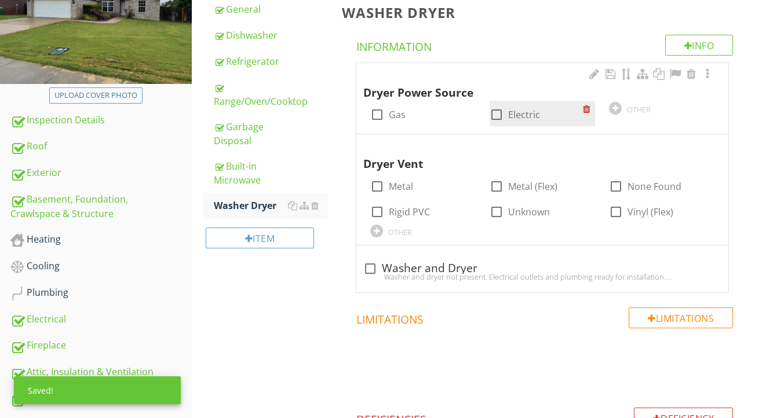
click at [524, 114] on label "Electric" at bounding box center [524, 115] width 32 height 12
checkbox input "true"
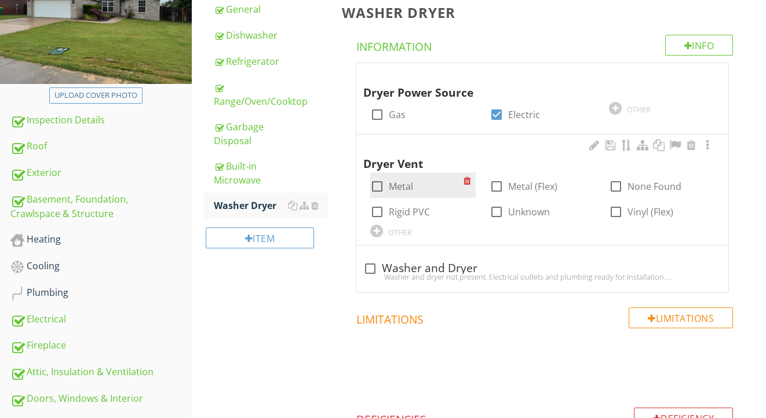
click at [395, 182] on label "Metal" at bounding box center [401, 187] width 24 height 12
checkbox input "true"
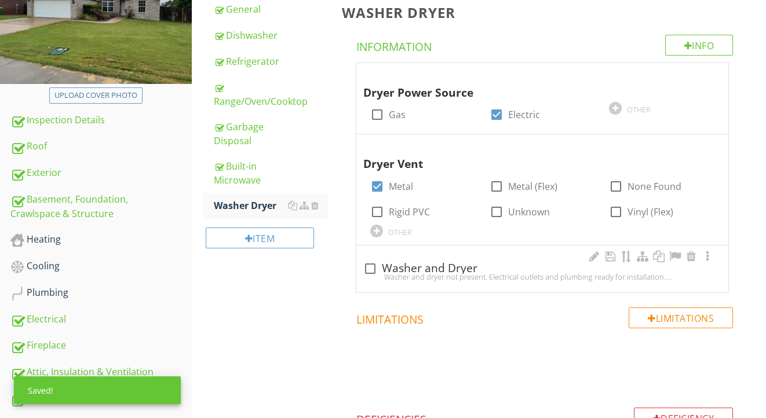
click at [418, 272] on div "Washer and dryer not present. Electrical outlets and plumbing ready for install…" at bounding box center [542, 276] width 358 height 9
checkbox input "true"
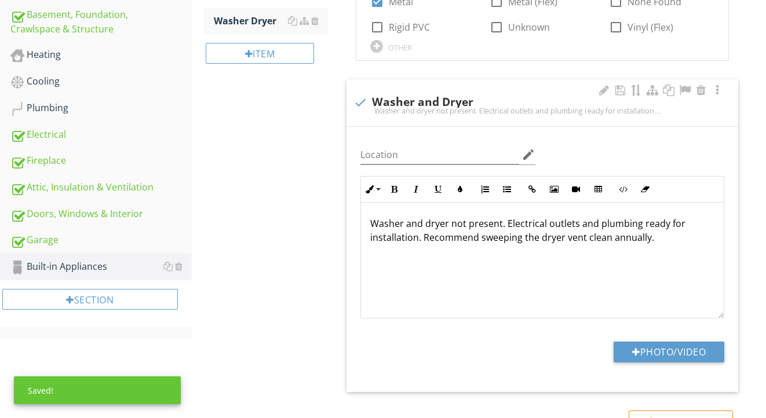
scroll to position [450, 0]
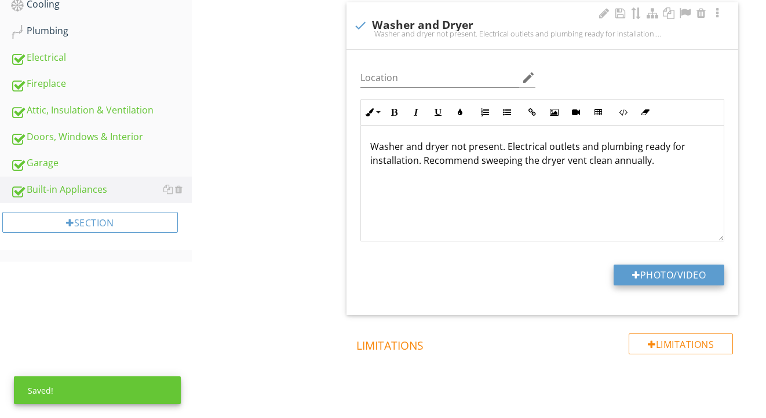
click at [648, 282] on button "Photo/Video" at bounding box center [669, 275] width 111 height 21
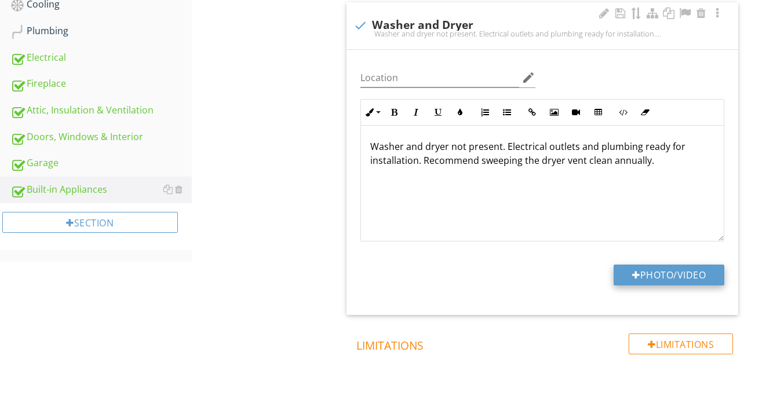
type input "C:\fakepath\IMG_2297.jpeg"
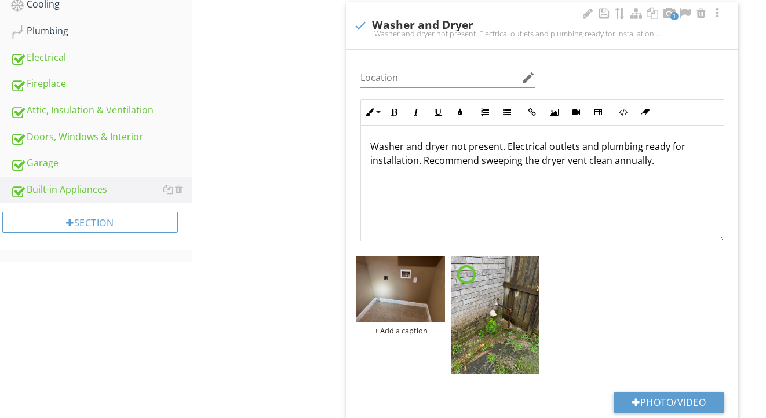
click at [493, 340] on div "Location edit Inline Style XLarge Large Normal Small Light Small/Light Bold Ita…" at bounding box center [543, 246] width 392 height 393
click at [493, 340] on img at bounding box center [495, 315] width 89 height 118
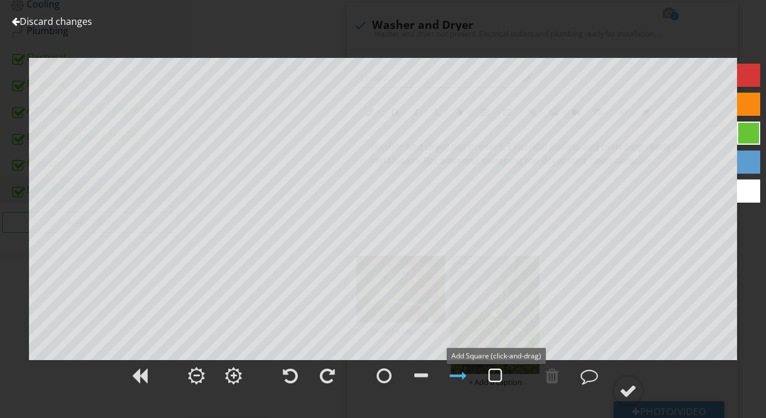
click at [498, 376] on div at bounding box center [496, 375] width 14 height 17
click at [622, 391] on div at bounding box center [628, 390] width 17 height 17
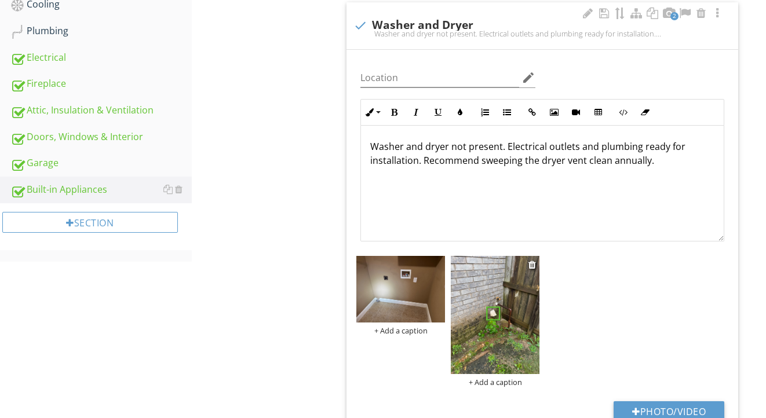
click at [486, 378] on div "+ Add a caption" at bounding box center [495, 382] width 89 height 9
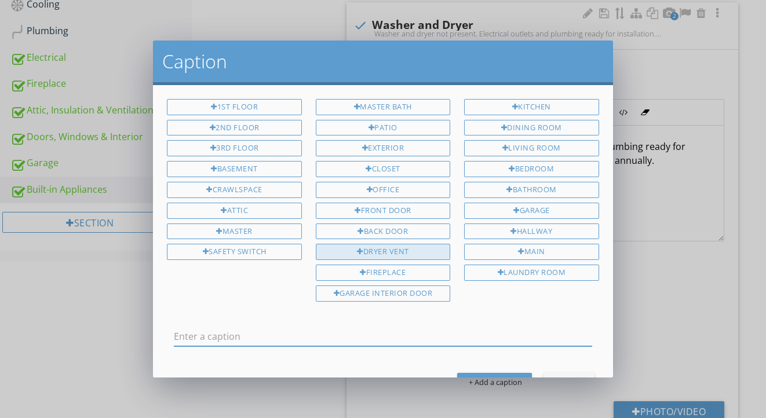
click at [391, 253] on div "Dryer Vent" at bounding box center [383, 252] width 134 height 16
type input "Dryer Vent"
click at [494, 373] on button "Save Caption" at bounding box center [494, 383] width 75 height 21
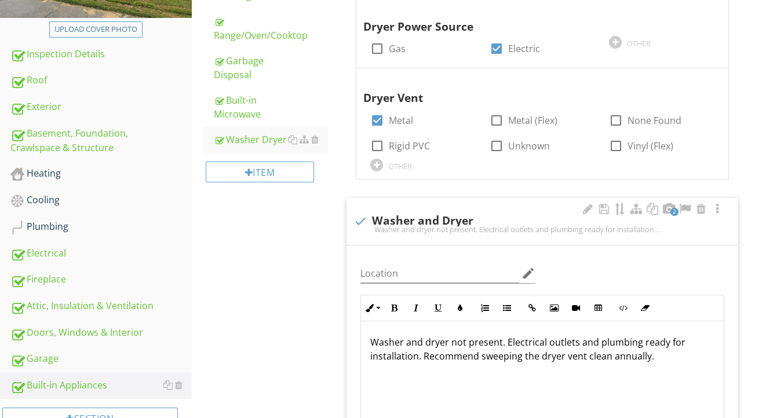
scroll to position [284, 0]
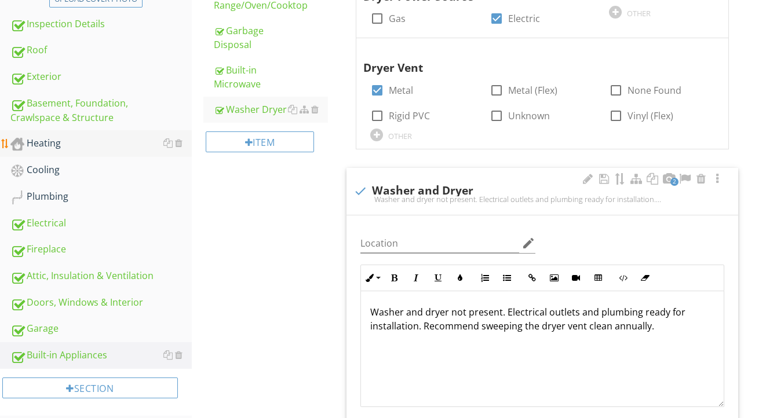
click at [94, 148] on div "Heating" at bounding box center [100, 143] width 181 height 15
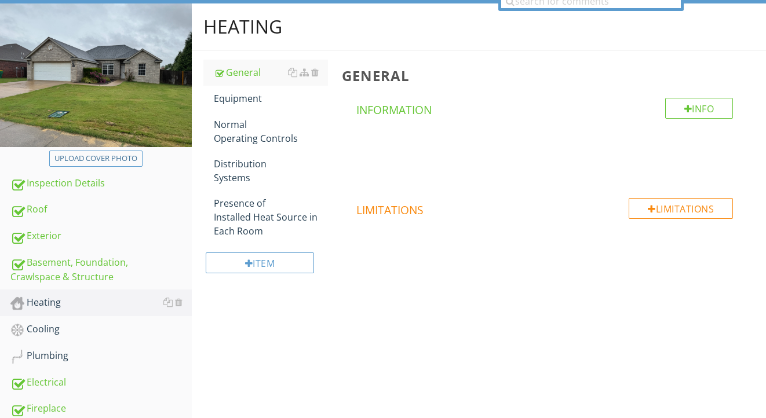
scroll to position [98, 0]
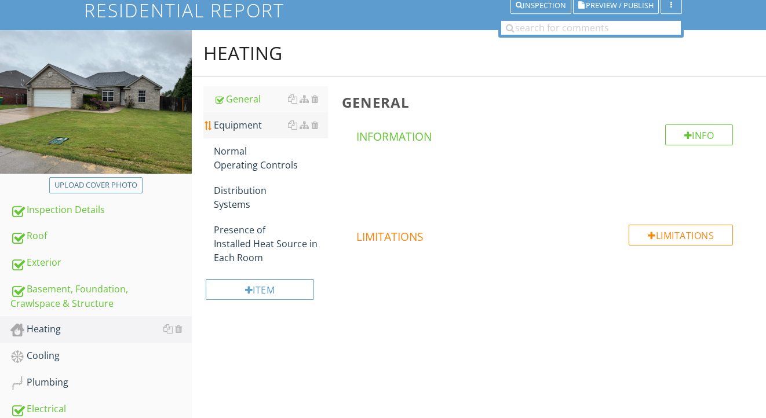
click at [239, 121] on div "Equipment" at bounding box center [271, 125] width 115 height 14
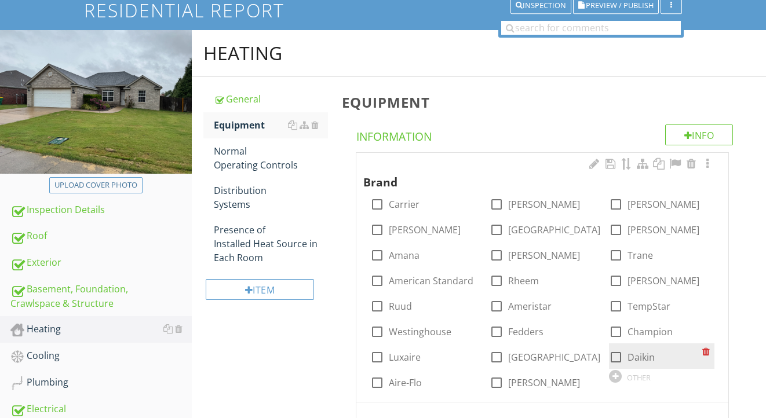
click at [639, 355] on label "Daikin" at bounding box center [641, 358] width 27 height 12
checkbox input "true"
click at [709, 165] on div at bounding box center [708, 164] width 14 height 12
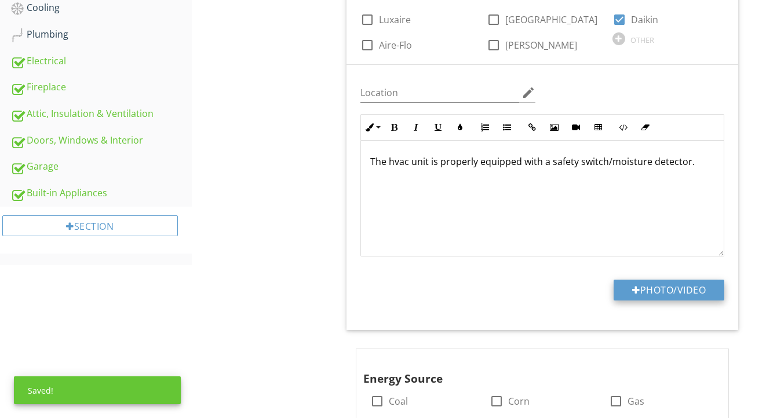
scroll to position [457, 0]
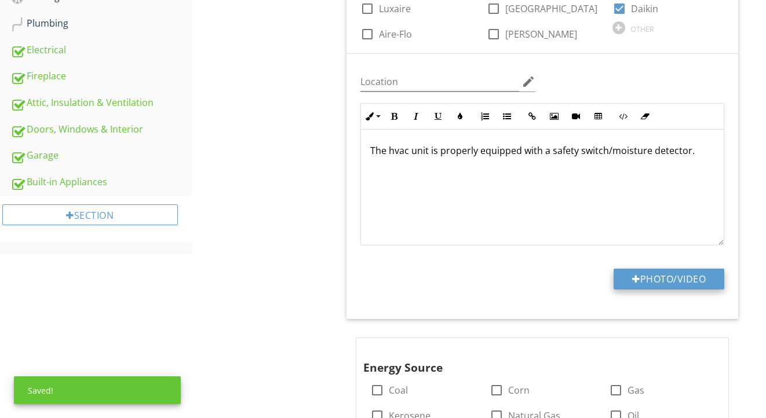
click at [650, 285] on button "Photo/Video" at bounding box center [669, 279] width 111 height 21
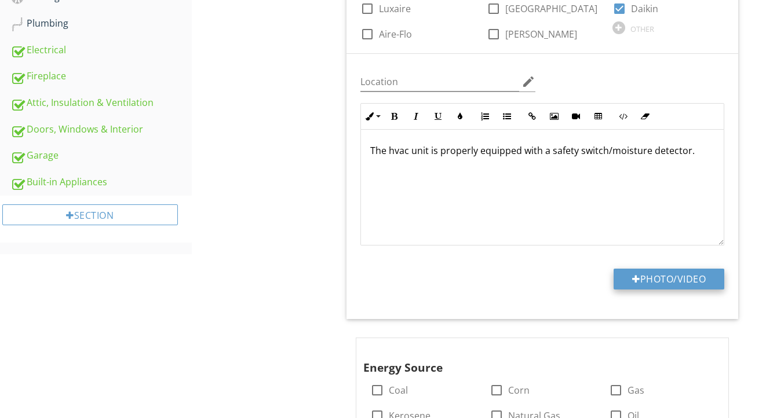
type input "C:\fakepath\IMG_2286.jpeg"
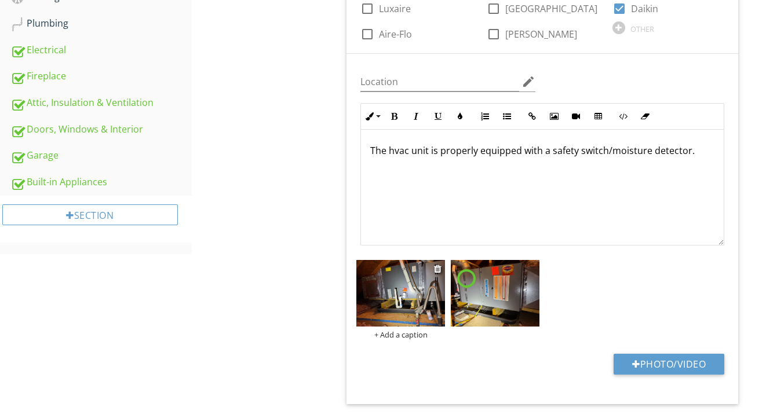
click at [380, 308] on img at bounding box center [400, 293] width 89 height 67
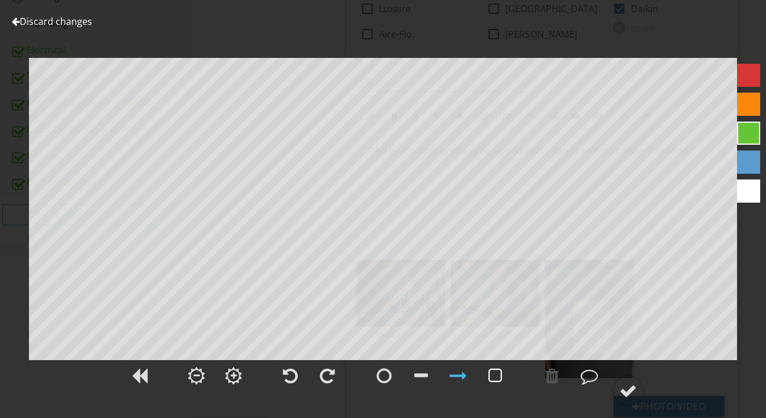
click at [507, 380] on div at bounding box center [495, 376] width 29 height 29
click at [626, 388] on div at bounding box center [628, 390] width 17 height 17
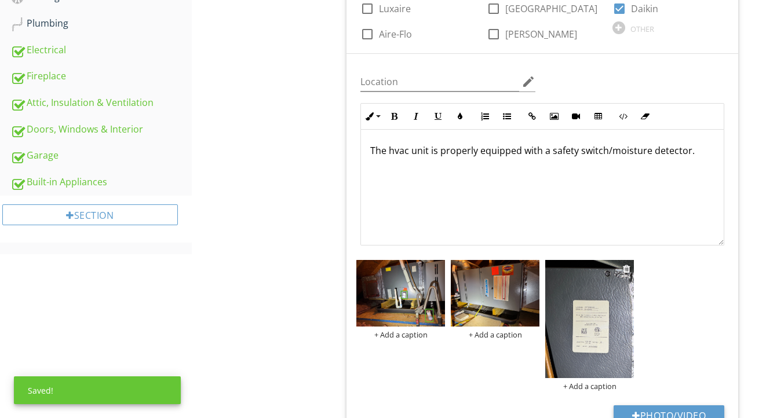
click at [578, 318] on img at bounding box center [589, 319] width 89 height 118
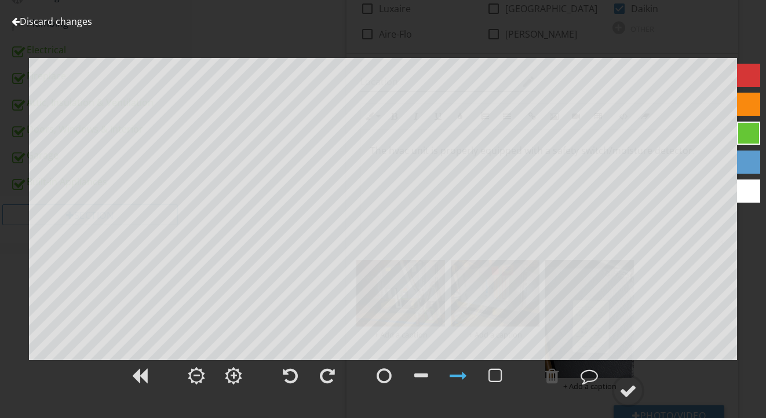
scroll to position [370, 0]
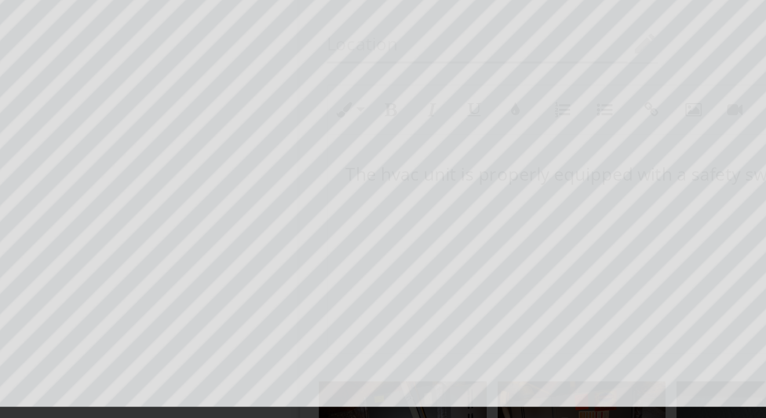
scroll to position [98, 0]
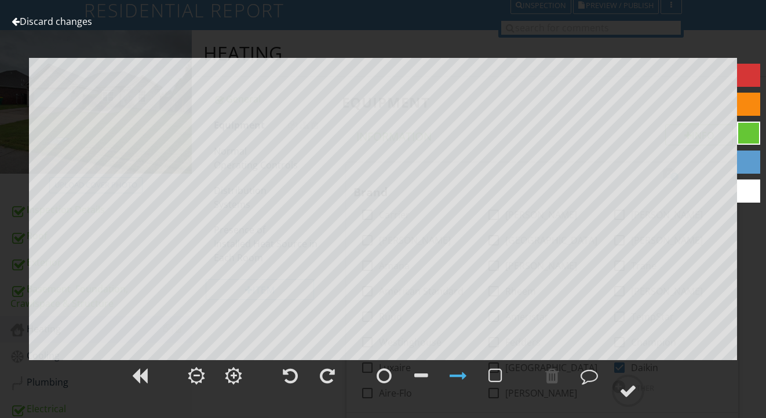
click at [75, 30] on div "Discard changes Add Location" at bounding box center [383, 209] width 766 height 418
click at [75, 25] on link "Discard changes" at bounding box center [52, 21] width 81 height 13
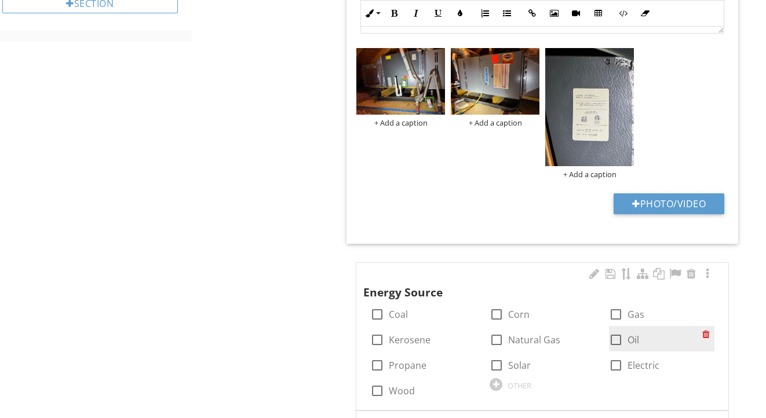
scroll to position [665, 0]
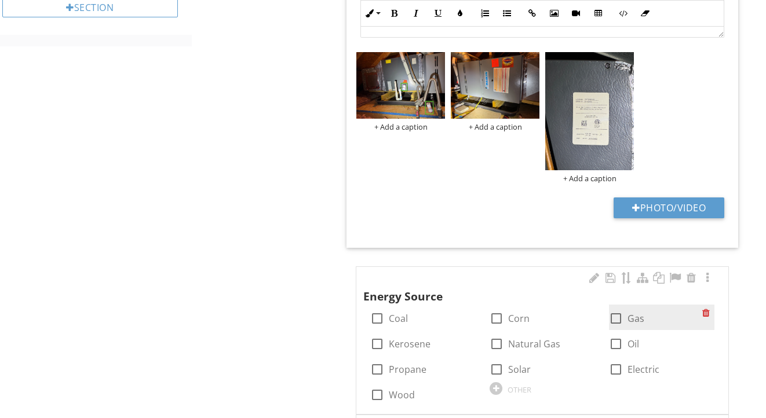
click at [616, 318] on div at bounding box center [616, 319] width 20 height 20
checkbox input "true"
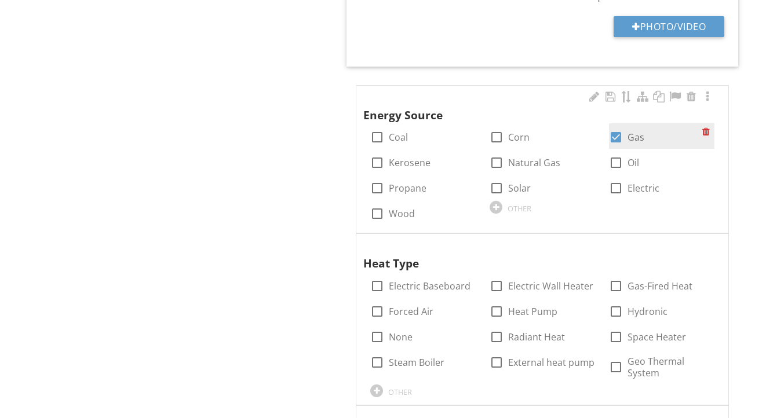
scroll to position [855, 0]
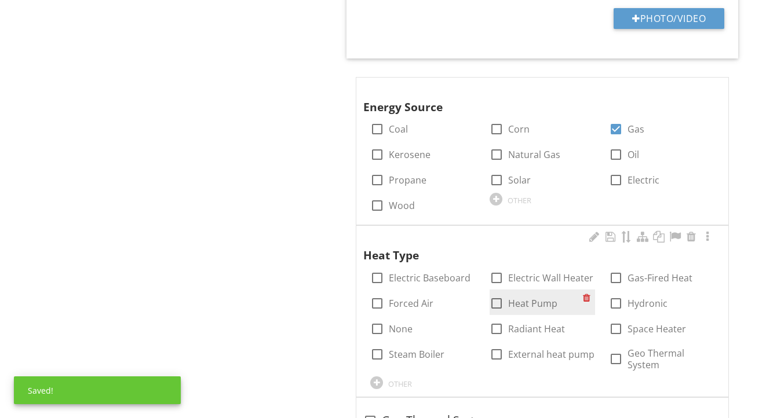
click at [532, 308] on div "check_box_outline_blank Heat Pump" at bounding box center [542, 302] width 105 height 25
click at [532, 303] on label "Heat Pump" at bounding box center [532, 304] width 49 height 12
checkbox input "true"
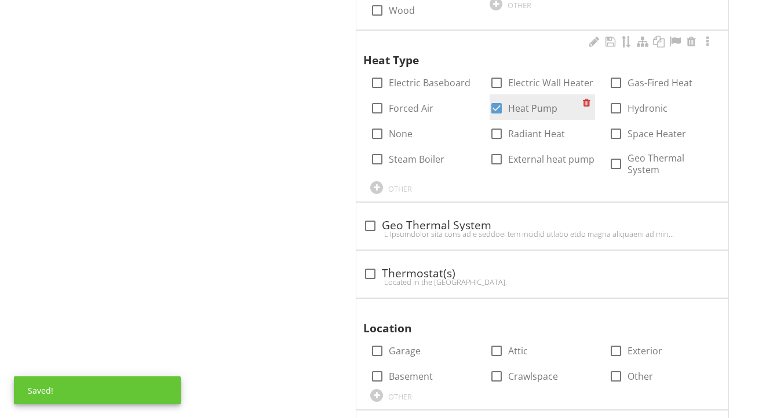
scroll to position [1109, 0]
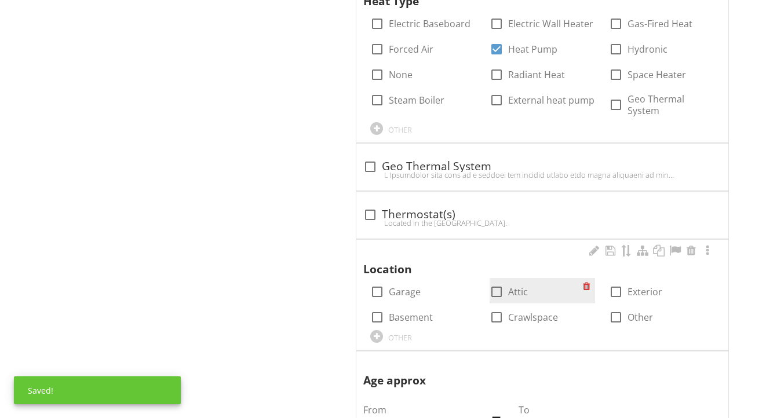
click at [518, 286] on label "Attic" at bounding box center [518, 292] width 20 height 12
checkbox input "true"
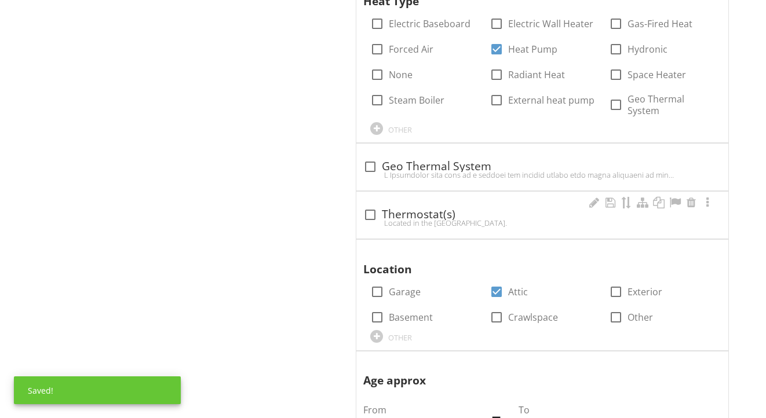
click at [446, 208] on div "check_box_outline_blank Thermostat(s)" at bounding box center [542, 215] width 358 height 14
checkbox input "true"
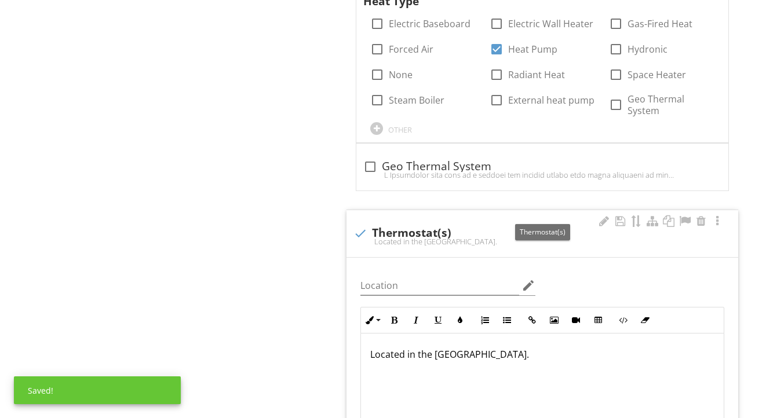
scroll to position [1256, 0]
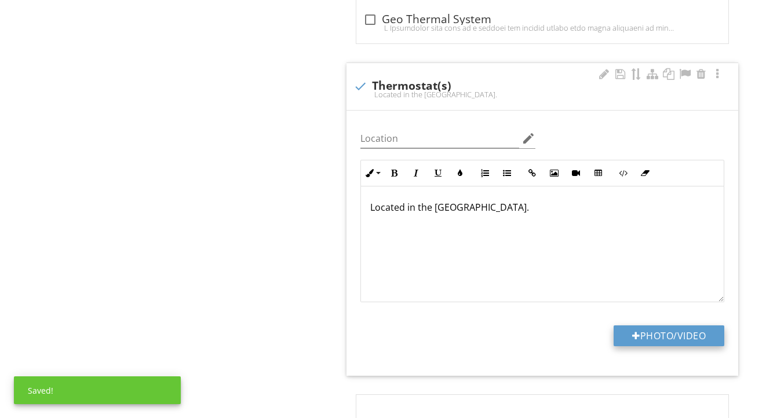
click at [623, 336] on button "Photo/Video" at bounding box center [669, 336] width 111 height 21
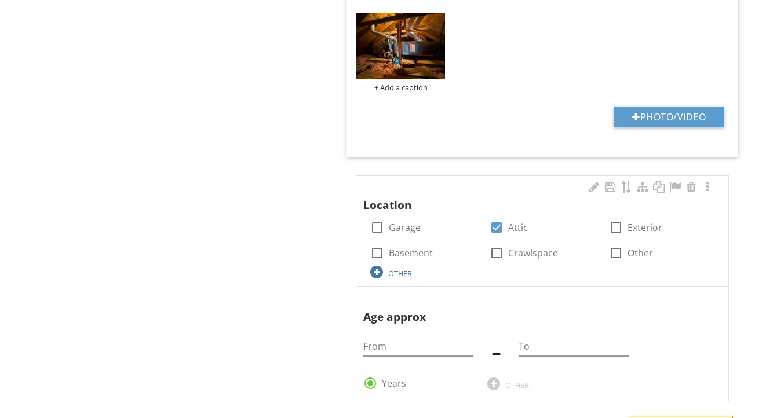
scroll to position [1555, 0]
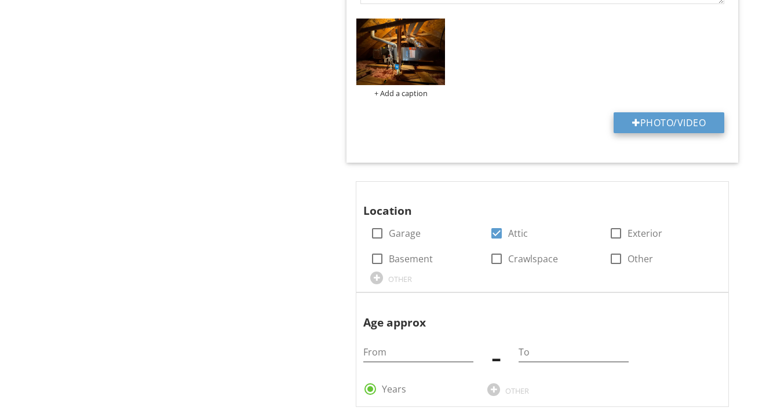
click at [621, 119] on button "Photo/Video" at bounding box center [669, 122] width 111 height 21
type input "C:\fakepath\IMG_2291.jpeg"
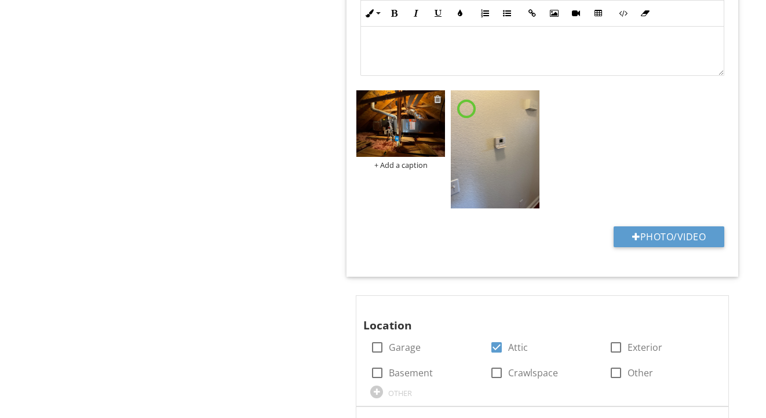
scroll to position [1466, 0]
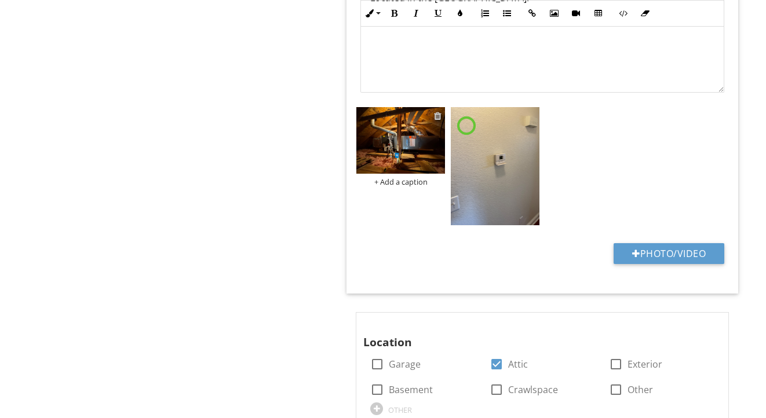
click at [436, 111] on div at bounding box center [438, 115] width 8 height 9
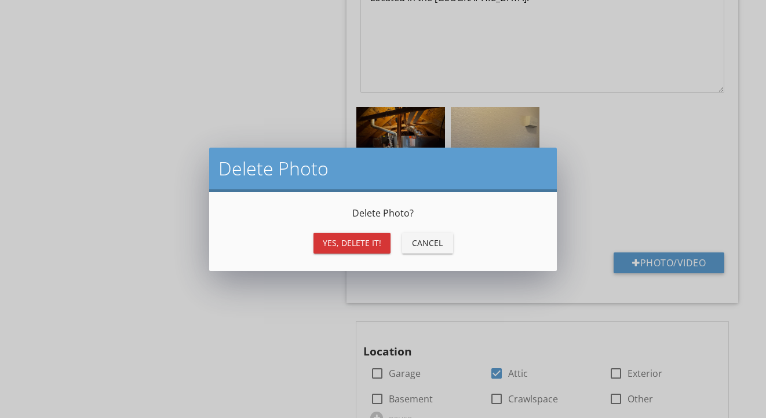
click at [359, 229] on div "Yes, Delete it! Cancel" at bounding box center [383, 243] width 320 height 28
click at [359, 241] on div "Yes, Delete it!" at bounding box center [352, 243] width 59 height 12
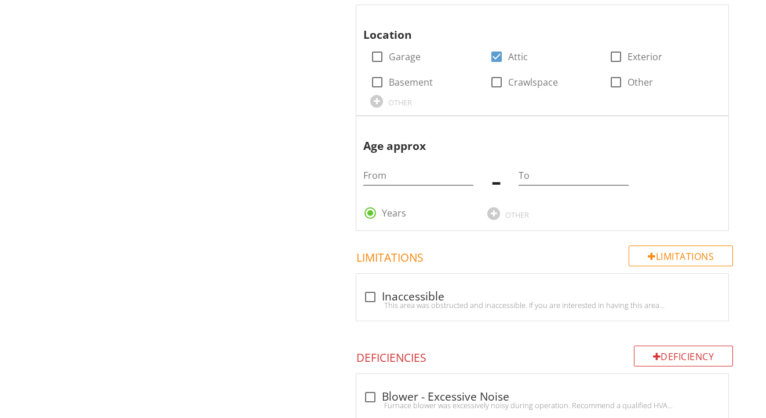
scroll to position [1789, 0]
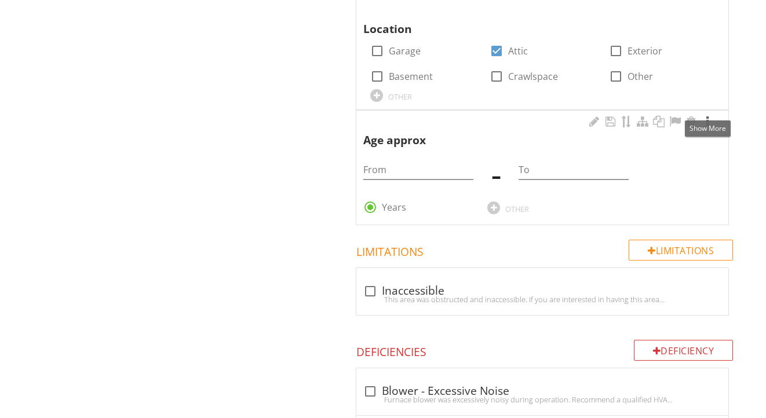
click at [706, 117] on div at bounding box center [708, 122] width 14 height 12
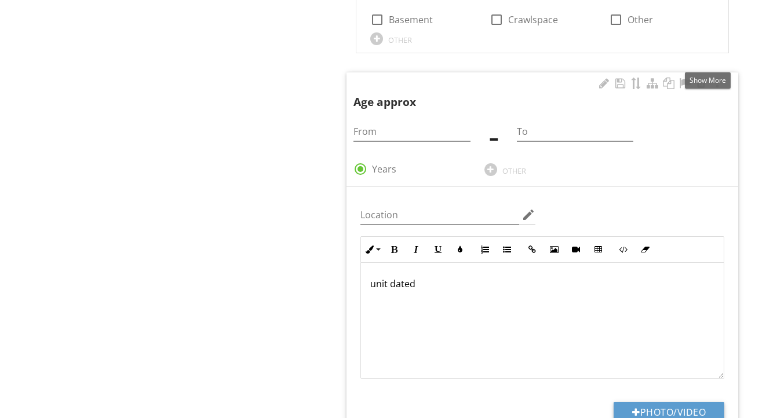
scroll to position [1872, 0]
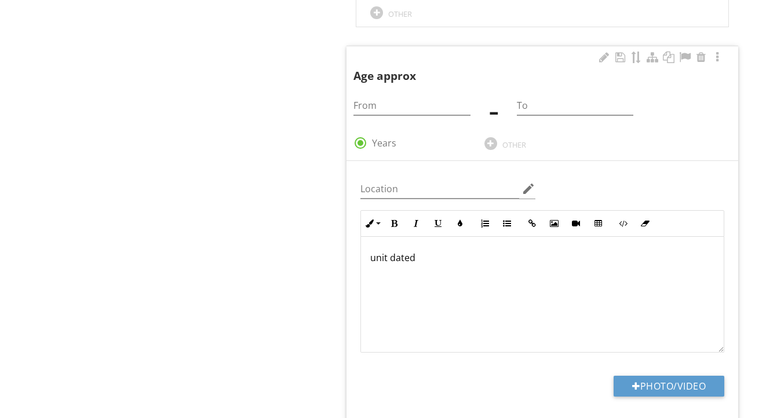
click at [532, 278] on div "unit dated" at bounding box center [542, 295] width 363 height 116
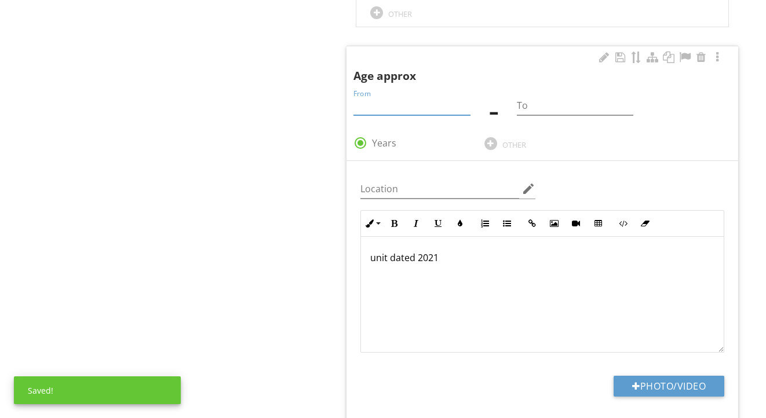
click at [450, 105] on input "From" at bounding box center [412, 105] width 116 height 19
type input "4"
click at [546, 105] on input "To" at bounding box center [575, 105] width 116 height 19
type input "5"
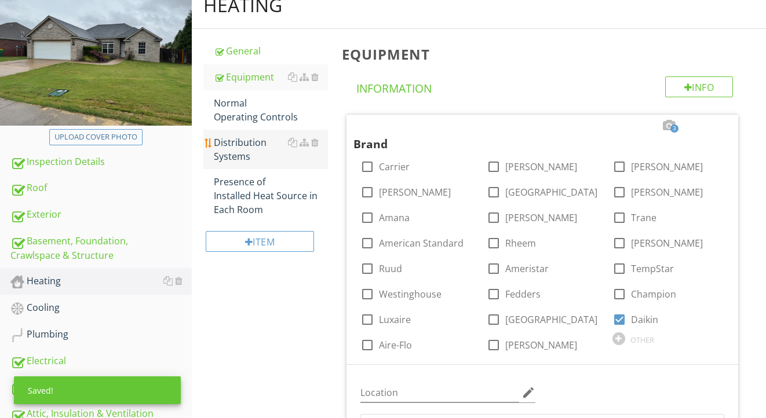
scroll to position [140, 0]
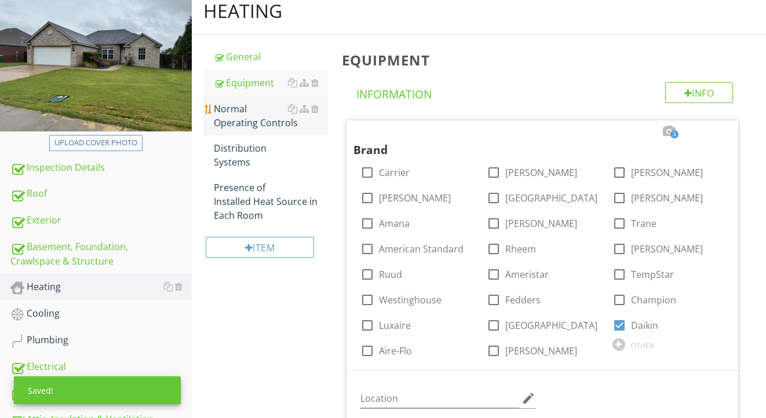
click at [249, 125] on div "Normal Operating Controls" at bounding box center [271, 116] width 115 height 28
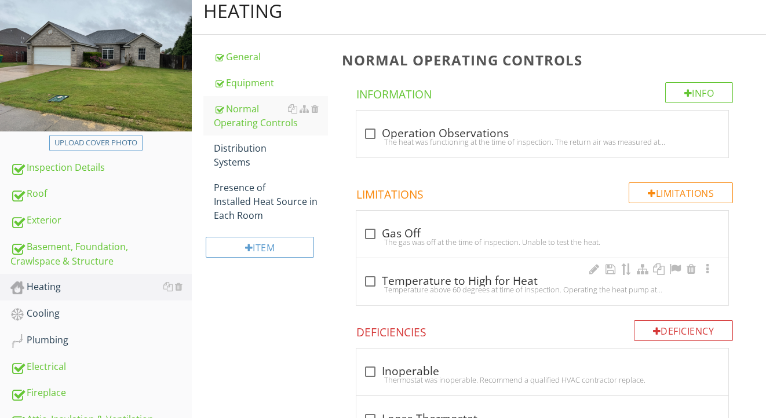
click at [411, 279] on div "check_box_outline_blank Temperature to High for Heat" at bounding box center [542, 282] width 358 height 14
checkbox input "true"
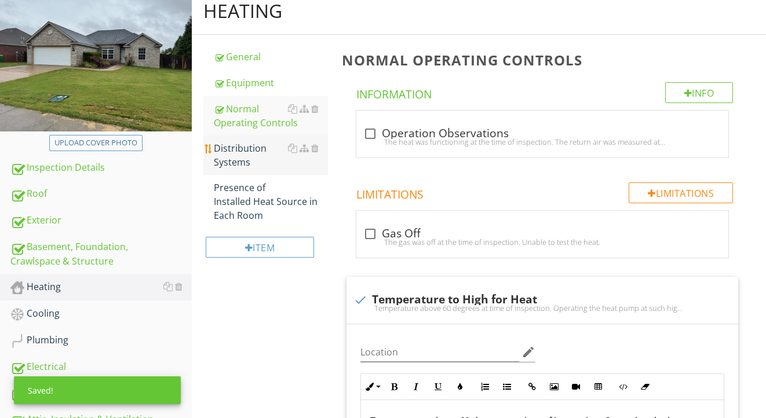
click at [254, 161] on div "Distribution Systems" at bounding box center [271, 155] width 115 height 28
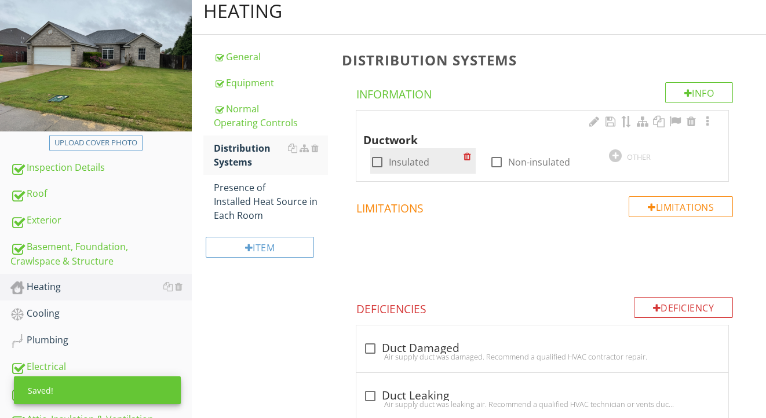
click at [394, 160] on label "Insulated" at bounding box center [409, 162] width 41 height 12
checkbox input "true"
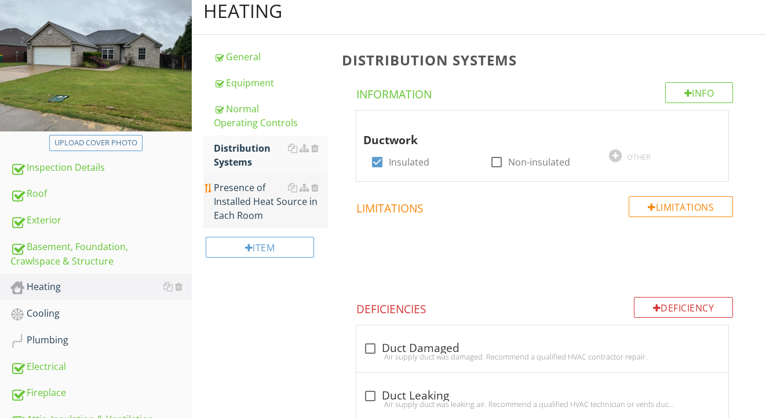
click at [270, 205] on div "Presence of Installed Heat Source in Each Room" at bounding box center [271, 202] width 115 height 42
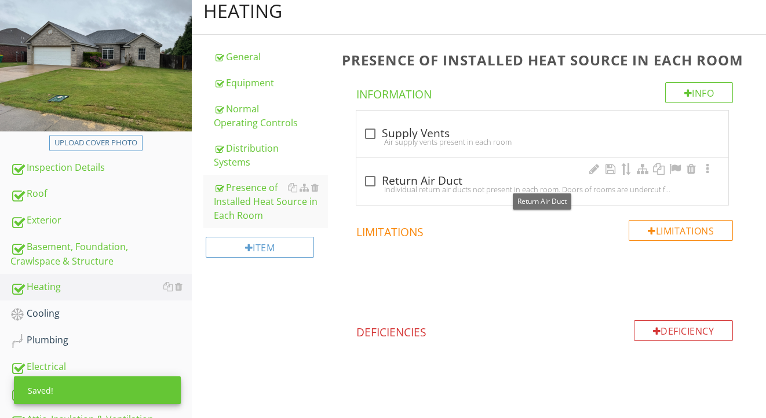
click at [371, 178] on div at bounding box center [370, 182] width 20 height 20
checkbox input "true"
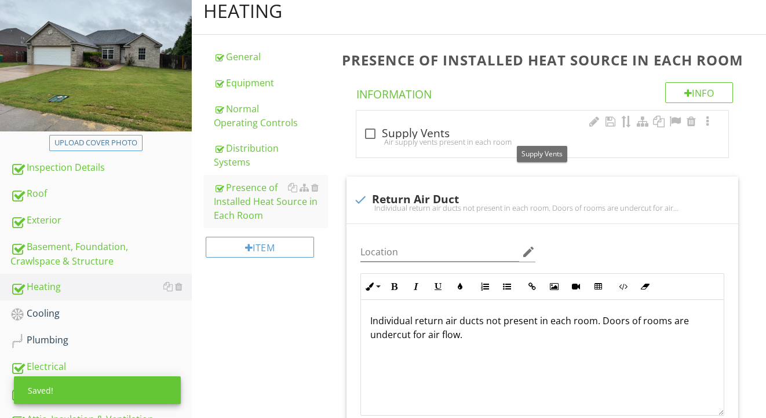
click at [374, 133] on div at bounding box center [370, 134] width 20 height 20
checkbox input "true"
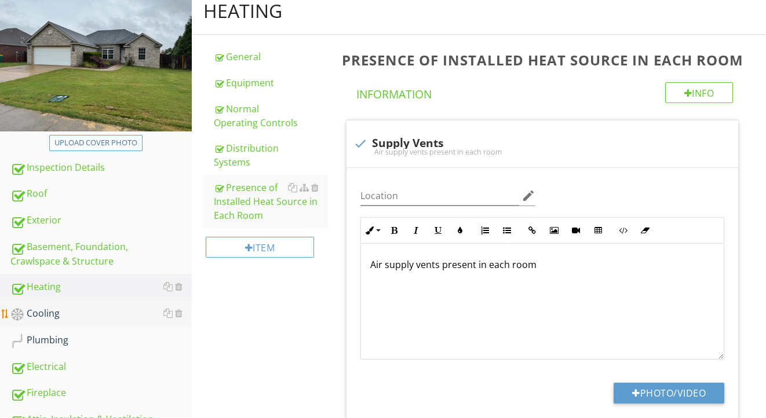
click at [70, 304] on link "Cooling" at bounding box center [100, 314] width 181 height 27
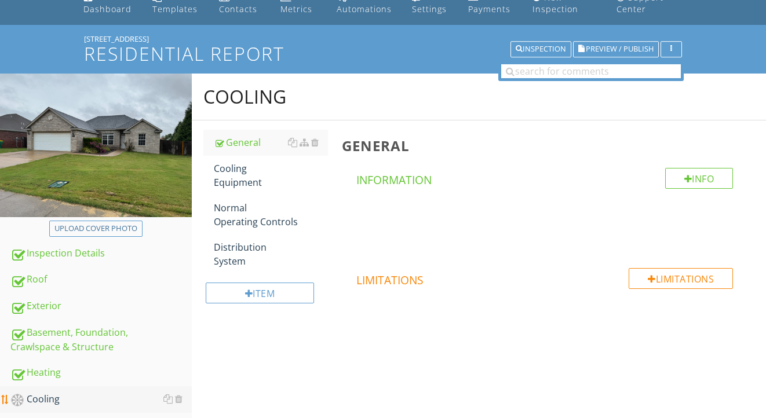
scroll to position [2, 0]
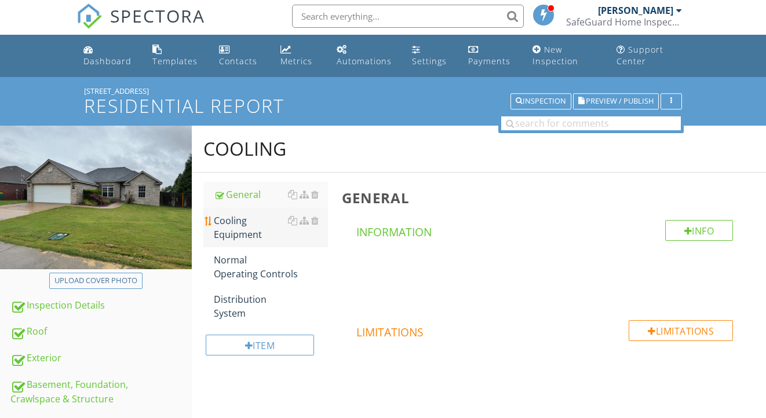
click at [247, 227] on div "Cooling Equipment" at bounding box center [271, 228] width 115 height 28
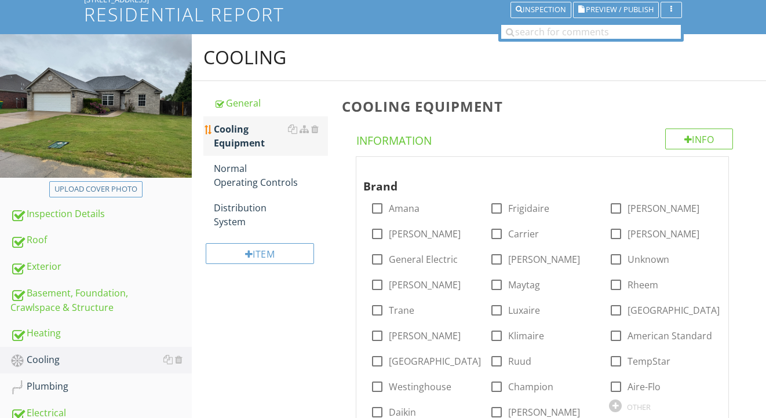
scroll to position [142, 0]
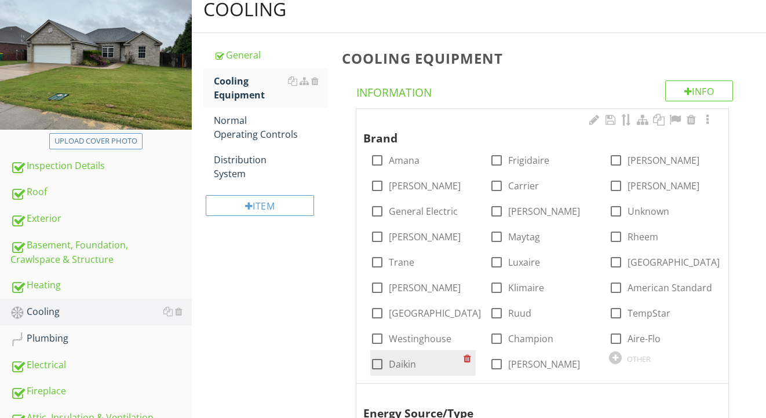
click at [403, 360] on label "Daikin" at bounding box center [402, 365] width 27 height 12
checkbox input "true"
click at [710, 121] on div at bounding box center [708, 120] width 14 height 12
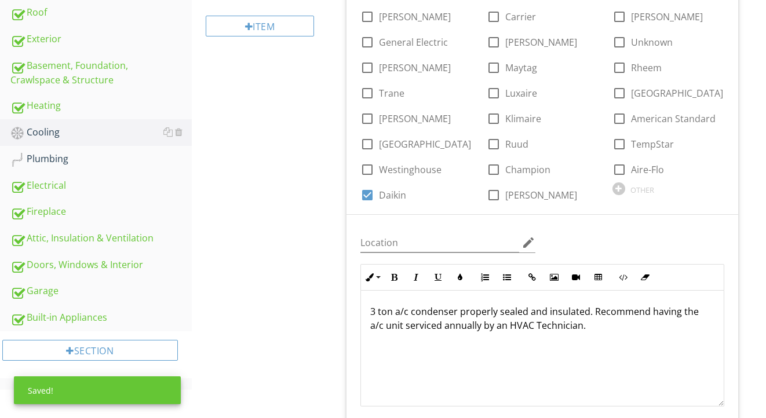
scroll to position [463, 0]
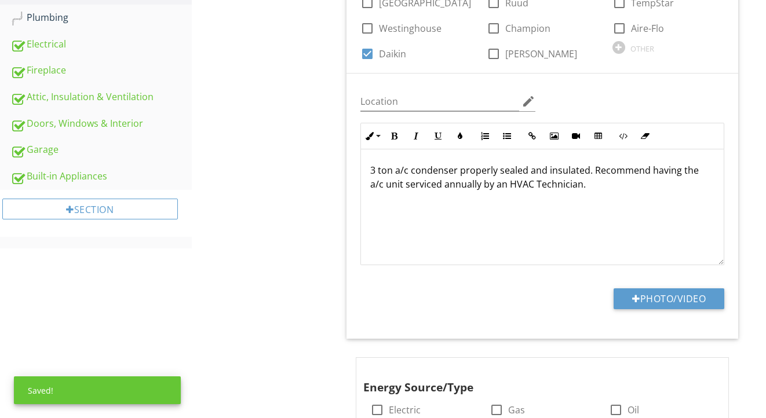
click at [607, 300] on div "Photo/Video" at bounding box center [543, 304] width 378 height 30
click at [632, 295] on div at bounding box center [636, 298] width 8 height 9
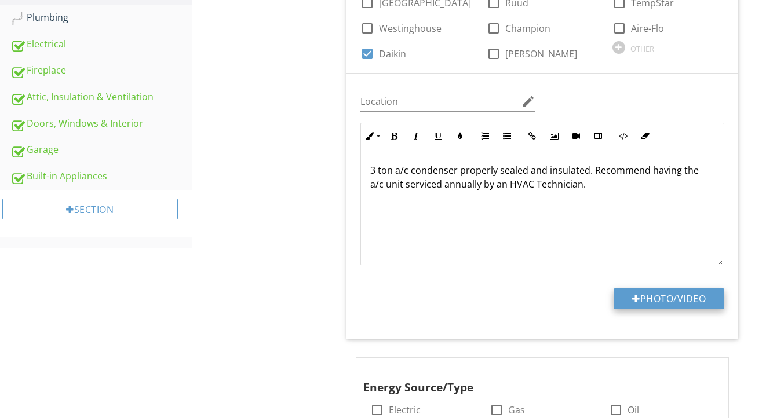
type input "C:\fakepath\IMG_2276.jpeg"
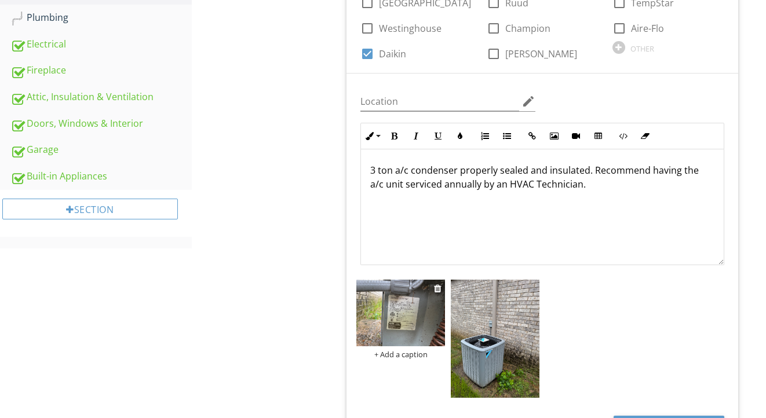
click at [404, 317] on img at bounding box center [400, 313] width 89 height 67
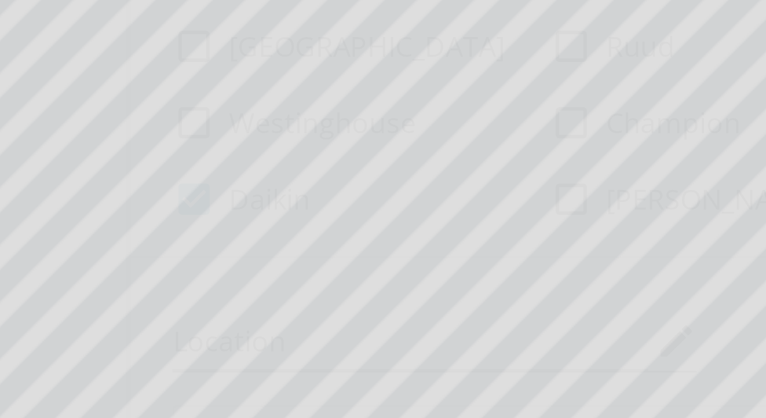
scroll to position [398, 0]
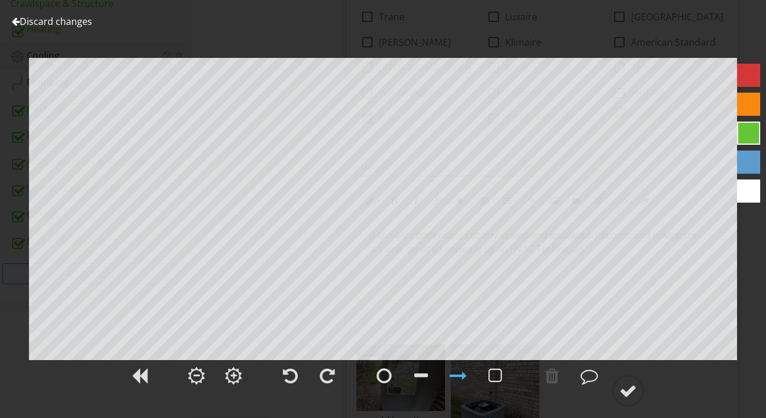
click at [82, 26] on link "Discard changes" at bounding box center [52, 21] width 81 height 13
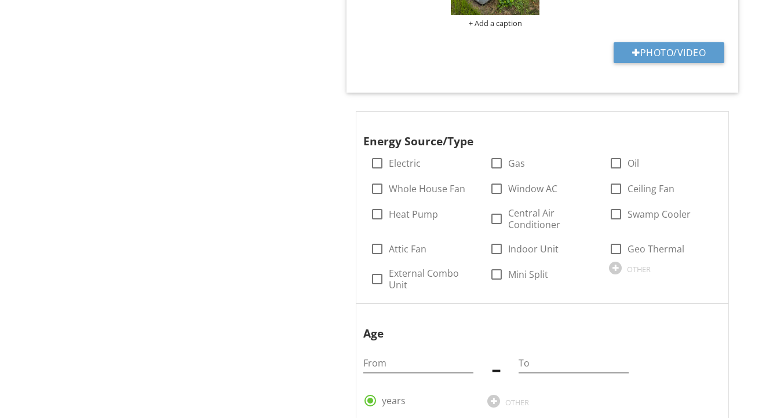
scroll to position [867, 0]
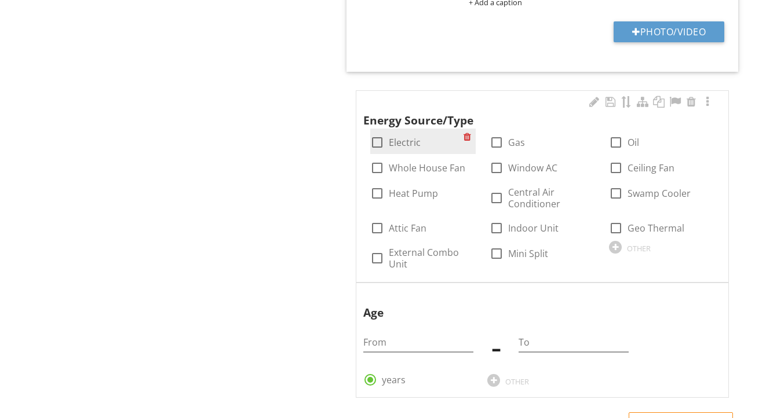
click at [406, 140] on label "Electric" at bounding box center [405, 143] width 32 height 12
checkbox input "true"
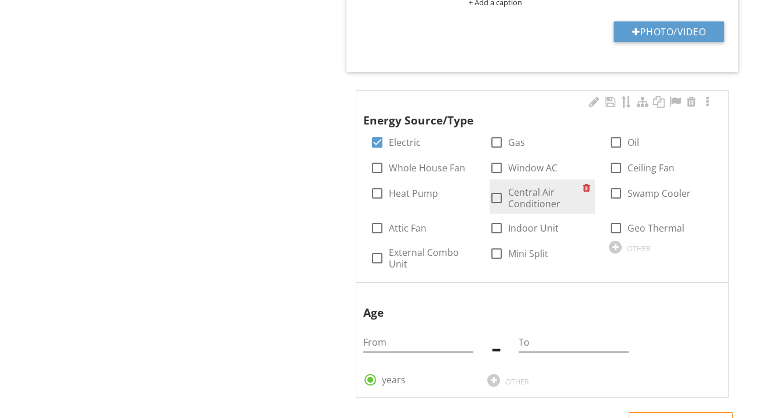
click at [520, 192] on label "Central Air Conditioner" at bounding box center [545, 198] width 75 height 23
checkbox input "true"
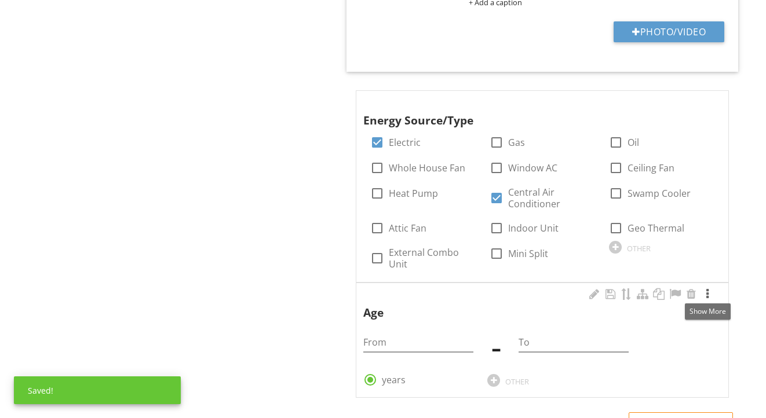
click at [710, 294] on div at bounding box center [708, 295] width 14 height 12
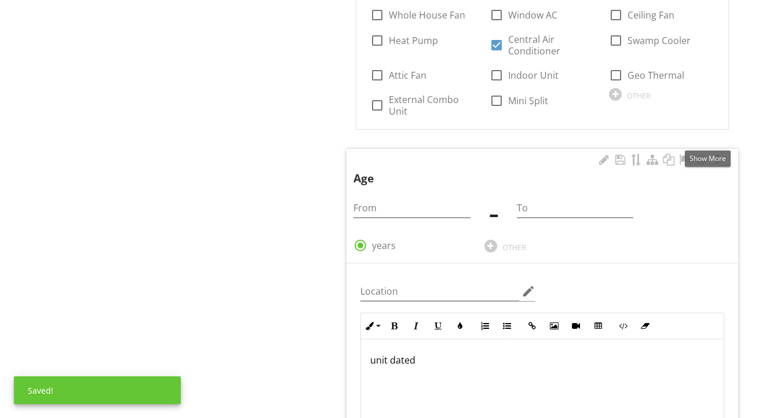
scroll to position [1067, 0]
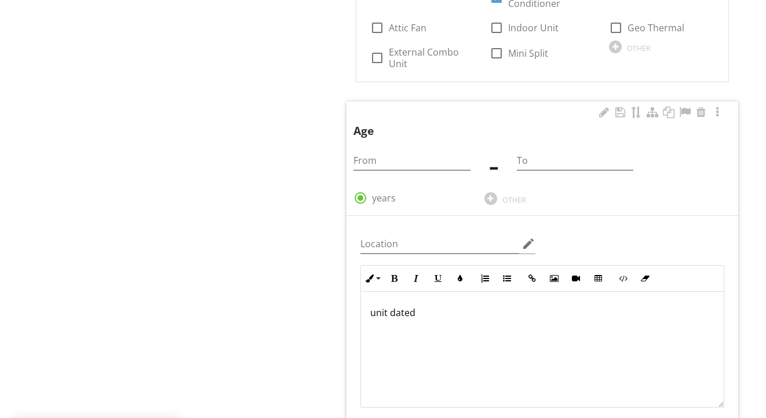
click at [574, 342] on div "unit dated" at bounding box center [542, 350] width 363 height 116
click at [450, 163] on input "From" at bounding box center [412, 160] width 116 height 19
type input "4"
click at [552, 161] on input "To" at bounding box center [575, 160] width 116 height 19
type input "5"
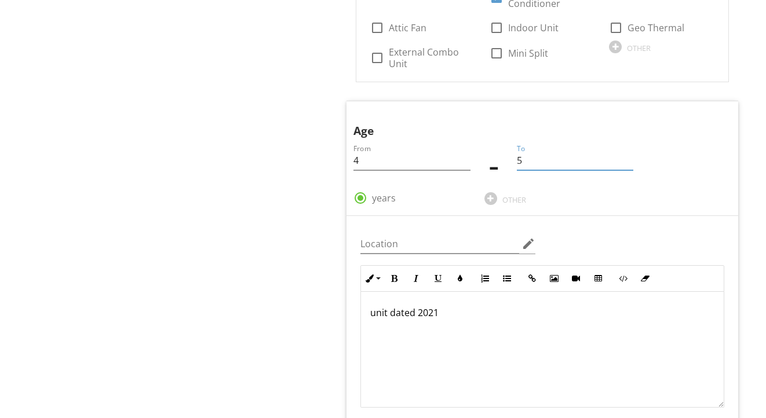
click at [254, 180] on div "Cooling General Cooling Equipment Normal Operating Controls Distribution System…" at bounding box center [479, 168] width 575 height 2215
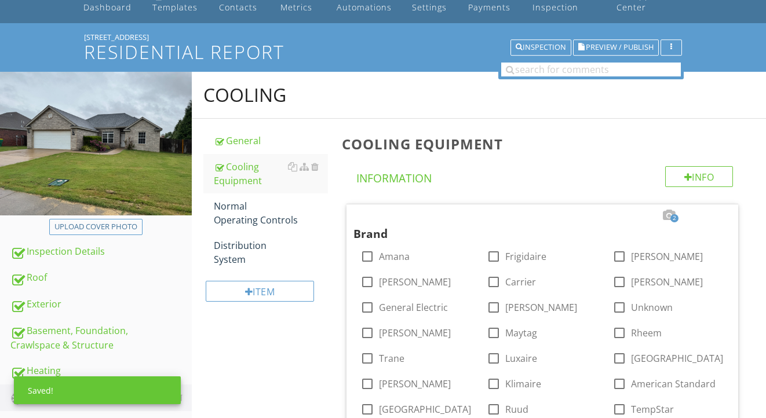
scroll to position [44, 0]
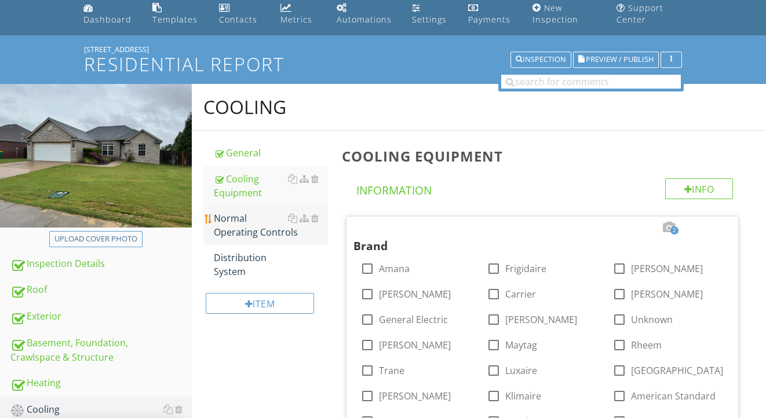
click at [231, 229] on div "Normal Operating Controls" at bounding box center [271, 226] width 115 height 28
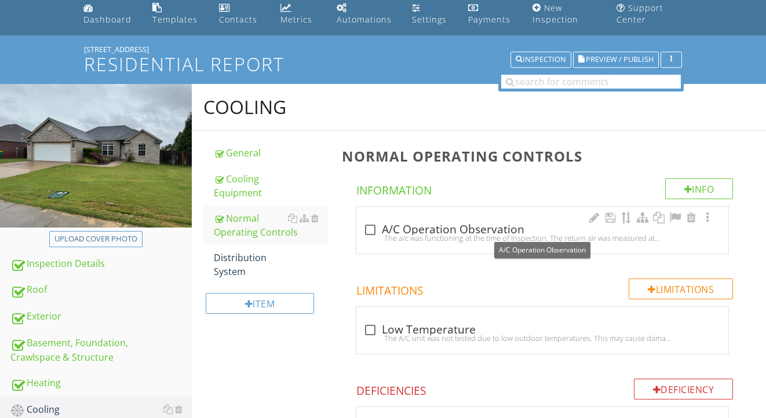
click at [400, 227] on div "check_box_outline_blank A/C Operation Observation" at bounding box center [542, 230] width 358 height 14
checkbox input "true"
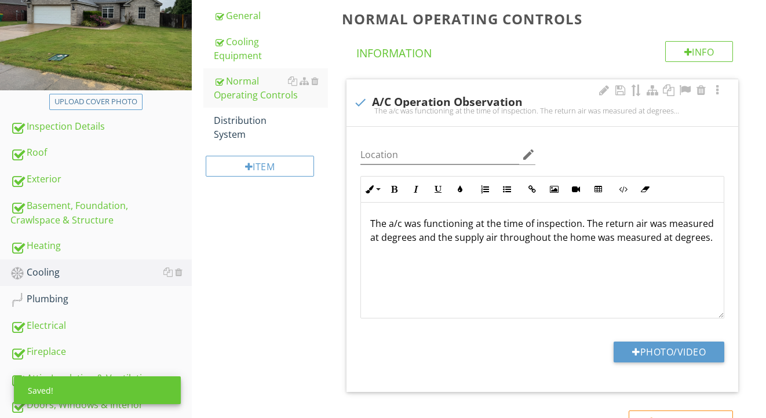
scroll to position [266, 0]
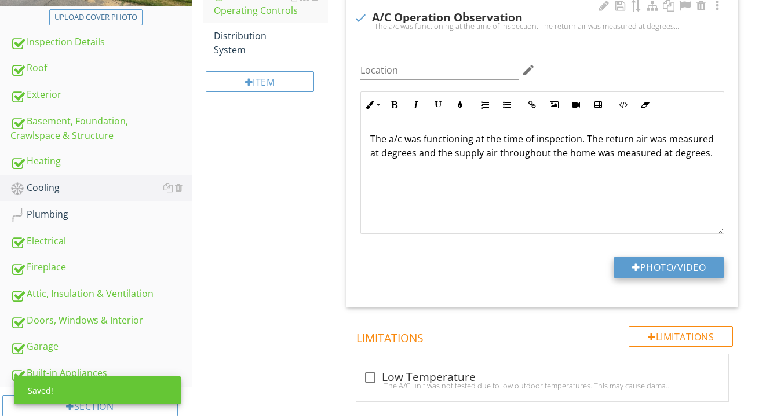
click at [625, 268] on button "Photo/Video" at bounding box center [669, 267] width 111 height 21
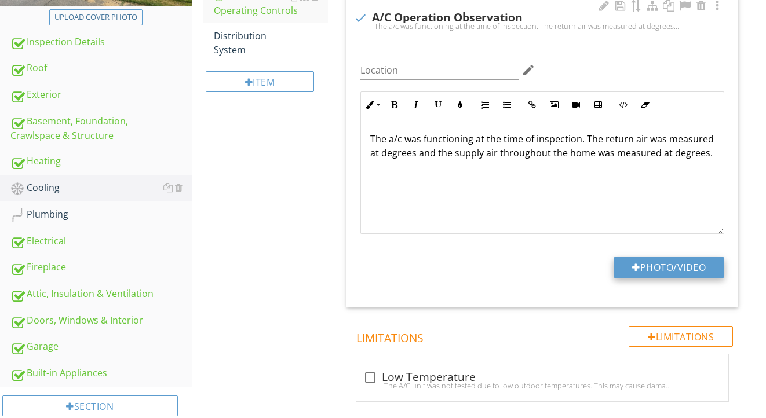
type input "C:\fakepath\IMG_2299.jpeg"
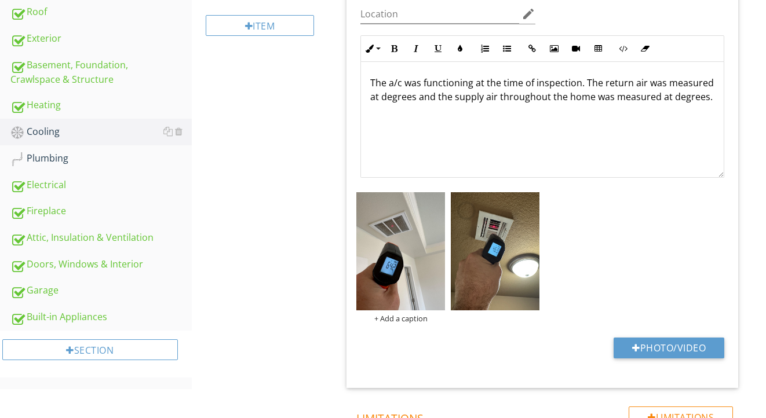
scroll to position [354, 0]
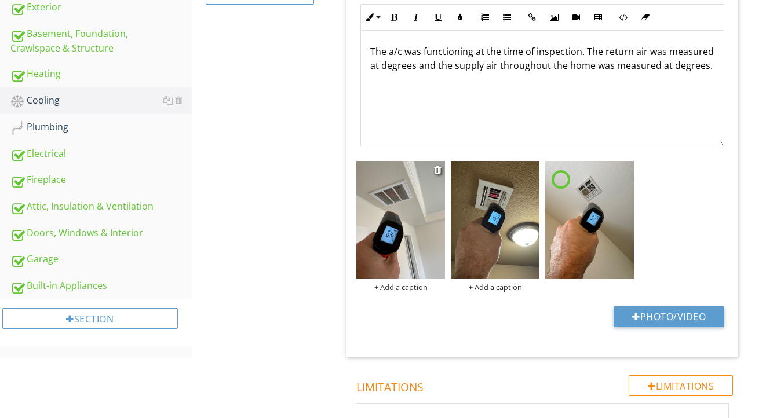
click at [405, 289] on div "+ Add a caption" at bounding box center [400, 287] width 89 height 9
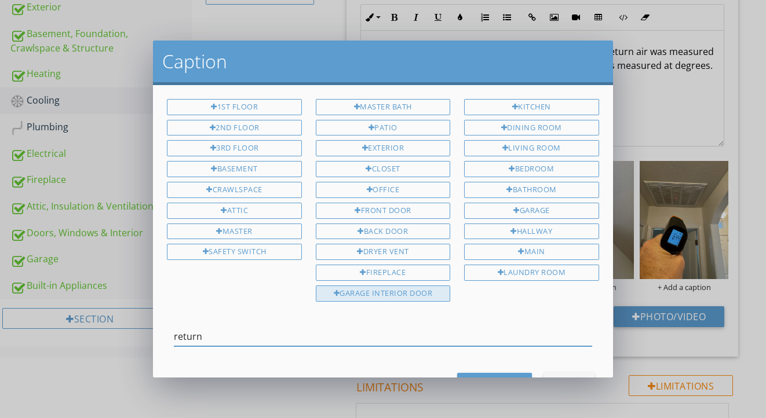
type input "return"
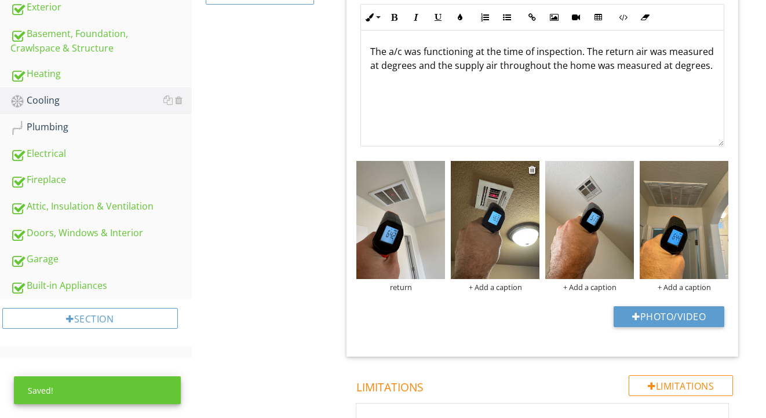
click at [487, 287] on div "+ Add a caption" at bounding box center [495, 287] width 89 height 9
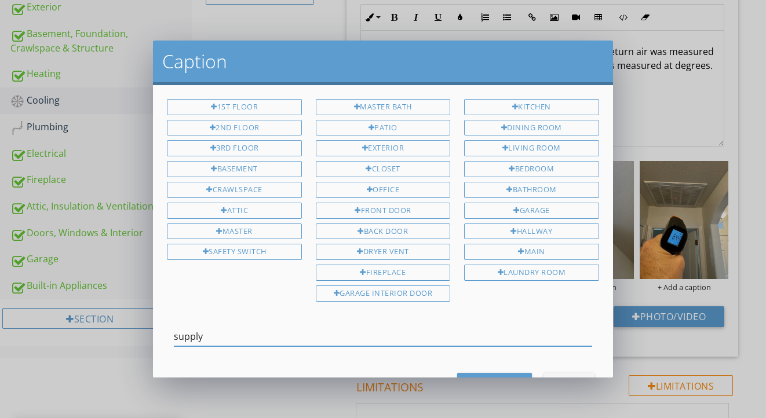
type input "supply"
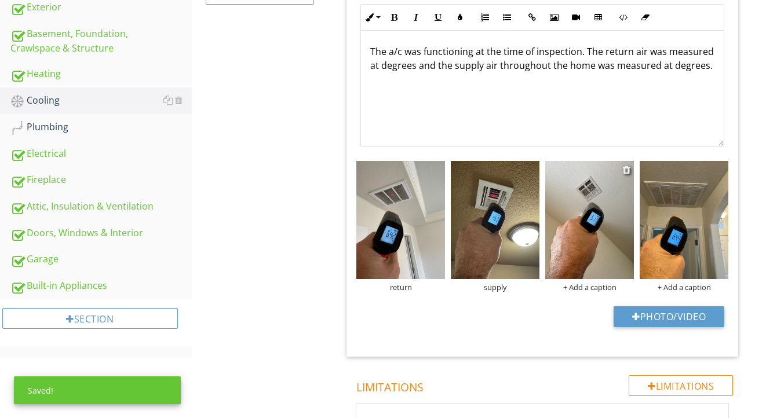
click at [574, 288] on div "+ Add a caption" at bounding box center [589, 287] width 89 height 9
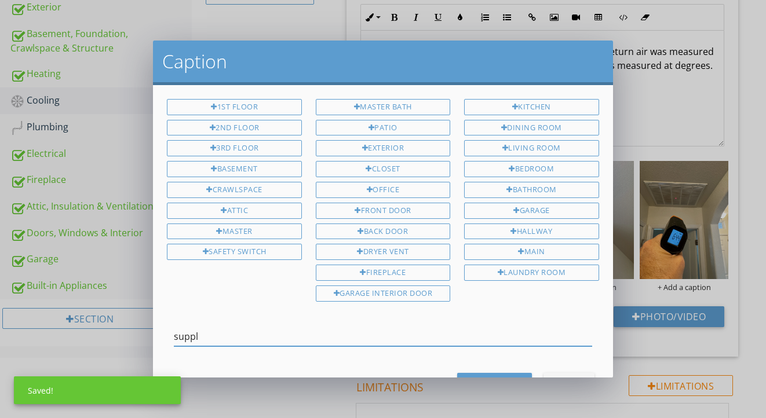
type input "supply"
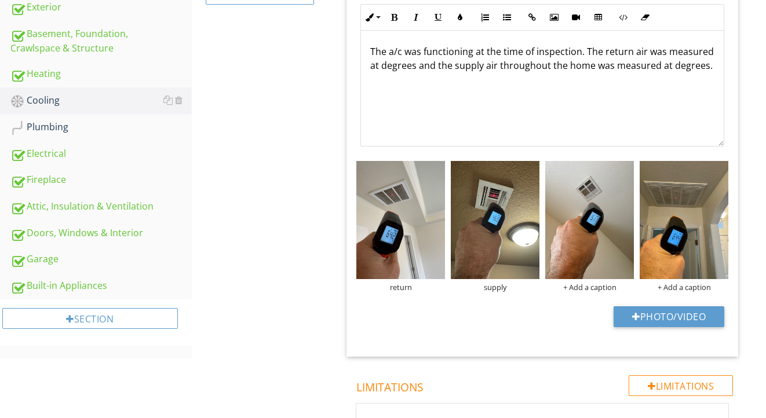
click at [701, 287] on div at bounding box center [383, 209] width 766 height 418
click at [701, 287] on div "+ Add a caption" at bounding box center [684, 287] width 89 height 9
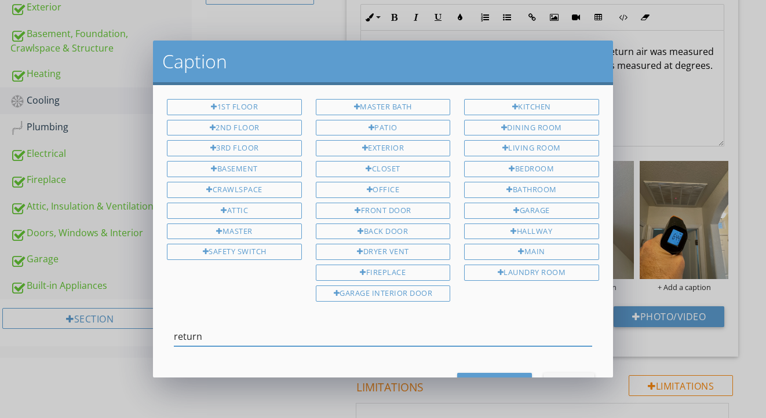
type input "return"
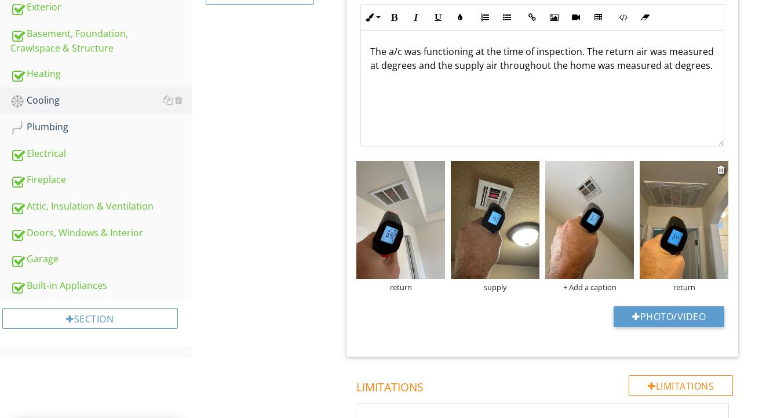
click at [680, 249] on img at bounding box center [684, 220] width 89 height 118
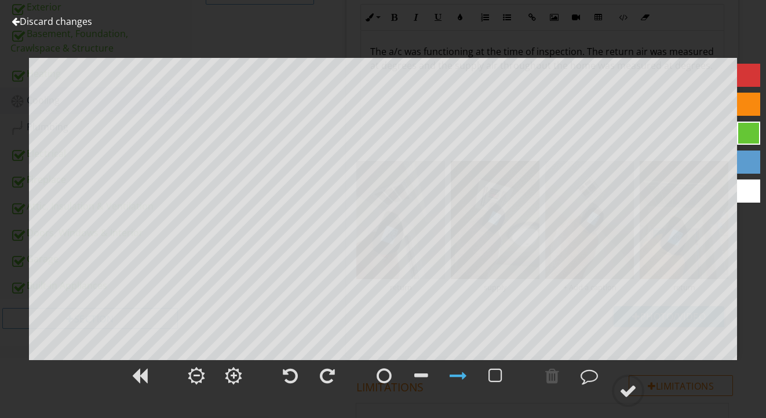
click at [84, 26] on link "Discard changes" at bounding box center [52, 21] width 81 height 13
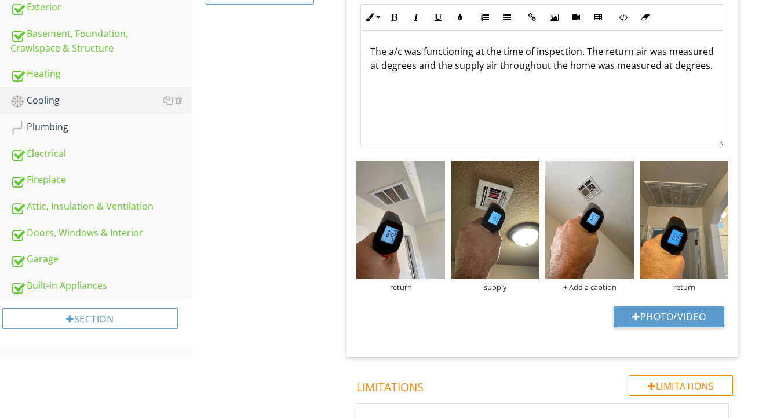
click at [380, 68] on p "The a/c was functioning at the time of inspection. The return air was measured …" at bounding box center [542, 59] width 344 height 28
click at [494, 227] on img at bounding box center [495, 220] width 89 height 118
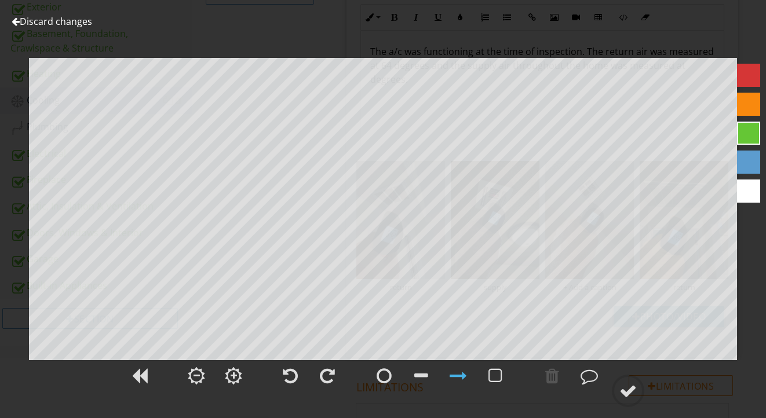
click at [32, 23] on link "Discard changes" at bounding box center [52, 21] width 81 height 13
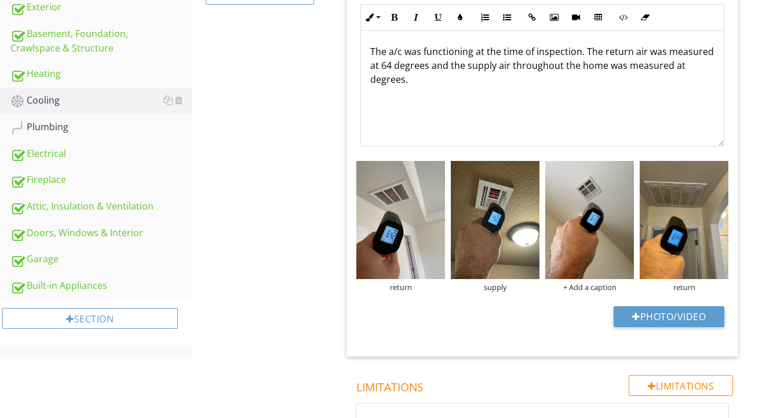
click at [370, 81] on p "The a/c was functioning at the time of inspection. The return air was measured …" at bounding box center [542, 66] width 344 height 42
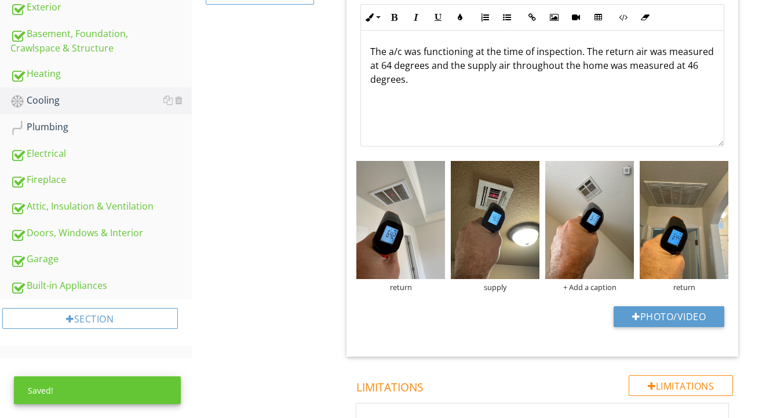
click at [629, 170] on div at bounding box center [627, 169] width 8 height 9
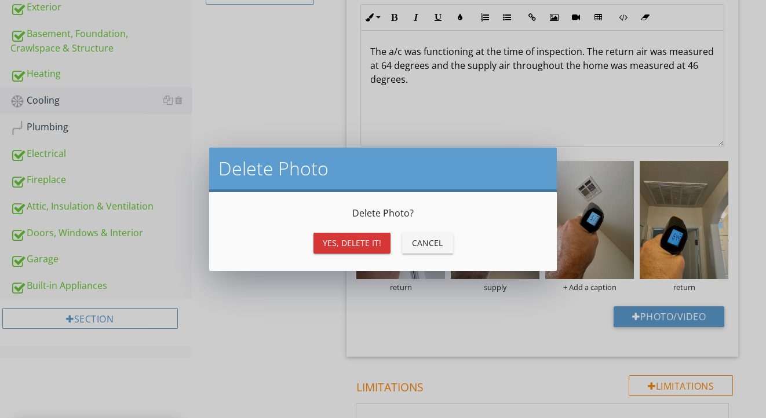
click at [354, 234] on button "Yes, Delete it!" at bounding box center [352, 243] width 77 height 21
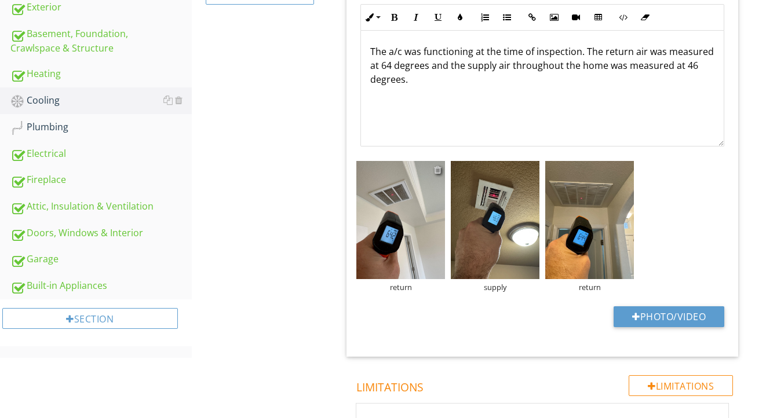
click at [439, 170] on div at bounding box center [438, 169] width 8 height 9
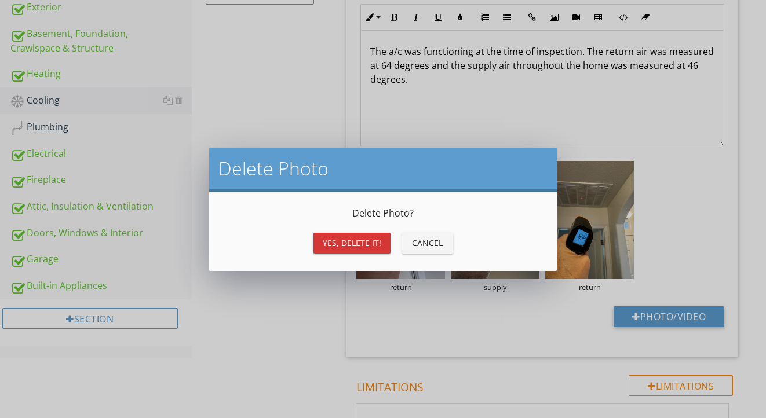
click at [340, 245] on div "Yes, Delete it!" at bounding box center [352, 243] width 59 height 12
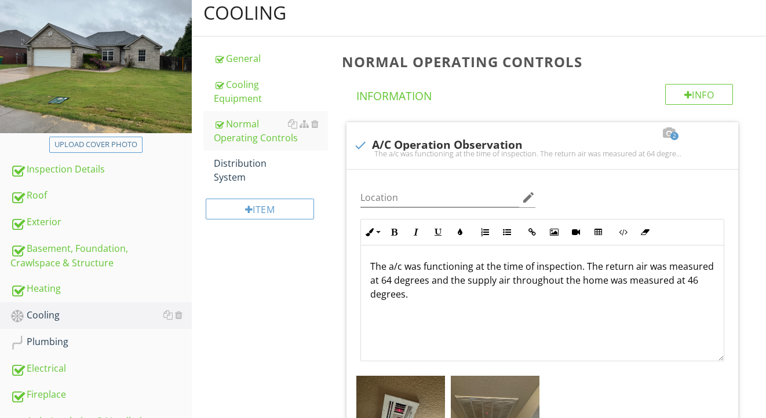
scroll to position [119, 0]
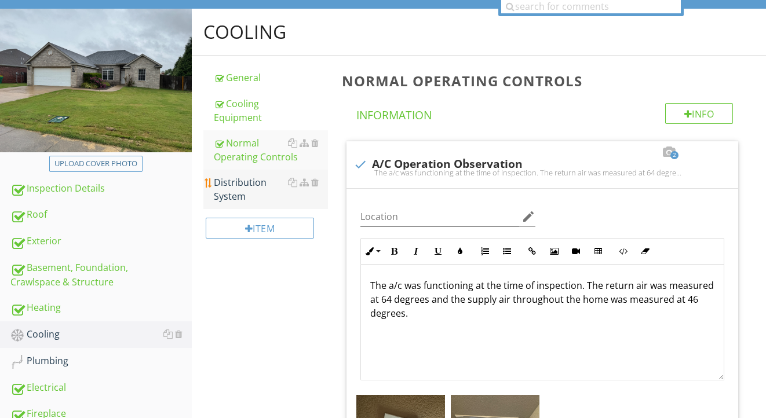
click at [254, 194] on div "Distribution System" at bounding box center [271, 190] width 115 height 28
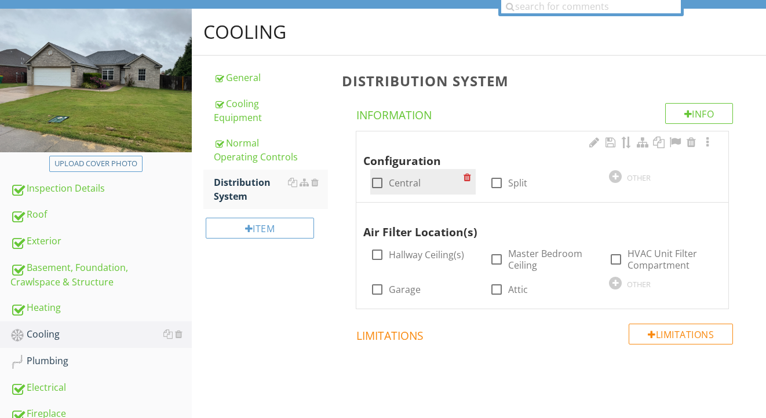
click at [409, 181] on label "Central" at bounding box center [405, 183] width 32 height 12
checkbox input "true"
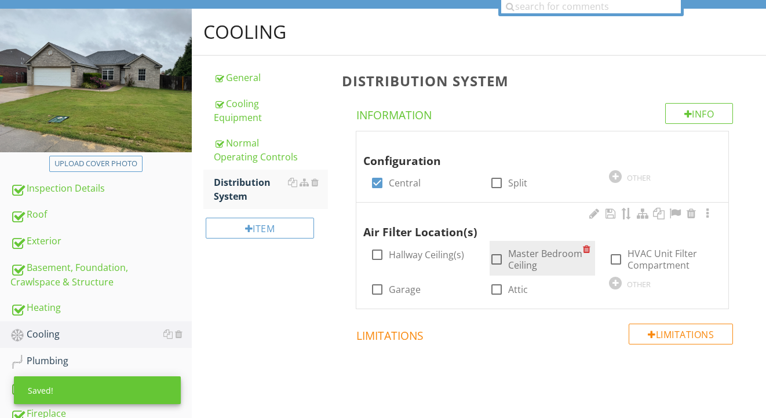
click at [530, 263] on label "Master Bedroom Ceiling" at bounding box center [545, 259] width 75 height 23
checkbox input "true"
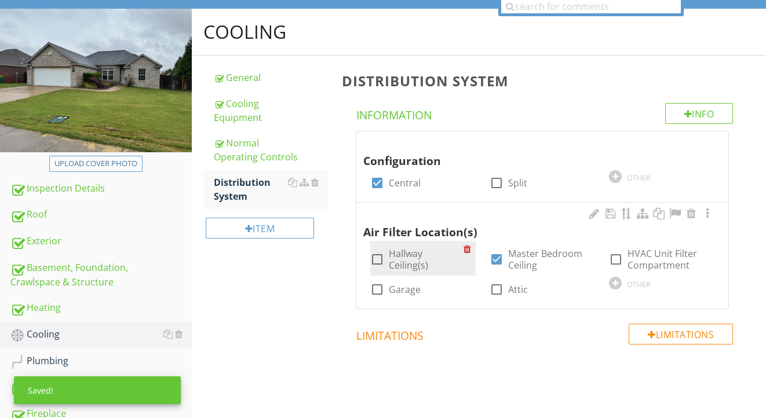
click at [440, 257] on label "Hallway Ceiling(s)" at bounding box center [426, 259] width 75 height 23
checkbox input "true"
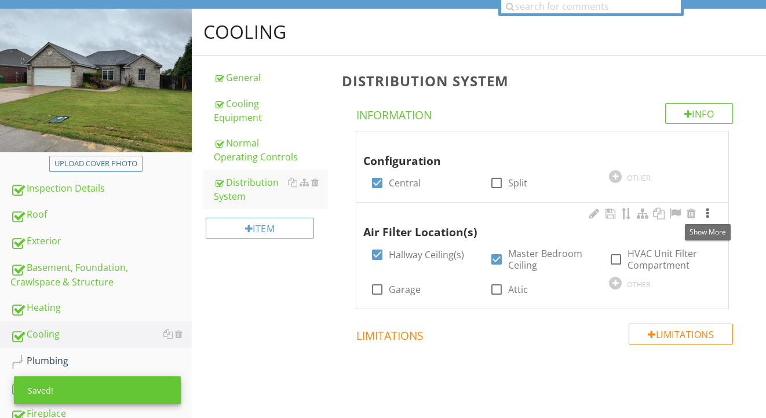
click at [709, 215] on div at bounding box center [708, 214] width 14 height 12
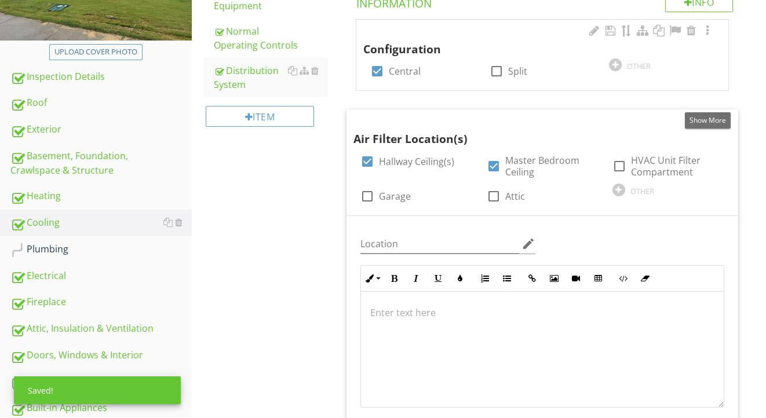
scroll to position [288, 0]
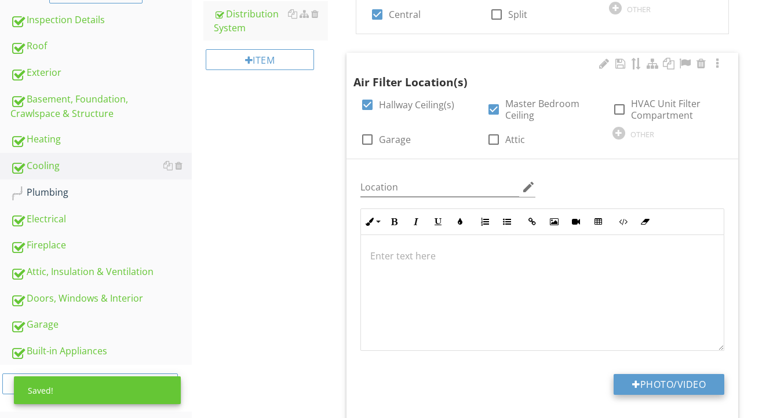
click at [661, 375] on button "Photo/Video" at bounding box center [669, 384] width 111 height 21
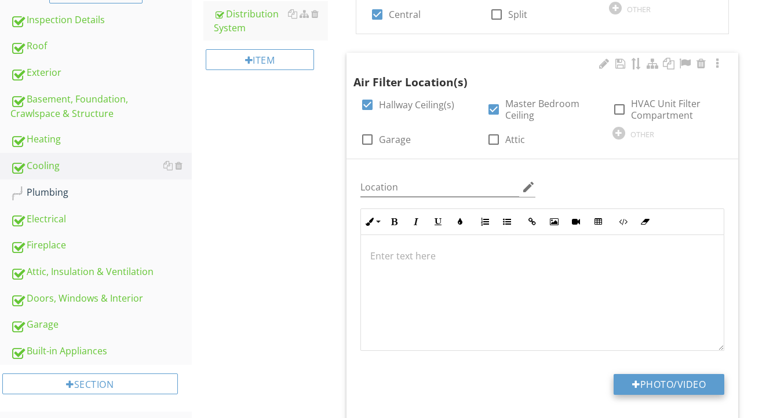
type input "C:\fakepath\IMG_2298.jpeg"
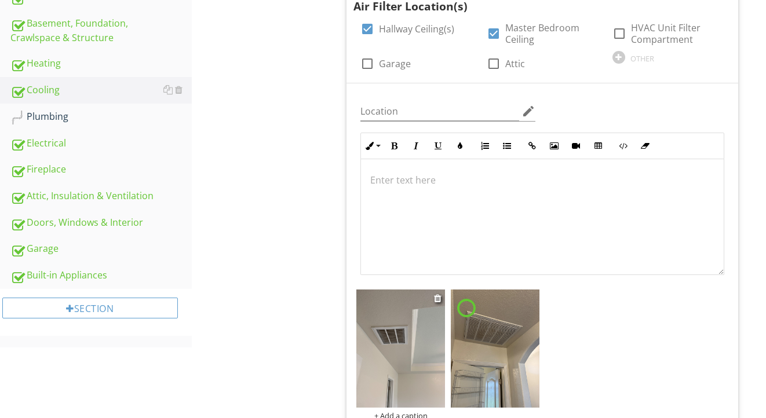
scroll to position [370, 0]
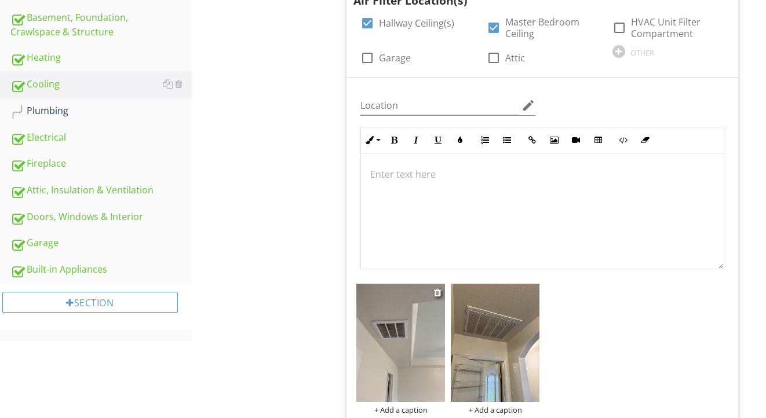
click at [409, 327] on img at bounding box center [400, 343] width 89 height 118
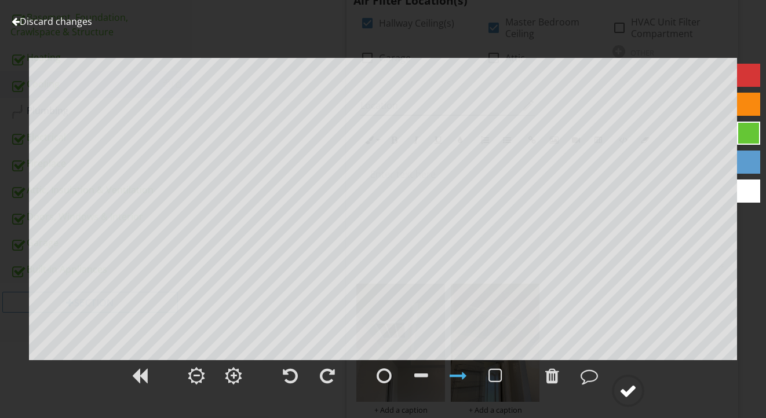
click at [630, 398] on div at bounding box center [628, 390] width 17 height 17
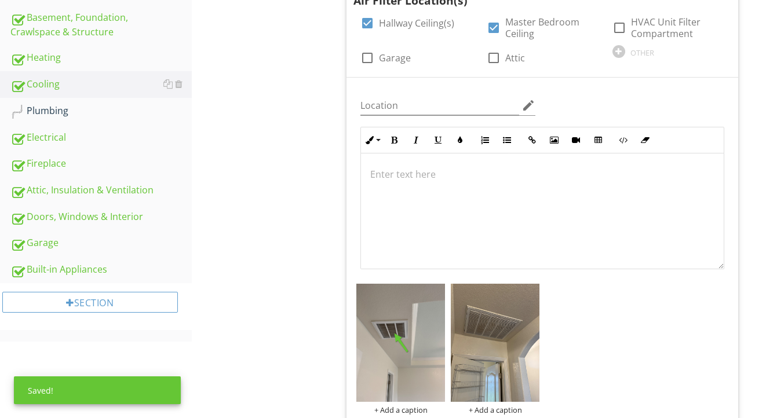
click at [511, 331] on img at bounding box center [495, 343] width 89 height 118
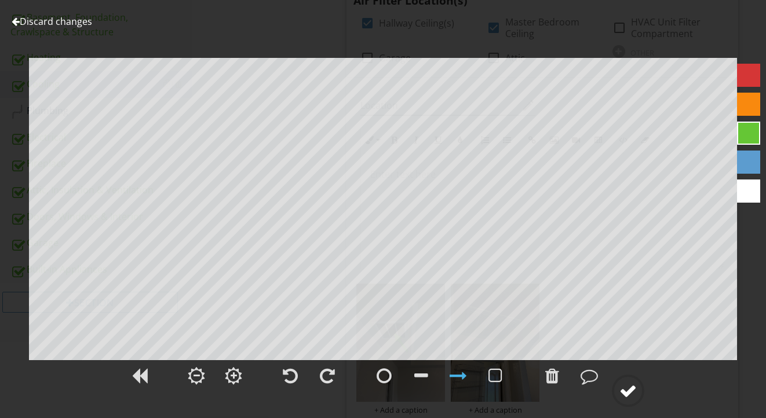
click at [628, 386] on div at bounding box center [628, 390] width 17 height 17
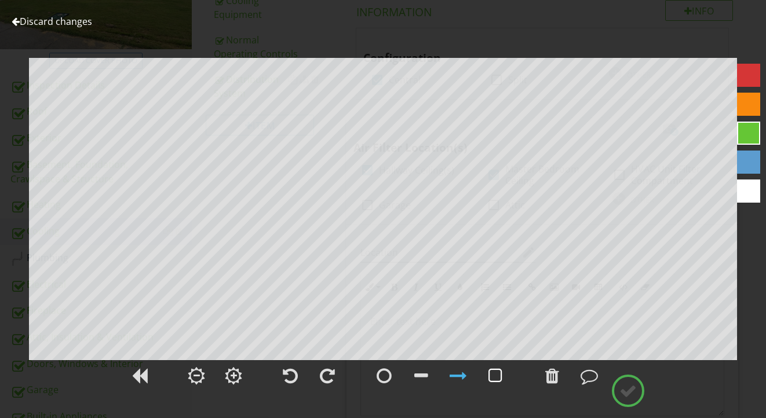
scroll to position [252, 0]
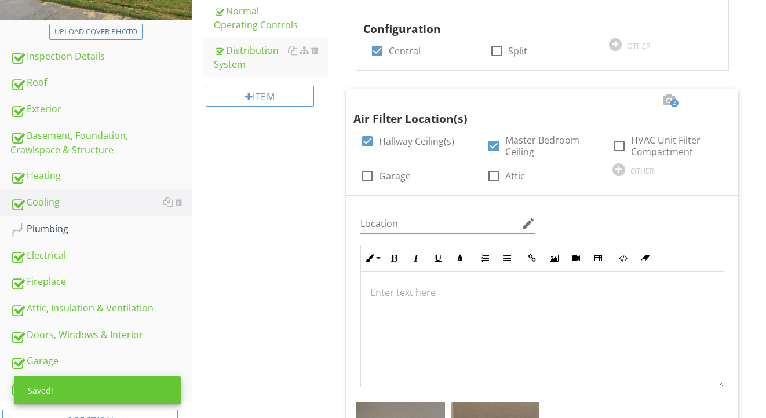
click at [71, 228] on div "Plumbing" at bounding box center [100, 229] width 181 height 15
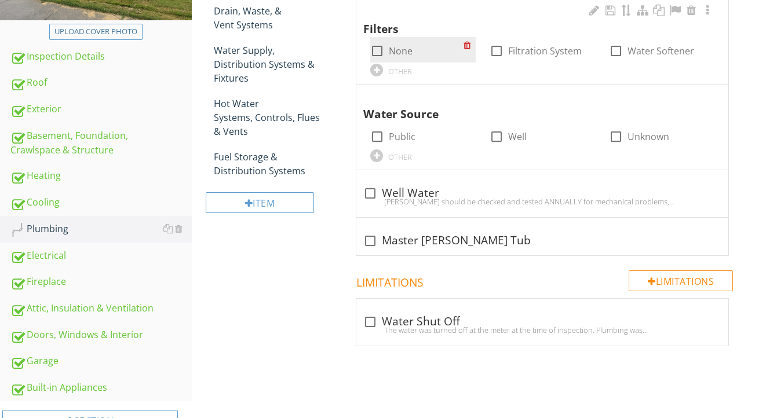
click at [403, 49] on label "None" at bounding box center [401, 51] width 24 height 12
checkbox input "true"
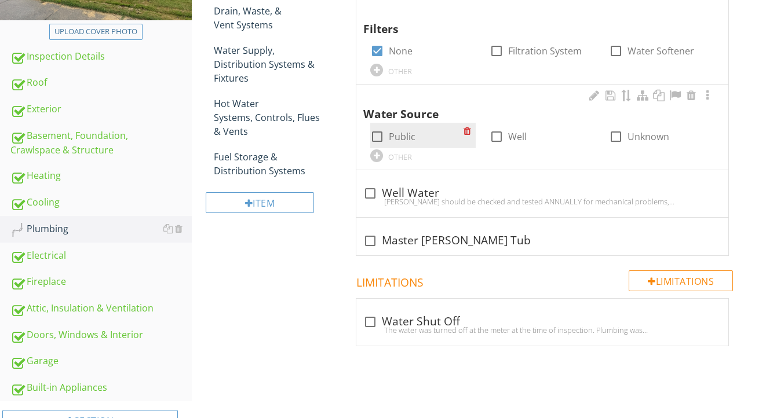
click at [402, 138] on label "Public" at bounding box center [402, 137] width 27 height 12
checkbox input "true"
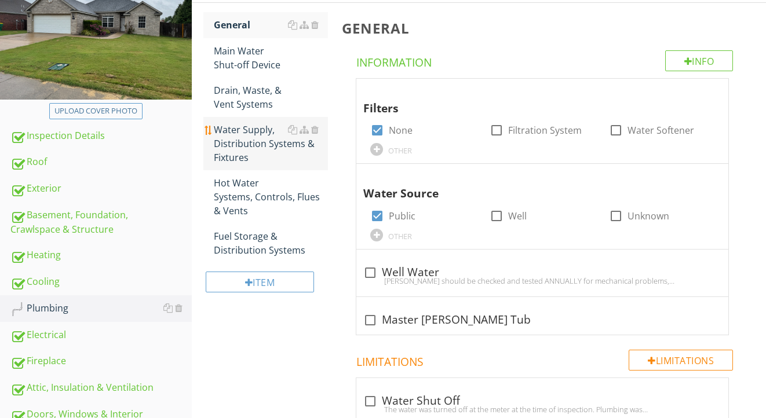
scroll to position [152, 0]
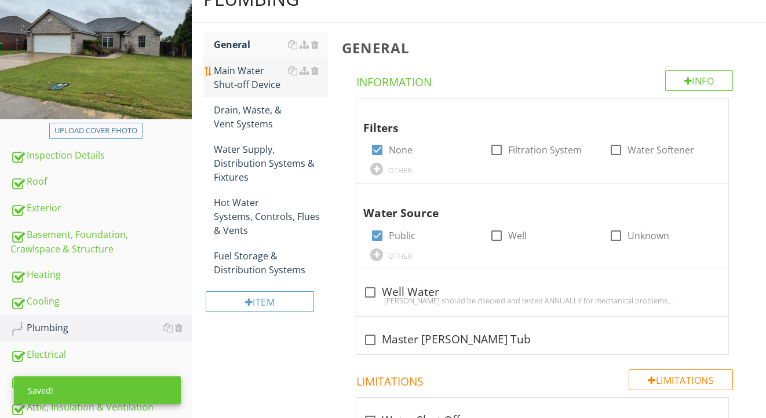
click at [275, 91] on link "Main Water Shut-off Device" at bounding box center [271, 77] width 115 height 39
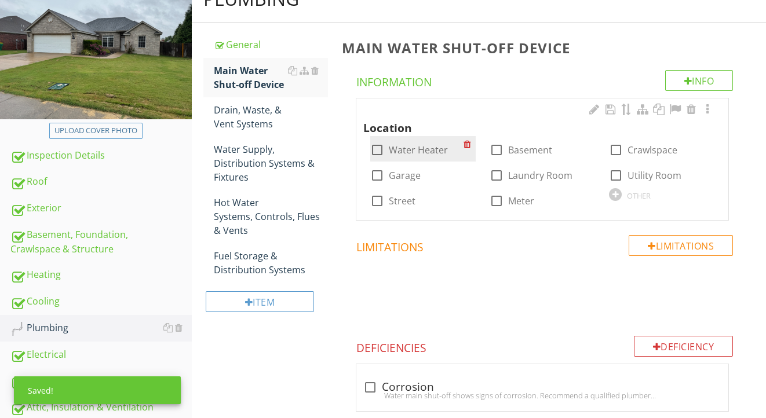
click at [421, 148] on label "Water Heater" at bounding box center [418, 150] width 59 height 12
checkbox input "true"
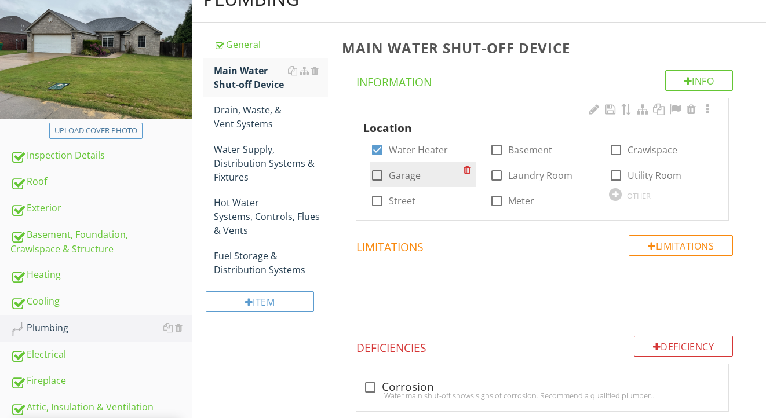
click at [405, 172] on label "Garage" at bounding box center [405, 176] width 32 height 12
checkbox input "true"
click at [709, 110] on div at bounding box center [708, 110] width 14 height 12
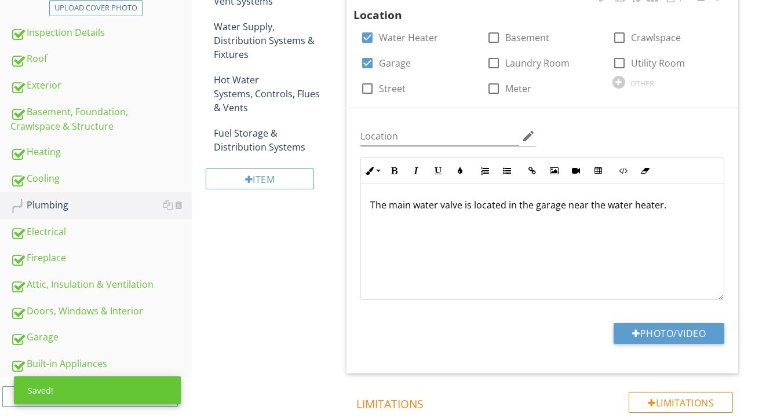
scroll to position [320, 0]
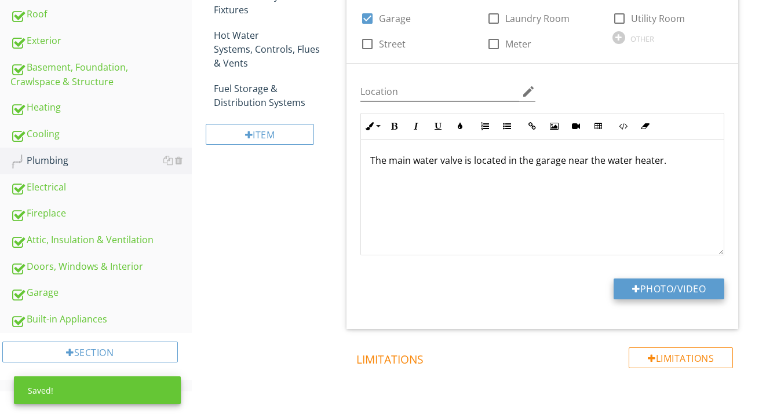
click at [657, 284] on button "Photo/Video" at bounding box center [669, 289] width 111 height 21
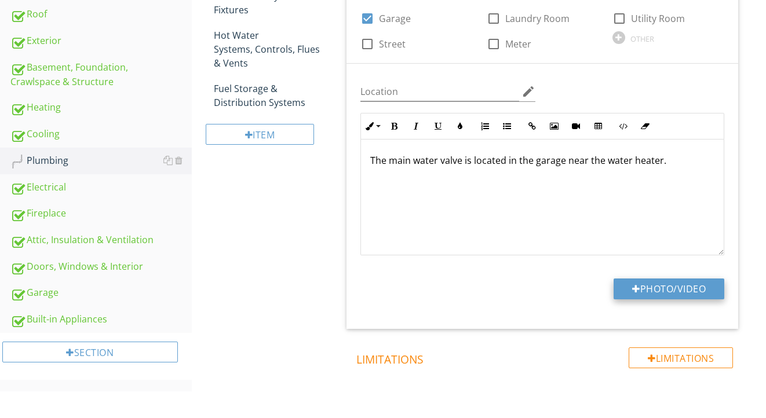
type input "C:\fakepath\IMG_2257.jpeg"
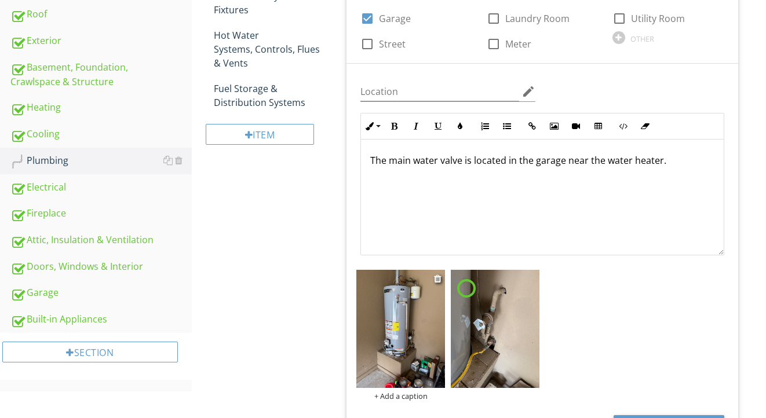
click at [417, 322] on img at bounding box center [400, 329] width 89 height 118
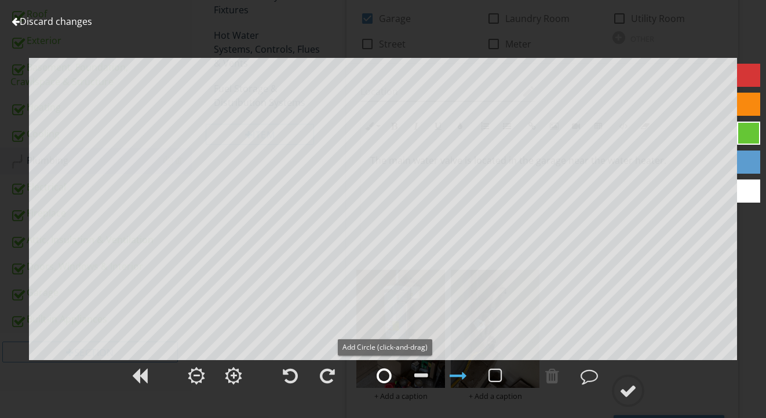
click at [387, 371] on div at bounding box center [384, 375] width 15 height 17
click at [632, 401] on circle at bounding box center [628, 391] width 30 height 30
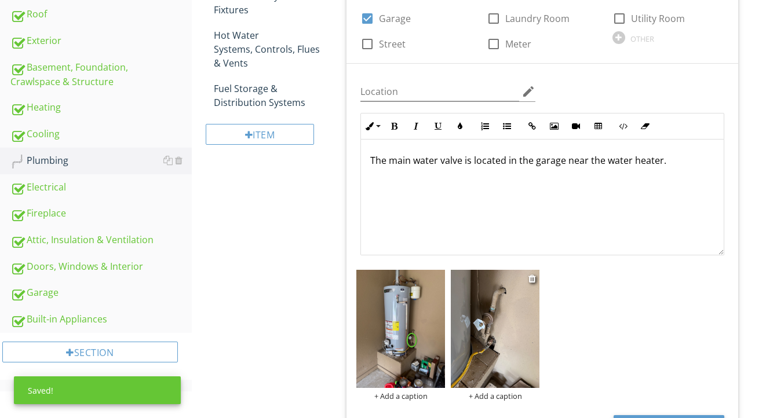
click at [509, 364] on img at bounding box center [495, 329] width 89 height 118
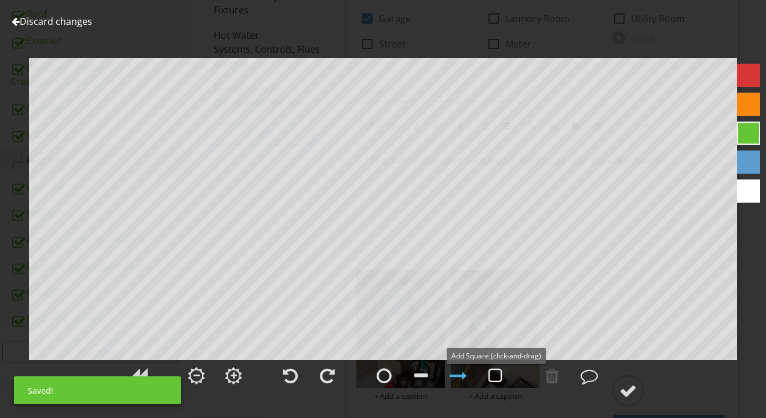
click at [501, 373] on div at bounding box center [496, 375] width 14 height 17
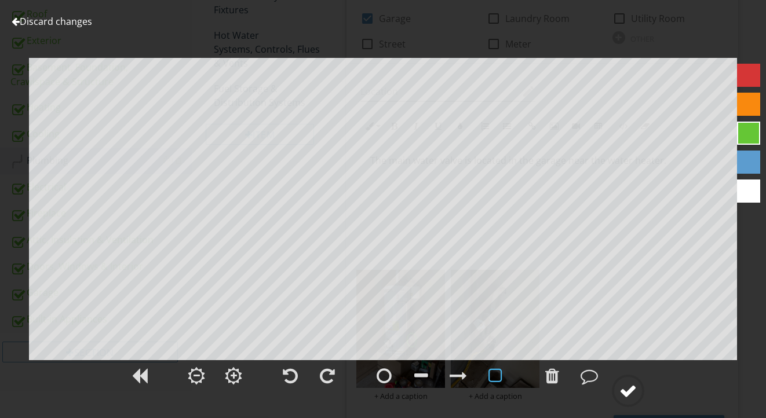
click at [626, 383] on div at bounding box center [628, 390] width 17 height 17
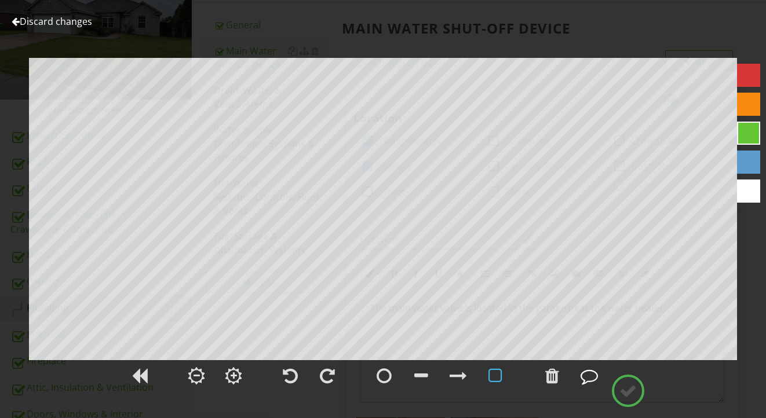
scroll to position [162, 0]
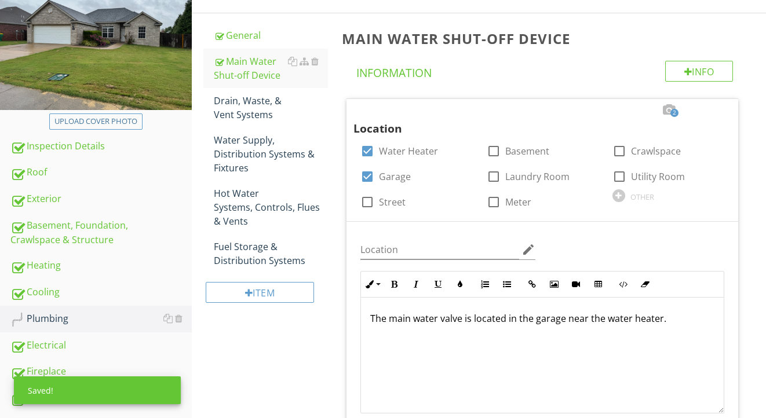
click at [246, 113] on div "Drain, Waste, & Vent Systems" at bounding box center [271, 108] width 115 height 28
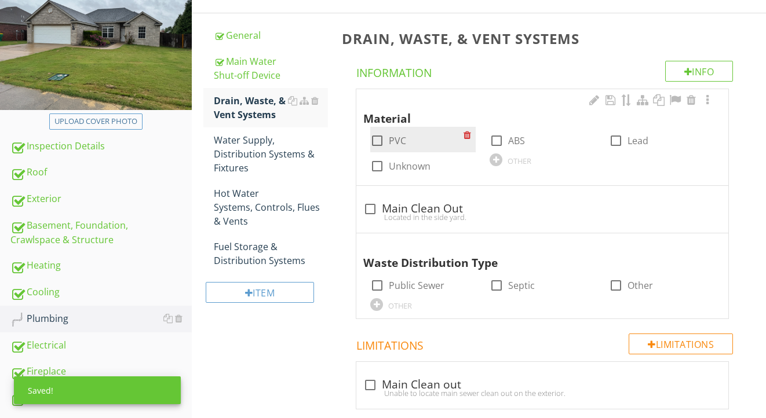
click at [400, 141] on label "PVC" at bounding box center [397, 141] width 17 height 12
checkbox input "true"
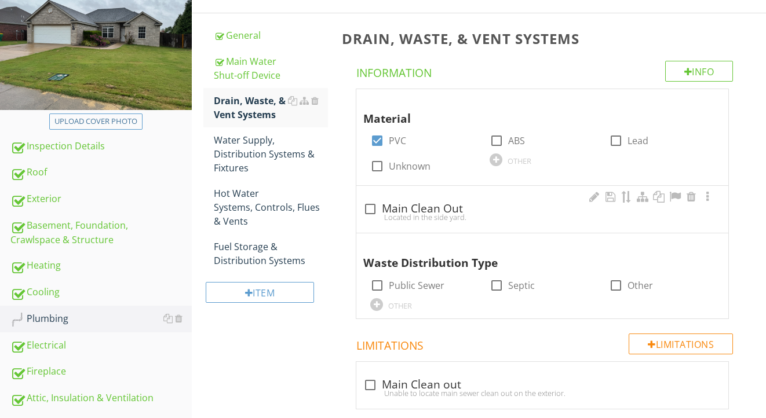
click at [400, 202] on div "check_box_outline_blank Main Clean Out" at bounding box center [542, 209] width 358 height 14
checkbox input "true"
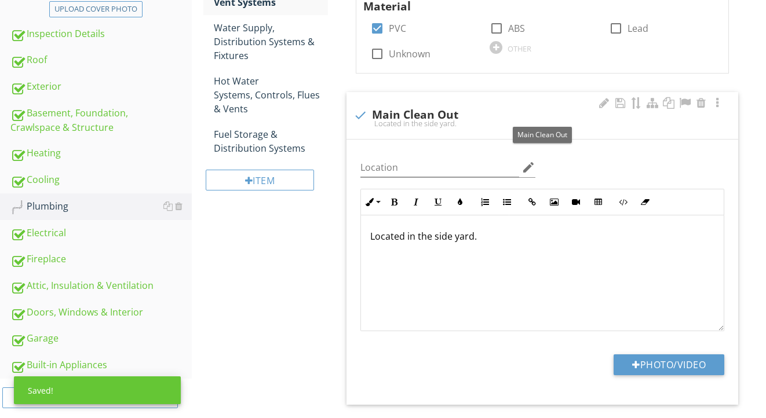
scroll to position [344, 0]
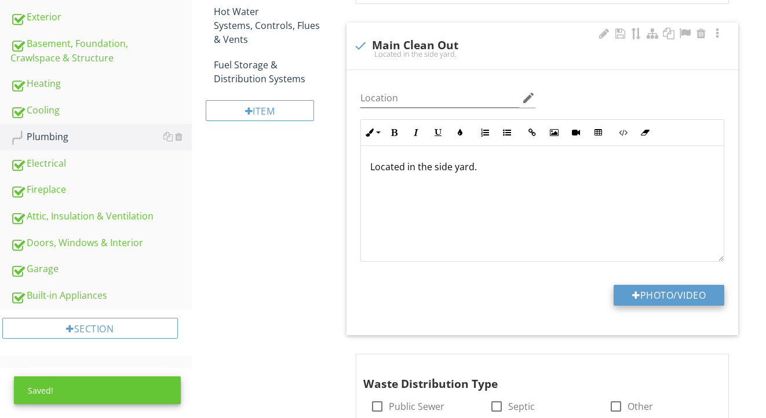
click at [635, 298] on div at bounding box center [636, 295] width 8 height 9
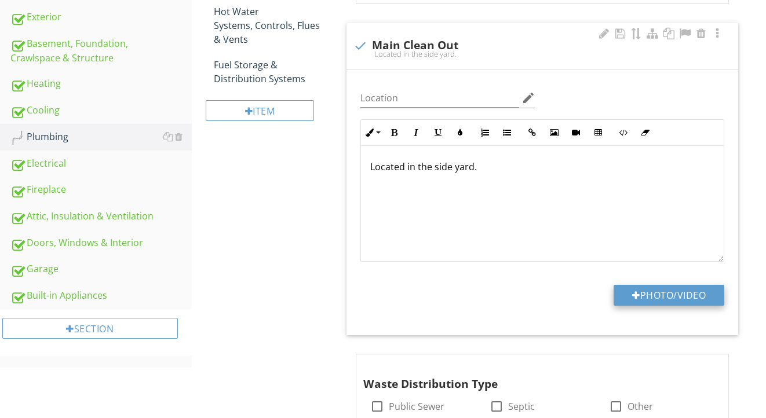
type input "C:\fakepath\IMG_2271.jpeg"
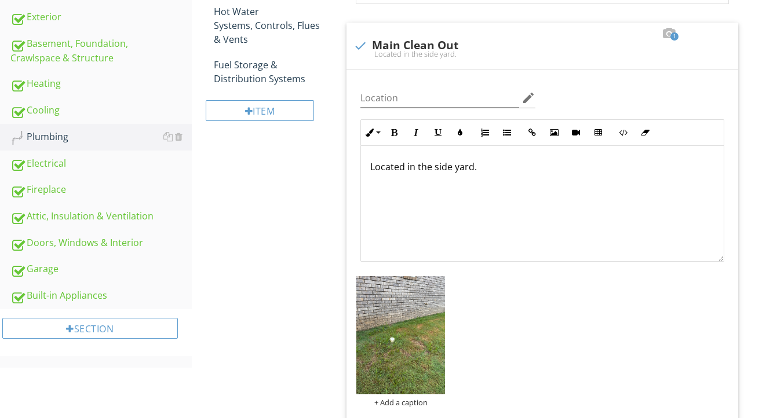
click at [418, 317] on img at bounding box center [400, 335] width 89 height 118
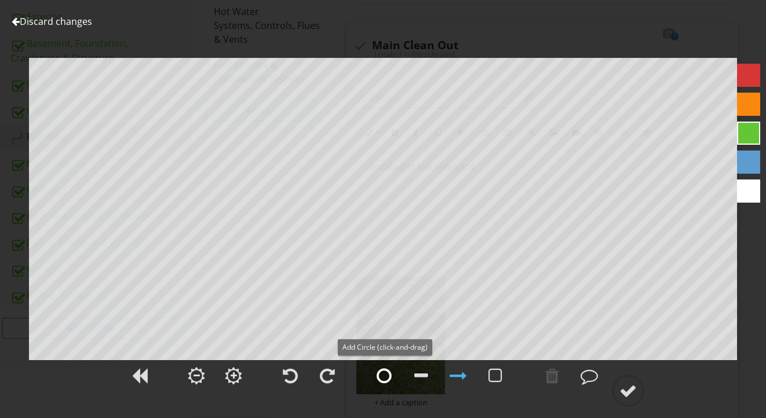
click at [384, 375] on div at bounding box center [384, 375] width 15 height 17
click at [632, 384] on div at bounding box center [628, 390] width 17 height 17
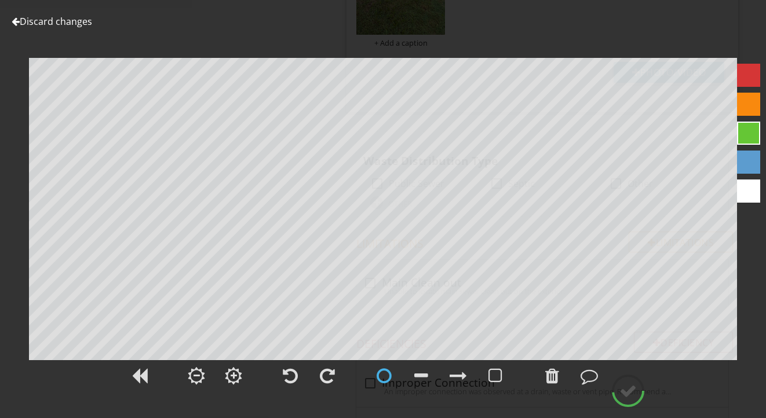
scroll to position [710, 0]
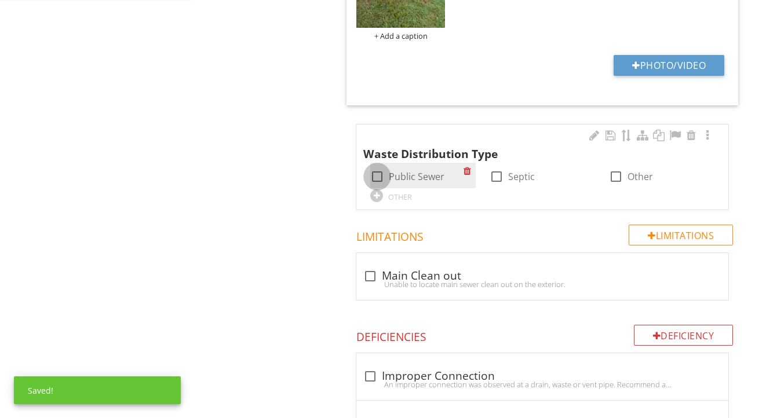
click at [378, 173] on div at bounding box center [377, 177] width 20 height 20
checkbox input "true"
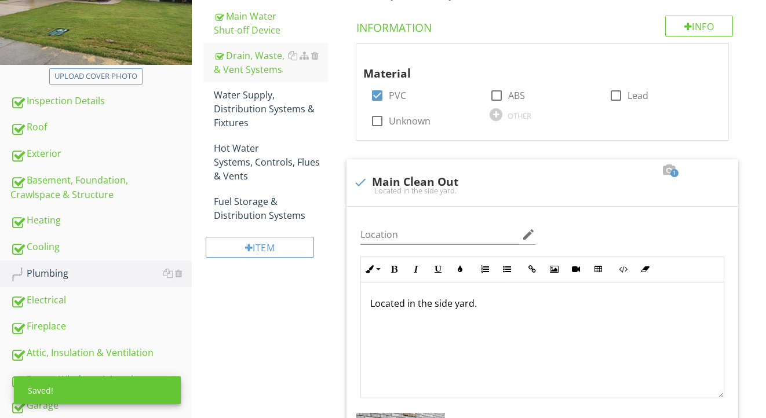
scroll to position [186, 0]
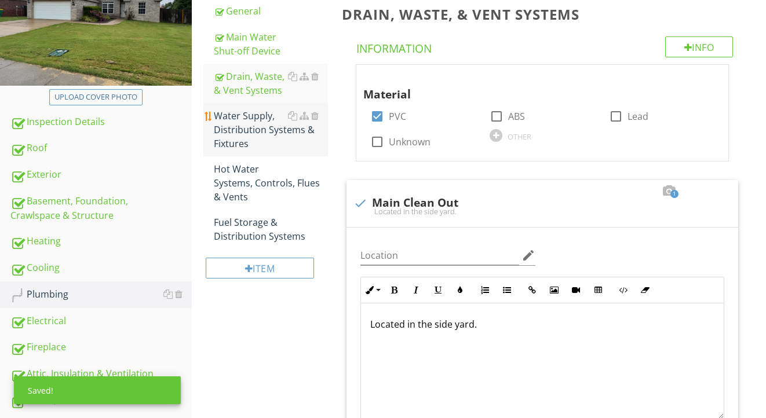
click at [275, 136] on div "Water Supply, Distribution Systems & Fixtures" at bounding box center [271, 130] width 115 height 42
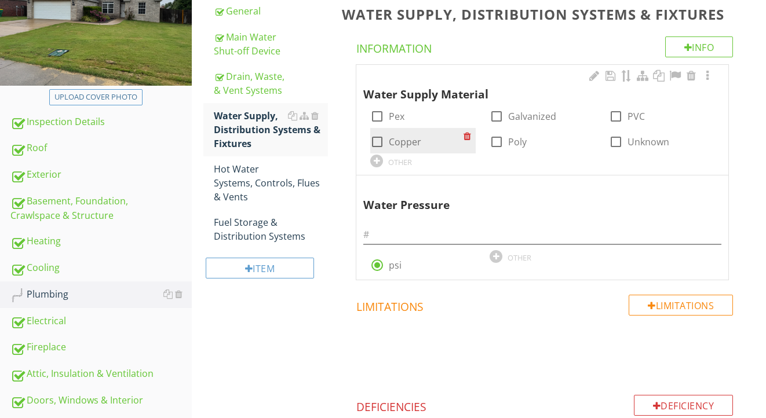
click at [393, 145] on label "Copper" at bounding box center [405, 142] width 32 height 12
checkbox input "true"
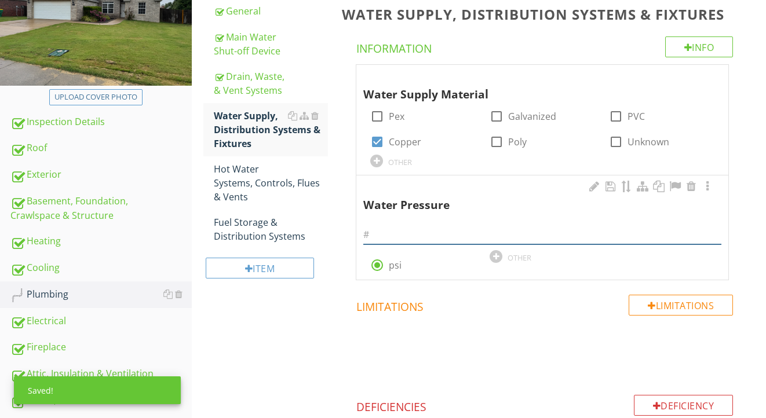
click at [385, 236] on input "text" at bounding box center [542, 234] width 358 height 19
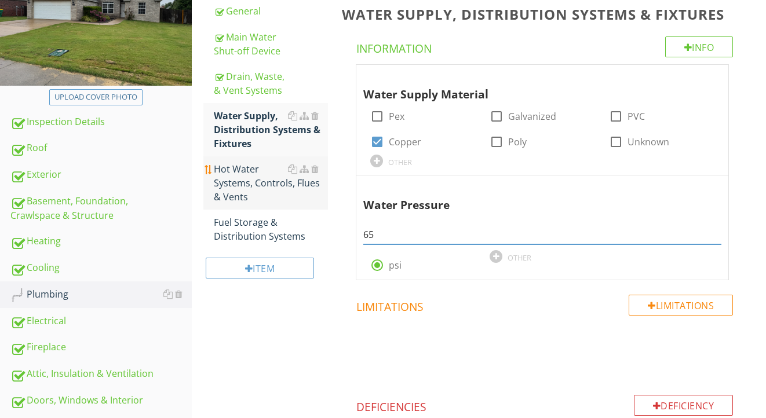
type input "65"
click at [239, 192] on div "Hot Water Systems, Controls, Flues & Vents" at bounding box center [271, 183] width 115 height 42
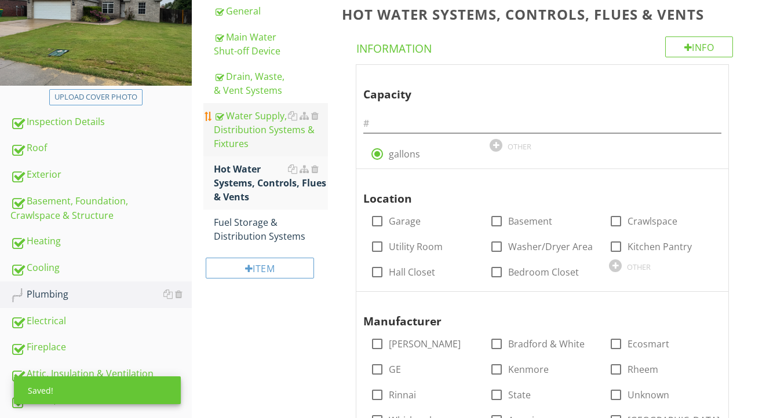
click at [246, 140] on div "Water Supply, Distribution Systems & Fixtures" at bounding box center [271, 130] width 115 height 42
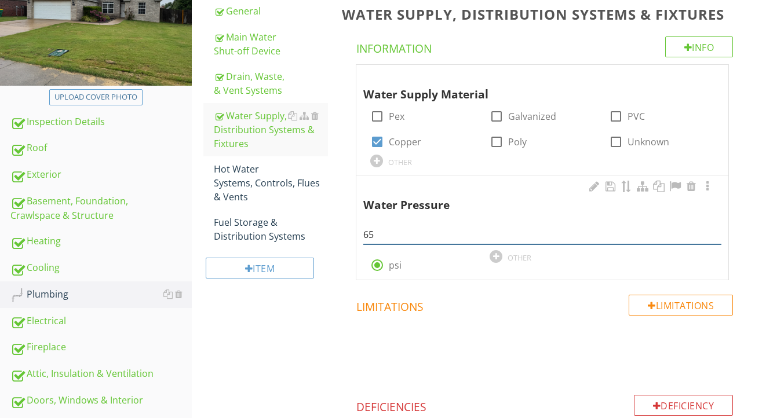
click at [382, 234] on input "65" at bounding box center [542, 234] width 358 height 19
type input "67"
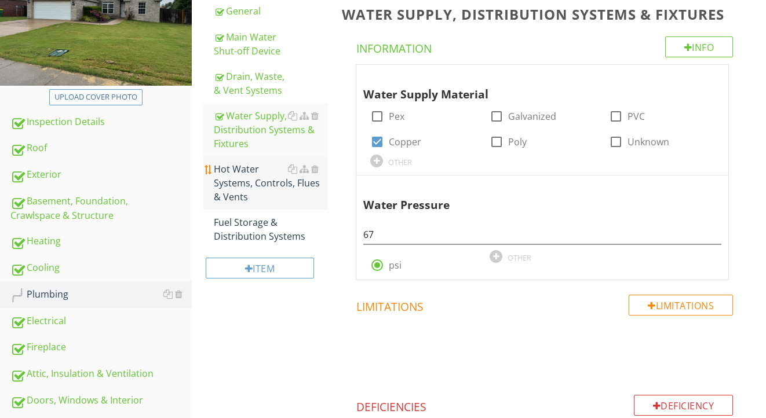
click at [245, 180] on div "Hot Water Systems, Controls, Flues & Vents" at bounding box center [271, 183] width 115 height 42
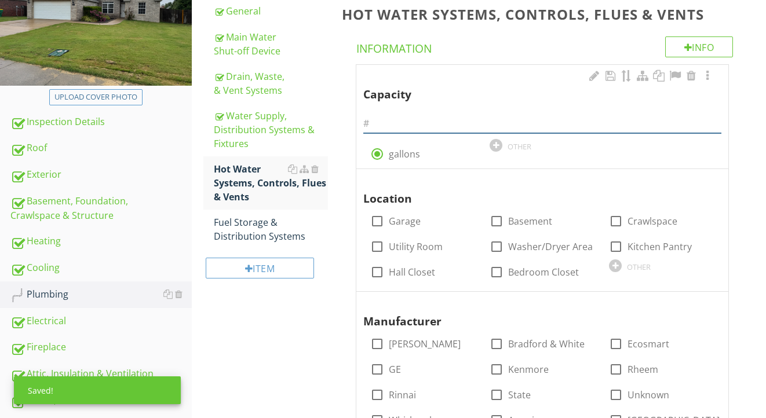
click at [386, 123] on input "text" at bounding box center [542, 123] width 358 height 19
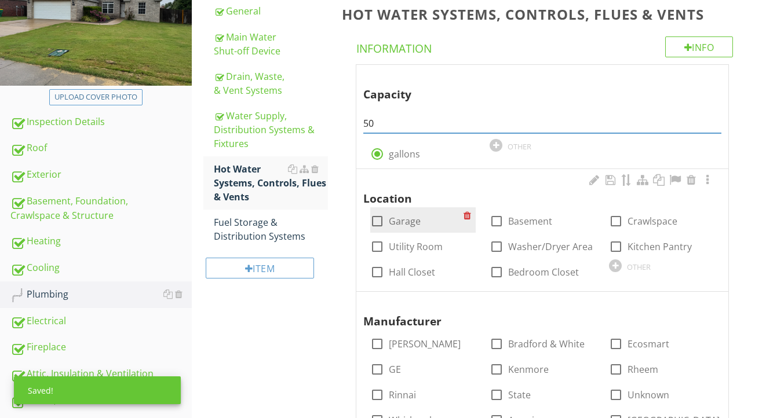
type input "50"
click at [406, 218] on label "Garage" at bounding box center [405, 222] width 32 height 12
checkbox input "true"
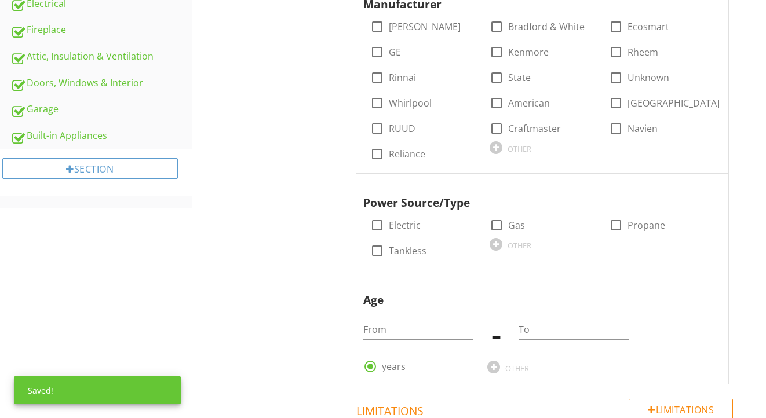
scroll to position [510, 0]
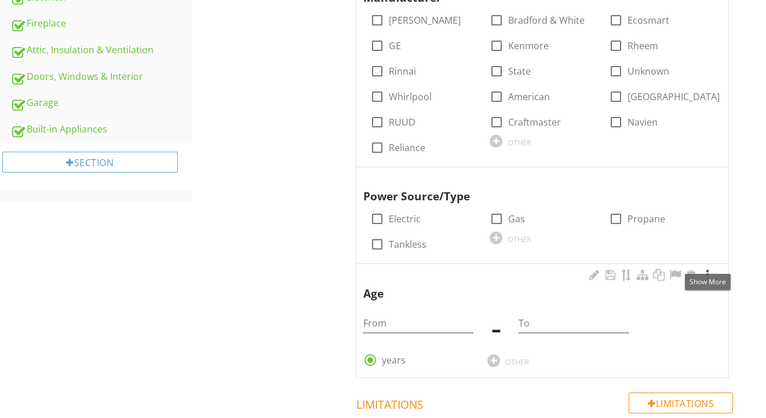
click at [709, 271] on div at bounding box center [708, 275] width 14 height 12
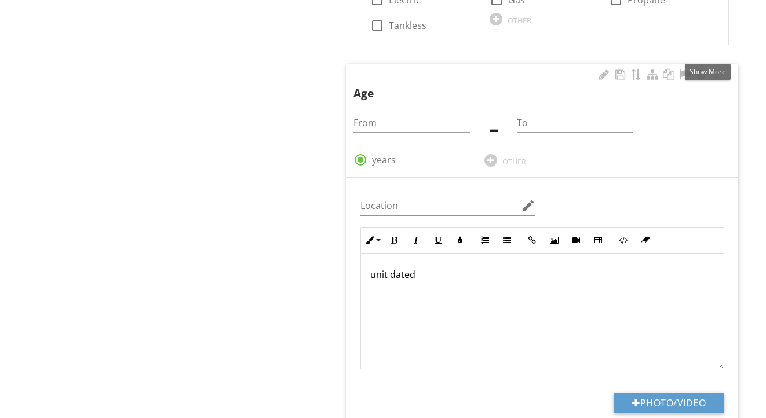
scroll to position [747, 0]
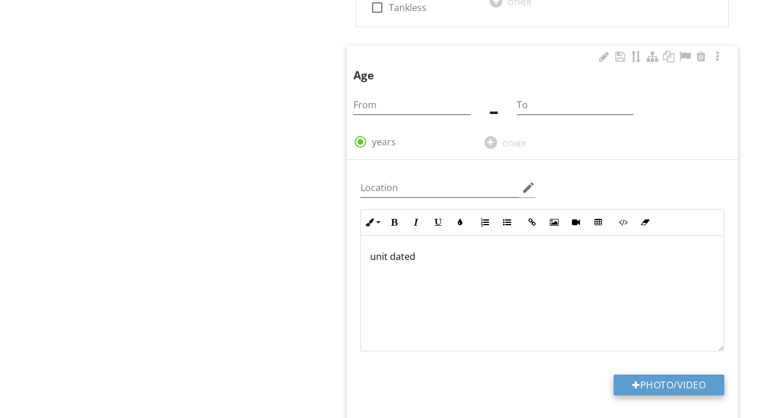
click at [648, 382] on button "Photo/Video" at bounding box center [669, 385] width 111 height 21
type input "C:\fakepath\IMG_2257.jpeg"
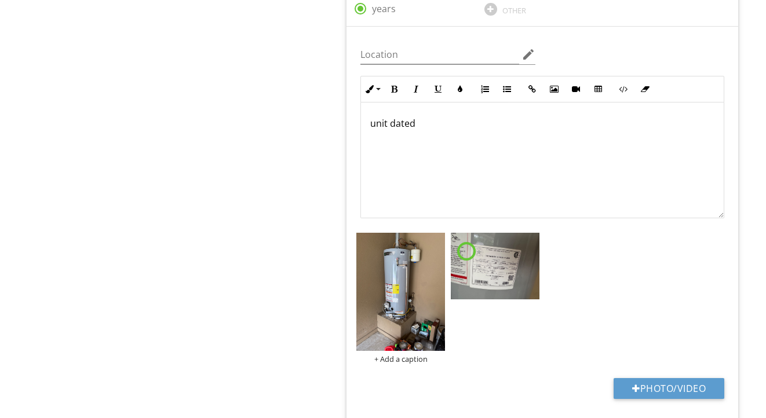
scroll to position [886, 0]
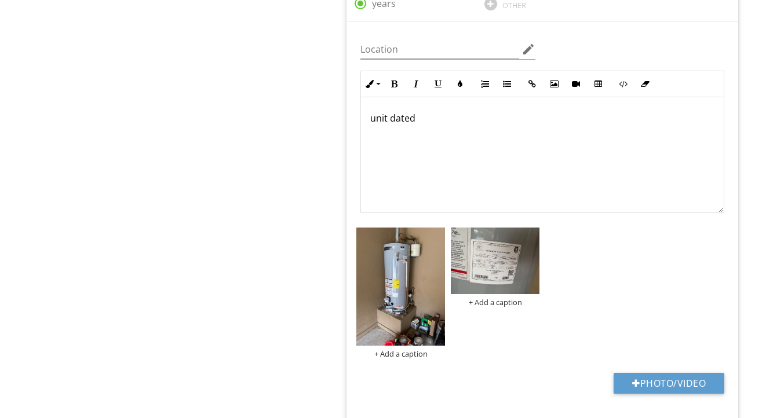
click at [482, 274] on img at bounding box center [495, 261] width 89 height 67
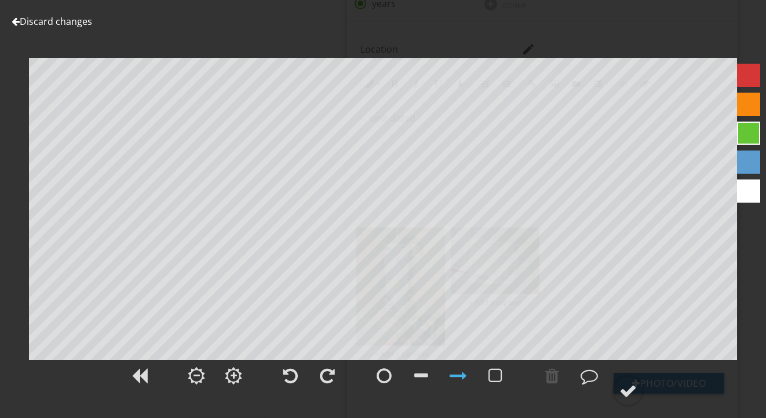
click at [78, 25] on link "Discard changes" at bounding box center [52, 21] width 81 height 13
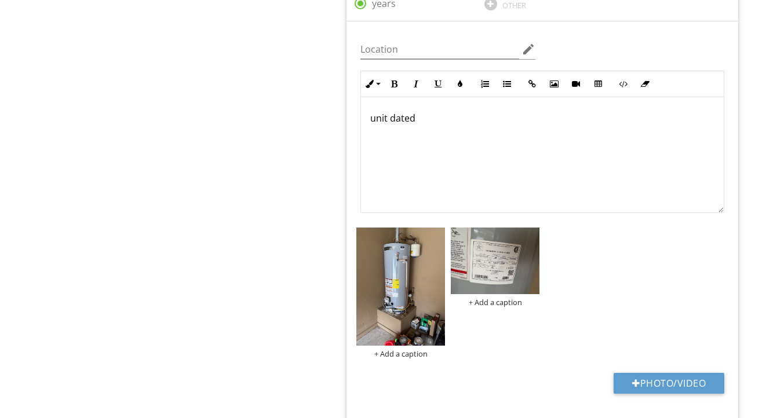
click at [450, 147] on div "unit dated" at bounding box center [542, 155] width 363 height 116
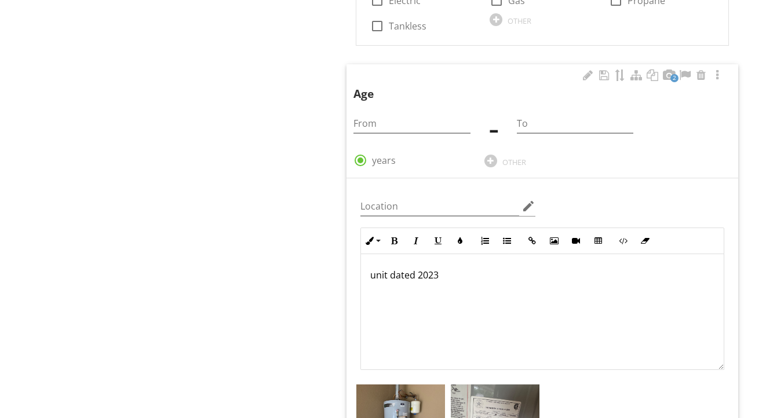
scroll to position [704, 0]
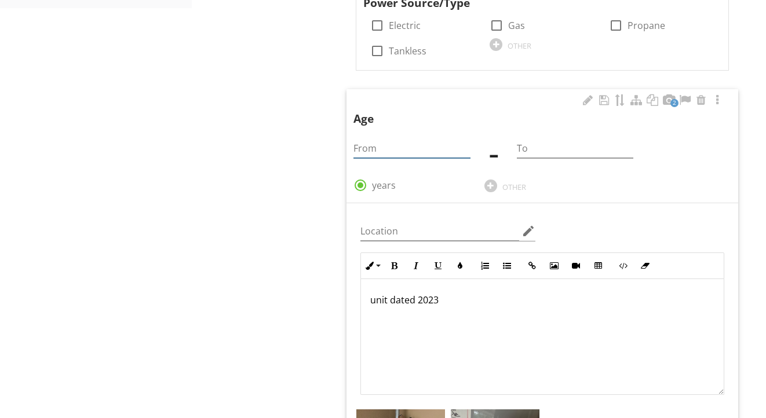
click at [400, 141] on input "From" at bounding box center [412, 148] width 116 height 19
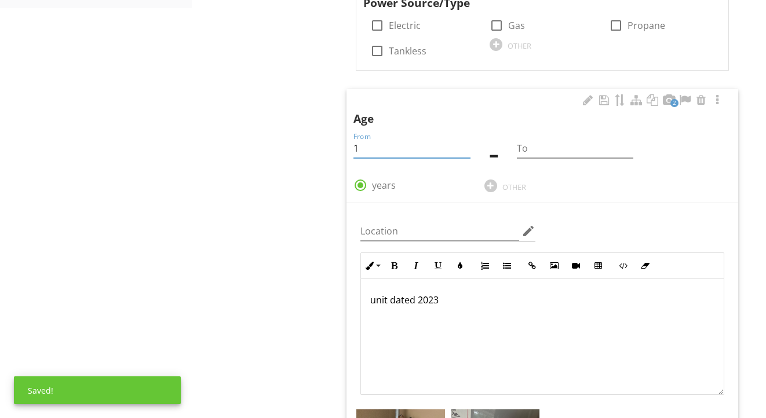
type input "1"
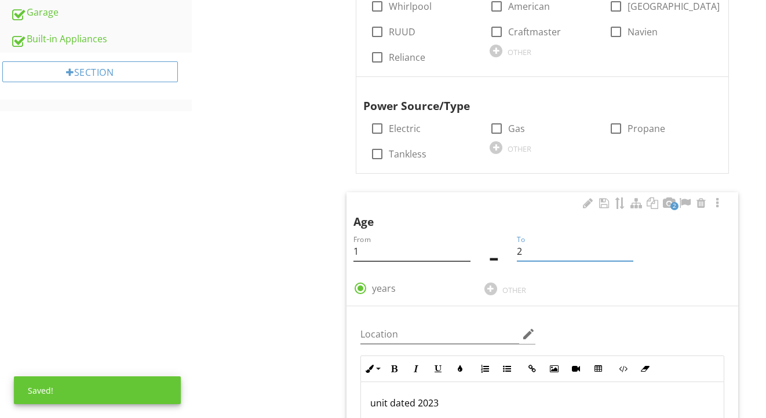
scroll to position [540, 0]
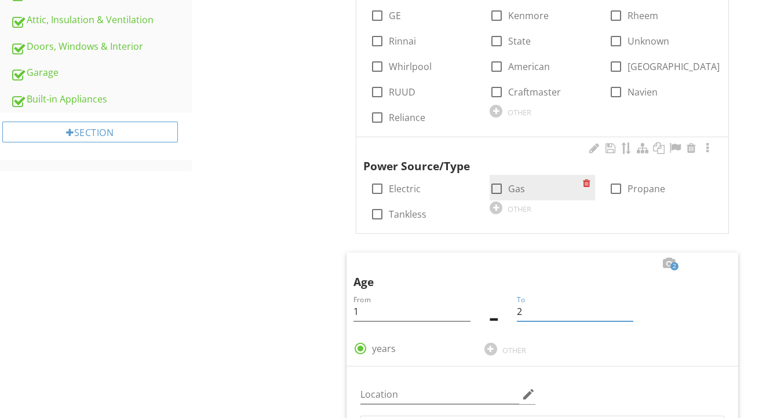
type input "2"
click at [494, 181] on div at bounding box center [497, 189] width 20 height 20
checkbox input "true"
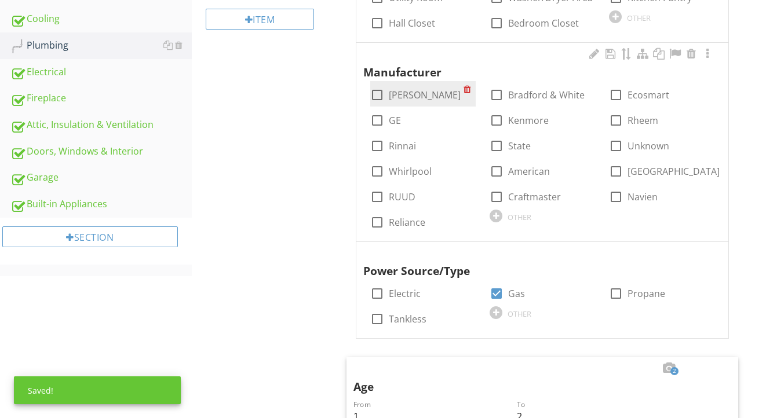
click at [425, 94] on label "AO Smith" at bounding box center [425, 95] width 72 height 12
checkbox input "true"
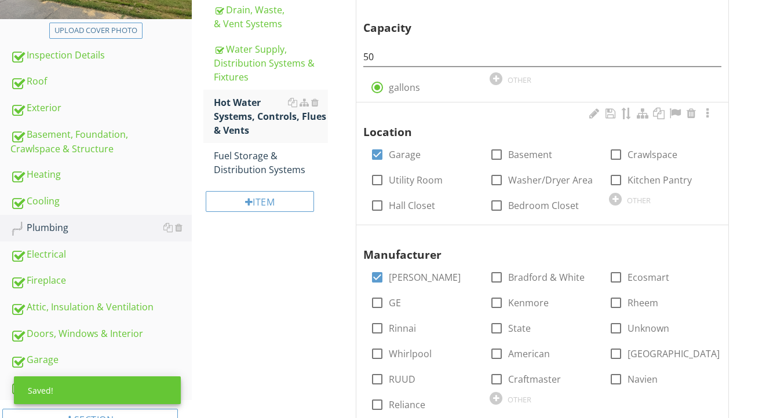
scroll to position [252, 0]
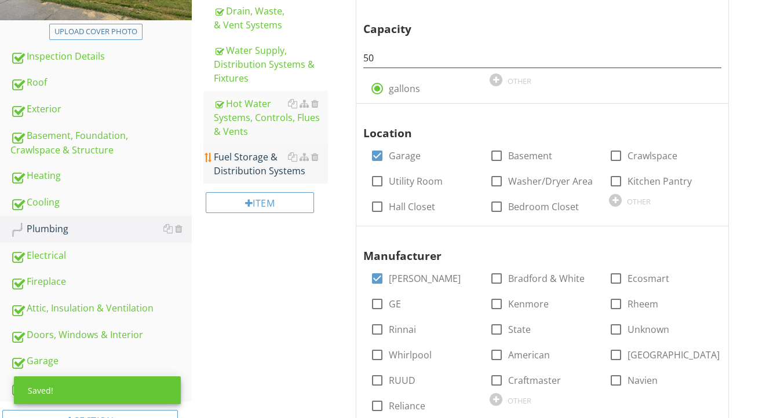
click at [272, 152] on div "Fuel Storage & Distribution Systems" at bounding box center [271, 164] width 115 height 28
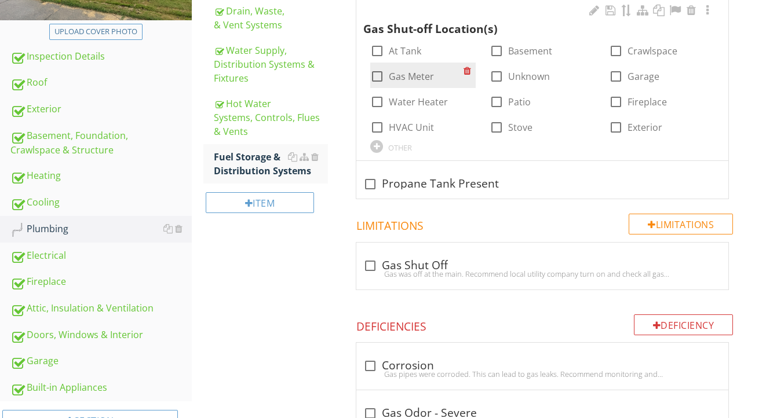
click at [407, 71] on label "Gas Meter" at bounding box center [411, 77] width 45 height 12
checkbox input "true"
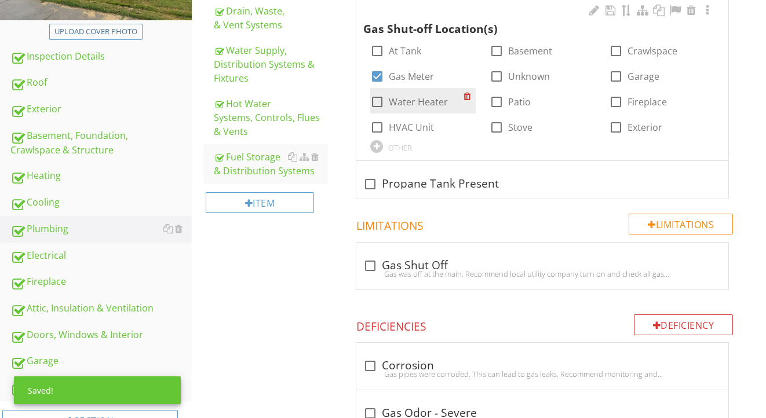
click at [402, 101] on label "Water Heater" at bounding box center [418, 102] width 59 height 12
checkbox input "true"
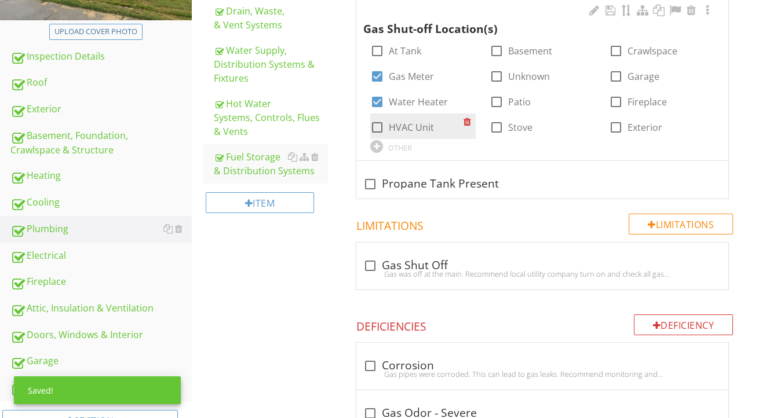
click at [404, 130] on label "HVAC Unit" at bounding box center [411, 128] width 45 height 12
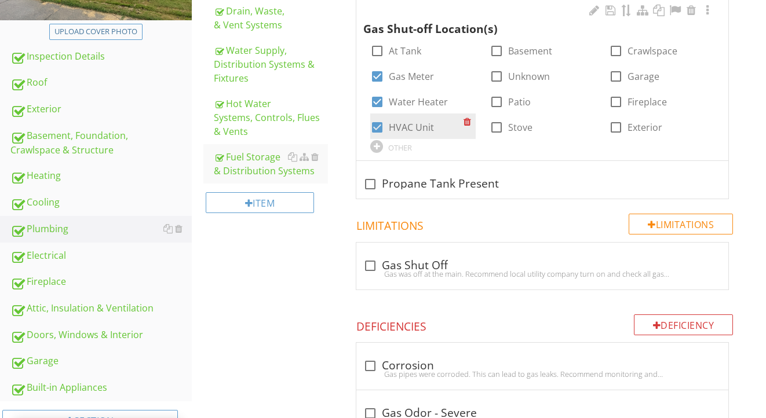
checkbox input "true"
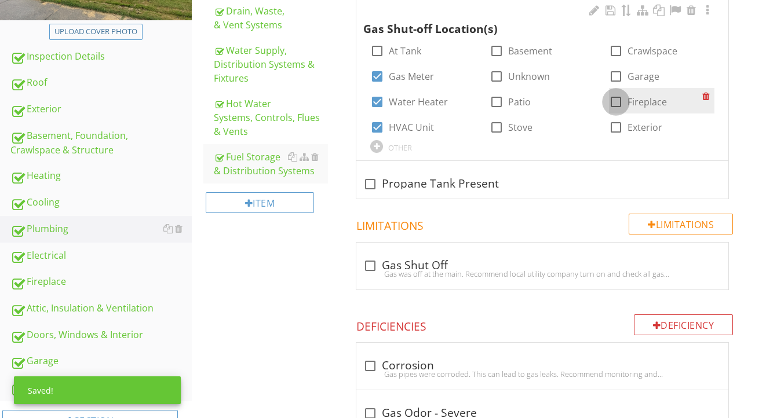
click at [619, 101] on div at bounding box center [616, 102] width 20 height 20
checkbox input "true"
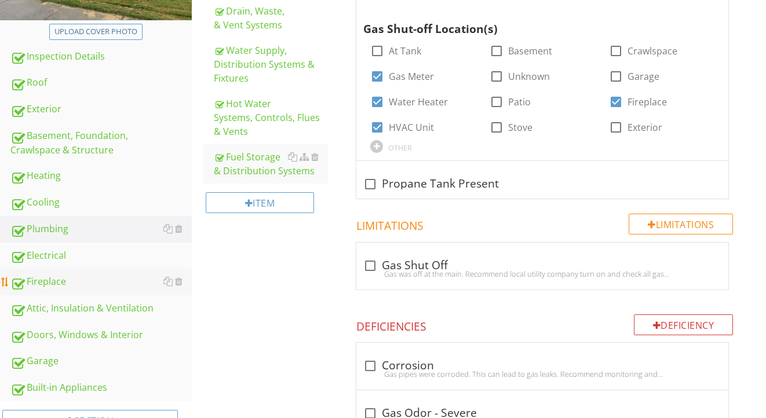
click at [55, 287] on div "Fireplace" at bounding box center [100, 282] width 181 height 15
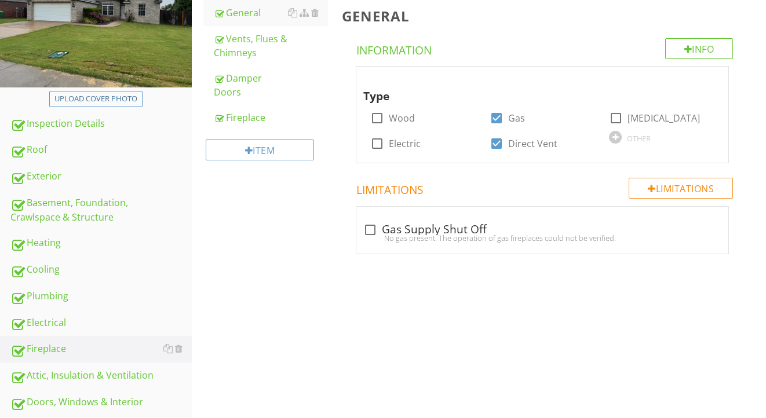
scroll to position [152, 0]
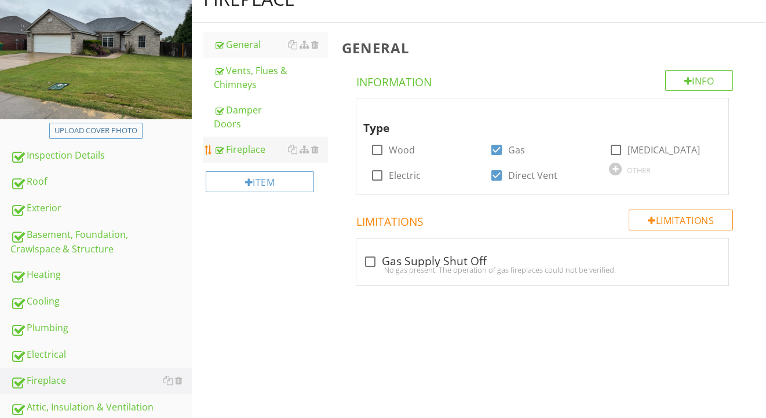
click at [254, 160] on link "Fireplace" at bounding box center [271, 149] width 115 height 25
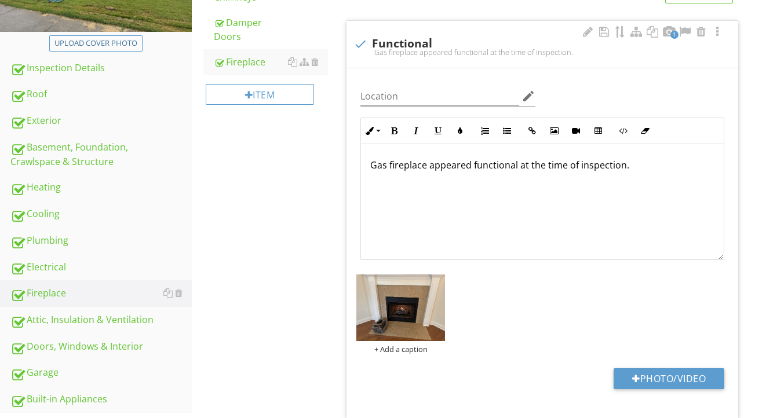
scroll to position [268, 0]
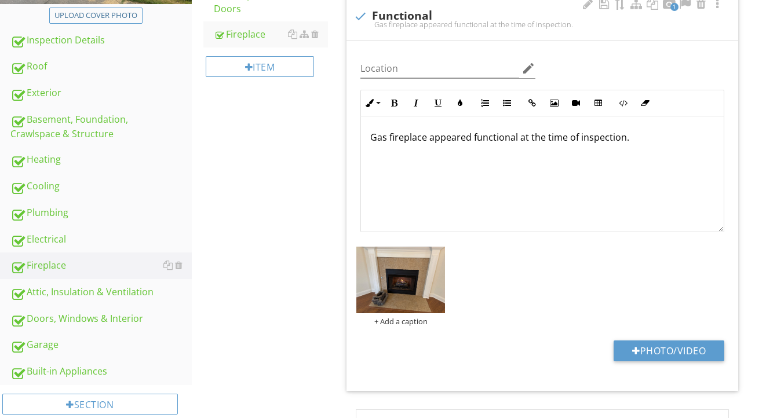
click at [558, 194] on div "Gas fireplace appeared functional at the time of inspection." at bounding box center [542, 174] width 363 height 116
click at [416, 296] on img at bounding box center [400, 280] width 89 height 67
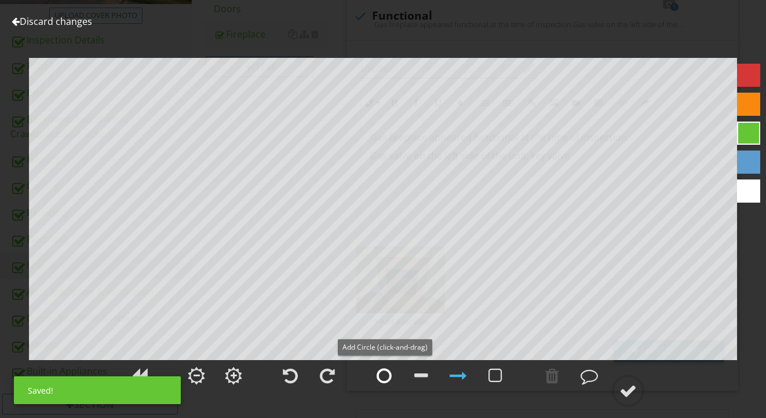
click at [387, 375] on div at bounding box center [384, 375] width 15 height 17
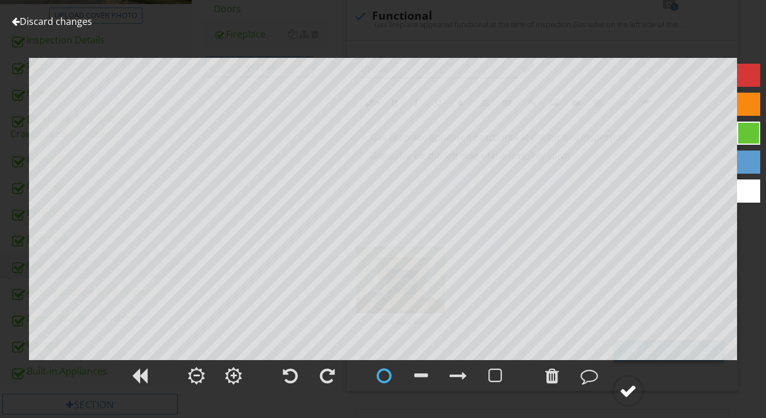
click at [636, 394] on div at bounding box center [628, 390] width 17 height 17
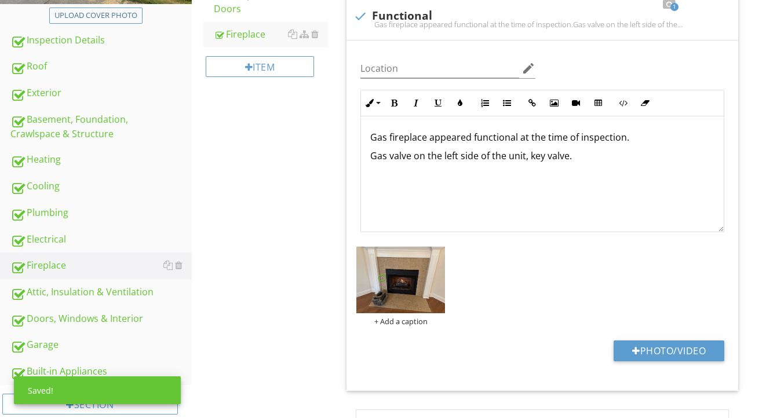
click at [57, 241] on div "Electrical" at bounding box center [100, 239] width 181 height 15
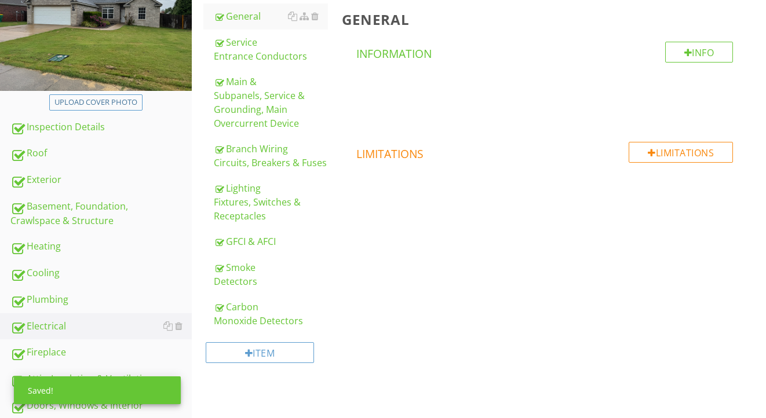
scroll to position [156, 0]
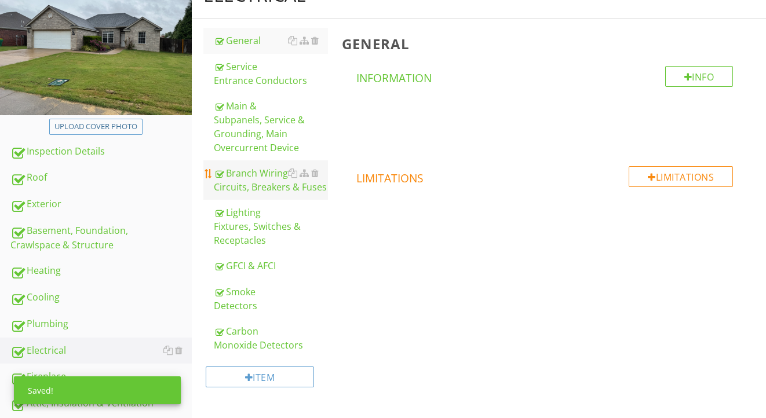
click at [235, 166] on div "Branch Wiring Circuits, Breakers & Fuses" at bounding box center [271, 180] width 115 height 28
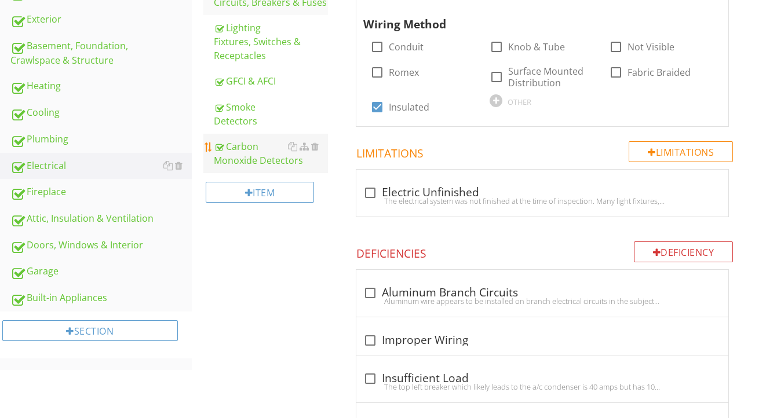
scroll to position [279, 0]
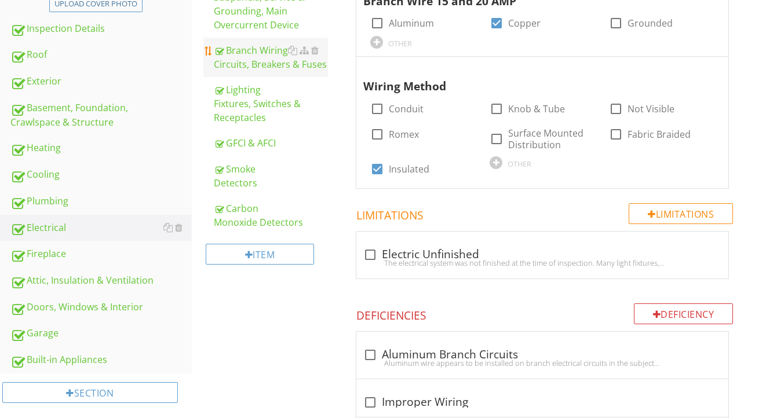
click at [257, 53] on div "Branch Wiring Circuits, Breakers & Fuses" at bounding box center [271, 57] width 115 height 28
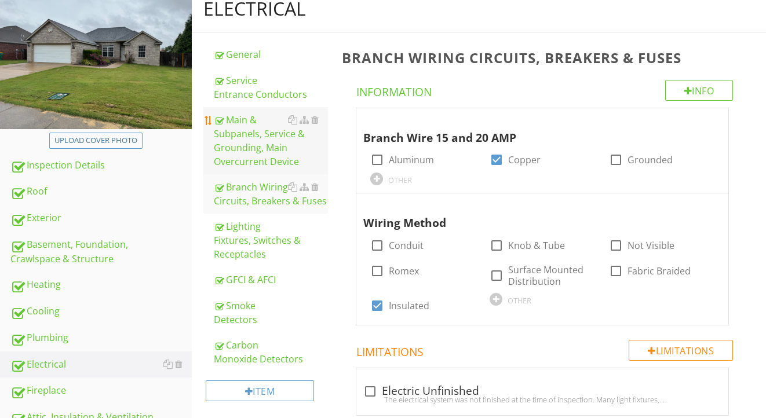
click at [246, 135] on div "Main & Subpanels, Service & Grounding, Main Overcurrent Device" at bounding box center [271, 141] width 115 height 56
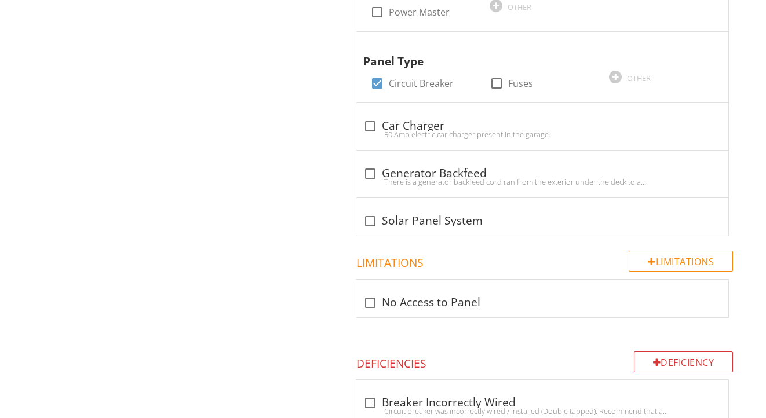
scroll to position [746, 0]
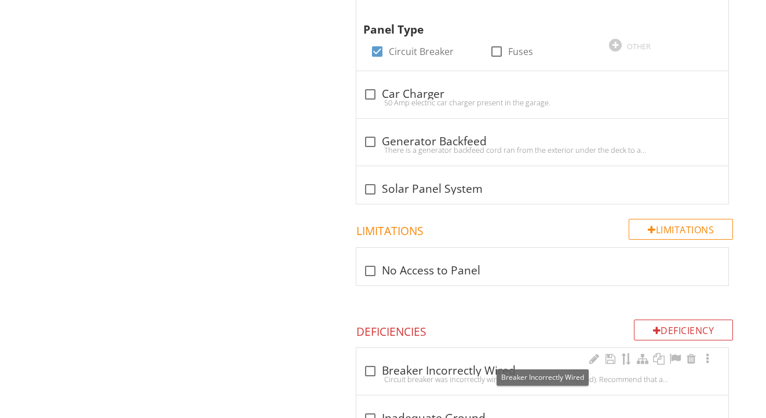
click at [438, 365] on div "check_box_outline_blank Breaker Incorrectly Wired" at bounding box center [542, 372] width 358 height 14
checkbox input "true"
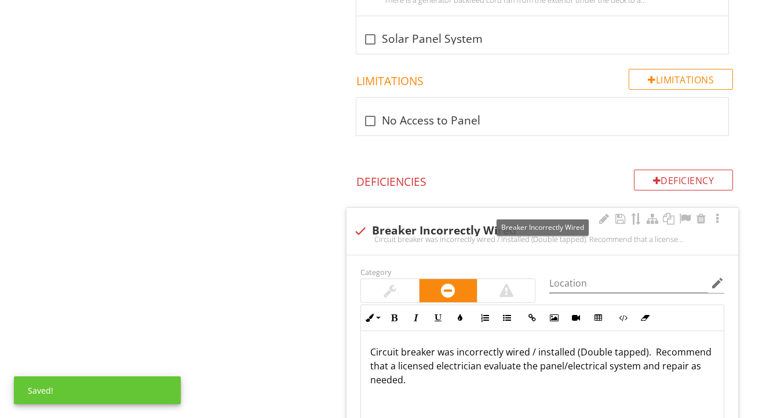
scroll to position [997, 0]
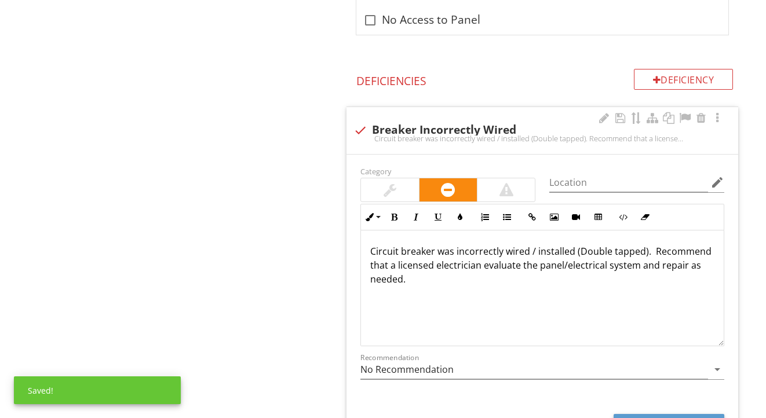
click at [370, 237] on div "Circuit breaker was incorrectly wired / installed (Double tapped). Recommend th…" at bounding box center [542, 289] width 363 height 116
click at [585, 360] on input "No Recommendation" at bounding box center [534, 369] width 348 height 19
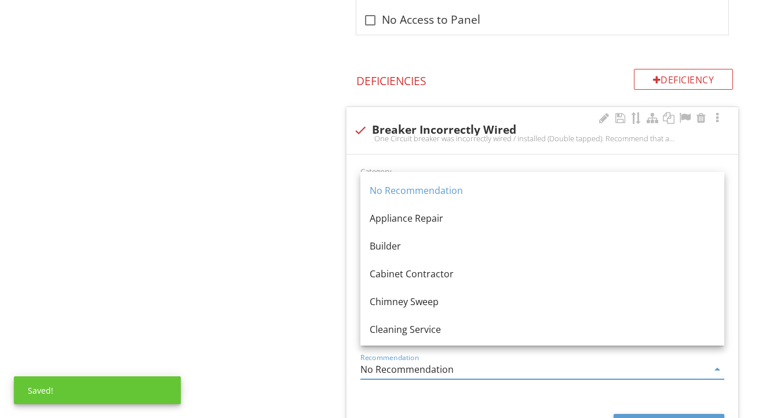
click at [585, 360] on input "No Recommendation" at bounding box center [534, 369] width 348 height 19
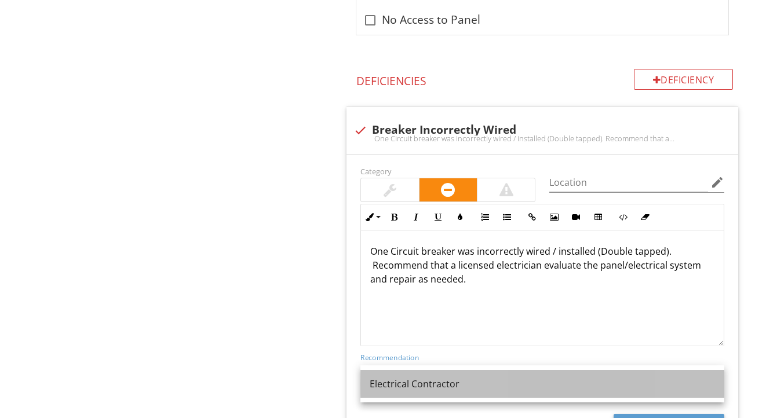
click at [586, 376] on link "Electrical Contractor" at bounding box center [542, 384] width 364 height 28
type input "Electrical Contractor"
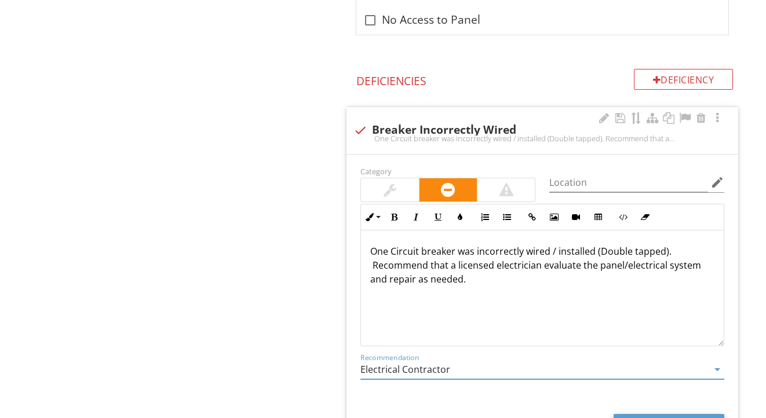
click at [629, 414] on button "Photo/Video" at bounding box center [669, 424] width 111 height 21
type input "C:\fakepath\IMG_2263.jpeg"
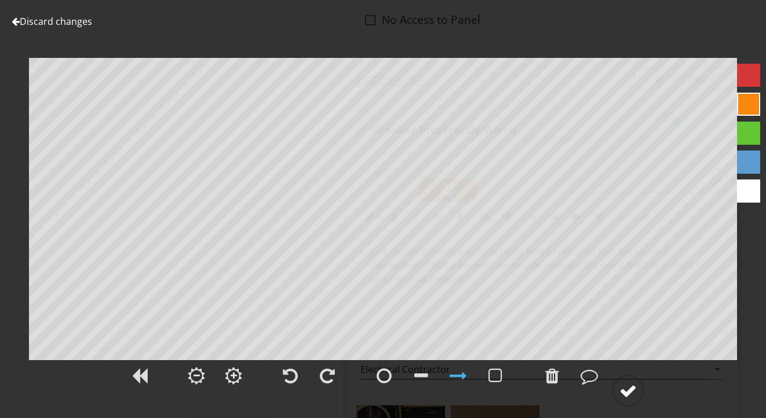
click at [622, 389] on div at bounding box center [628, 390] width 17 height 17
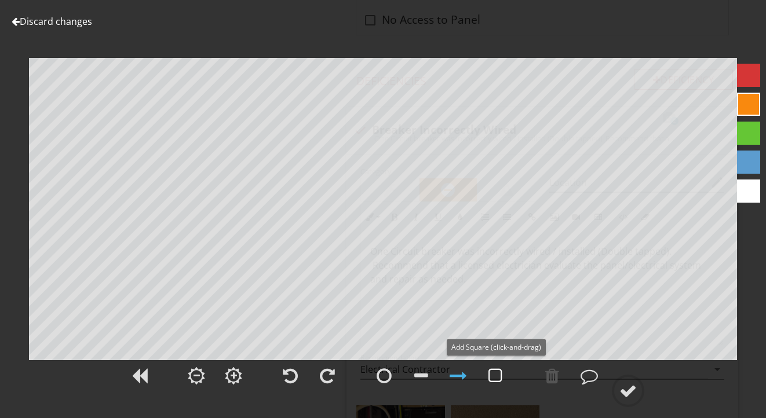
click at [498, 379] on div at bounding box center [496, 375] width 14 height 17
click at [629, 391] on div at bounding box center [628, 390] width 17 height 17
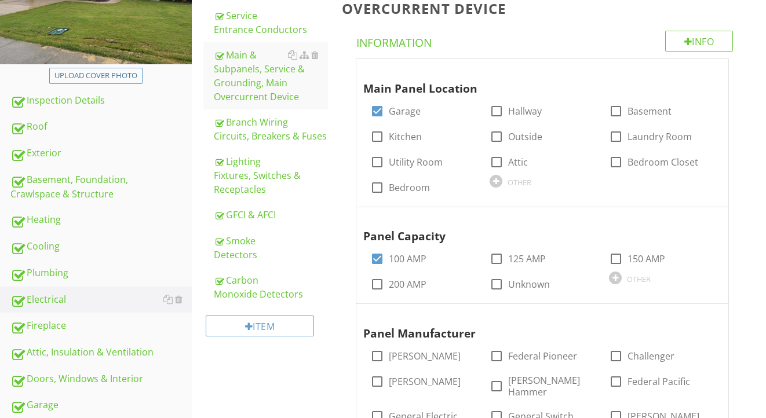
scroll to position [188, 0]
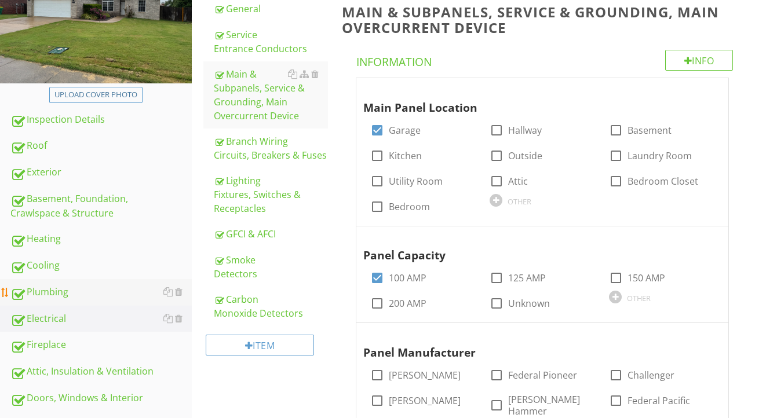
click at [90, 292] on div "Plumbing" at bounding box center [100, 292] width 181 height 15
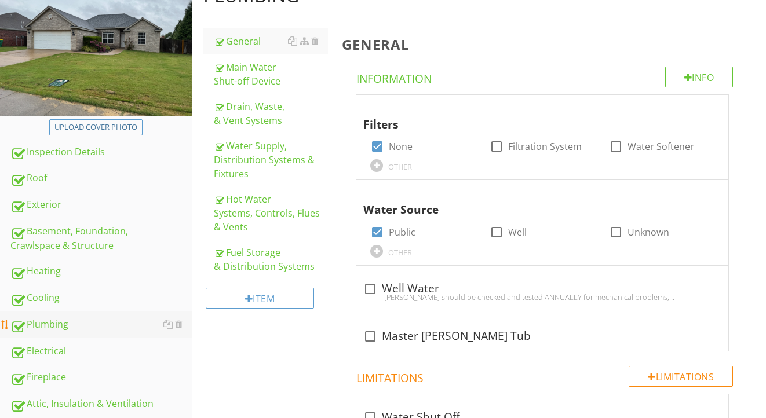
scroll to position [130, 0]
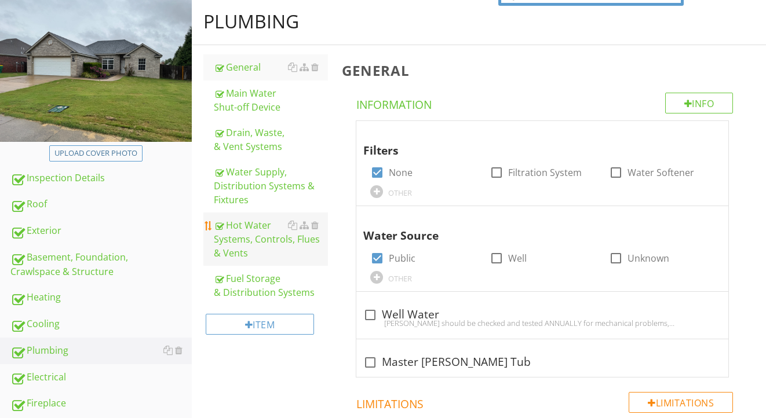
click at [232, 251] on div "Hot Water Systems, Controls, Flues & Vents" at bounding box center [271, 239] width 115 height 42
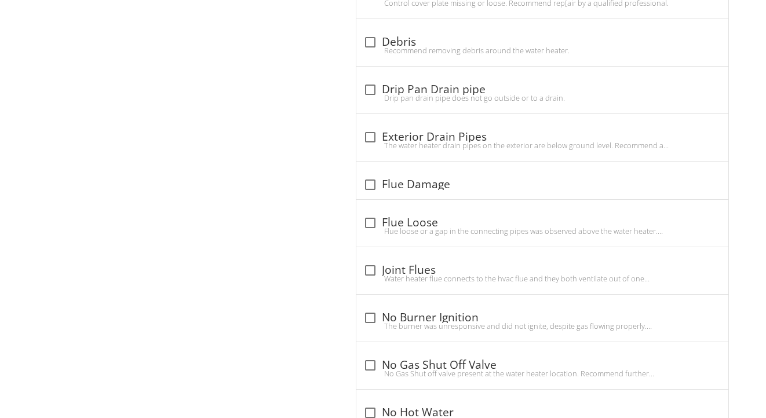
scroll to position [1298, 0]
click at [422, 94] on div "Drip pan drain pipe does not go outside or to a drain." at bounding box center [542, 98] width 358 height 9
checkbox input "true"
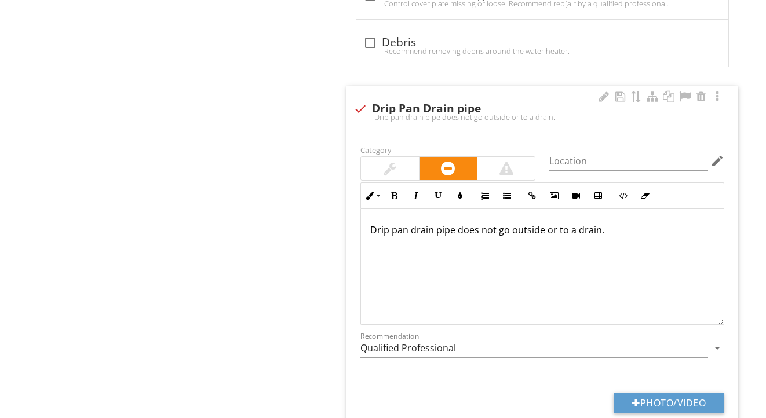
click at [563, 224] on p "Drip pan drain pipe does not go outside or to a drain." at bounding box center [542, 230] width 344 height 14
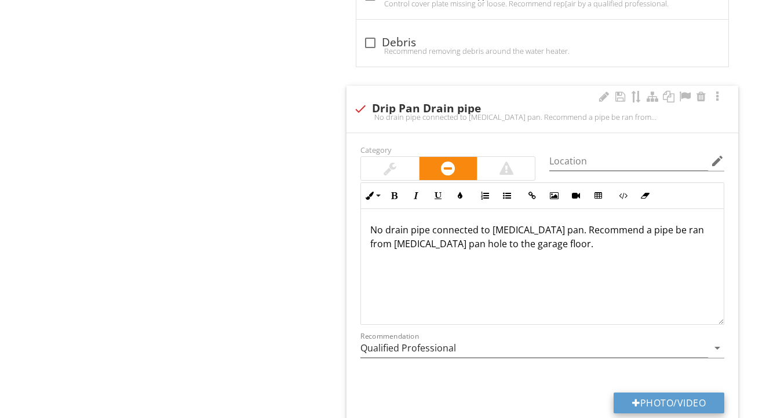
click at [653, 393] on button "Photo/Video" at bounding box center [669, 403] width 111 height 21
type input "C:\fakepath\IMG_2257.jpeg"
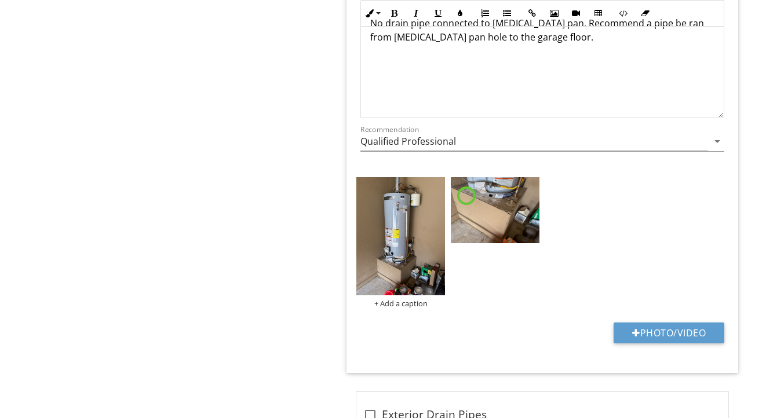
scroll to position [1510, 0]
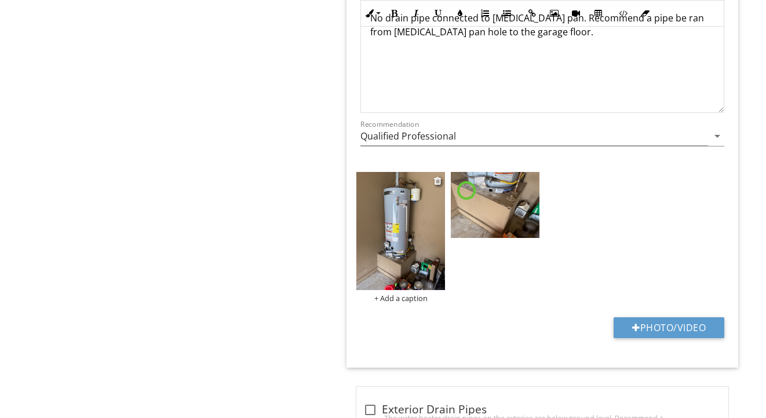
click at [409, 269] on img at bounding box center [400, 231] width 89 height 118
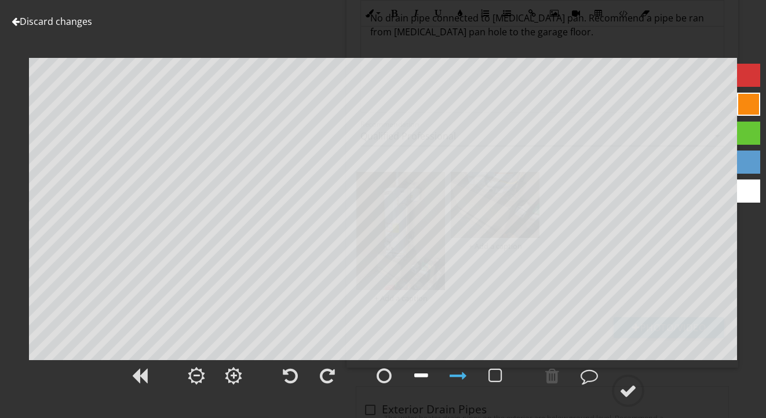
click at [417, 373] on div at bounding box center [421, 375] width 14 height 17
click at [625, 382] on div at bounding box center [628, 390] width 17 height 17
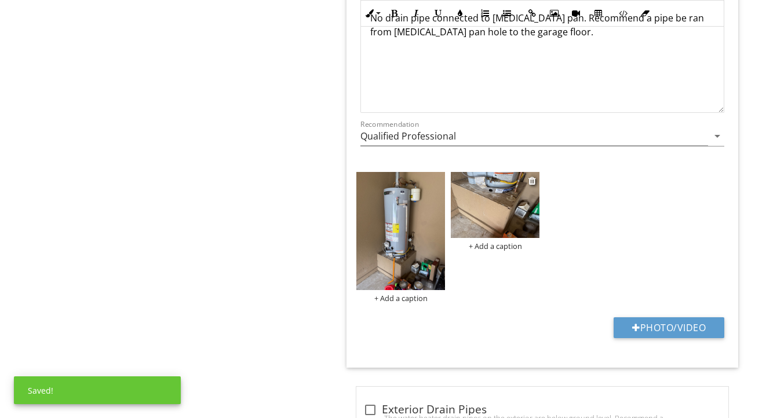
click at [515, 203] on img at bounding box center [495, 205] width 89 height 67
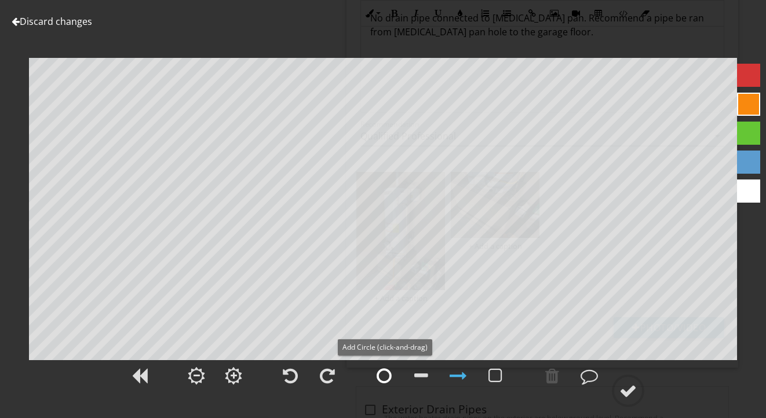
click at [385, 369] on div at bounding box center [384, 375] width 15 height 17
click at [418, 369] on div at bounding box center [421, 375] width 14 height 17
click at [621, 378] on circle at bounding box center [628, 391] width 30 height 30
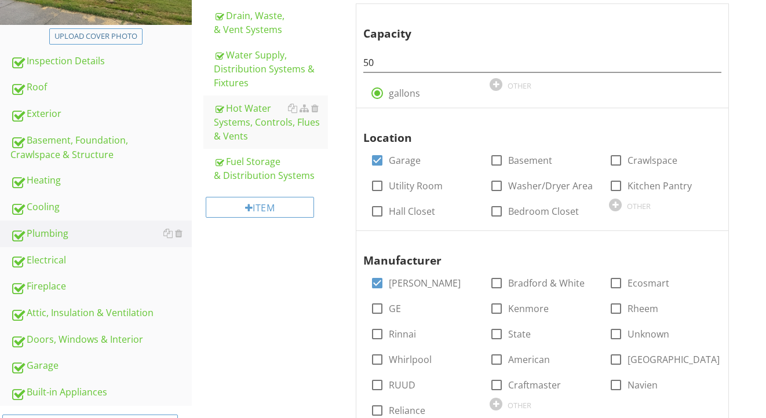
scroll to position [244, 0]
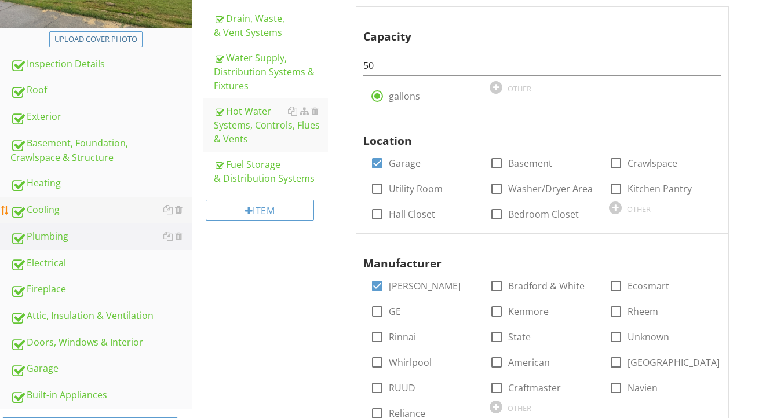
click at [51, 213] on div "Cooling" at bounding box center [100, 210] width 181 height 15
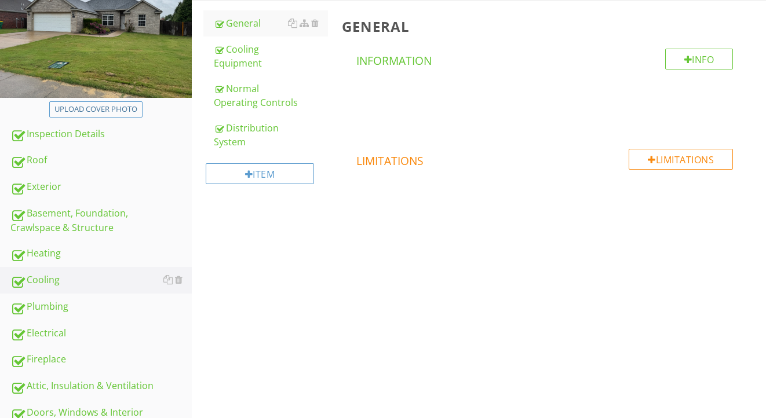
scroll to position [132, 0]
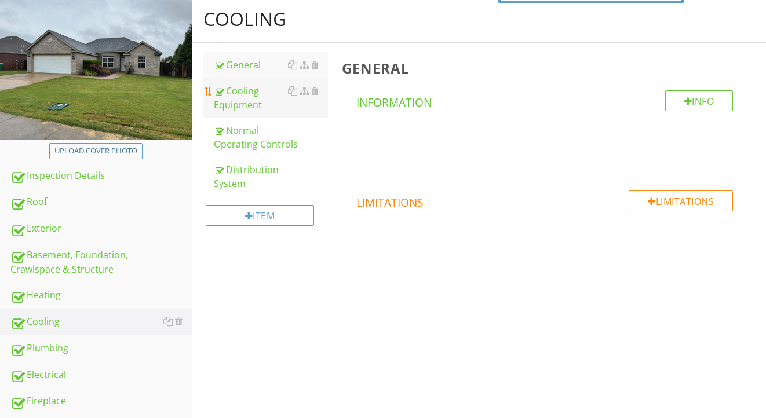
click at [247, 102] on div "Cooling Equipment" at bounding box center [271, 98] width 115 height 28
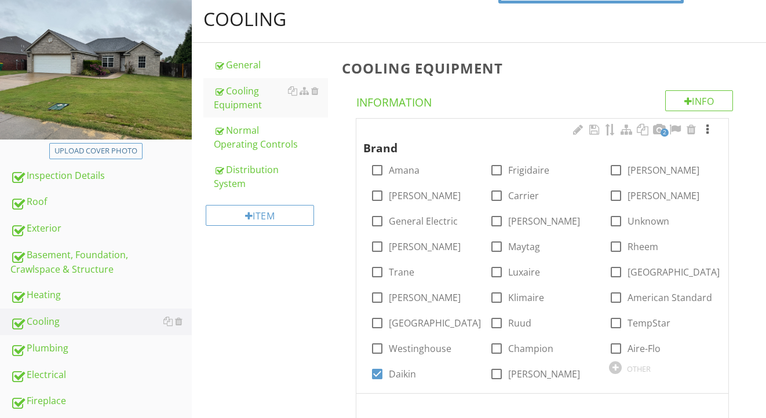
click at [708, 126] on div at bounding box center [708, 130] width 14 height 12
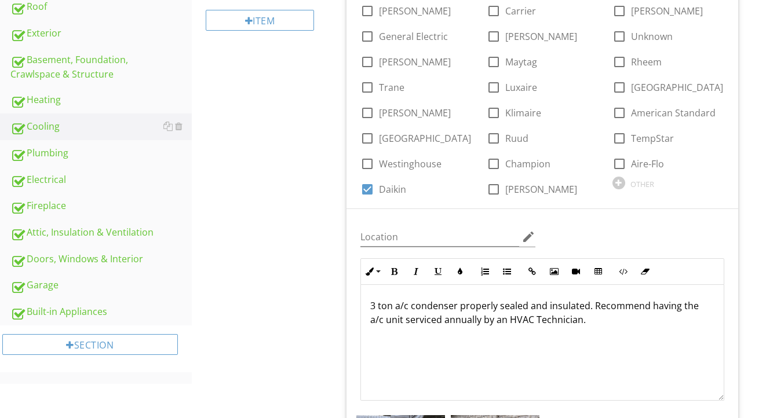
scroll to position [328, 0]
click at [81, 131] on div "Cooling" at bounding box center [100, 126] width 181 height 15
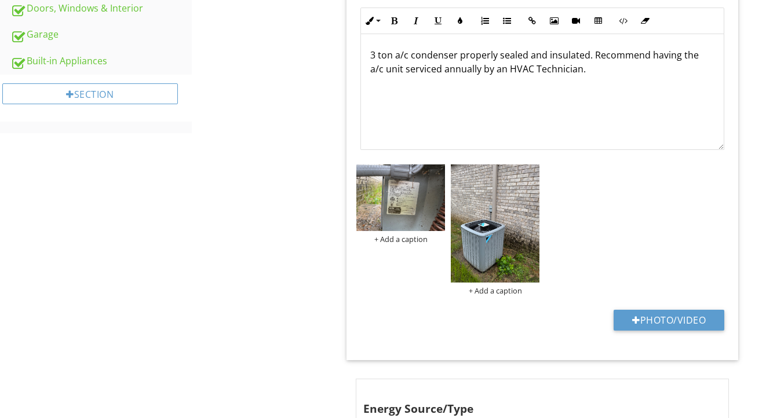
scroll to position [510, 0]
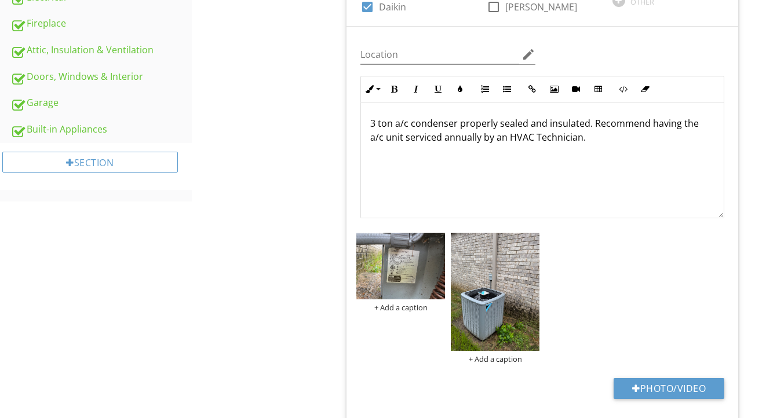
click at [589, 139] on p "3 ton a/c condenser properly sealed and insulated. Recommend having the a/c uni…" at bounding box center [542, 130] width 344 height 28
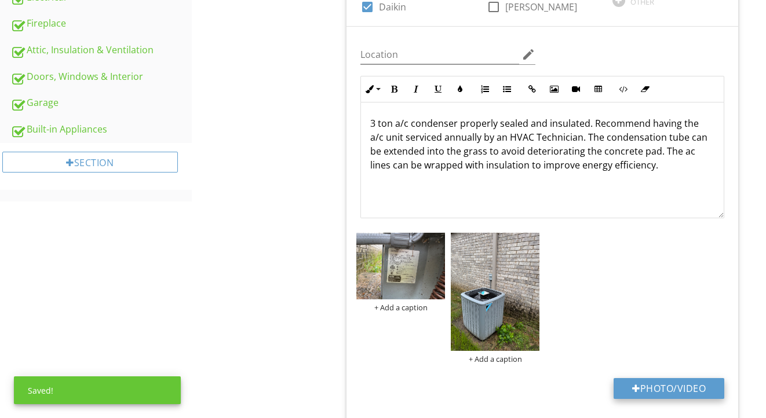
click at [643, 385] on button "Photo/Video" at bounding box center [669, 388] width 111 height 21
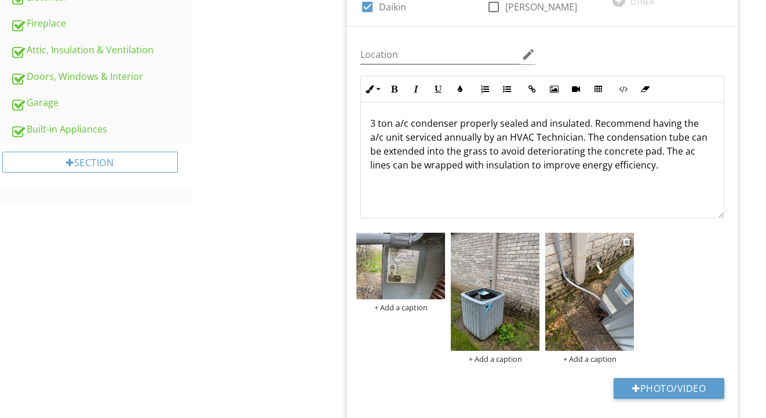
click at [585, 300] on img at bounding box center [589, 292] width 89 height 118
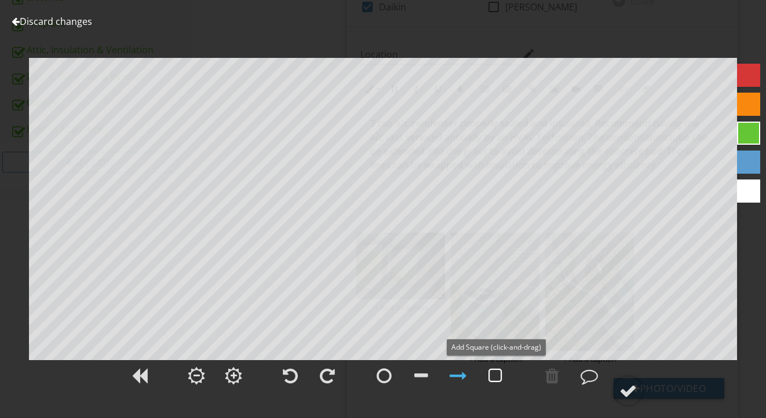
click at [498, 378] on div at bounding box center [496, 375] width 14 height 17
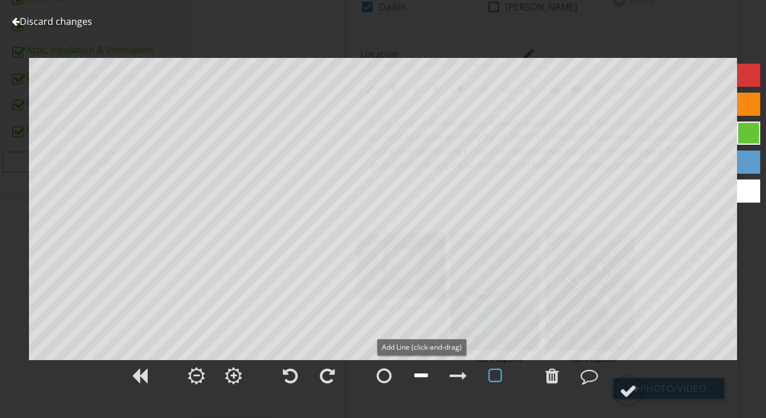
click at [422, 372] on div at bounding box center [421, 375] width 14 height 17
click at [642, 395] on circle at bounding box center [628, 391] width 30 height 30
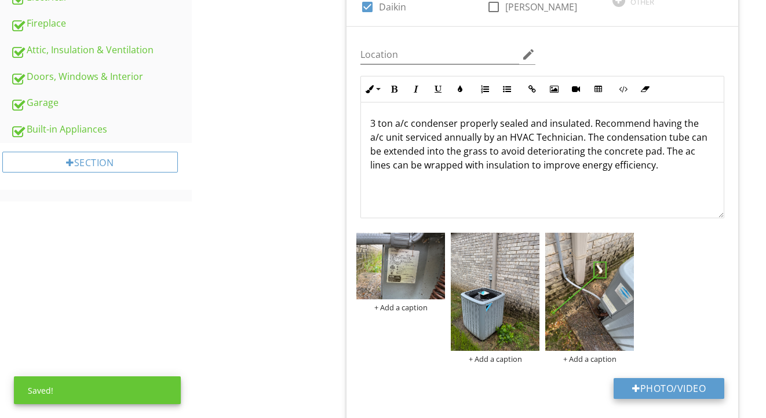
click at [621, 381] on button "Photo/Video" at bounding box center [669, 388] width 111 height 21
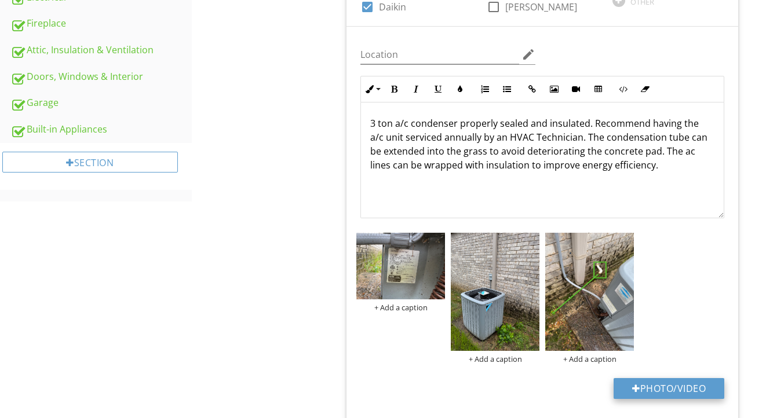
type input "C:\fakepath\IMG_2277.jpeg"
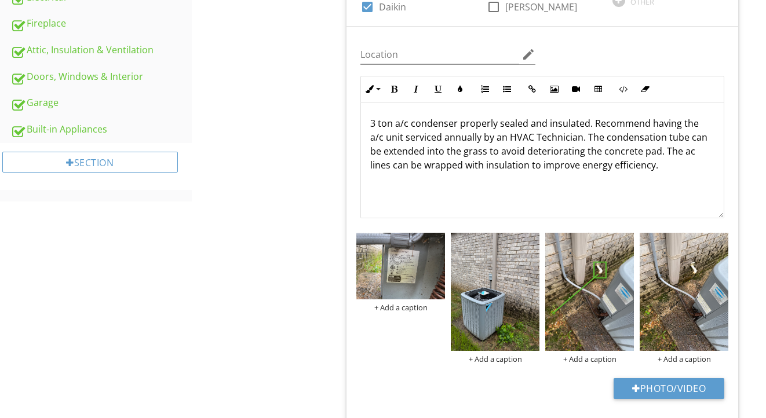
click at [664, 297] on img at bounding box center [684, 292] width 89 height 118
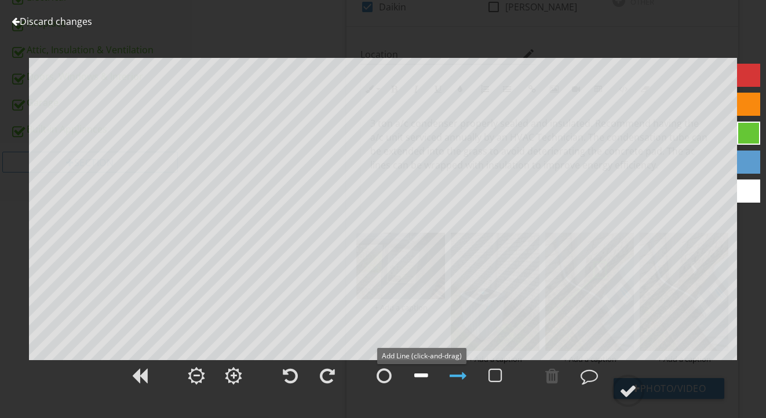
click at [424, 381] on div at bounding box center [421, 375] width 14 height 17
click at [633, 391] on div at bounding box center [628, 390] width 17 height 17
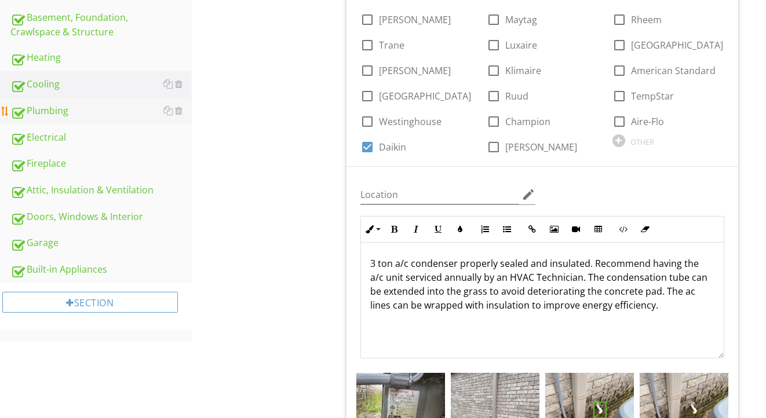
click at [70, 115] on div "Plumbing" at bounding box center [100, 111] width 181 height 15
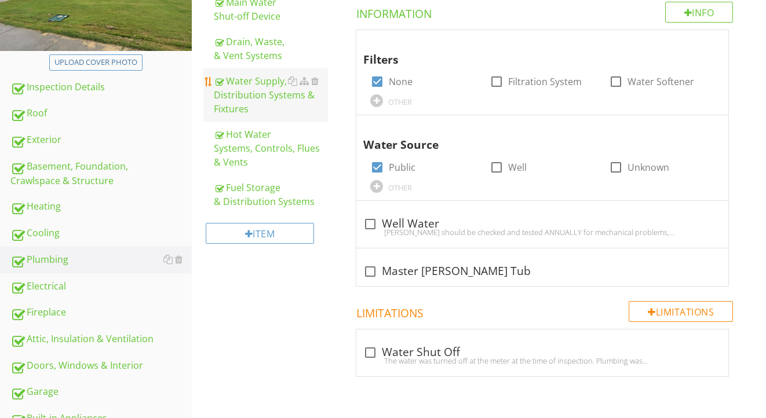
click at [244, 97] on div "Water Supply, Distribution Systems & Fixtures" at bounding box center [271, 95] width 115 height 42
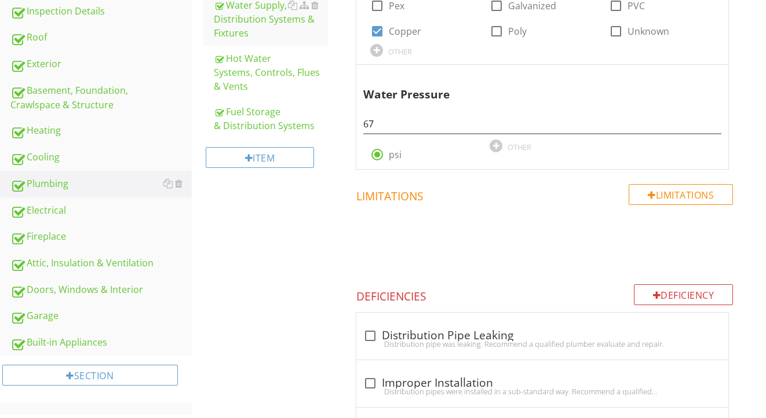
scroll to position [229, 0]
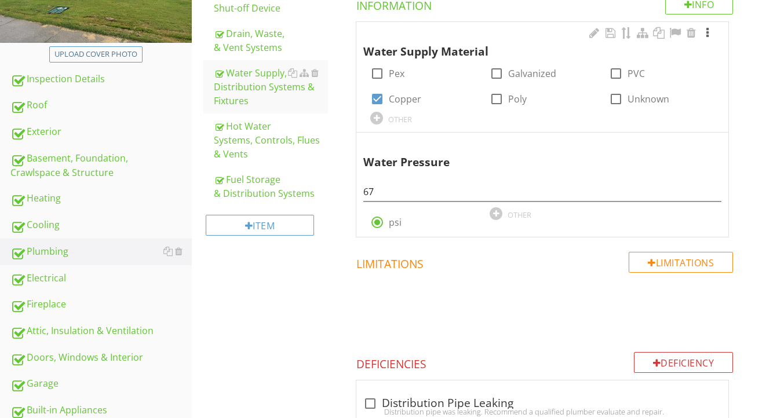
click at [708, 31] on div at bounding box center [708, 33] width 14 height 12
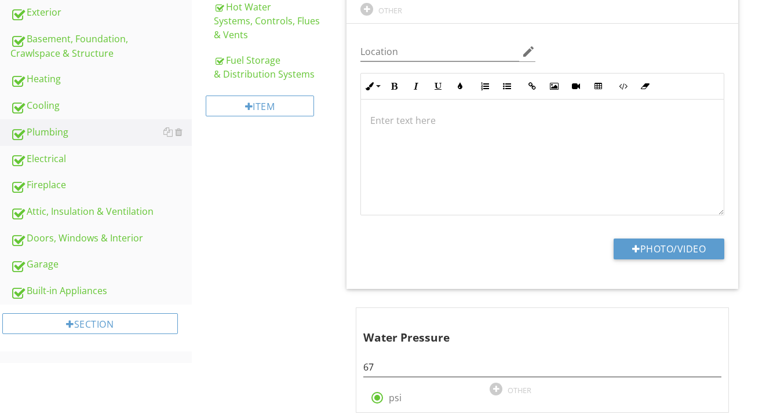
scroll to position [353, 0]
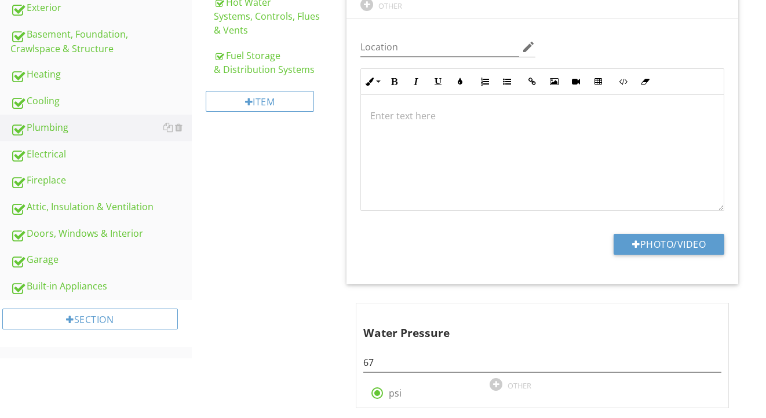
click at [560, 160] on div at bounding box center [542, 153] width 363 height 116
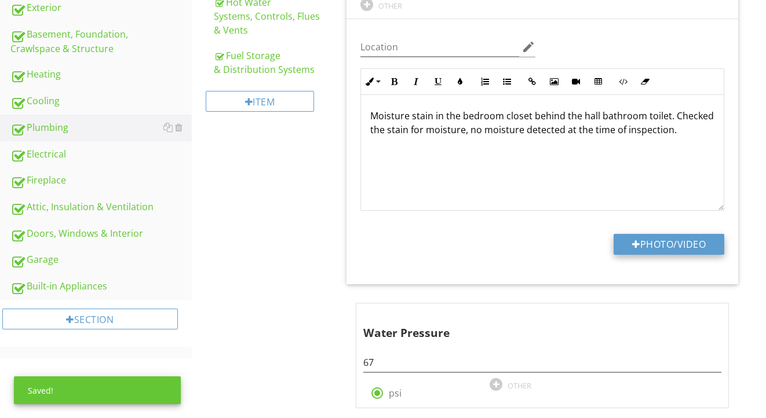
click at [666, 241] on button "Photo/Video" at bounding box center [669, 244] width 111 height 21
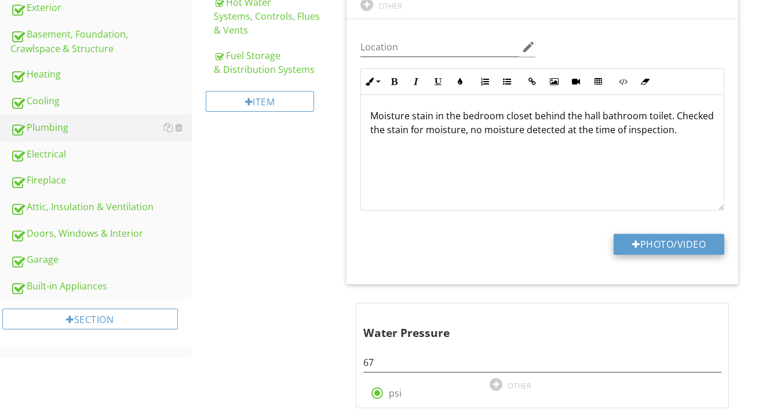
type input "C:\fakepath\IMG_2290.jpeg"
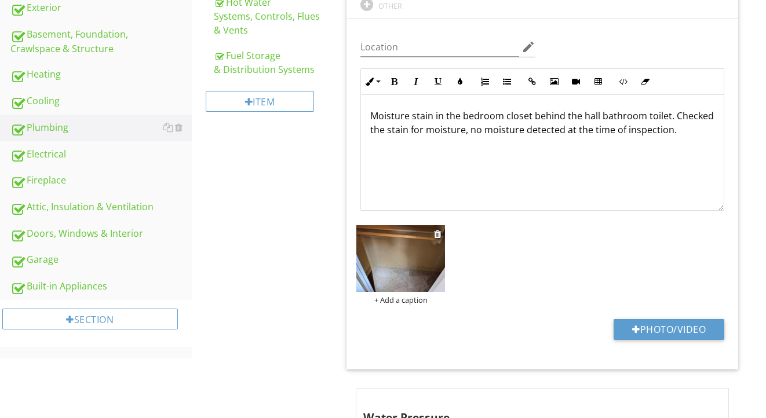
click at [414, 266] on img at bounding box center [400, 258] width 89 height 67
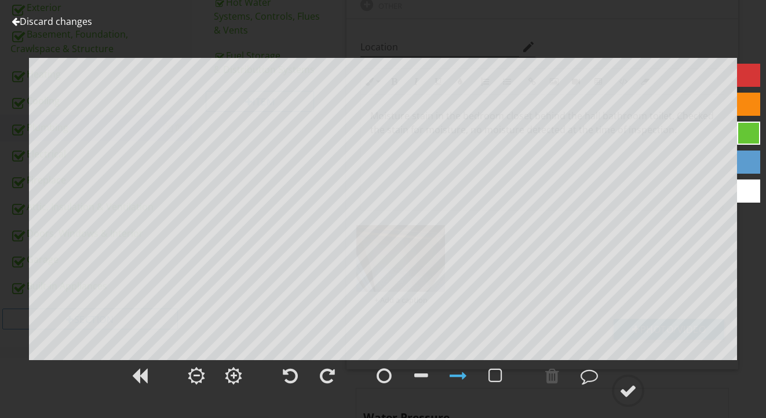
click at [757, 161] on div at bounding box center [748, 162] width 23 height 23
click at [498, 373] on div at bounding box center [496, 375] width 14 height 17
click at [626, 389] on div at bounding box center [628, 390] width 17 height 17
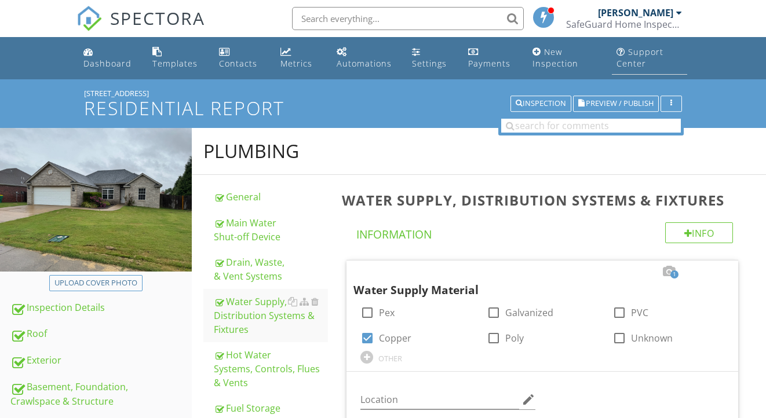
scroll to position [0, 0]
click at [611, 102] on span "Preview / Publish" at bounding box center [620, 104] width 68 height 8
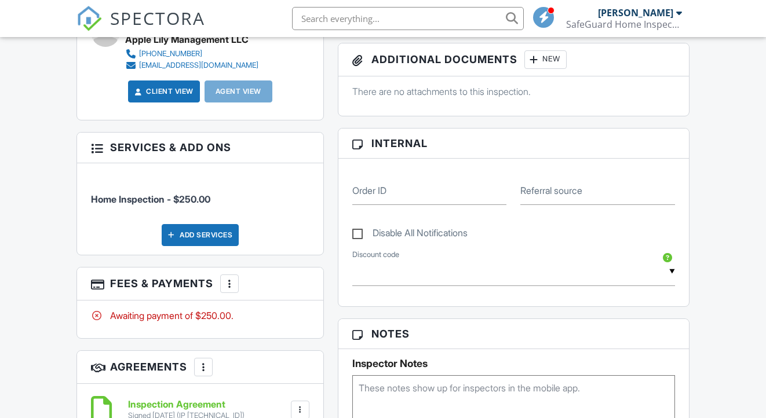
scroll to position [486, 0]
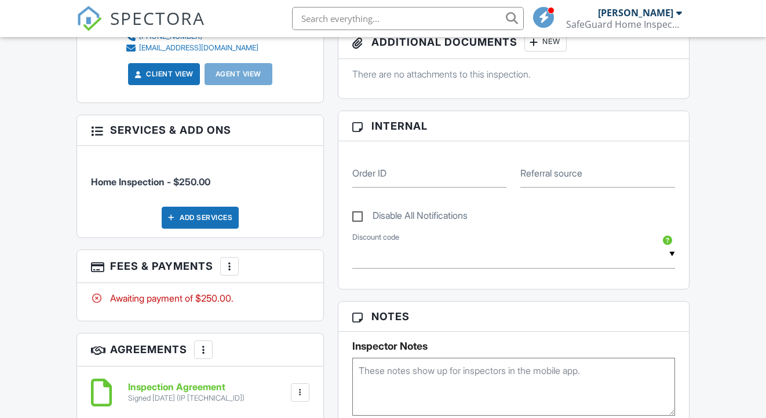
click at [231, 261] on div at bounding box center [230, 267] width 12 height 12
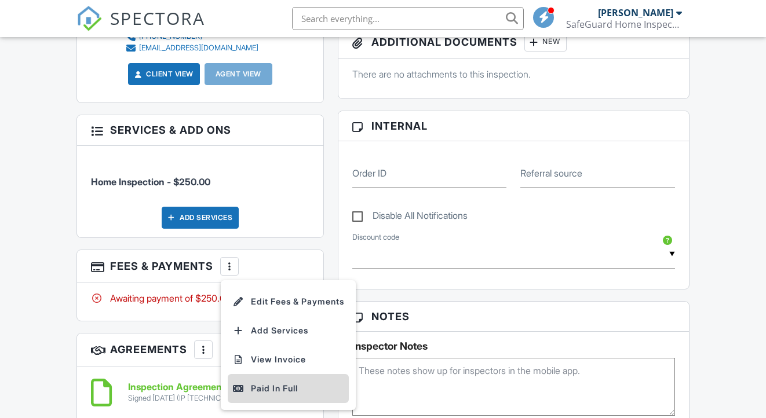
click at [256, 382] on div "Paid In Full" at bounding box center [288, 389] width 112 height 14
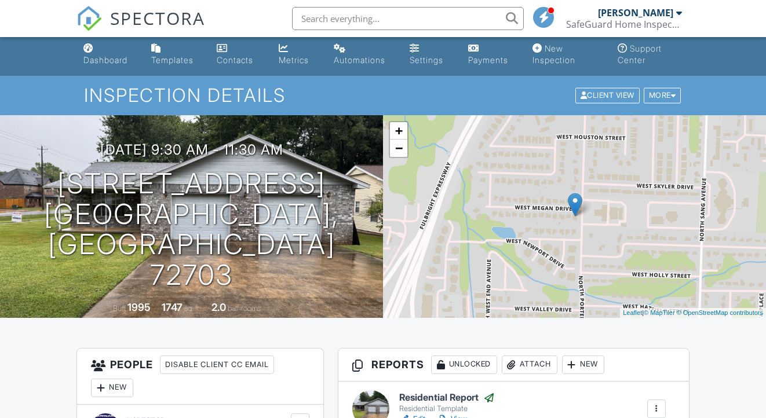
scroll to position [2, 0]
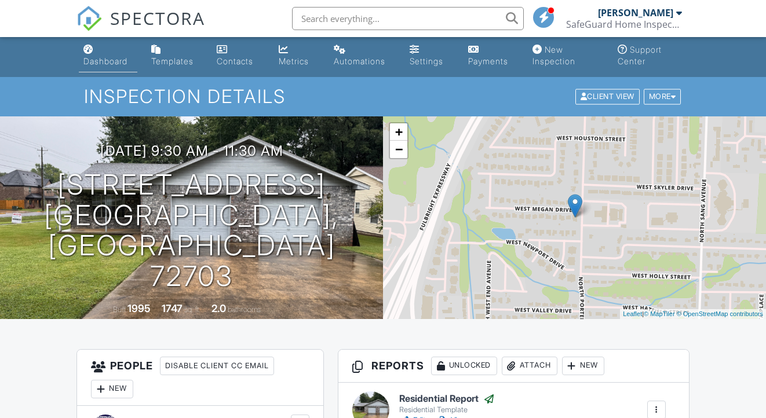
click at [92, 57] on div "Dashboard" at bounding box center [105, 61] width 44 height 10
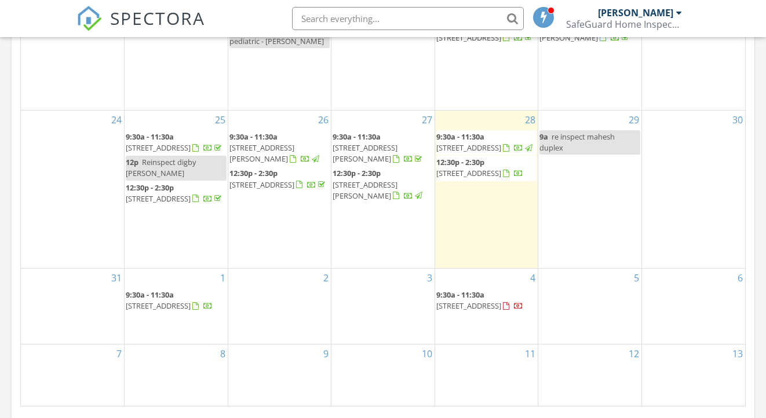
scroll to position [344, 0]
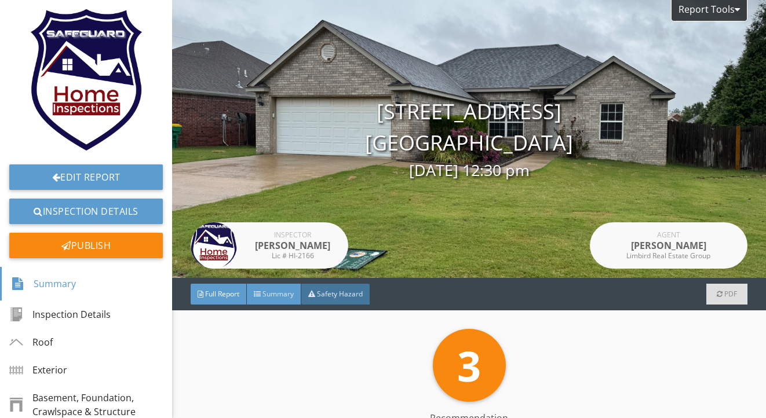
click at [279, 299] on div "Summary" at bounding box center [274, 294] width 54 height 21
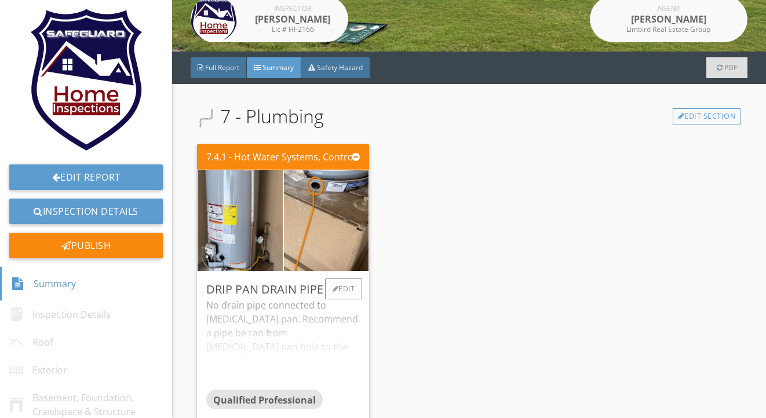
click at [272, 315] on div "No drain pipe connected to [MEDICAL_DATA] pan. Recommend a pipe be ran from [ME…" at bounding box center [283, 344] width 154 height 92
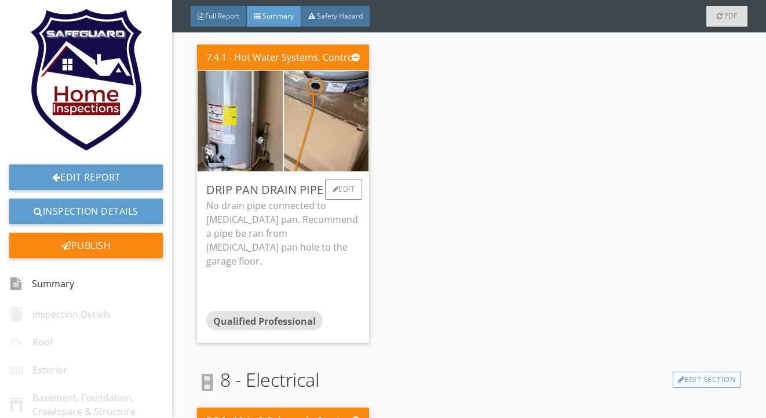
scroll to position [295, 0]
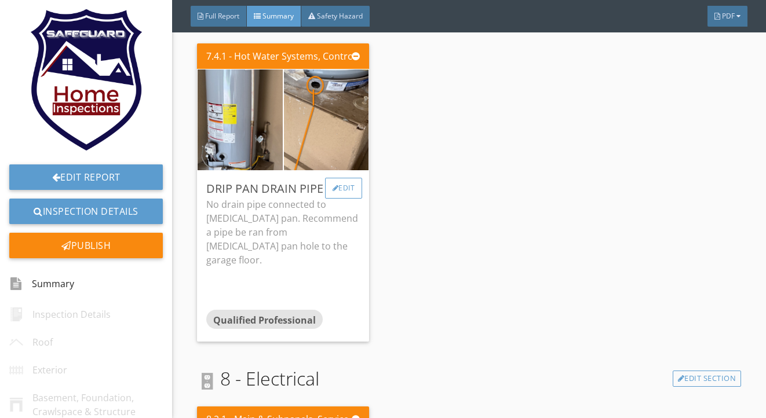
click at [340, 189] on div "Edit" at bounding box center [344, 188] width 38 height 21
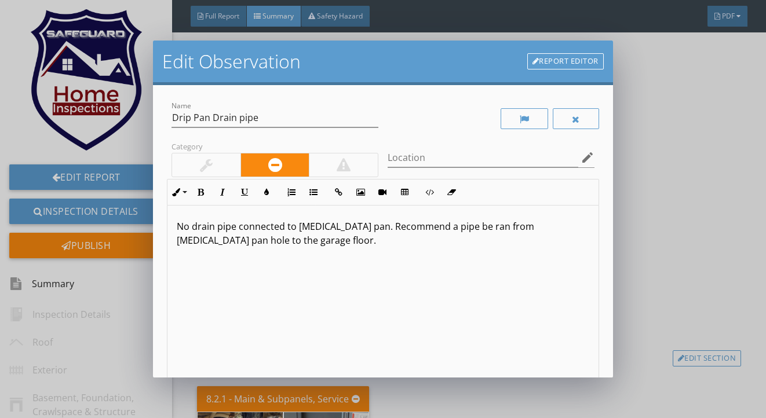
click at [552, 229] on p "No drain pipe connected to [MEDICAL_DATA] pan. Recommend a pipe be ran from [ME…" at bounding box center [383, 234] width 412 height 28
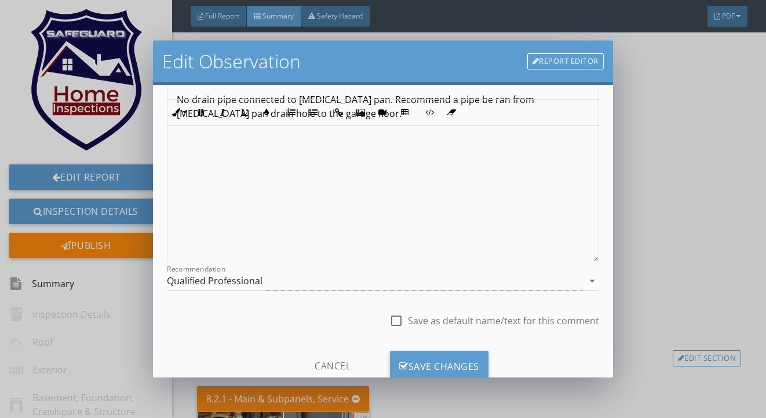
scroll to position [152, 0]
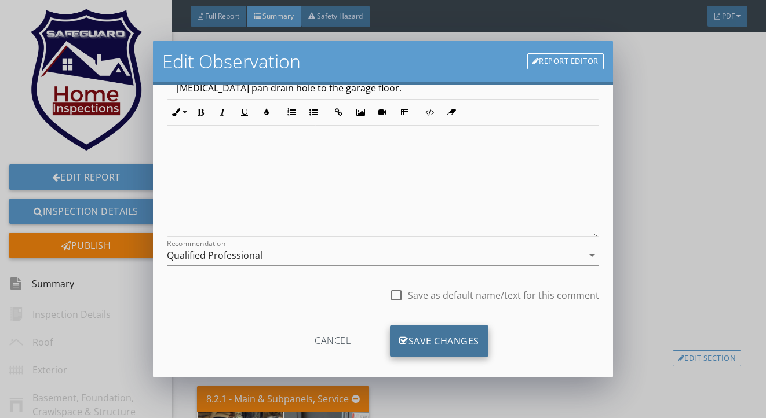
click at [442, 342] on div "Save Changes" at bounding box center [439, 341] width 99 height 31
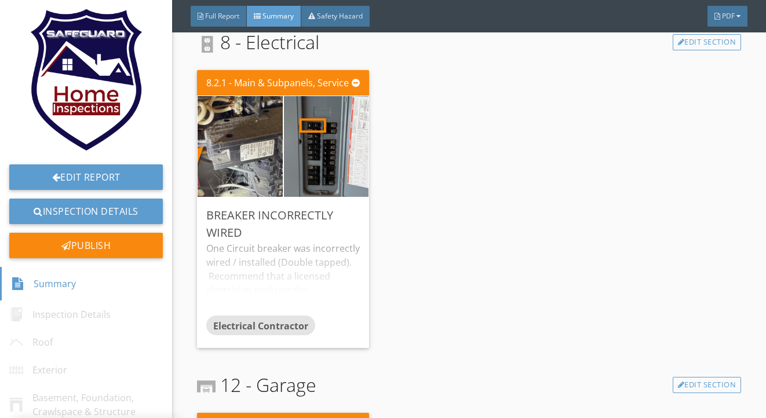
scroll to position [614, 0]
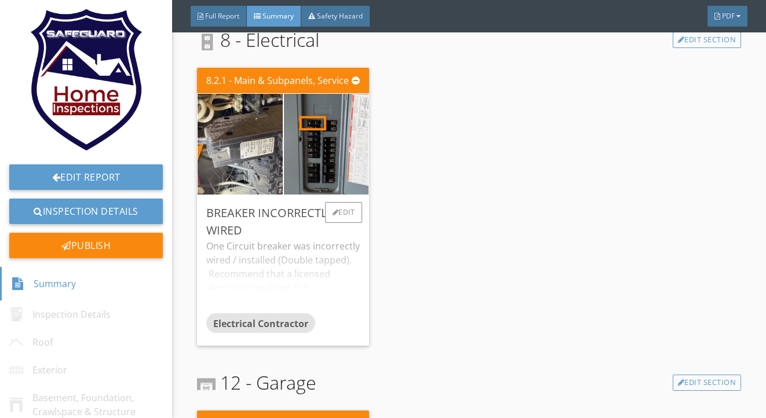
click at [312, 274] on div "One Circuit breaker was incorrectly wired / installed (Double tapped). Recommen…" at bounding box center [283, 276] width 154 height 74
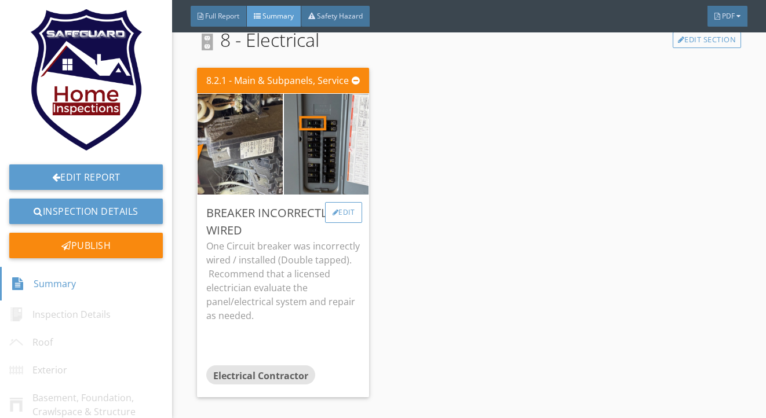
click at [337, 222] on div "Edit" at bounding box center [344, 212] width 38 height 21
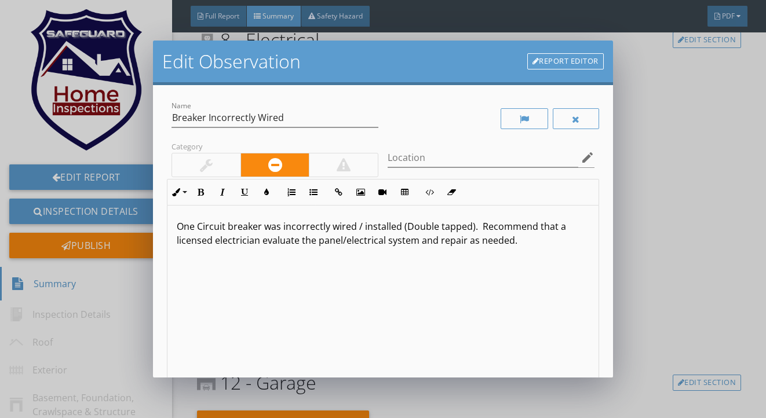
drag, startPoint x: 524, startPoint y: 236, endPoint x: 261, endPoint y: 239, distance: 263.7
click at [261, 239] on p "One Circuit breaker was incorrectly wired / installed (Double tapped). Recommen…" at bounding box center [383, 234] width 412 height 28
click at [213, 241] on p "One Circuit breaker was incorrectly wired / installed (Double tapped). Recommen…" at bounding box center [383, 234] width 412 height 28
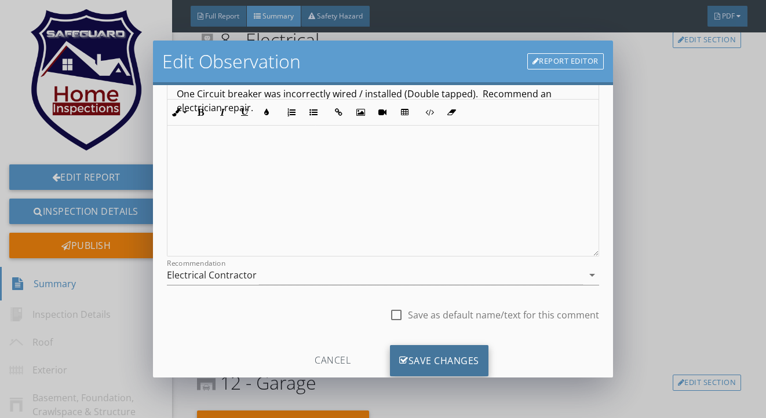
click at [415, 353] on div "Save Changes" at bounding box center [439, 360] width 99 height 31
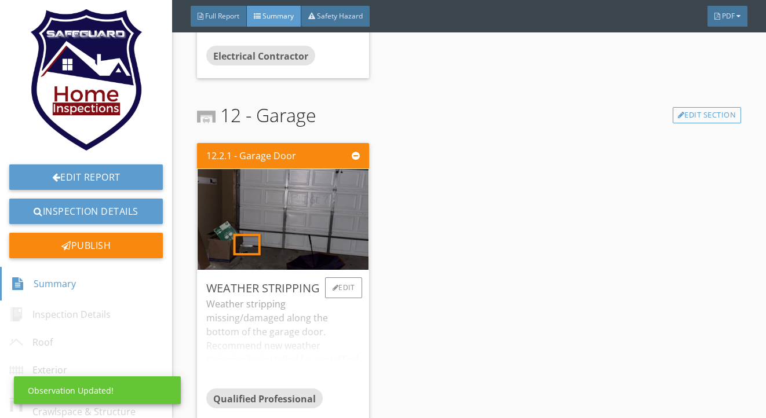
click at [283, 348] on div "Weather stripping missing/damaged along the bottom of the garage door. Recommen…" at bounding box center [283, 343] width 154 height 92
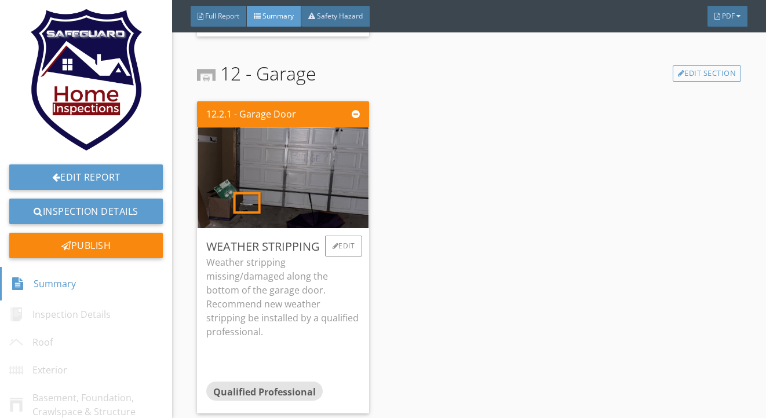
scroll to position [924, 0]
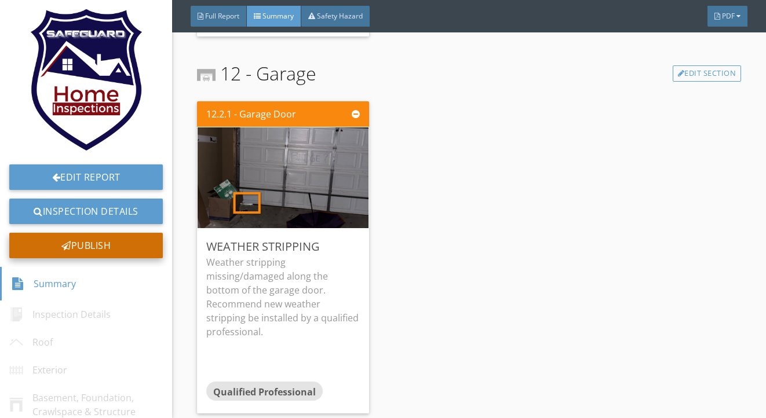
click at [139, 252] on div "Publish" at bounding box center [86, 245] width 154 height 25
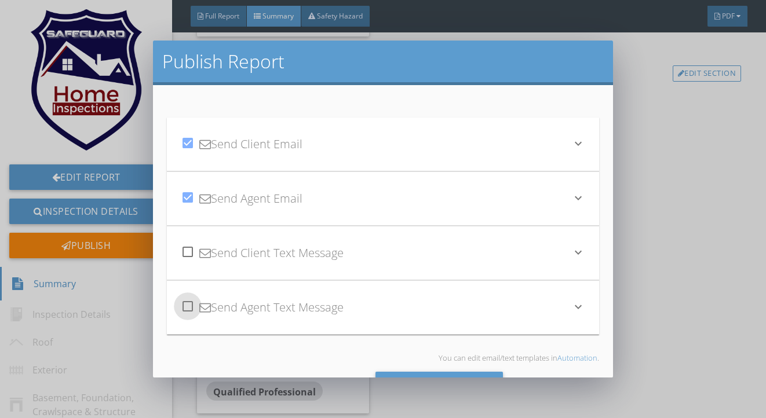
click at [190, 306] on div at bounding box center [188, 307] width 20 height 20
checkbox input "true"
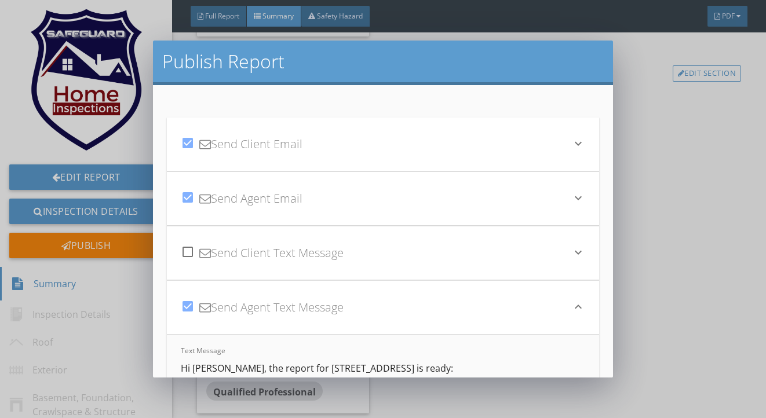
click at [189, 258] on div at bounding box center [188, 252] width 20 height 20
checkbox input "true"
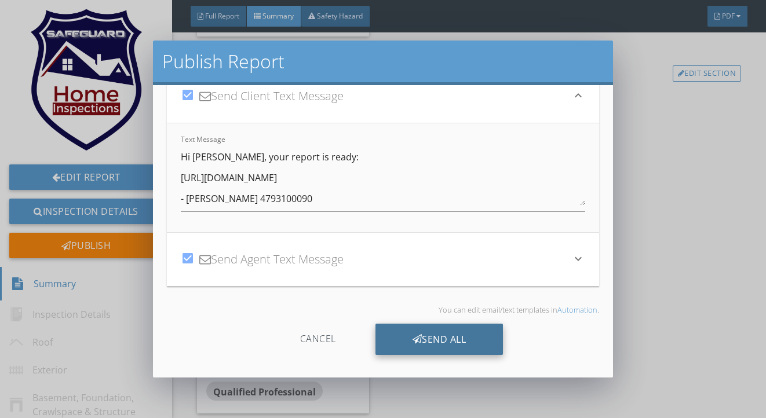
click at [442, 344] on div "Send All" at bounding box center [440, 339] width 128 height 31
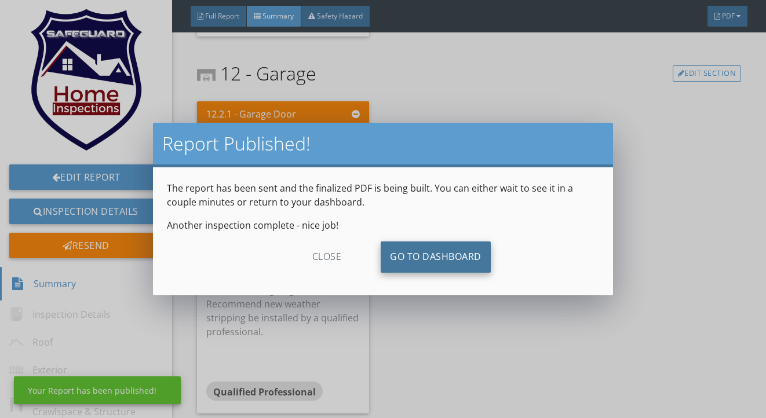
click at [399, 247] on link "Go To Dashboard" at bounding box center [436, 257] width 110 height 31
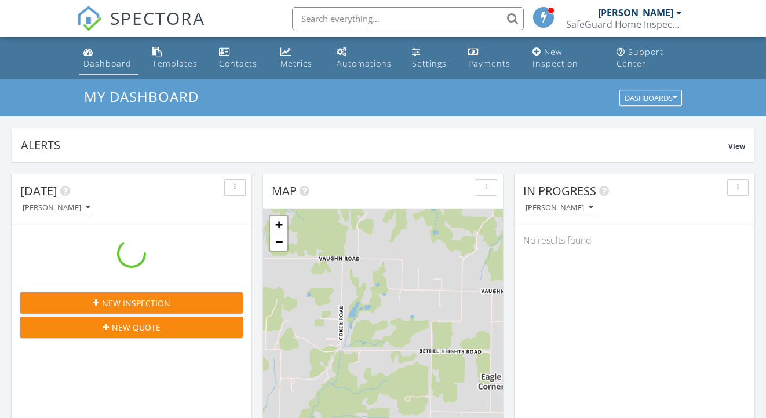
scroll to position [1055, 767]
